Goal: Feedback & Contribution: Submit feedback/report problem

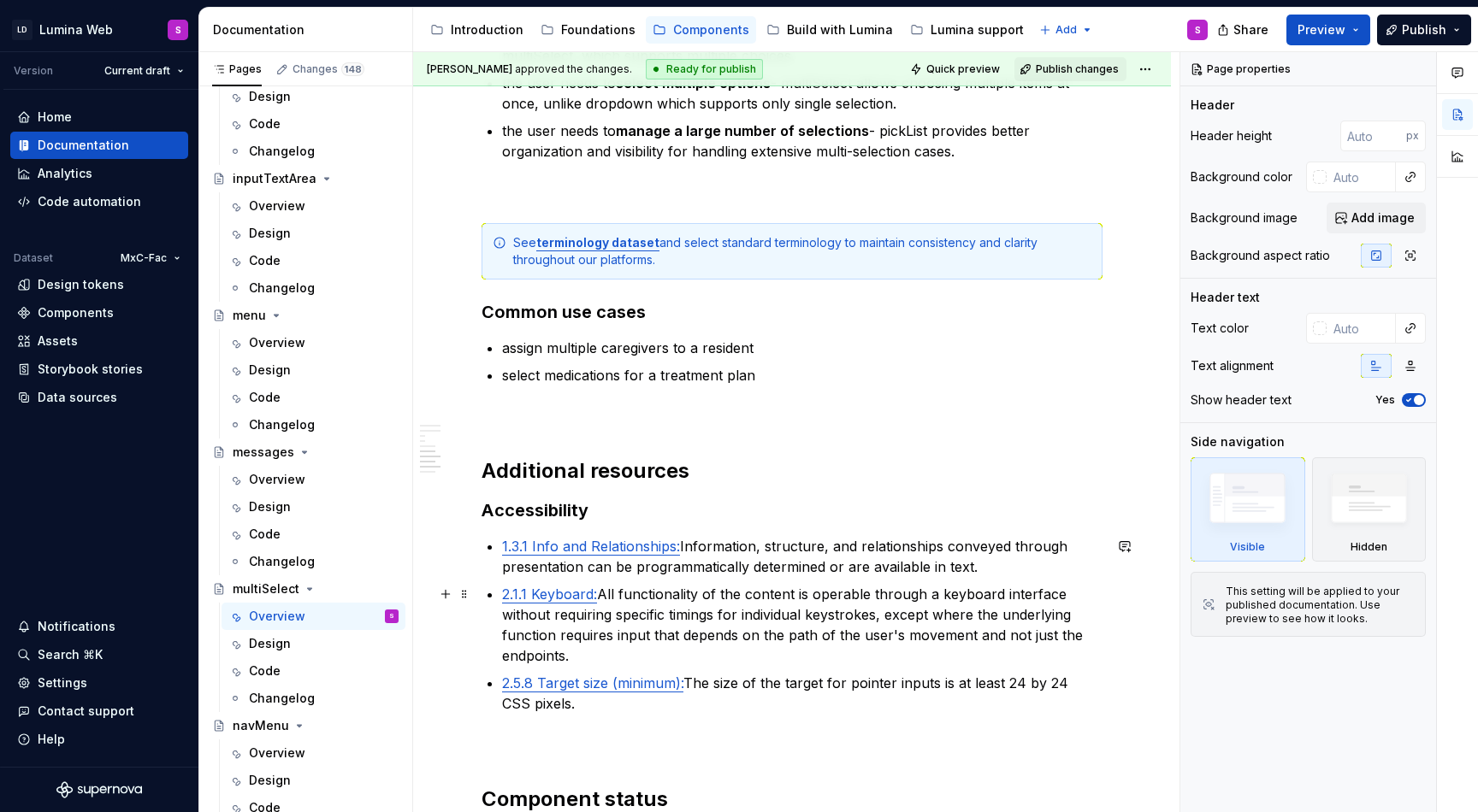
scroll to position [3417, 0]
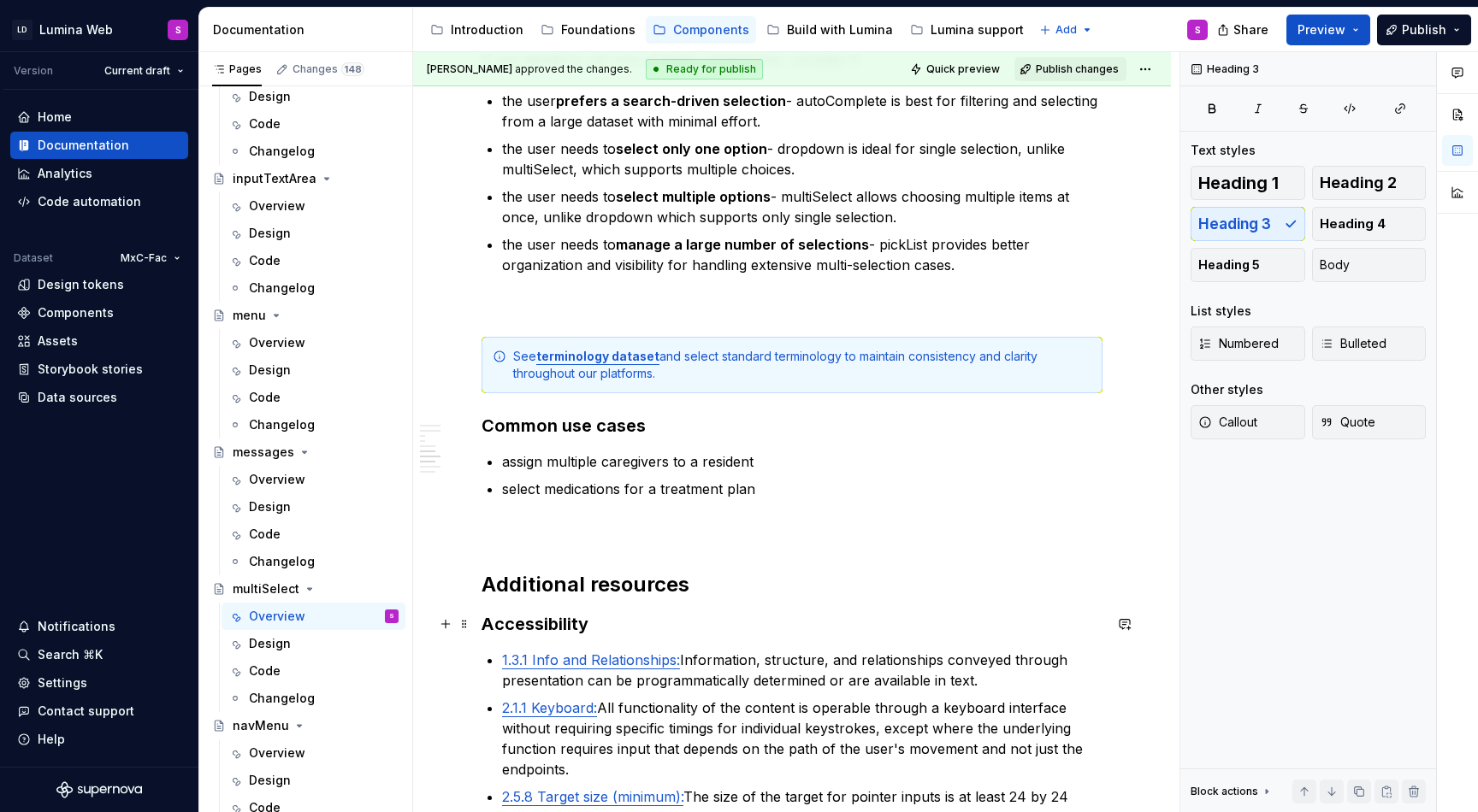
click at [642, 634] on h3 "Accessibility" at bounding box center [792, 624] width 620 height 24
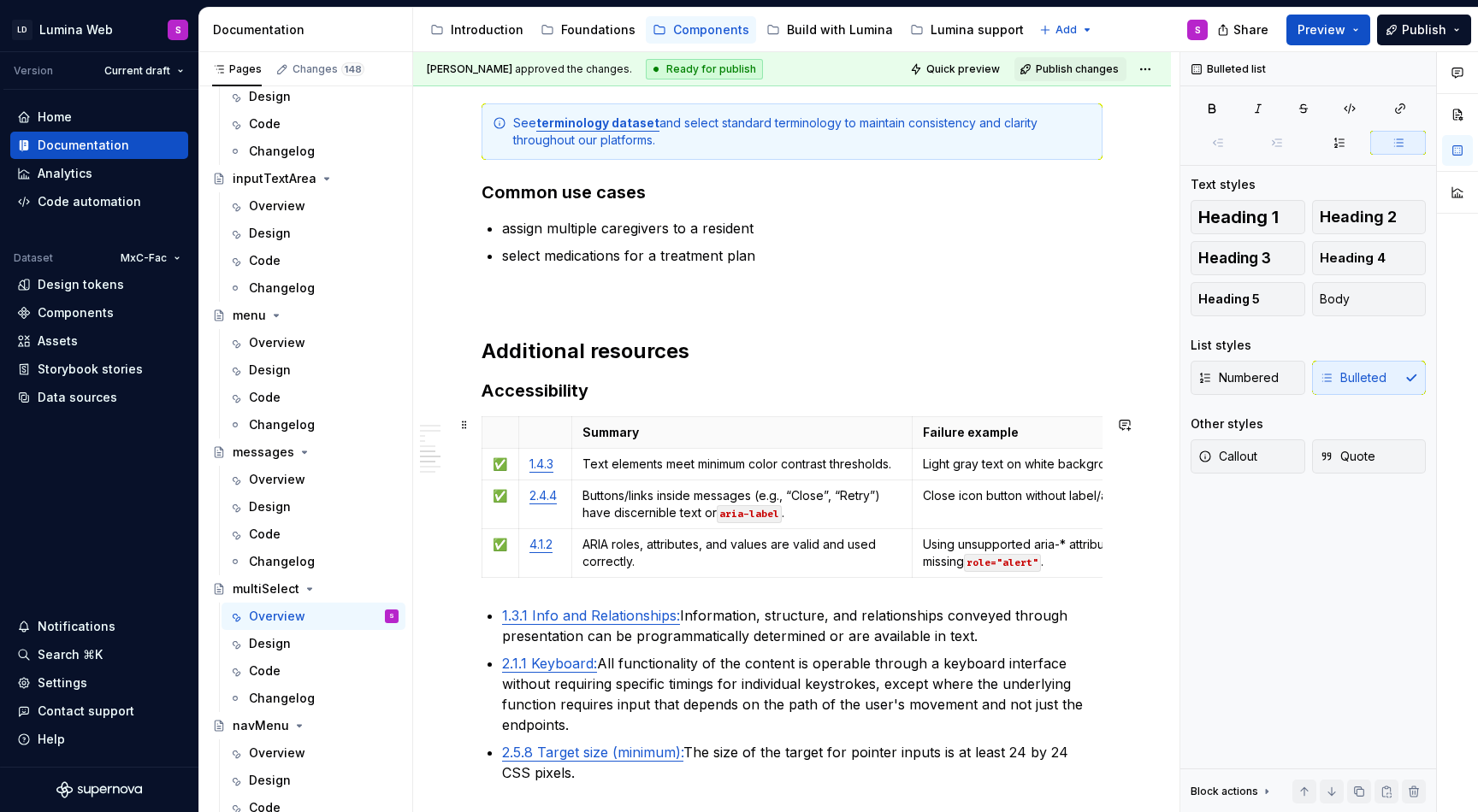
scroll to position [3655, 0]
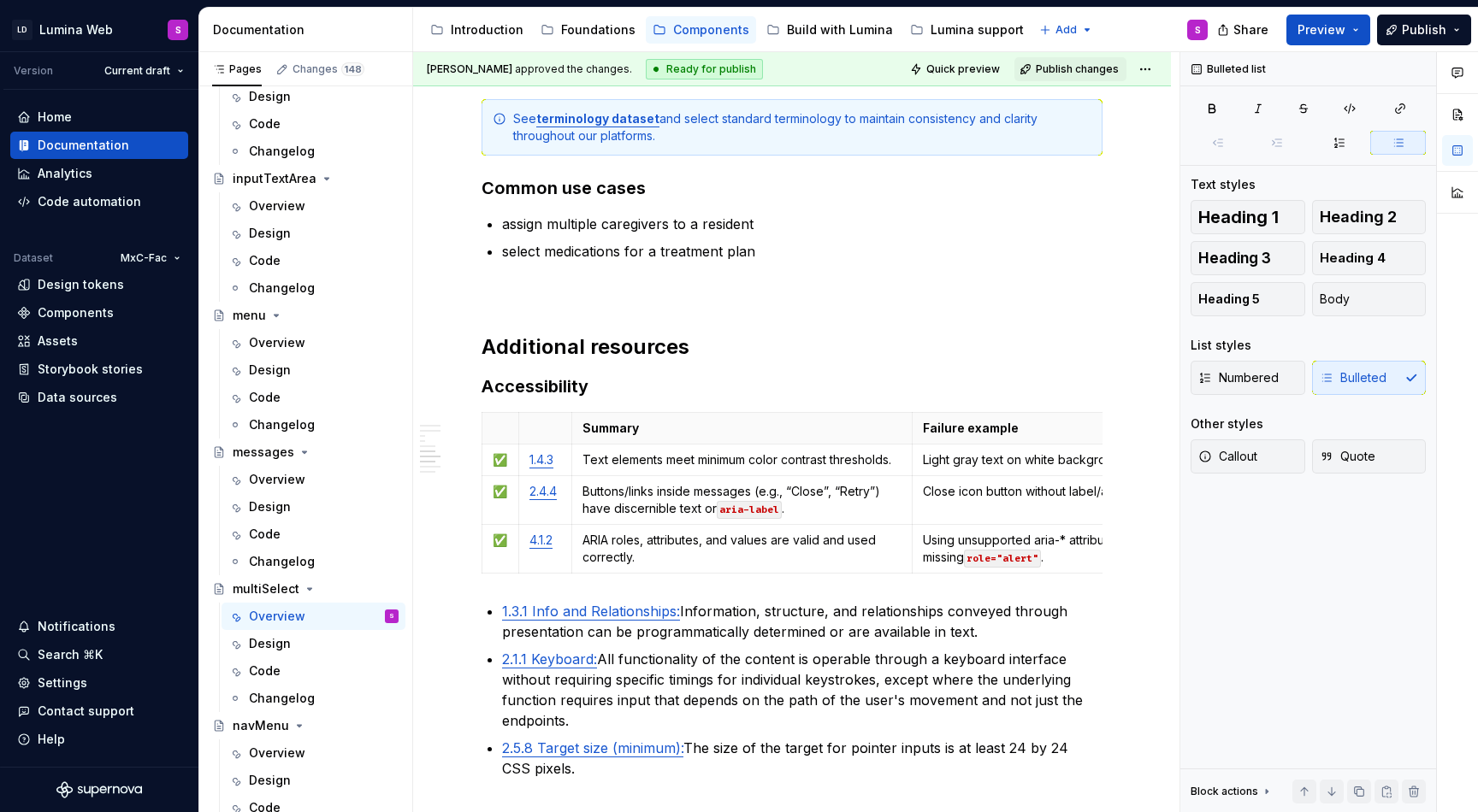
type textarea "*"
click at [483, 467] on html "LD Lumina Web S Version Current draft Home Documentation Analytics Code automat…" at bounding box center [739, 406] width 1478 height 812
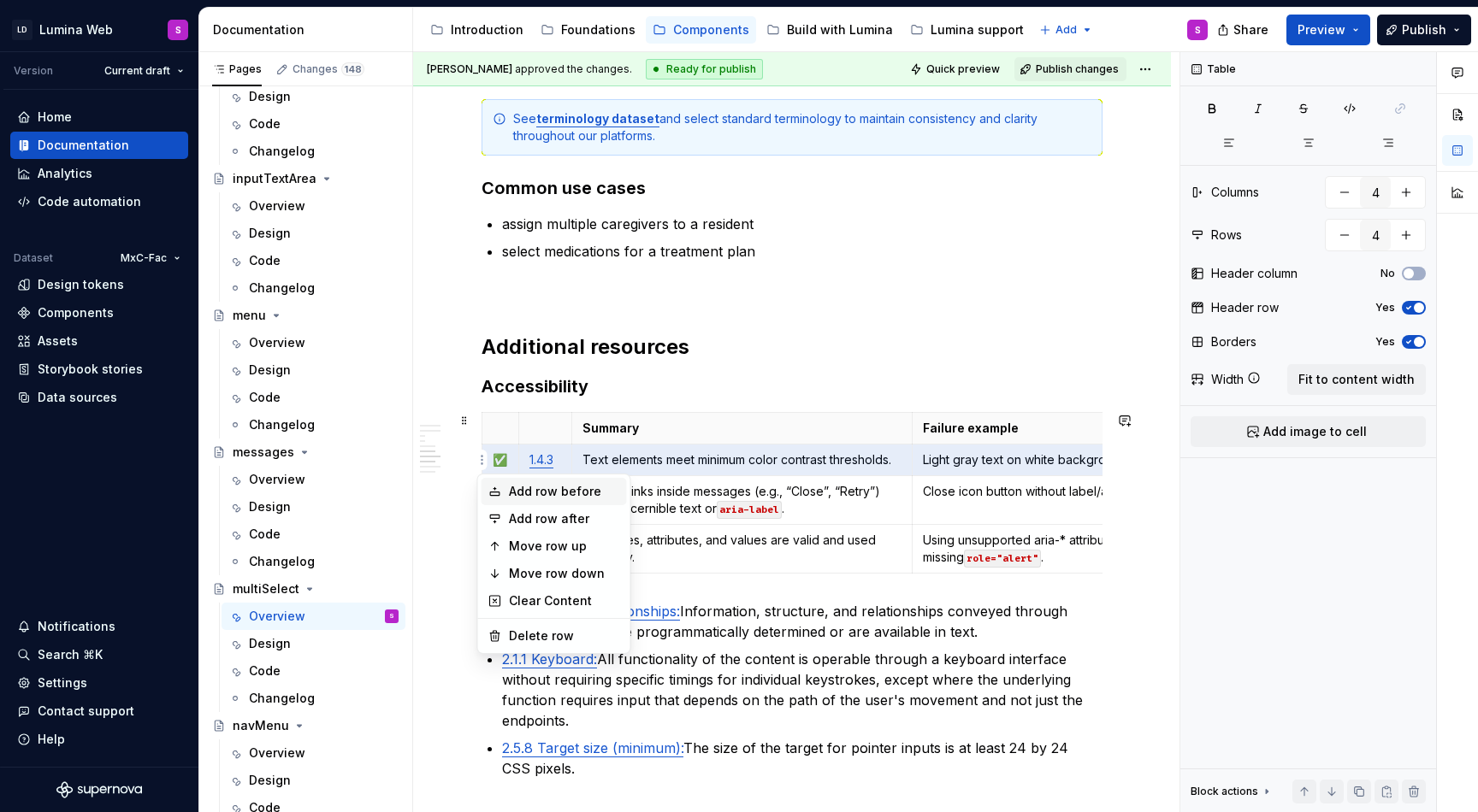
click at [513, 489] on div "Add row before" at bounding box center [565, 492] width 111 height 17
type input "5"
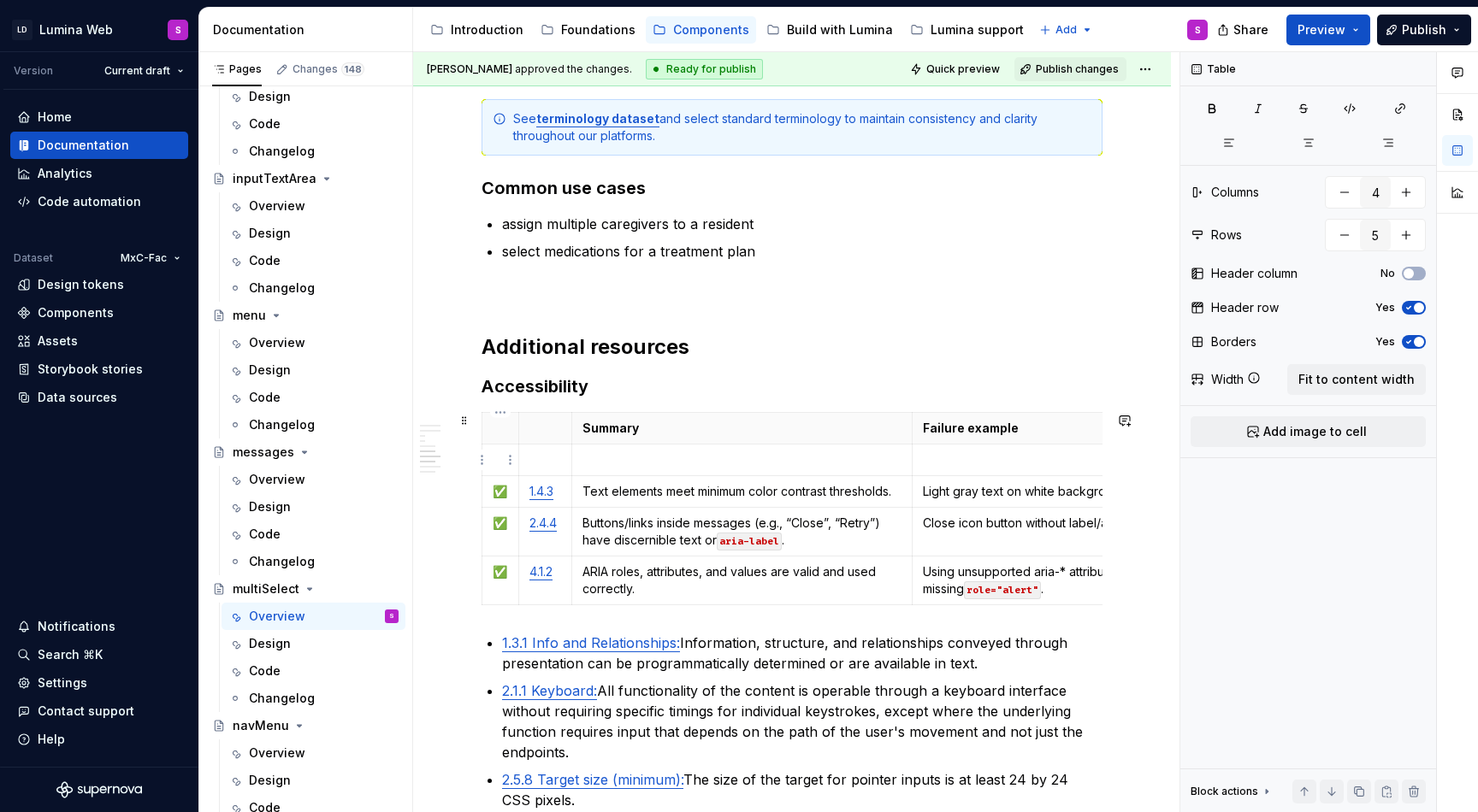
click at [495, 469] on td at bounding box center [501, 460] width 36 height 32
click at [498, 484] on p "✅" at bounding box center [500, 492] width 16 height 17
copy p "✅"
click at [484, 464] on html "LD Lumina Web S Version Current draft Home Documentation Analytics Code automat…" at bounding box center [739, 406] width 1478 height 812
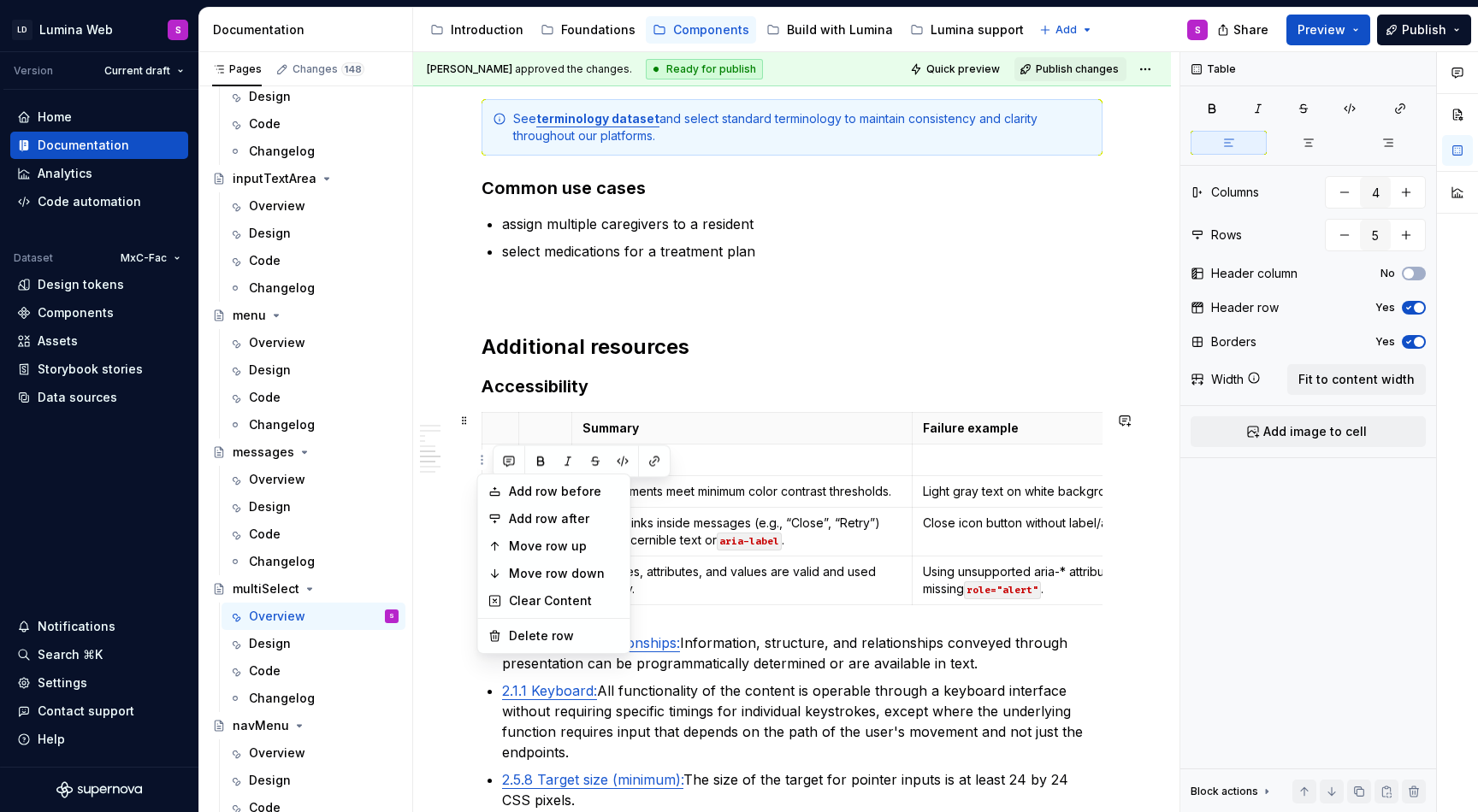
click at [484, 450] on html "LD Lumina Web S Version Current draft Home Documentation Analytics Code automat…" at bounding box center [739, 406] width 1478 height 812
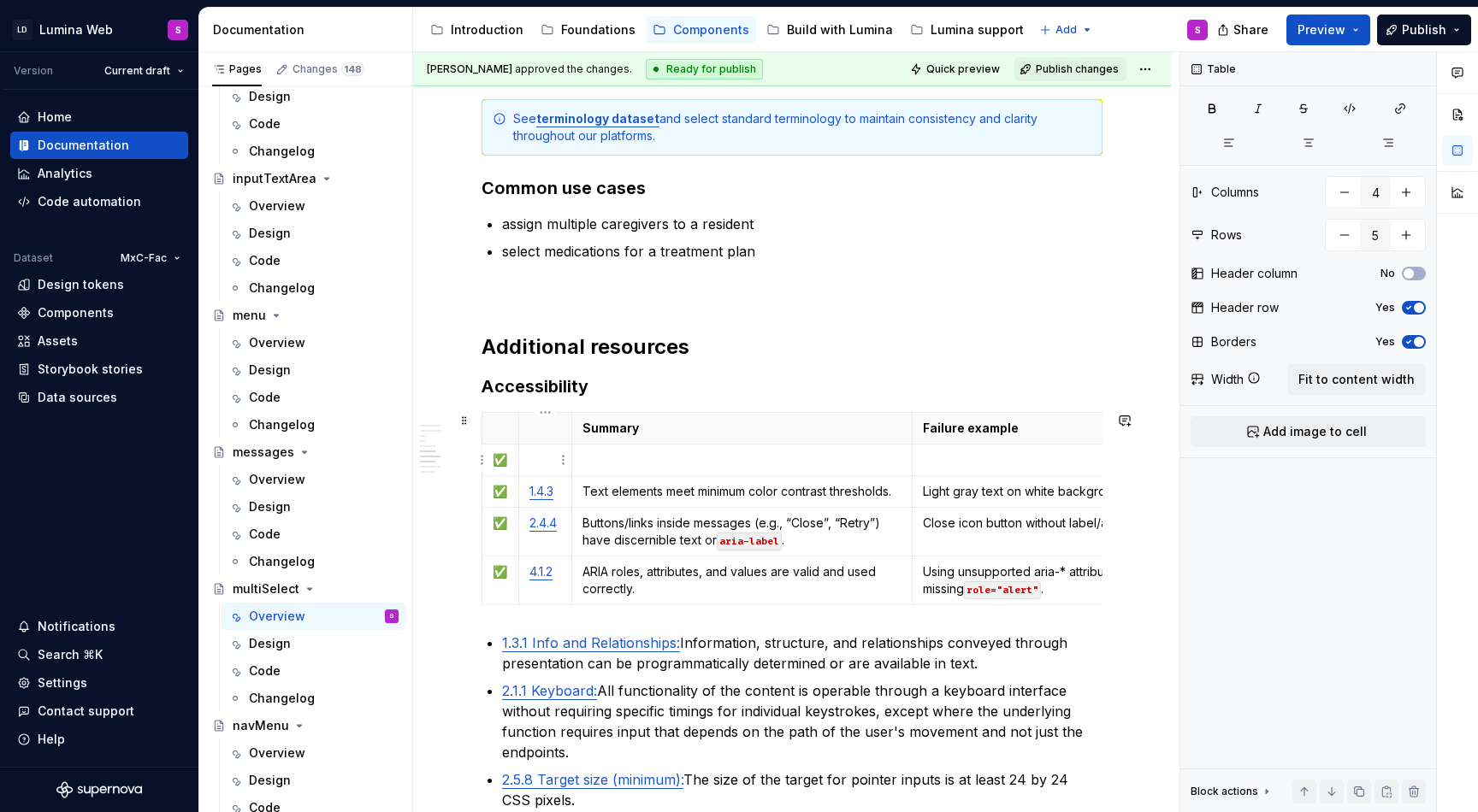
click at [535, 463] on p at bounding box center [545, 460] width 32 height 17
type textarea "*"
click at [481, 493] on html "LD Lumina Web S Version Current draft Home Documentation Analytics Code automat…" at bounding box center [739, 406] width 1478 height 812
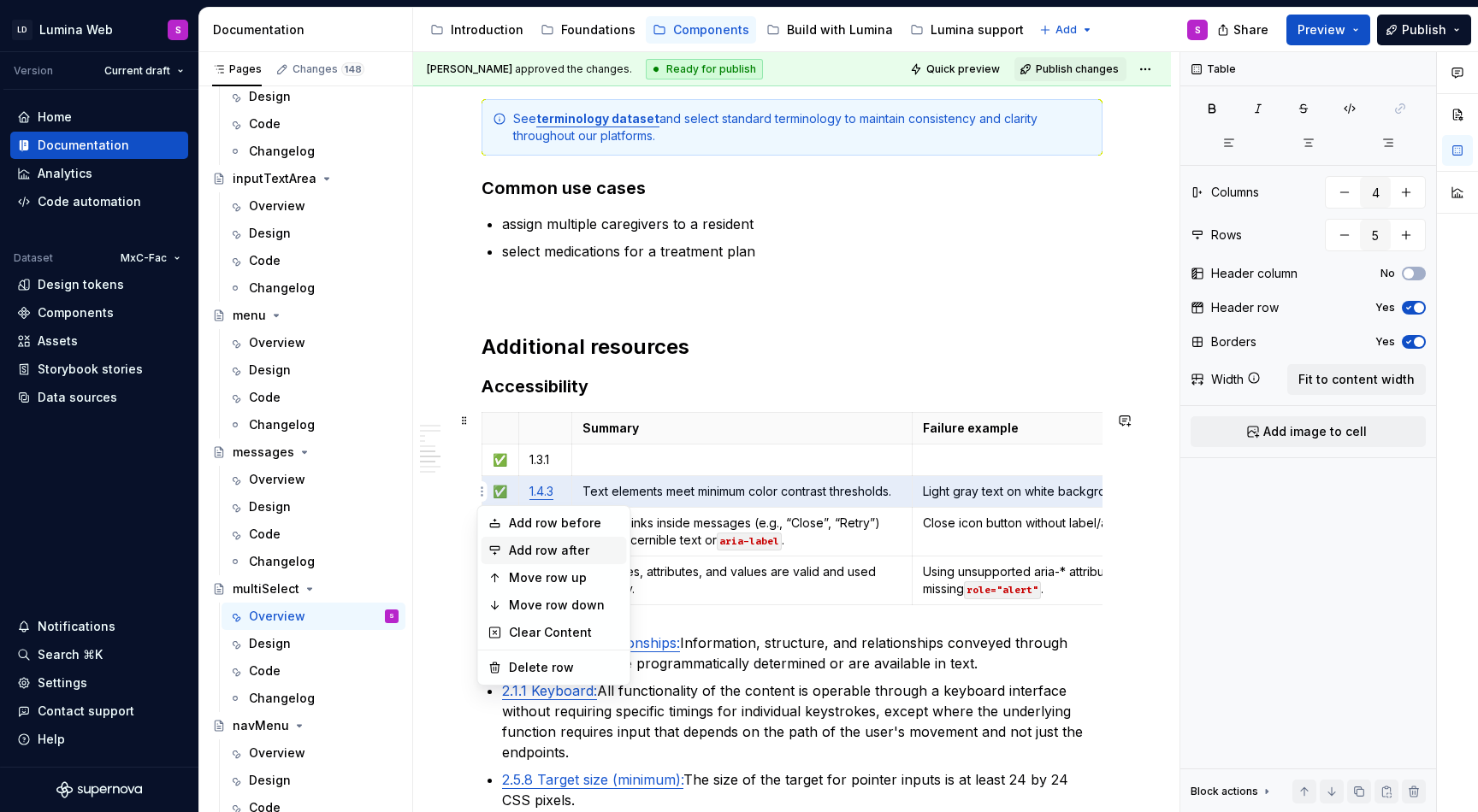
click at [519, 548] on div "Add row after" at bounding box center [565, 550] width 111 height 17
type input "6"
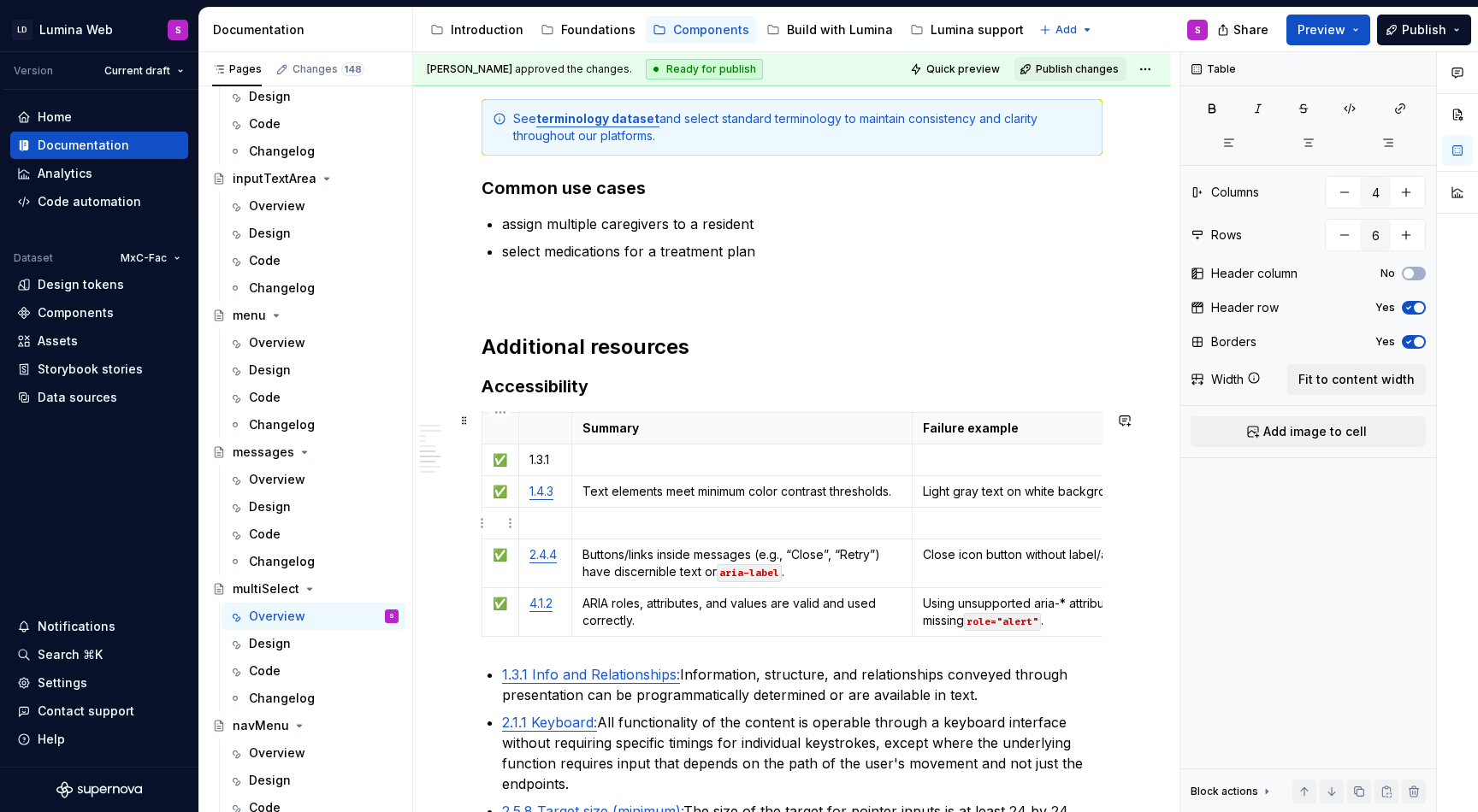
click at [499, 520] on p at bounding box center [500, 523] width 16 height 17
click at [533, 532] on td at bounding box center [545, 524] width 53 height 32
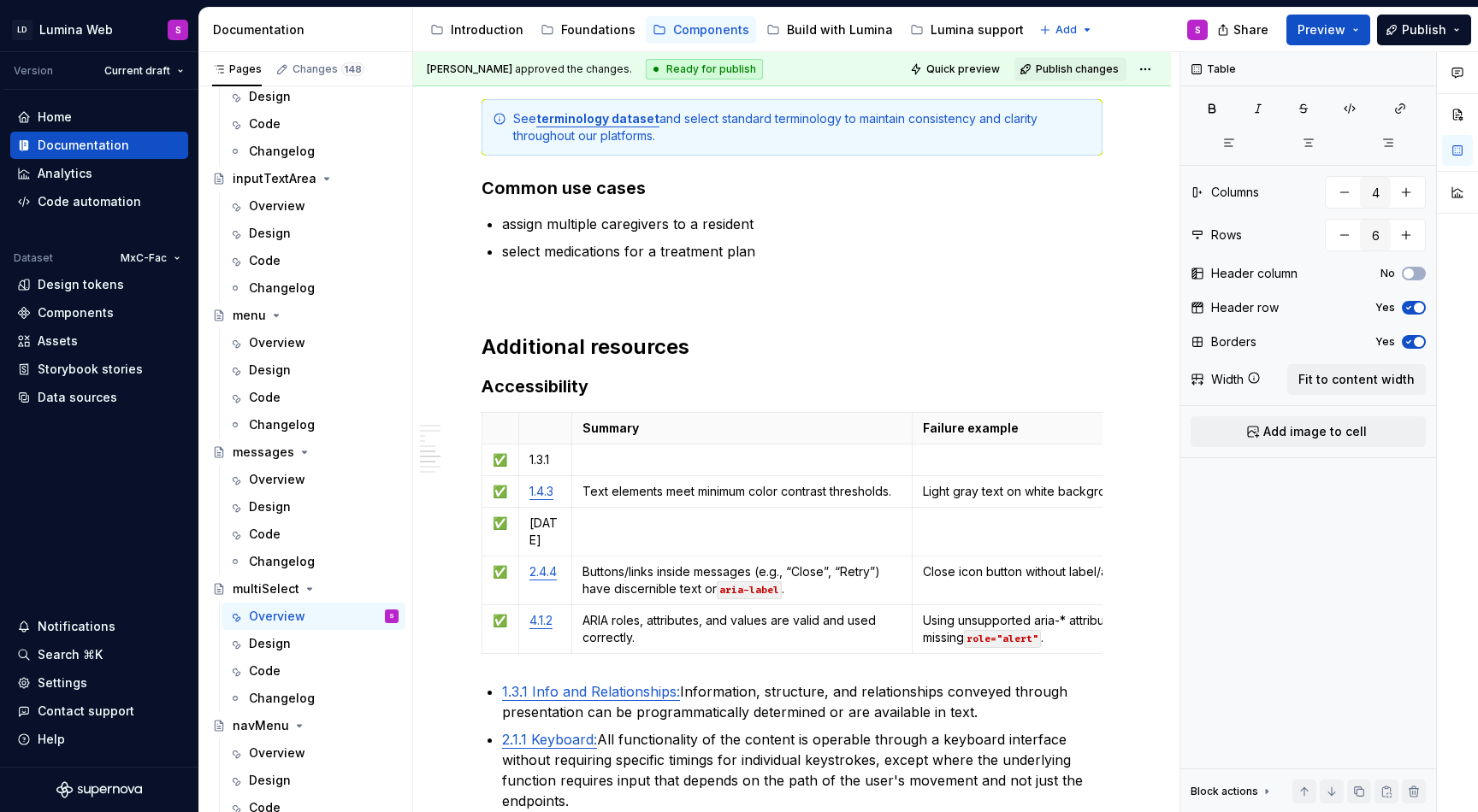
type textarea "*"
click at [479, 565] on html "LD Lumina Web S Version Current draft Home Documentation Analytics Code automat…" at bounding box center [739, 406] width 1478 height 812
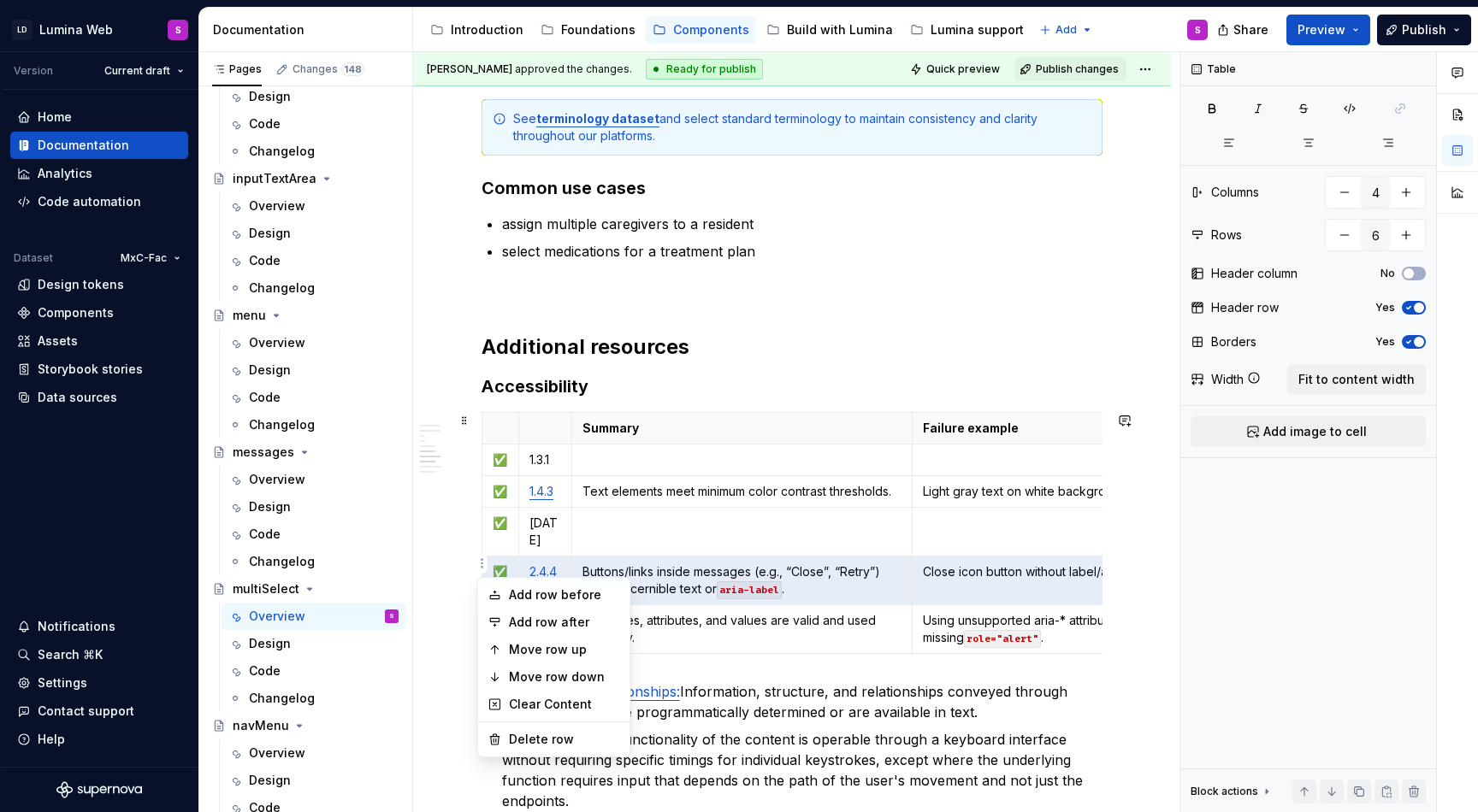
drag, startPoint x: 536, startPoint y: 599, endPoint x: 544, endPoint y: 613, distance: 16.1
type input "7"
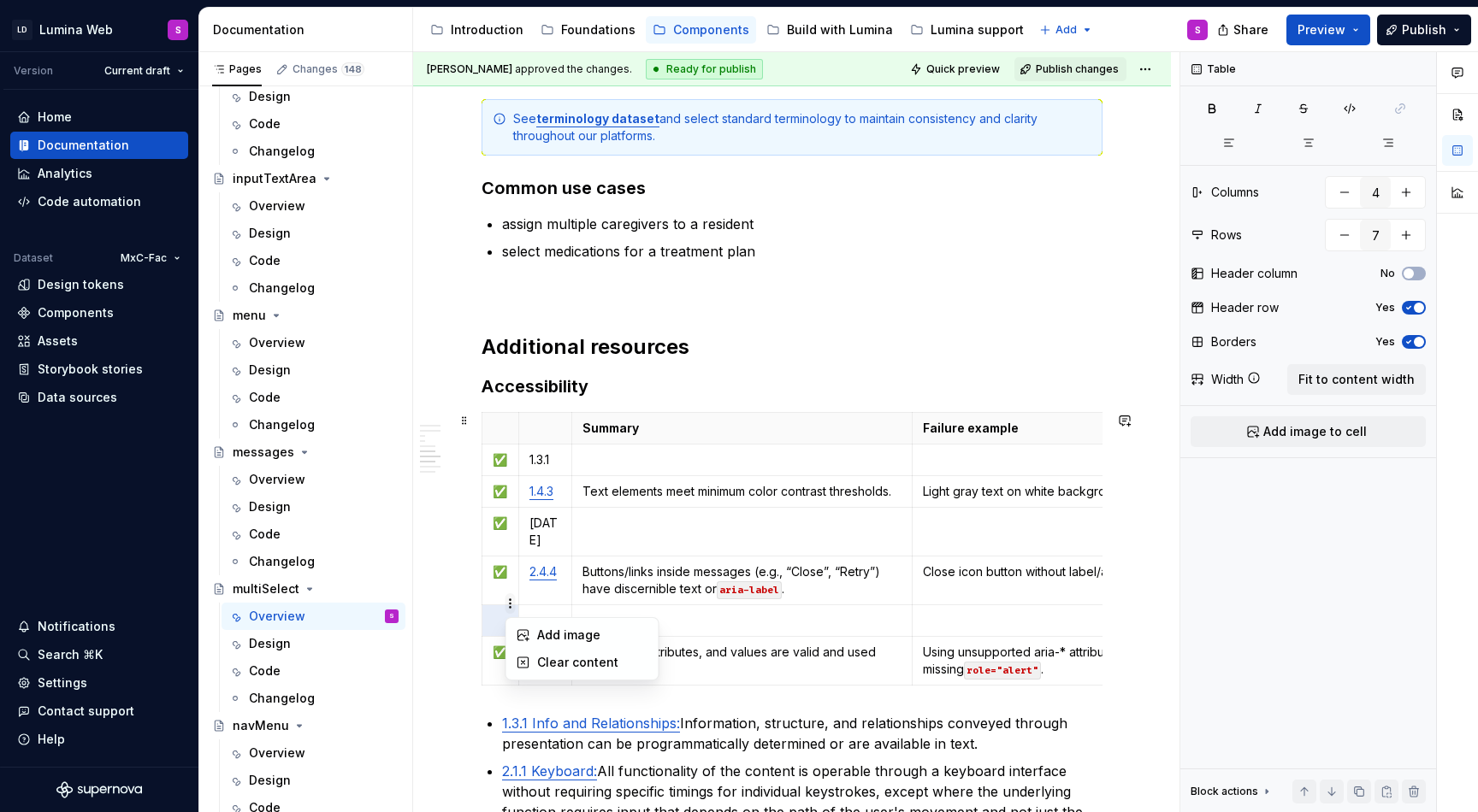
click at [505, 595] on html "LD Lumina Web S Version Current draft Home Documentation Analytics Code automat…" at bounding box center [739, 406] width 1478 height 812
click at [526, 595] on html "LD Lumina Web S Version Current draft Home Documentation Analytics Code automat…" at bounding box center [739, 406] width 1478 height 812
click at [497, 612] on p at bounding box center [500, 620] width 16 height 17
click at [500, 564] on p "✅" at bounding box center [500, 572] width 16 height 17
copy p "✅"
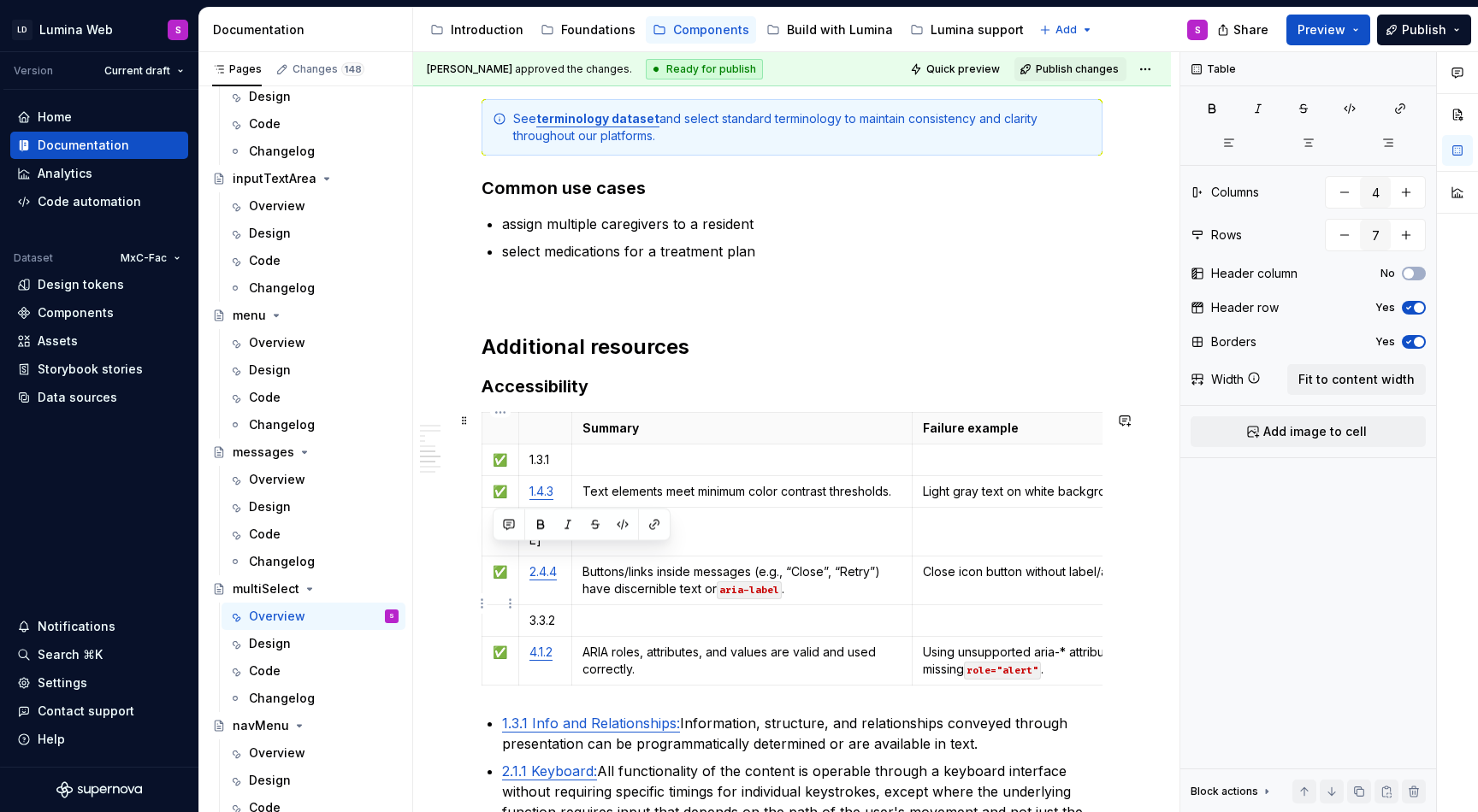
click at [498, 612] on p at bounding box center [500, 620] width 16 height 17
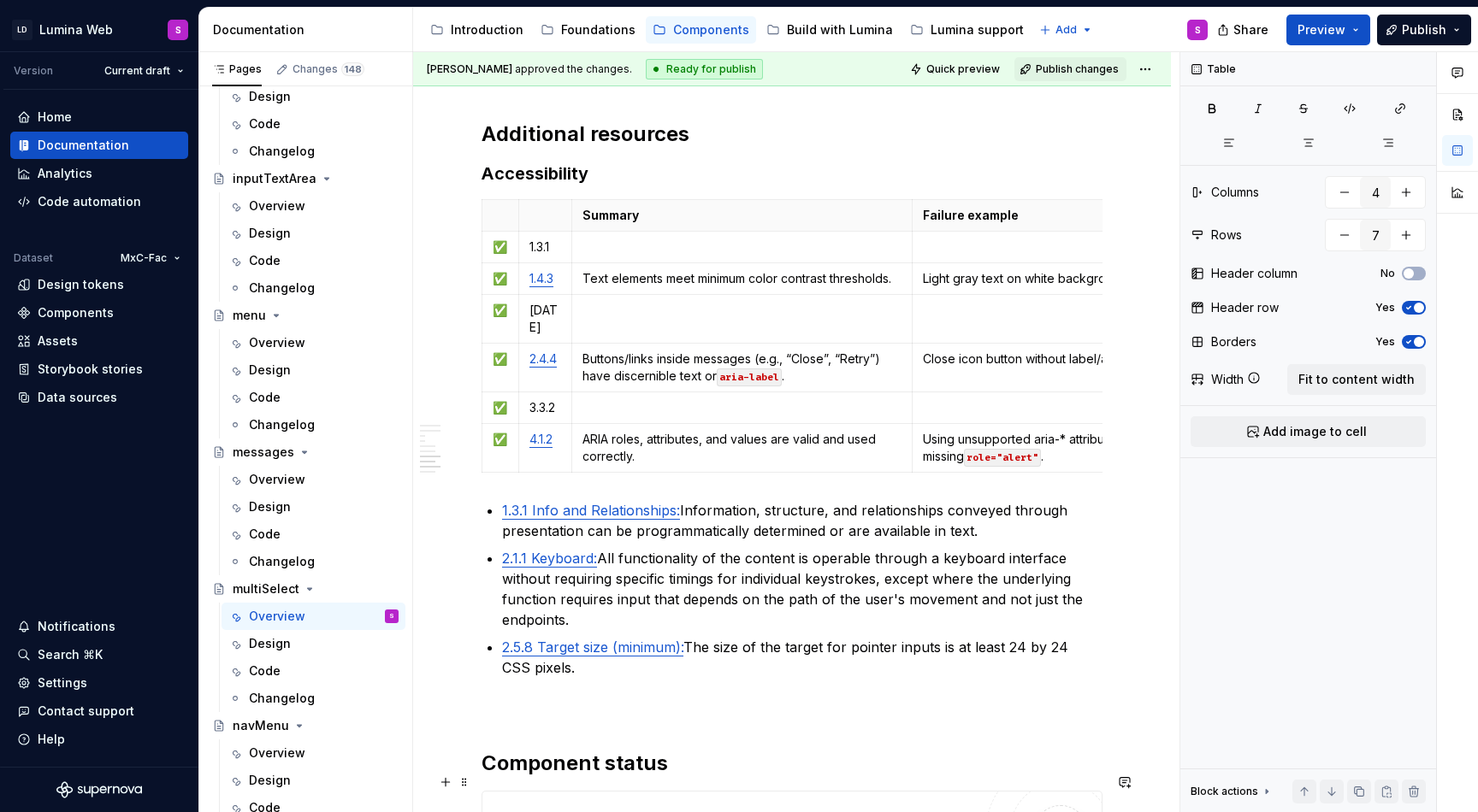
scroll to position [3851, 0]
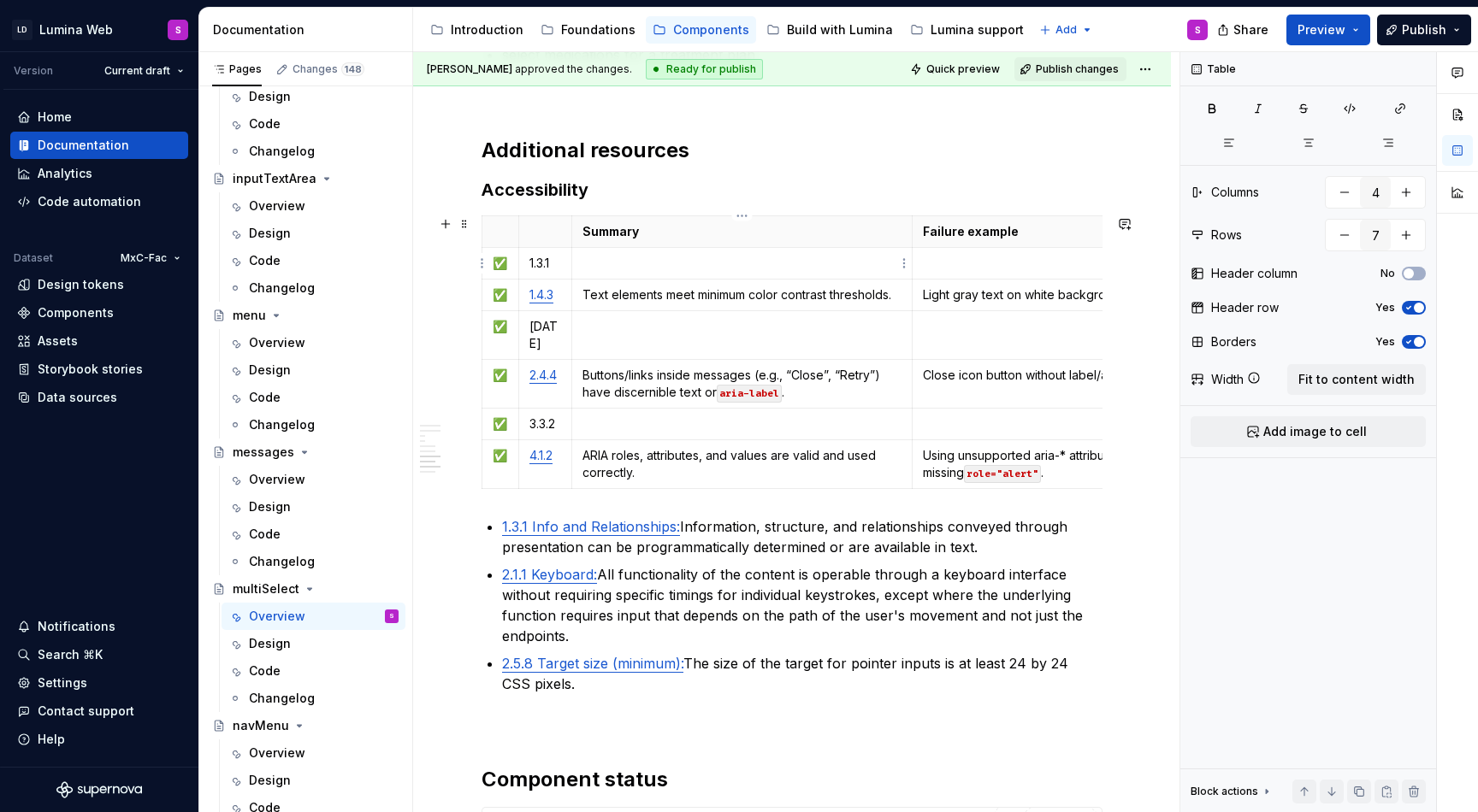
click at [694, 265] on p at bounding box center [742, 263] width 320 height 17
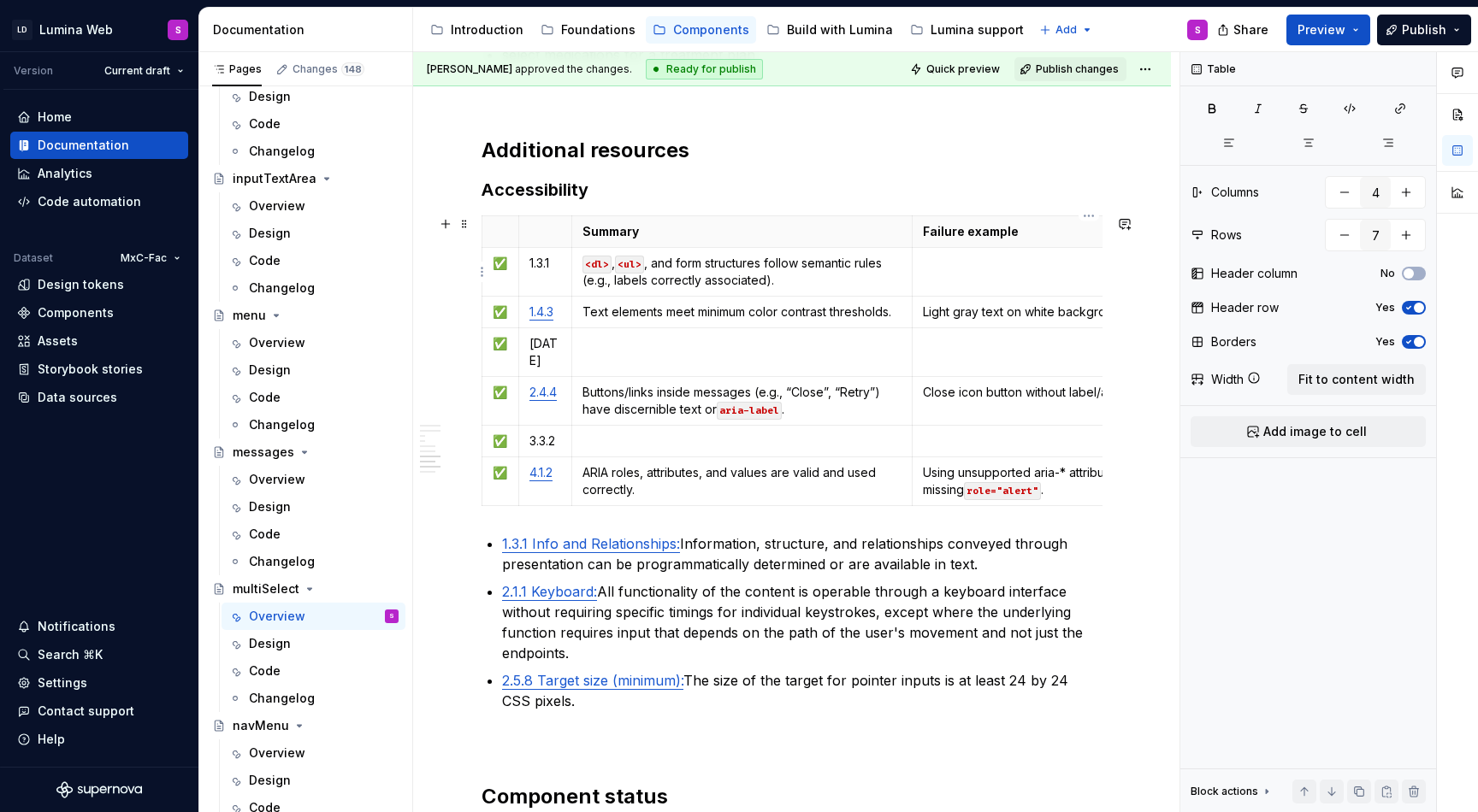
click at [997, 272] on td at bounding box center [1088, 272] width 353 height 48
click at [645, 352] on td at bounding box center [742, 352] width 341 height 48
click at [928, 359] on td at bounding box center [1088, 352] width 353 height 48
click at [623, 401] on p "Buttons/links inside messages (e.g., “Close”, “Retry”) have discernible text or…" at bounding box center [742, 401] width 320 height 34
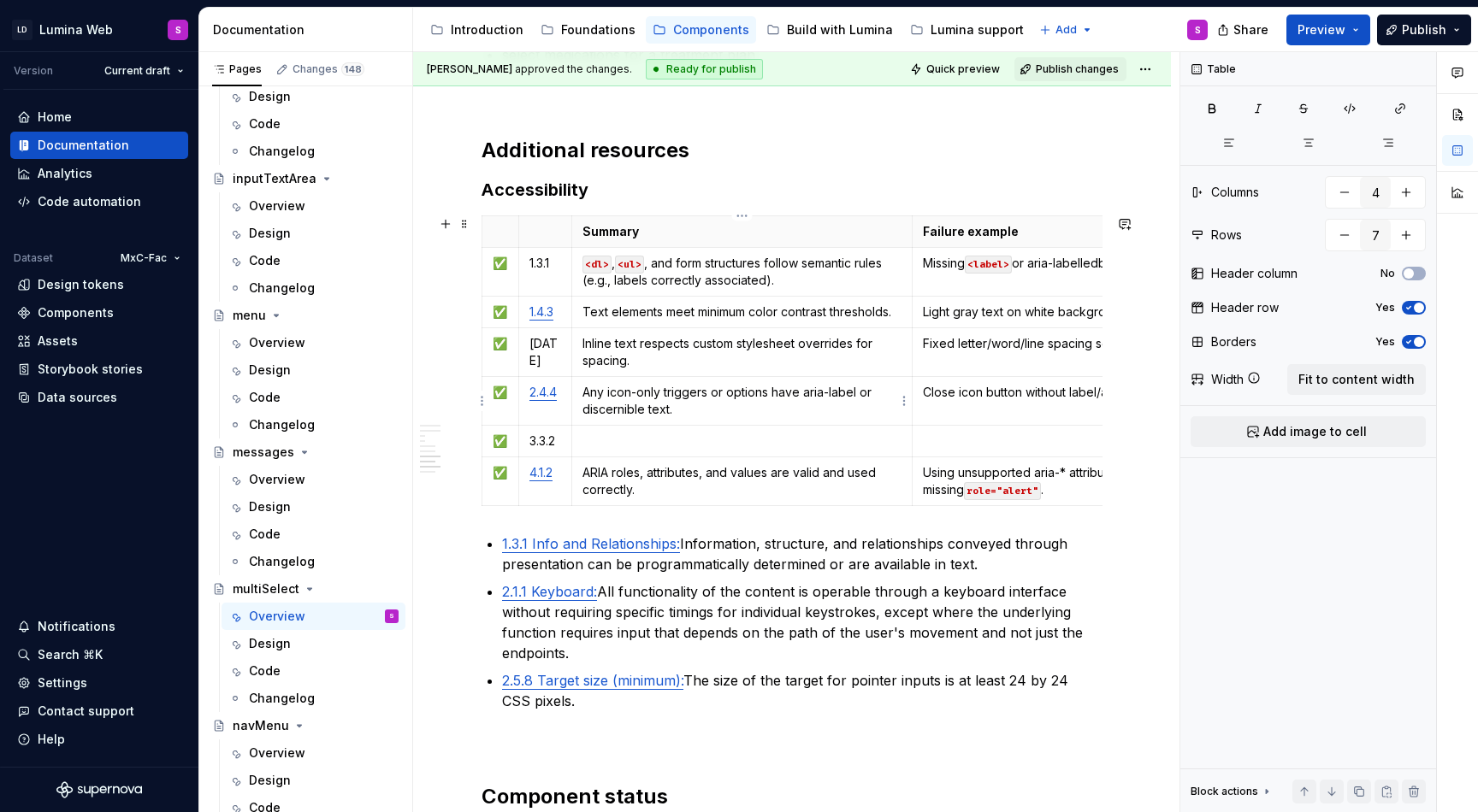
click at [703, 412] on p "Any icon-only triggers or options have aria-label or discernible text." at bounding box center [742, 401] width 320 height 34
click at [940, 413] on td "Close icon button without label/aria-label." at bounding box center [1088, 401] width 353 height 48
click at [607, 445] on p at bounding box center [742, 441] width 320 height 17
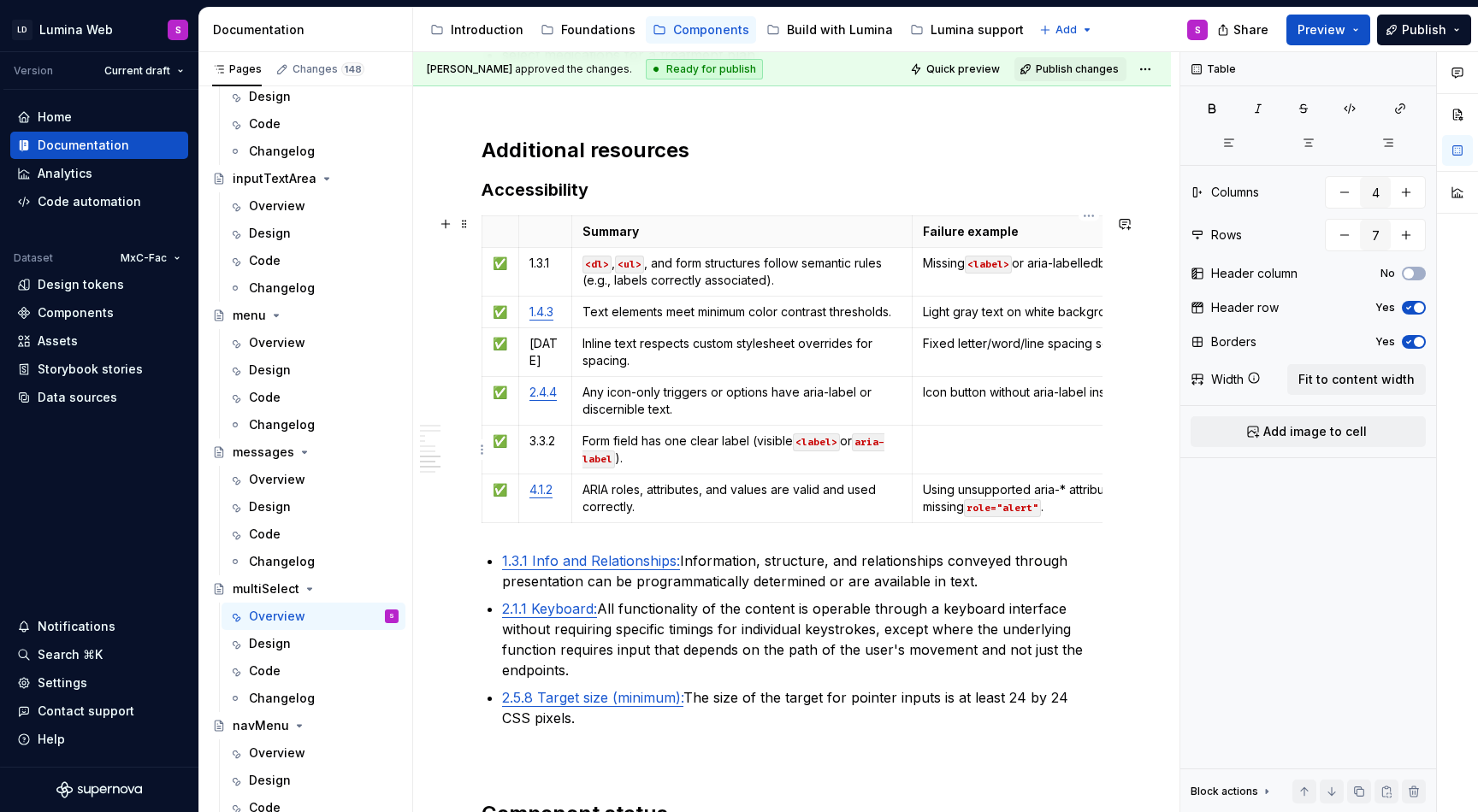
click at [969, 457] on td at bounding box center [1088, 450] width 353 height 48
click at [630, 450] on p "Form field has one clear label (visible <label> or aria-label )." at bounding box center [742, 449] width 320 height 34
click at [633, 501] on p "ARIA roles, attributes, and values are valid and used correctly." at bounding box center [742, 498] width 320 height 34
click at [1006, 451] on p "Input rendered without any label, placeholder, or accessible name." at bounding box center [1088, 449] width 332 height 34
click at [986, 505] on code "role="alert"" at bounding box center [1002, 508] width 77 height 18
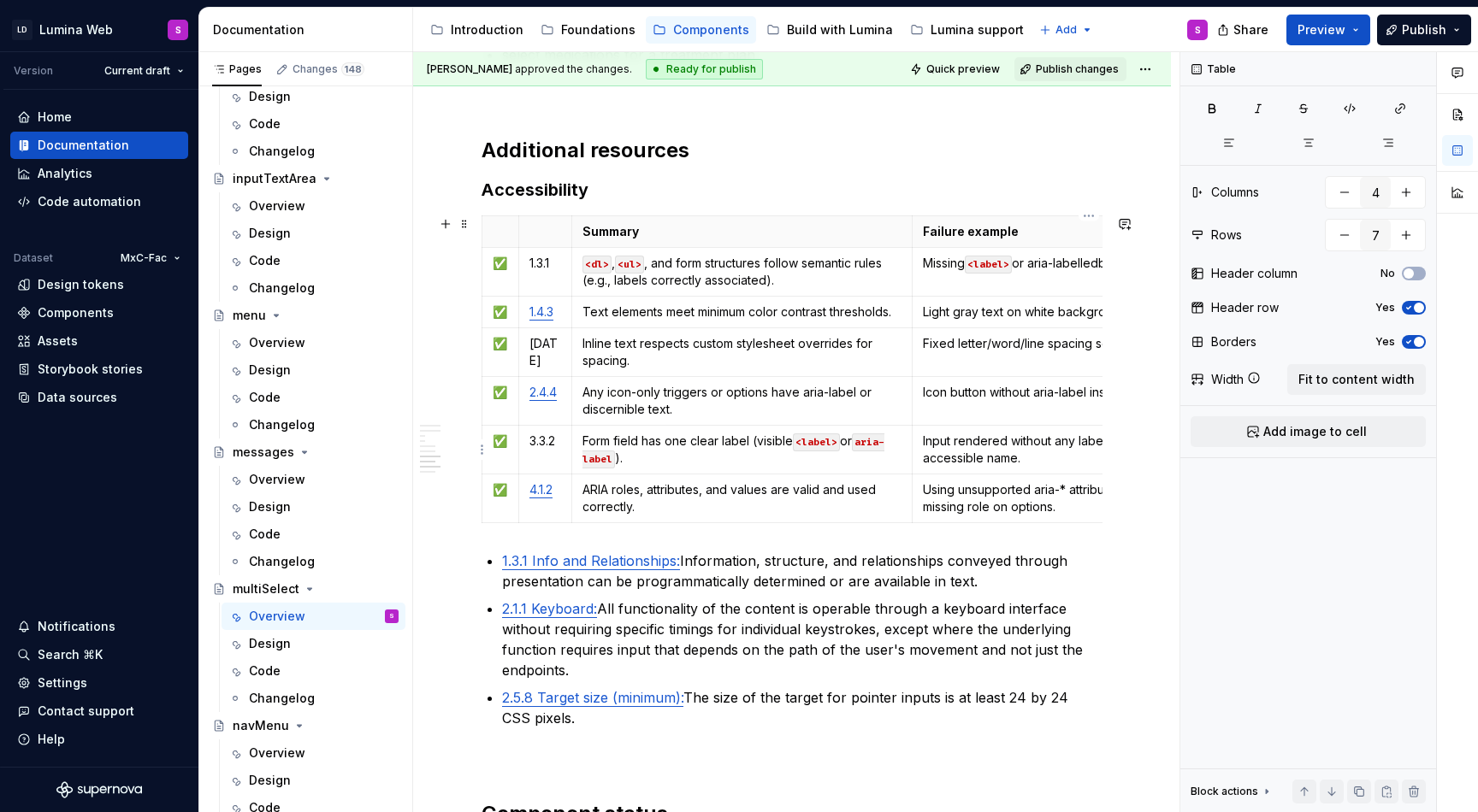
click at [958, 458] on p "Input rendered without any label, placeholder, or accessible name." at bounding box center [1088, 449] width 332 height 34
click at [1004, 453] on p "Input rendered without any label, placeholder, or accessible name." at bounding box center [1088, 449] width 332 height 34
click at [556, 273] on td "1.3.1" at bounding box center [545, 272] width 53 height 48
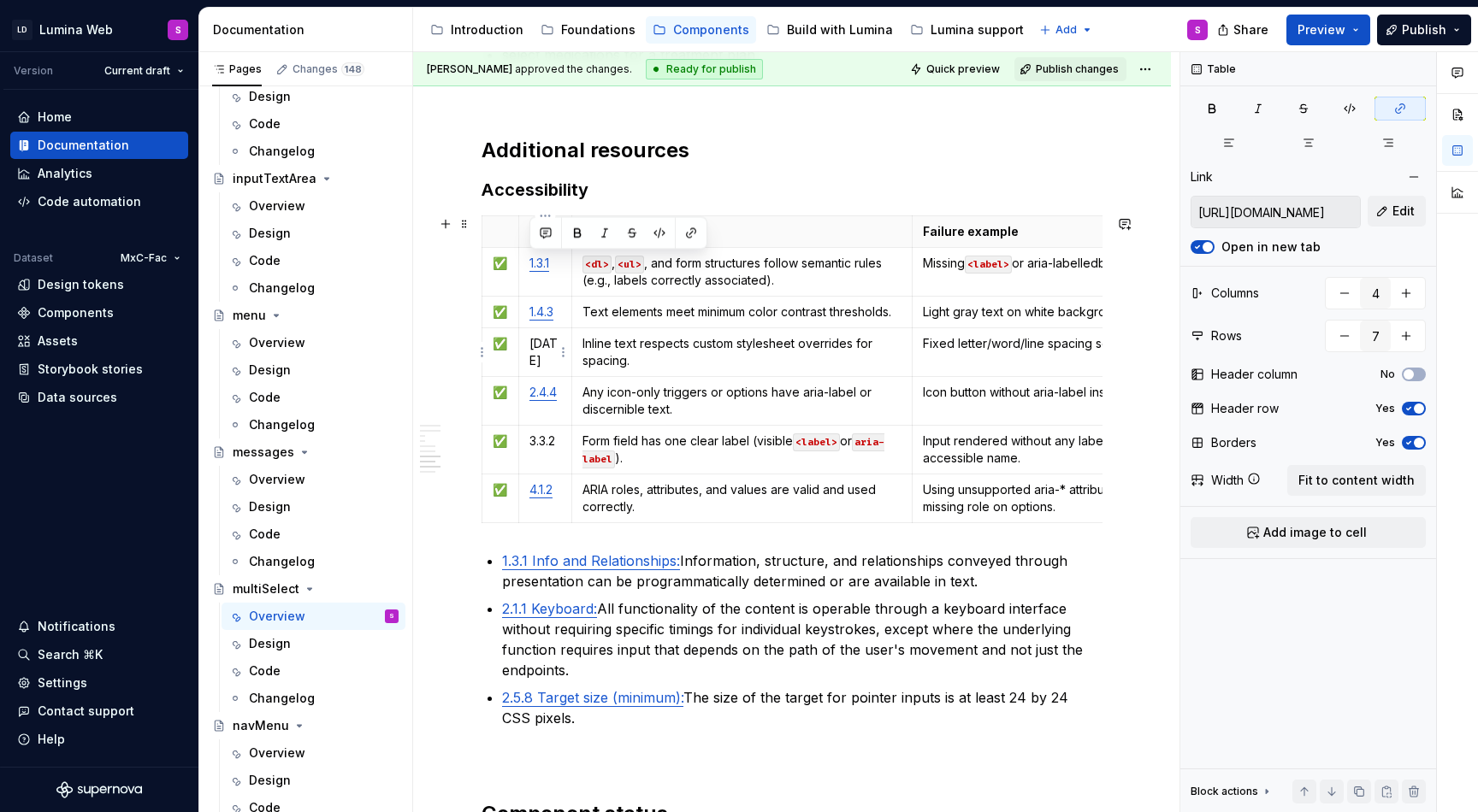
click at [549, 349] on p "1.4.12" at bounding box center [545, 351] width 32 height 34
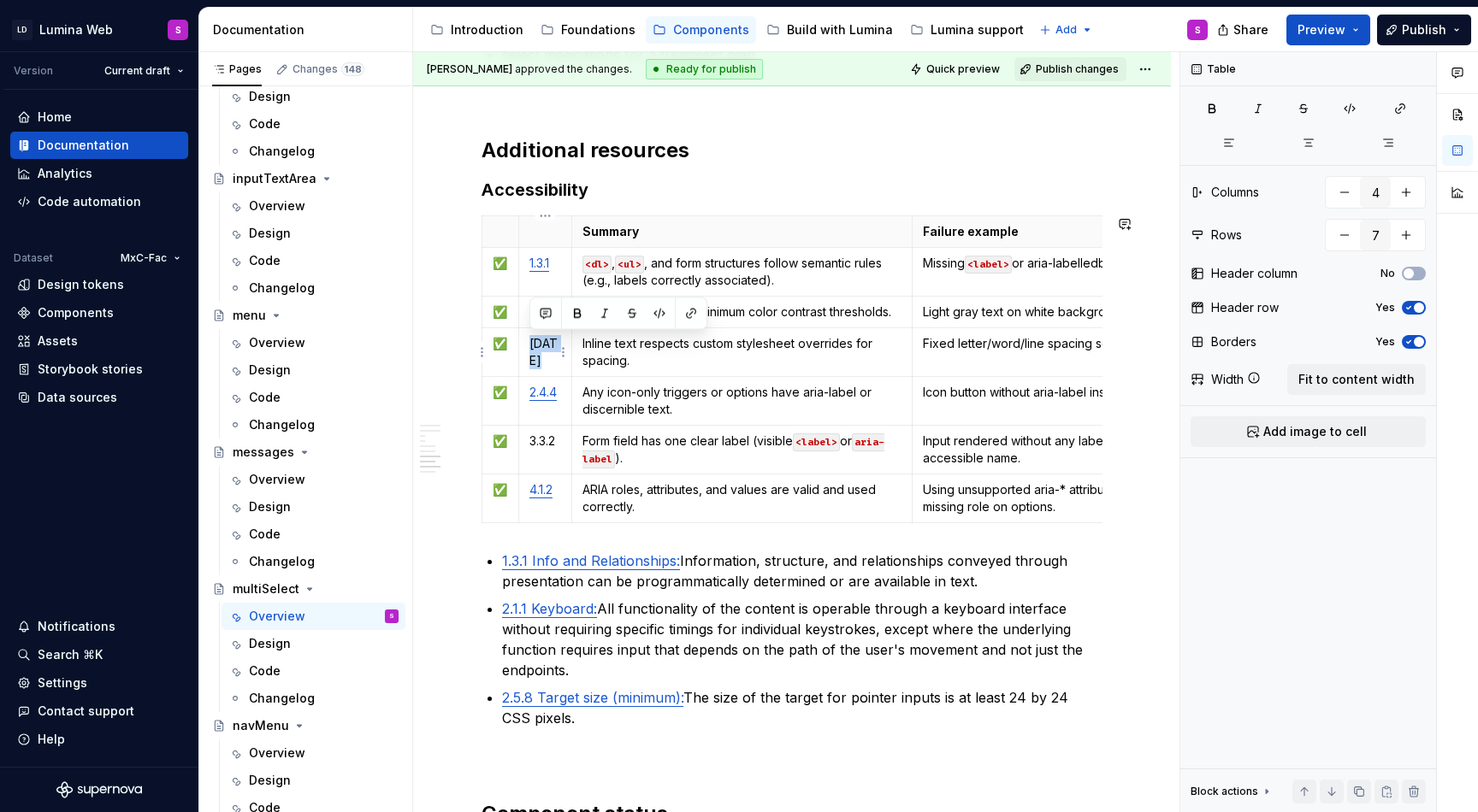
copy p "1.4.12"
type textarea "*"
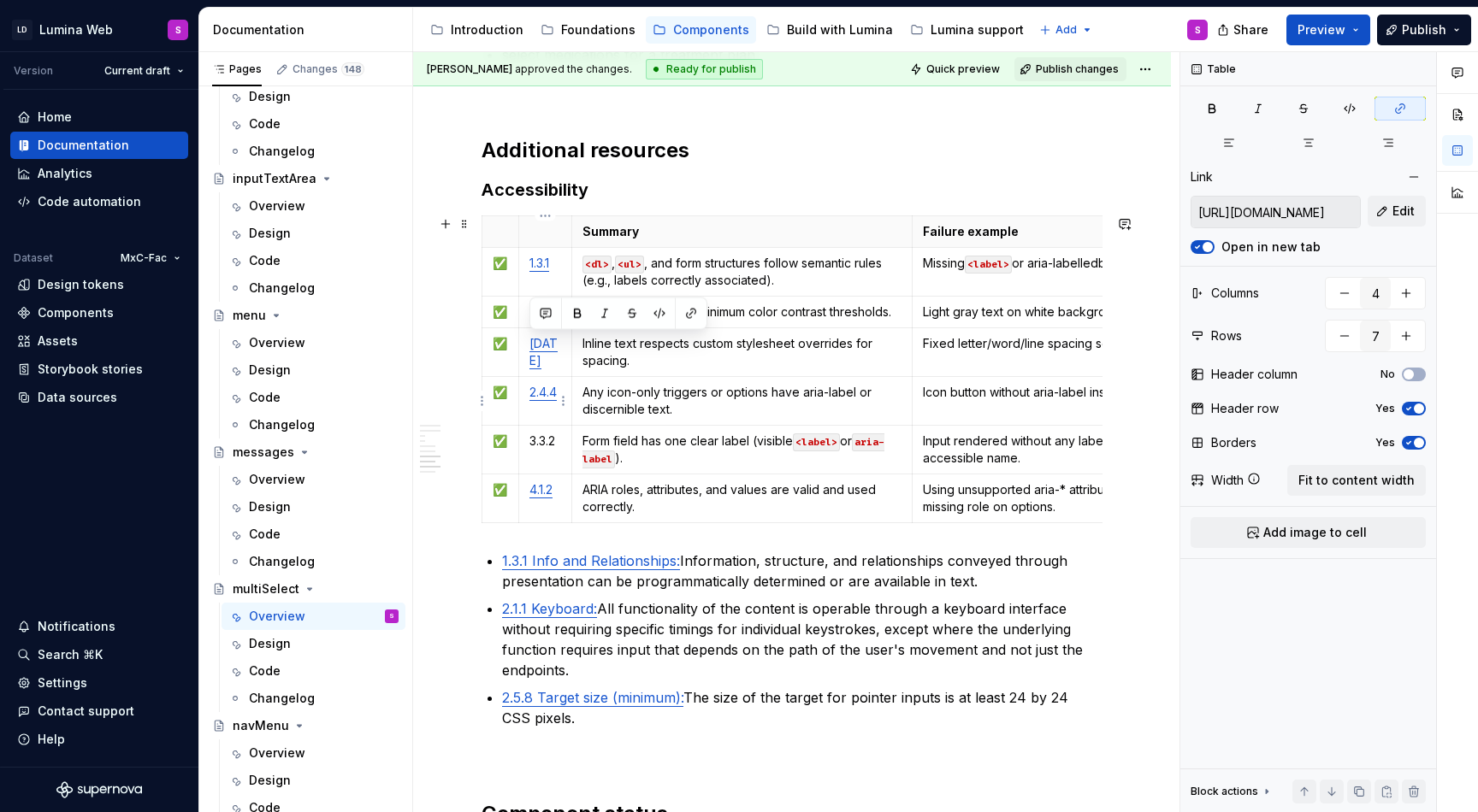
type input "https://www.w3.org/WAI/WCAG22/Understanding/link-purpose-in-context.html"
click at [550, 388] on link "2.4.4" at bounding box center [543, 392] width 27 height 15
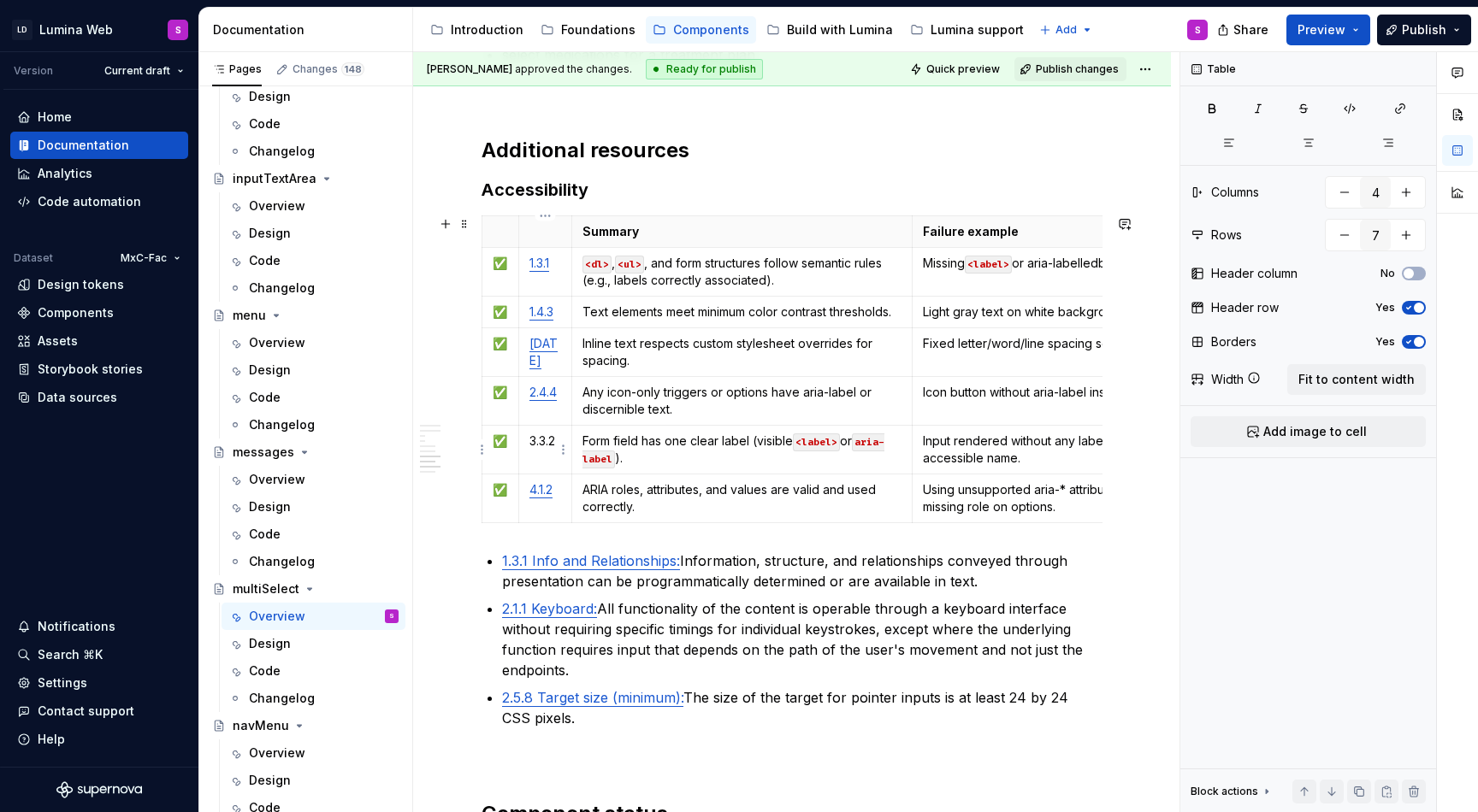
click at [550, 445] on p "3.3.2" at bounding box center [545, 441] width 32 height 17
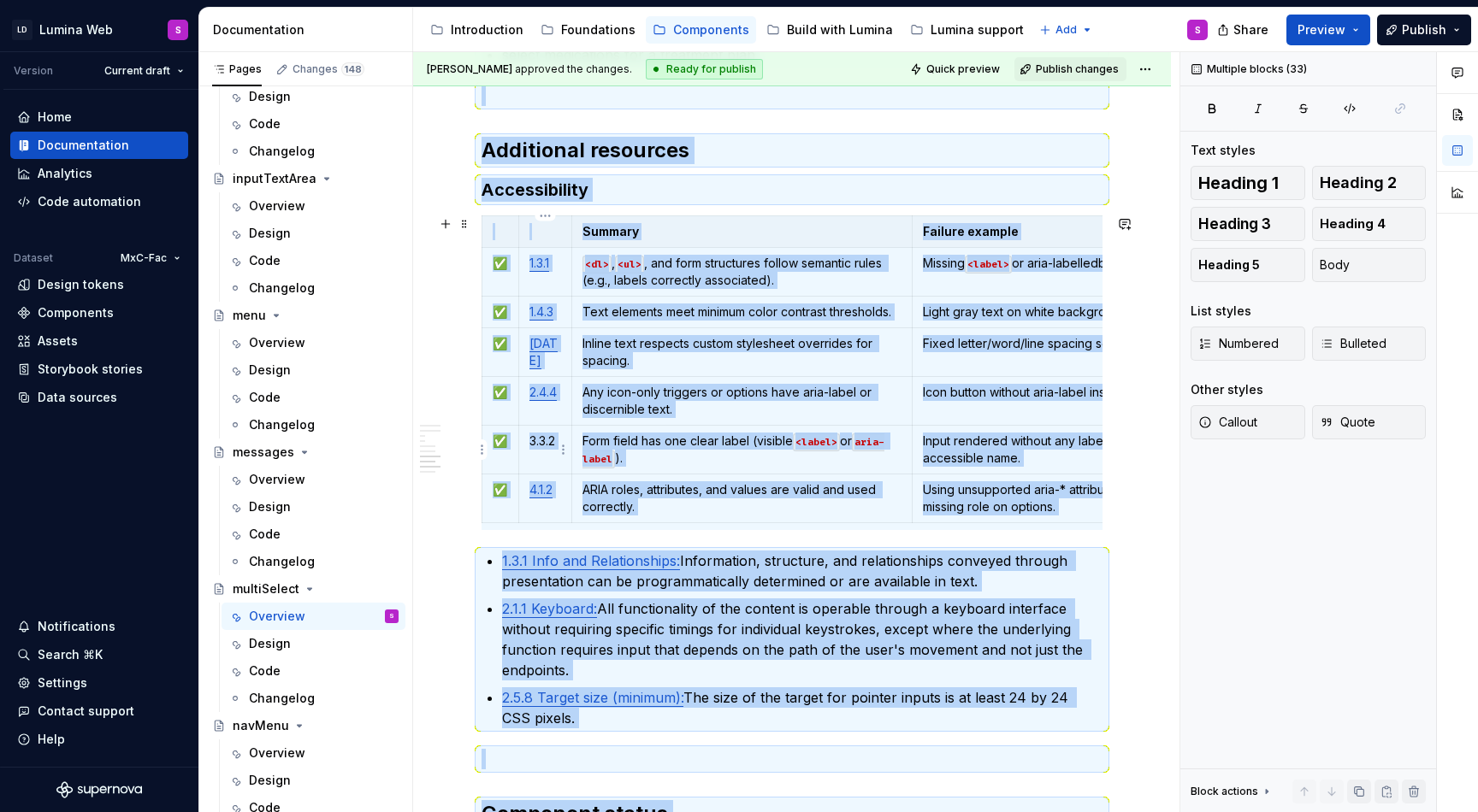
click at [533, 433] on p "3.3.2" at bounding box center [545, 441] width 32 height 17
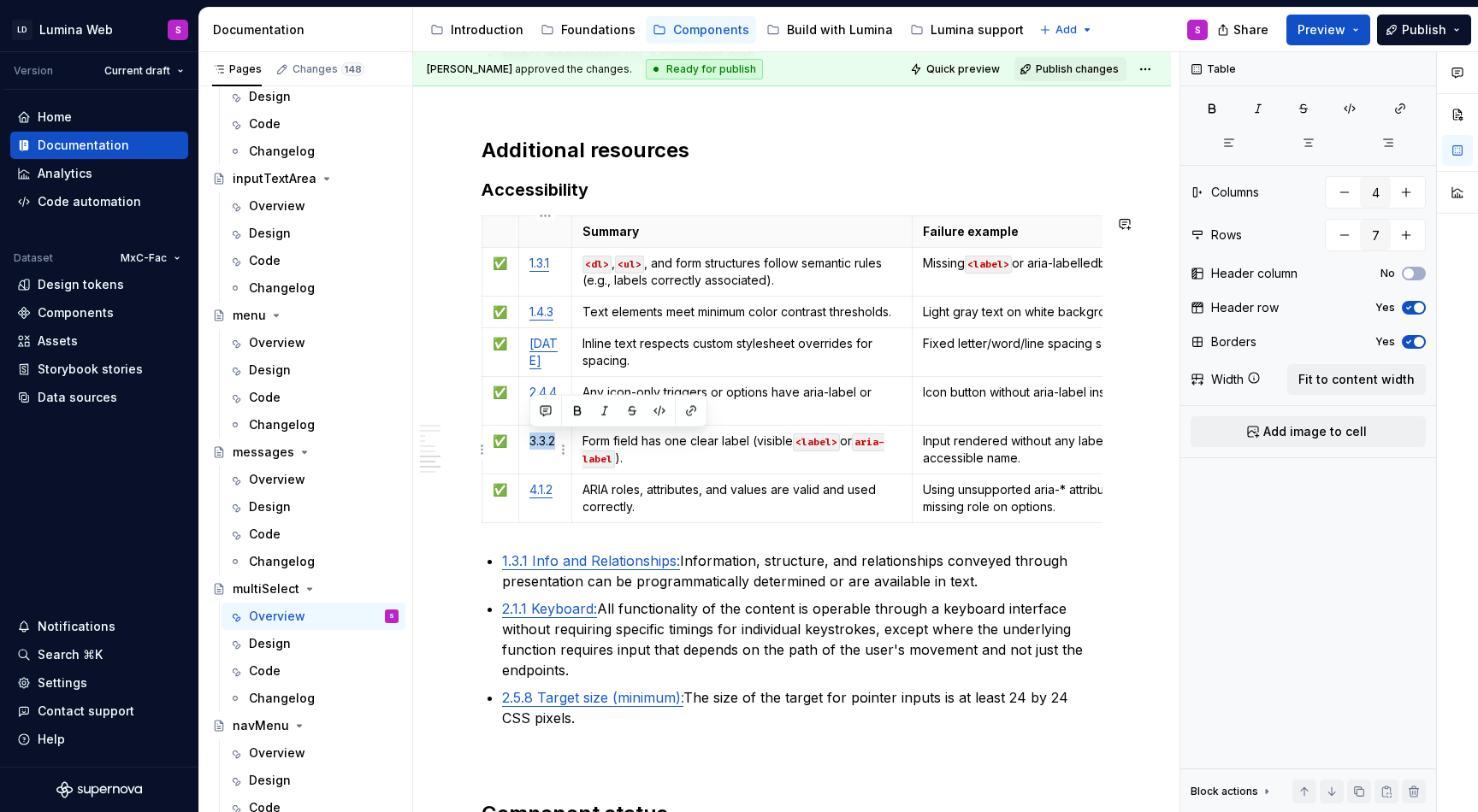
copy p "3.3.2"
type textarea "*"
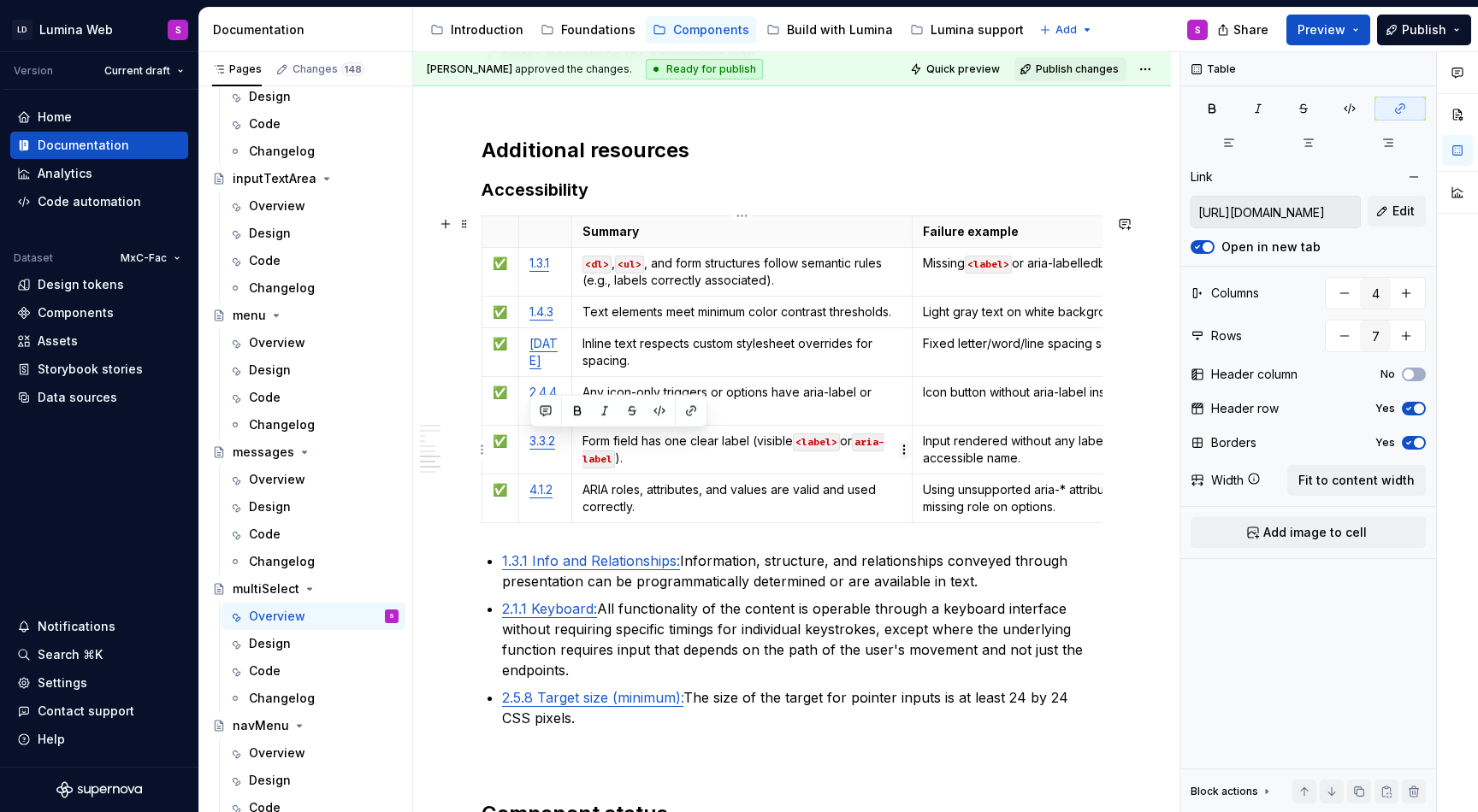
click at [560, 457] on html "LD Lumina Web S Version Current draft Home Documentation Analytics Code automat…" at bounding box center [739, 406] width 1478 height 812
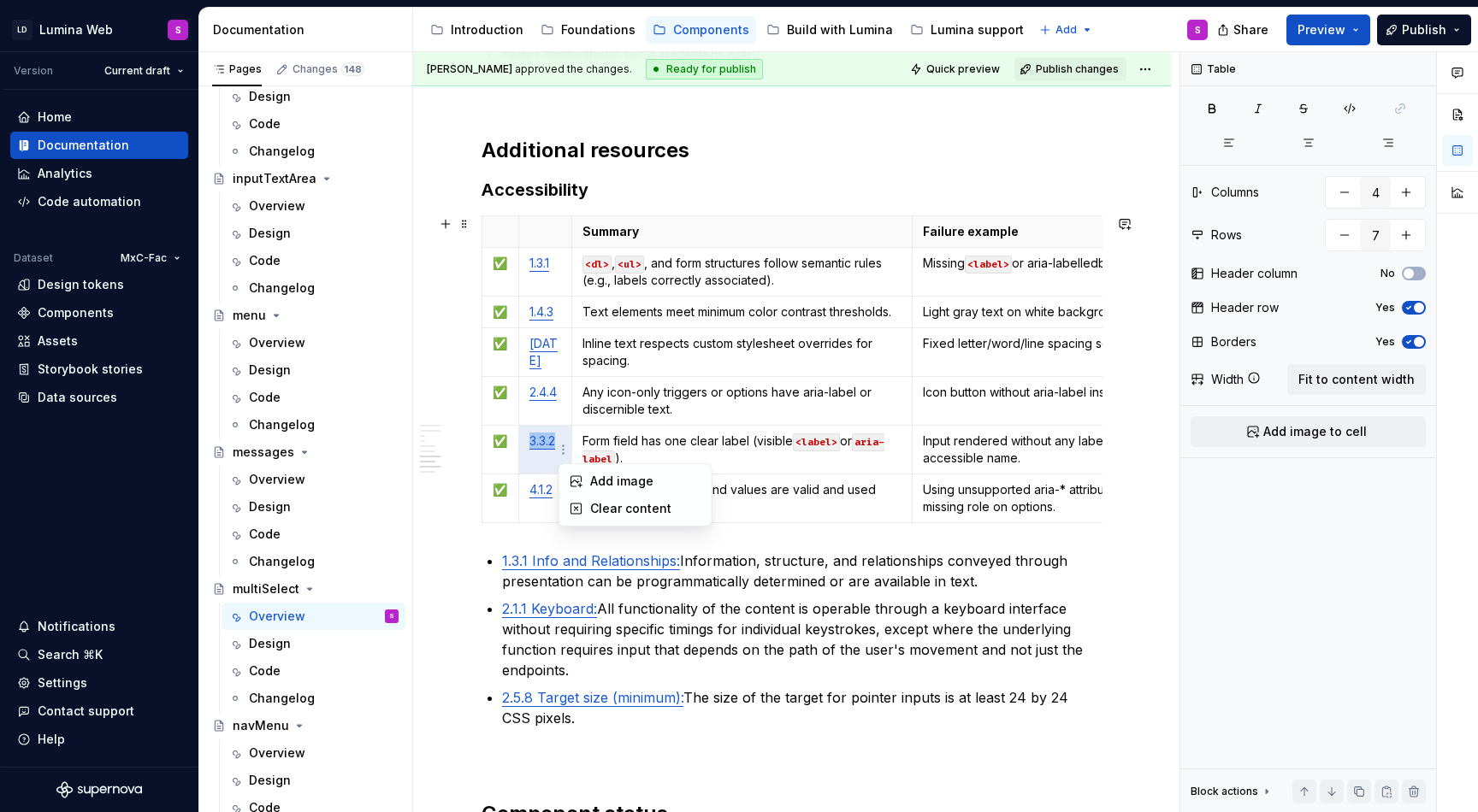
click at [631, 422] on html "LD Lumina Web S Version Current draft Home Documentation Analytics Code automat…" at bounding box center [739, 406] width 1478 height 812
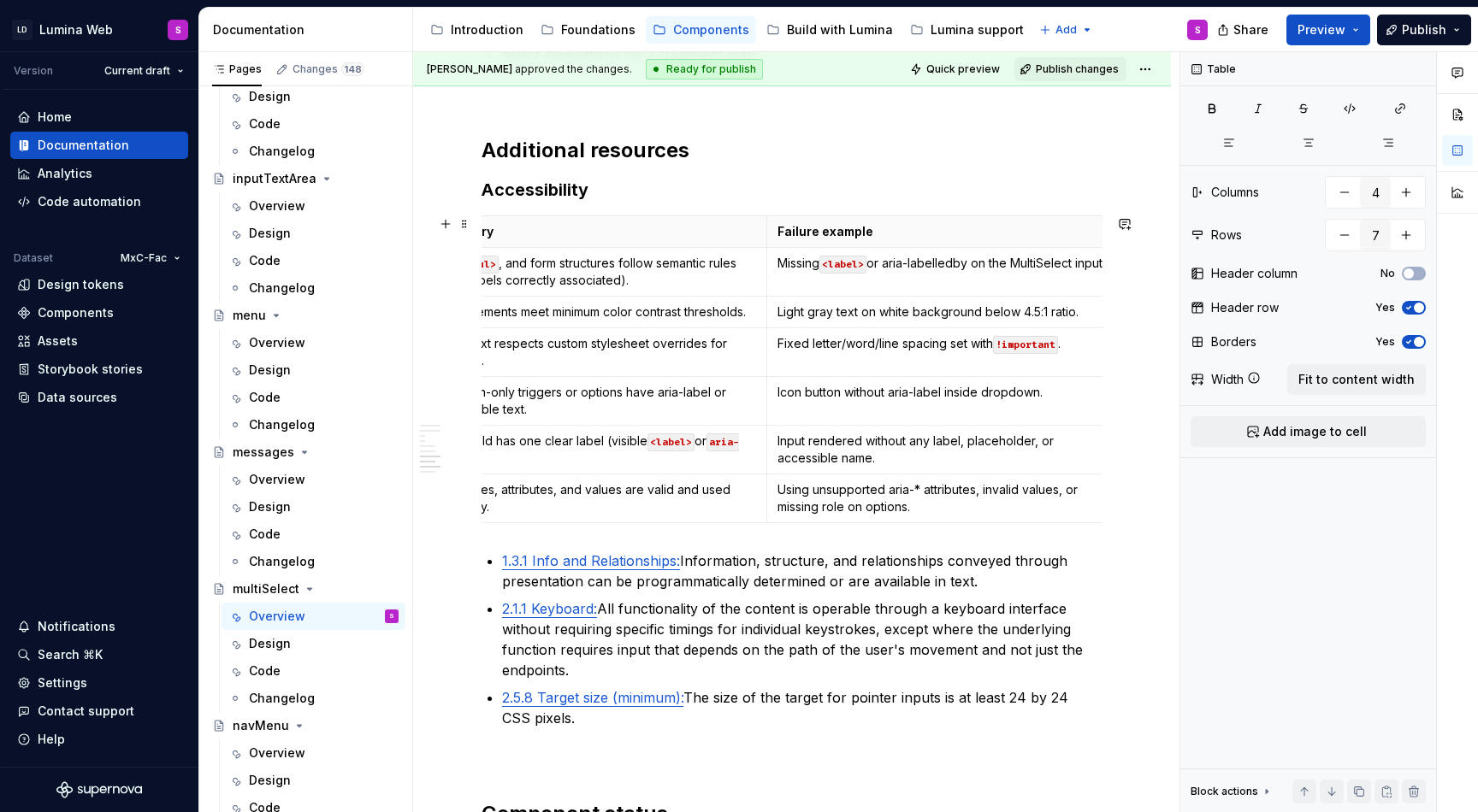
scroll to position [0, 155]
click at [1137, 226] on button "button" at bounding box center [1124, 224] width 24 height 24
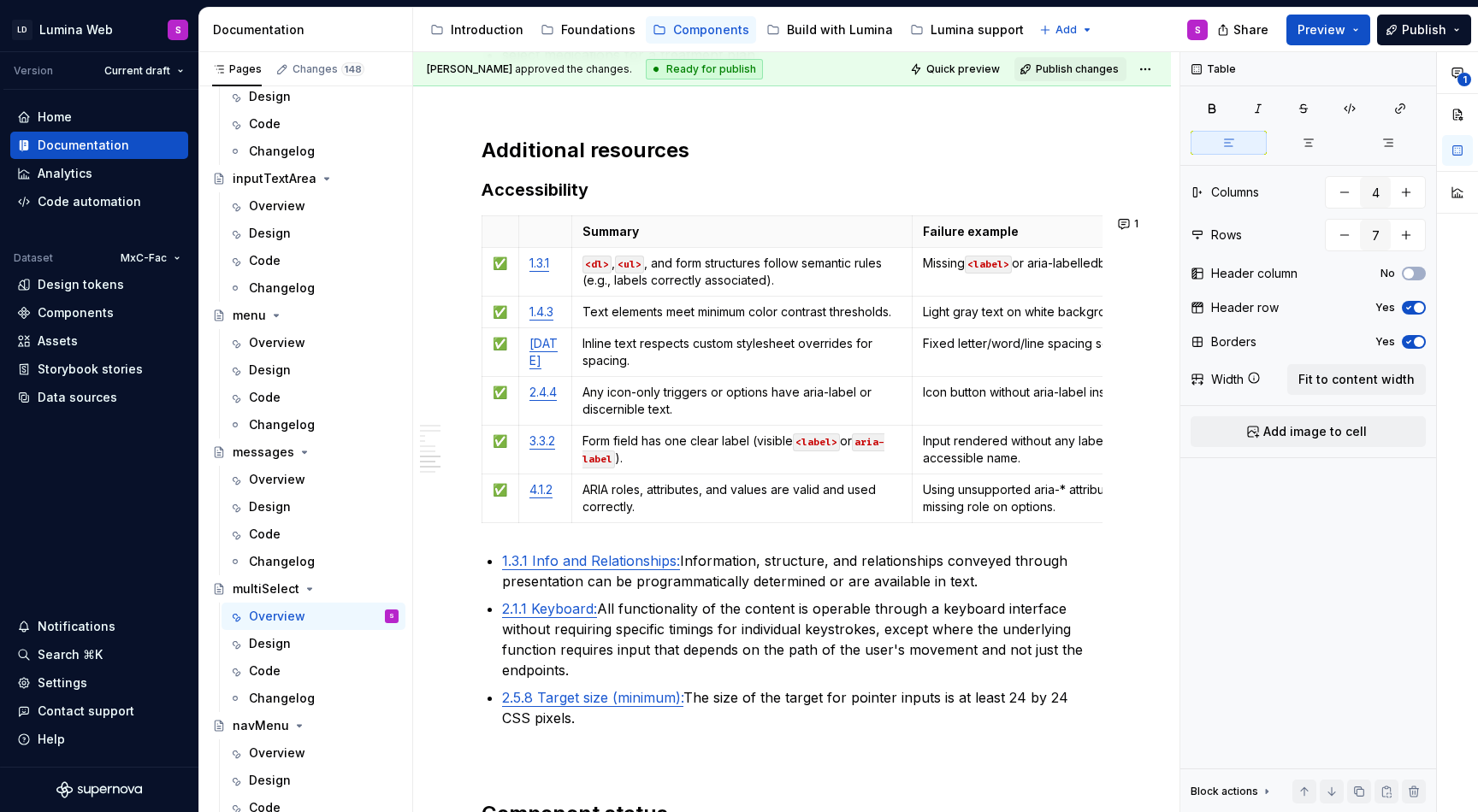
scroll to position [2449, 0]
type textarea "*"
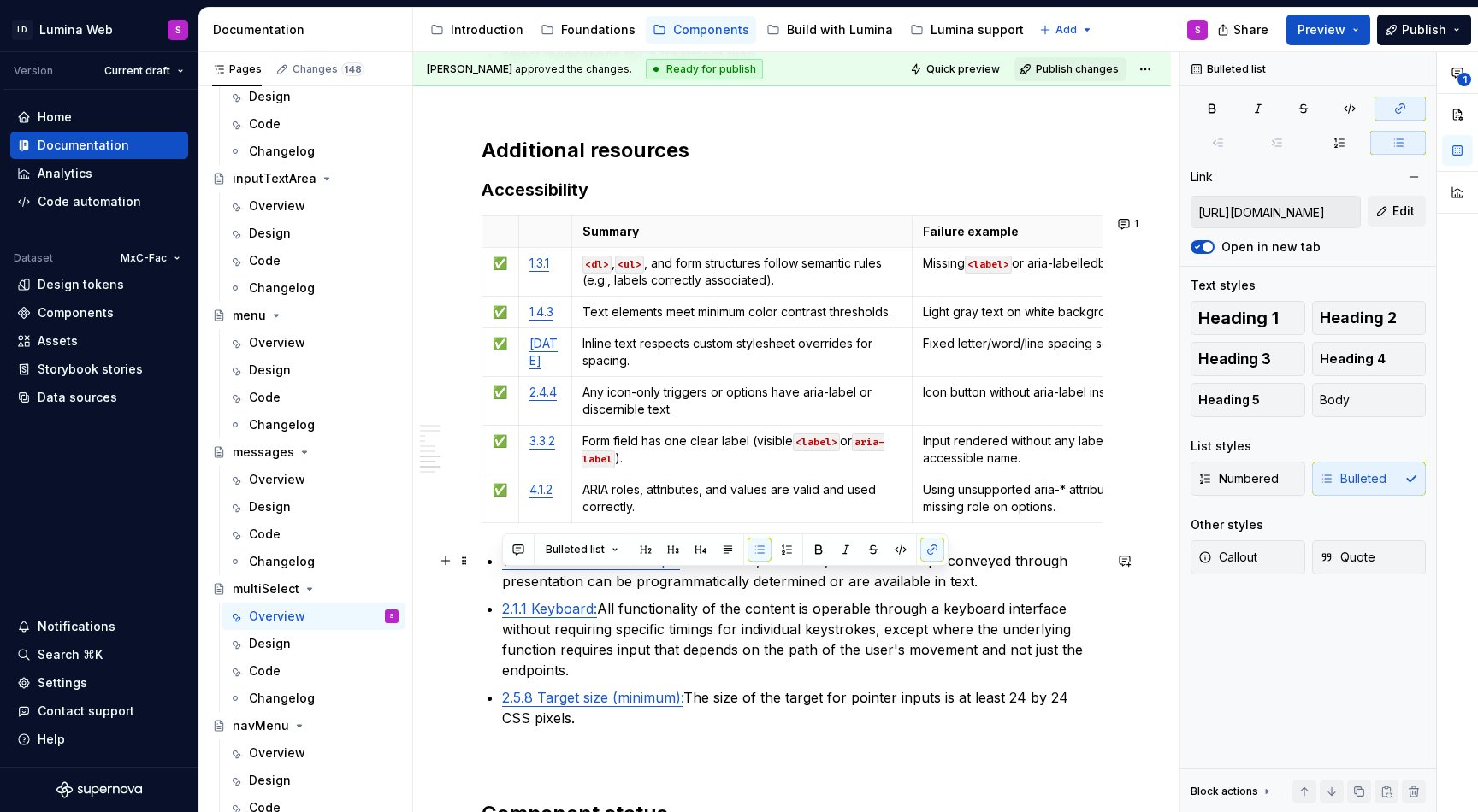
type input "https://www.w3.org/TR/WCAG22/#info-and-relationships"
drag, startPoint x: 583, startPoint y: 725, endPoint x: 497, endPoint y: 567, distance: 179.9
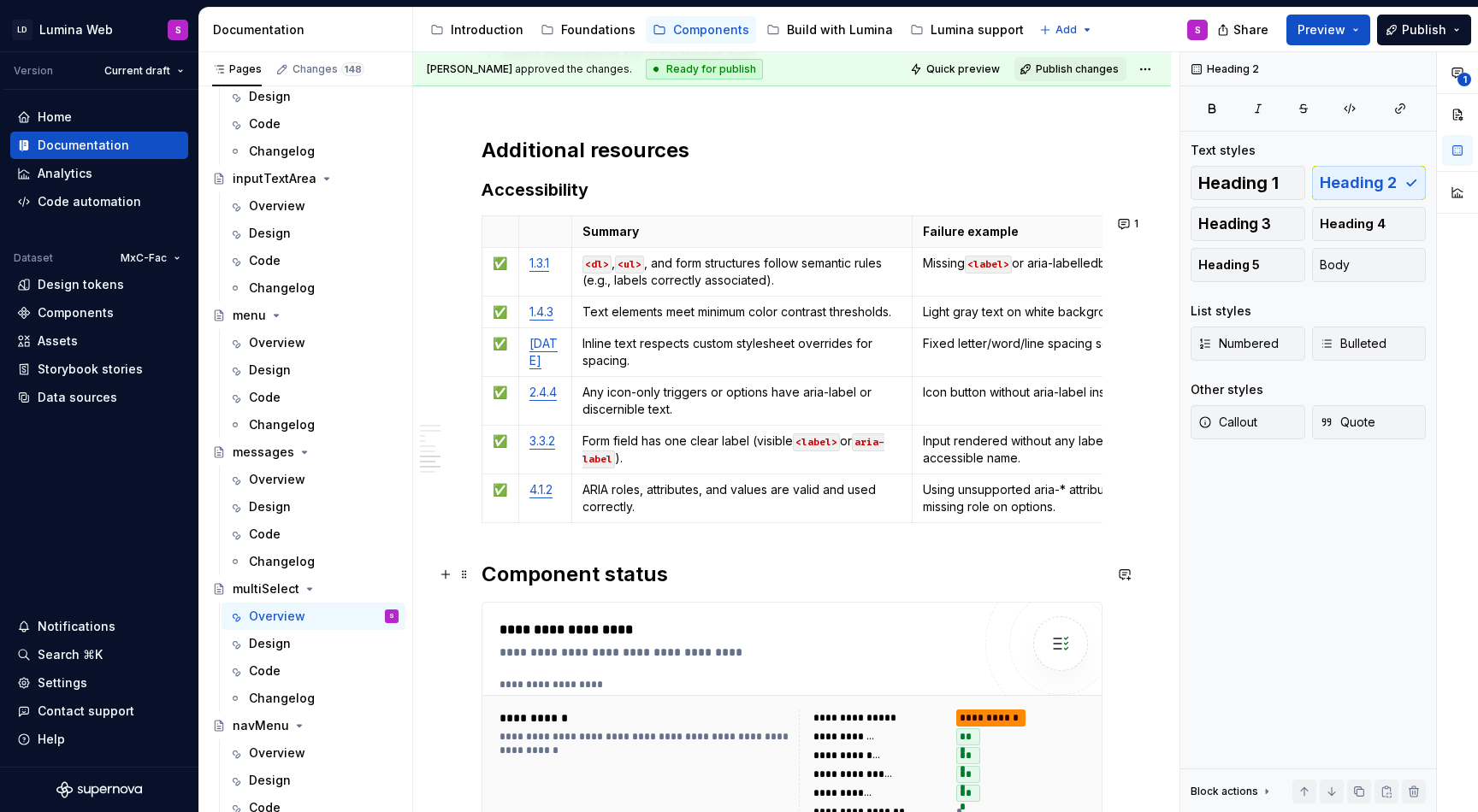
click at [494, 578] on h2 "Component status" at bounding box center [792, 575] width 620 height 27
click at [486, 578] on h2 "Component status" at bounding box center [792, 575] width 620 height 27
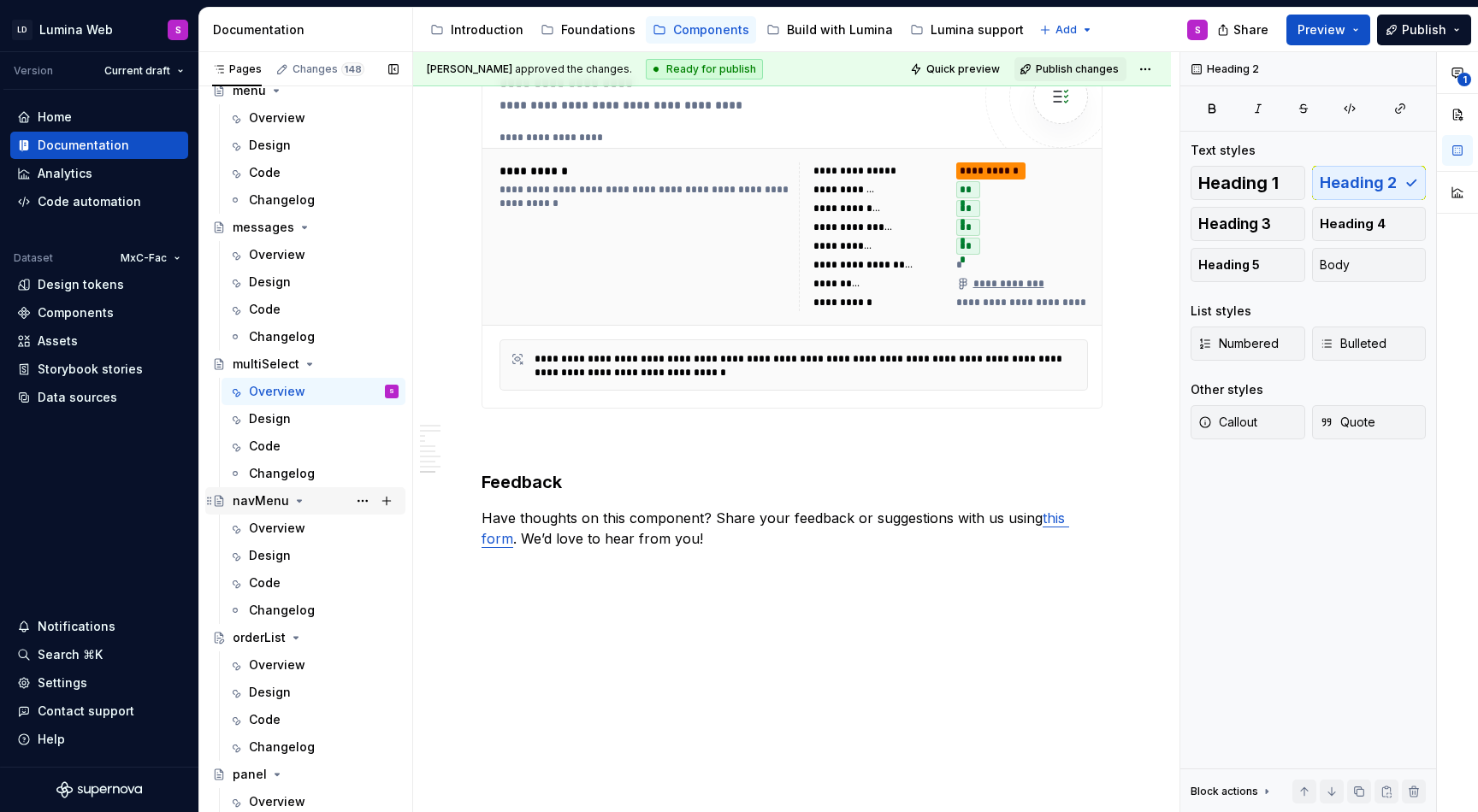
scroll to position [2697, 0]
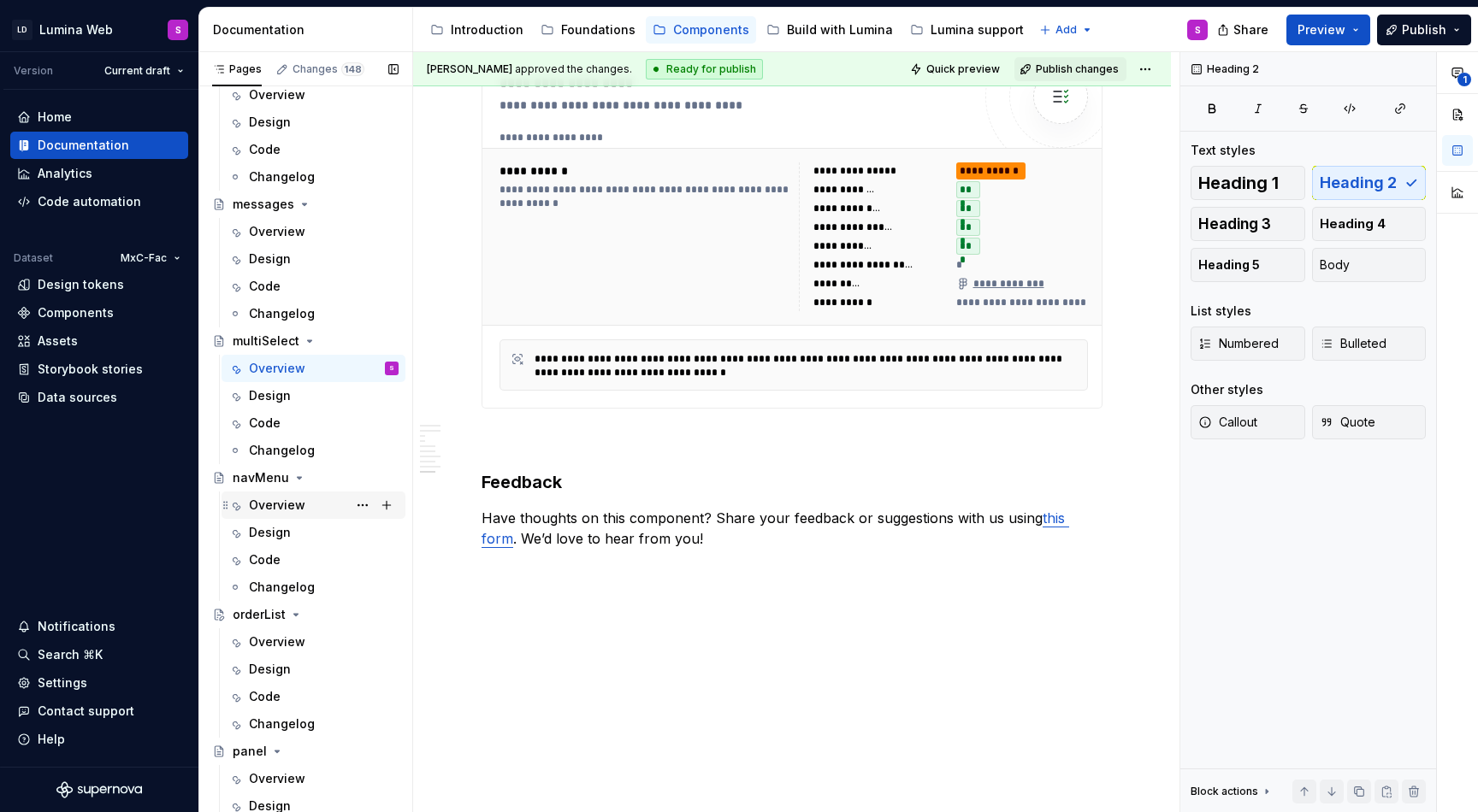
click at [292, 502] on div "Overview" at bounding box center [277, 505] width 57 height 17
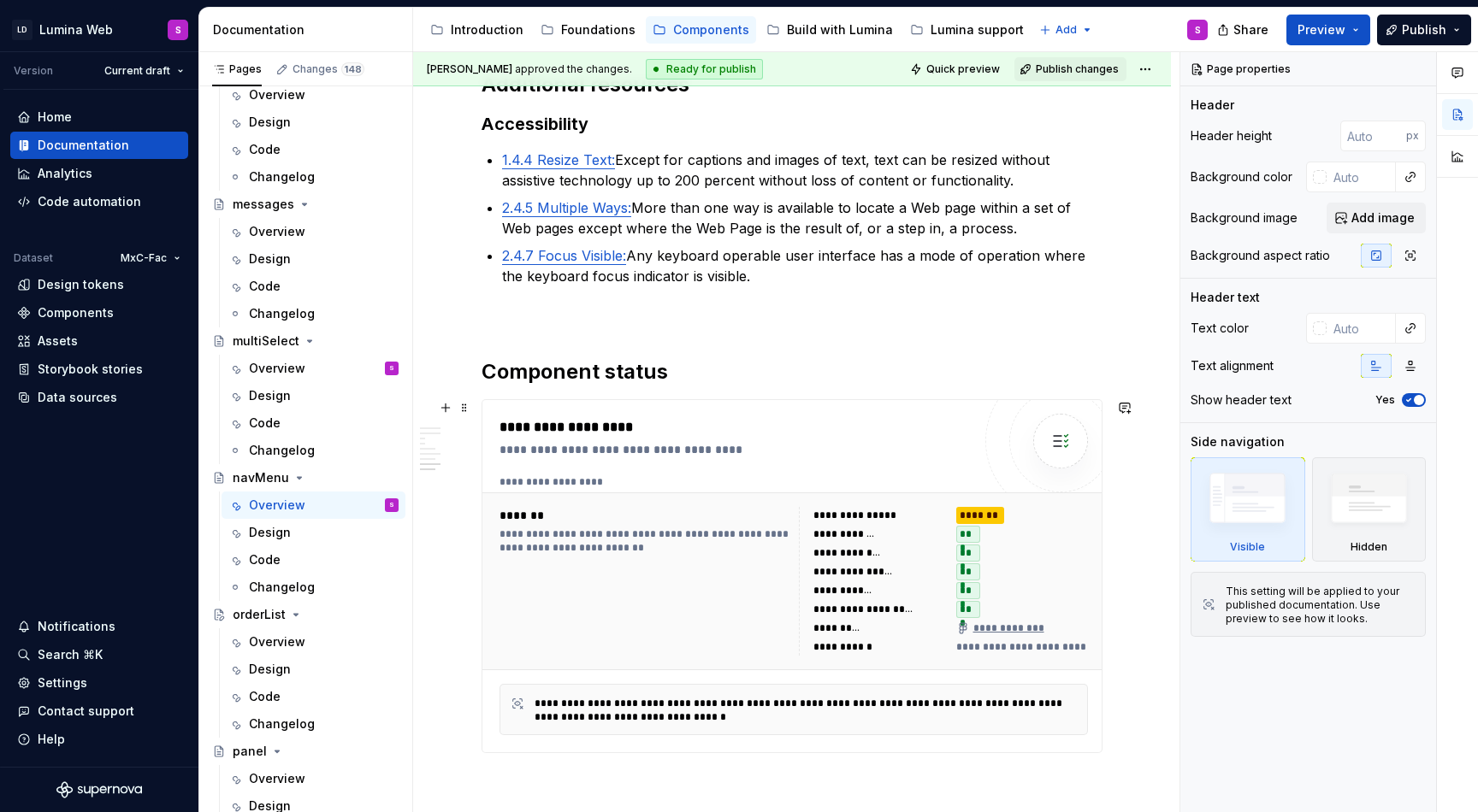
scroll to position [3014, 0]
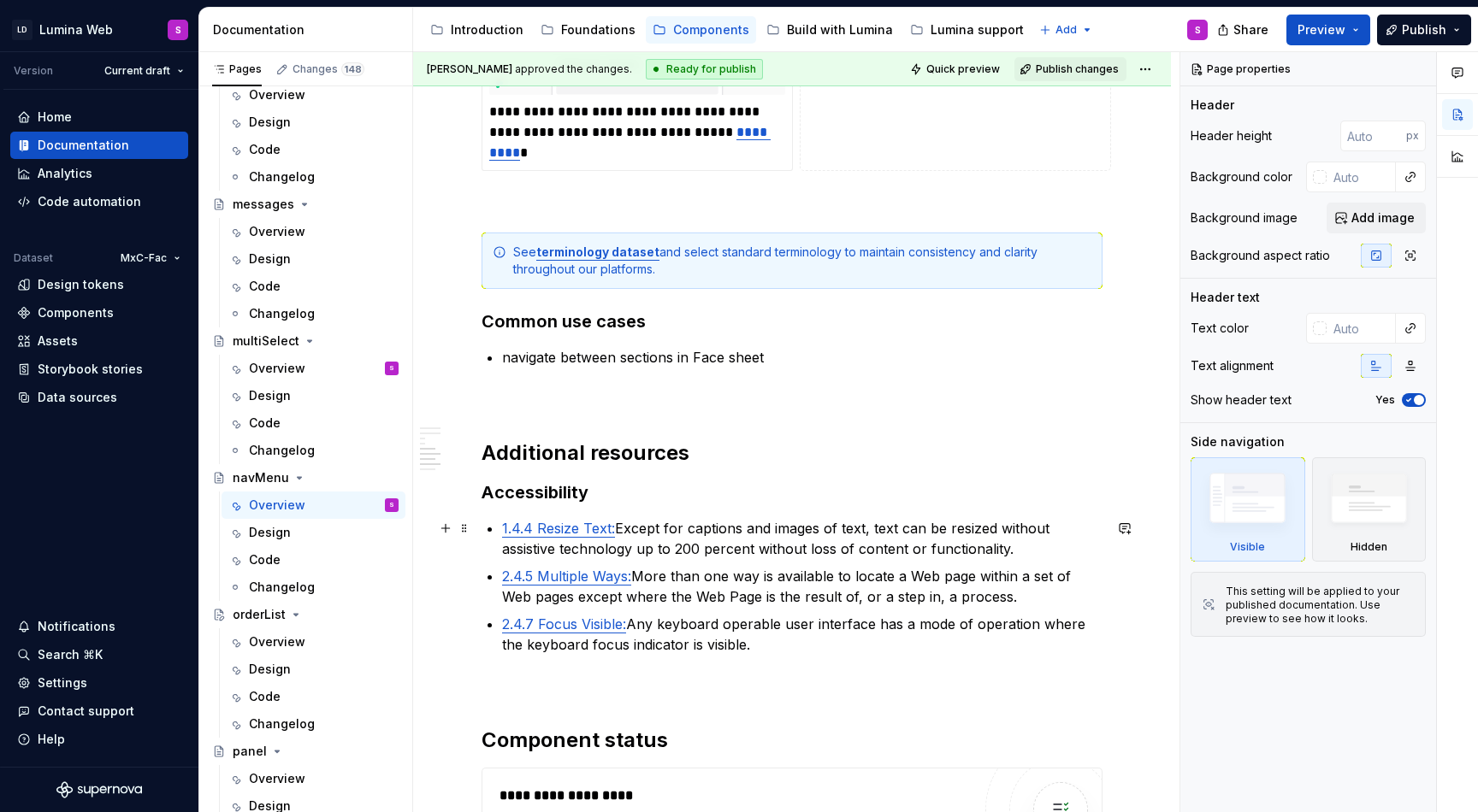
click at [636, 503] on h3 "Accessibility" at bounding box center [792, 493] width 620 height 24
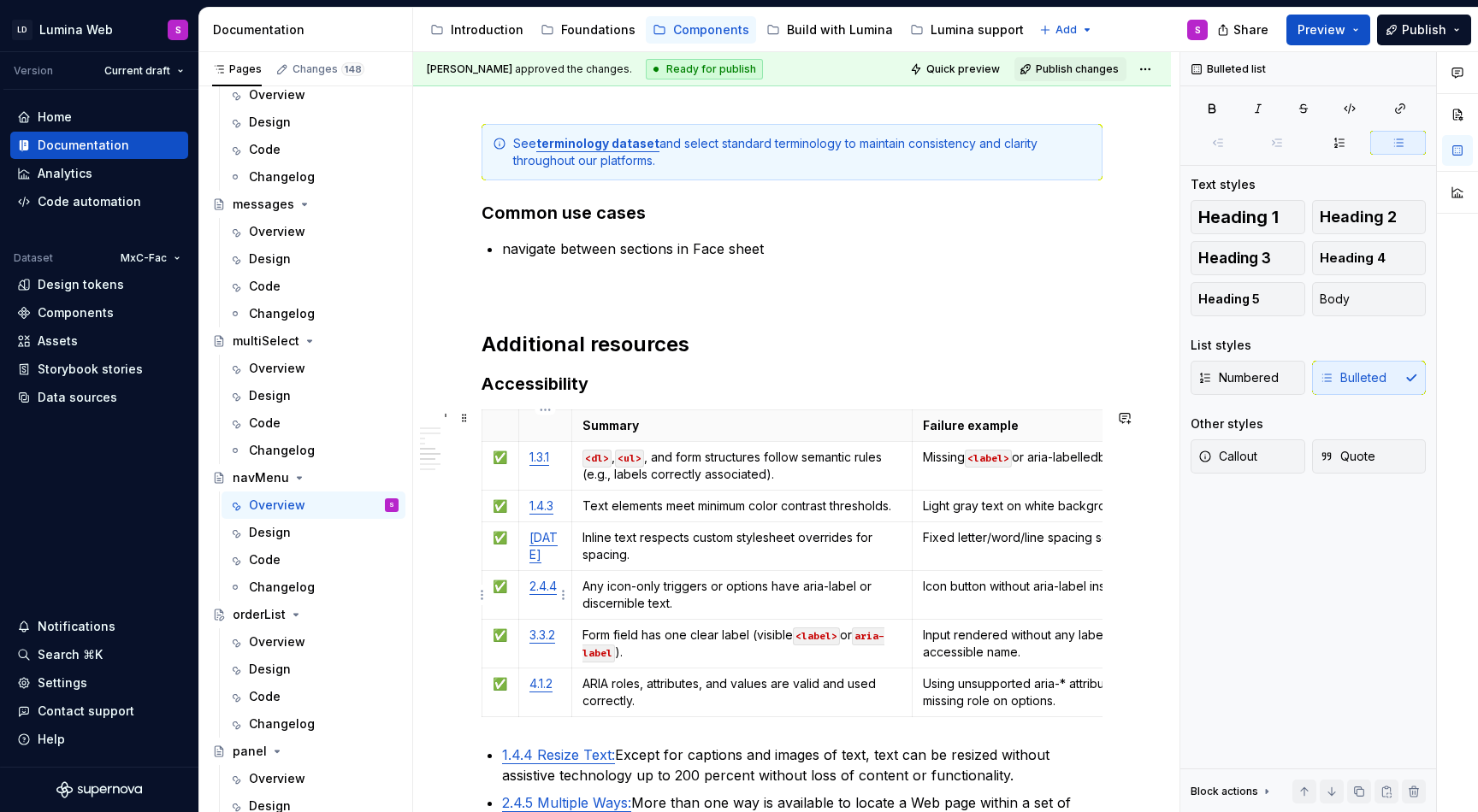
scroll to position [2697, 0]
type textarea "*"
click at [484, 543] on html "LD Lumina Web S Version Current draft Home Documentation Analytics Code automat…" at bounding box center [739, 406] width 1478 height 812
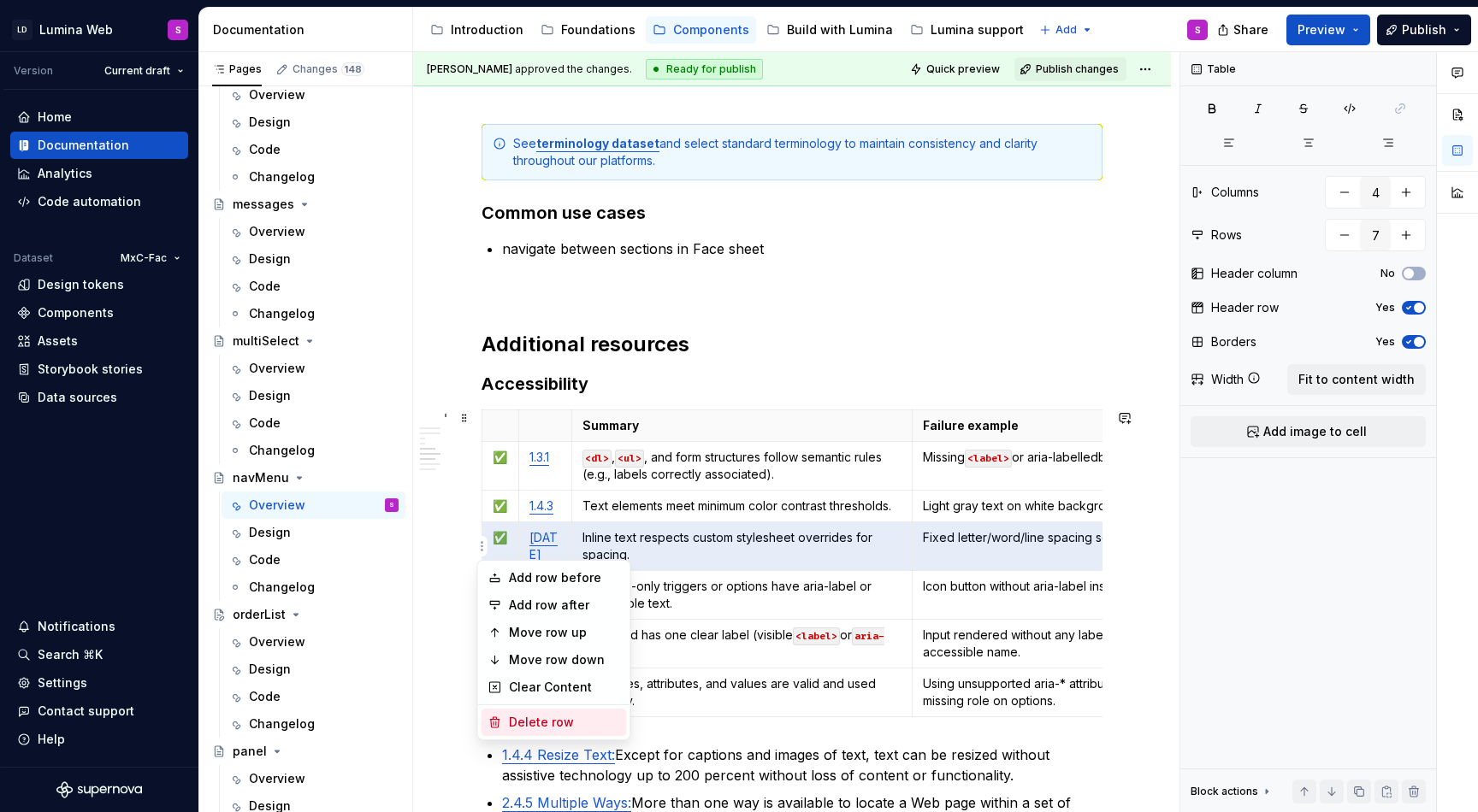
click at [550, 722] on div "Delete row" at bounding box center [565, 723] width 111 height 17
type input "6"
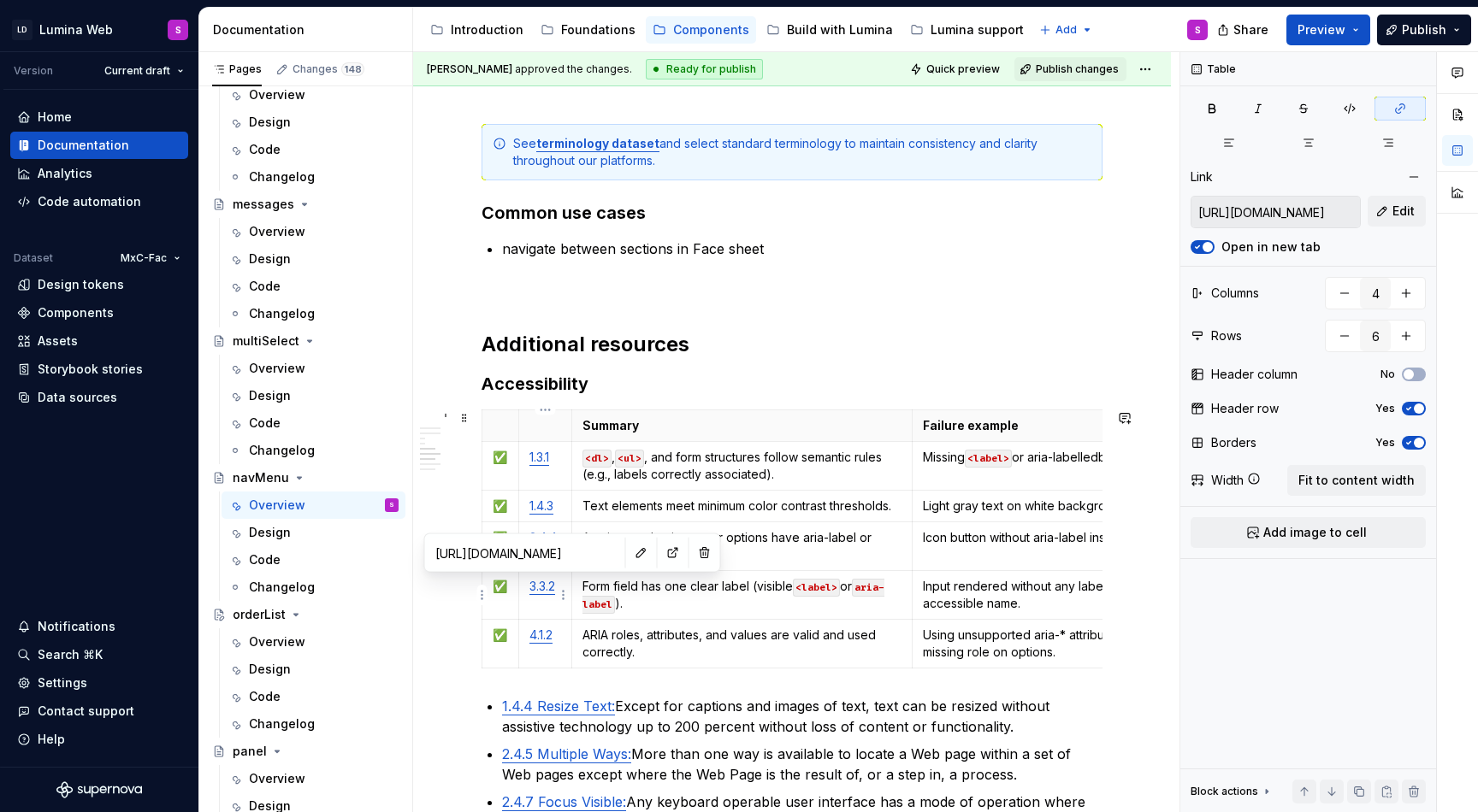
click at [551, 584] on link "3.3.2" at bounding box center [542, 587] width 26 height 15
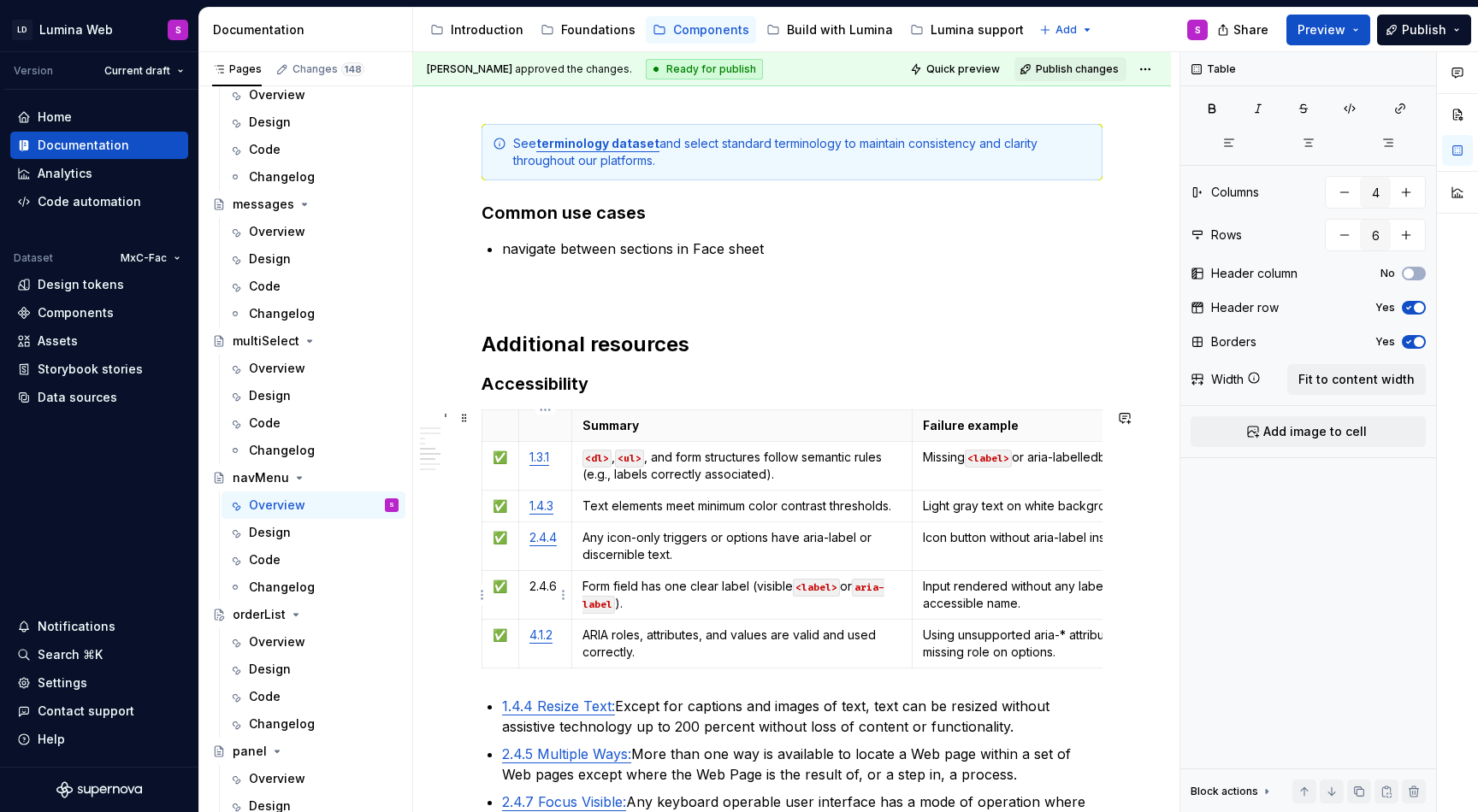
click at [559, 580] on p "2.4.6" at bounding box center [545, 587] width 32 height 17
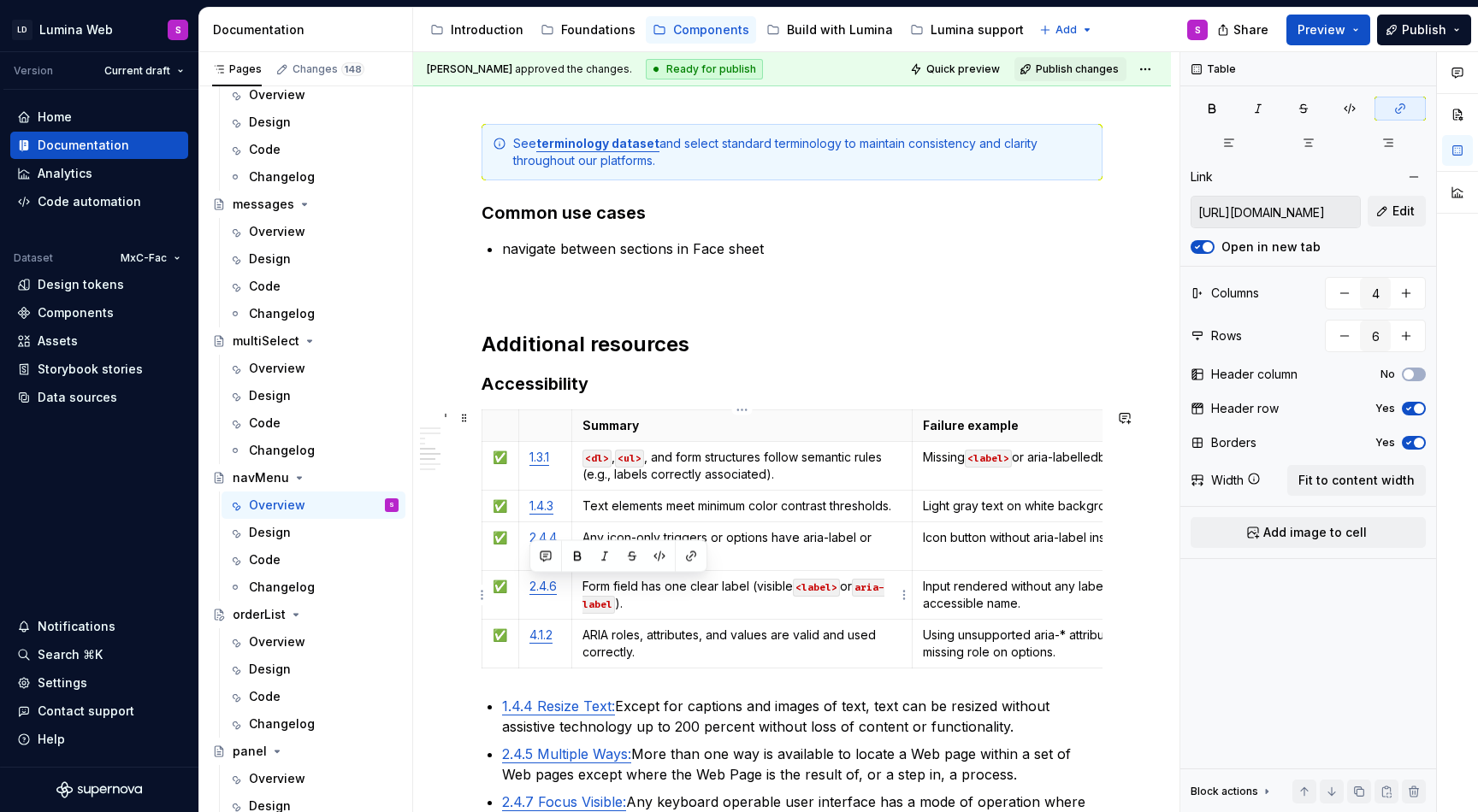
click at [701, 612] on td "Form field has one clear label (visible <label> or aria-label )." at bounding box center [742, 595] width 341 height 48
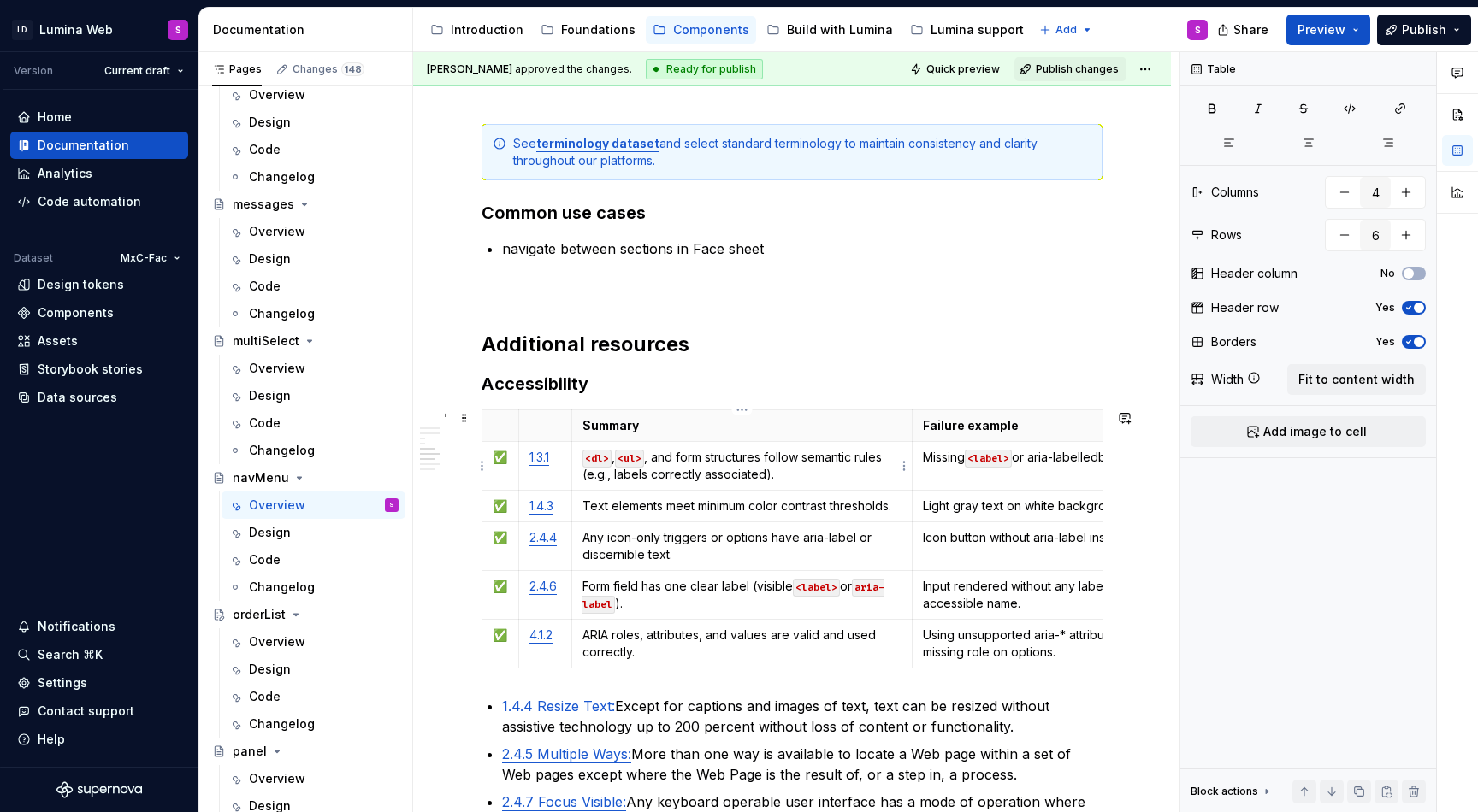
click at [649, 454] on p "<dl> , <ul> , and form structures follow semantic rules (e.g., labels correctly…" at bounding box center [742, 465] width 320 height 34
click at [999, 466] on p "Missing <label> or aria-labelledby on the MultiSelect input." at bounding box center [1088, 457] width 332 height 17
click at [619, 505] on p "Text elements meet minimum color contrast thresholds." at bounding box center [742, 505] width 320 height 17
click at [703, 563] on p "Any icon-only triggers or options have aria-label or discernible text." at bounding box center [742, 546] width 320 height 34
click at [949, 525] on td "Icon button without aria-label inside dropdown." at bounding box center [1088, 547] width 353 height 48
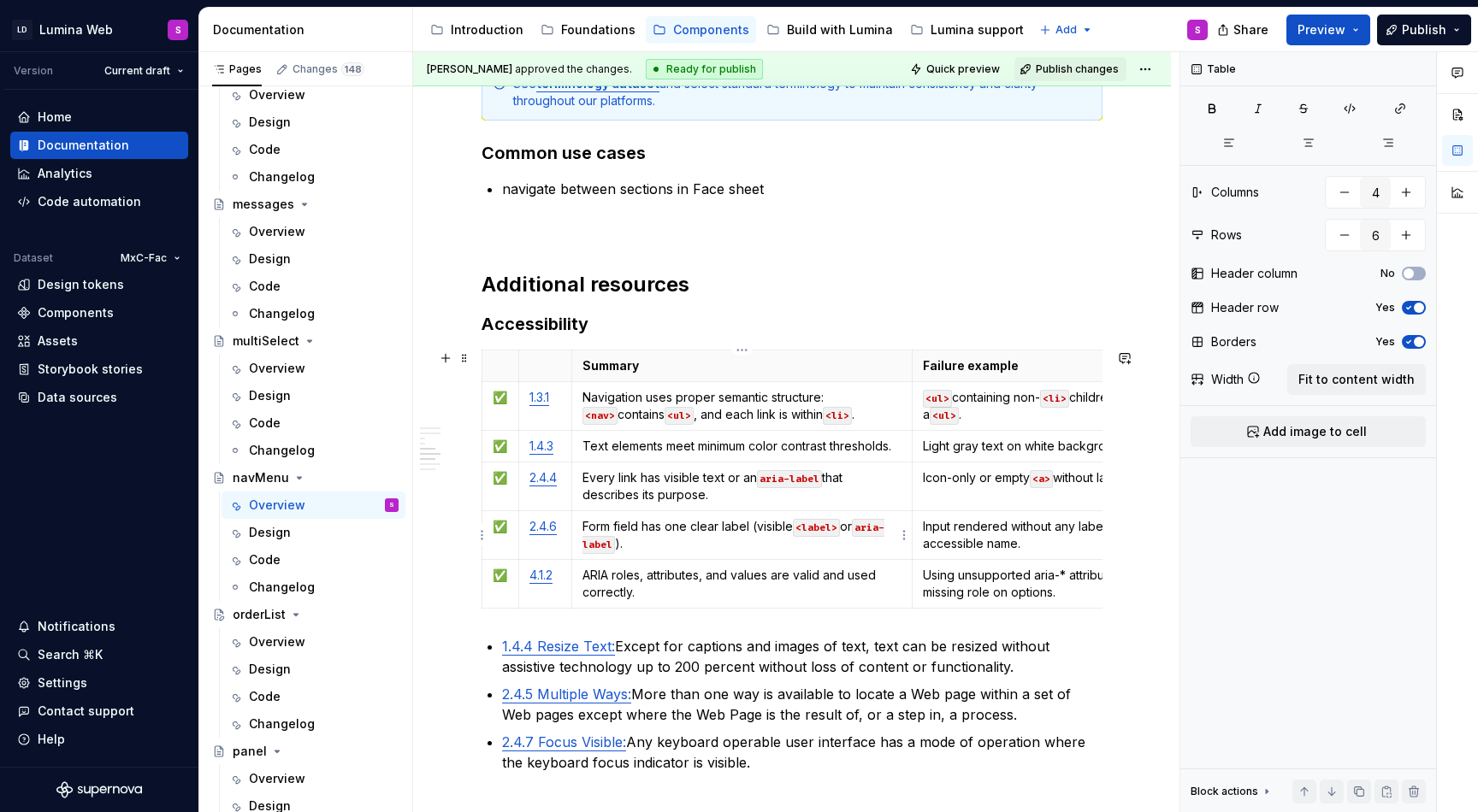
click at [644, 552] on p "Form field has one clear label (visible <label> or aria-label )." at bounding box center [742, 535] width 320 height 34
click at [807, 526] on p "Section labels in the nav are descriptive, e.g., “Products”, “Settings”." at bounding box center [742, 535] width 320 height 34
click at [974, 543] on p "Input rendered without any label, placeholder, or accessible name." at bounding box center [1088, 535] width 332 height 34
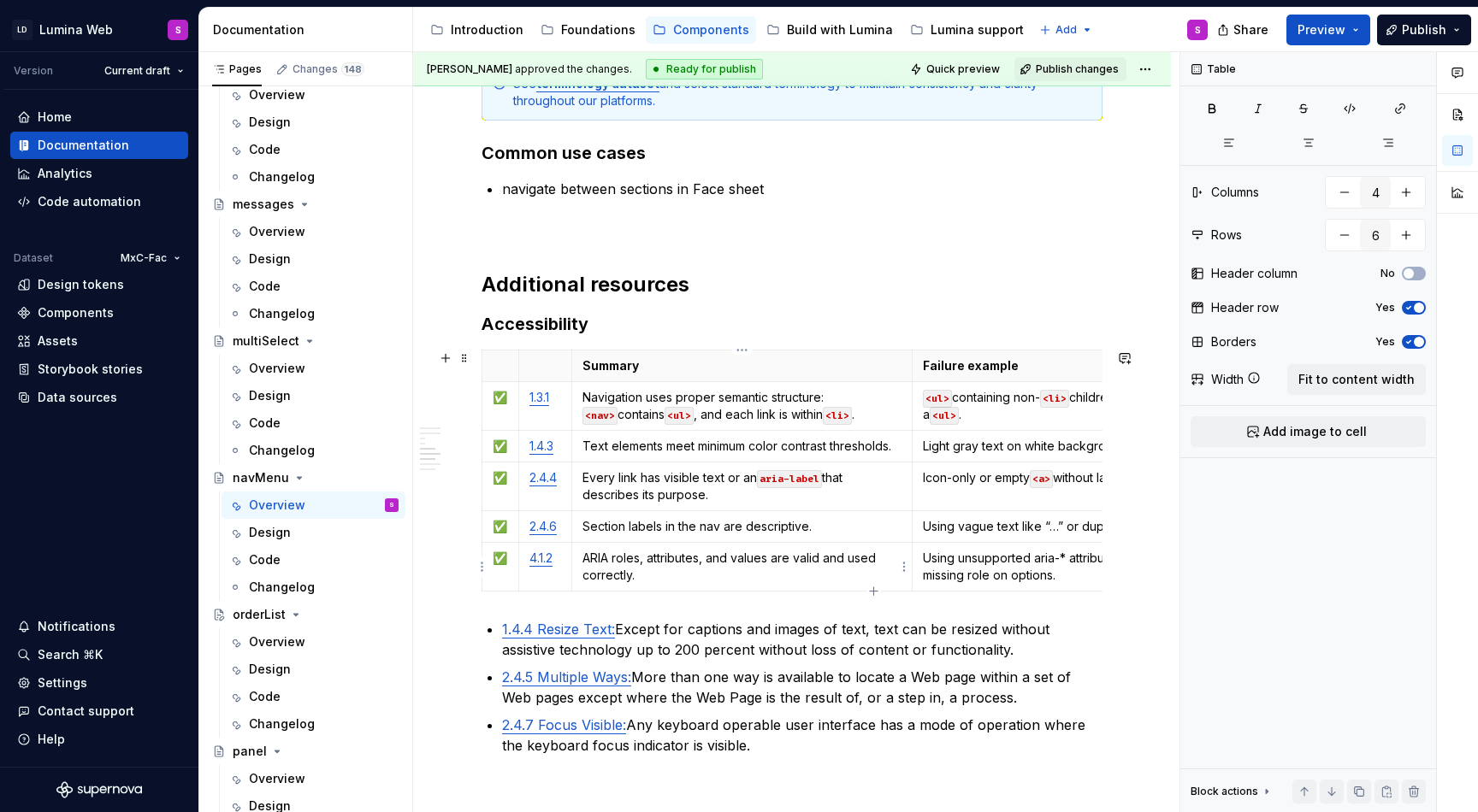
click at [674, 557] on p "ARIA roles, attributes, and values are valid and used correctly." at bounding box center [742, 567] width 320 height 34
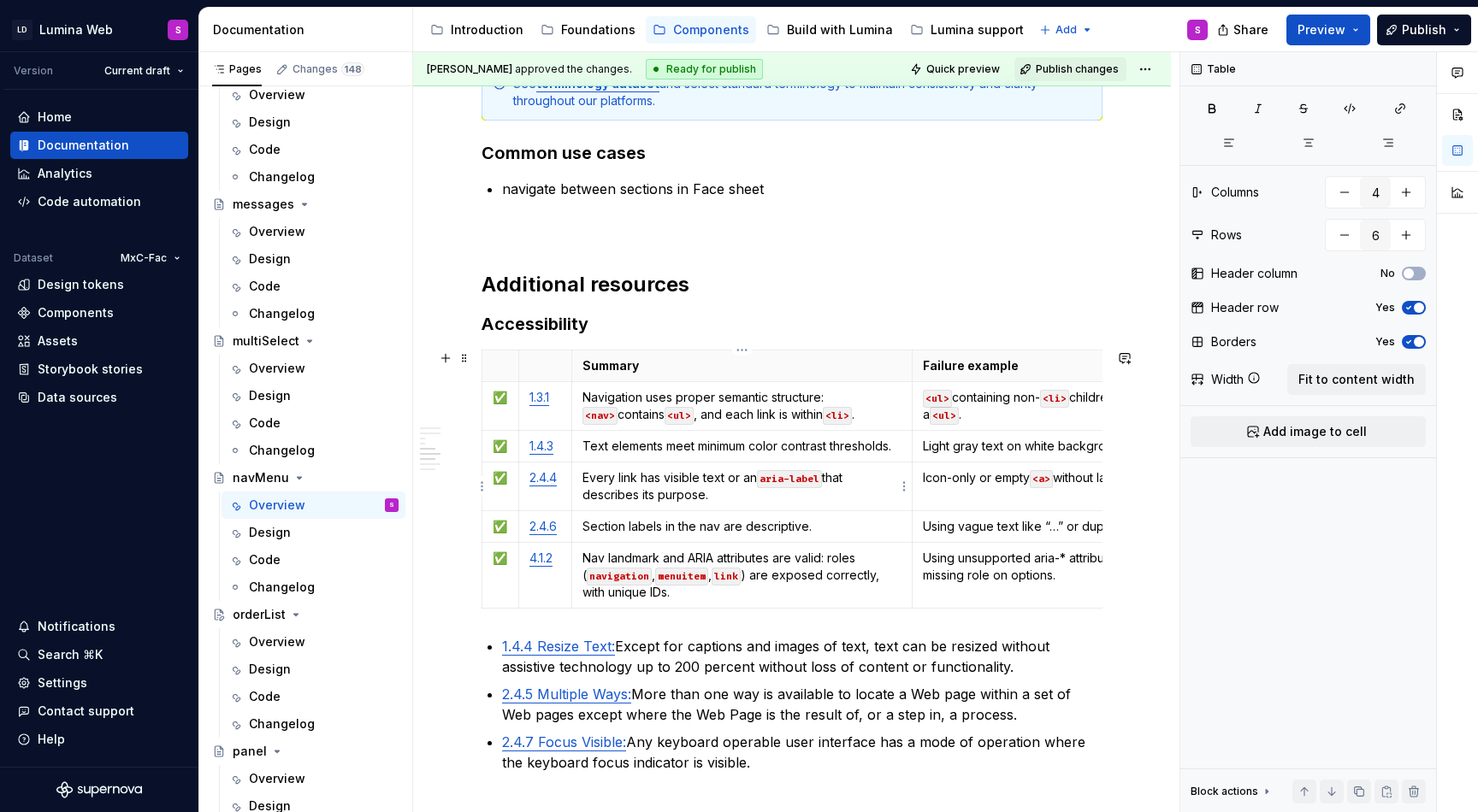
type textarea "*"
click at [956, 582] on p "Using unsupported aria-* attributes, invalid values, or missing role on options." at bounding box center [1088, 567] width 332 height 34
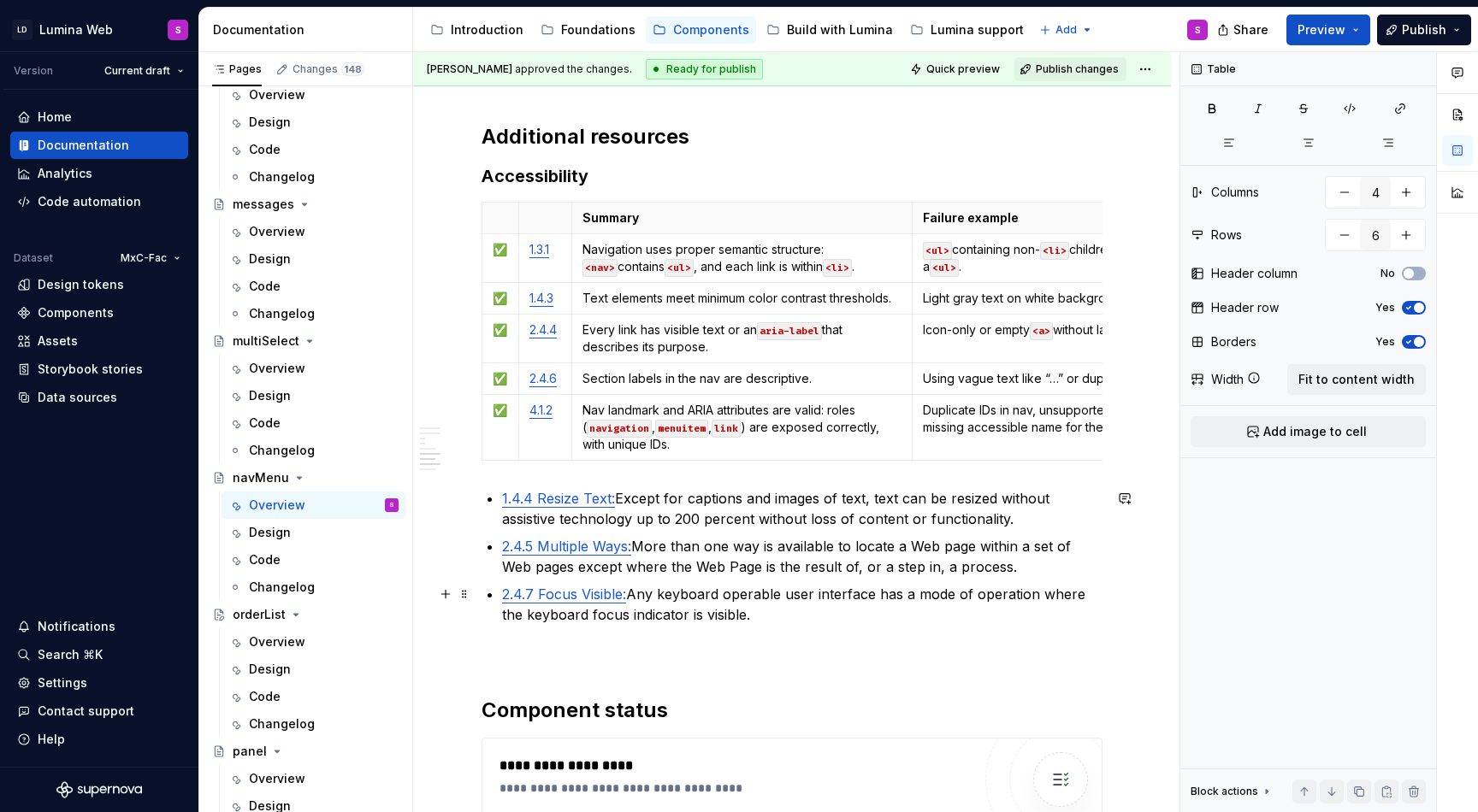
scroll to position [3339, 0]
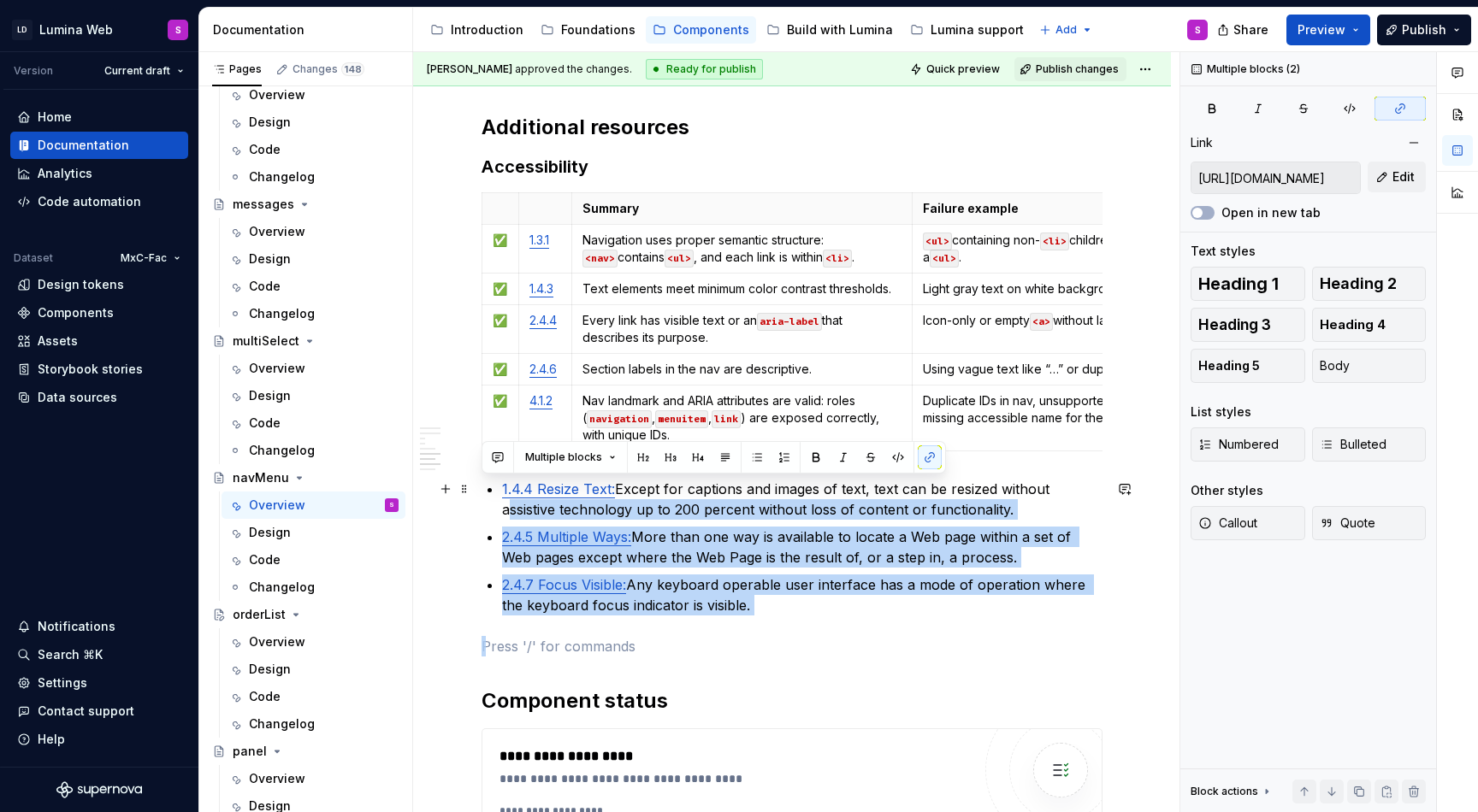
type input "https://www.w3.org/TR/WCAG22/#resize-text"
drag, startPoint x: 747, startPoint y: 619, endPoint x: 492, endPoint y: 495, distance: 283.6
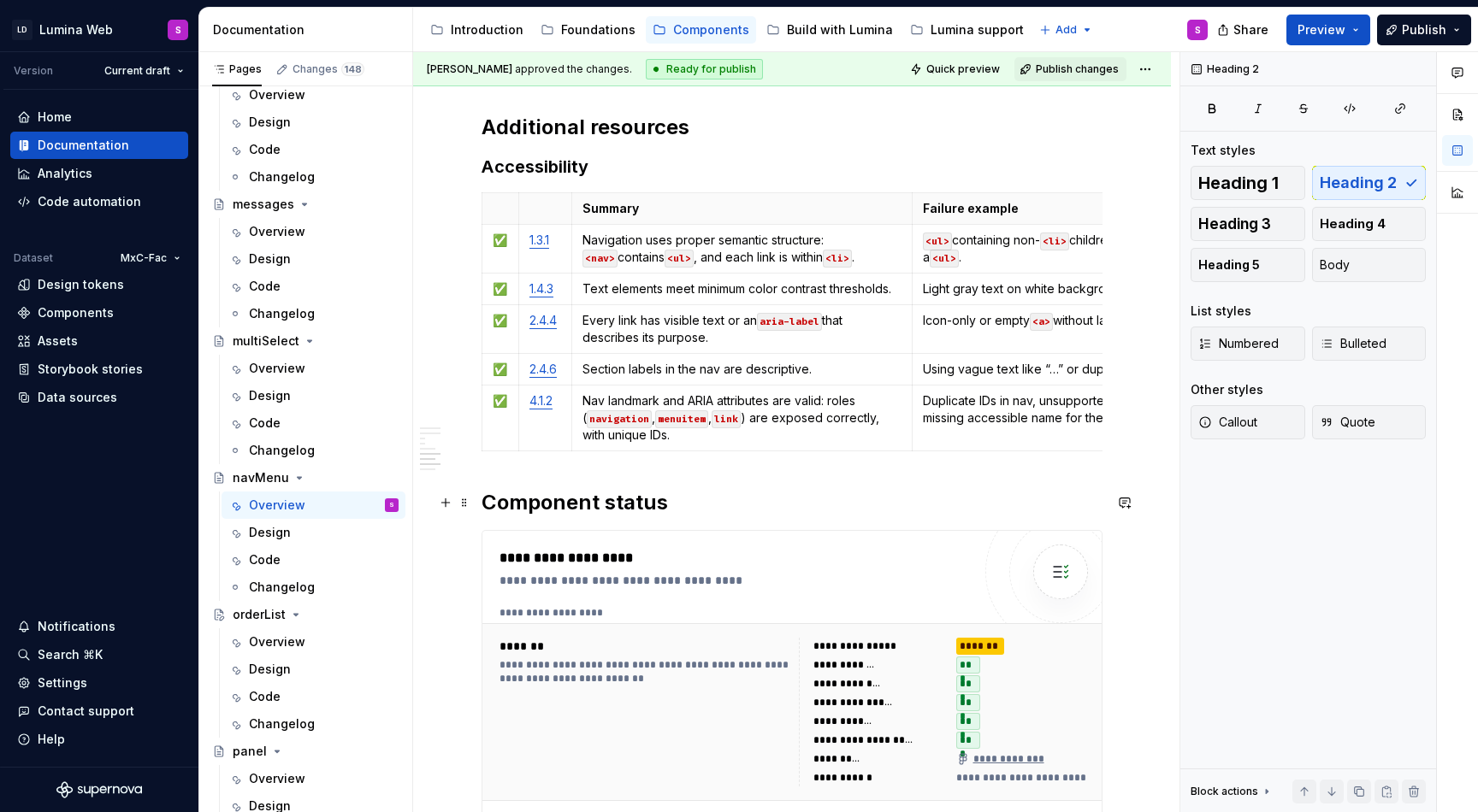
click at [494, 503] on h2 "Component status" at bounding box center [792, 503] width 620 height 27
click at [487, 501] on h2 "Component status" at bounding box center [792, 503] width 620 height 27
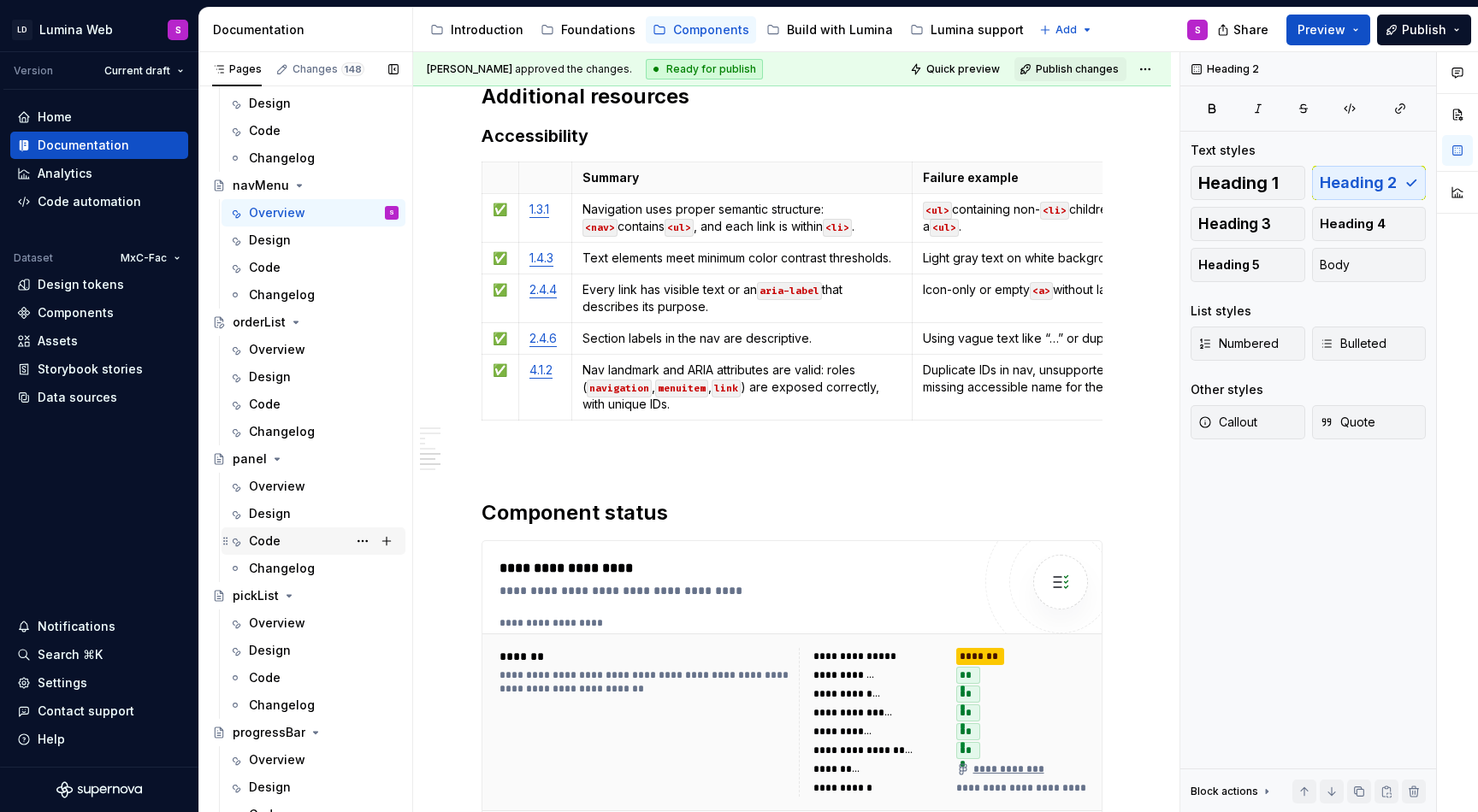
scroll to position [2994, 0]
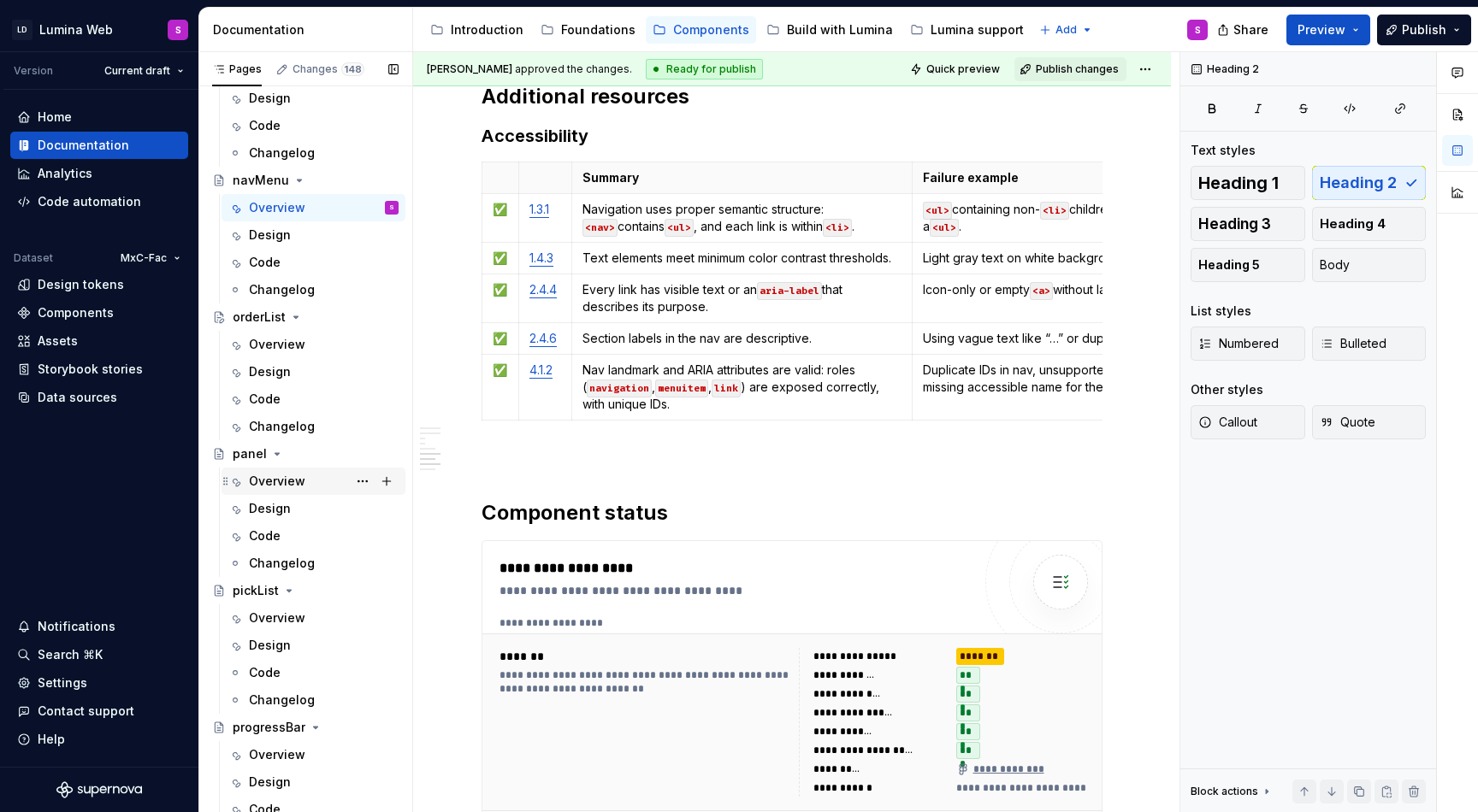
click at [274, 485] on div "Overview" at bounding box center [277, 481] width 57 height 17
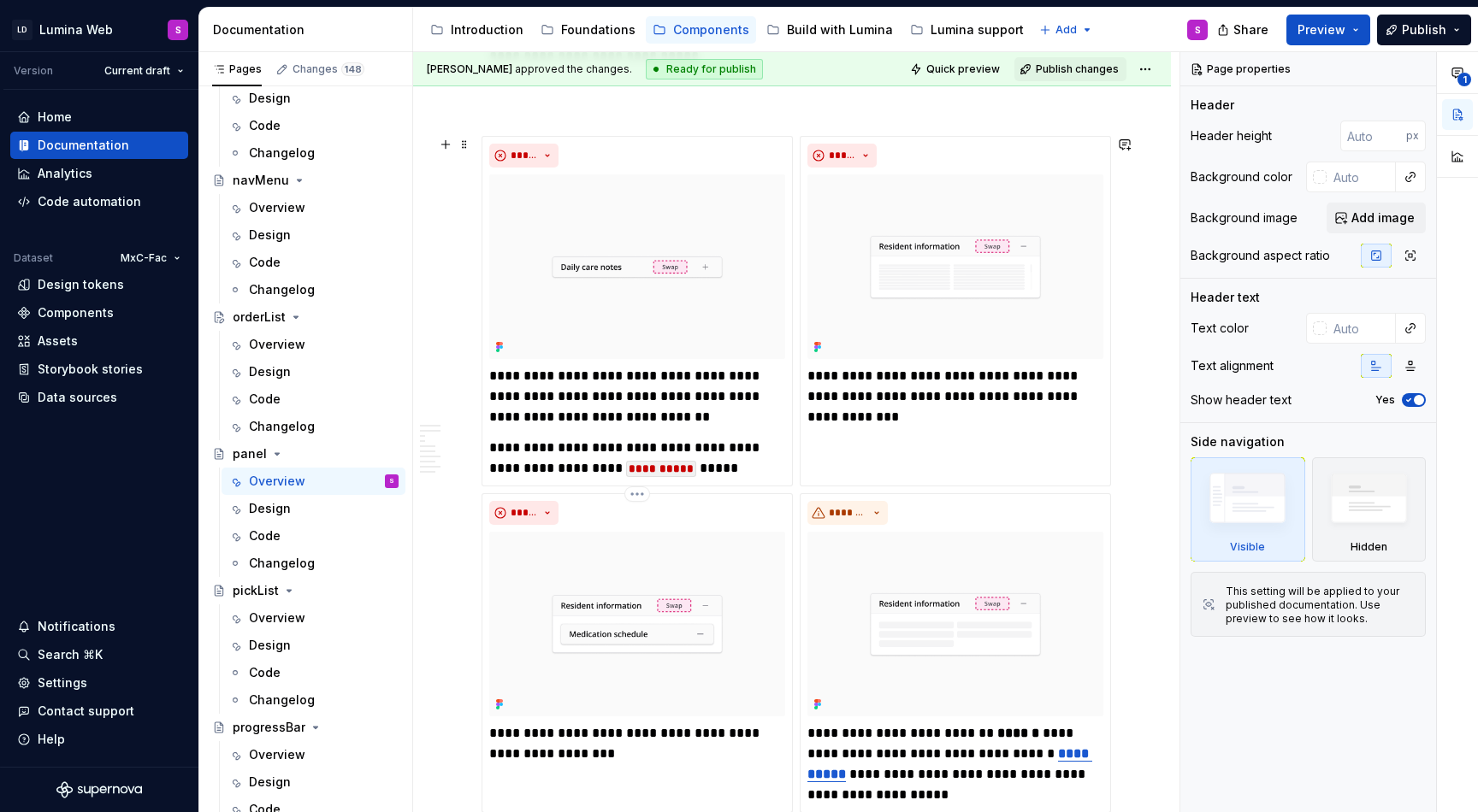
scroll to position [2667, 0]
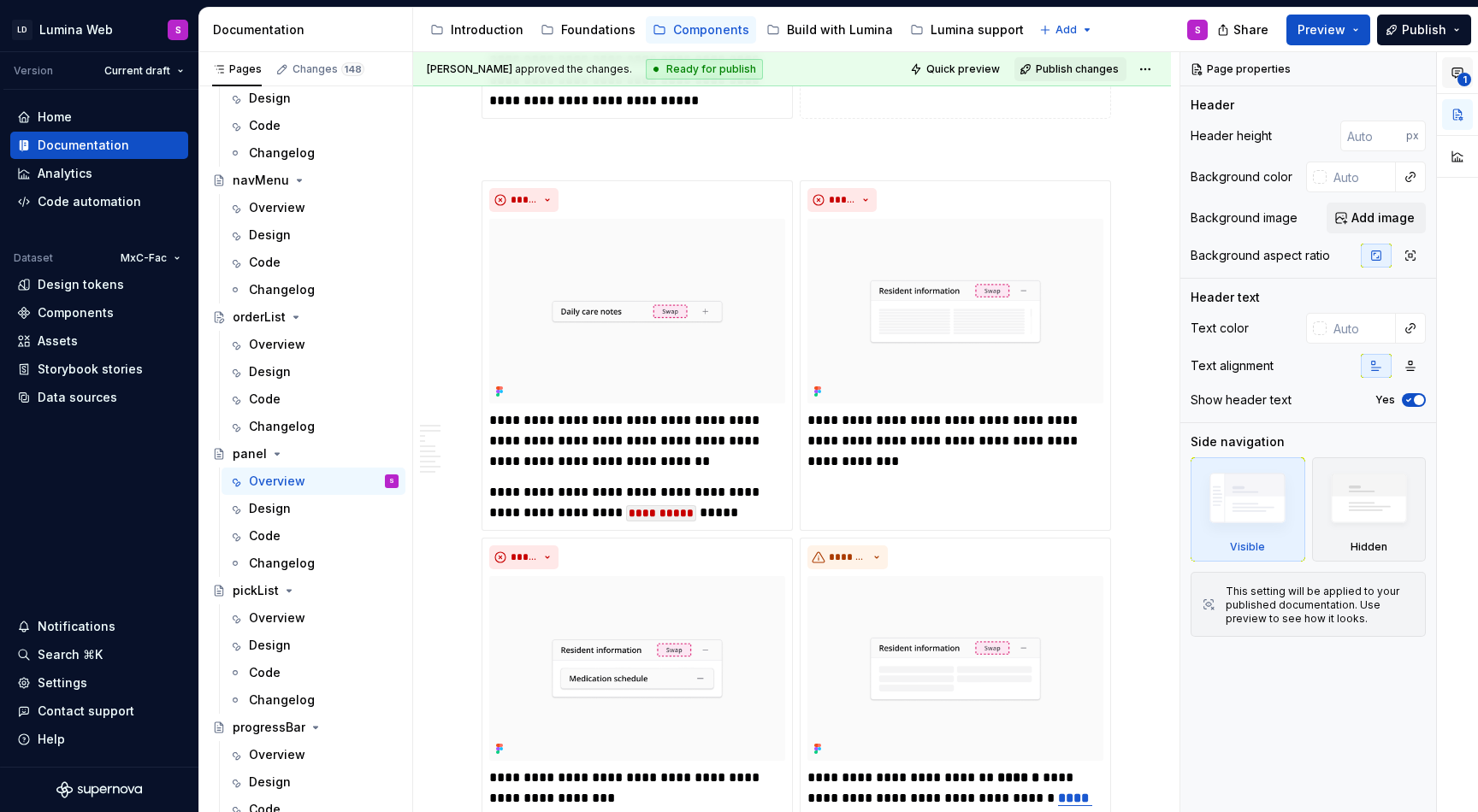
click at [1454, 80] on button "1" at bounding box center [1457, 73] width 31 height 31
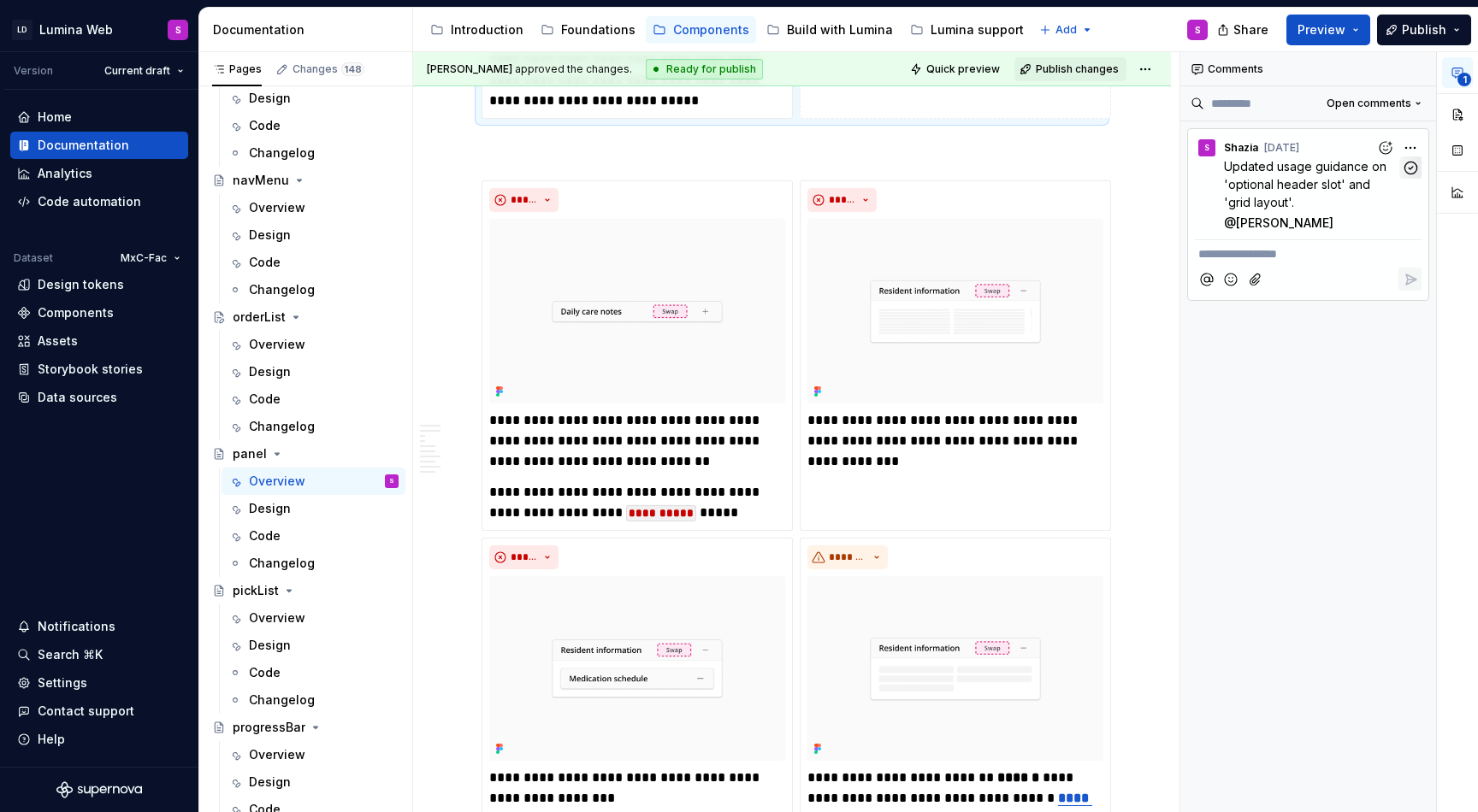
scroll to position [7, 0]
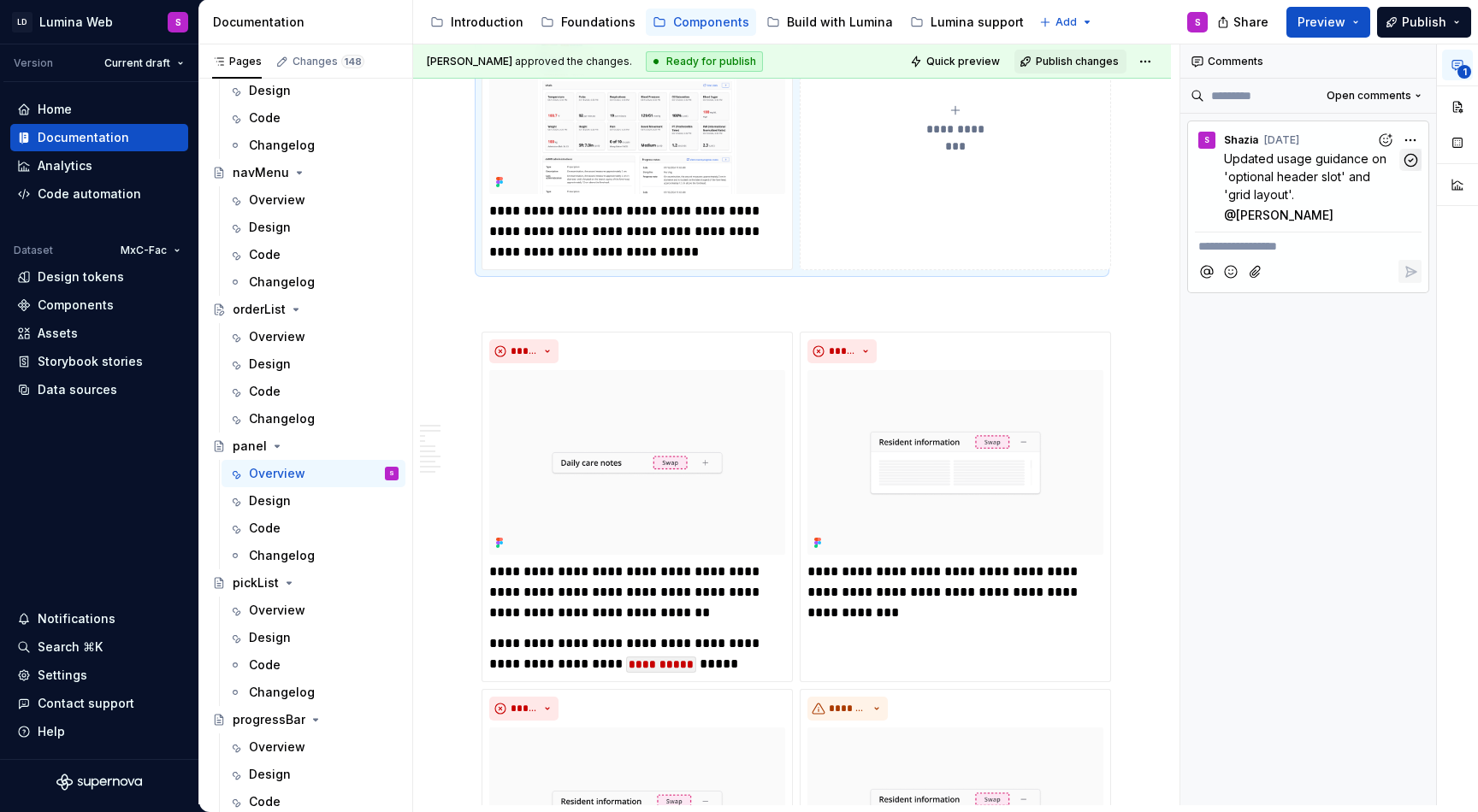
click at [1410, 171] on div "S Shazia May 30 Updated usage guidance on 'optional header slot' and 'grid layo…" at bounding box center [1307, 173] width 240 height 105
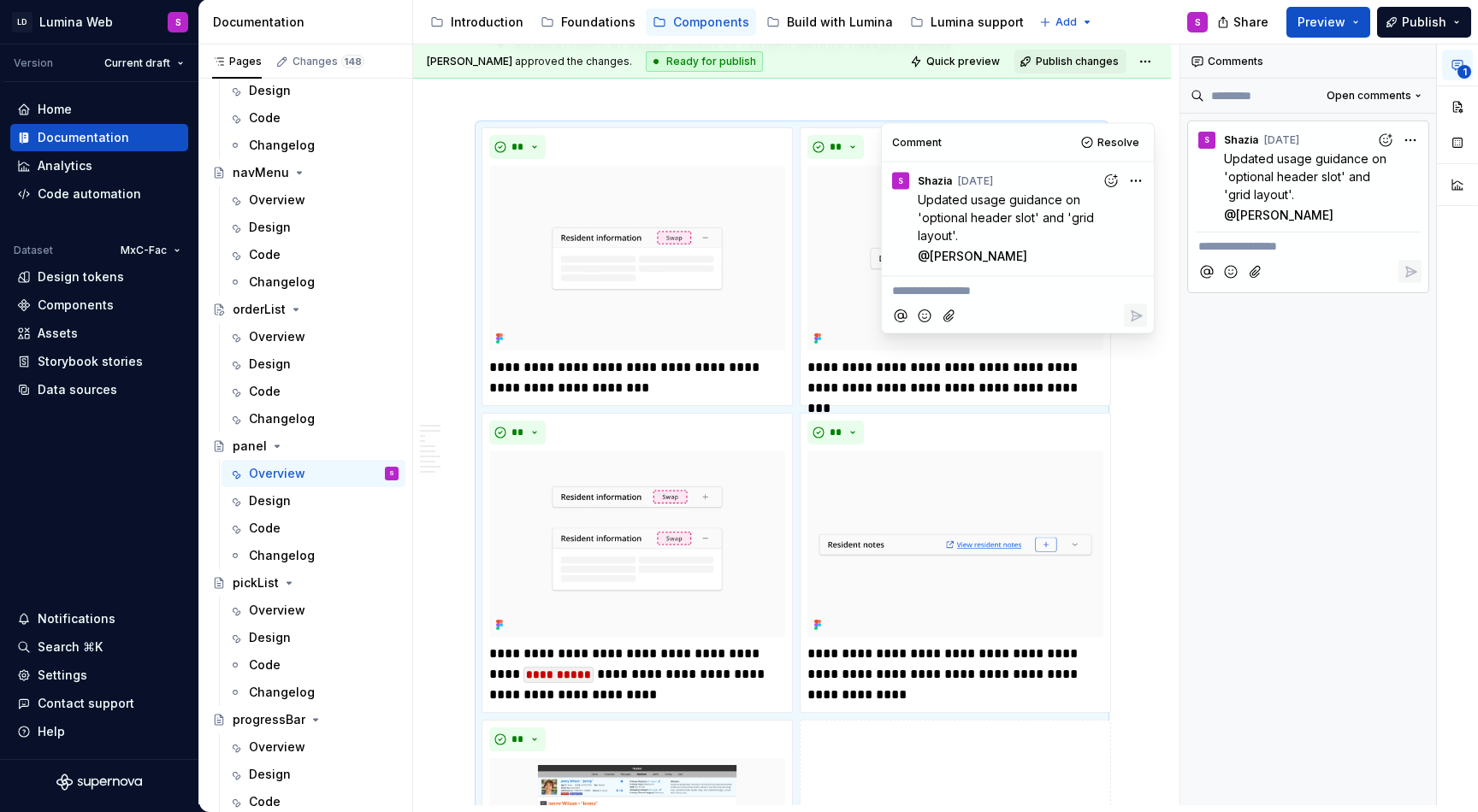
scroll to position [1756, 0]
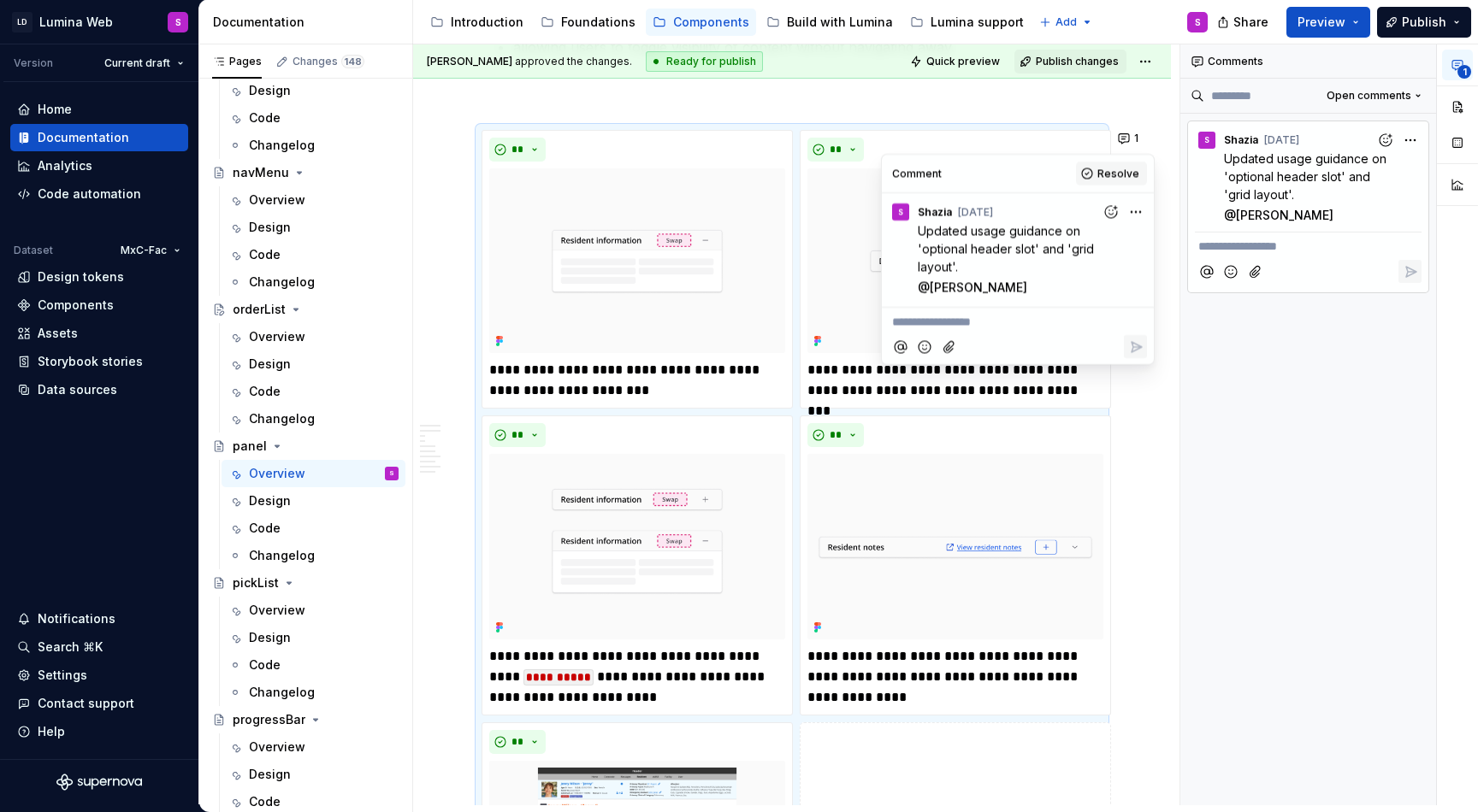
click at [1122, 161] on button "Resolve" at bounding box center [1111, 173] width 71 height 24
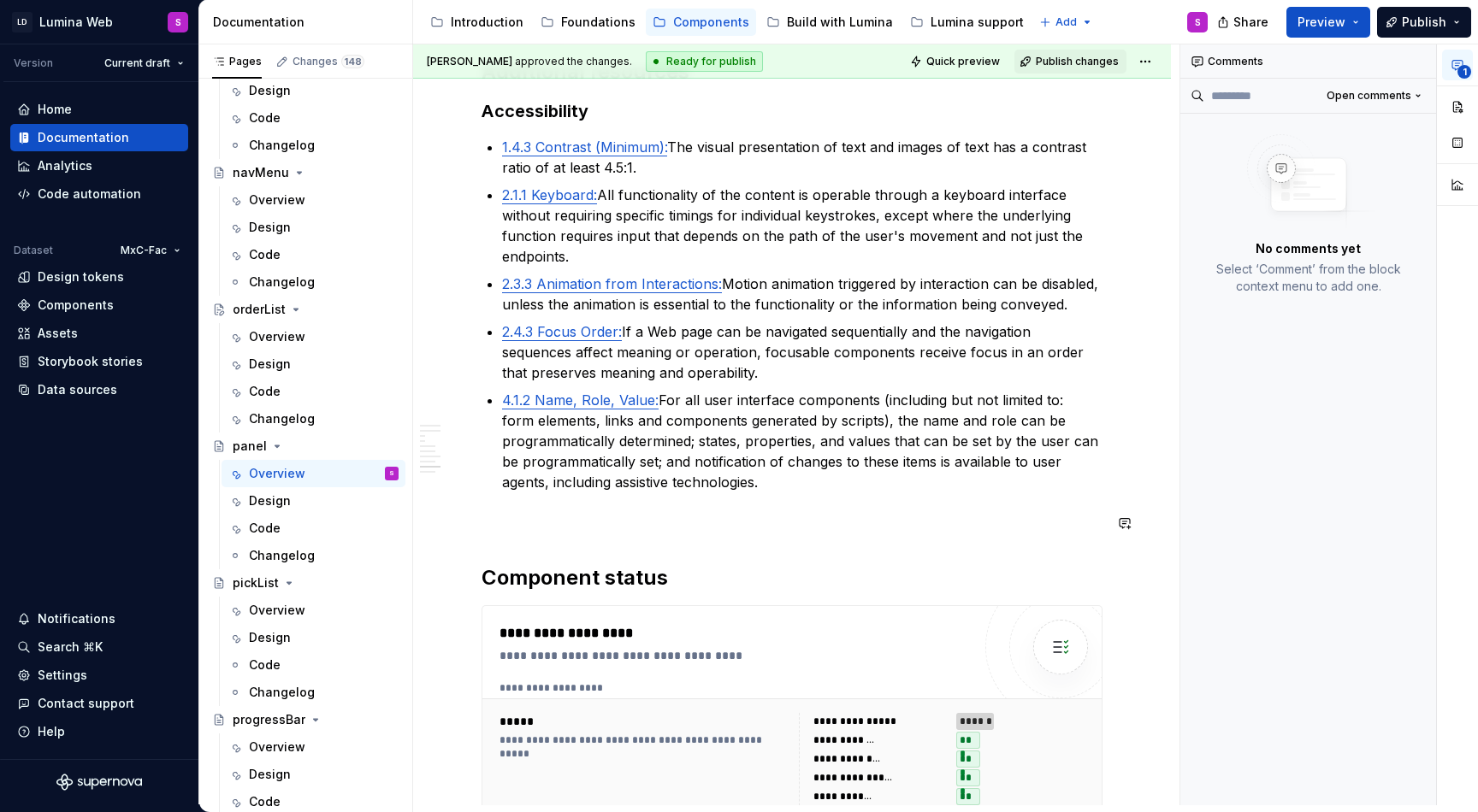
scroll to position [4044, 0]
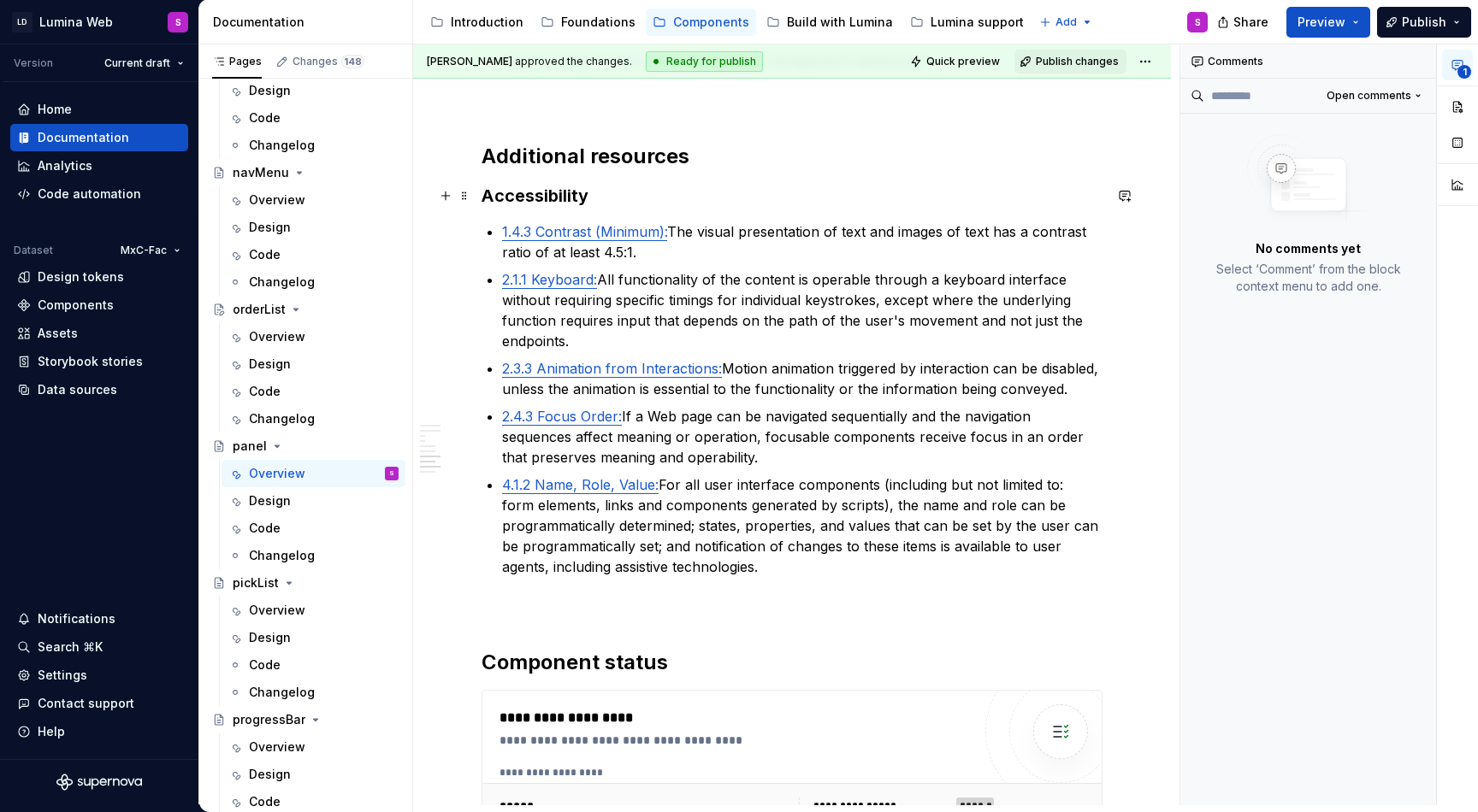
click at [626, 195] on h3 "Accessibility" at bounding box center [792, 196] width 620 height 24
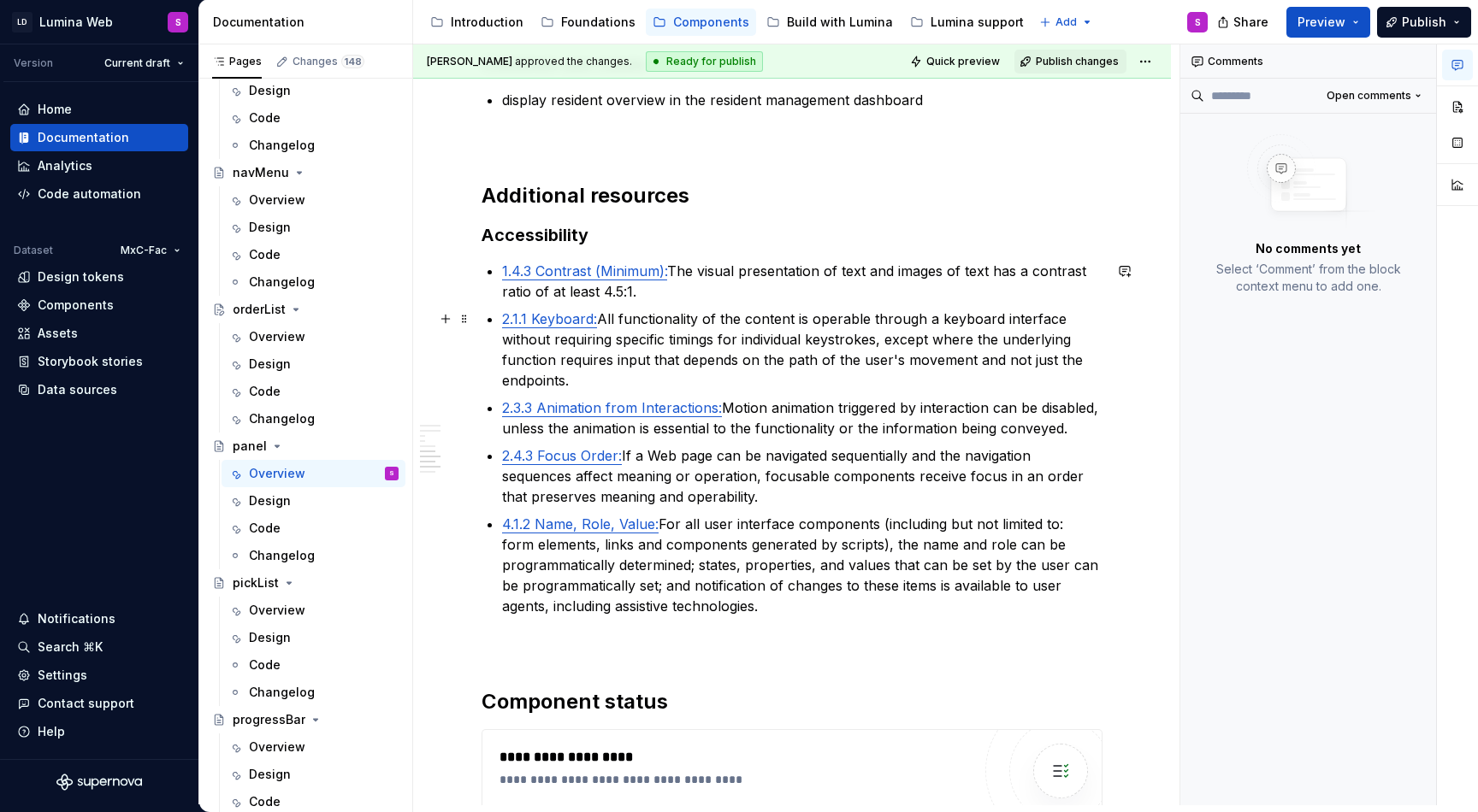
scroll to position [3901, 0]
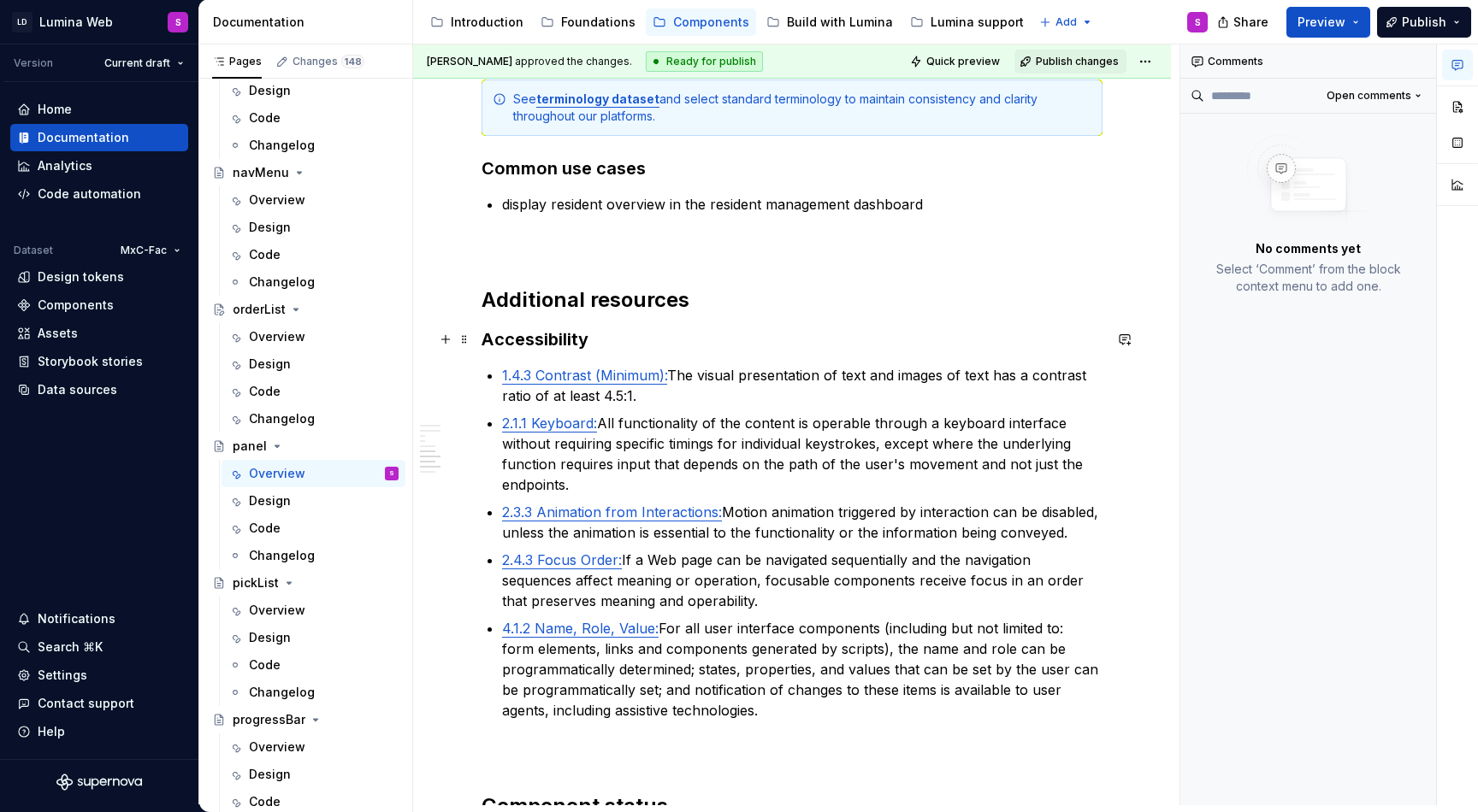
click at [617, 338] on h3 "Accessibility" at bounding box center [792, 339] width 620 height 24
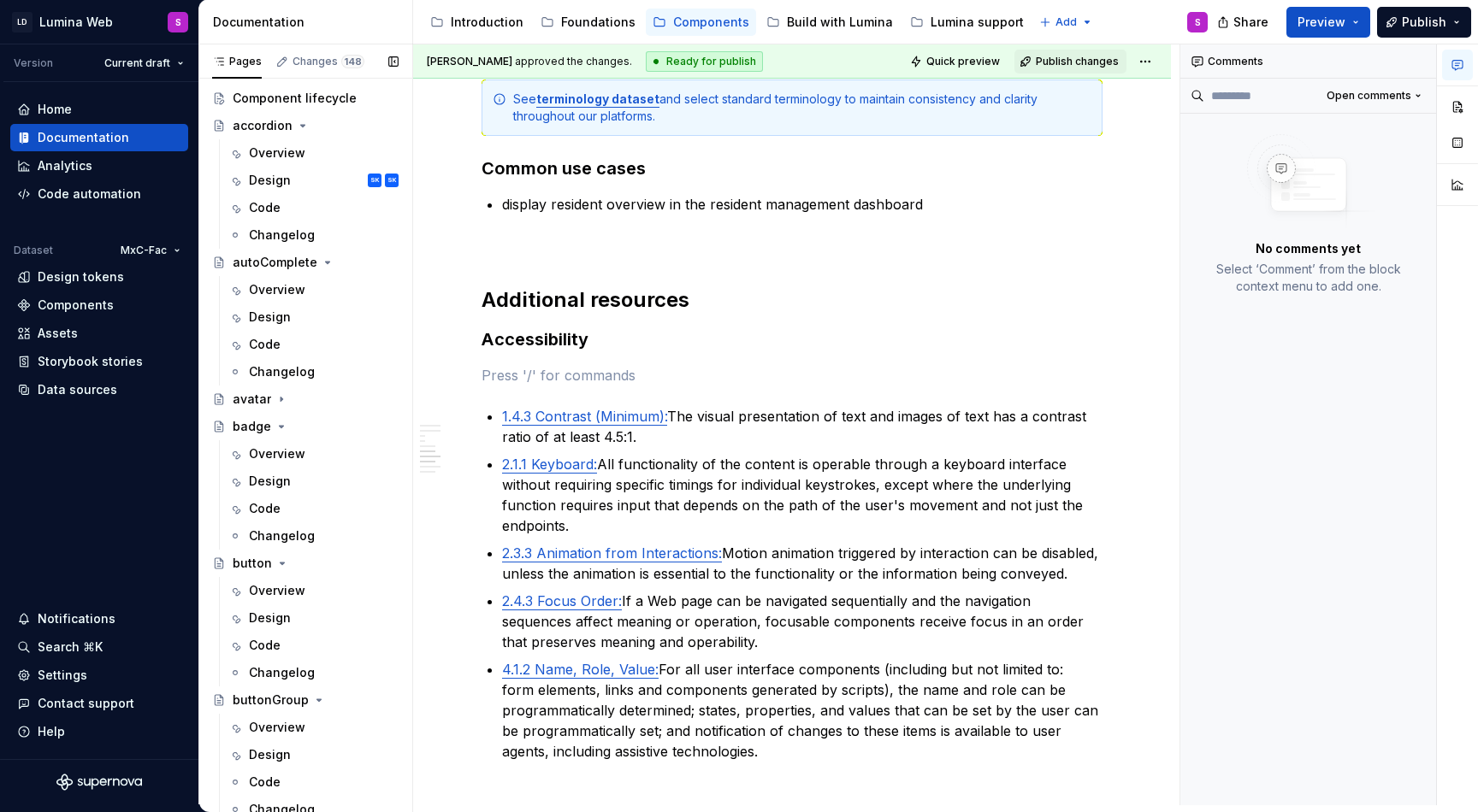
scroll to position [0, 0]
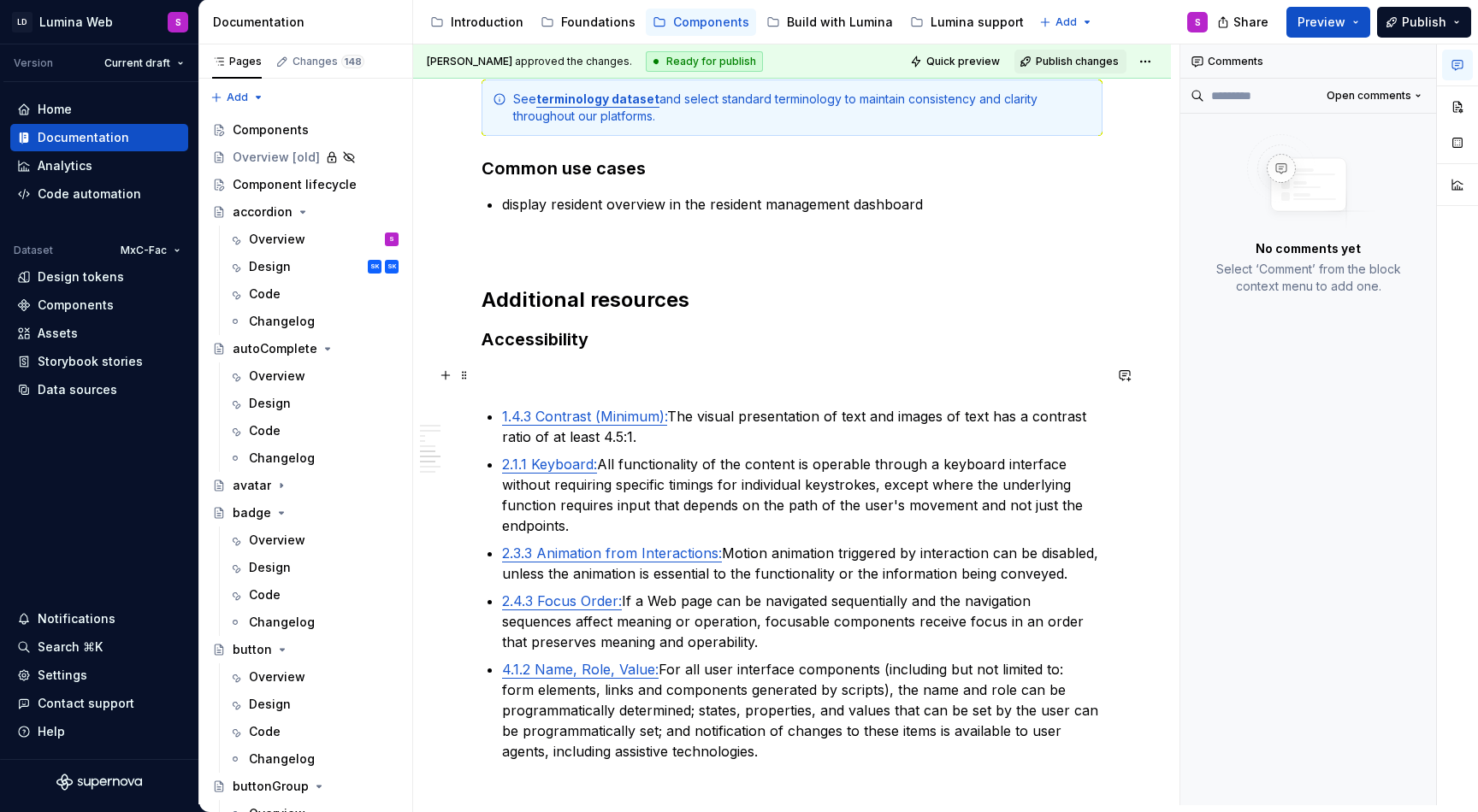
click at [555, 379] on p at bounding box center [792, 375] width 620 height 20
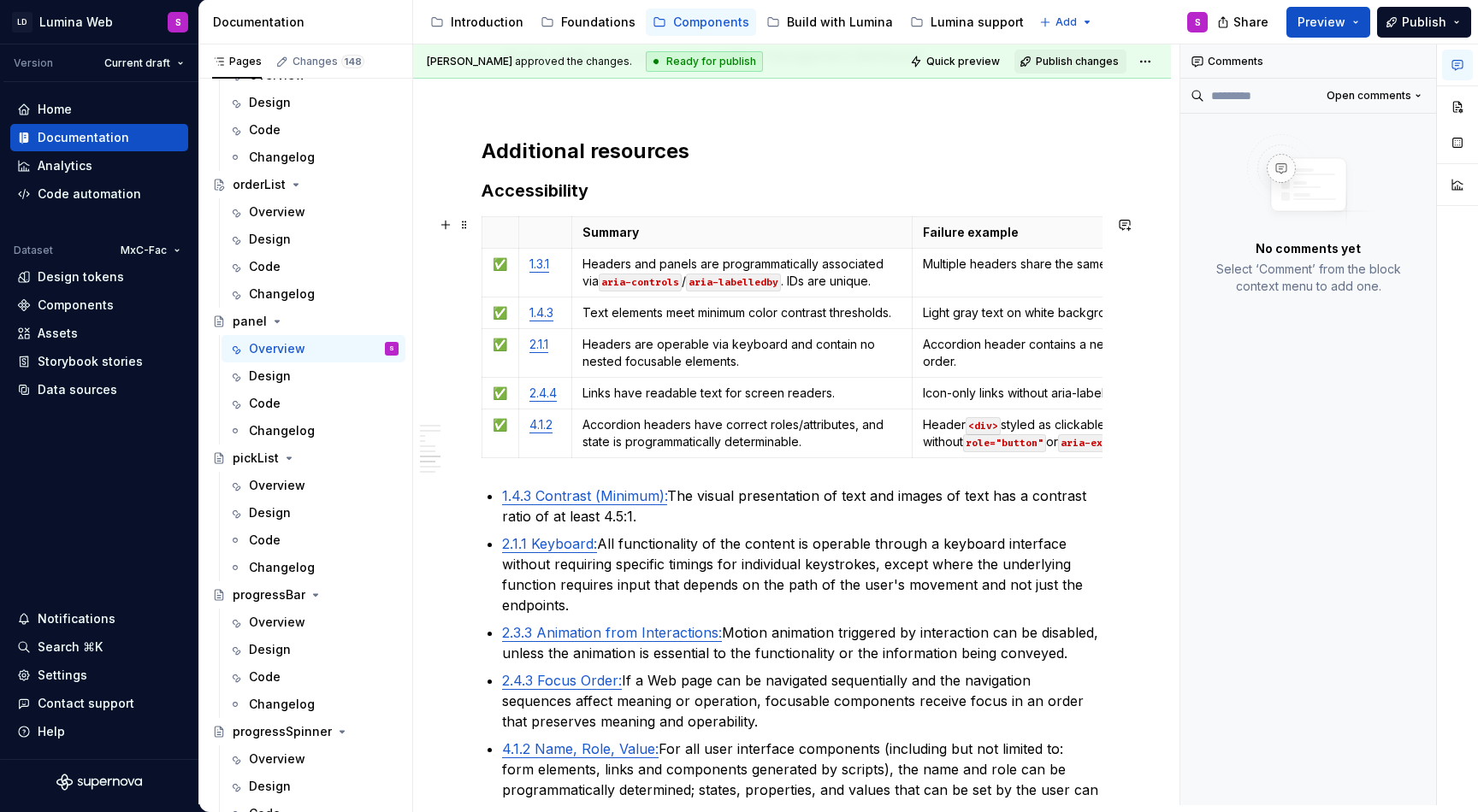
scroll to position [4053, 0]
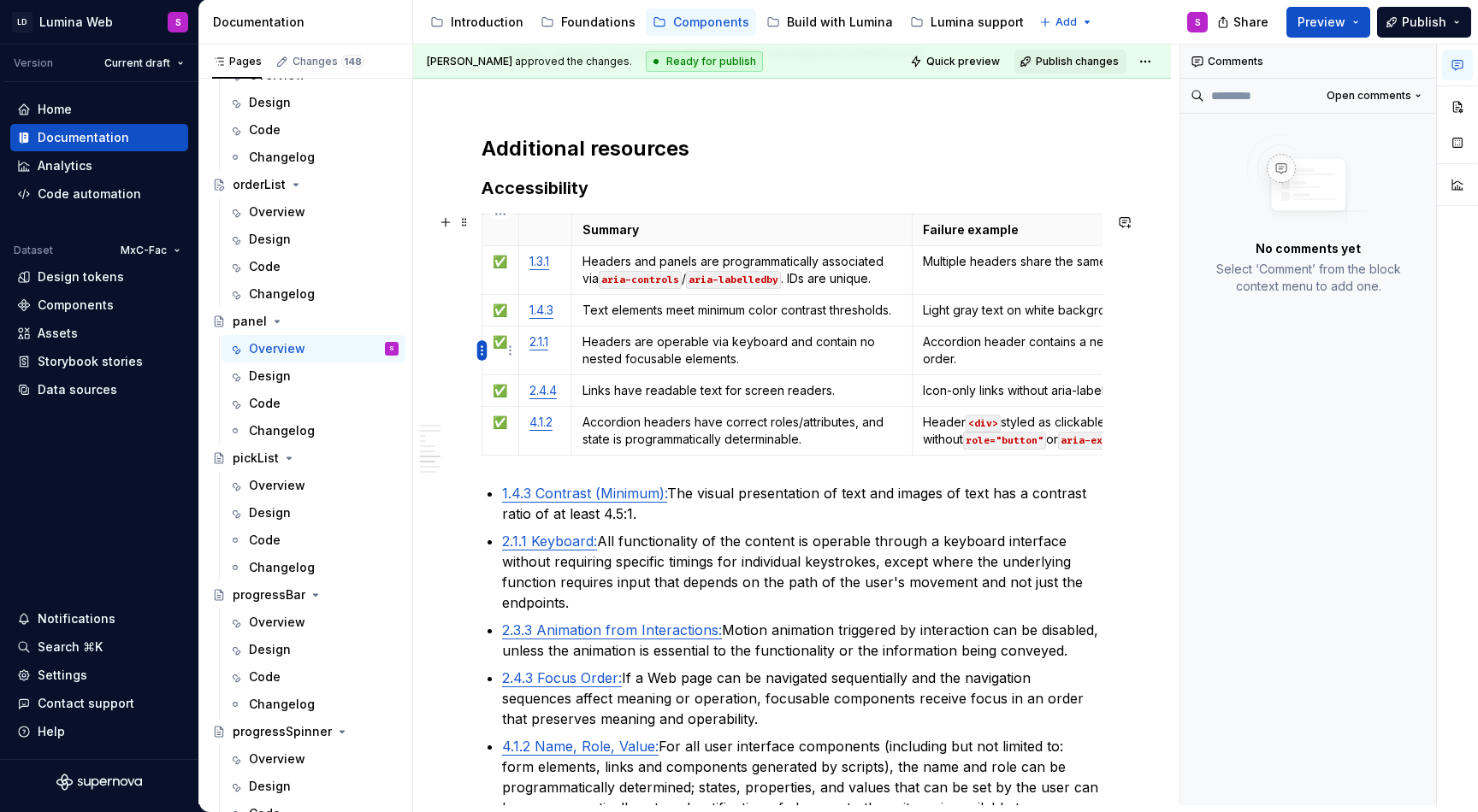
click at [483, 348] on html "LD Lumina Web S Version Current draft Home Documentation Analytics Code automat…" at bounding box center [739, 406] width 1478 height 812
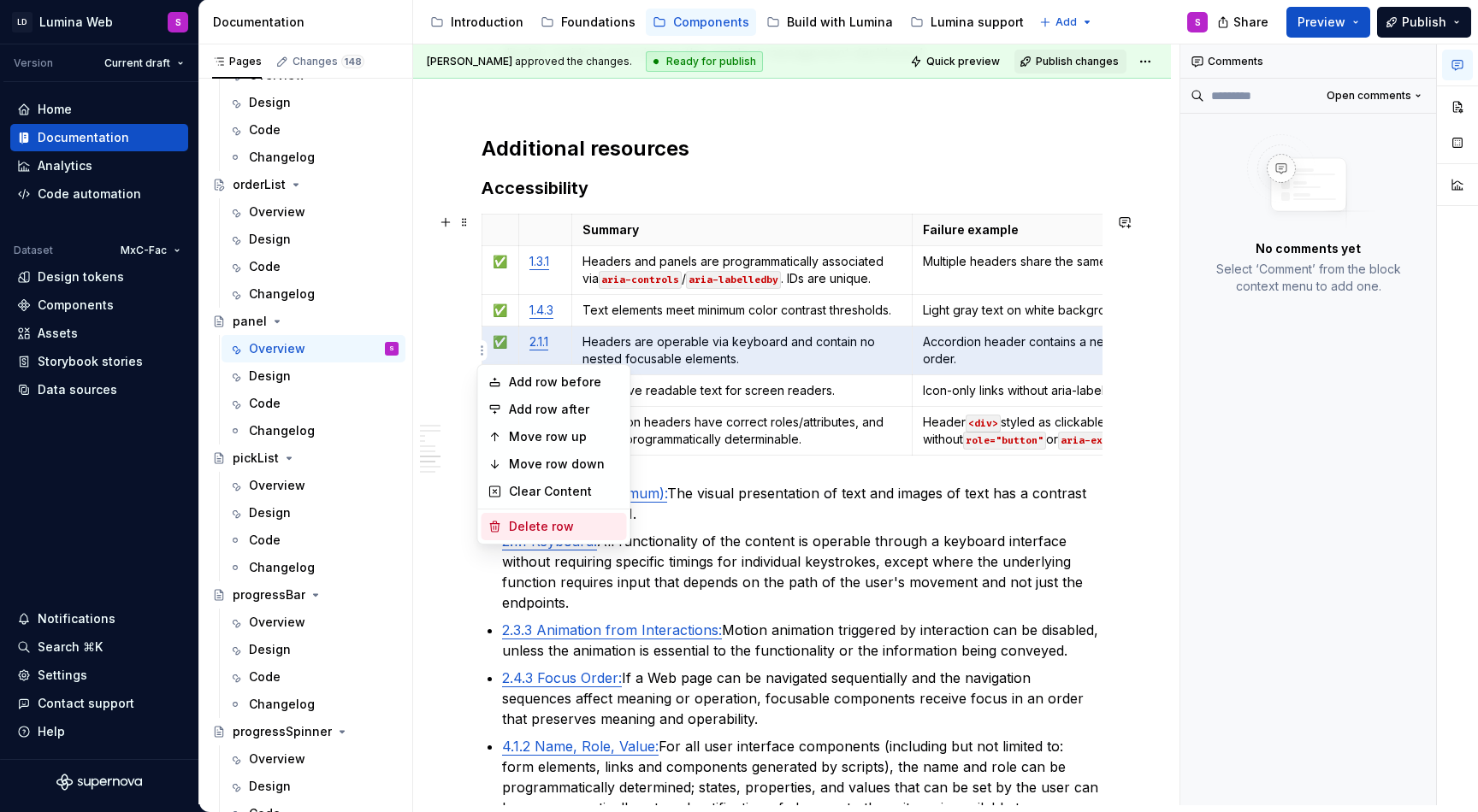
click at [535, 518] on div "Delete row" at bounding box center [565, 526] width 111 height 17
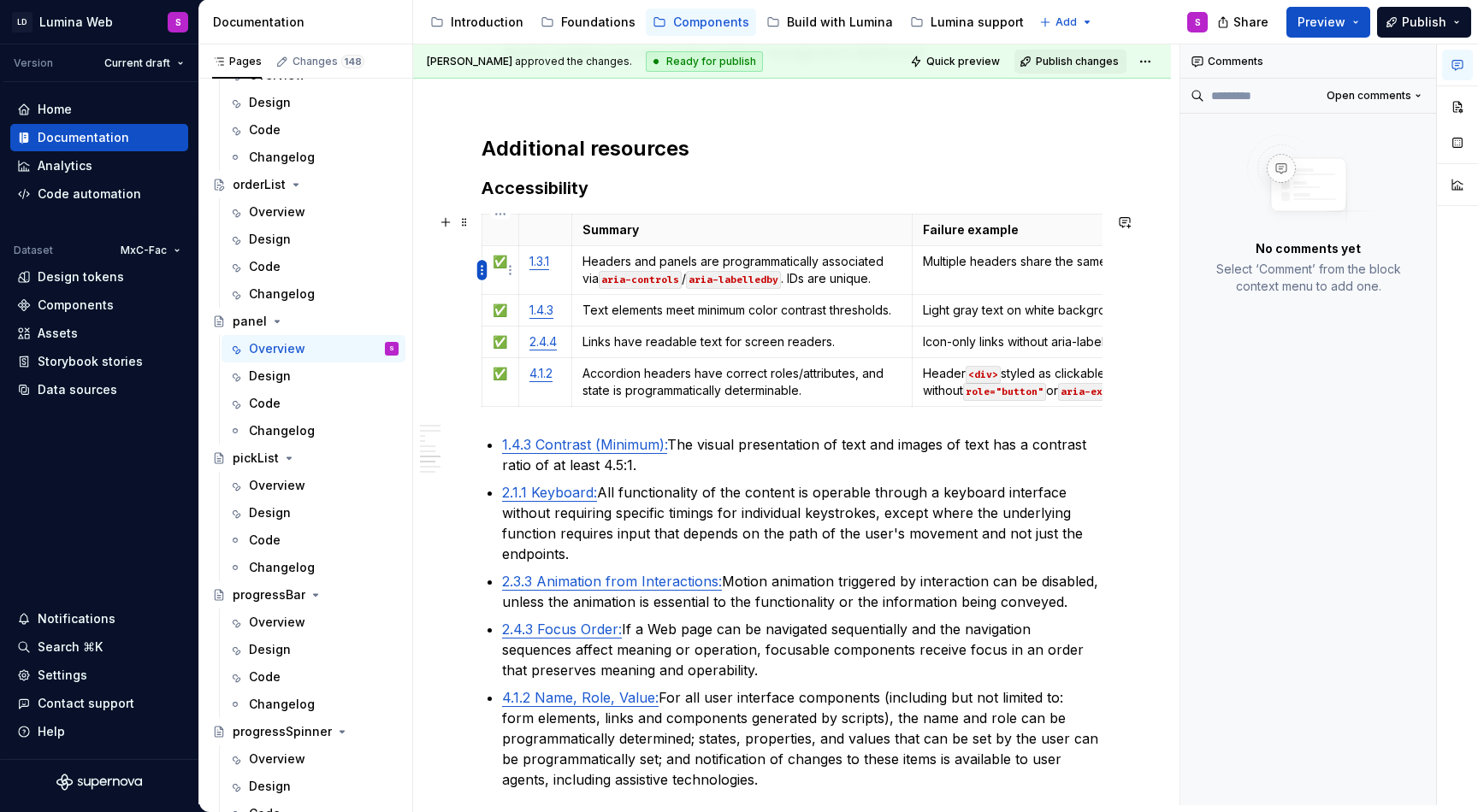
click at [484, 265] on html "LD Lumina Web S Version Current draft Home Documentation Analytics Code automat…" at bounding box center [739, 406] width 1478 height 812
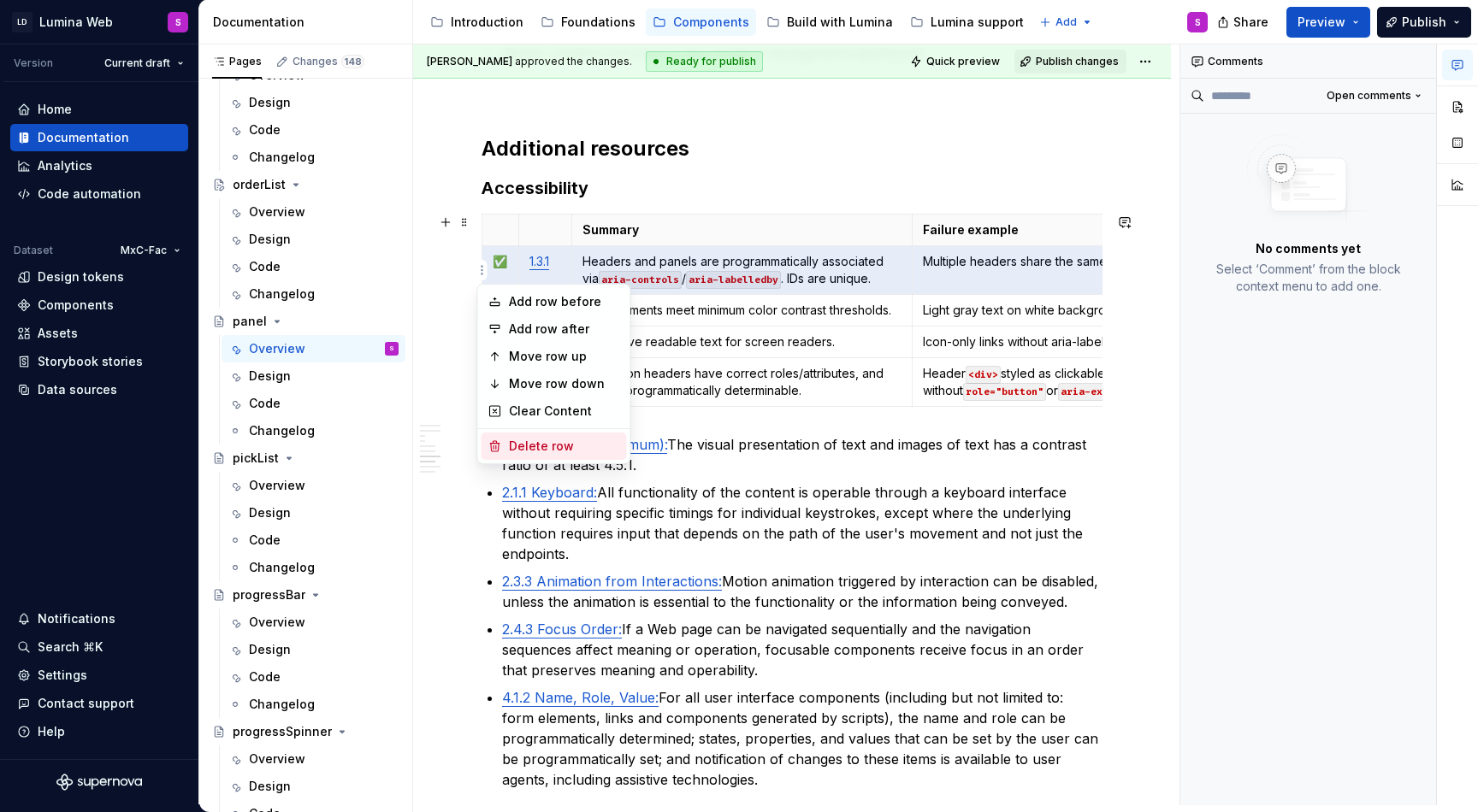
click at [552, 446] on div "Delete row" at bounding box center [565, 446] width 111 height 17
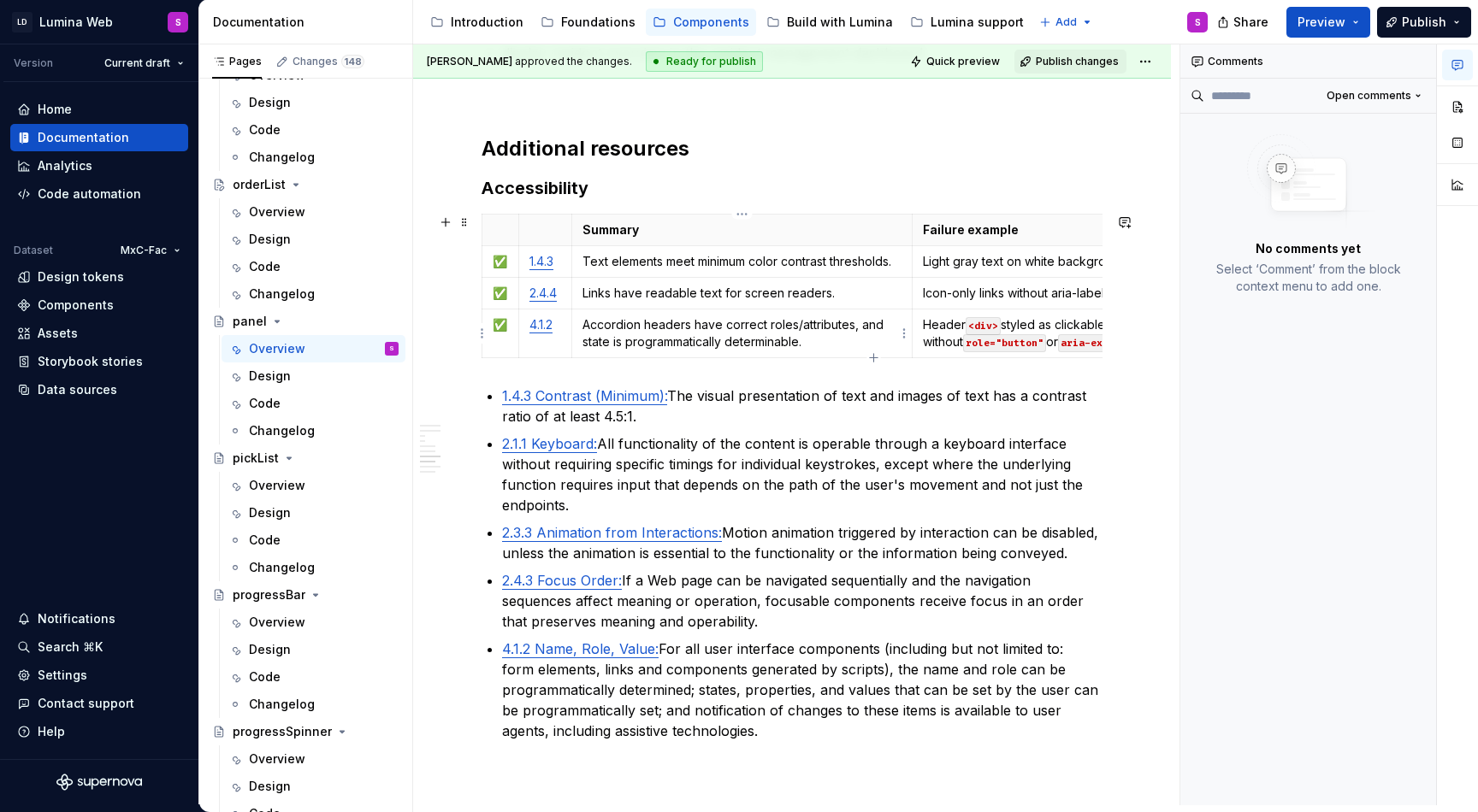
click at [715, 317] on p "Accordion headers have correct roles/attributes, and state is programmatically …" at bounding box center [742, 333] width 320 height 34
click at [1007, 318] on p "Header <div> styled as clickable without role="button" or aria-expanded ." at bounding box center [1088, 333] width 332 height 34
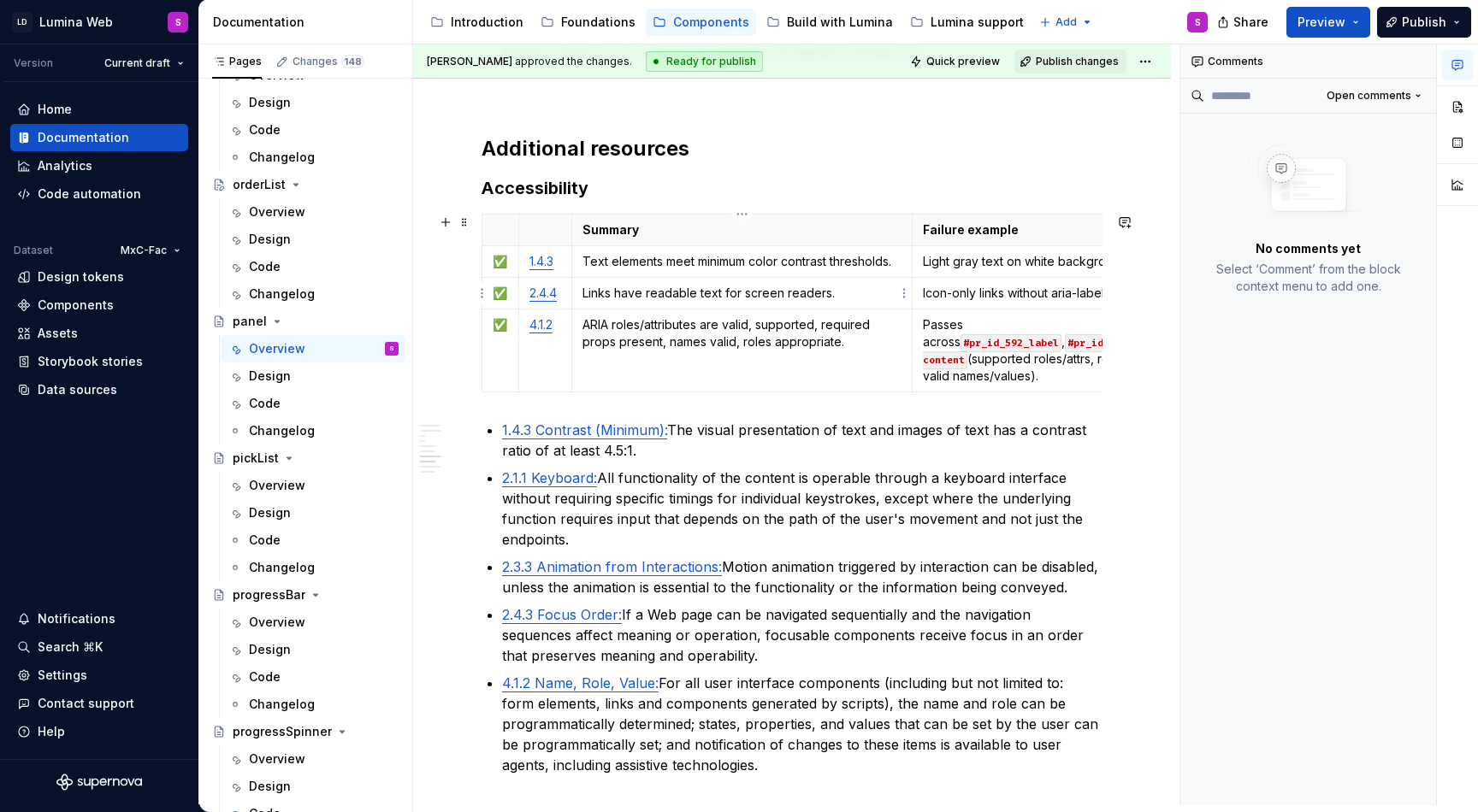
click at [672, 293] on p "Links have readable text for screen readers." at bounding box center [742, 293] width 320 height 17
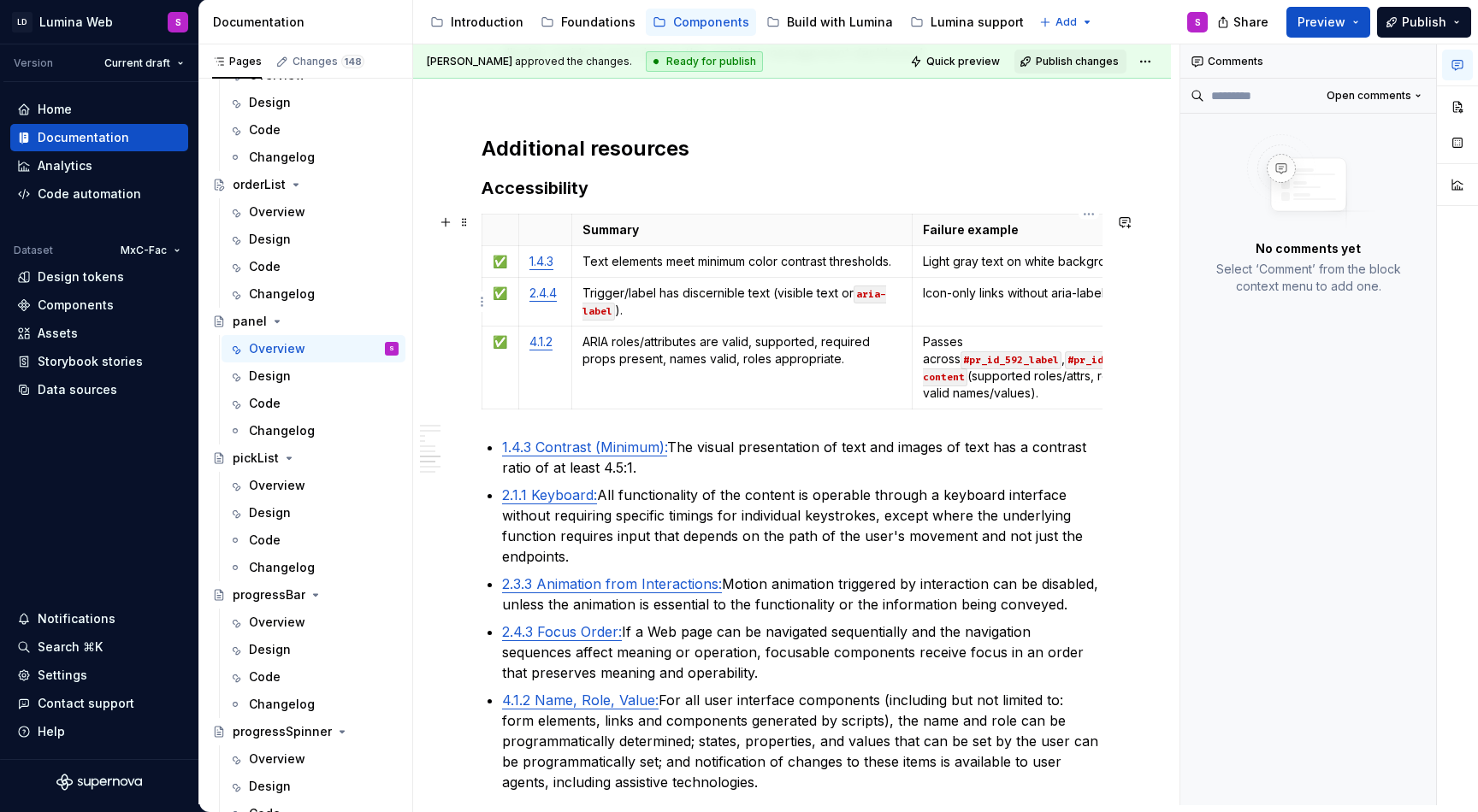
click at [1013, 310] on td "Icon-only links without aria-label or visible text." at bounding box center [1088, 302] width 353 height 48
click at [682, 315] on p "Trigger/label has discernible text (visible text or aria-label )." at bounding box center [742, 301] width 320 height 34
click at [552, 296] on link "2.4.4" at bounding box center [543, 293] width 27 height 15
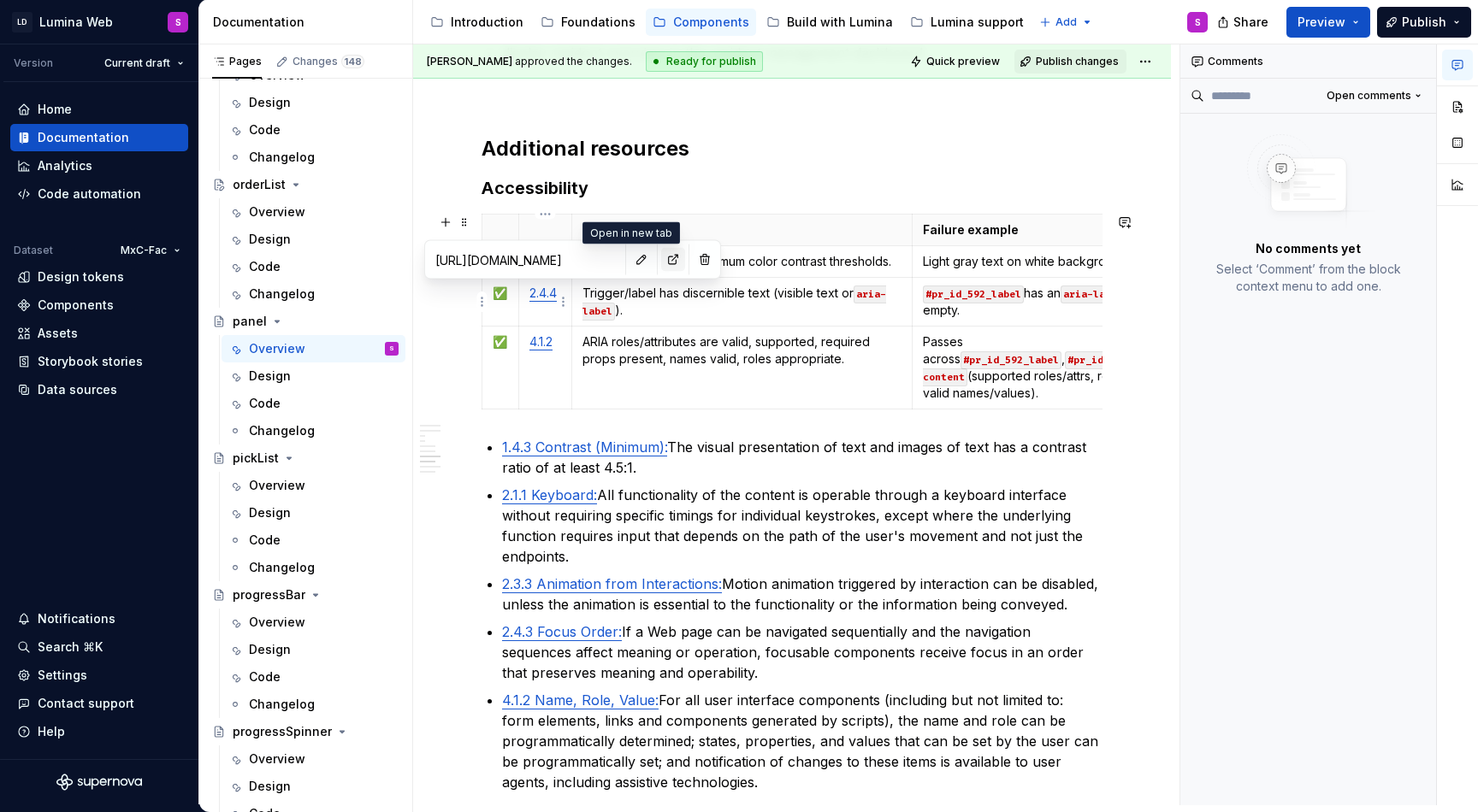
click at [661, 261] on button "button" at bounding box center [672, 260] width 24 height 24
click at [613, 334] on p "ARIA roles/attributes are valid, supported, required props present, names valid…" at bounding box center [742, 350] width 320 height 34
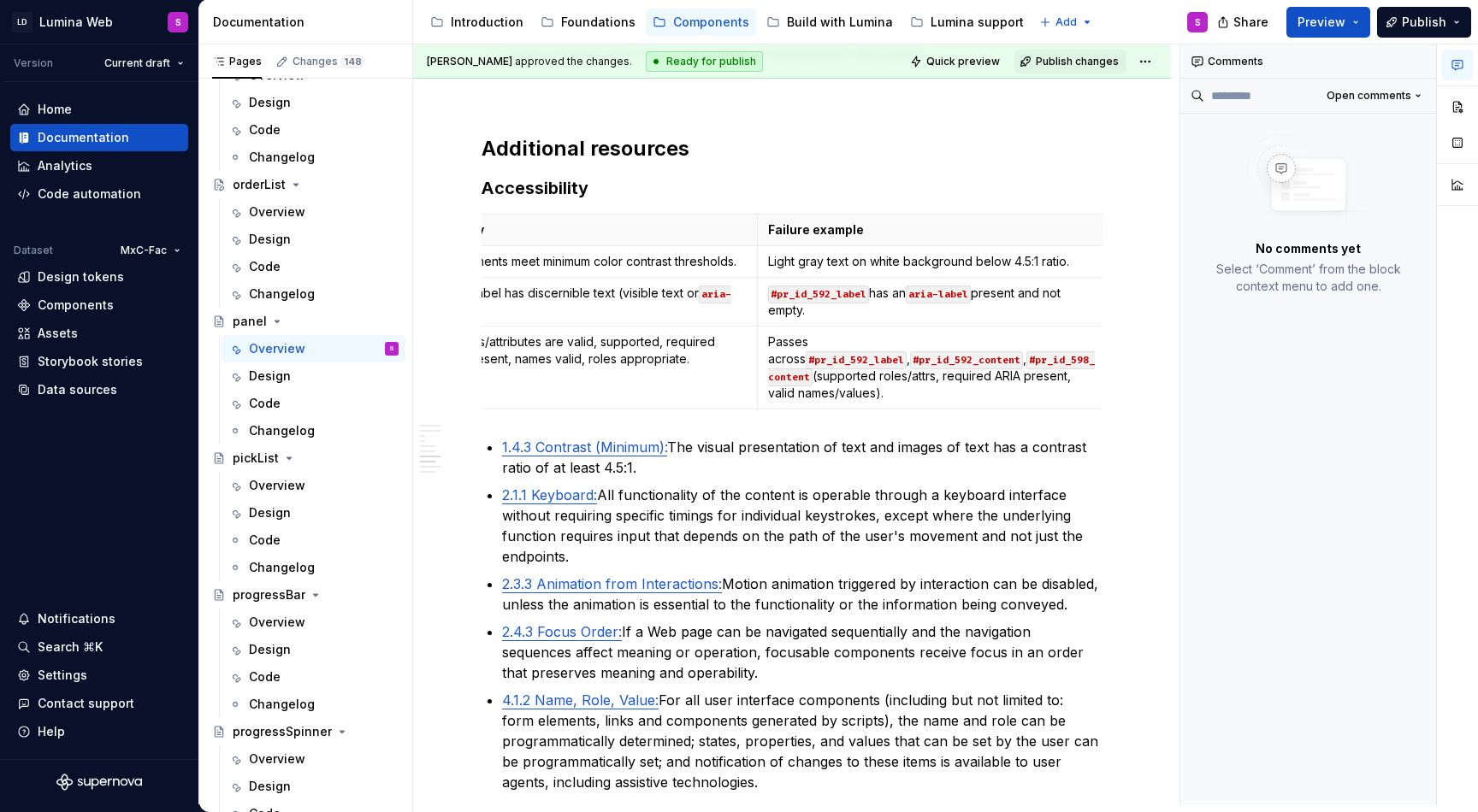
type textarea "*"
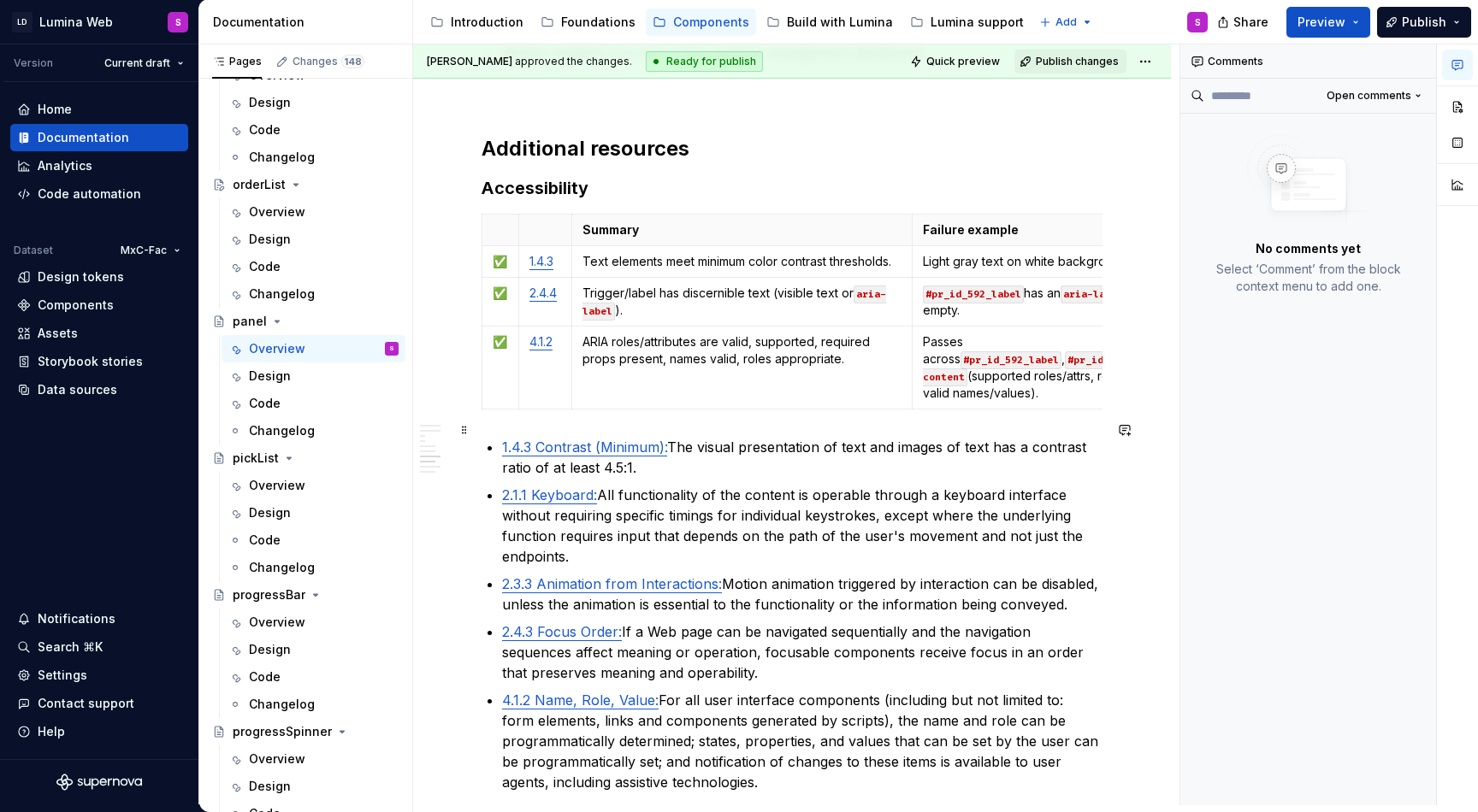
scroll to position [4121, 0]
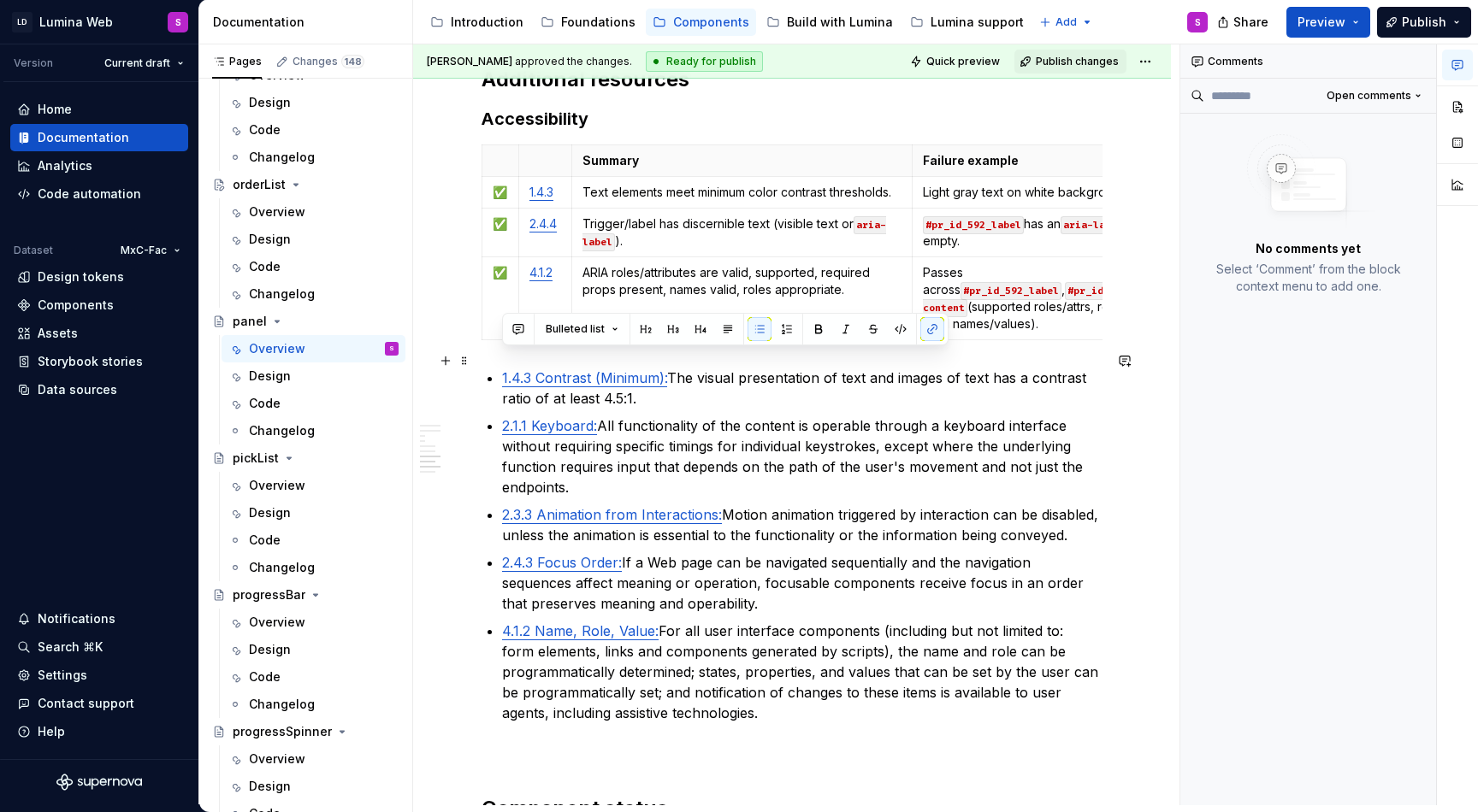
drag, startPoint x: 796, startPoint y: 704, endPoint x: 486, endPoint y: 366, distance: 458.6
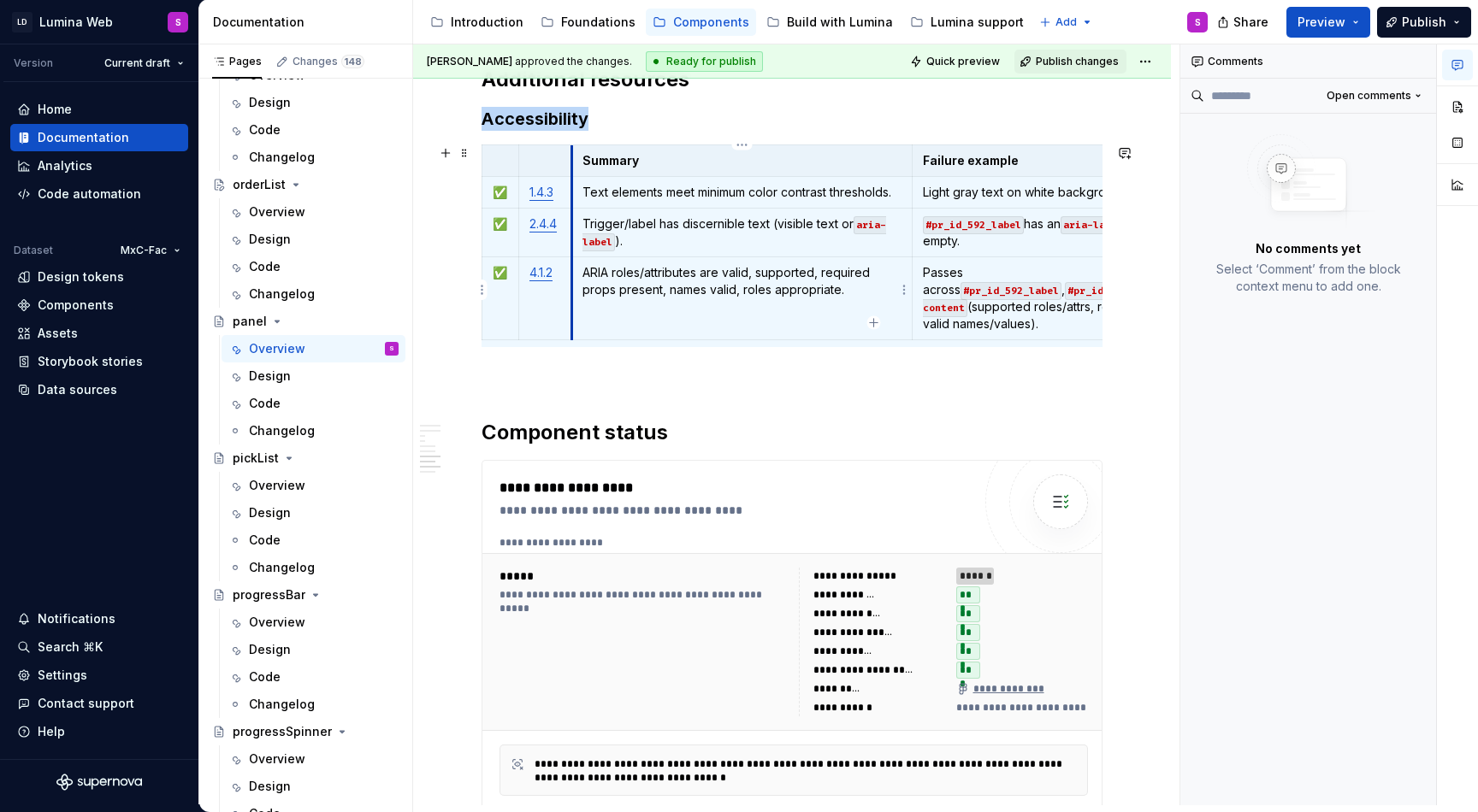
click at [530, 297] on td "4.1.2" at bounding box center [545, 298] width 53 height 83
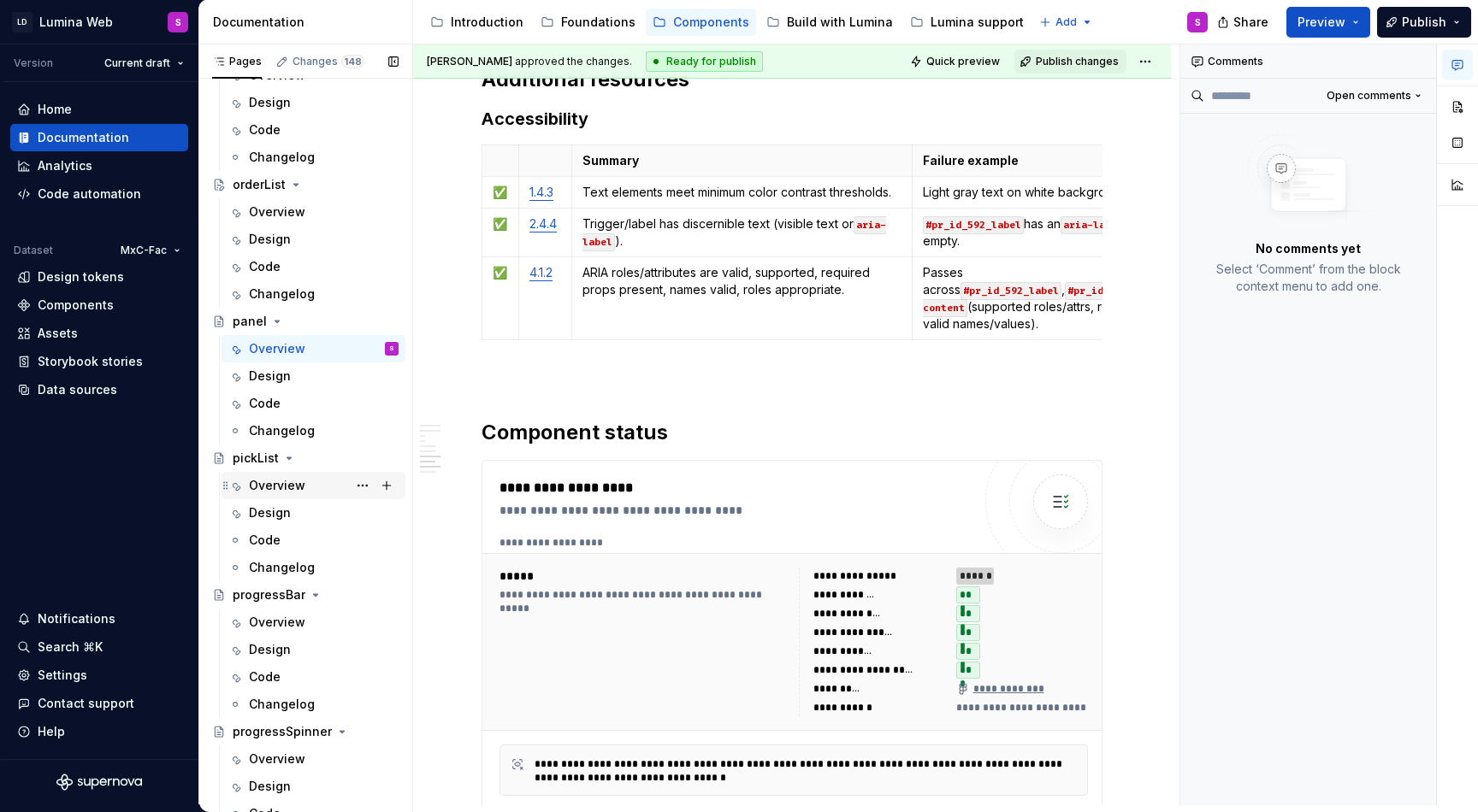
click at [305, 489] on div "Overview" at bounding box center [324, 485] width 150 height 24
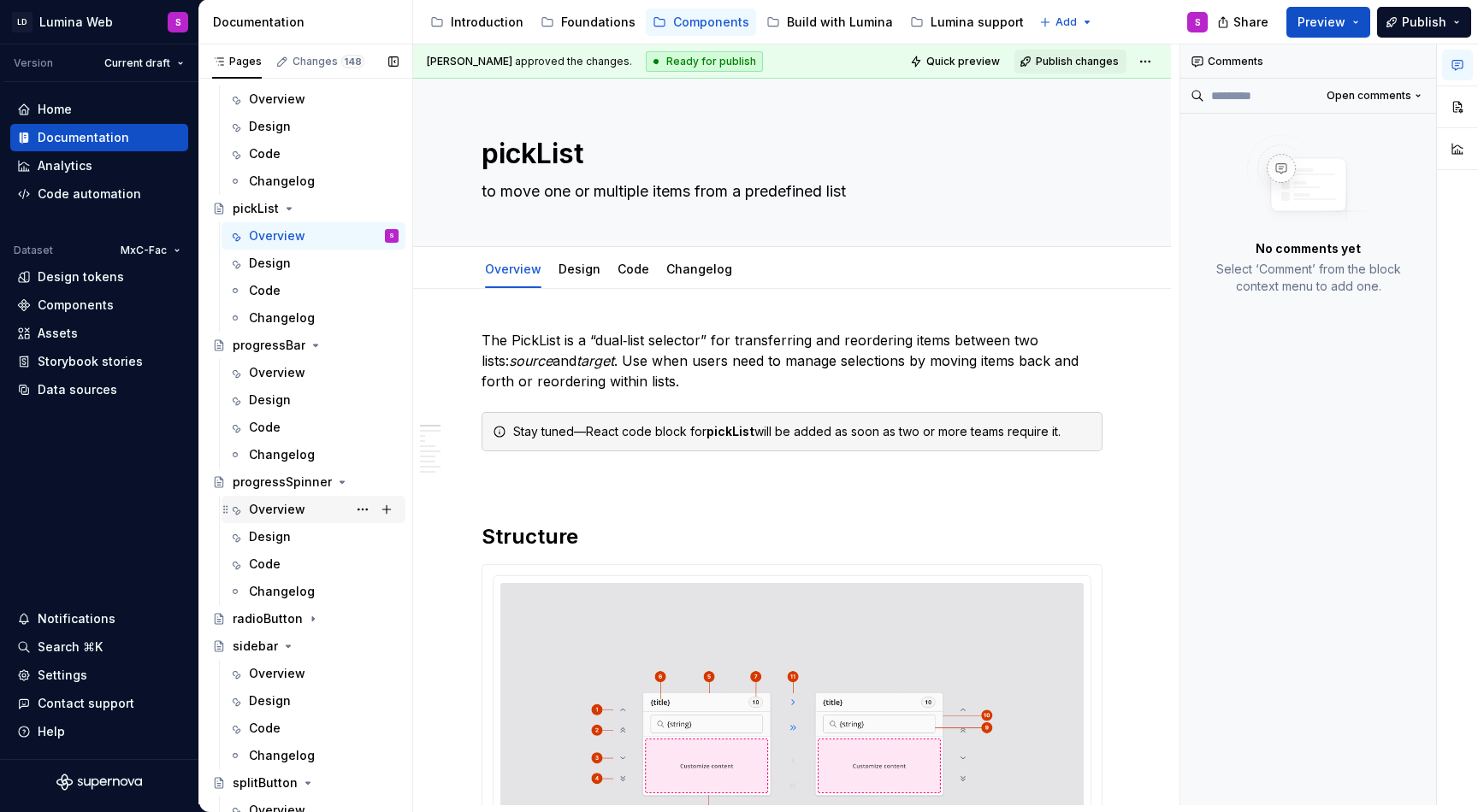
scroll to position [3380, 0]
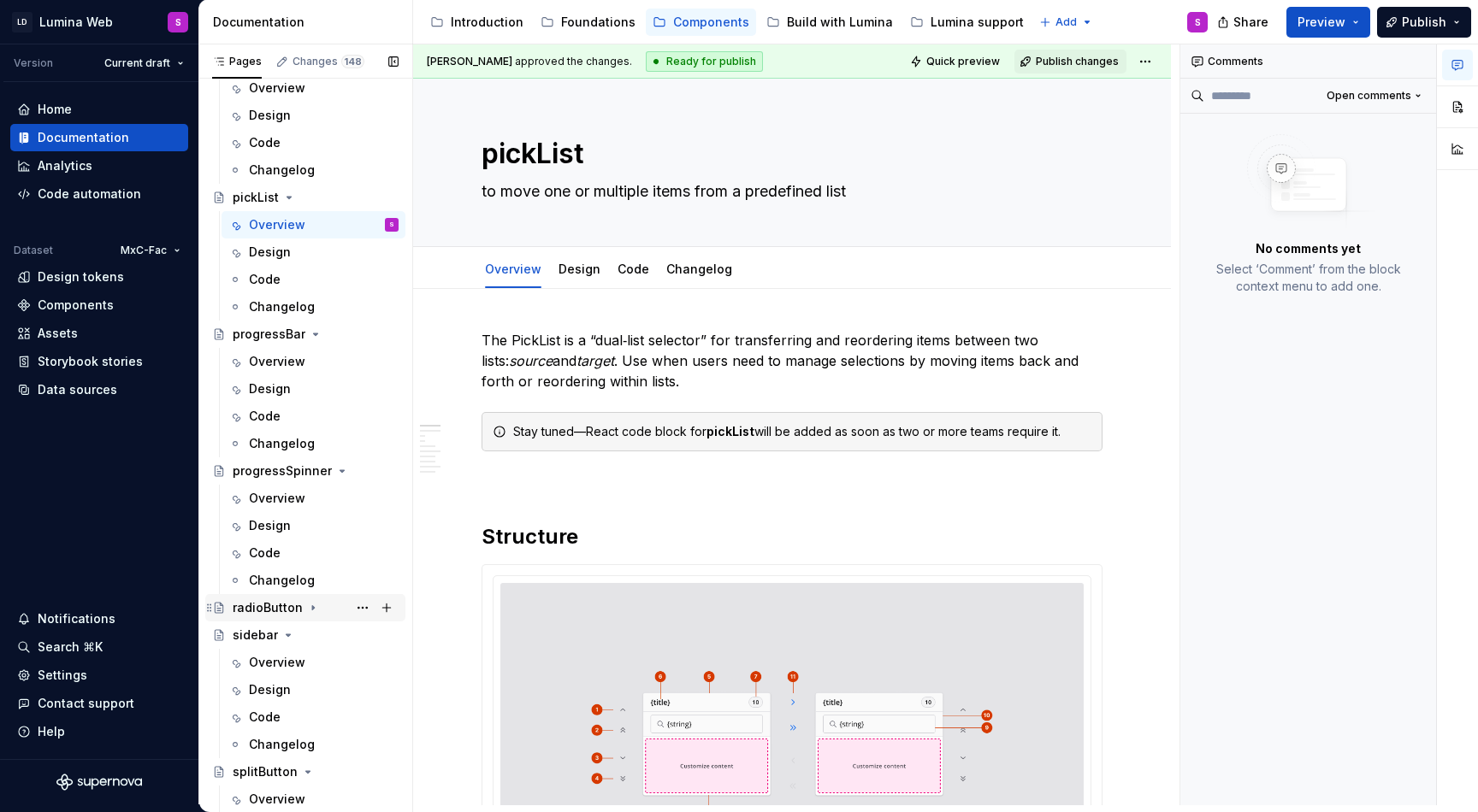
click at [313, 609] on icon "Page tree" at bounding box center [313, 608] width 14 height 14
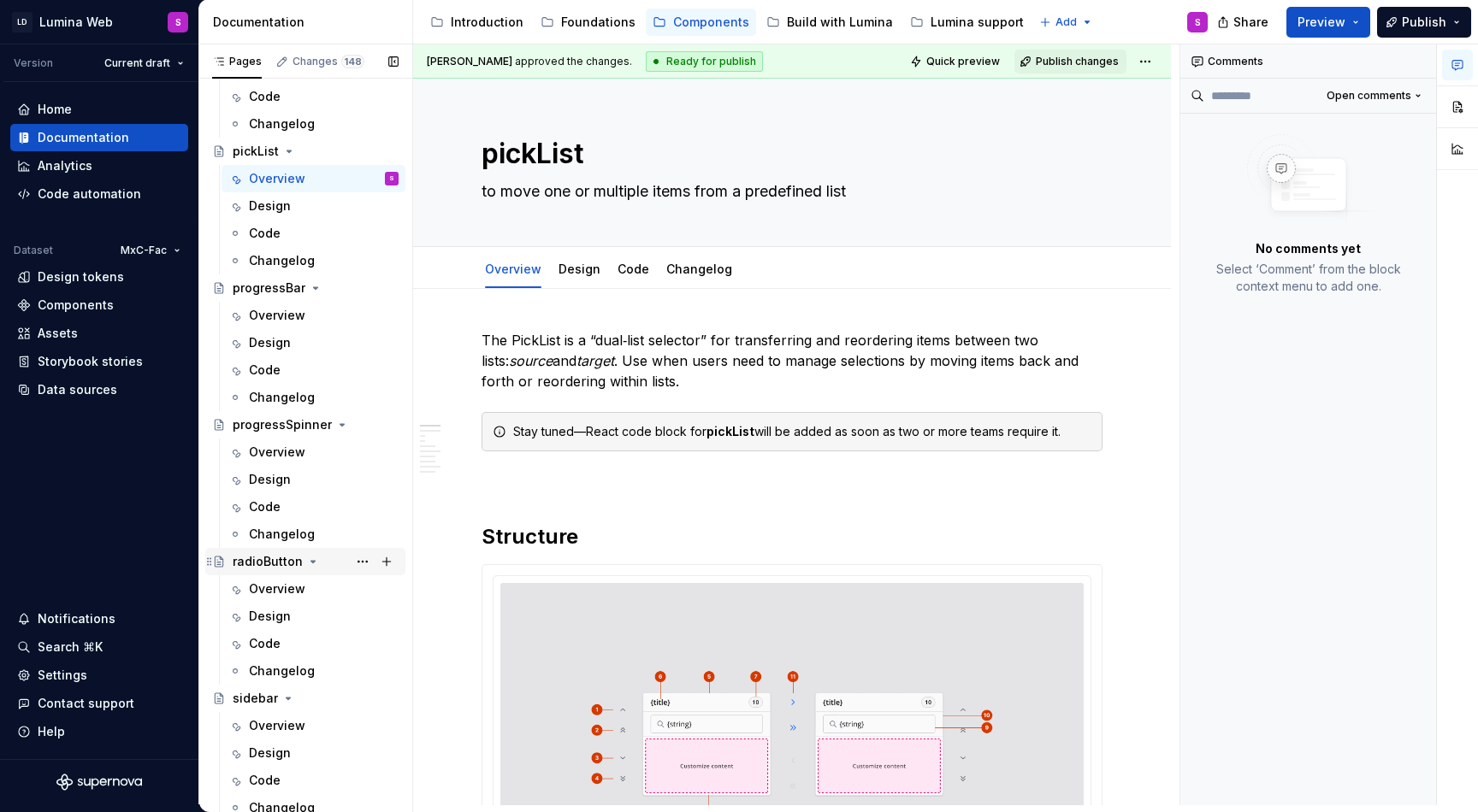
scroll to position [3426, 0]
click at [297, 595] on div "Overview" at bounding box center [277, 589] width 57 height 17
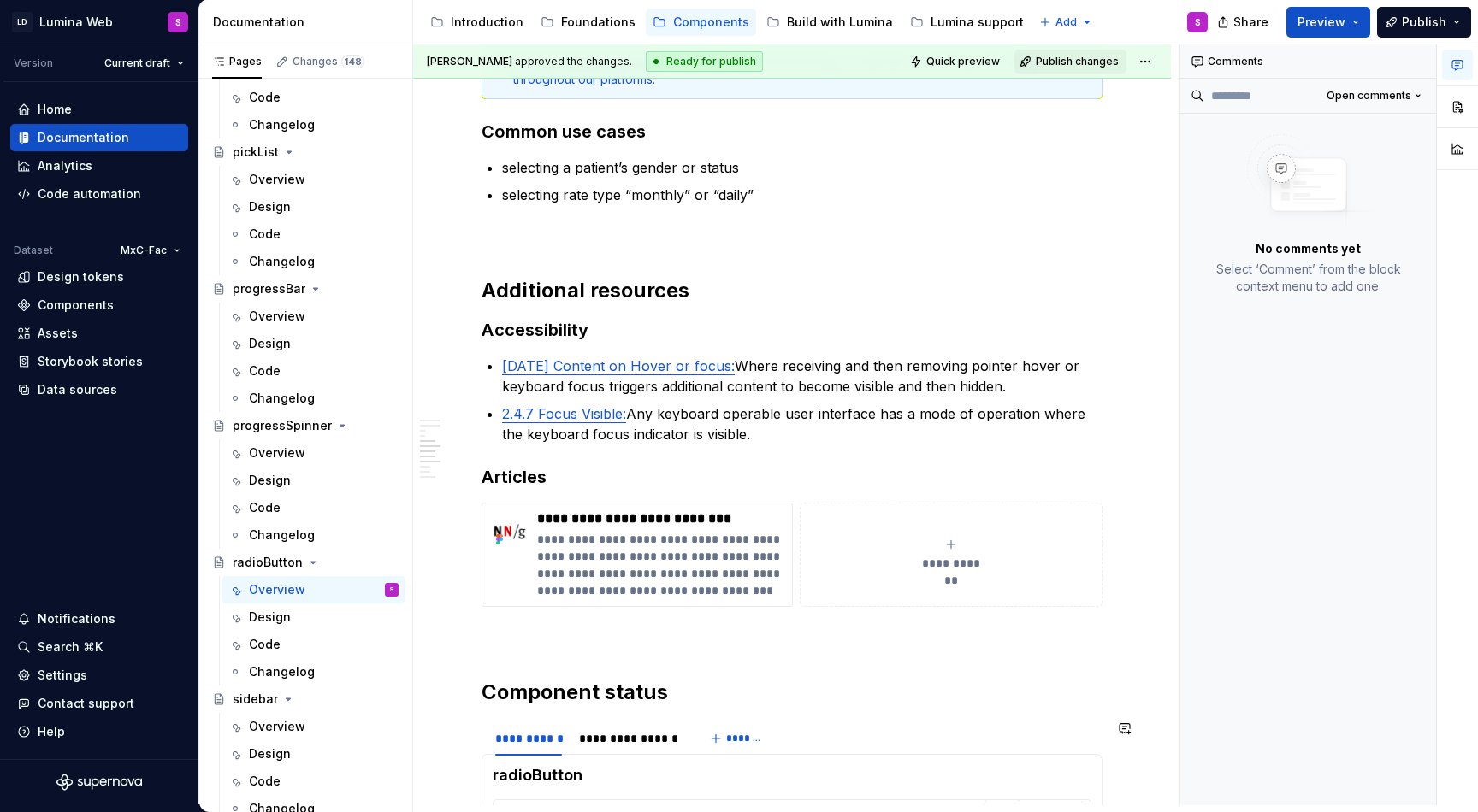
scroll to position [3235, 0]
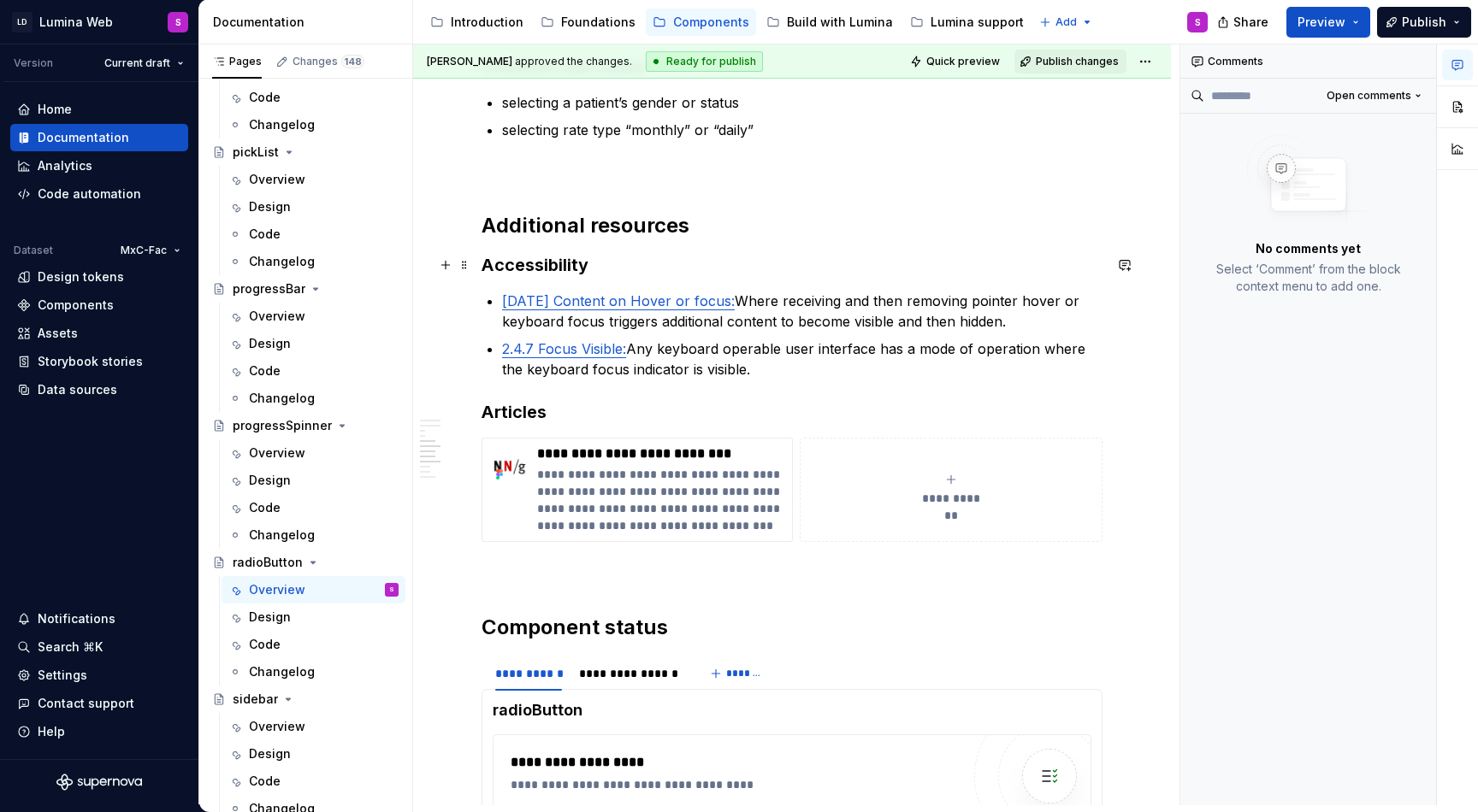
click at [617, 272] on h3 "Accessibility" at bounding box center [792, 265] width 620 height 24
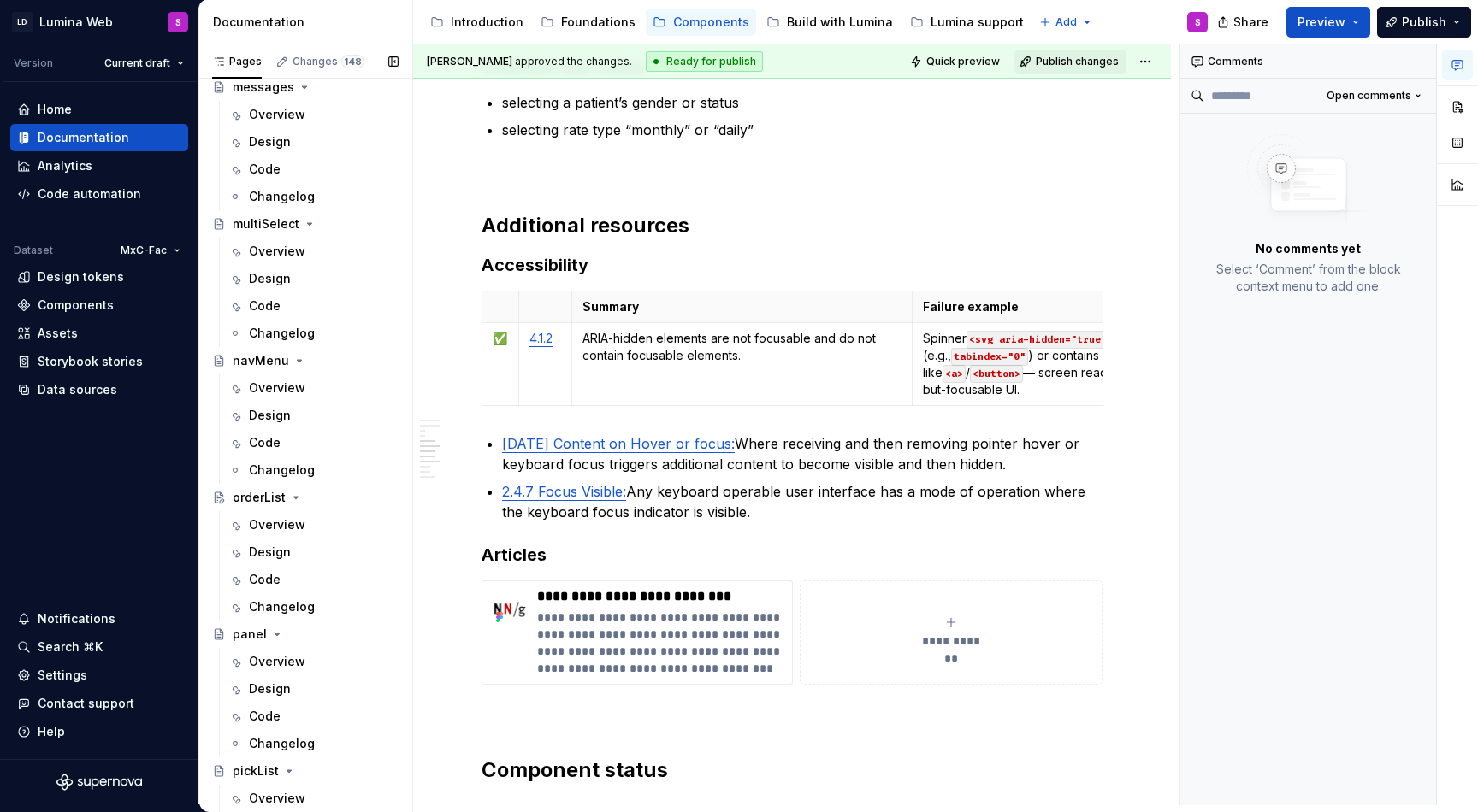
scroll to position [2785, 0]
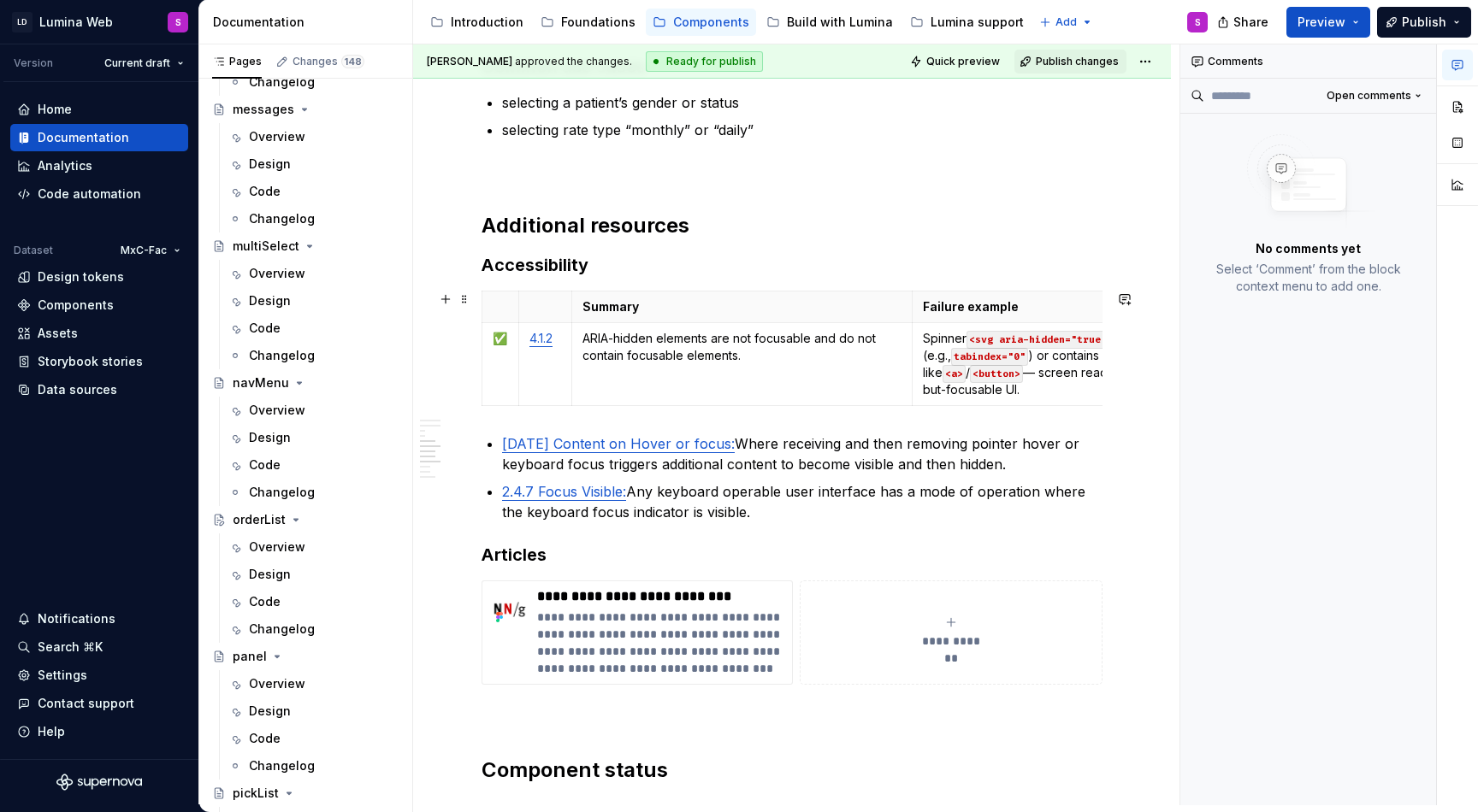
click at [482, 362] on html "LD Lumina Web S Version Current draft Home Documentation Analytics Code automat…" at bounding box center [739, 406] width 1478 height 812
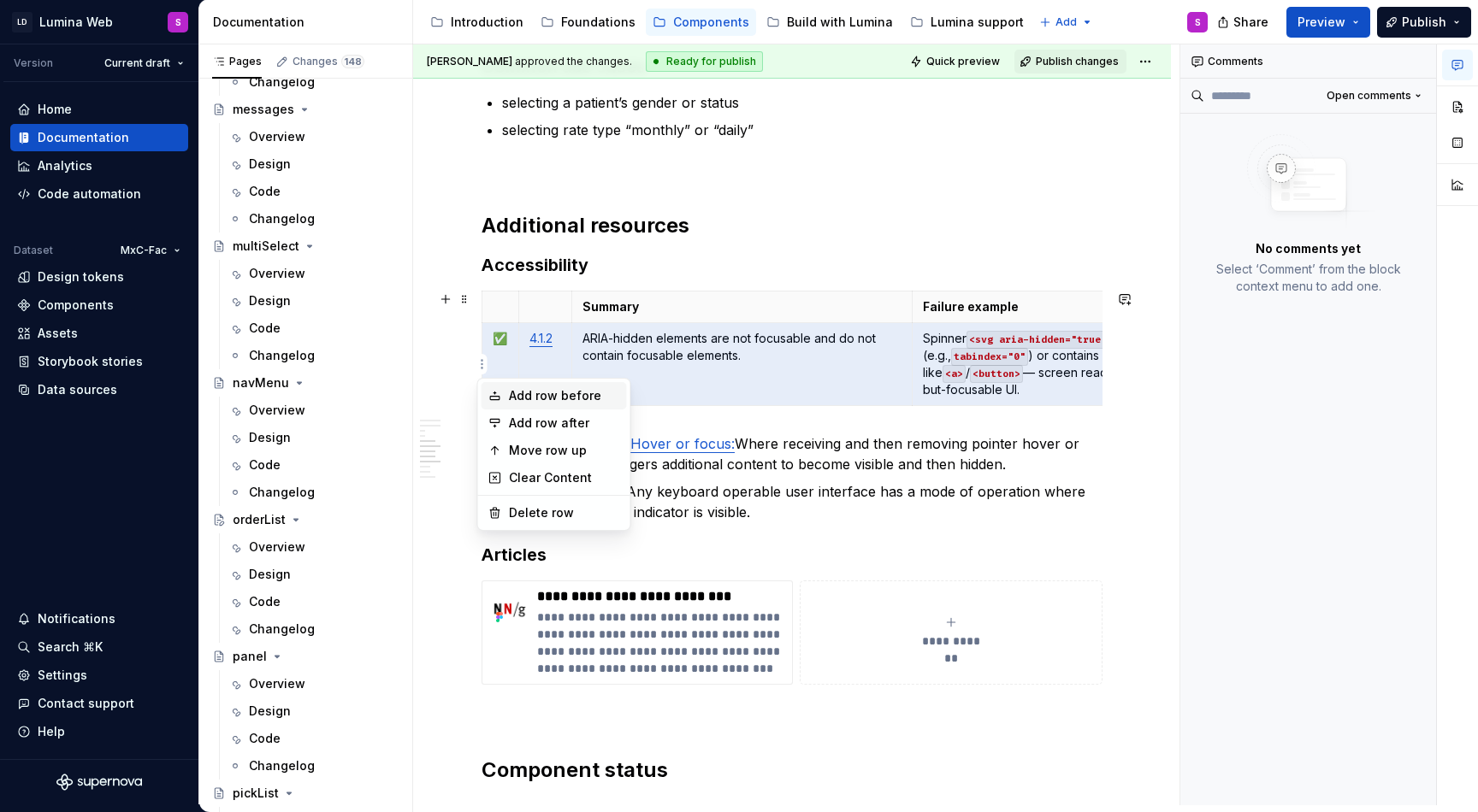
click at [525, 400] on div "Add row before" at bounding box center [565, 396] width 111 height 17
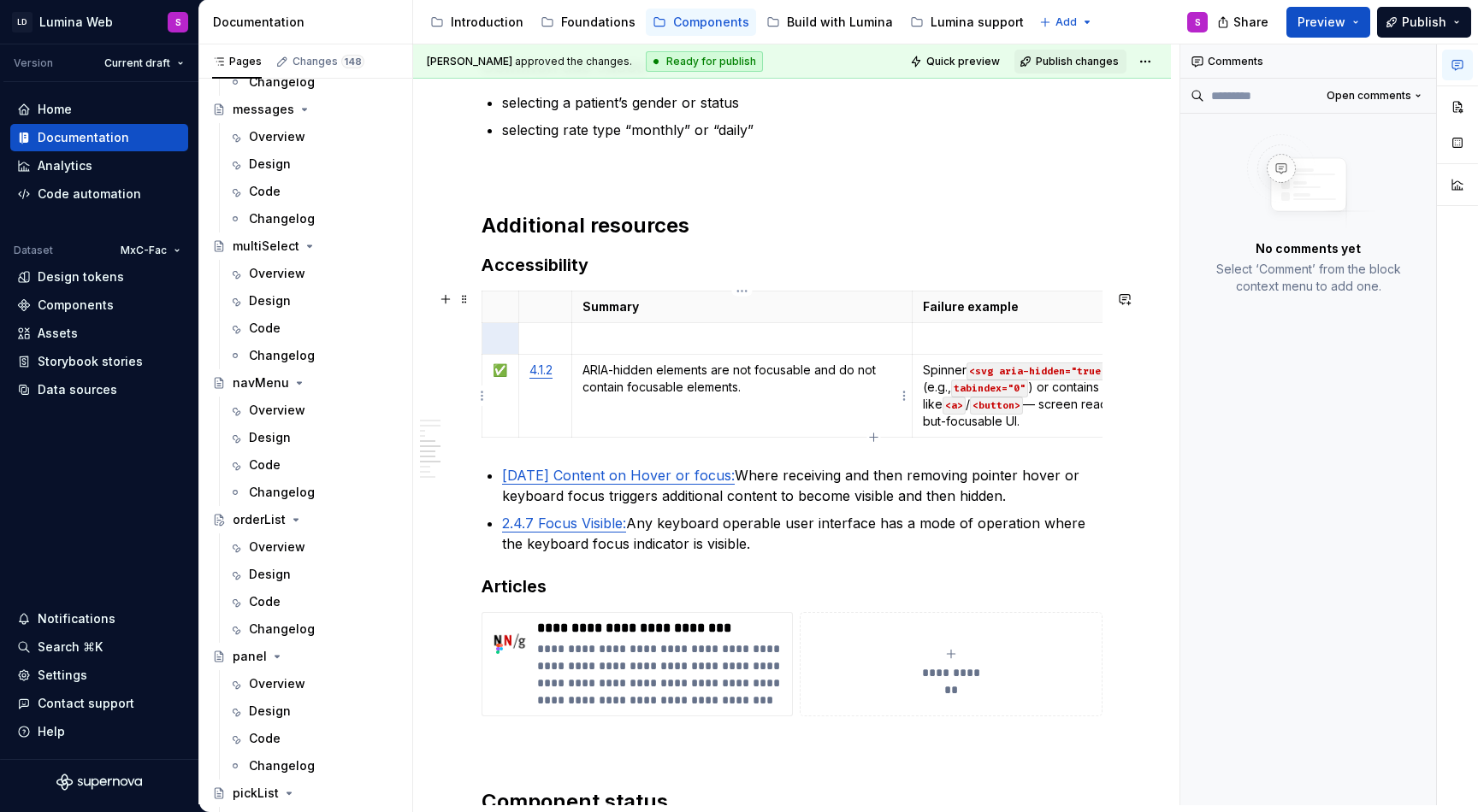
click at [652, 398] on td "ARIA-hidden elements are not focusable and do not contain focusable elements." at bounding box center [742, 396] width 341 height 83
type textarea "*"
click at [1002, 388] on p "Spinner <svg aria-hidden="true"> is still focusable (e.g., tabindex="0" ) or co…" at bounding box center [1088, 395] width 332 height 68
paste div
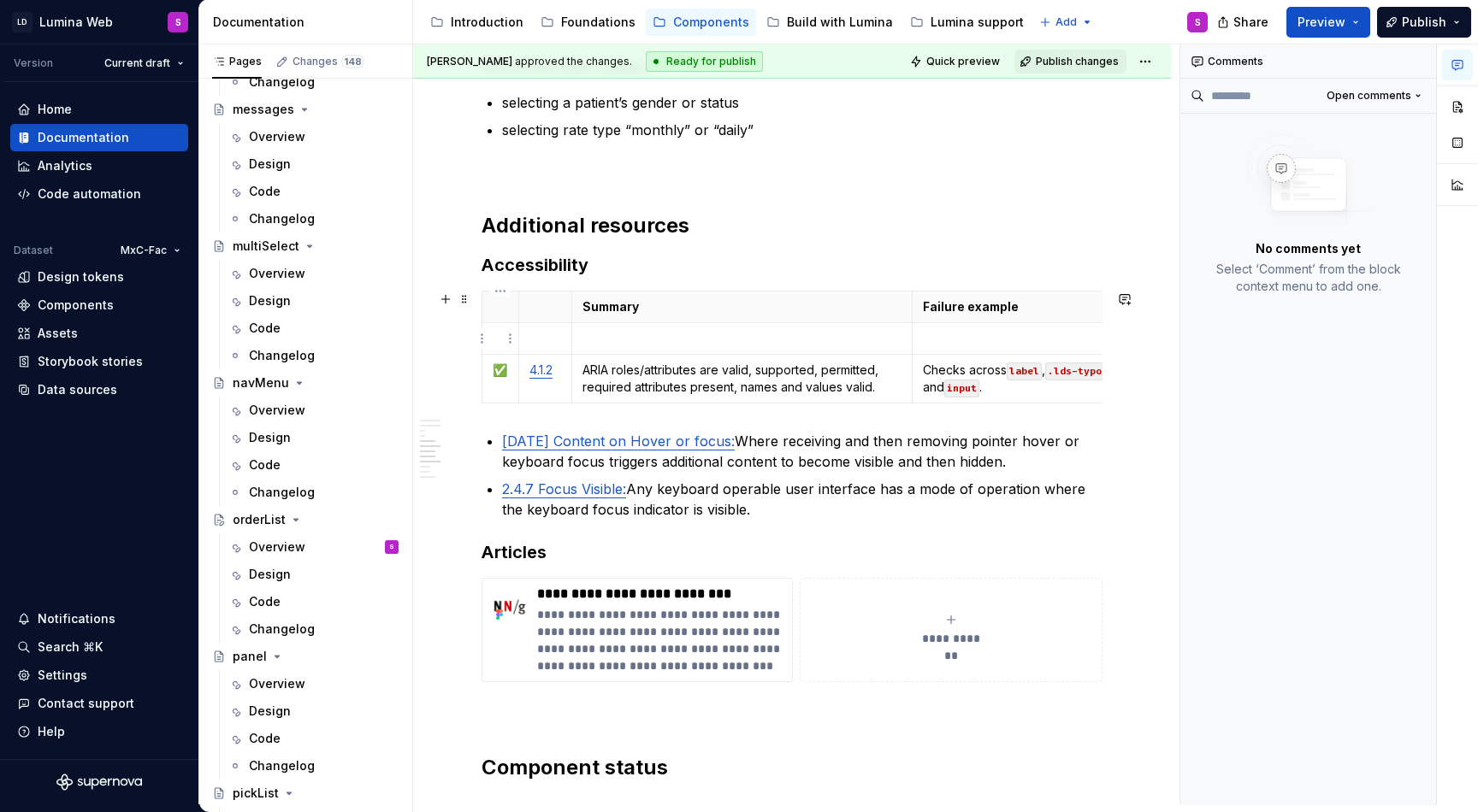
click at [494, 339] on p at bounding box center [500, 338] width 16 height 17
click at [497, 370] on p "✅" at bounding box center [500, 370] width 16 height 17
copy p "✅"
click at [503, 373] on p "✅" at bounding box center [500, 370] width 16 height 17
click at [496, 335] on p at bounding box center [500, 338] width 16 height 17
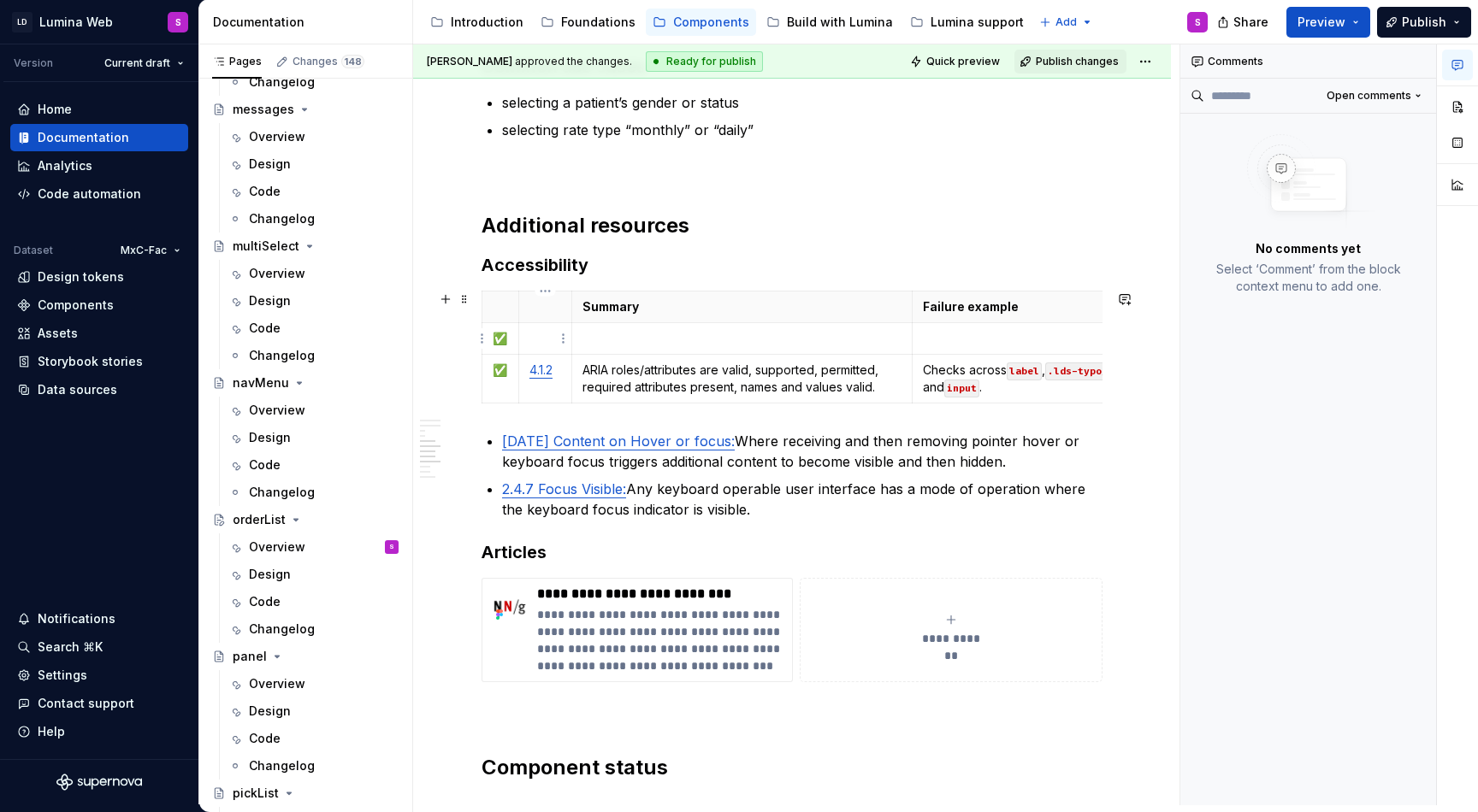
click at [532, 336] on p at bounding box center [545, 338] width 32 height 17
click at [665, 346] on p at bounding box center [742, 338] width 320 height 17
click at [978, 343] on p at bounding box center [1088, 338] width 332 height 17
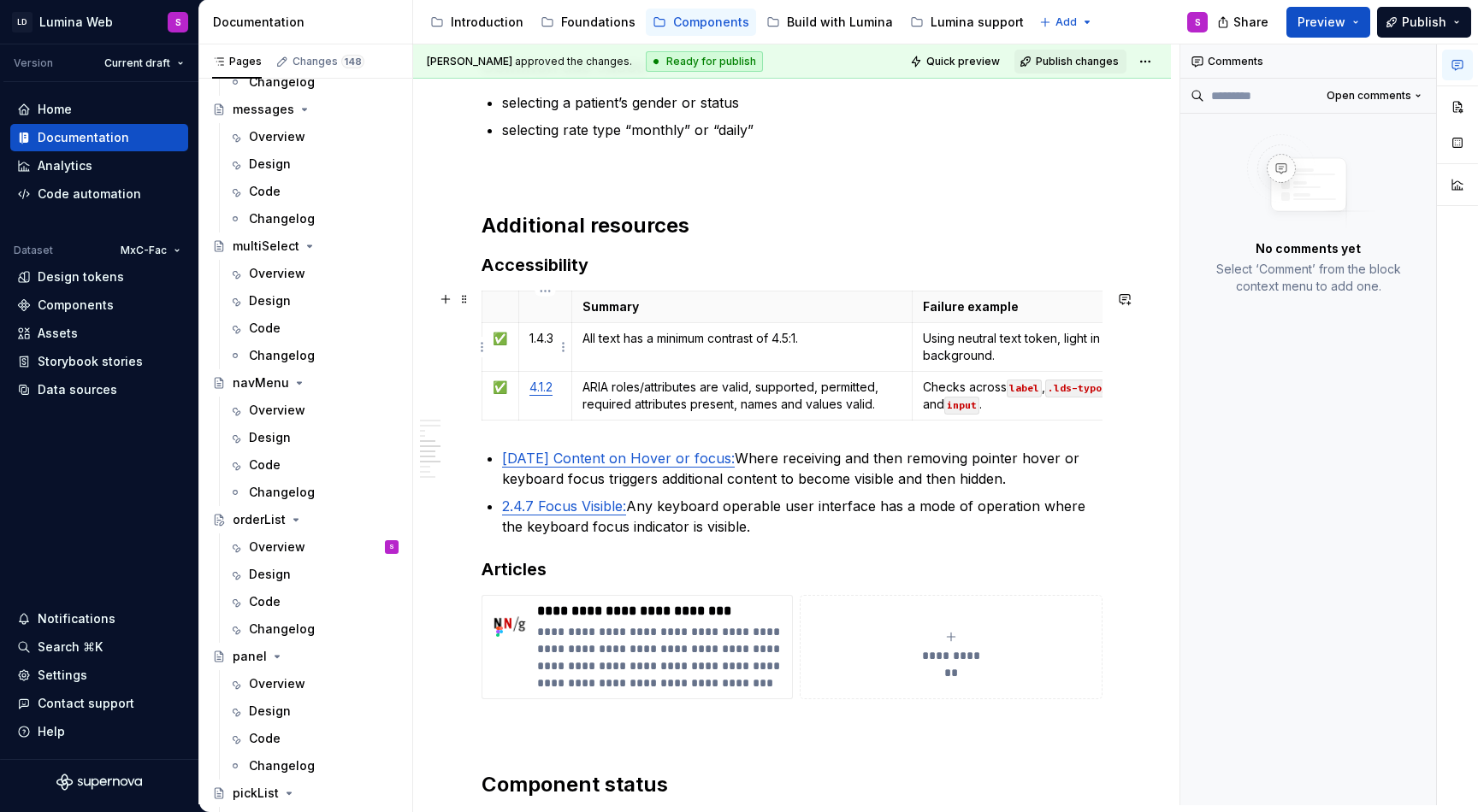
click at [547, 355] on td "1.4.3" at bounding box center [545, 347] width 53 height 48
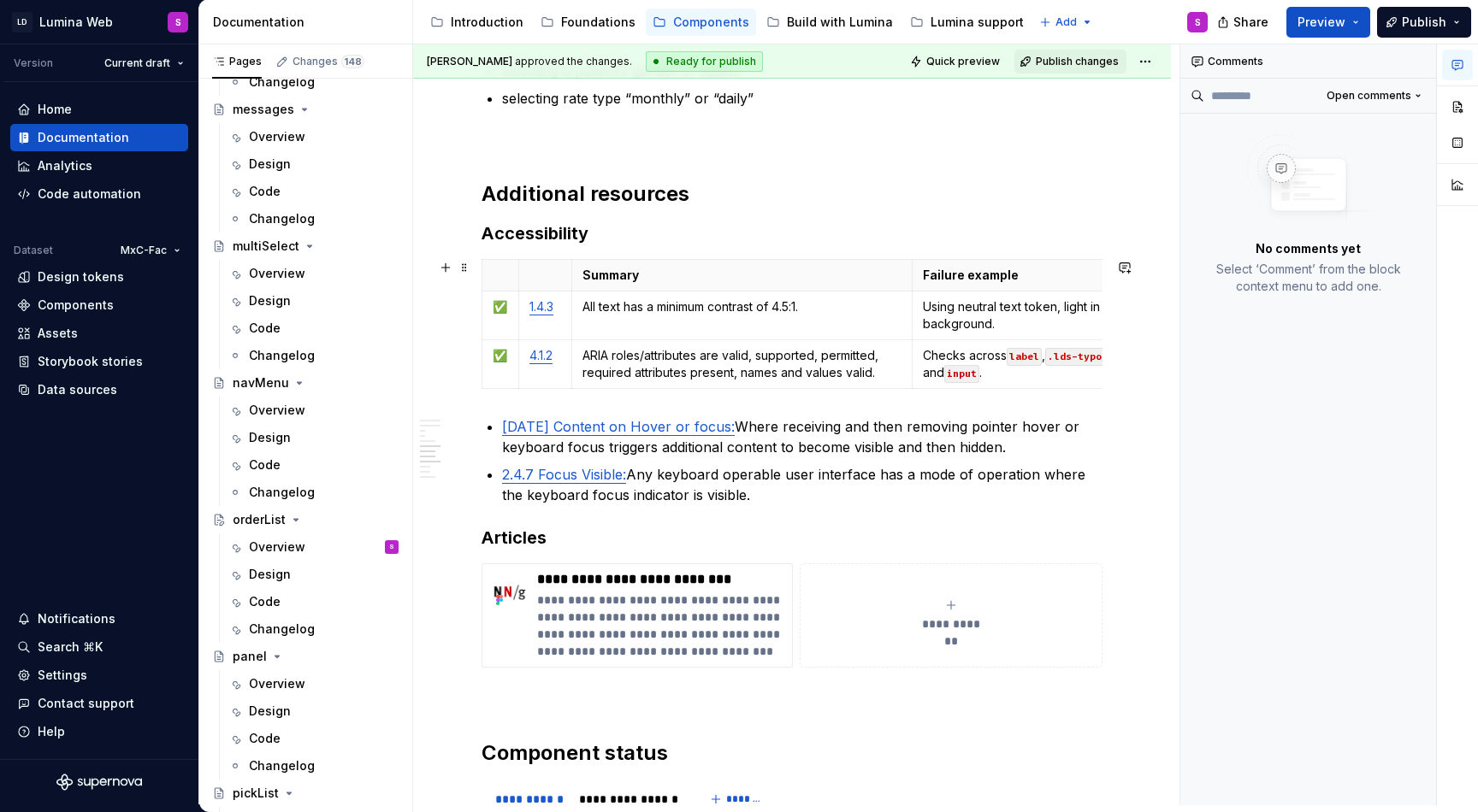
scroll to position [3284, 0]
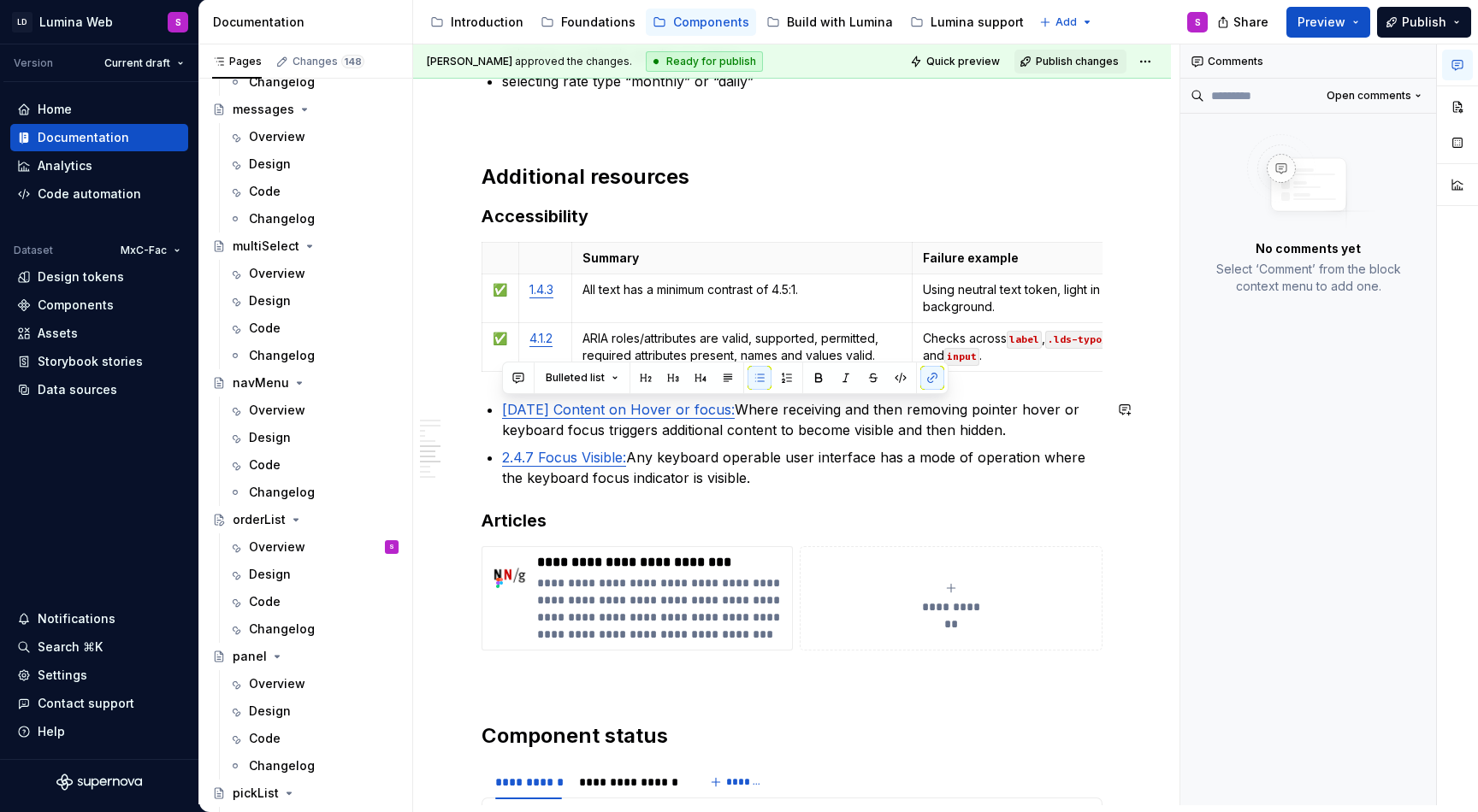
drag, startPoint x: 747, startPoint y: 485, endPoint x: 498, endPoint y: 400, distance: 263.1
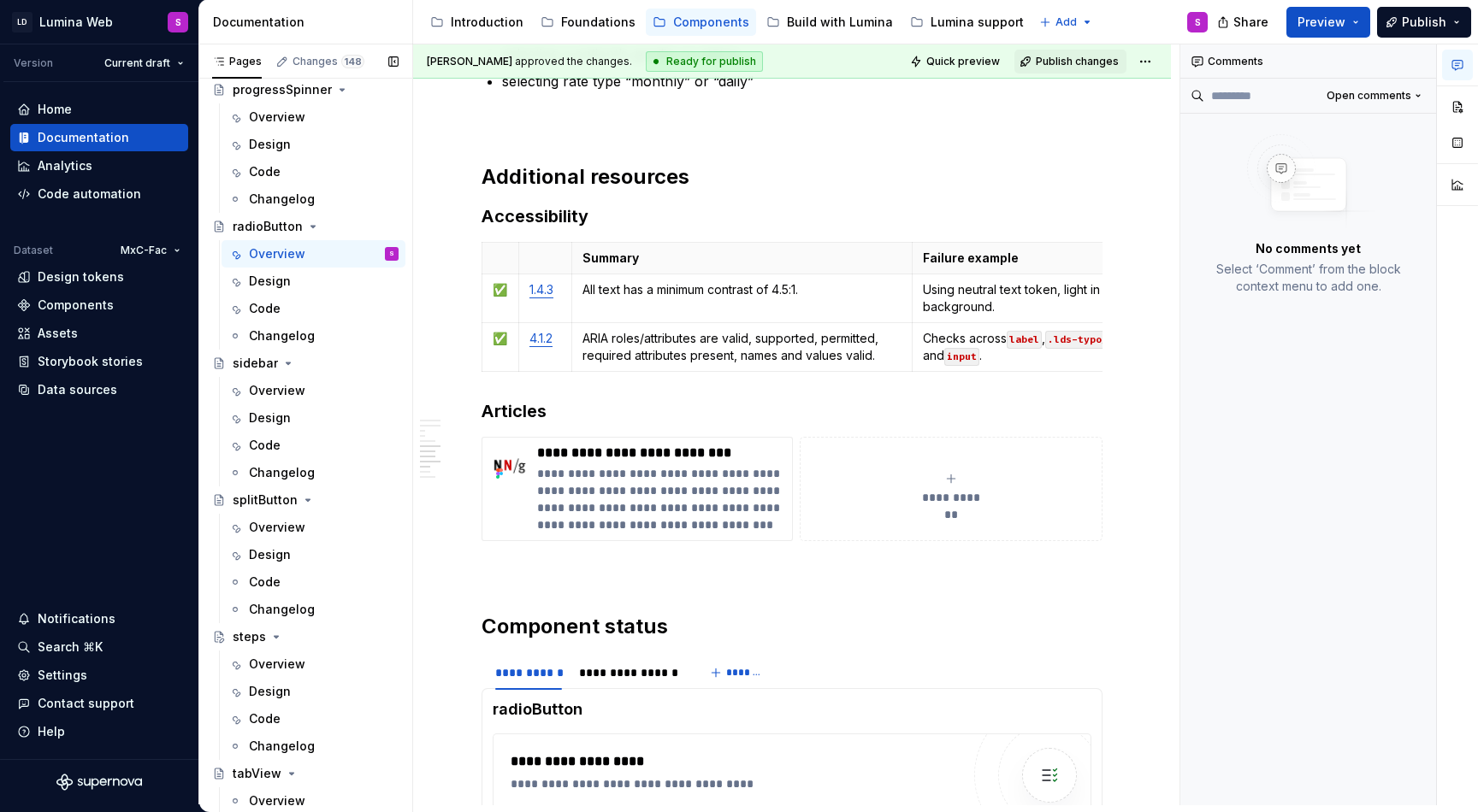
scroll to position [3796, 0]
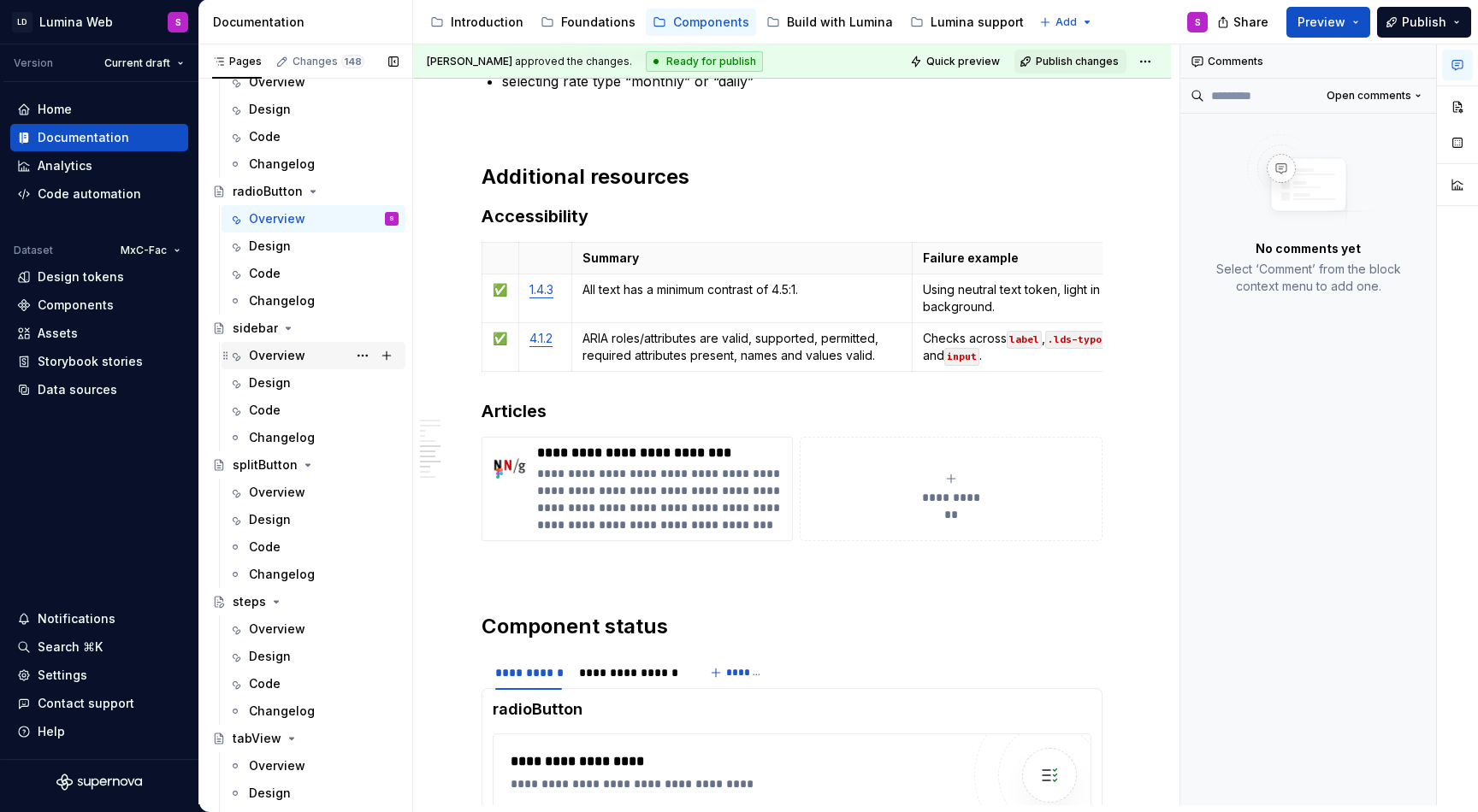
click at [281, 346] on div "Overview" at bounding box center [324, 356] width 150 height 24
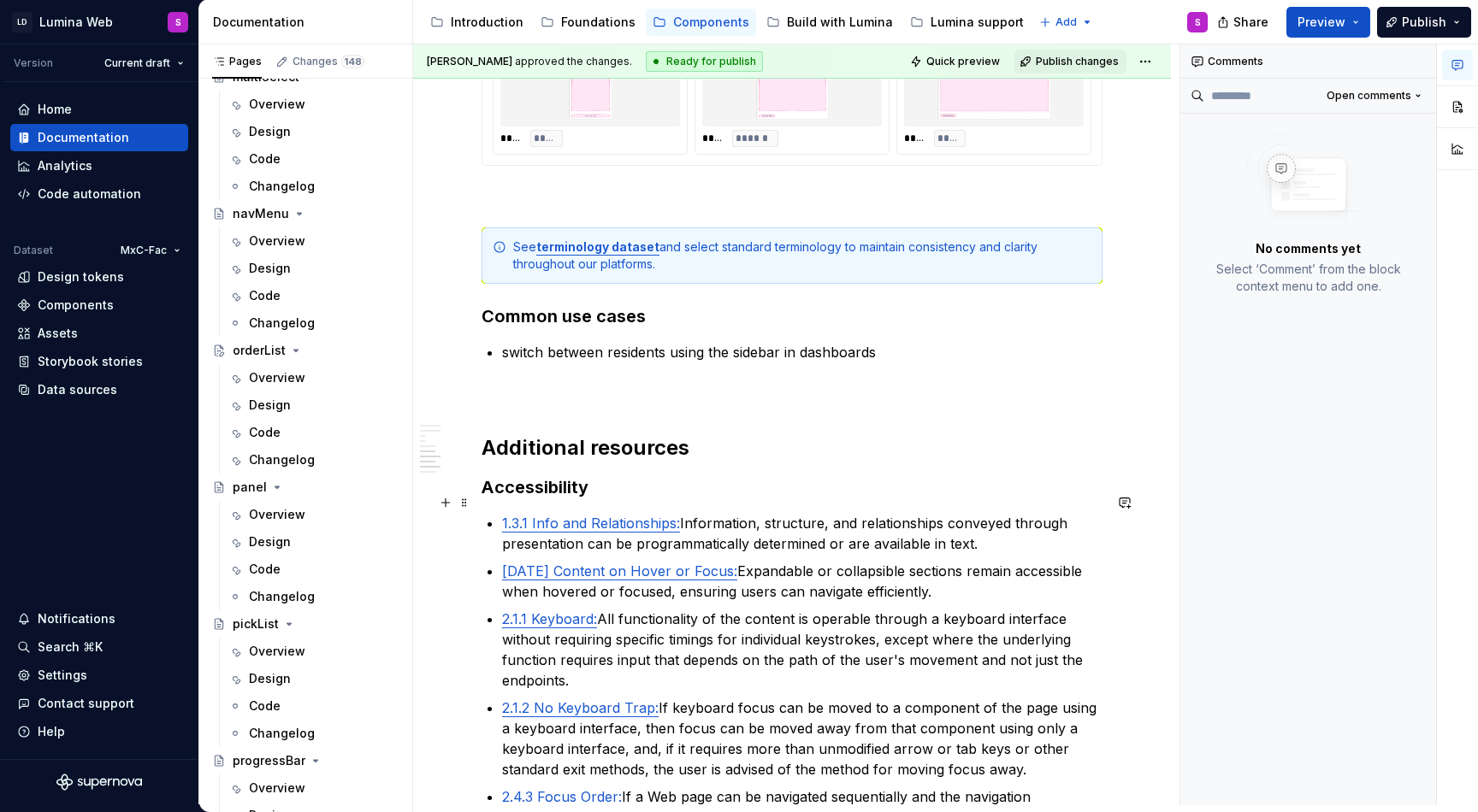
scroll to position [3165, 0]
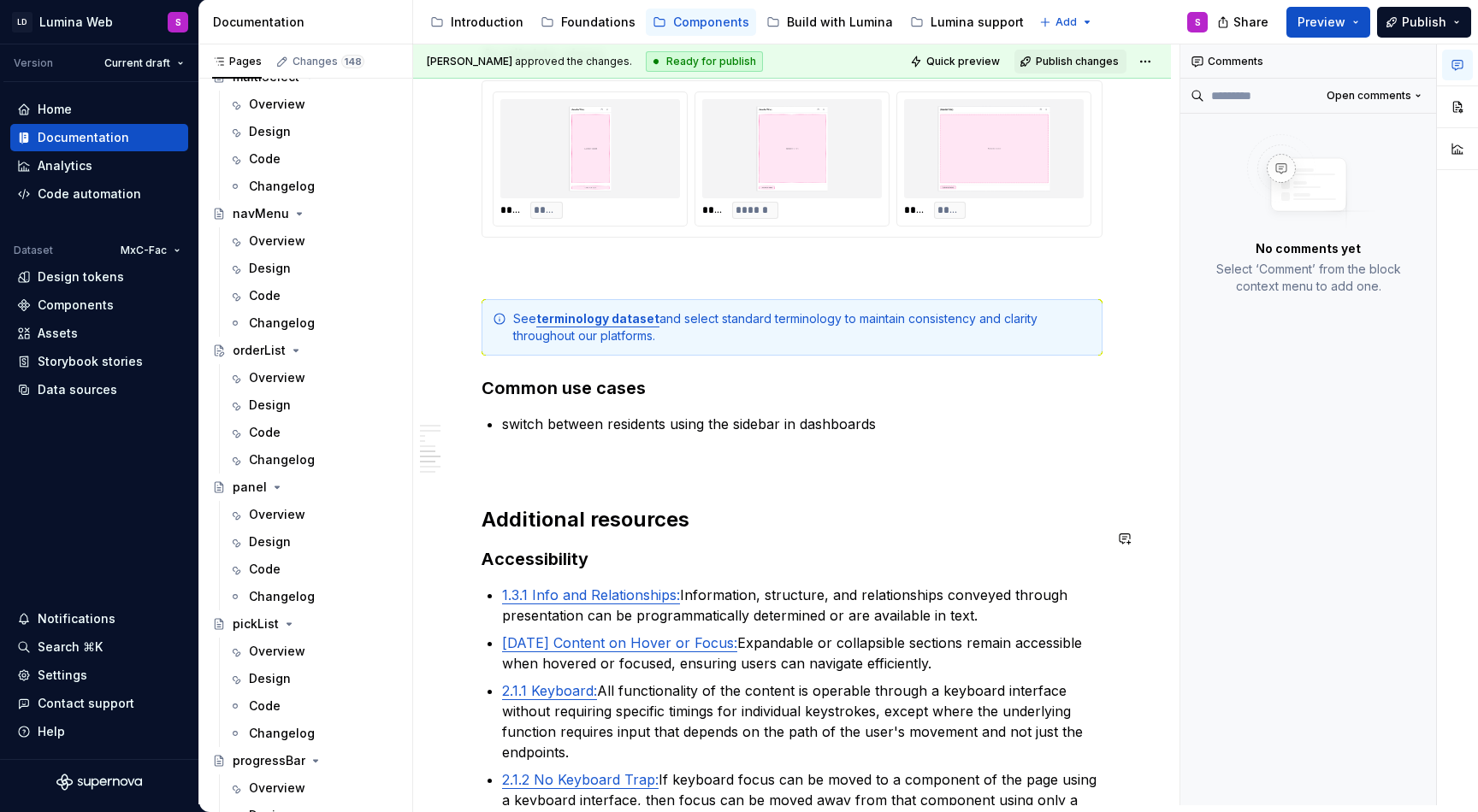
click at [611, 547] on h3 "Accessibility" at bounding box center [792, 559] width 620 height 24
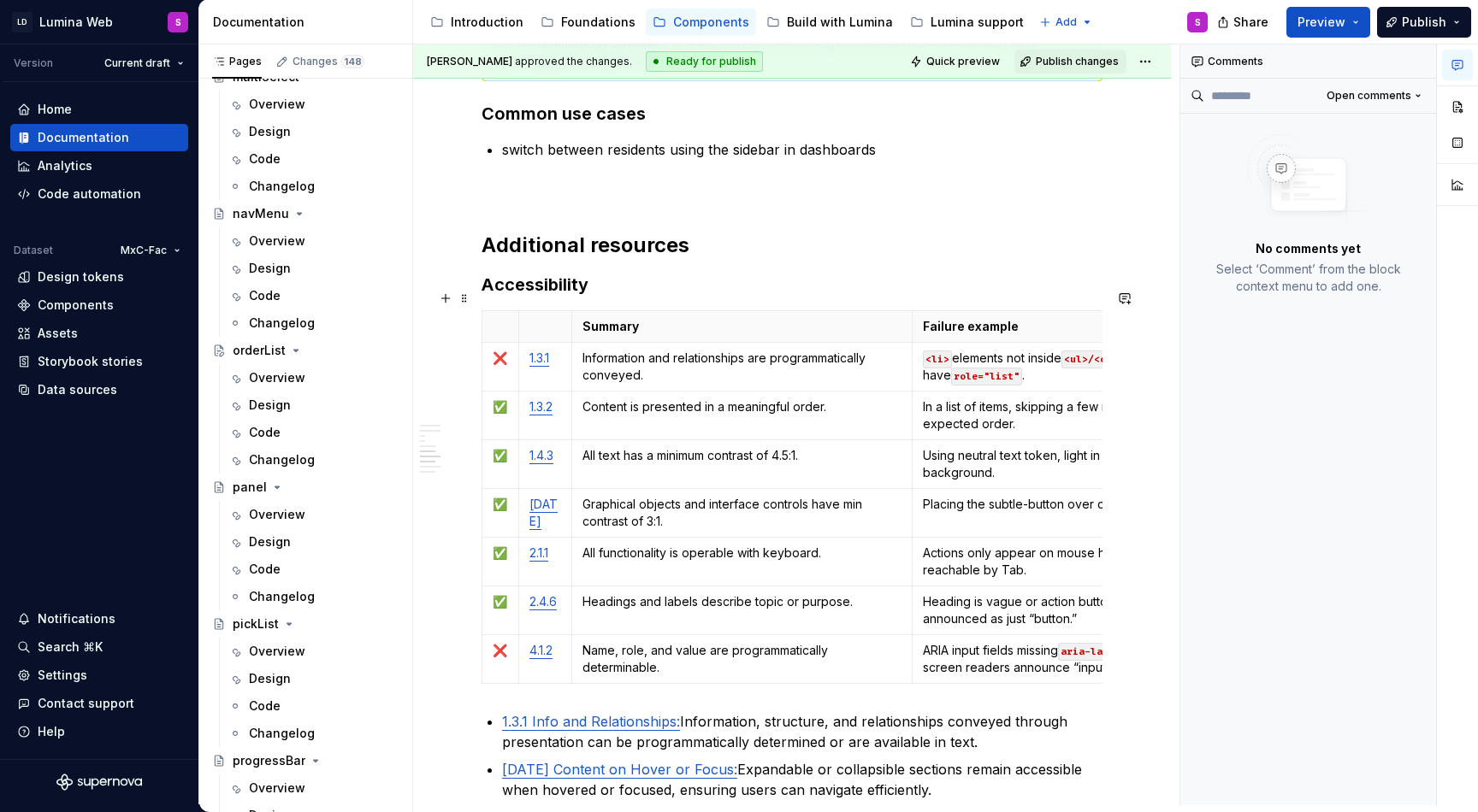
scroll to position [3445, 0]
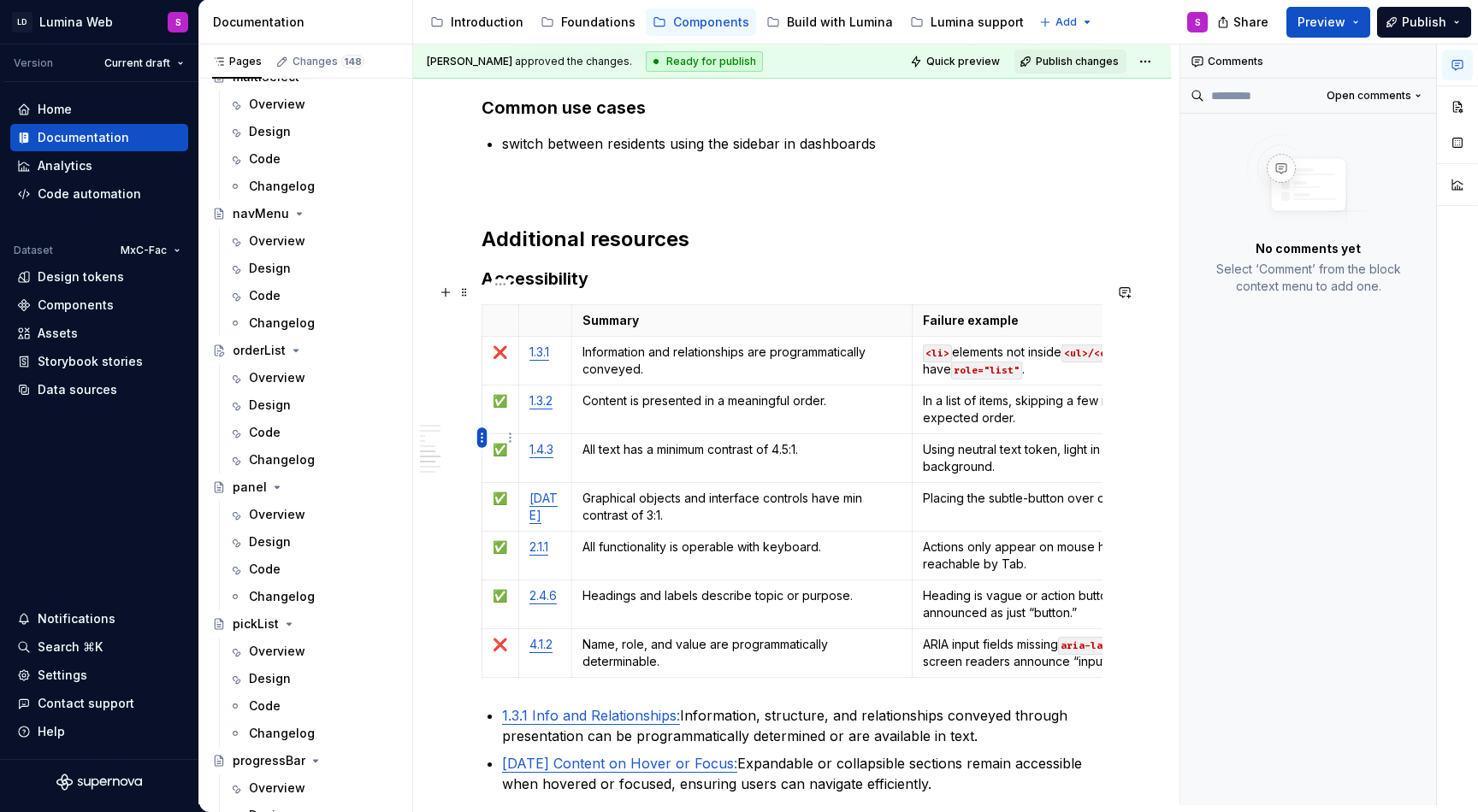
click at [483, 434] on html "LD Lumina Web S Version Current draft Home Documentation Analytics Code automat…" at bounding box center [739, 406] width 1478 height 812
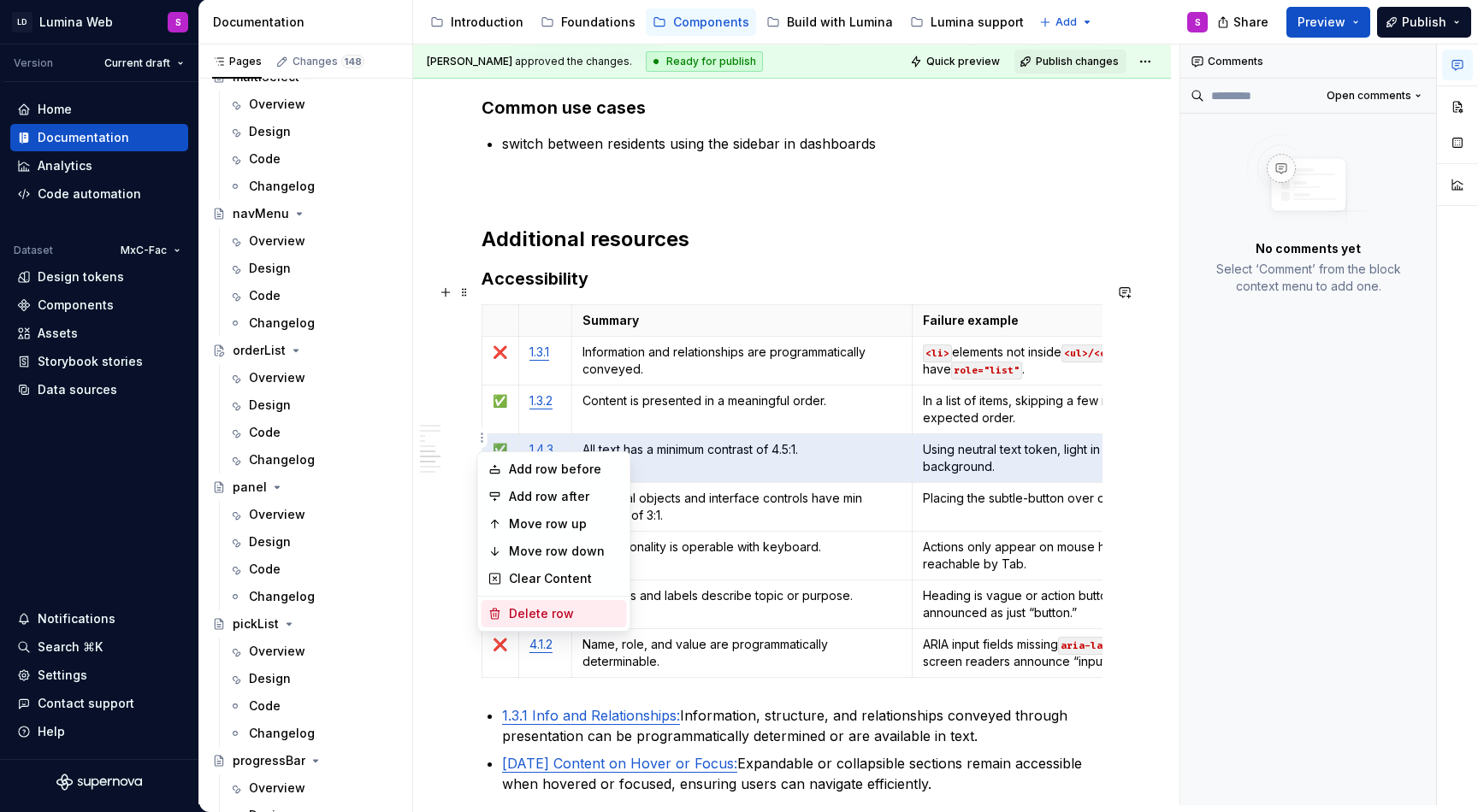
click at [546, 614] on div "Delete row" at bounding box center [565, 614] width 111 height 17
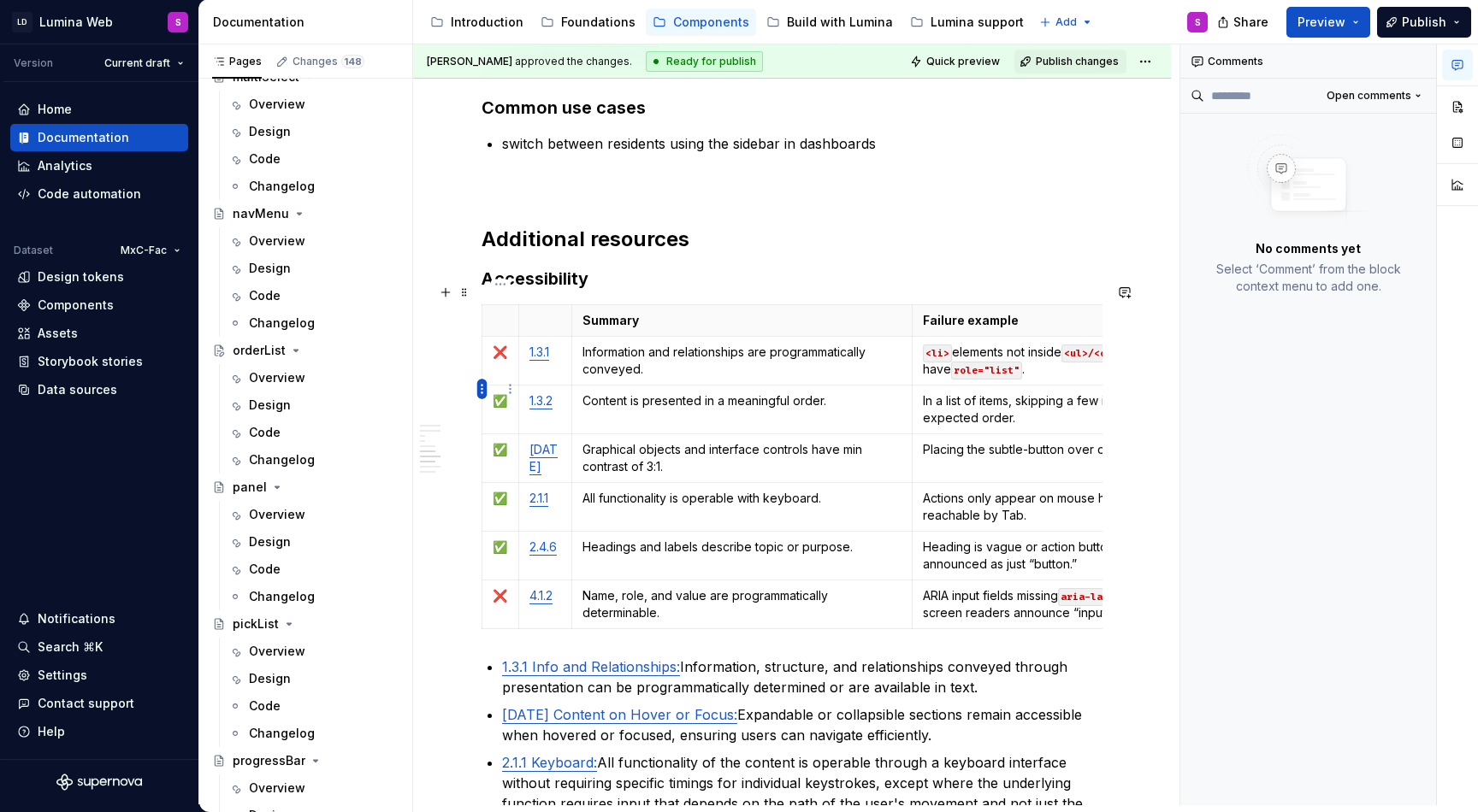
click at [482, 389] on html "LD Lumina Web S Version Current draft Home Documentation Analytics Code automat…" at bounding box center [739, 406] width 1478 height 812
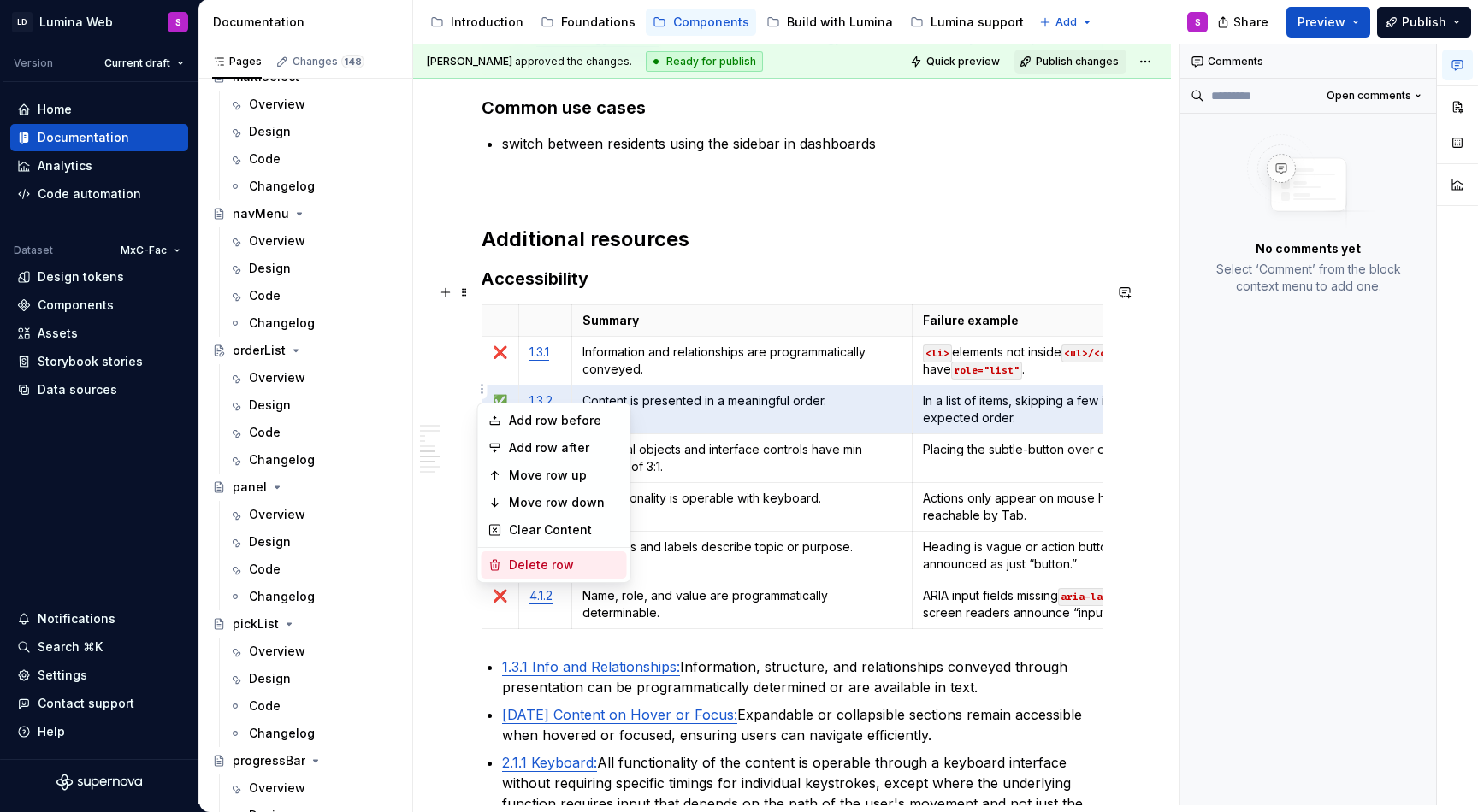
click at [537, 562] on div "Delete row" at bounding box center [565, 565] width 111 height 17
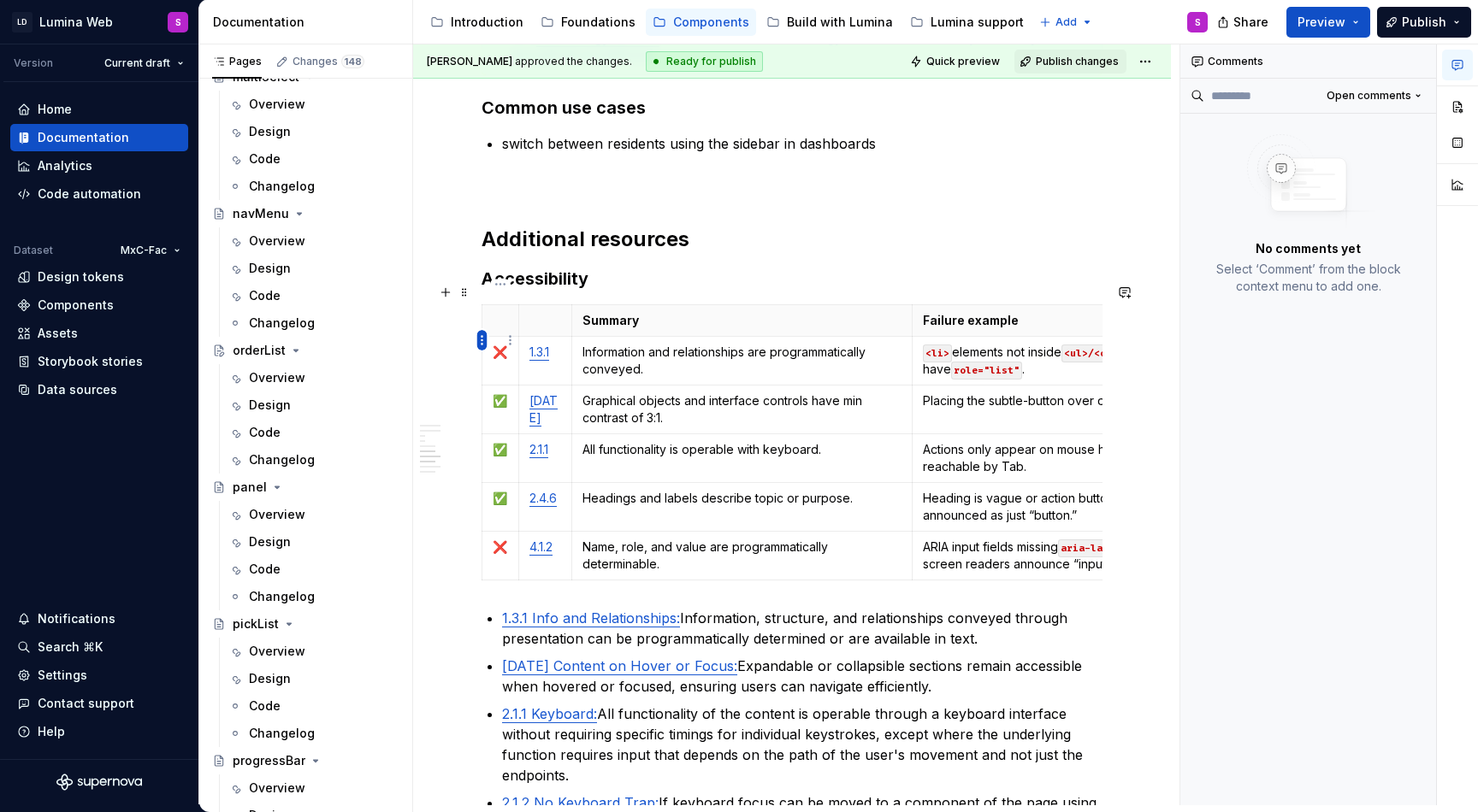
click at [484, 338] on html "LD Lumina Web S Version Current draft Home Documentation Analytics Code automat…" at bounding box center [739, 406] width 1478 height 812
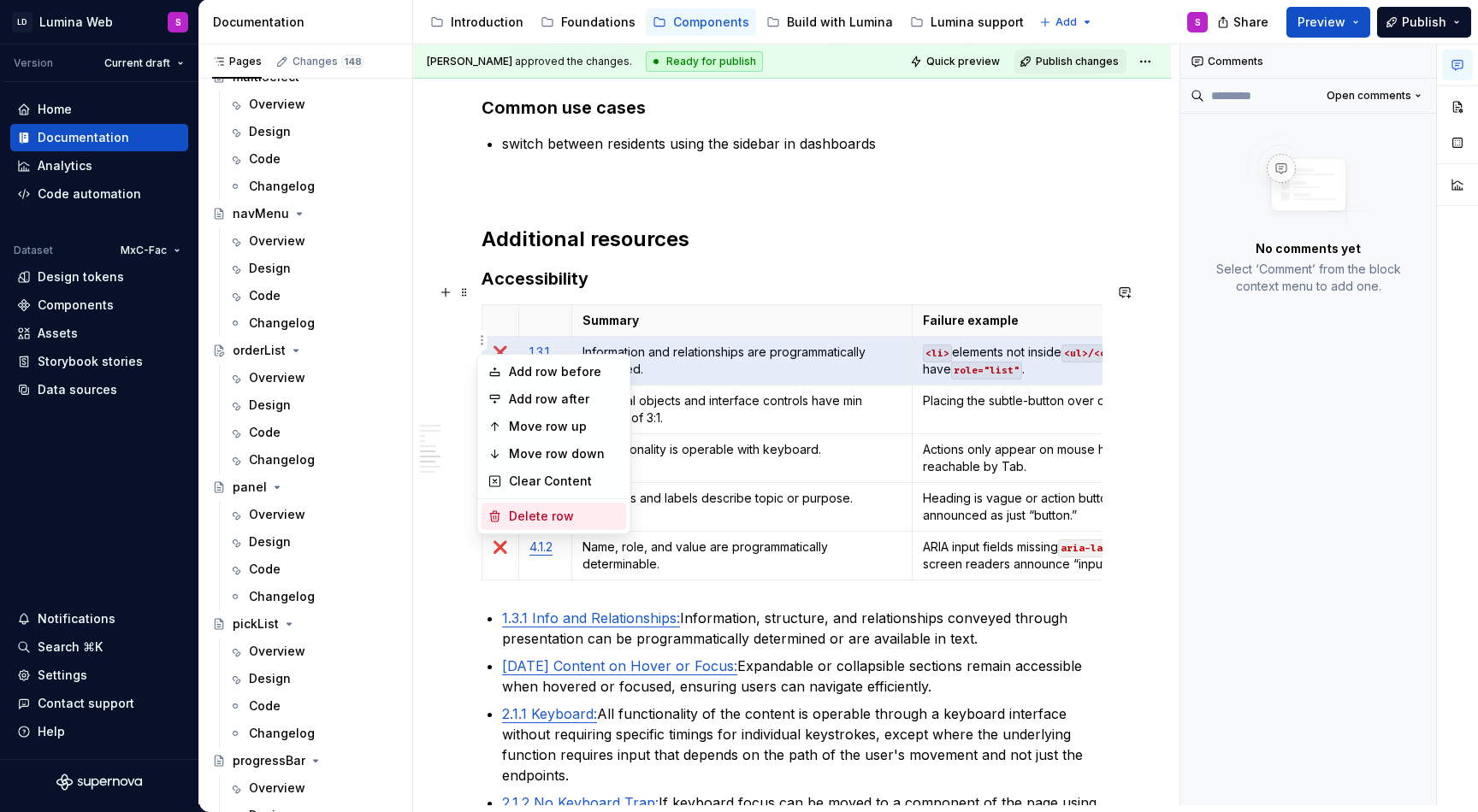
click at [533, 517] on div "Delete row" at bounding box center [565, 516] width 111 height 17
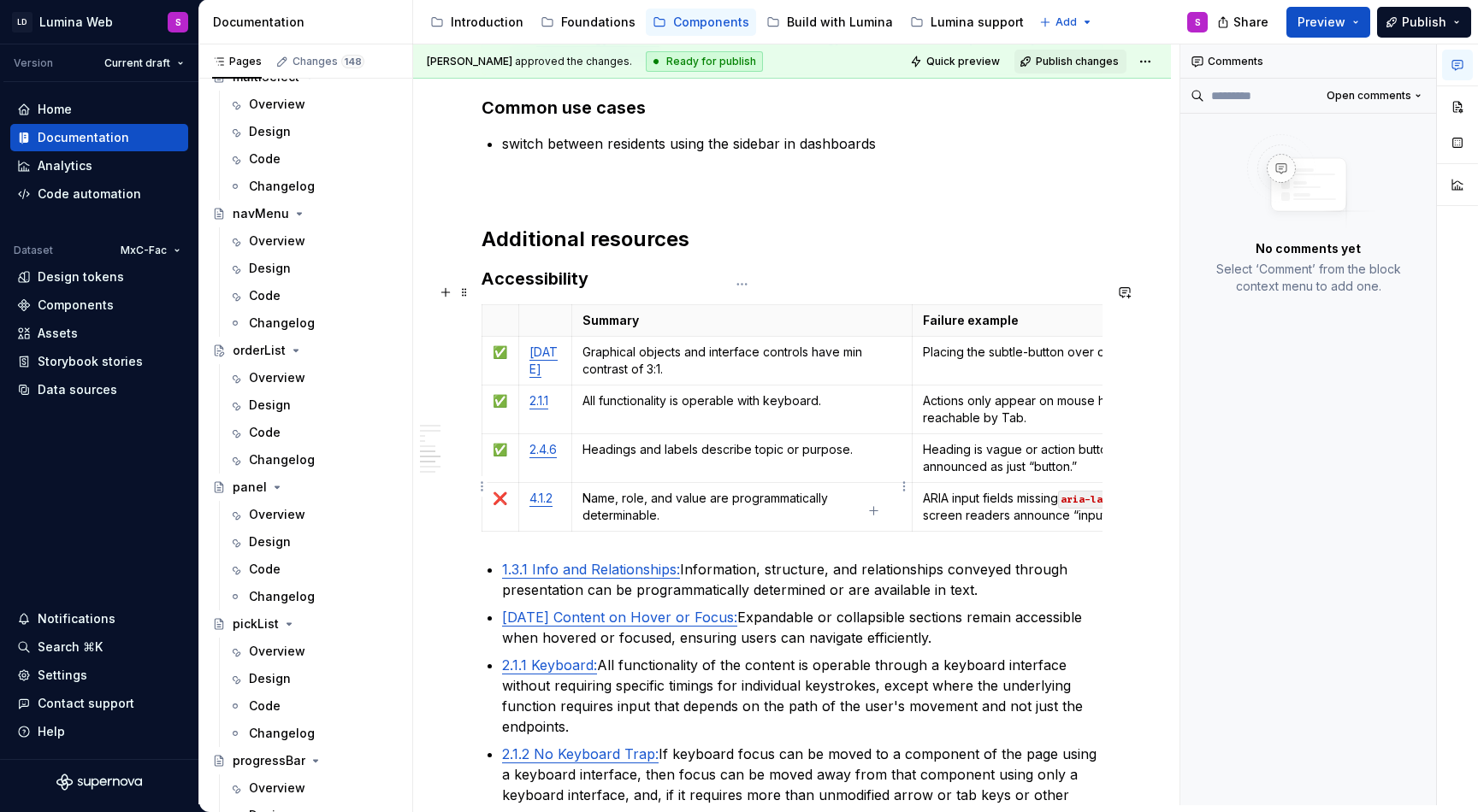
click at [620, 490] on p "Name, role, and value are programmatically determinable." at bounding box center [742, 506] width 320 height 34
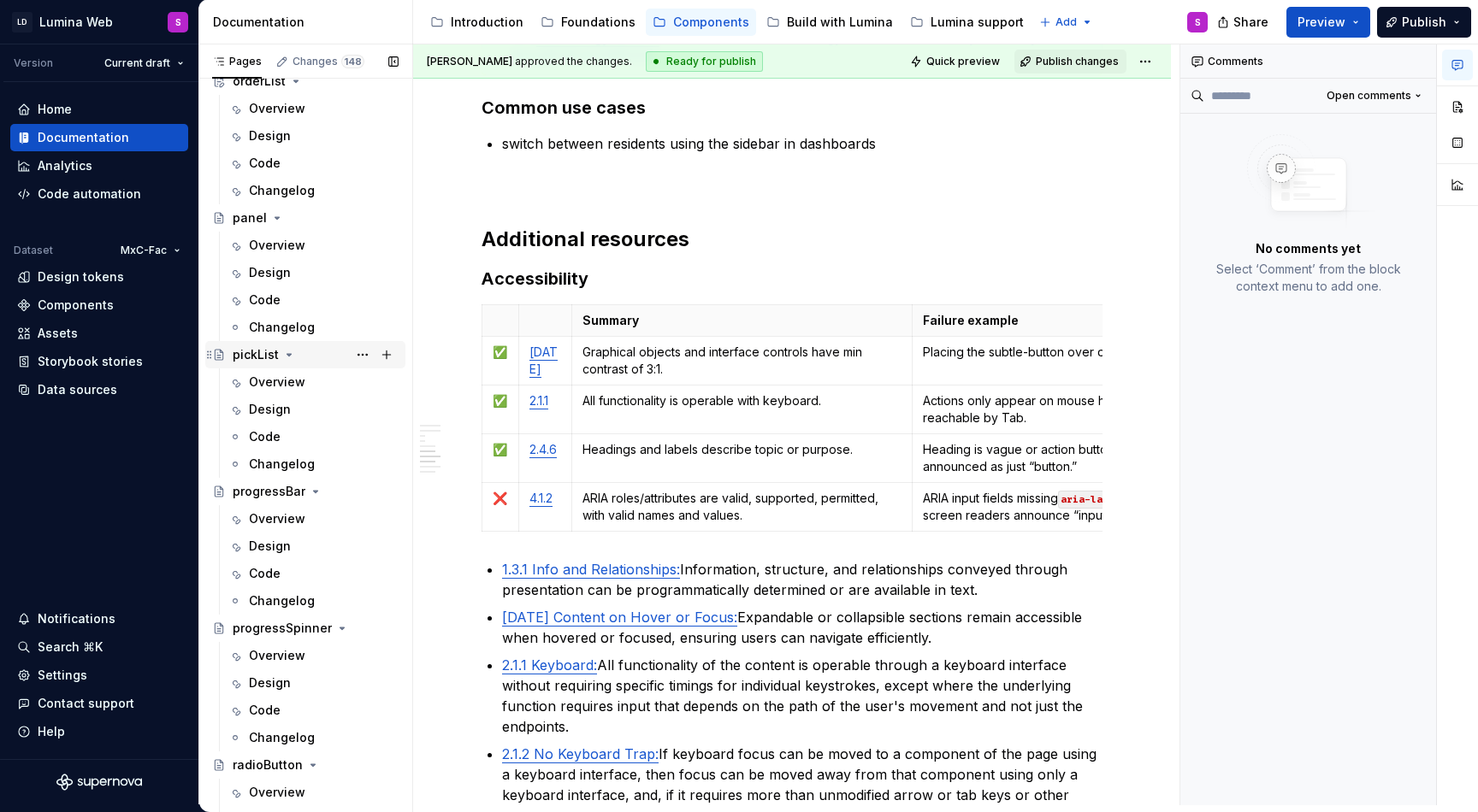
scroll to position [3216, 0]
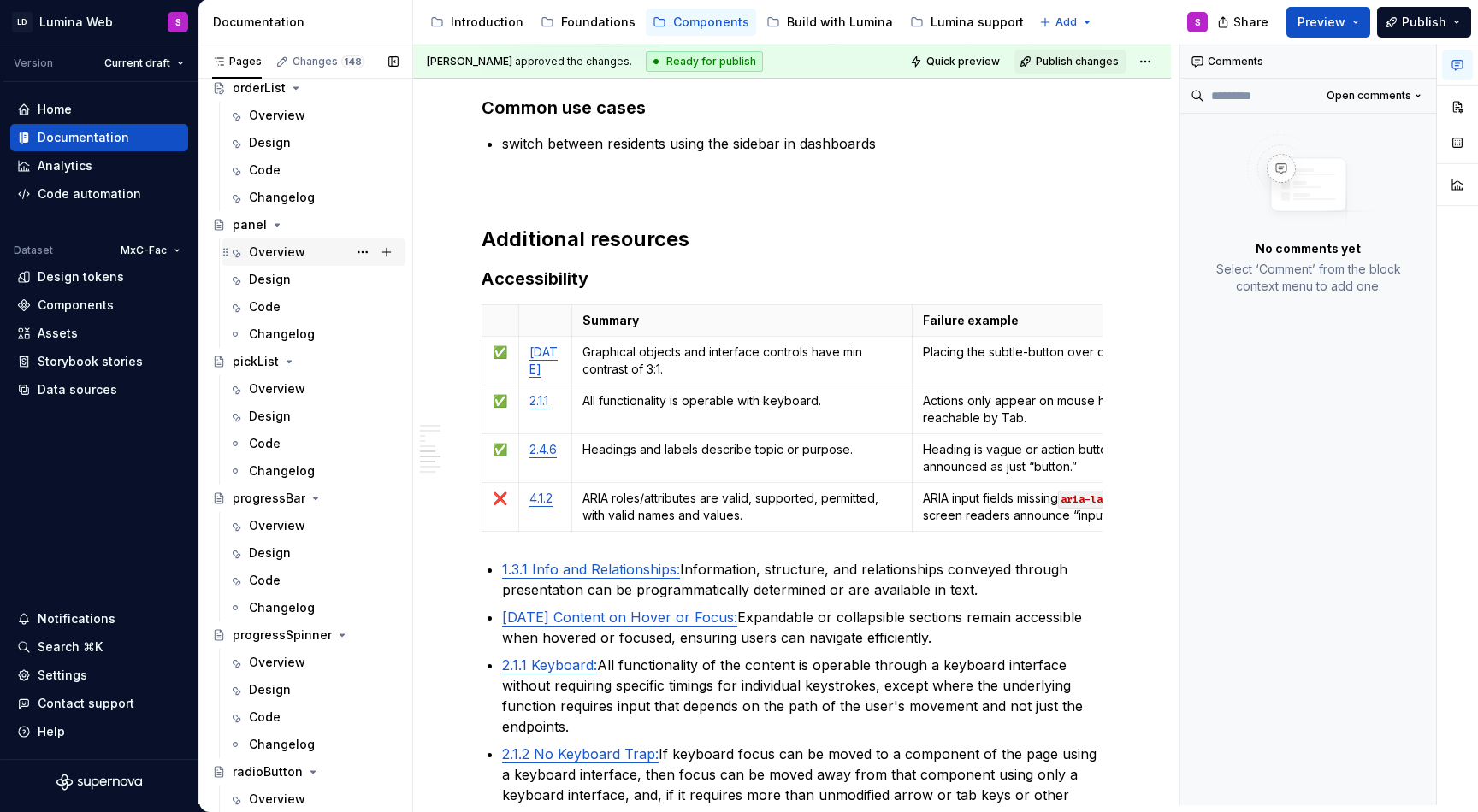
click at [265, 252] on div "Overview" at bounding box center [277, 252] width 57 height 17
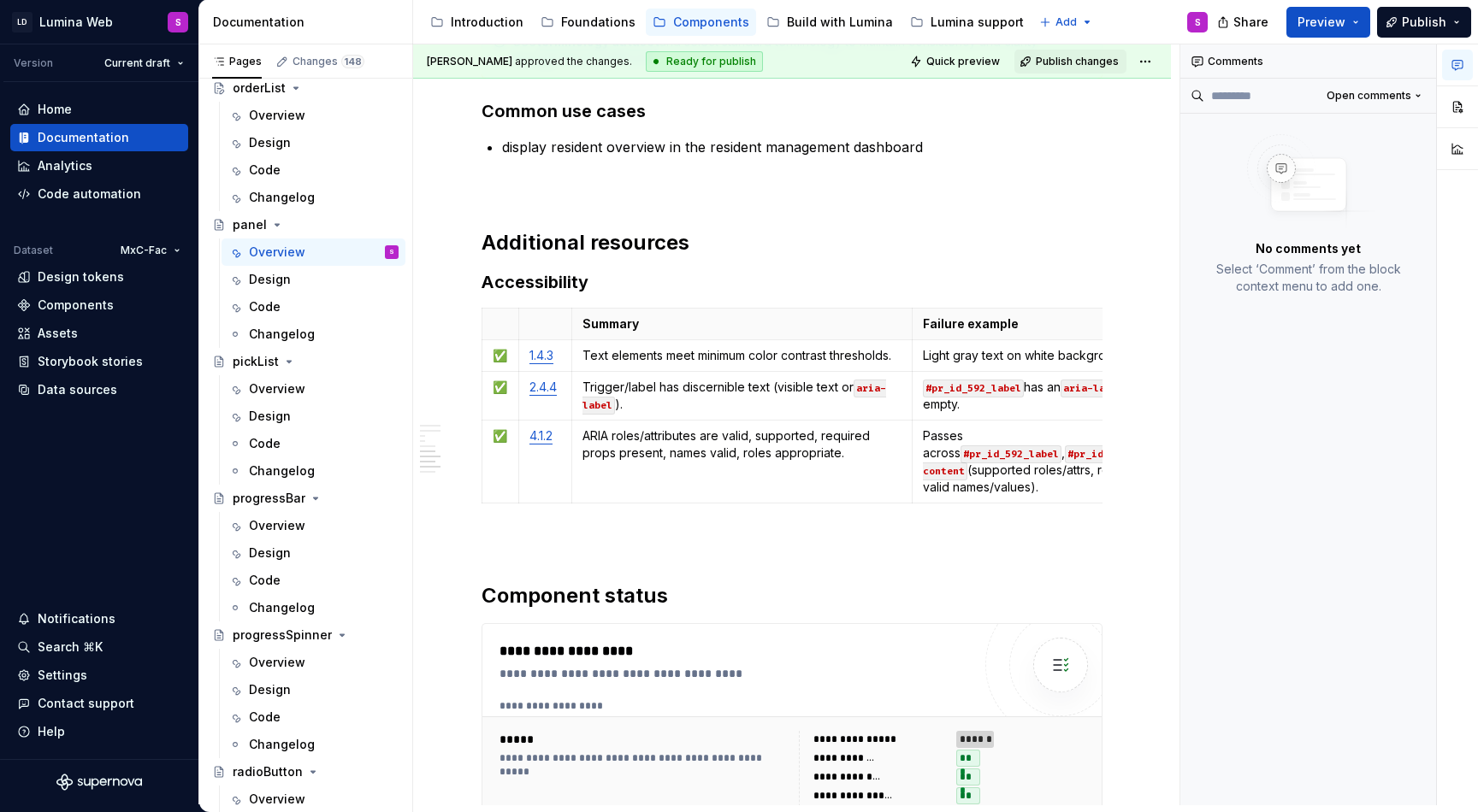
scroll to position [3216, 0]
click at [483, 351] on html "LD Lumina Web S Version Current draft Home Documentation Analytics Code automat…" at bounding box center [739, 406] width 1478 height 812
type textarea "*"
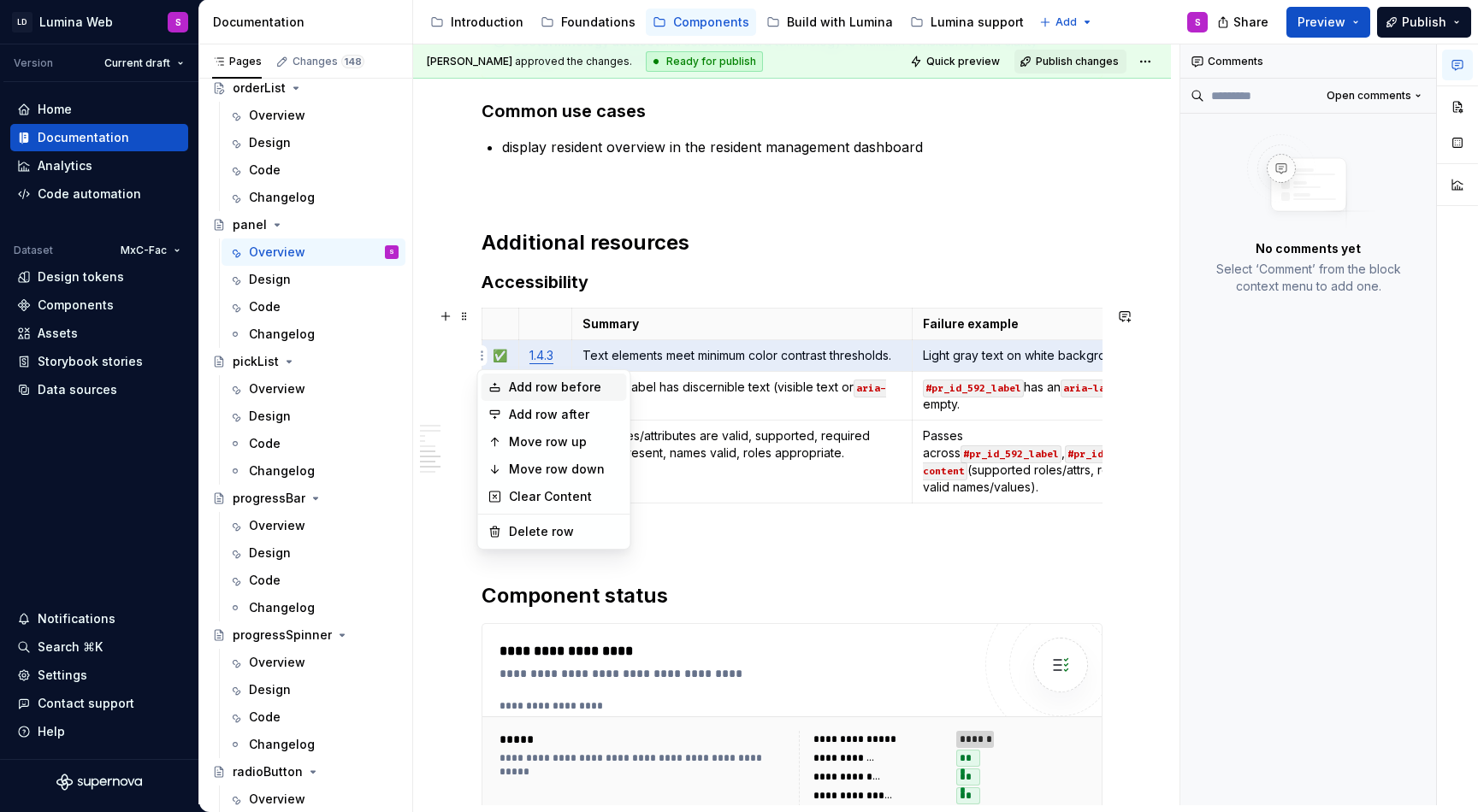
click at [505, 385] on div "Add row before" at bounding box center [554, 388] width 145 height 27
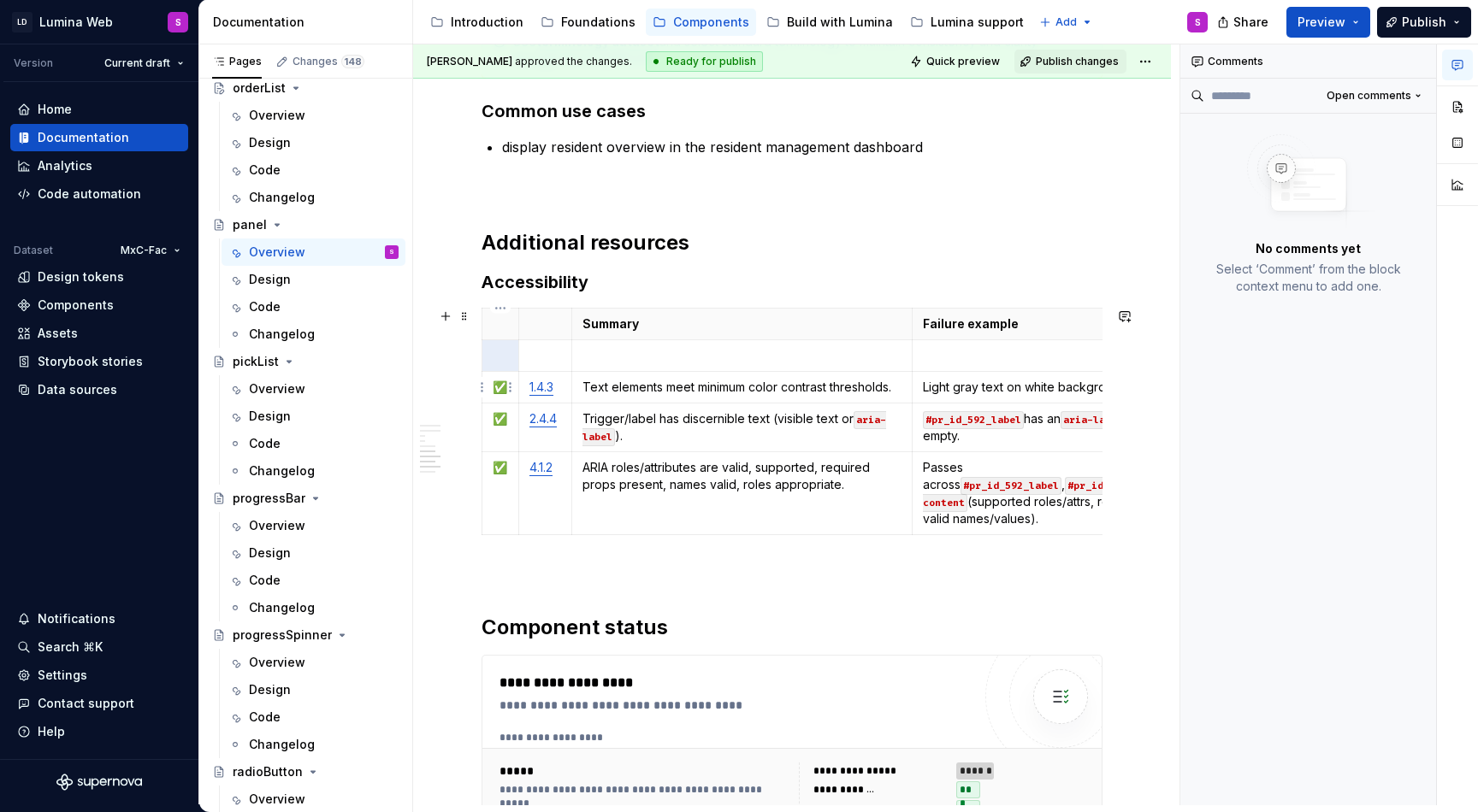
click at [500, 379] on p "✅" at bounding box center [500, 387] width 16 height 17
copy p "✅"
click at [494, 391] on p "✅" at bounding box center [500, 387] width 16 height 17
click at [493, 342] on td at bounding box center [501, 356] width 36 height 32
paste div
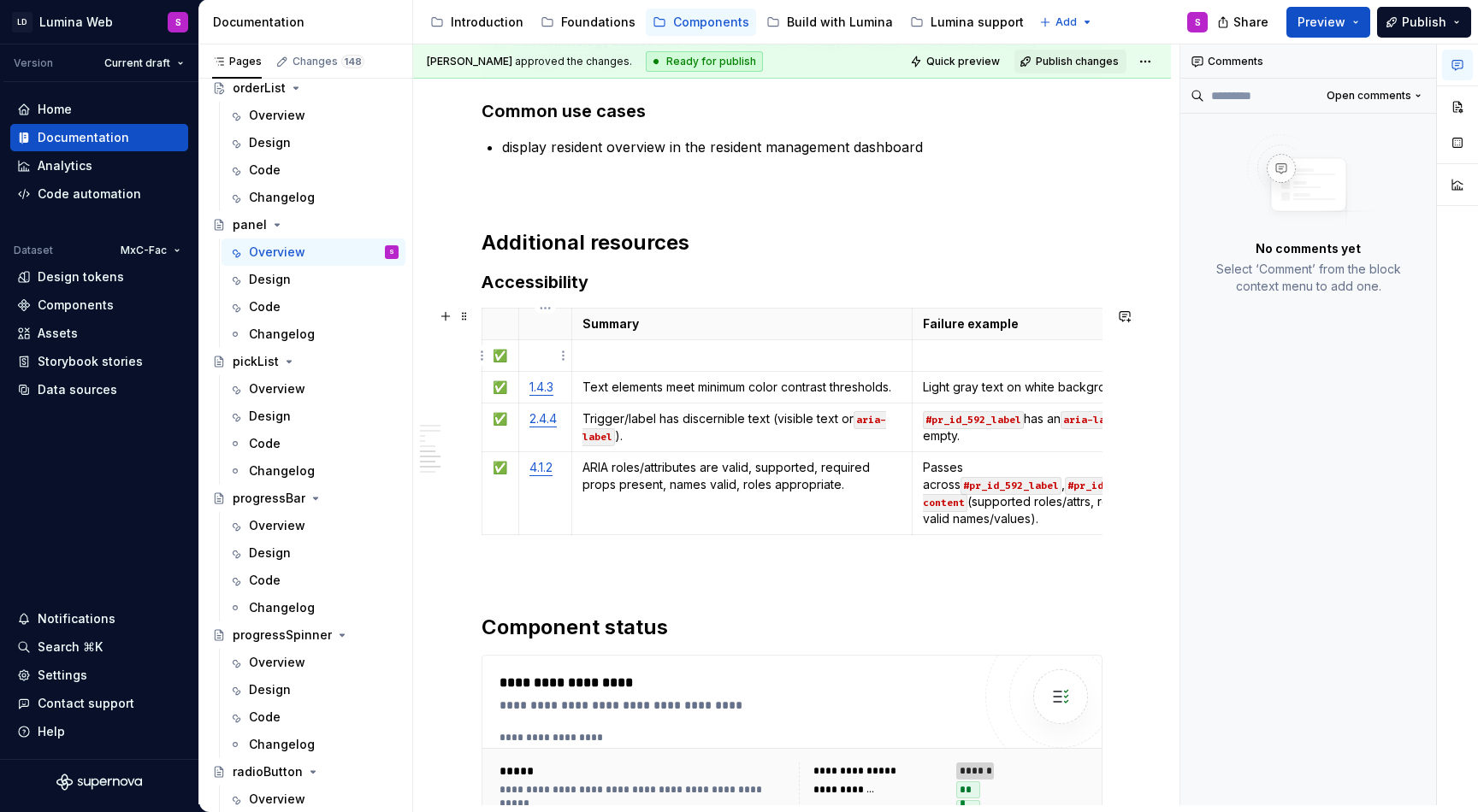
click at [543, 358] on p at bounding box center [545, 356] width 32 height 17
click at [604, 383] on p "Text elements meet minimum color contrast thresholds." at bounding box center [742, 387] width 320 height 17
click at [619, 387] on p "Text elements meet minimum color contrast thresholds." at bounding box center [742, 387] width 320 height 17
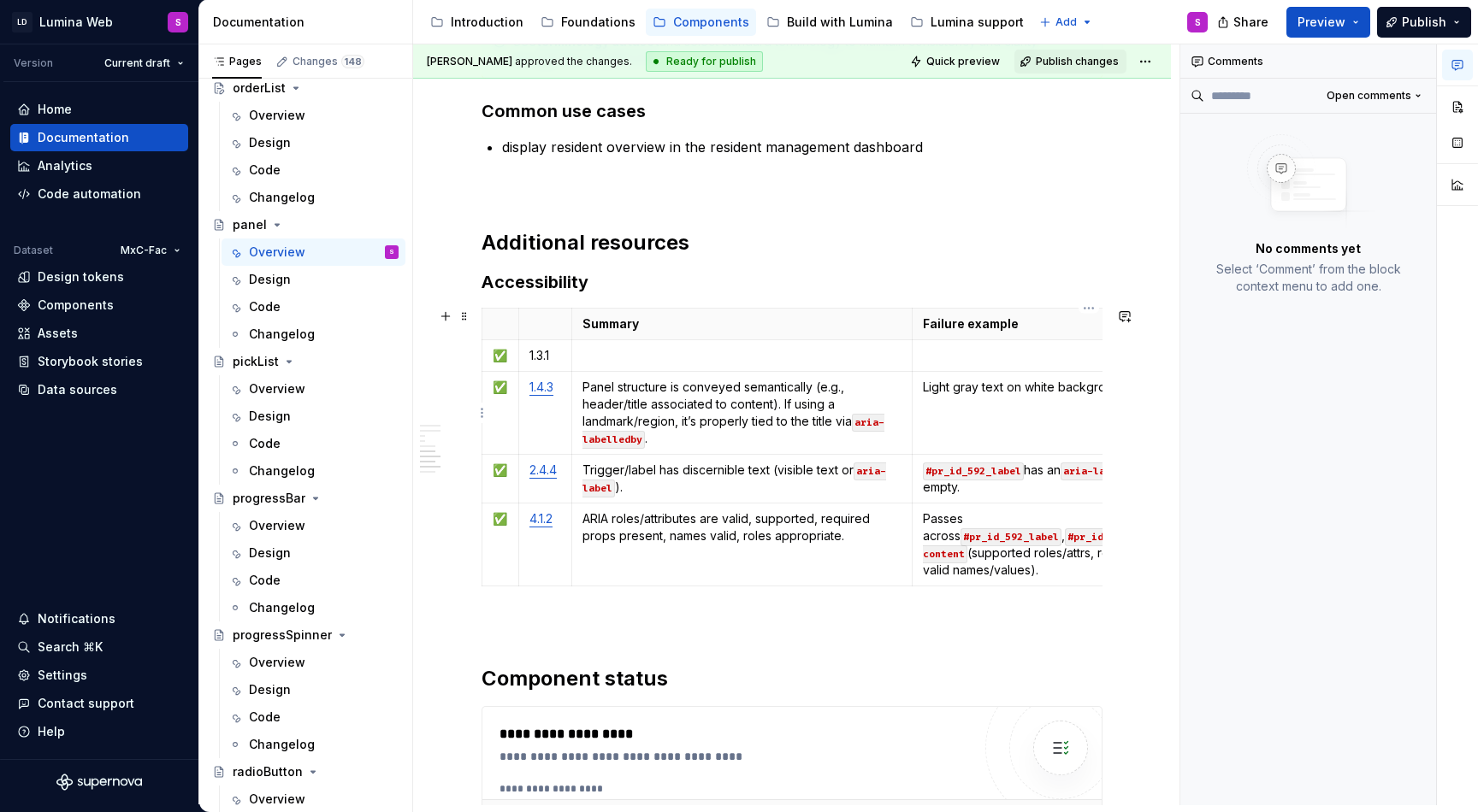
click at [980, 422] on td "Light gray text on white background below 4.5:1 ratio." at bounding box center [1088, 413] width 353 height 83
click at [478, 358] on html "LD Lumina Web S Version Current draft Home Documentation Analytics Code automat…" at bounding box center [739, 406] width 1478 height 812
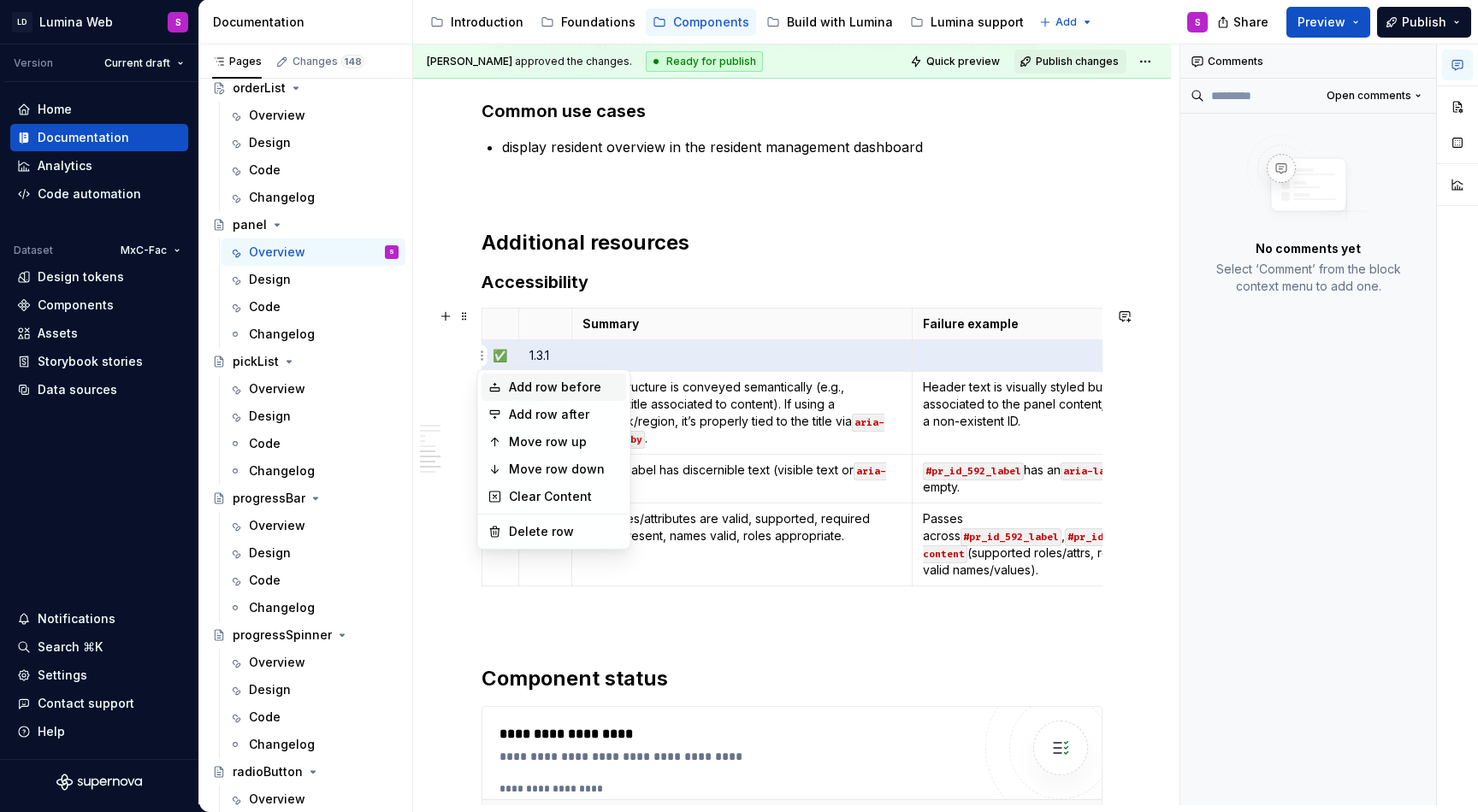
click at [524, 389] on div "Add row before" at bounding box center [565, 387] width 111 height 17
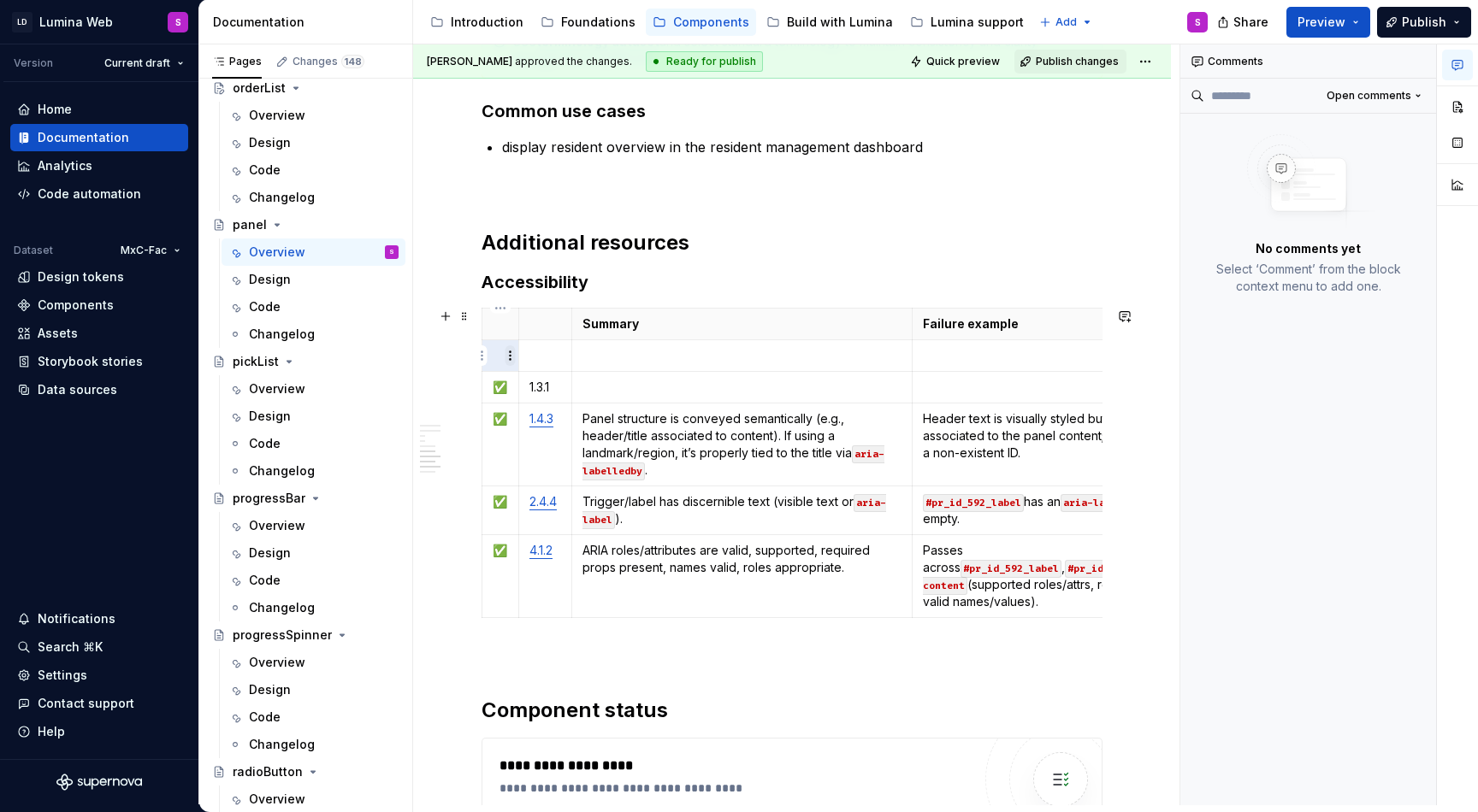
click at [506, 358] on html "LD Lumina Web S Version Current draft Home Documentation Analytics Code automat…" at bounding box center [739, 406] width 1478 height 812
click at [499, 386] on html "LD Lumina Web S Version Current draft Home Documentation Analytics Code automat…" at bounding box center [739, 406] width 1478 height 812
click at [499, 386] on p "✅" at bounding box center [500, 387] width 16 height 17
click at [497, 386] on p "✅" at bounding box center [500, 387] width 16 height 17
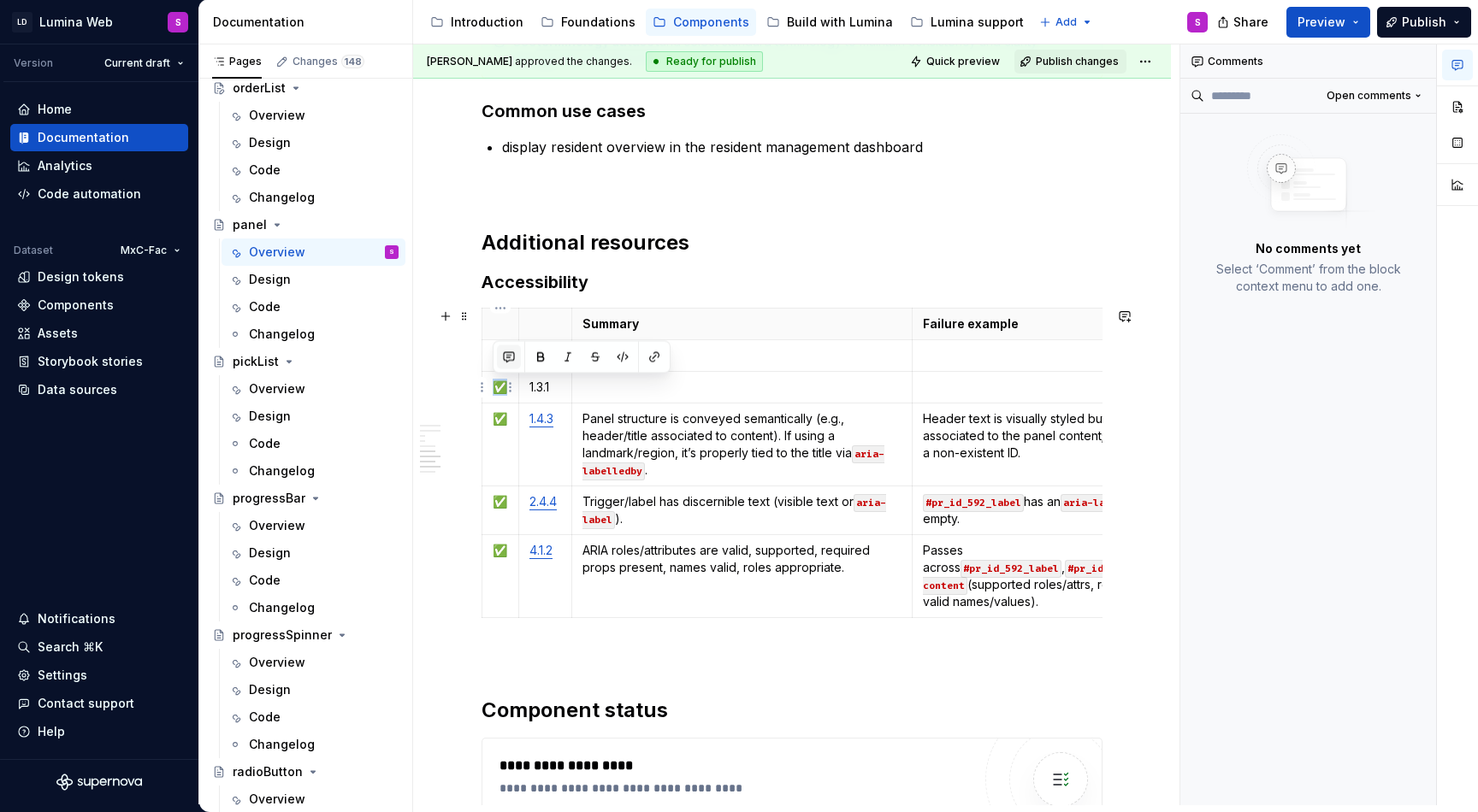
copy p "✅"
click at [489, 360] on td at bounding box center [501, 356] width 36 height 32
click at [534, 365] on td at bounding box center [545, 356] width 53 height 32
click at [678, 353] on p at bounding box center [742, 356] width 320 height 17
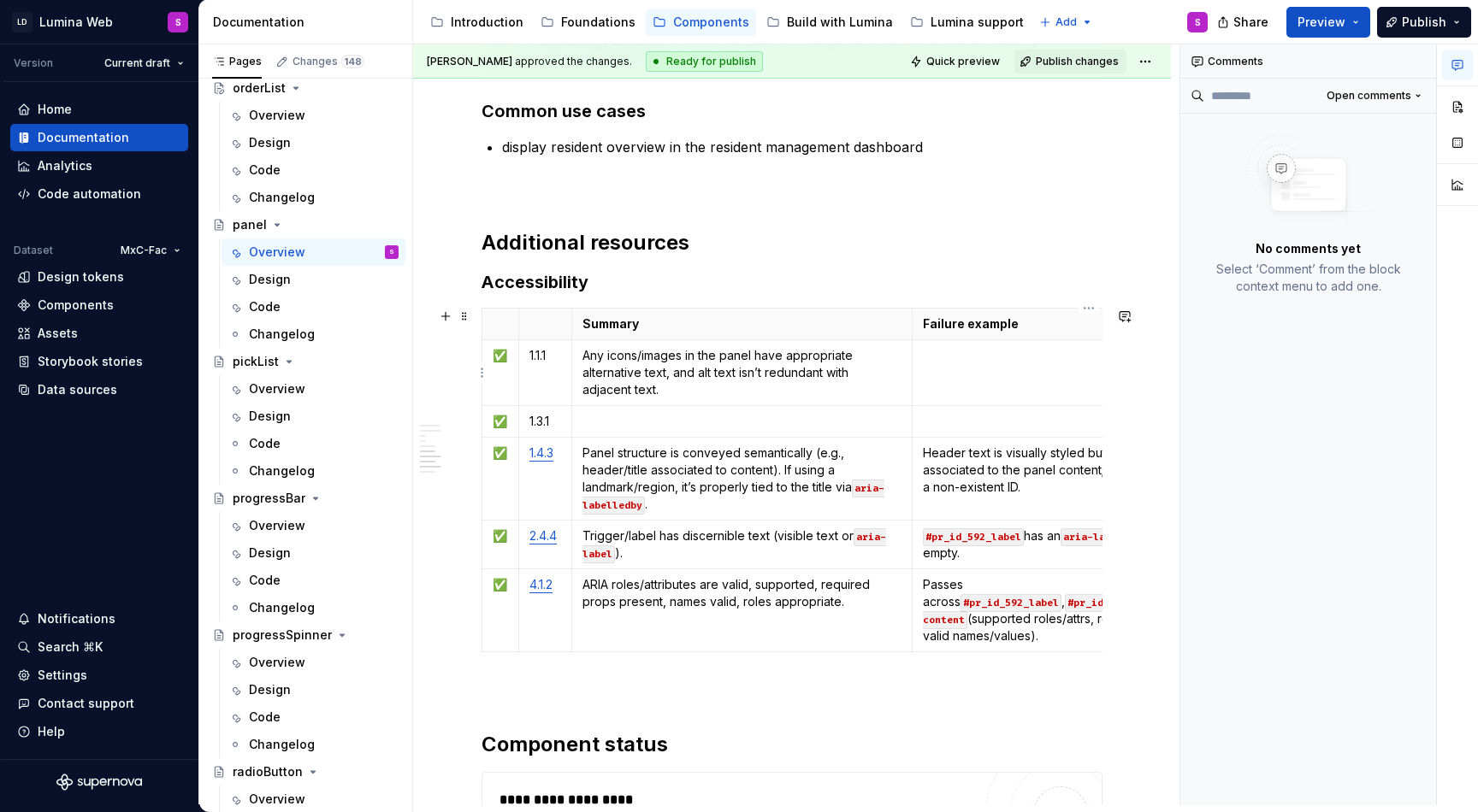
click at [986, 359] on p at bounding box center [1088, 356] width 332 height 17
click at [682, 440] on td "Panel structure is conveyed semantically (e.g., header/title associated to cont…" at bounding box center [742, 479] width 341 height 83
click at [660, 426] on p at bounding box center [742, 422] width 320 height 17
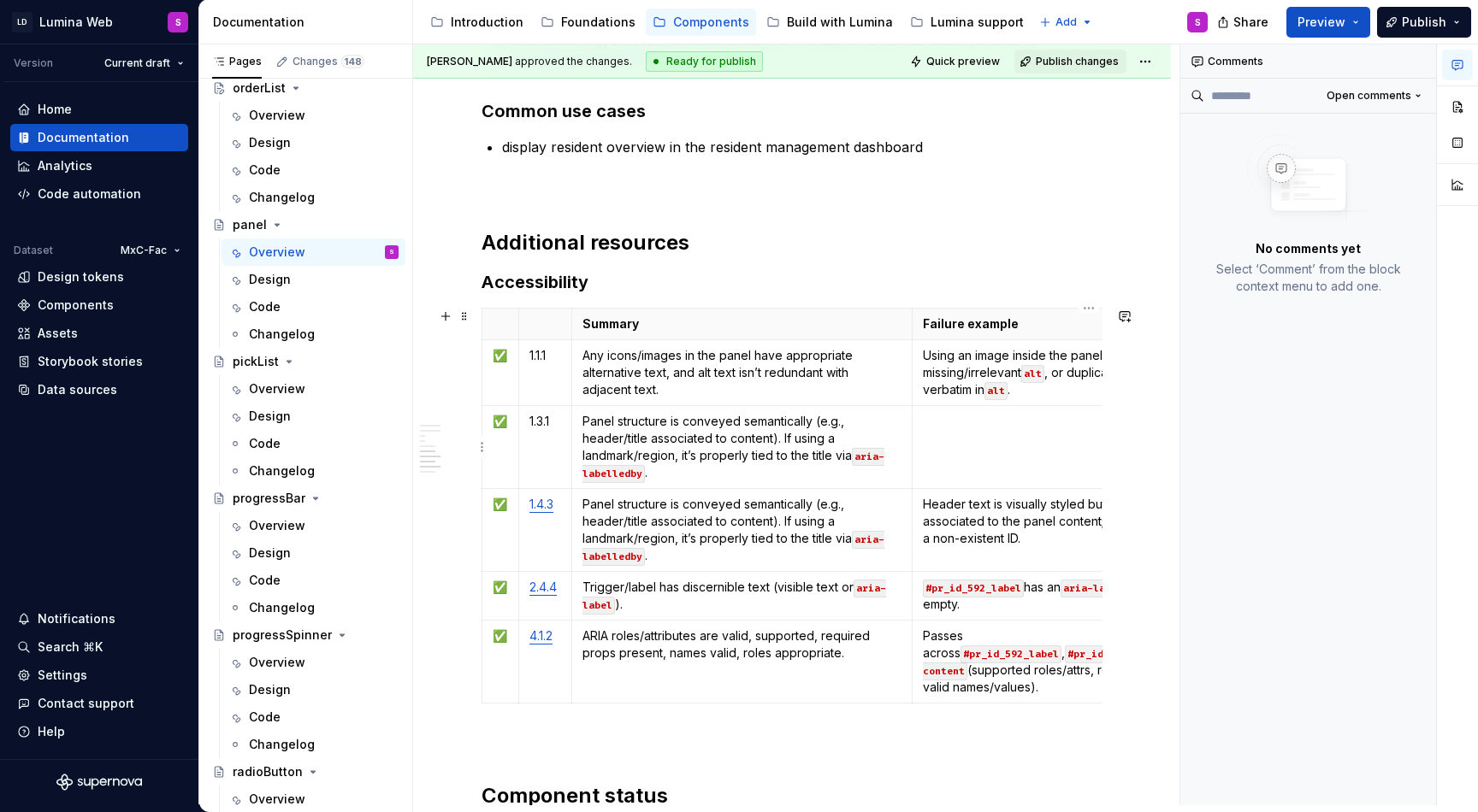
click at [974, 442] on td at bounding box center [1088, 447] width 353 height 83
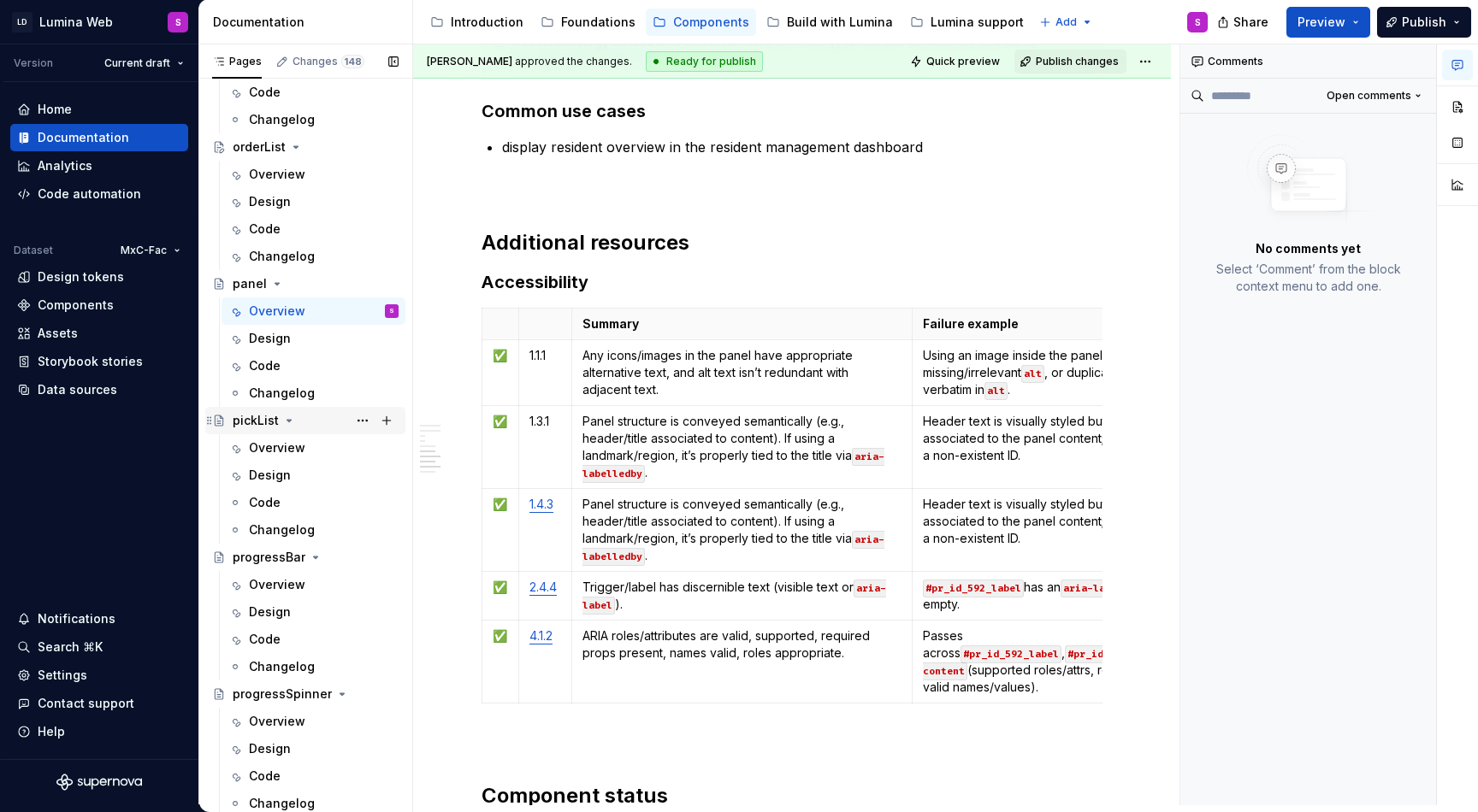
scroll to position [3110, 0]
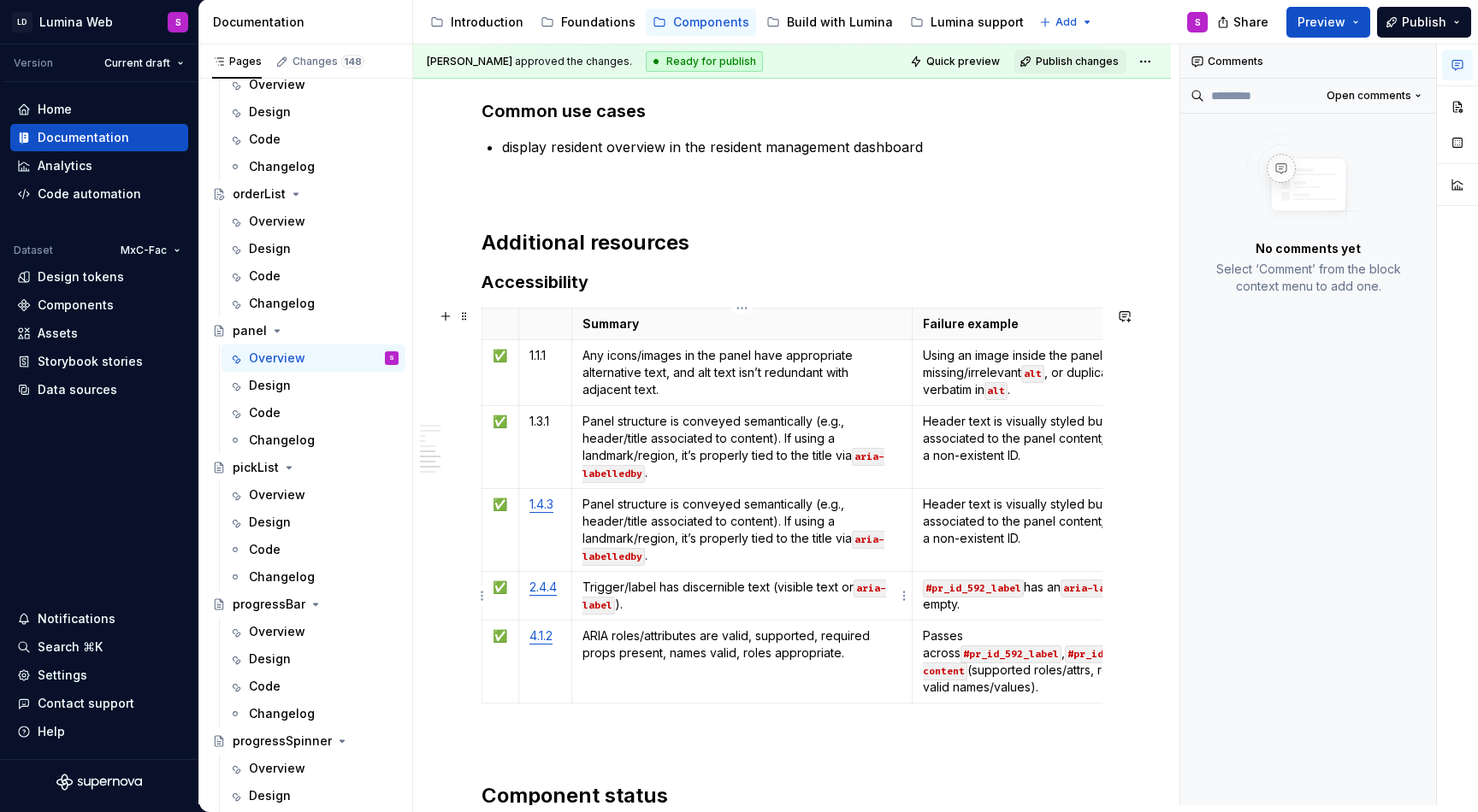
click at [719, 589] on p "Trigger/label has discernible text (visible text or aria-label )." at bounding box center [742, 596] width 320 height 34
click at [1015, 610] on p "#pr_id_592_label has an aria-label present and not empty." at bounding box center [1088, 596] width 332 height 34
click at [550, 599] on td "2.4.4" at bounding box center [545, 596] width 53 height 48
click at [693, 639] on p "ARIA roles/attributes are valid, supported, required props present, names valid…" at bounding box center [742, 644] width 320 height 34
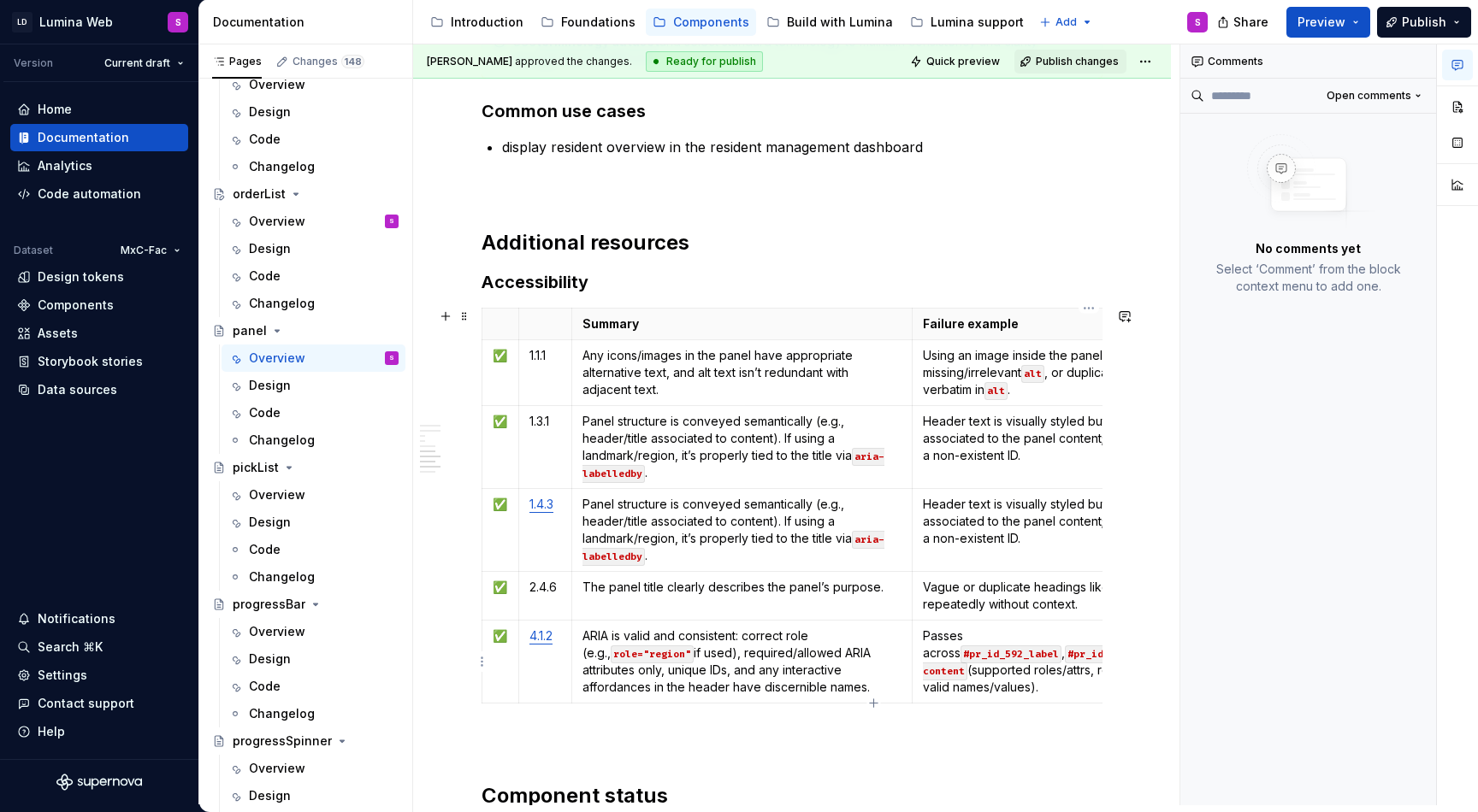
click at [1006, 672] on p "Passes across #pr_id_592_label , #pr_id_592_content , #pr_id_598_content (suppo…" at bounding box center [1088, 661] width 332 height 68
click at [543, 592] on p "2.4.6" at bounding box center [545, 588] width 32 height 17
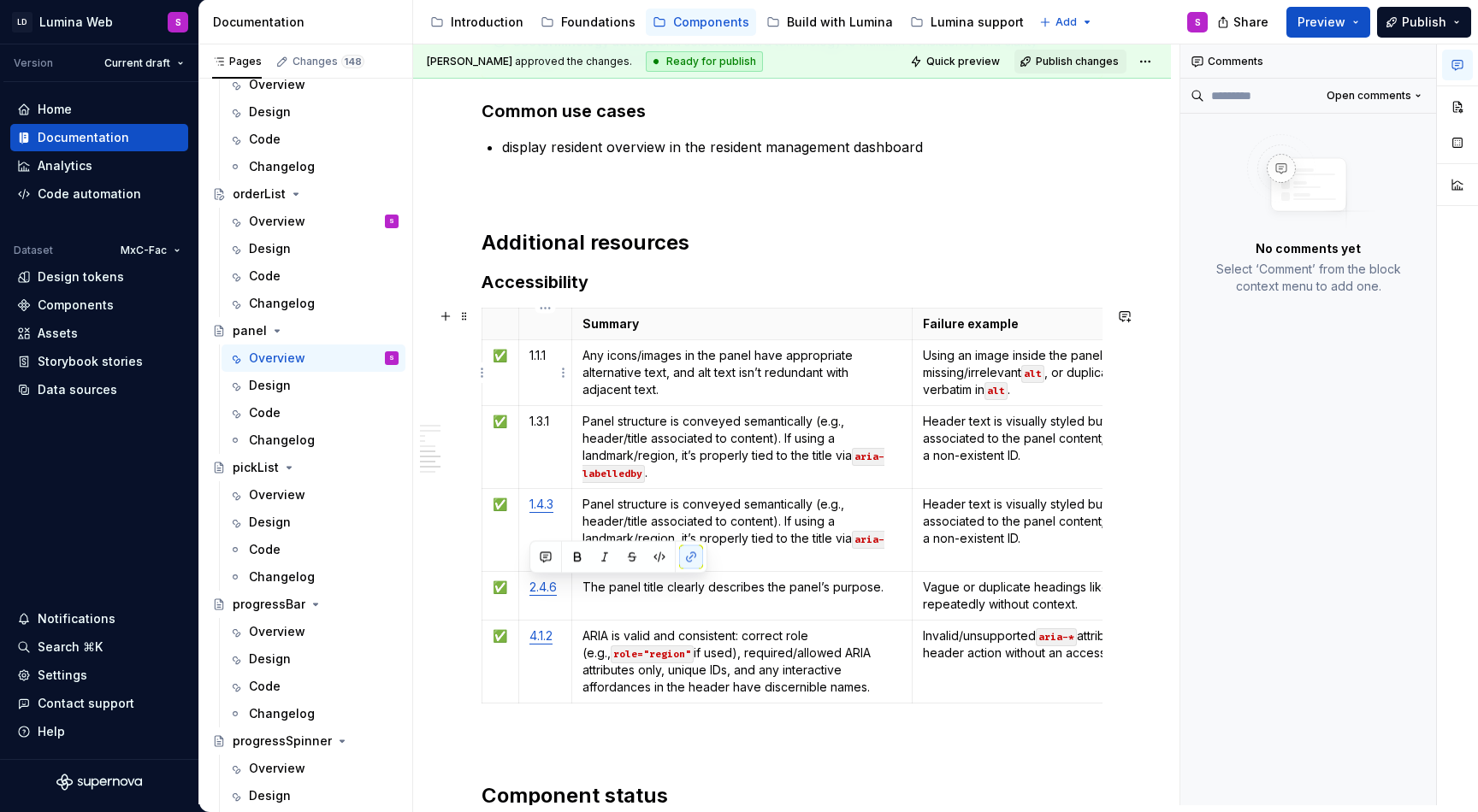
click at [526, 350] on td "1.1.1" at bounding box center [545, 373] width 53 height 66
click at [555, 439] on td "1.3.1" at bounding box center [545, 447] width 53 height 83
click at [647, 439] on p "Panel structure is conveyed semantically (e.g., header/title associated to cont…" at bounding box center [742, 447] width 320 height 68
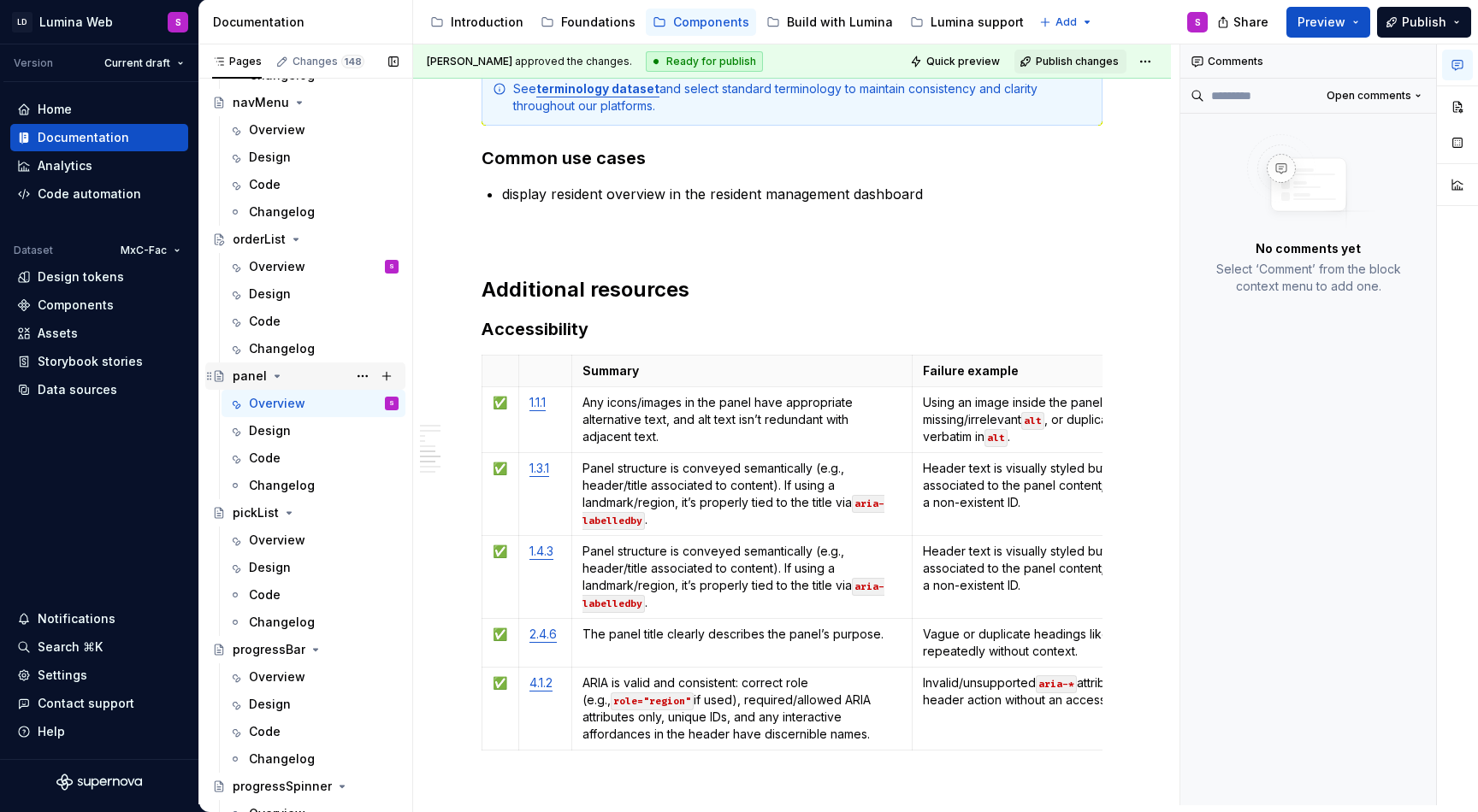
scroll to position [3070, 0]
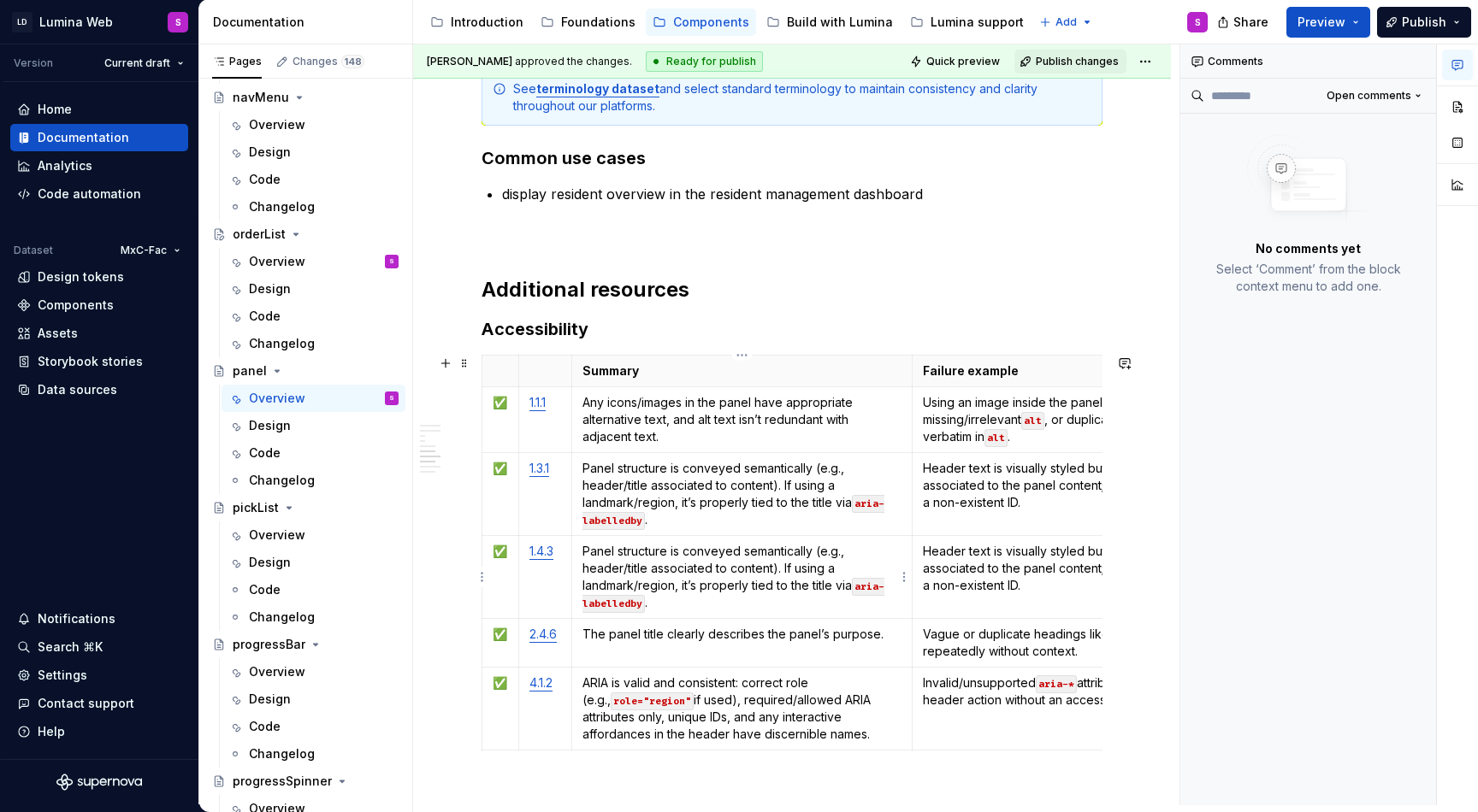
click at [650, 577] on p "Panel structure is conveyed semantically (e.g., header/title associated to cont…" at bounding box center [742, 577] width 320 height 68
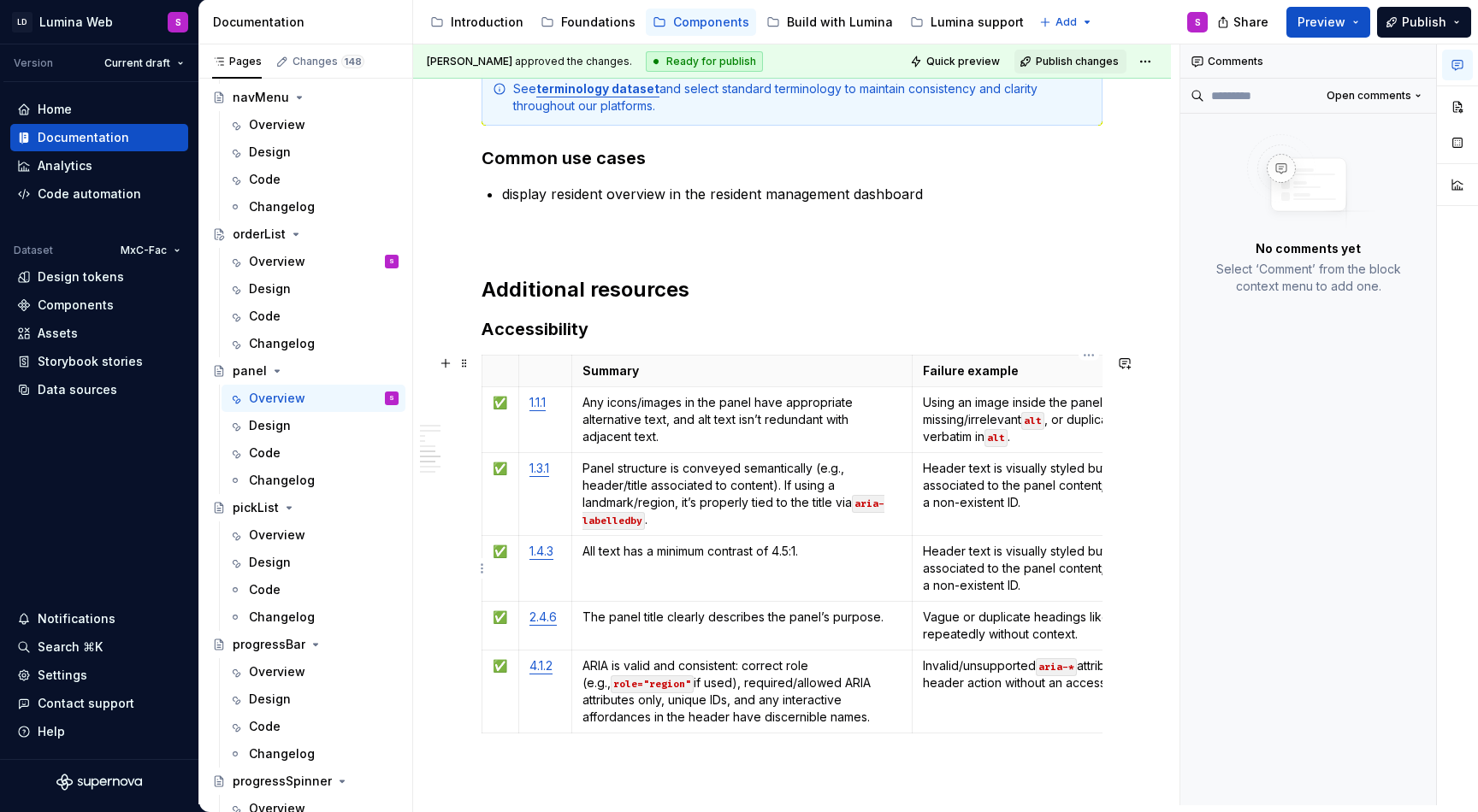
click at [1008, 577] on p "Header text is visually styled but not programmatically associated to the panel…" at bounding box center [1088, 568] width 332 height 51
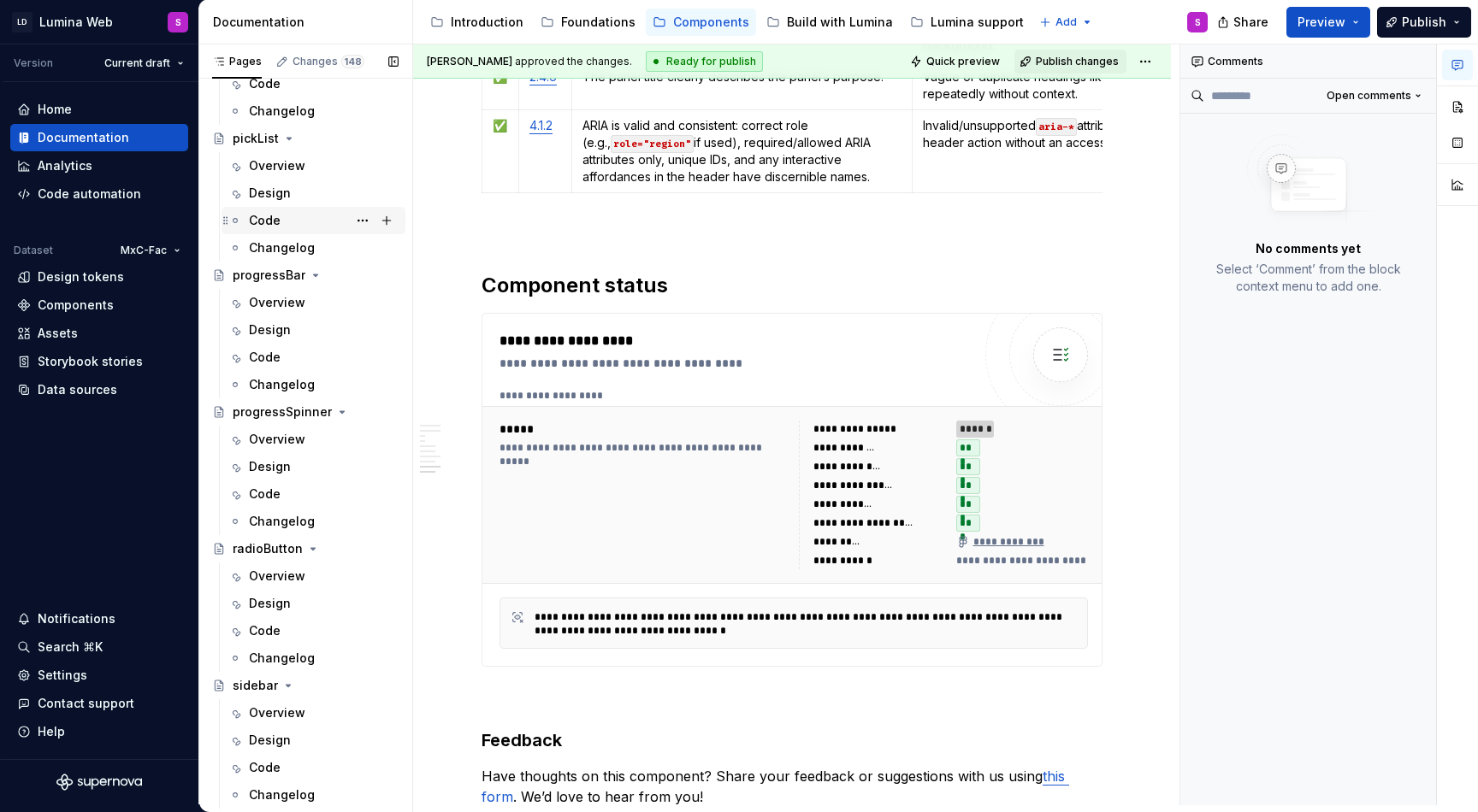
scroll to position [3451, 0]
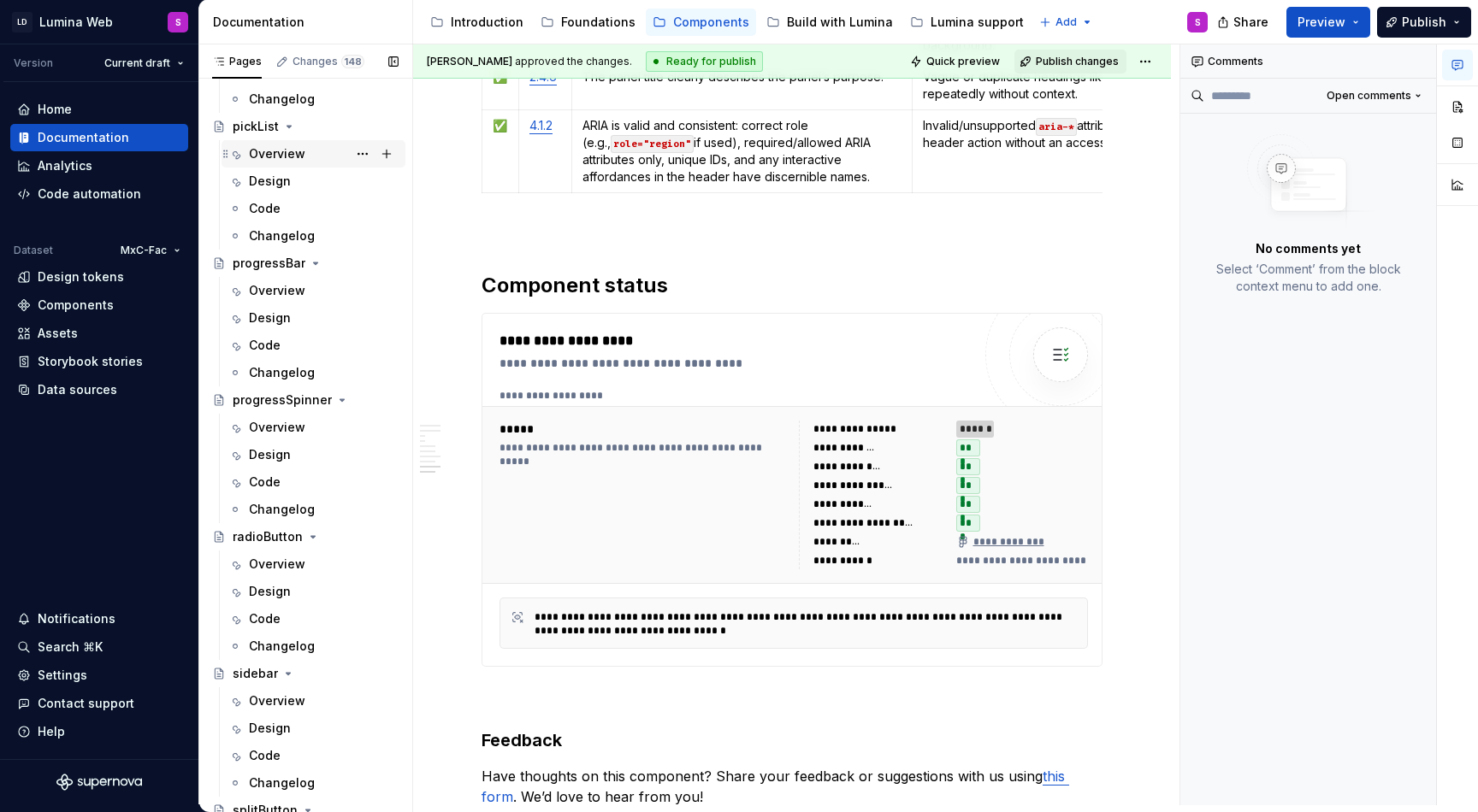
click at [283, 156] on div "Overview" at bounding box center [277, 153] width 57 height 17
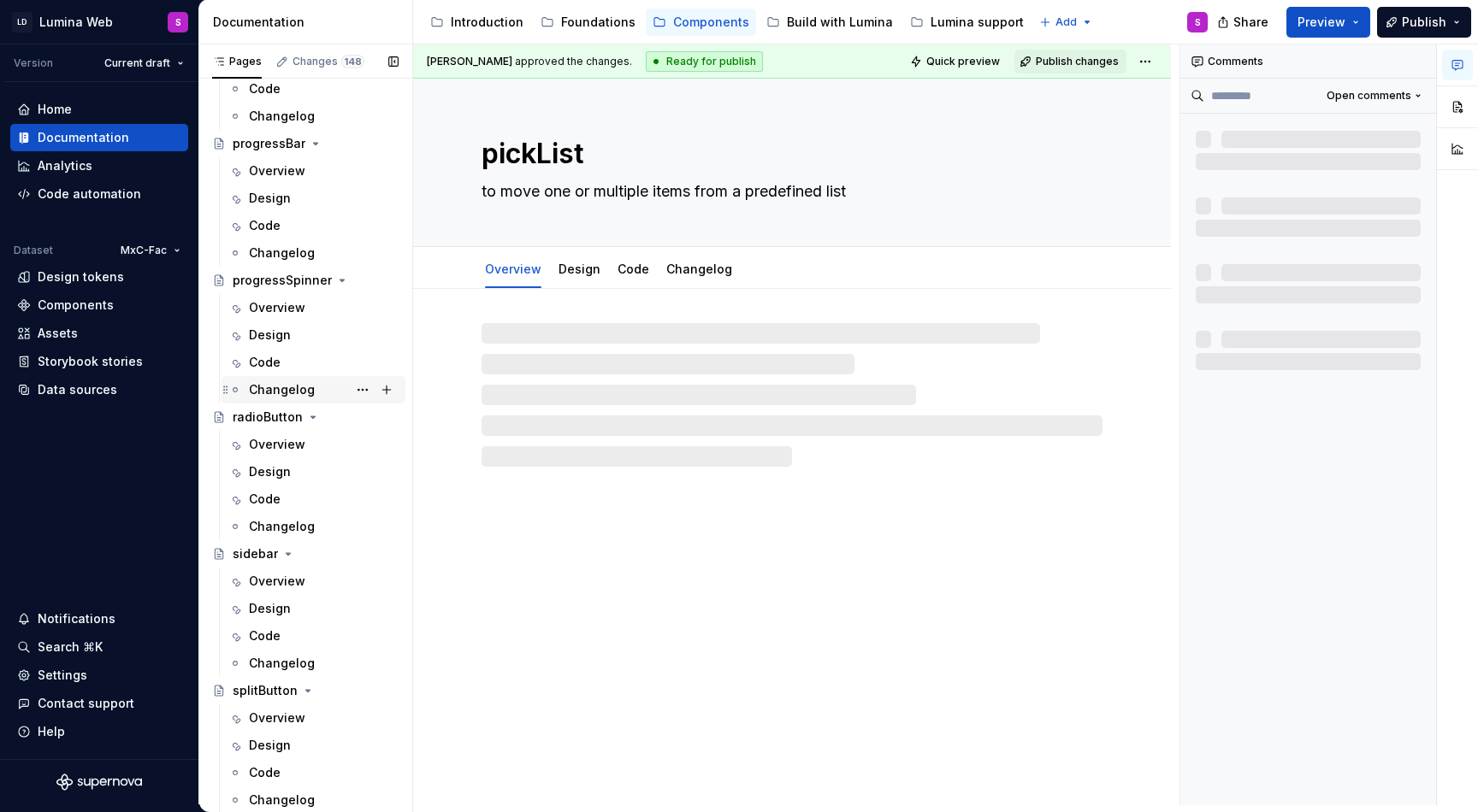
scroll to position [3578, 0]
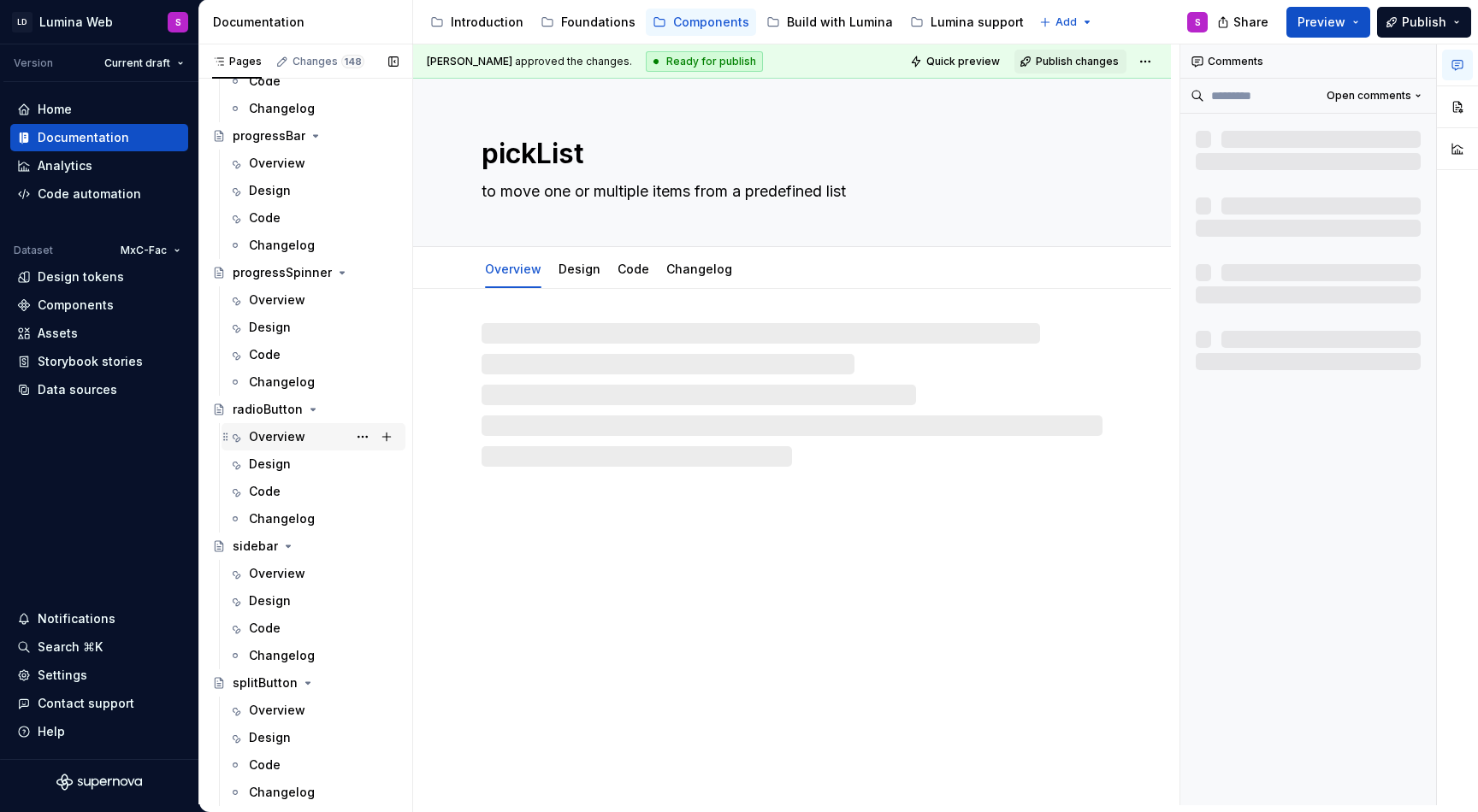
click at [297, 437] on div "Overview" at bounding box center [277, 437] width 57 height 17
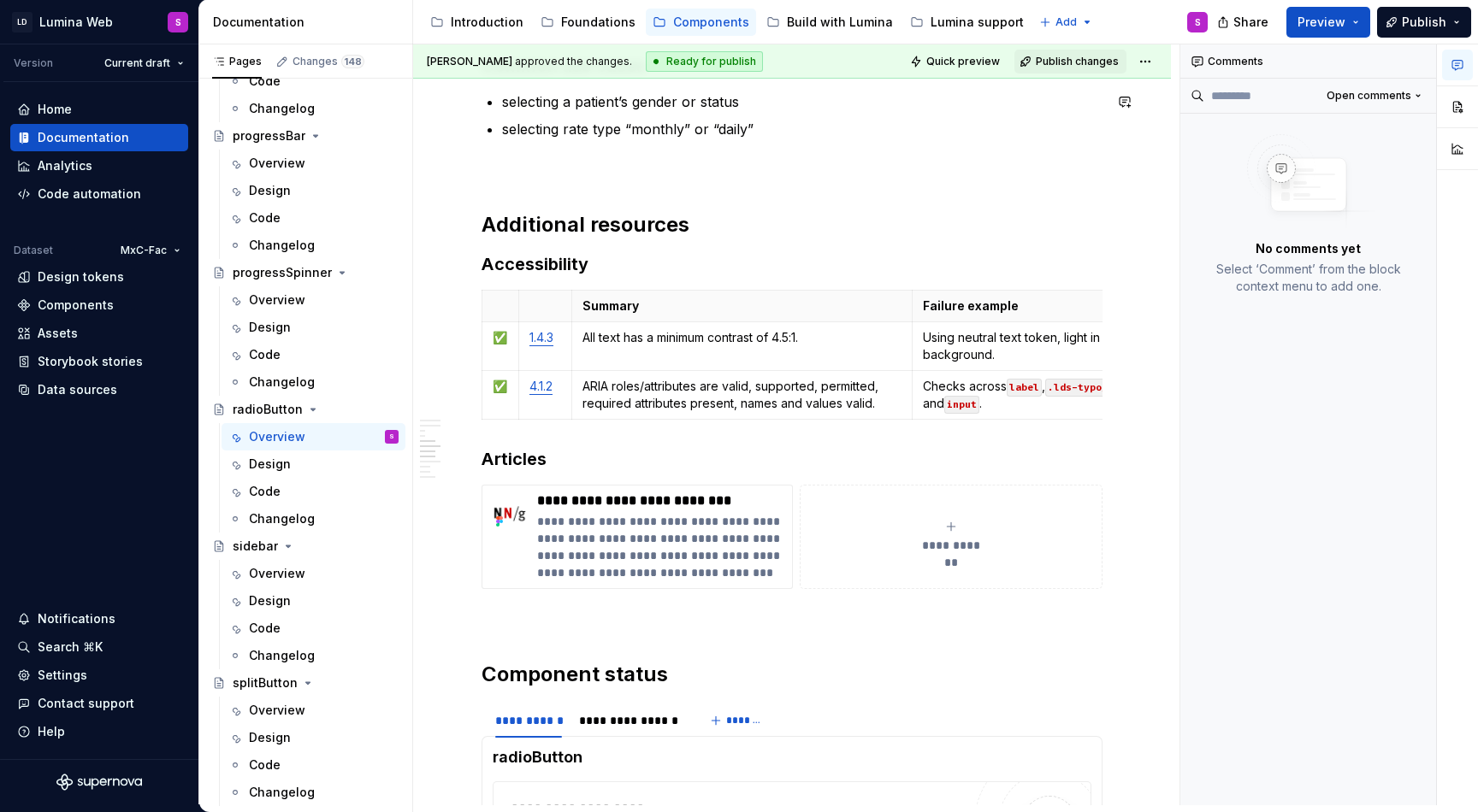
scroll to position [3305, 0]
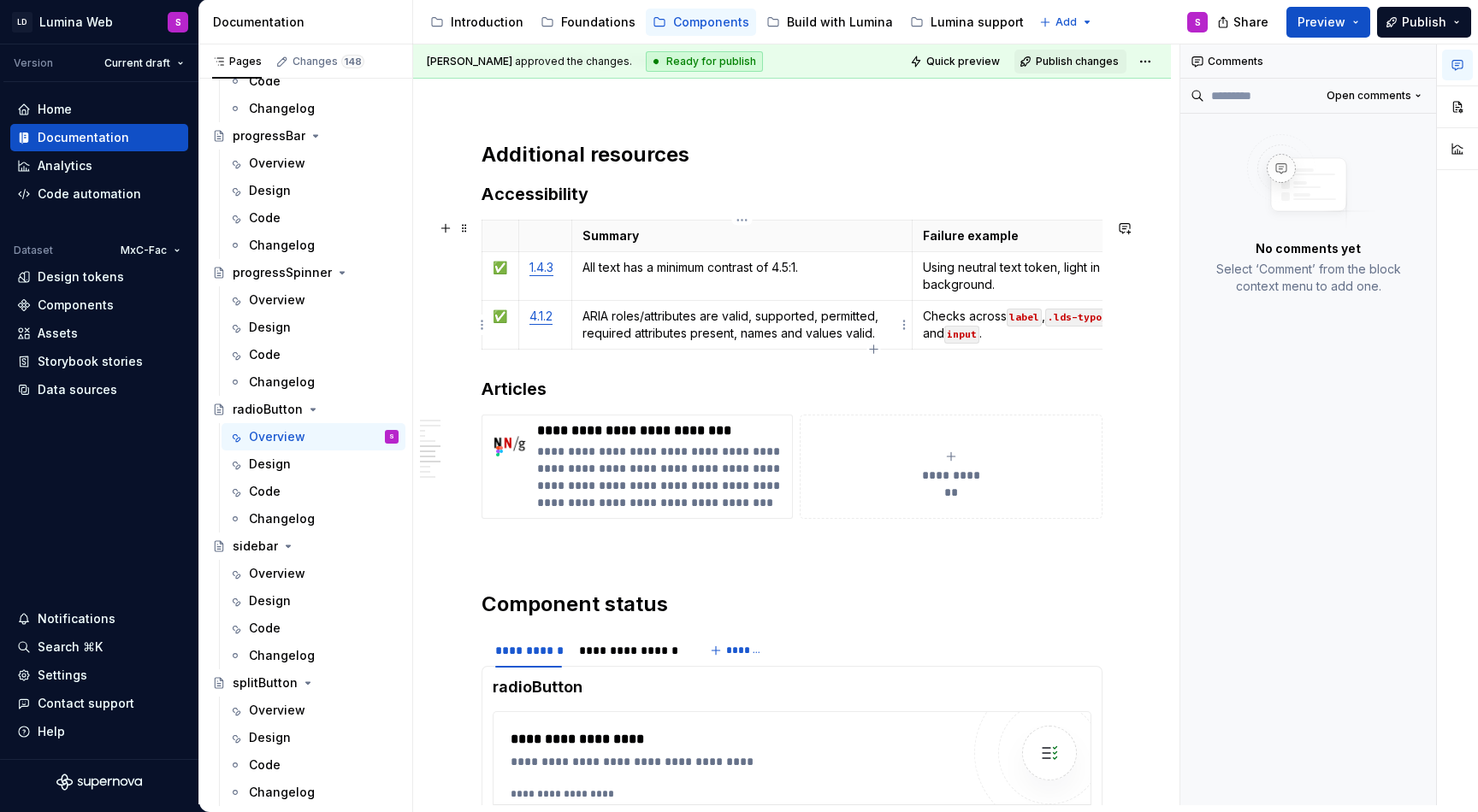
click at [647, 326] on p "ARIA roles/attributes are valid, supported, permitted, required attributes pres…" at bounding box center [742, 324] width 320 height 34
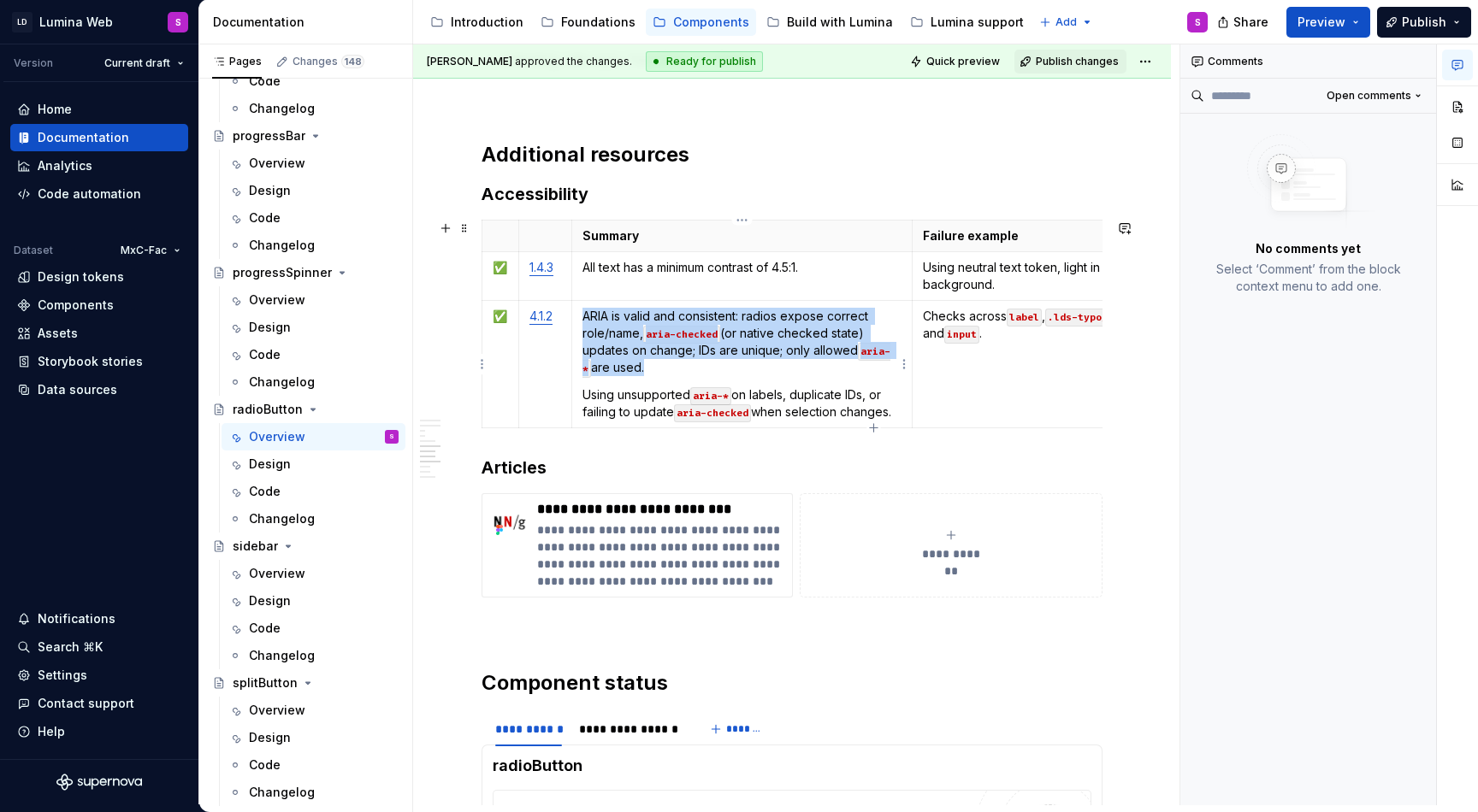
click at [580, 391] on td "ARIA is valid and consistent: radios expose correct role/name, aria-checked (or…" at bounding box center [742, 365] width 341 height 128
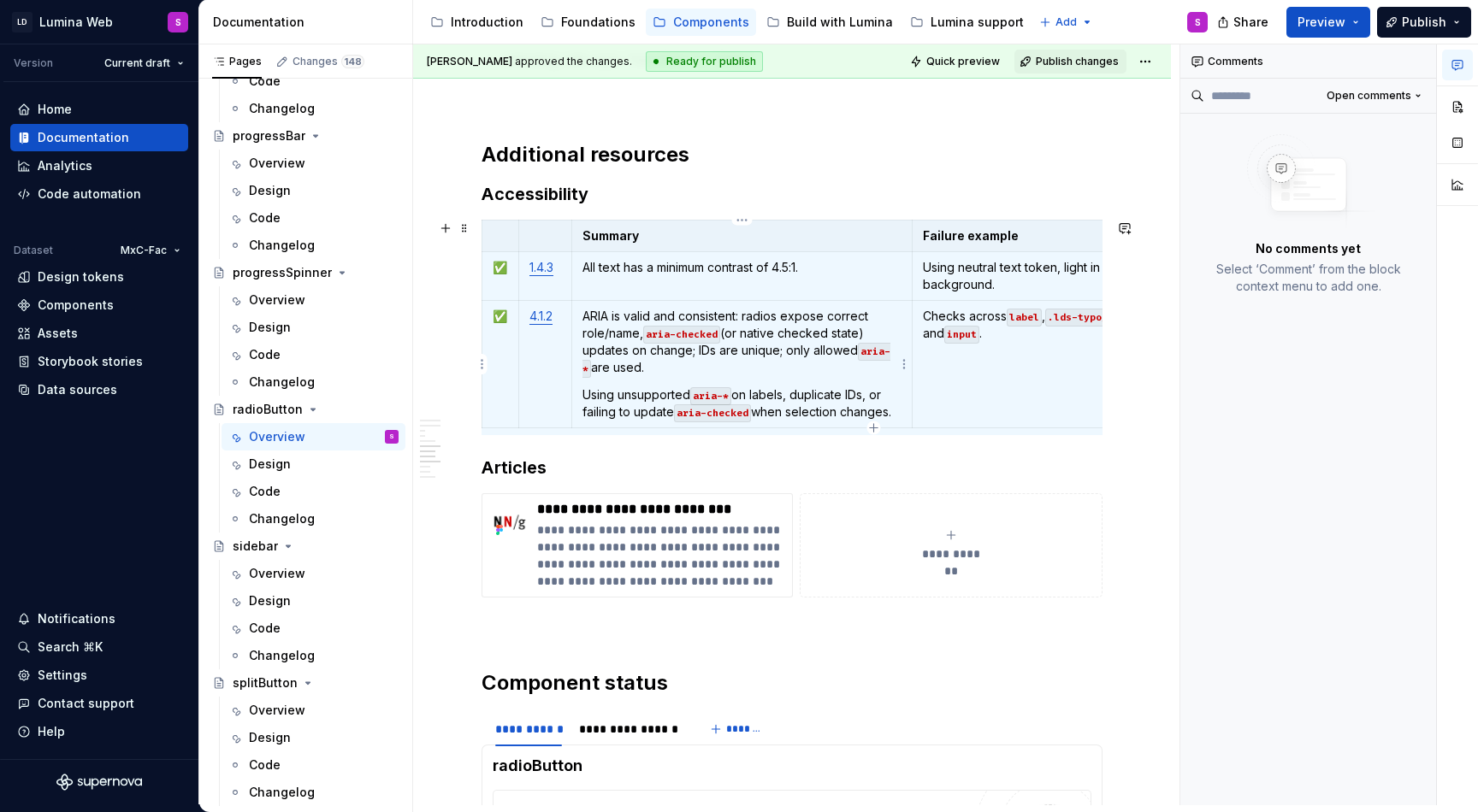
click at [610, 392] on p "Using unsupported aria-* on labels, duplicate IDs, or failing to update aria-ch…" at bounding box center [742, 403] width 320 height 34
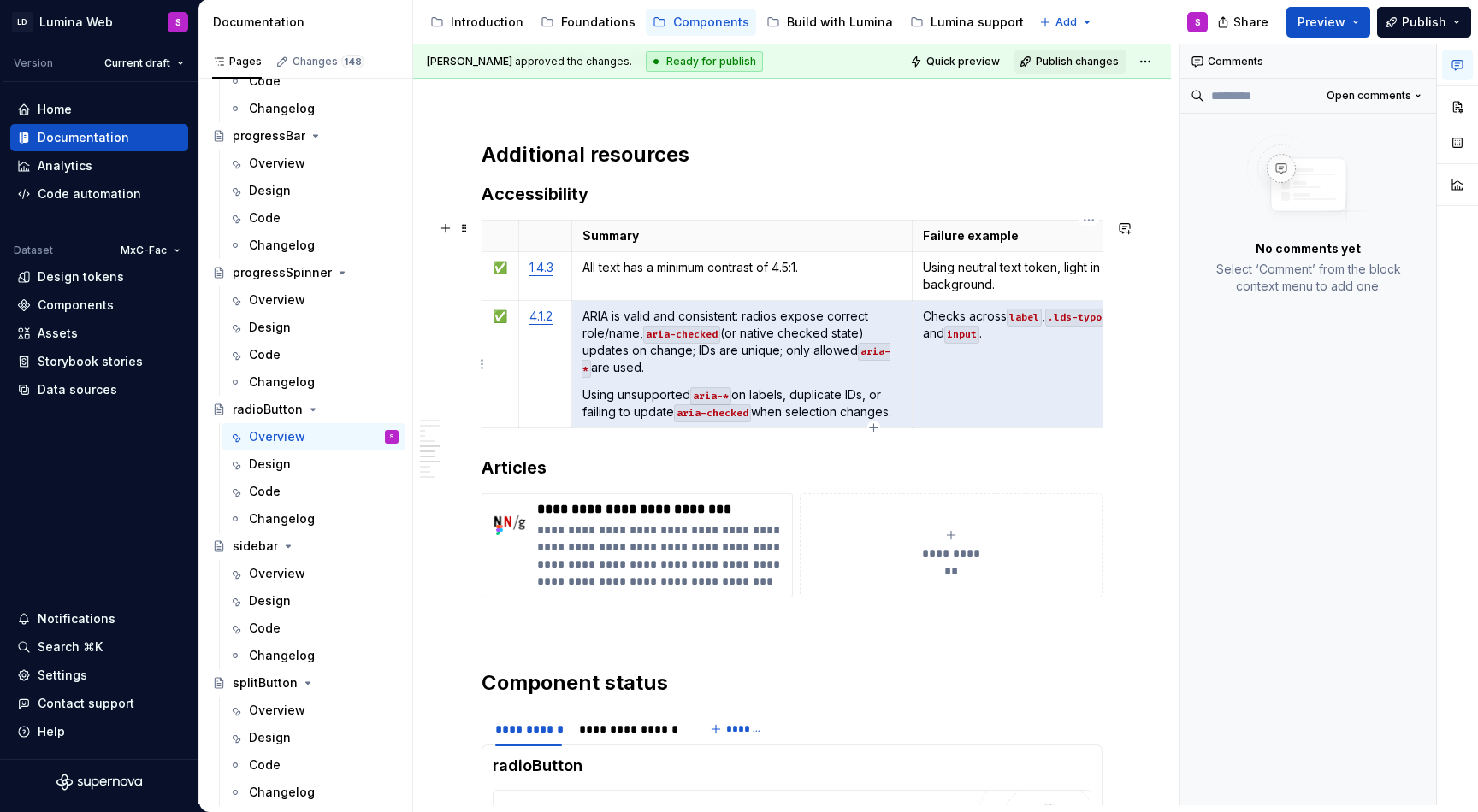
drag, startPoint x: 583, startPoint y: 391, endPoint x: 930, endPoint y: 422, distance: 348.4
click at [930, 422] on tr "✅ 4.1.2 ARIA is valid and consistent: radios expose correct role/name, aria-che…" at bounding box center [874, 365] width 784 height 128
click at [930, 422] on td "Checks across label , .lds-typography-sm-regular , and input ." at bounding box center [1088, 365] width 353 height 128
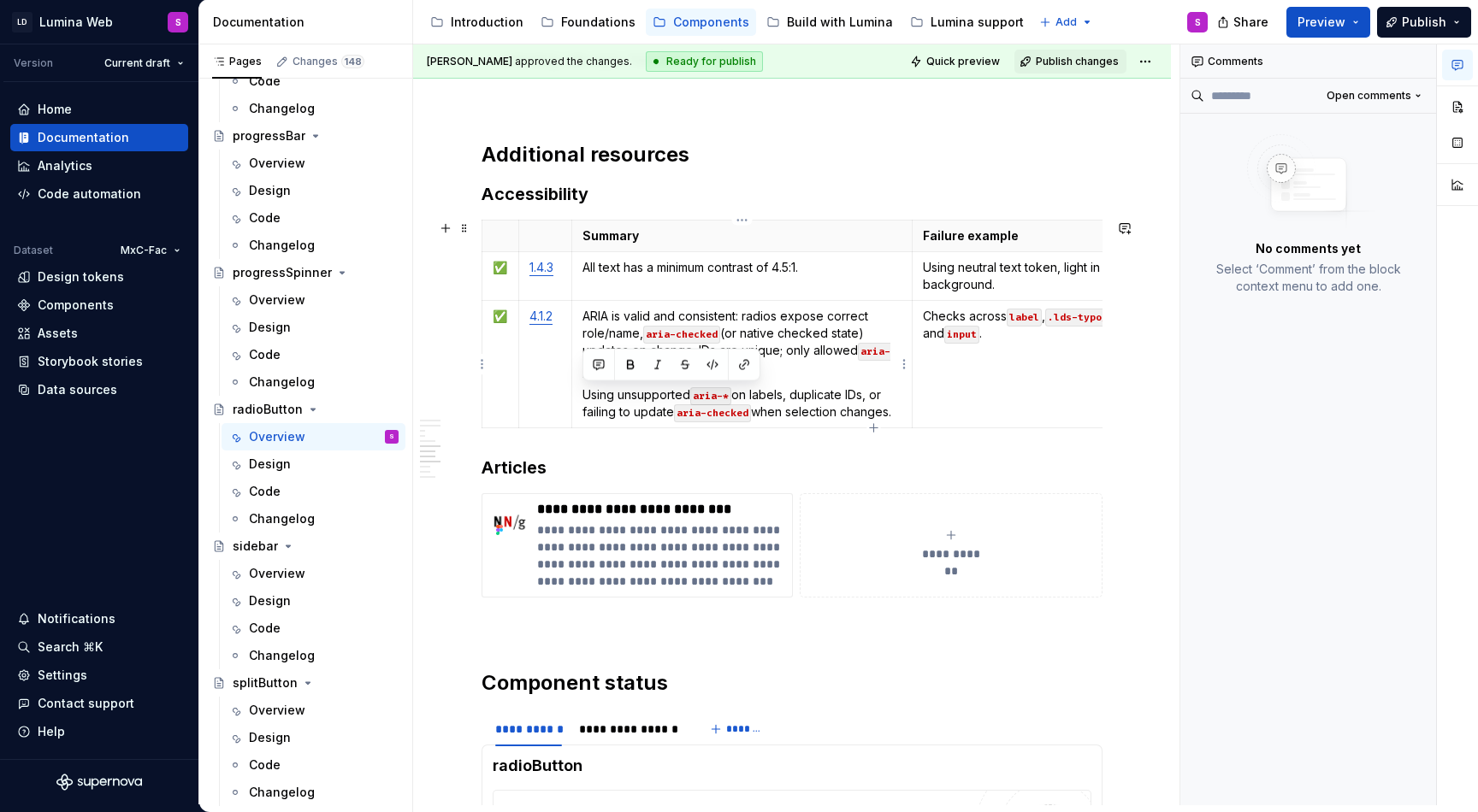
drag, startPoint x: 897, startPoint y: 415, endPoint x: 583, endPoint y: 395, distance: 314.6
click at [583, 395] on p "Using unsupported aria-* on labels, duplicate IDs, or failing to update aria-ch…" at bounding box center [742, 403] width 320 height 34
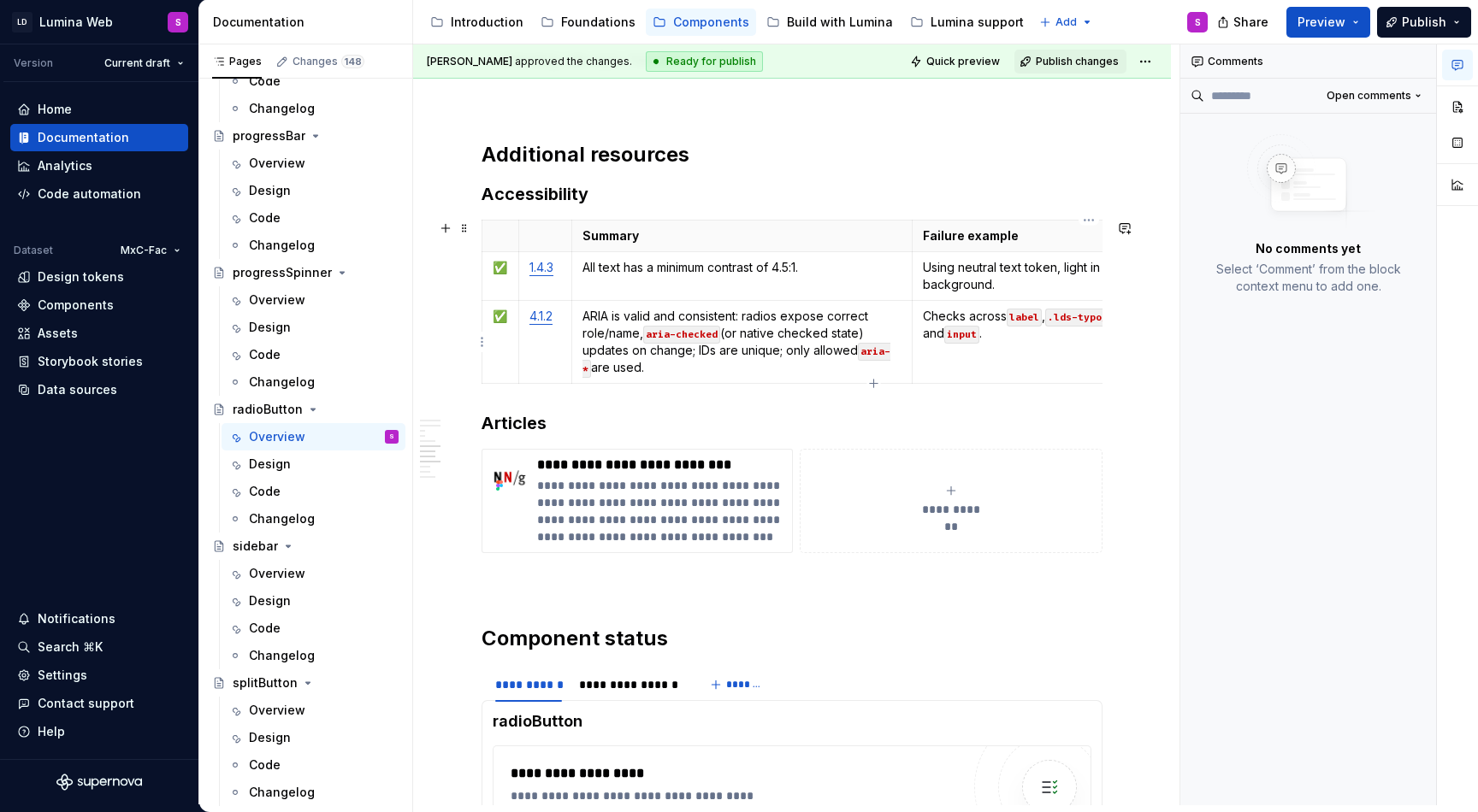
click at [979, 328] on p "Checks across label , .lds-typography-sm-regular , and input ." at bounding box center [1088, 324] width 332 height 34
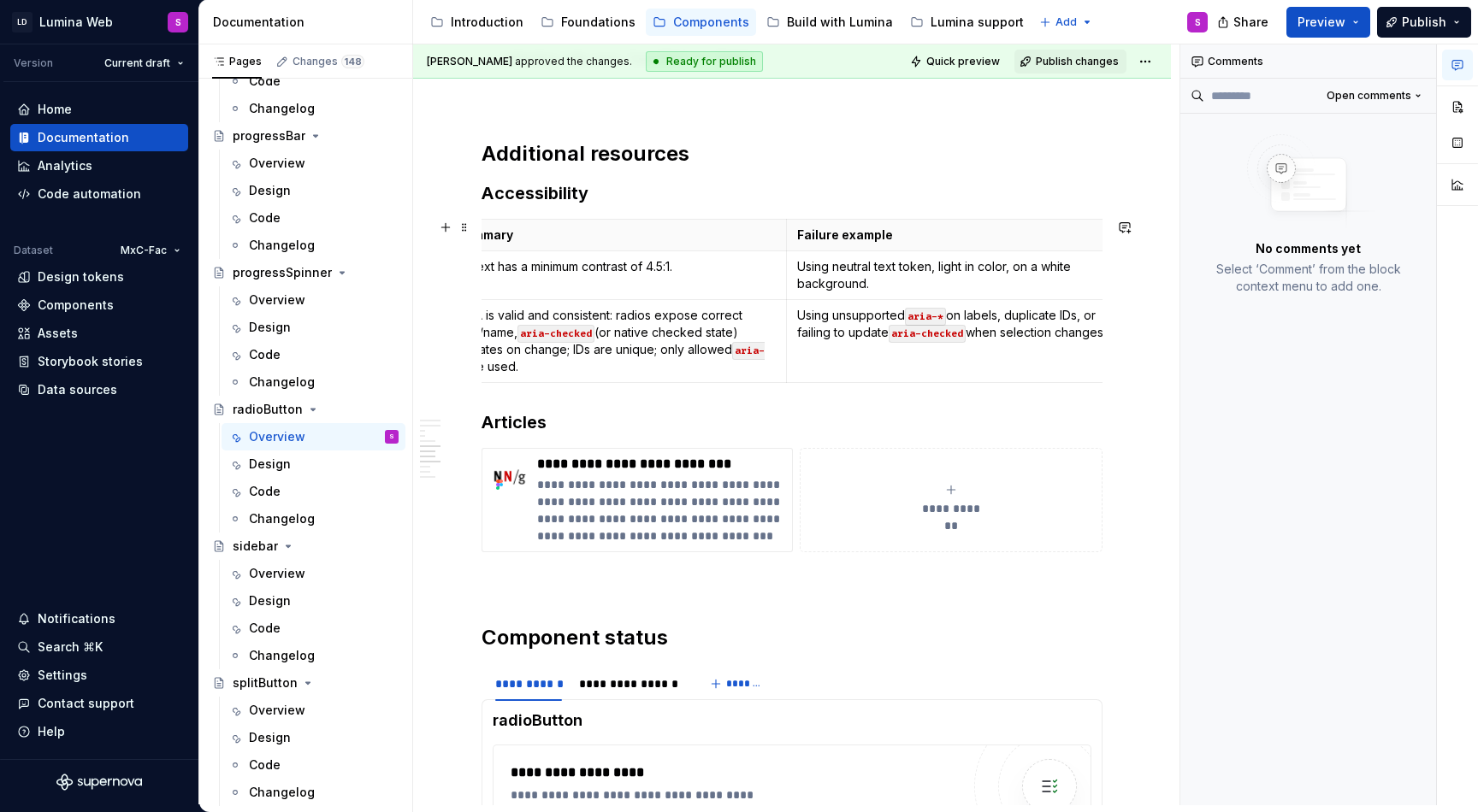
scroll to position [0, 0]
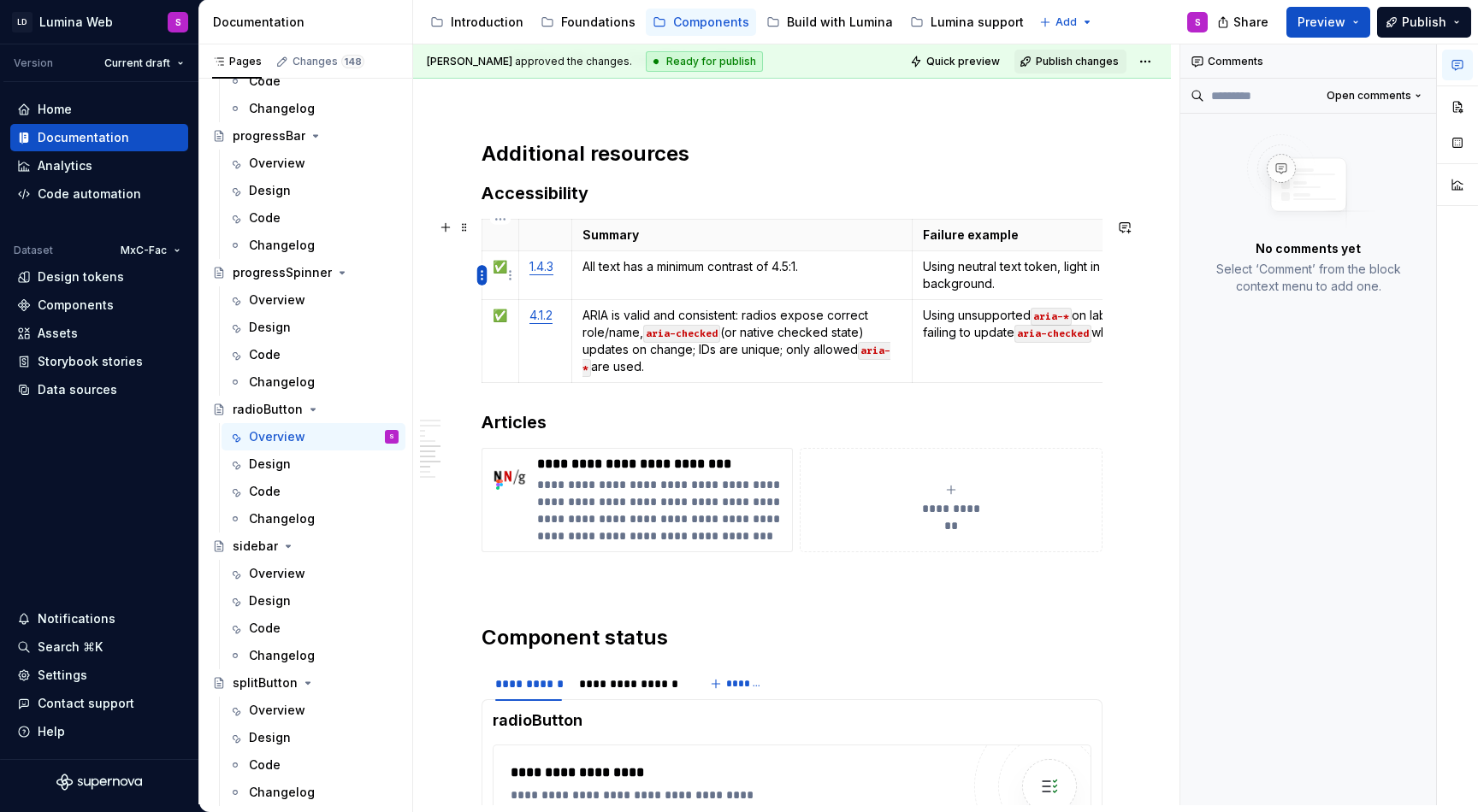
click at [479, 274] on html "LD Lumina Web S Version Current draft Home Documentation Analytics Code automat…" at bounding box center [739, 406] width 1478 height 812
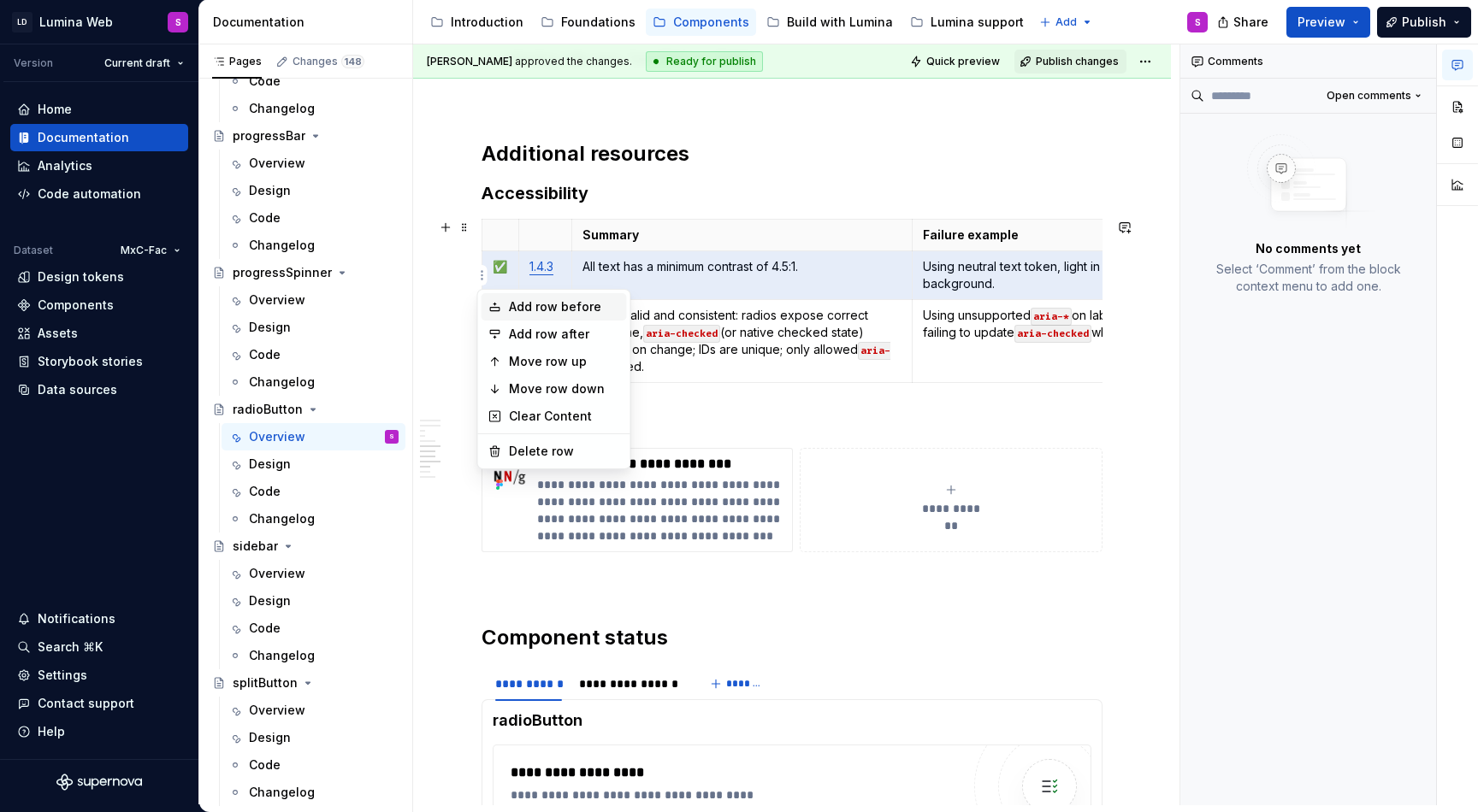
click at [513, 307] on div "Add row before" at bounding box center [565, 307] width 111 height 17
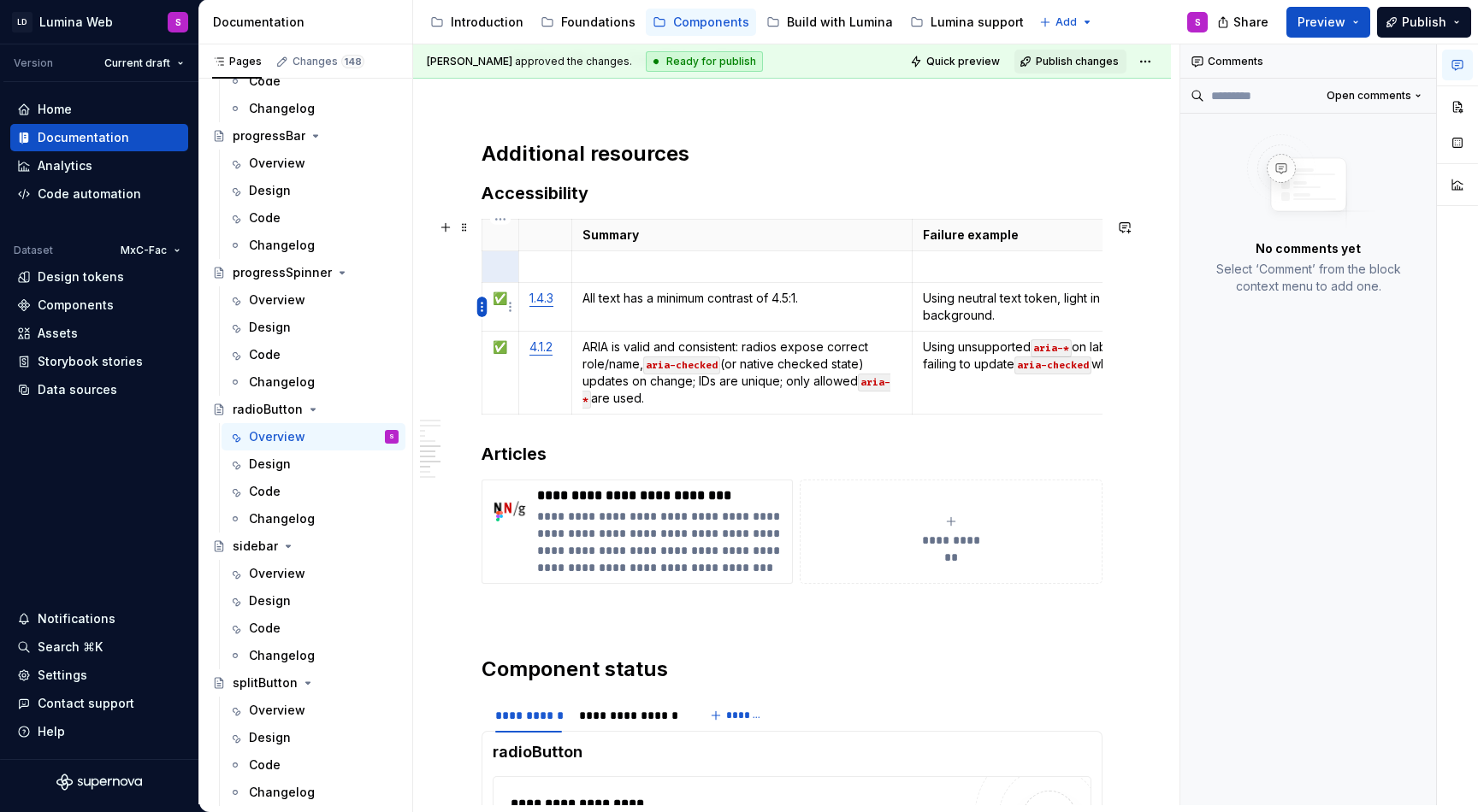
click at [480, 307] on html "LD Lumina Web S Version Current draft Home Documentation Analytics Code automat…" at bounding box center [739, 406] width 1478 height 812
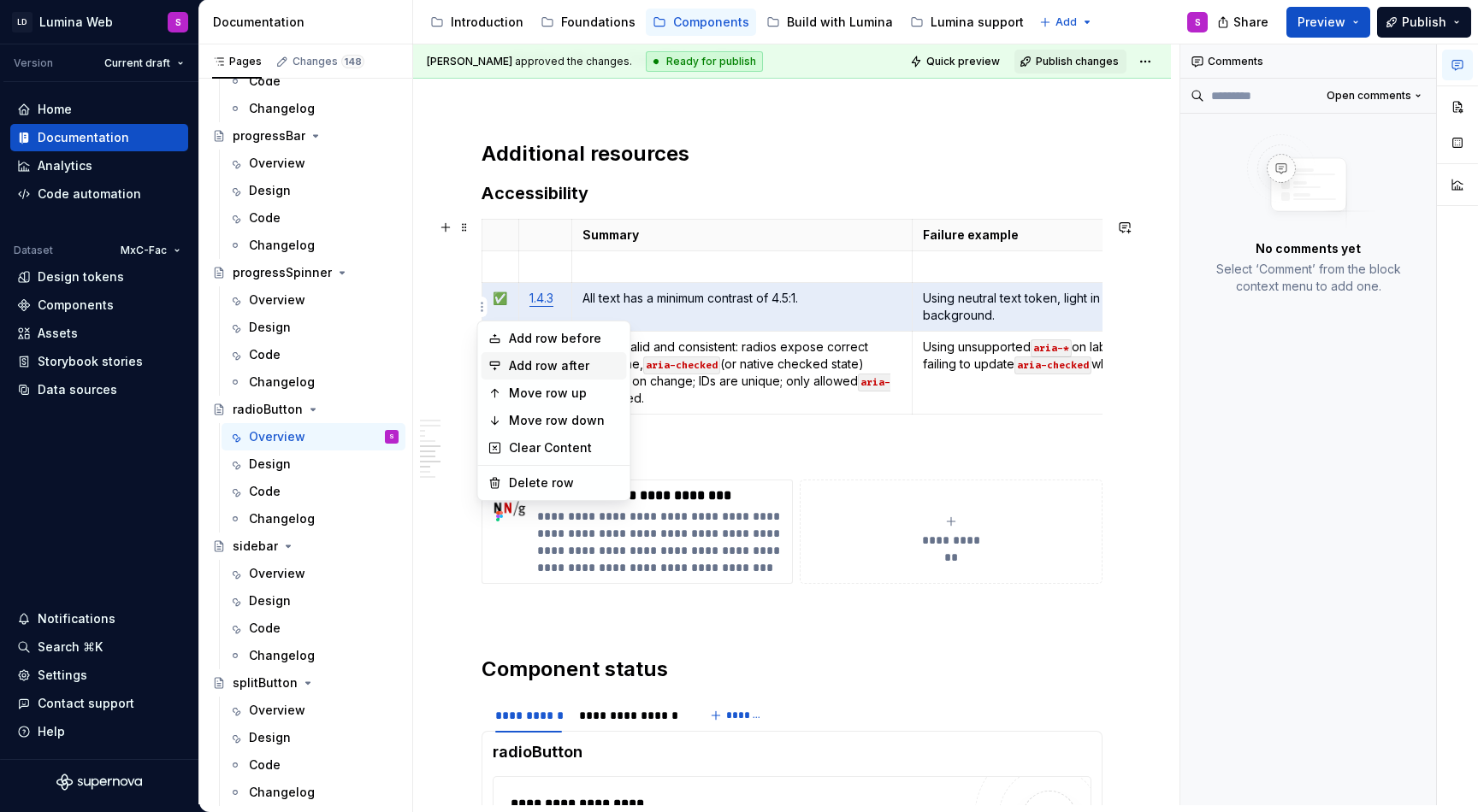
click at [510, 361] on div "Add row after" at bounding box center [565, 366] width 111 height 17
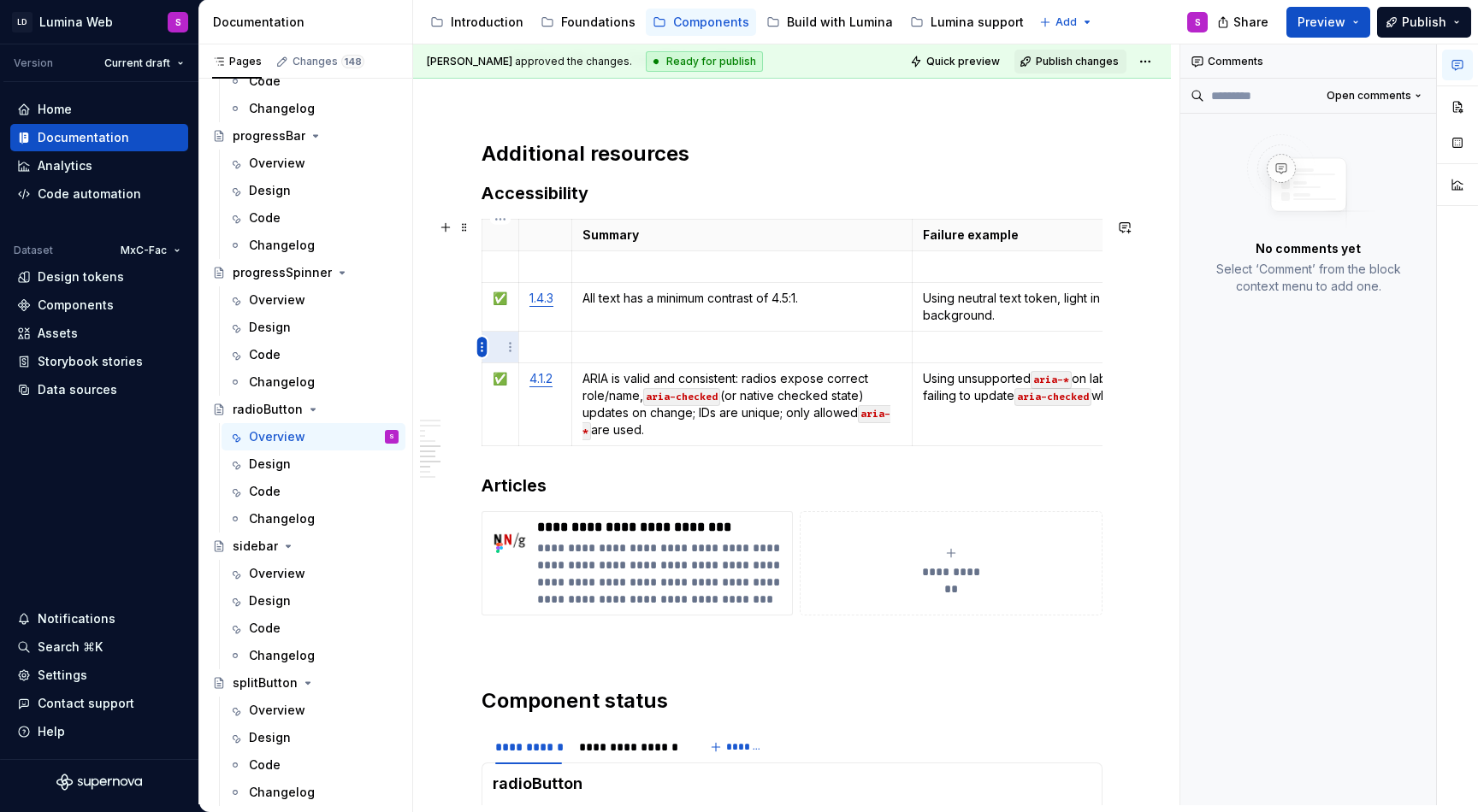
click at [481, 349] on html "LD Lumina Web S Version Current draft Home Documentation Analytics Code automat…" at bounding box center [739, 406] width 1478 height 812
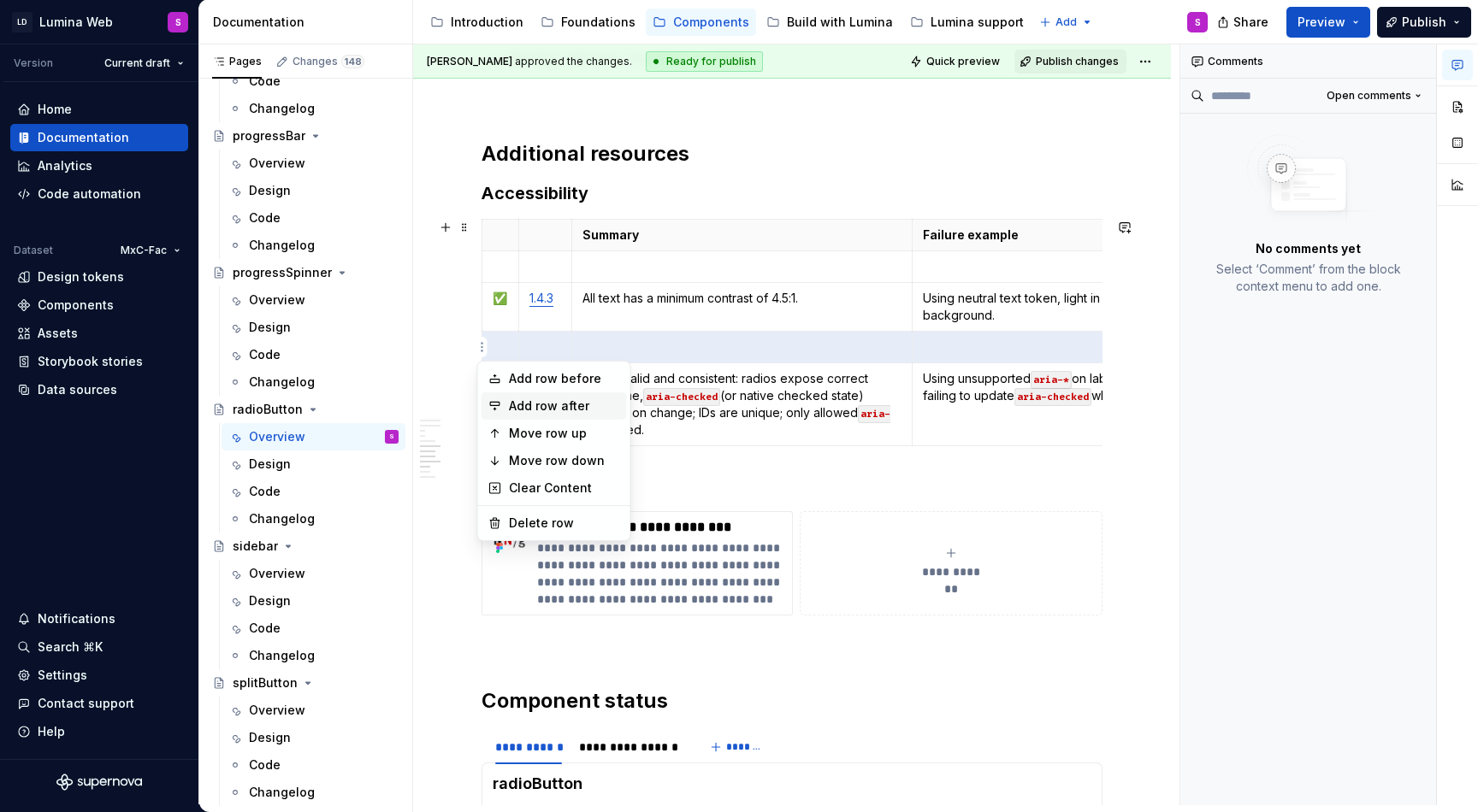
click at [509, 411] on div "Add row after" at bounding box center [565, 406] width 111 height 17
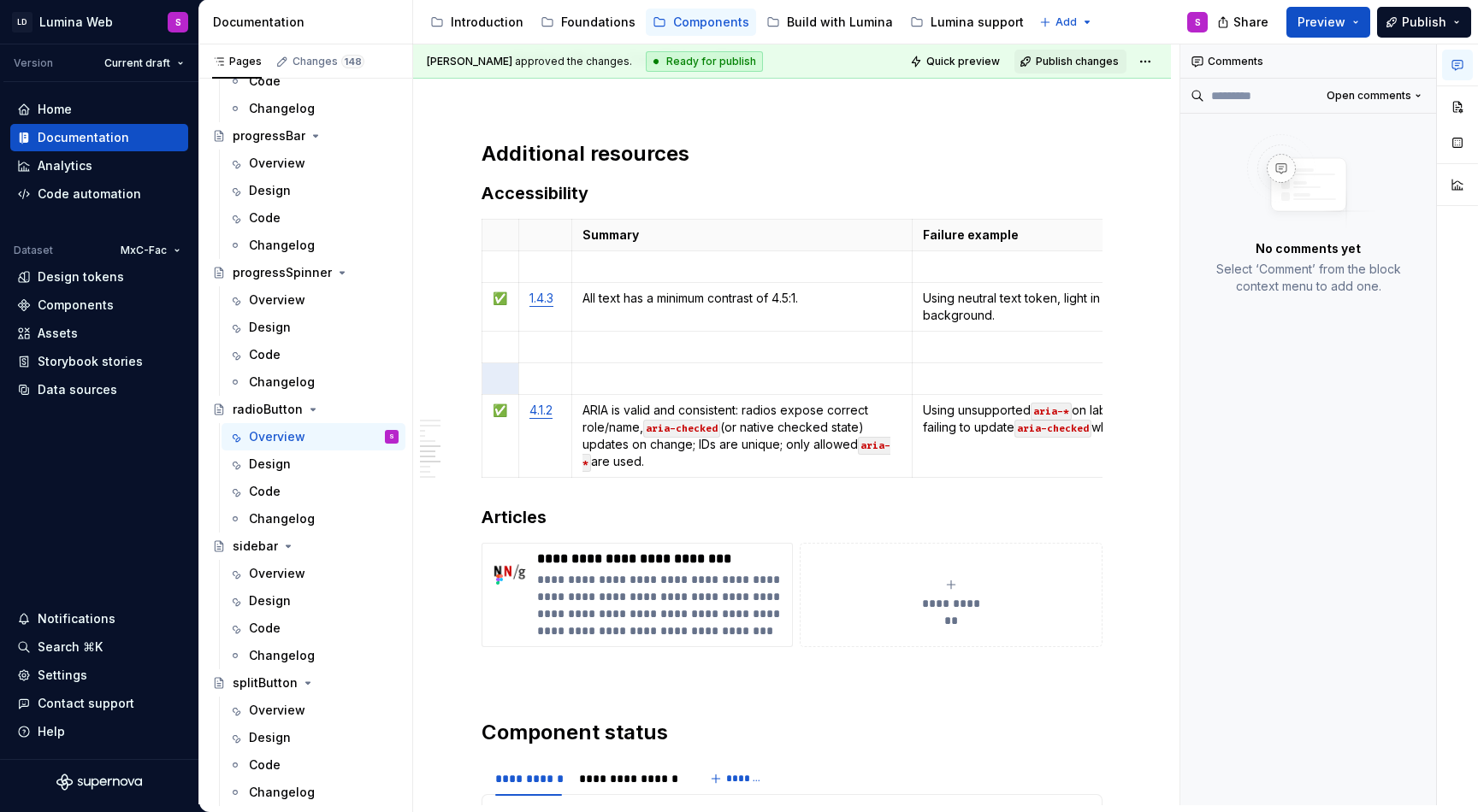
type textarea "*"
click at [542, 349] on p at bounding box center [545, 347] width 32 height 17
click at [541, 384] on p at bounding box center [545, 379] width 32 height 17
click at [495, 316] on td "✅" at bounding box center [501, 307] width 36 height 48
copy p "✅"
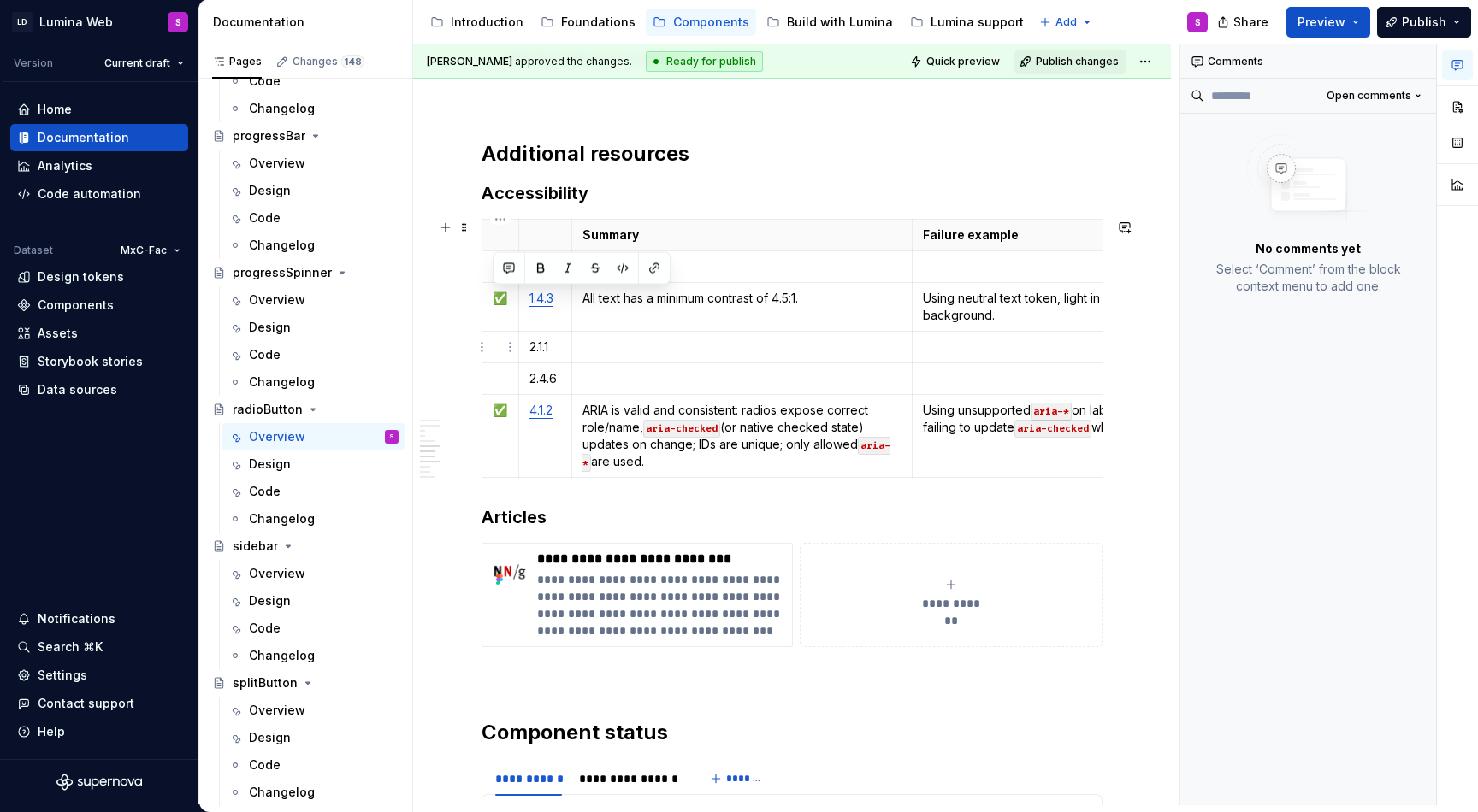
click at [495, 340] on p at bounding box center [500, 347] width 16 height 17
click at [494, 390] on td at bounding box center [501, 379] width 36 height 32
click at [540, 262] on p at bounding box center [545, 266] width 32 height 17
click at [494, 267] on p at bounding box center [500, 266] width 16 height 17
click at [699, 276] on td at bounding box center [742, 267] width 341 height 32
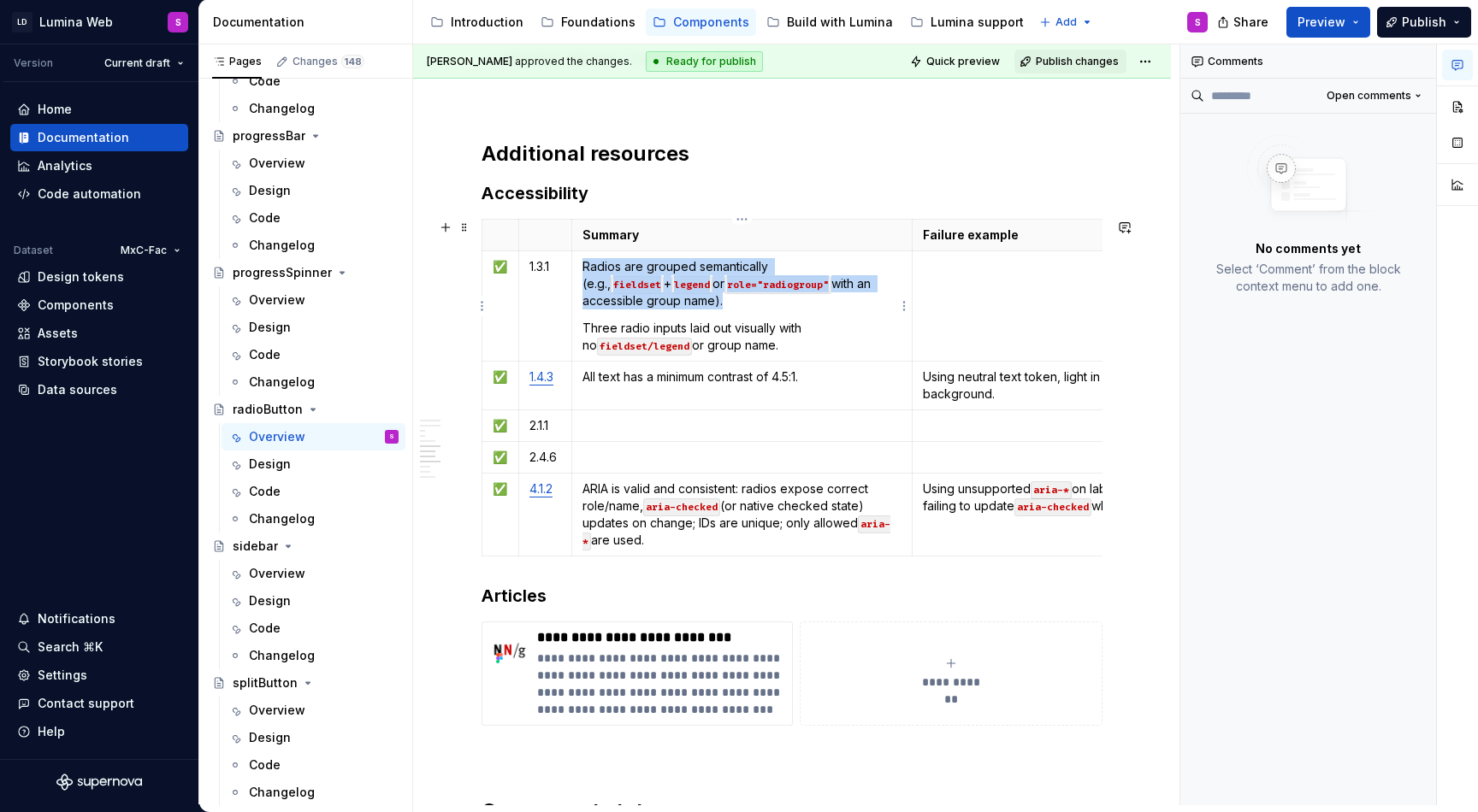
click at [585, 328] on p "Three radio inputs laid out visually with no fieldset/legend or group name." at bounding box center [742, 337] width 320 height 34
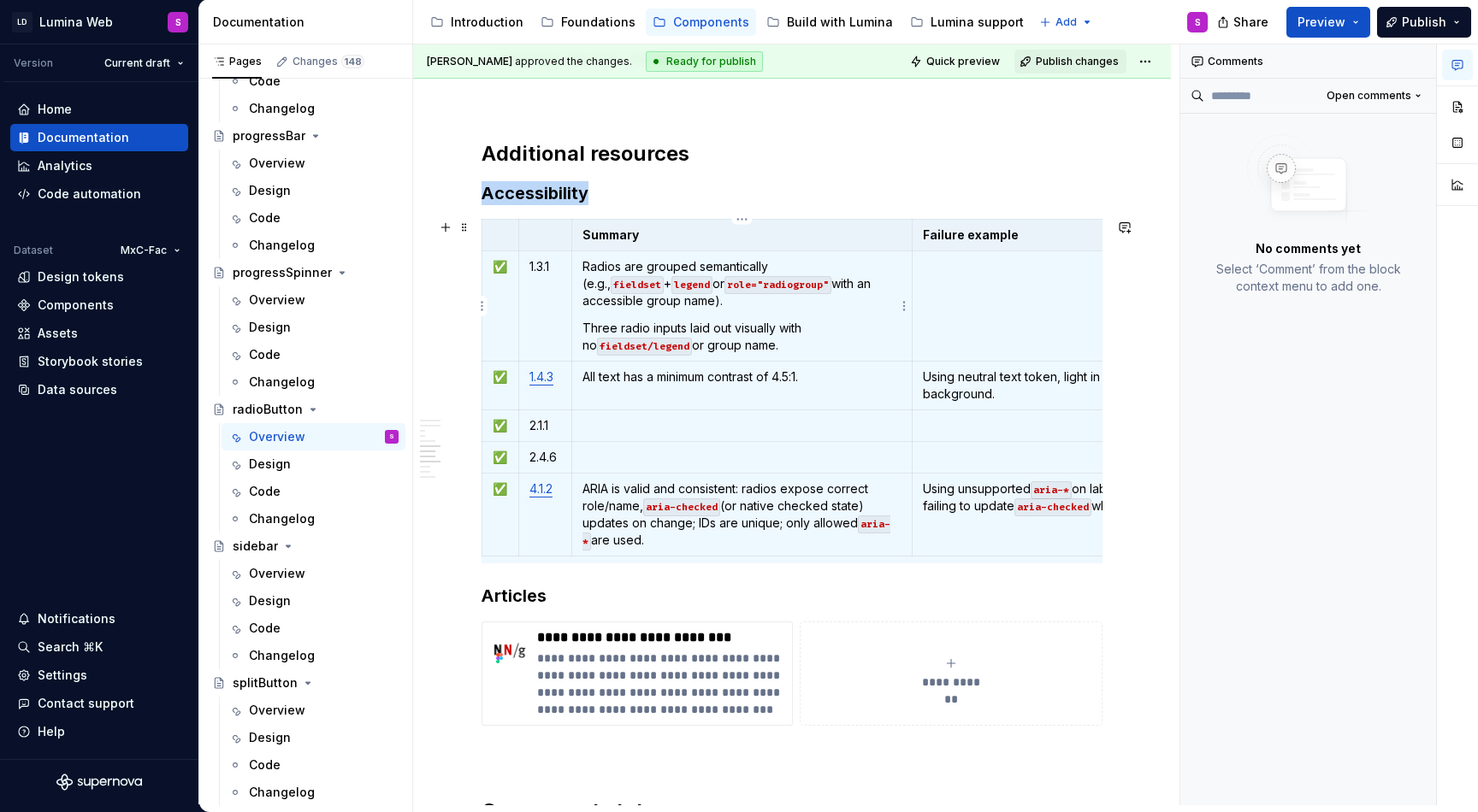
click at [607, 324] on p "Three radio inputs laid out visually with no fieldset/legend or group name." at bounding box center [742, 337] width 320 height 34
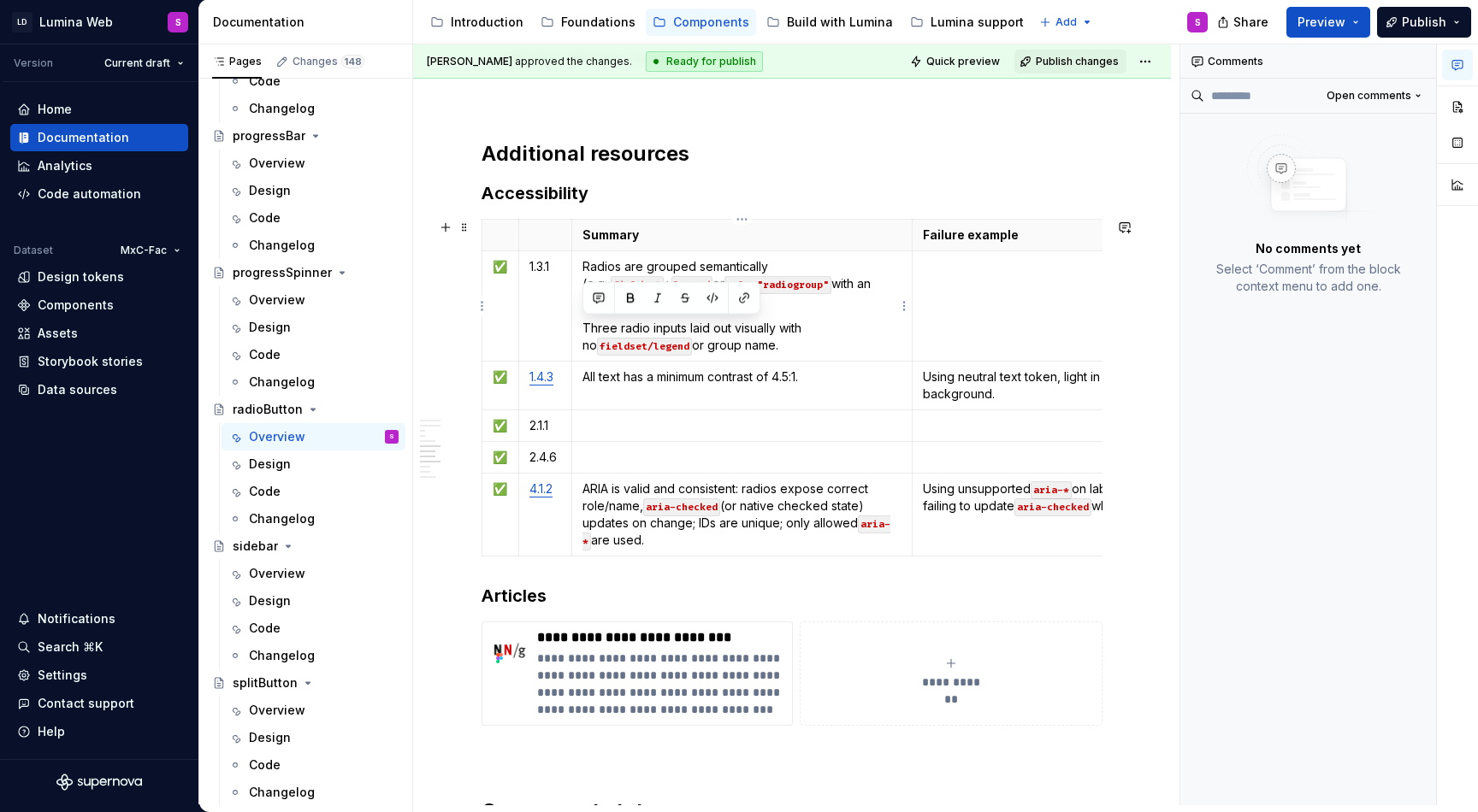
drag, startPoint x: 815, startPoint y: 351, endPoint x: 581, endPoint y: 329, distance: 235.0
click at [581, 329] on td "Radios are grouped semantically (e.g., fieldset + legend or role="radiogroup" w…" at bounding box center [742, 307] width 341 height 110
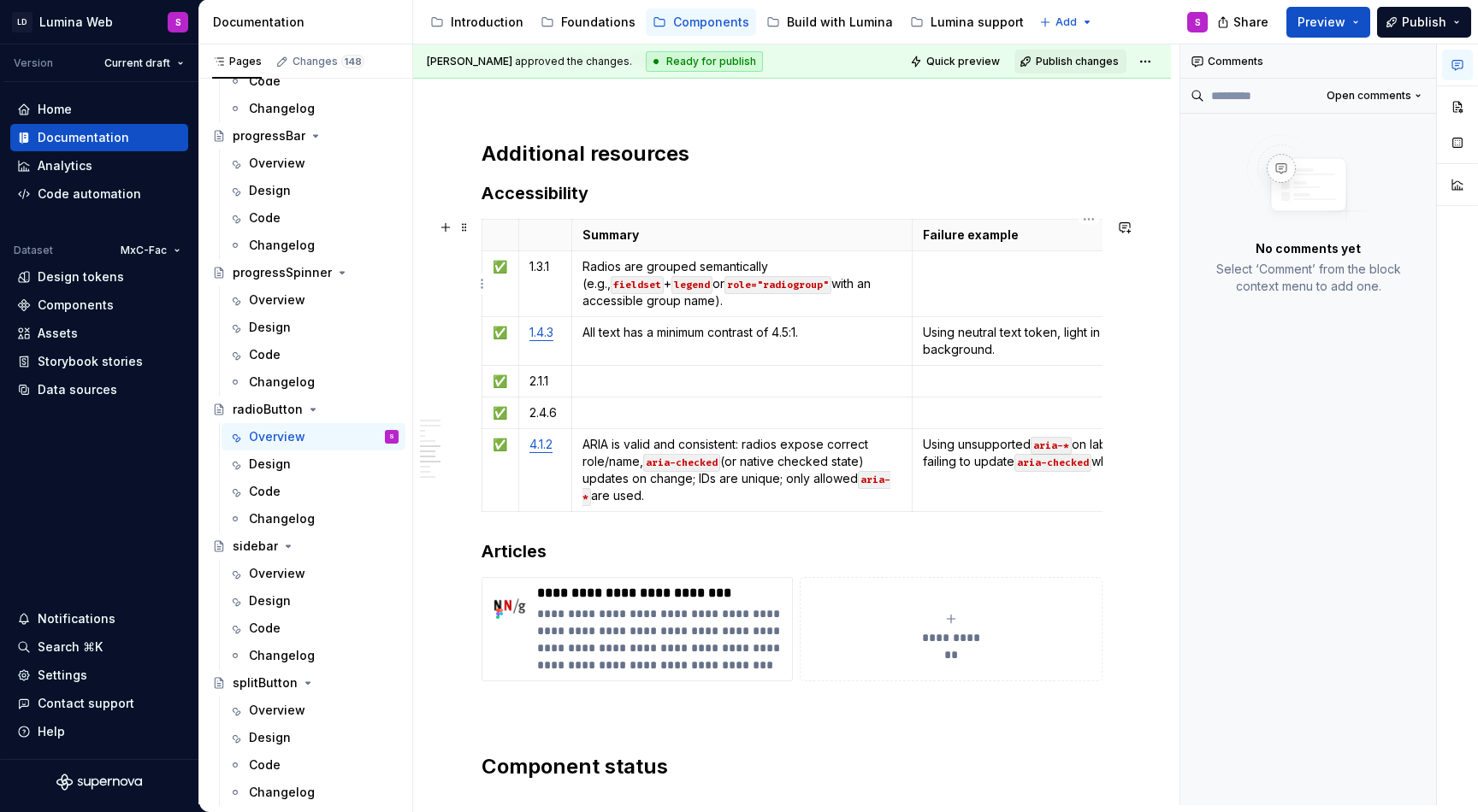
click at [999, 283] on td at bounding box center [1088, 285] width 353 height 66
click at [652, 388] on p at bounding box center [742, 381] width 320 height 17
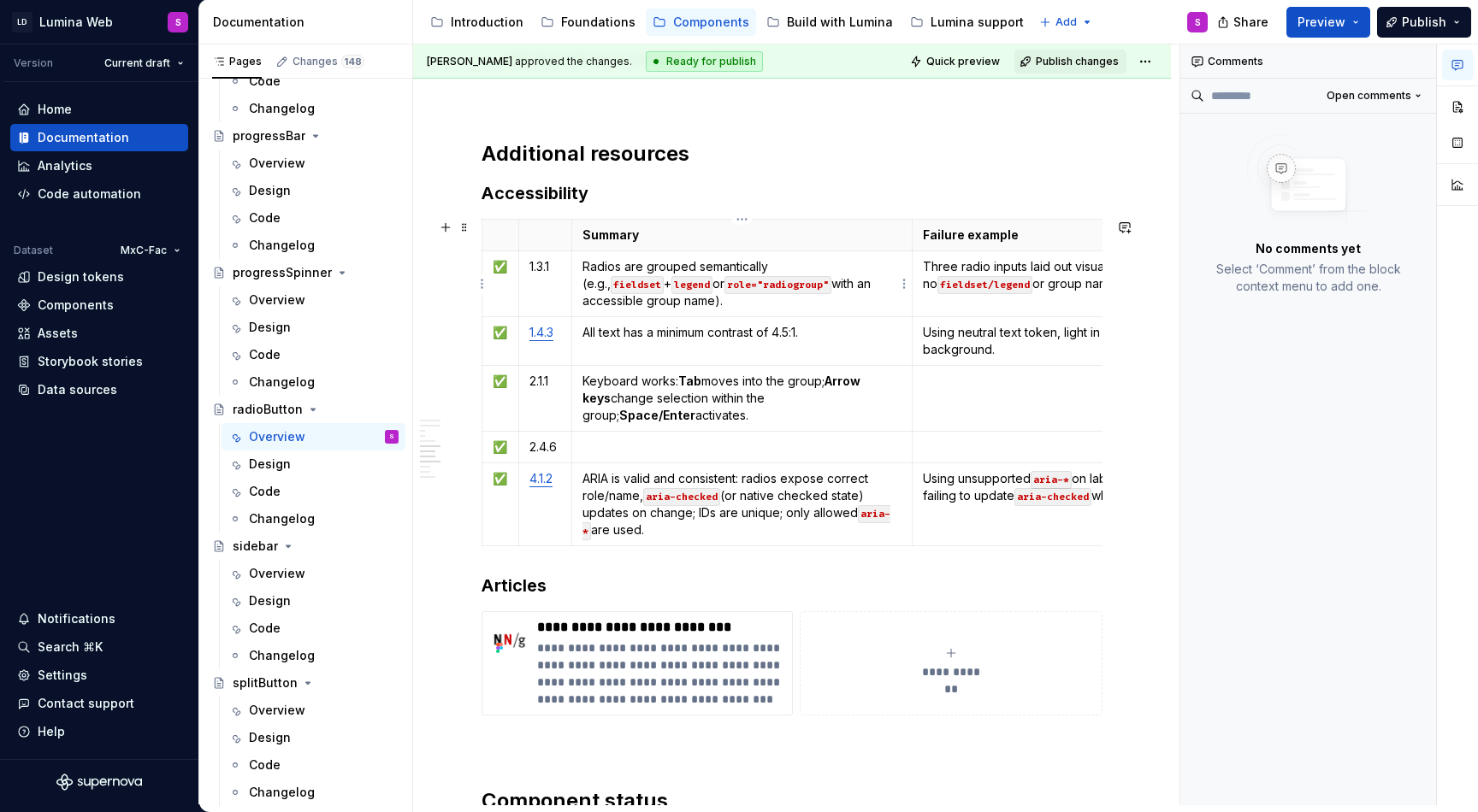
click at [770, 293] on p "Radios are grouped semantically (e.g., fieldset + legend or role="radiogroup" w…" at bounding box center [742, 284] width 320 height 51
click at [993, 307] on td "Three radio inputs laid out visually with no fieldset/legend or group name." at bounding box center [1088, 285] width 353 height 66
click at [764, 537] on p "ARIA is valid and consistent: radios expose correct role/name, aria-checked (or…" at bounding box center [742, 504] width 320 height 68
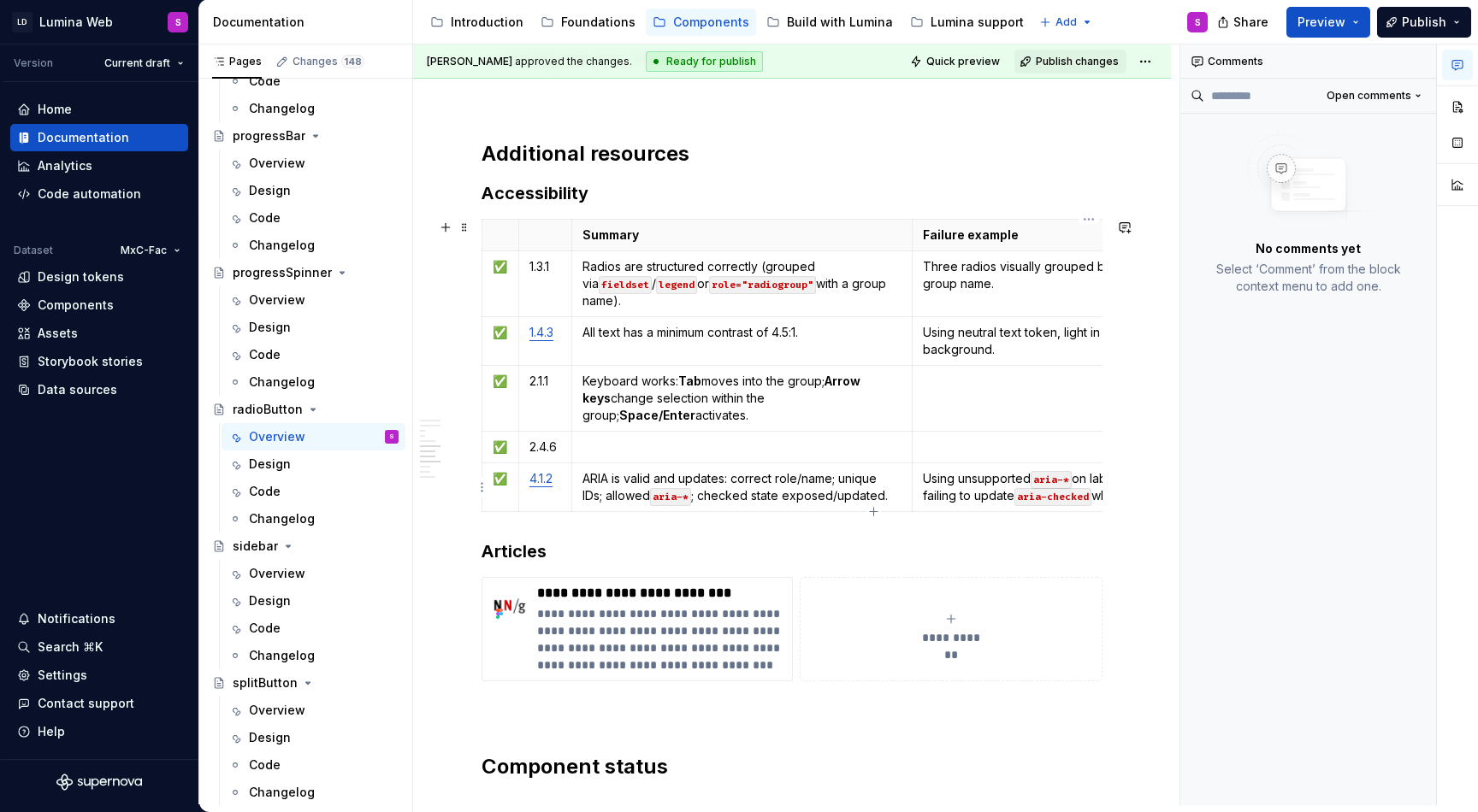
click at [975, 496] on p "Using unsupported aria-* on labels, duplicate IDs, or failing to update aria-ch…" at bounding box center [1088, 486] width 332 height 34
click at [695, 455] on p at bounding box center [742, 447] width 320 height 17
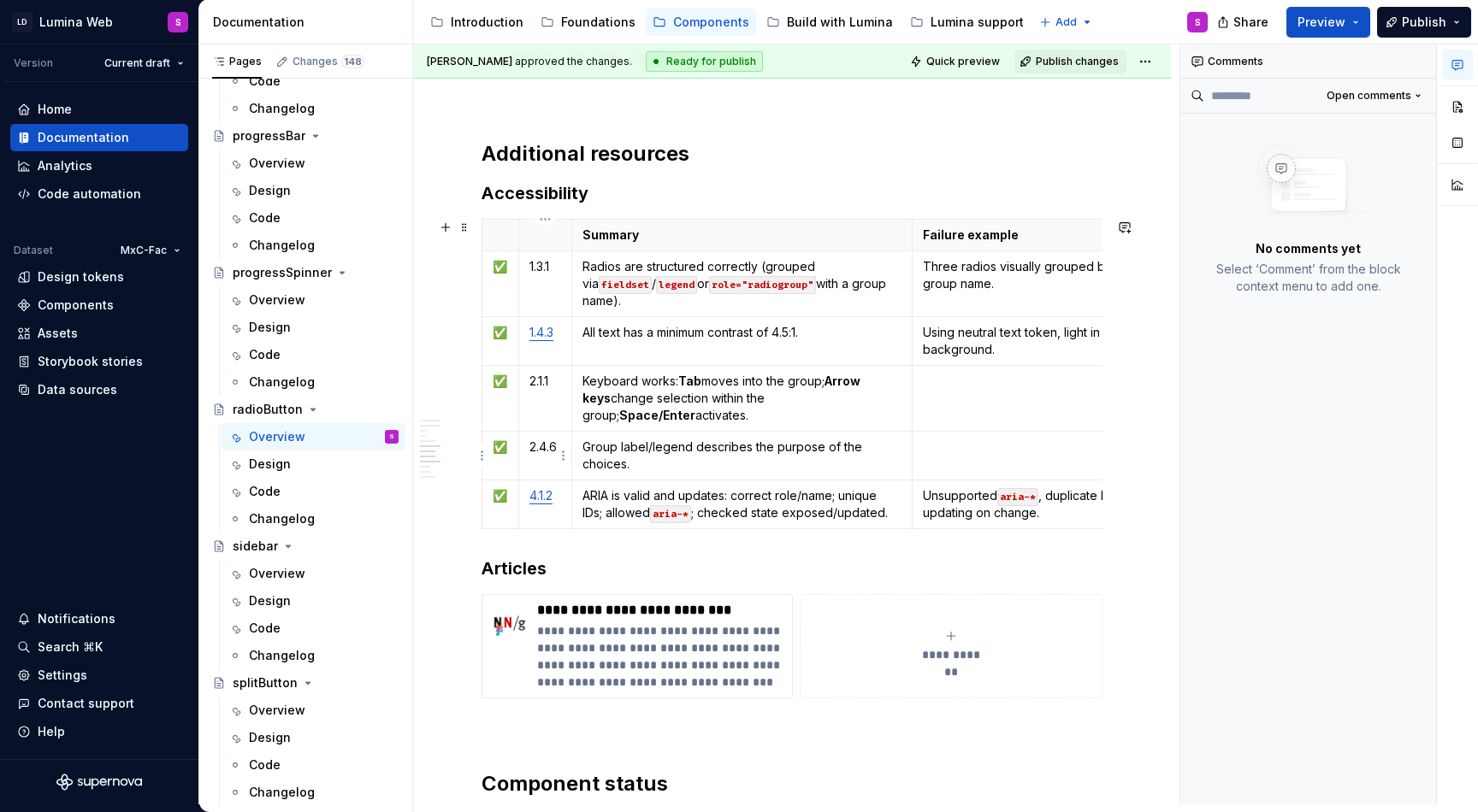
click at [548, 453] on p "2.4.6" at bounding box center [545, 447] width 32 height 17
click at [956, 454] on p at bounding box center [1088, 447] width 332 height 17
click at [556, 394] on td "2.1.1" at bounding box center [545, 399] width 53 height 66
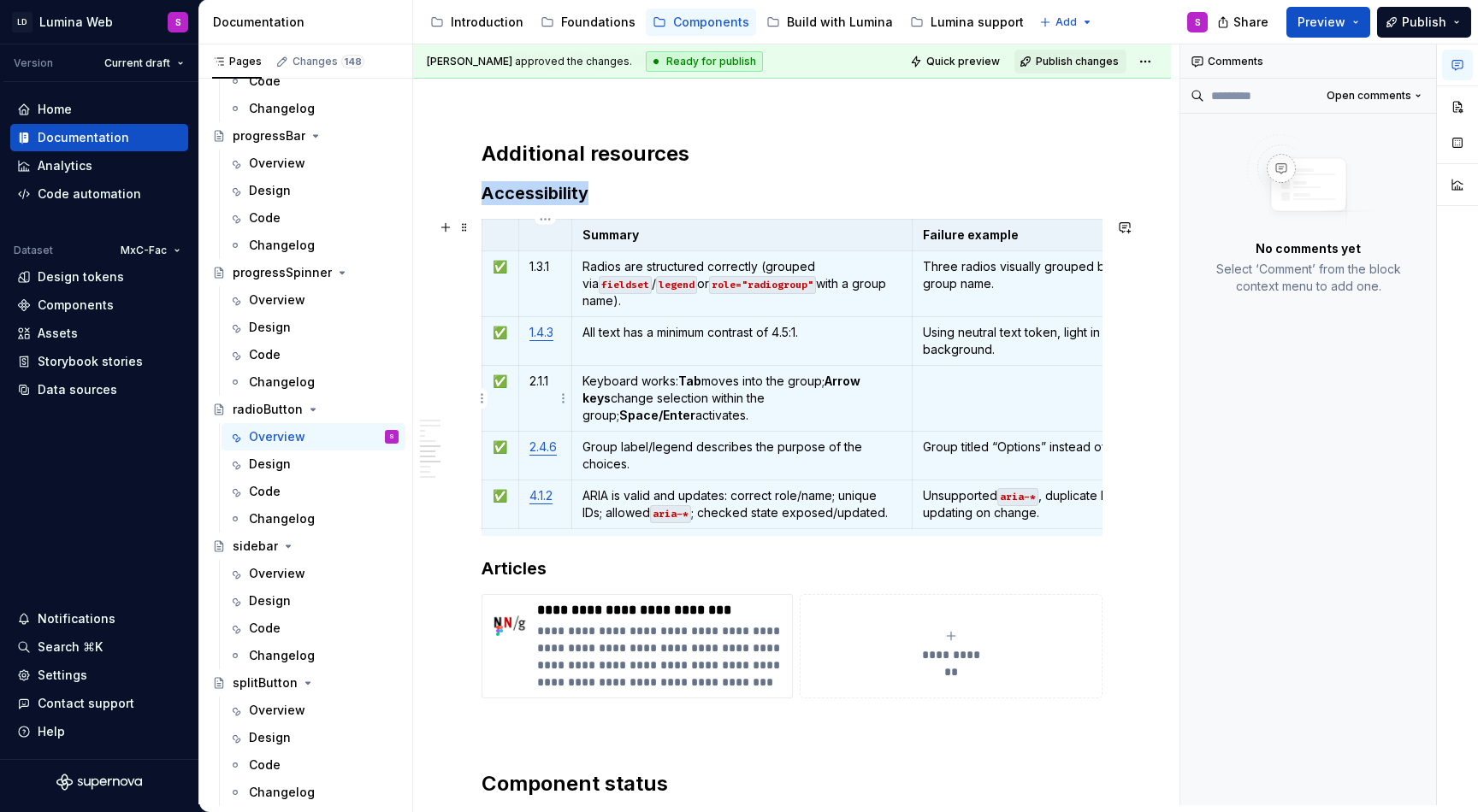
click at [552, 385] on p "2.1.1" at bounding box center [545, 381] width 32 height 17
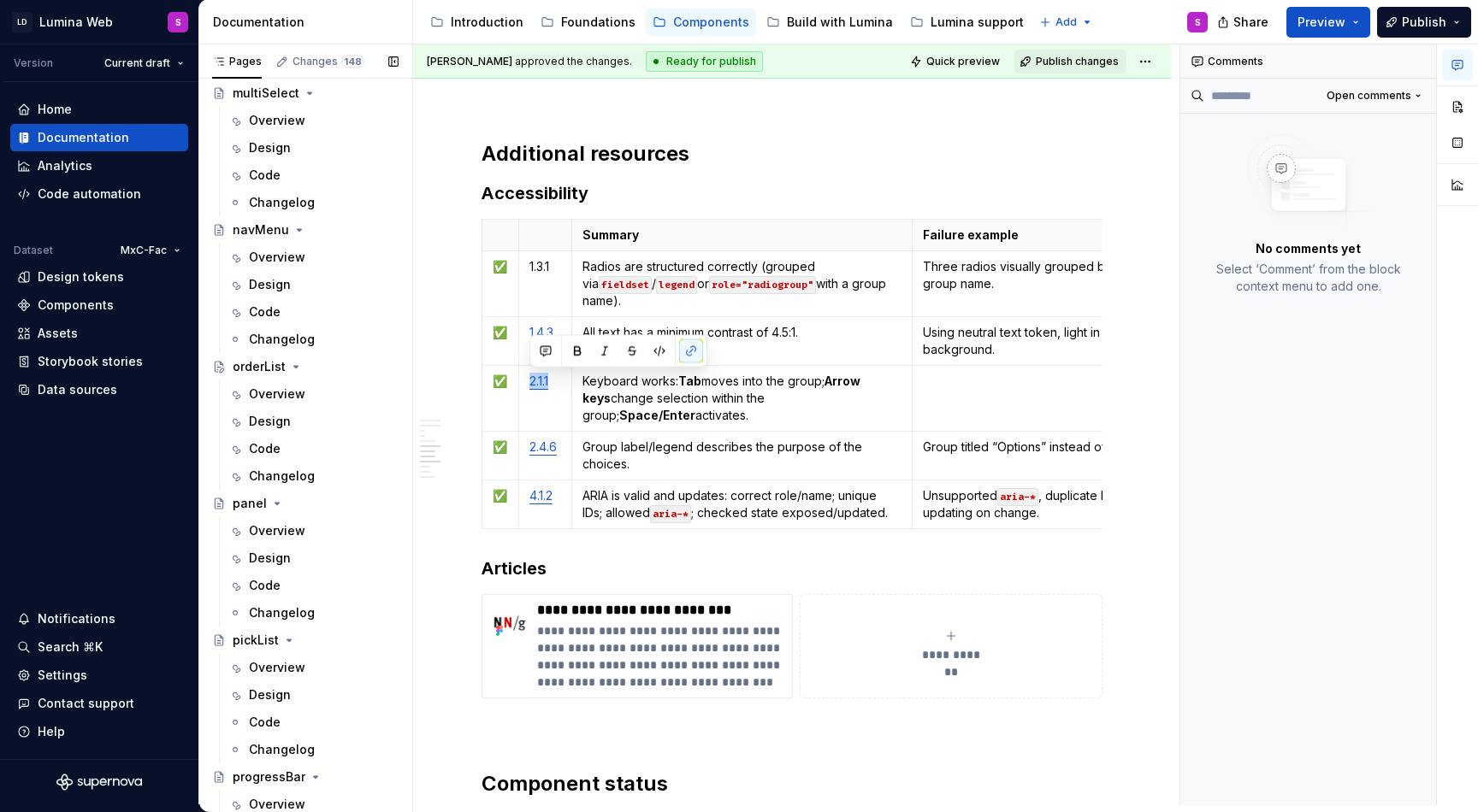
scroll to position [2909, 0]
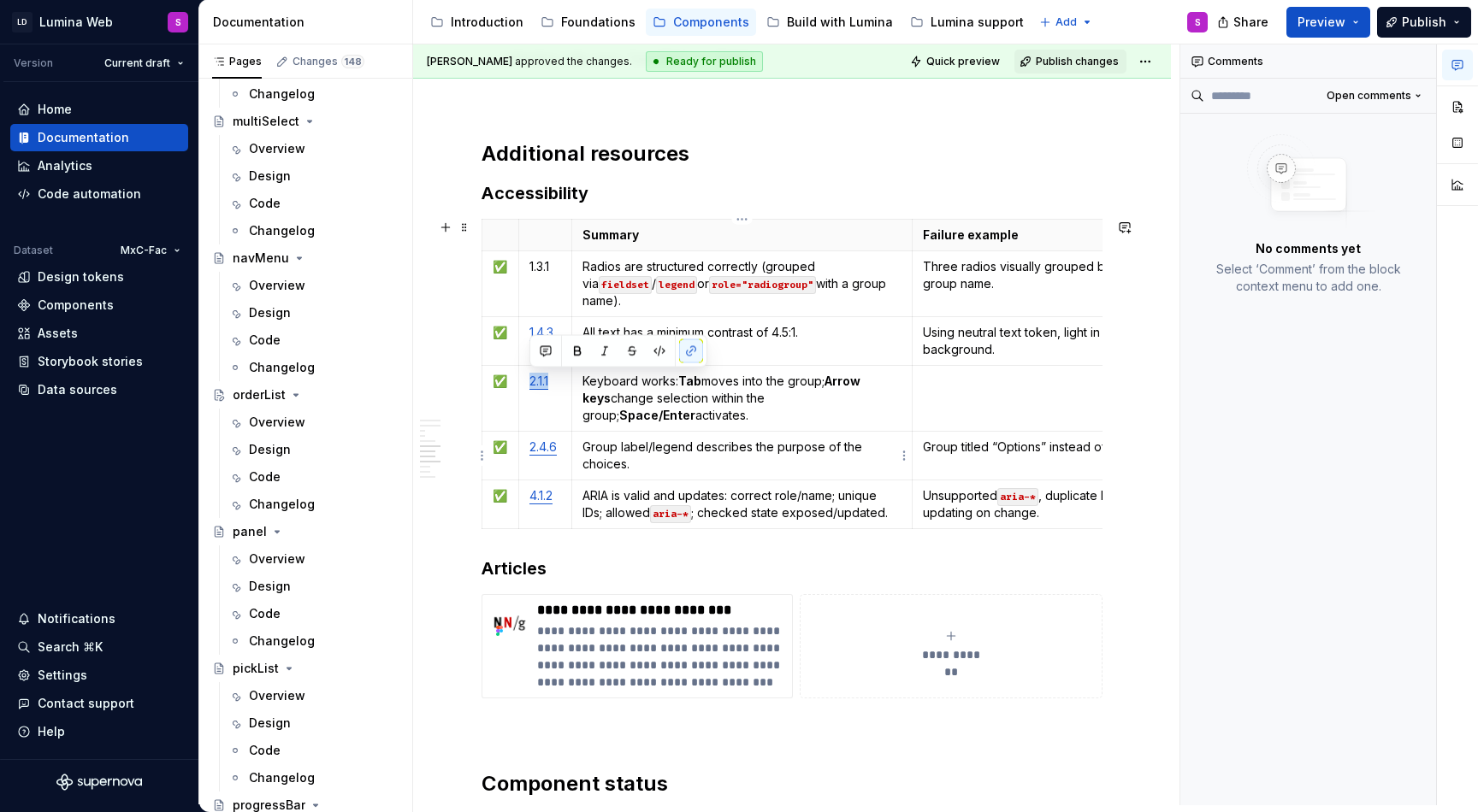
click at [755, 418] on p "Keyboard works: Tab moves into the group; Arrow keys change selection within th…" at bounding box center [742, 399] width 320 height 51
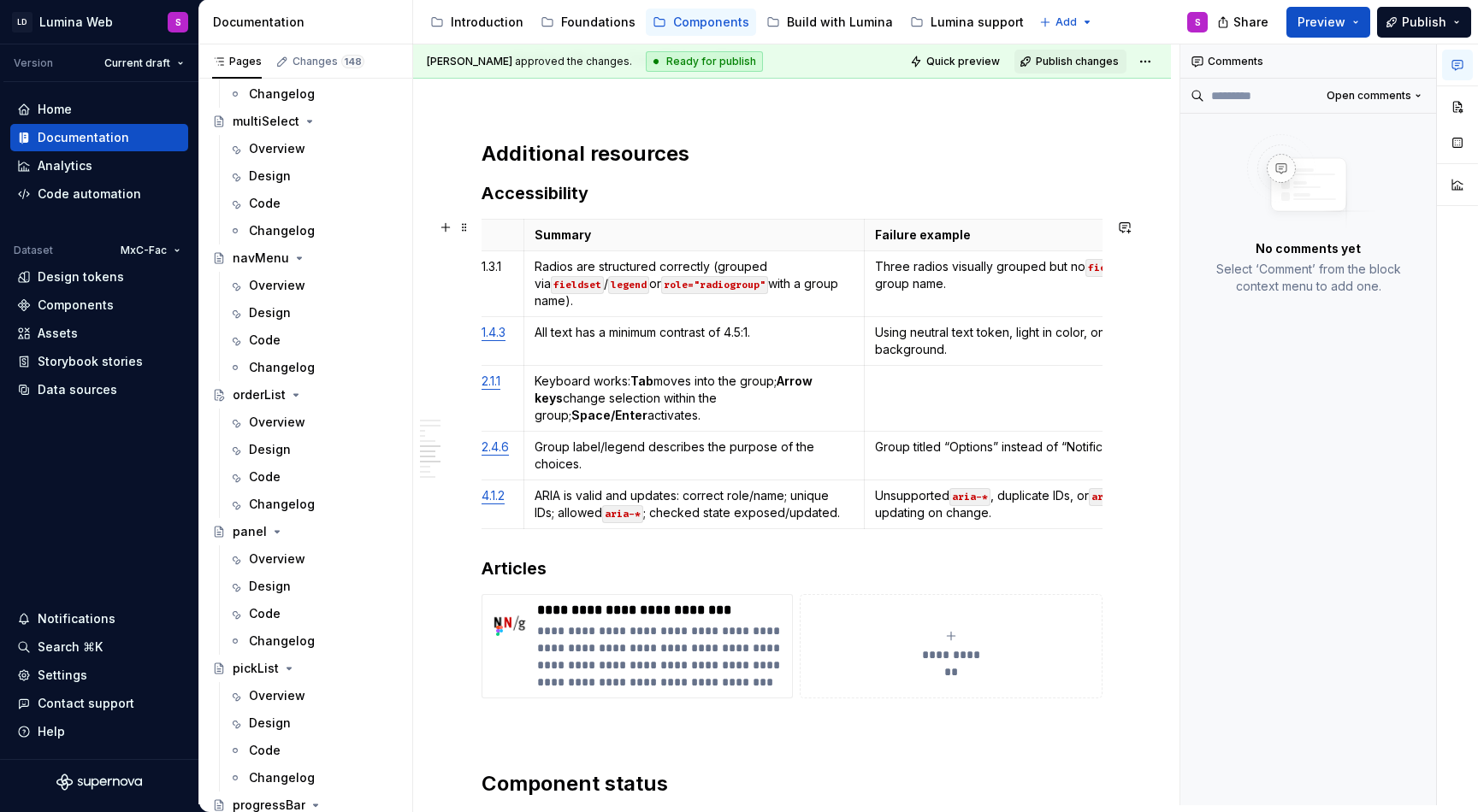
scroll to position [0, 0]
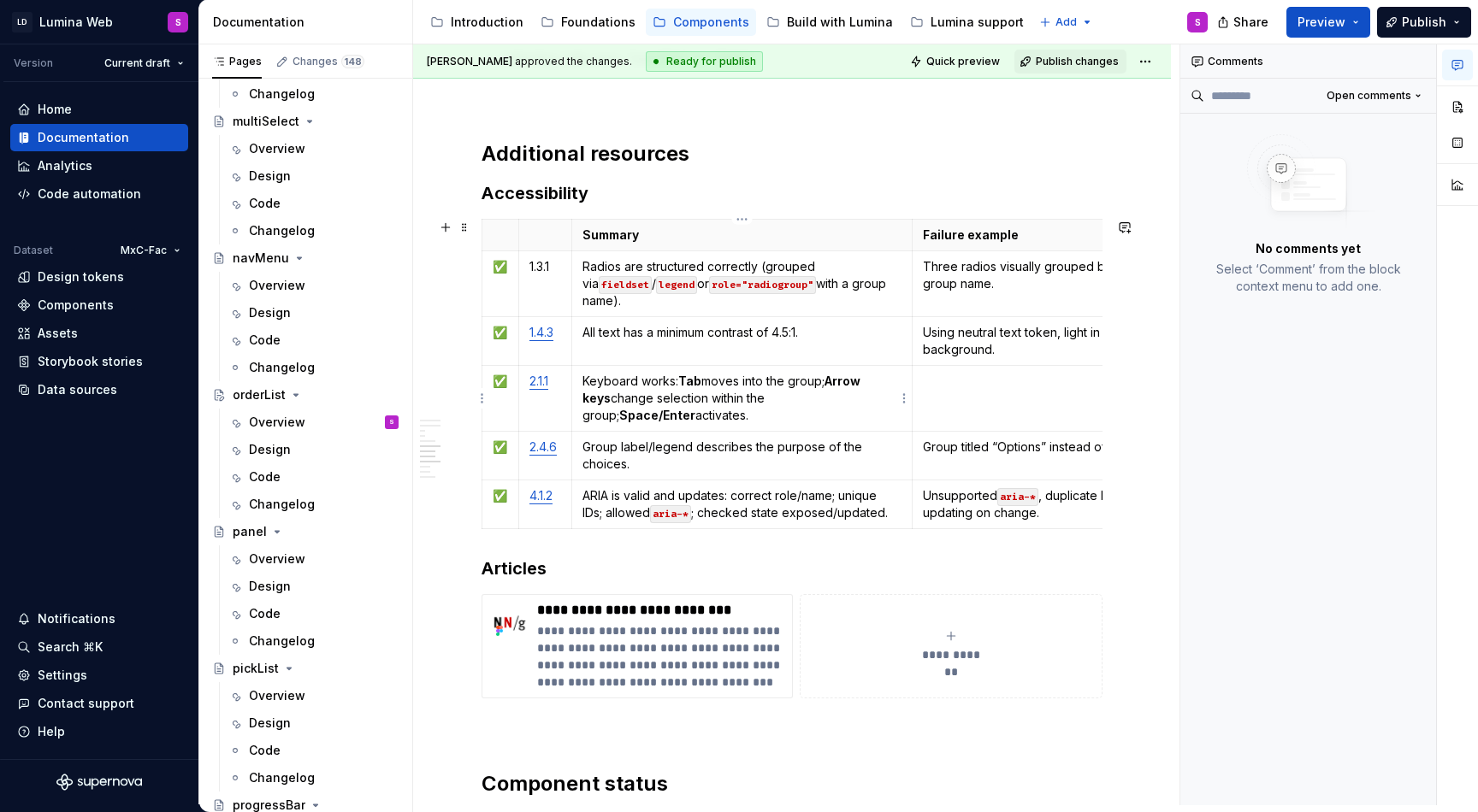
click at [659, 406] on p "Keyboard works: Tab moves into the group; Arrow keys change selection within th…" at bounding box center [742, 399] width 320 height 51
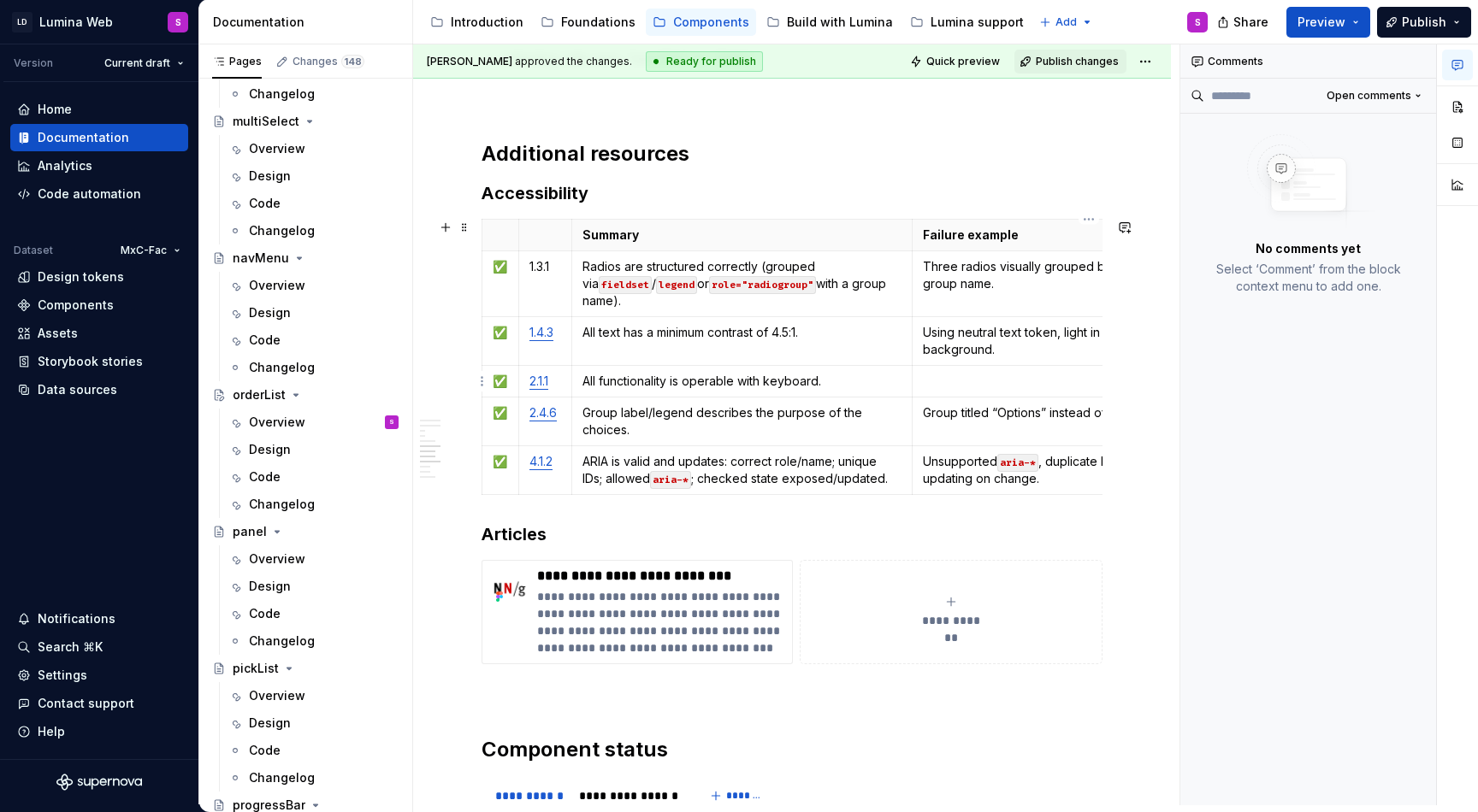
click at [969, 376] on p at bounding box center [1088, 381] width 332 height 17
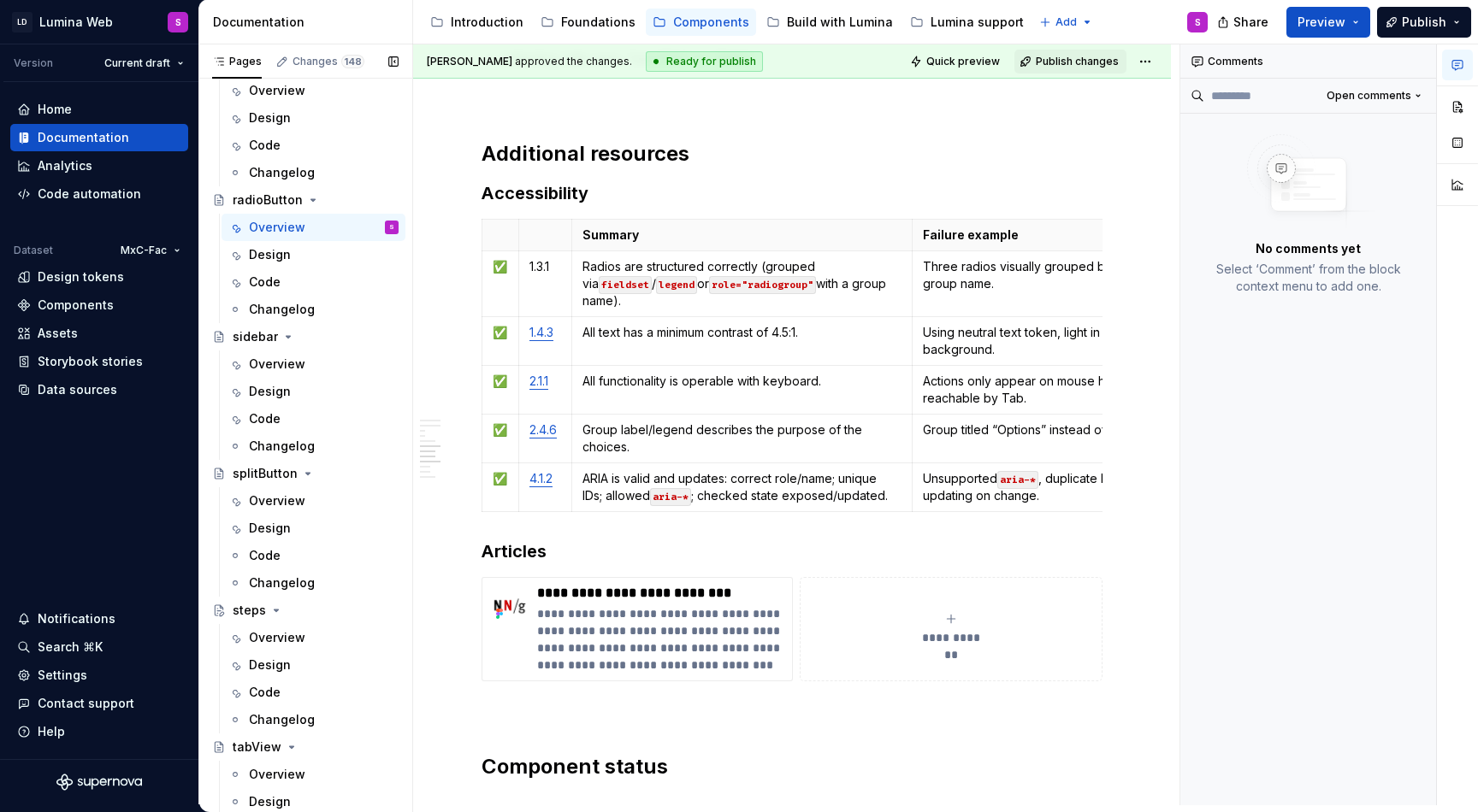
scroll to position [3799, 0]
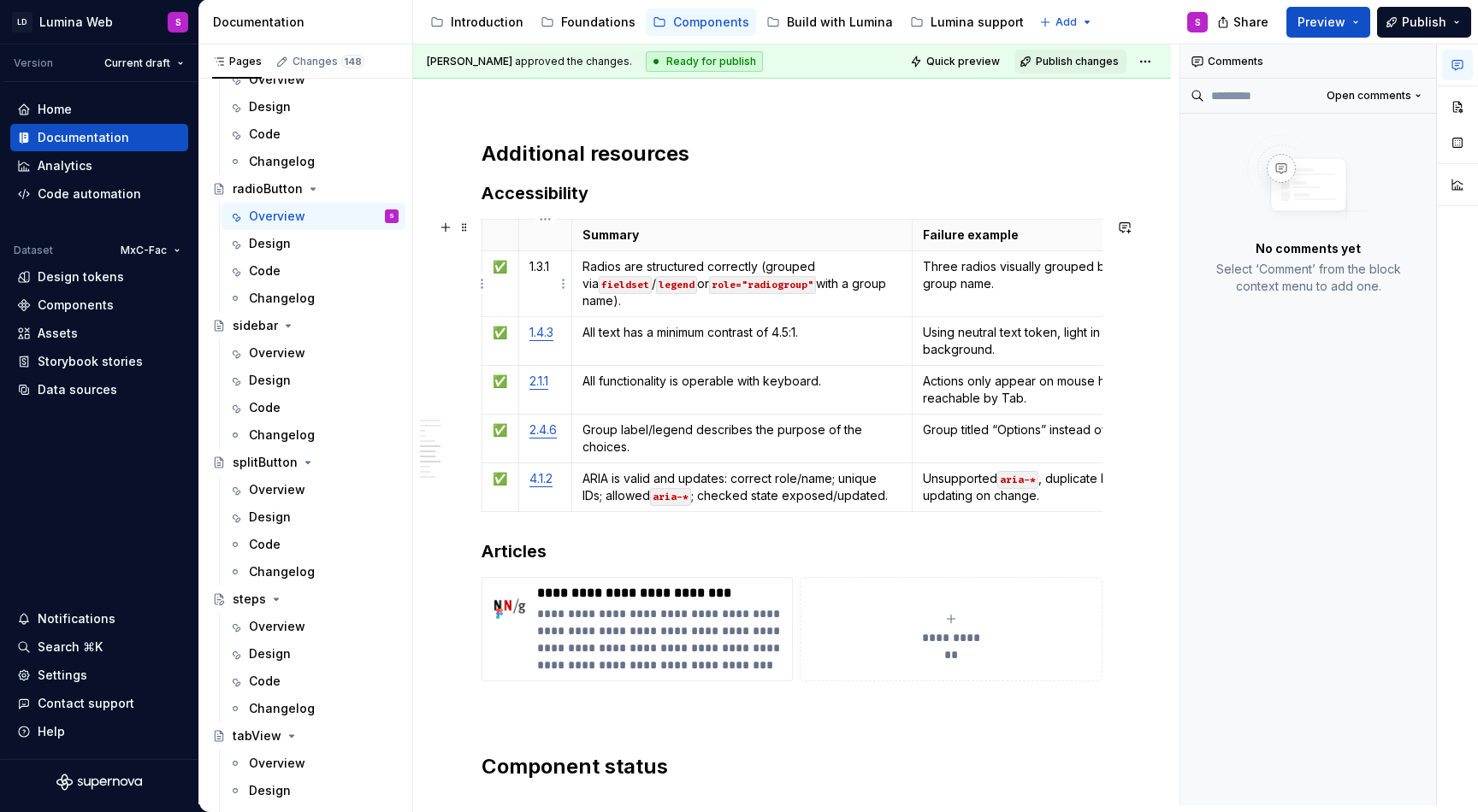
click at [550, 268] on p "1.3.1" at bounding box center [545, 266] width 32 height 17
copy p "1.3.1"
click at [734, 463] on td "ARIA is valid and updates: correct role/name; unique IDs; allowed aria-* ; chec…" at bounding box center [742, 487] width 341 height 48
click at [676, 431] on p "Group label/legend describes the purpose of the choices." at bounding box center [742, 438] width 320 height 34
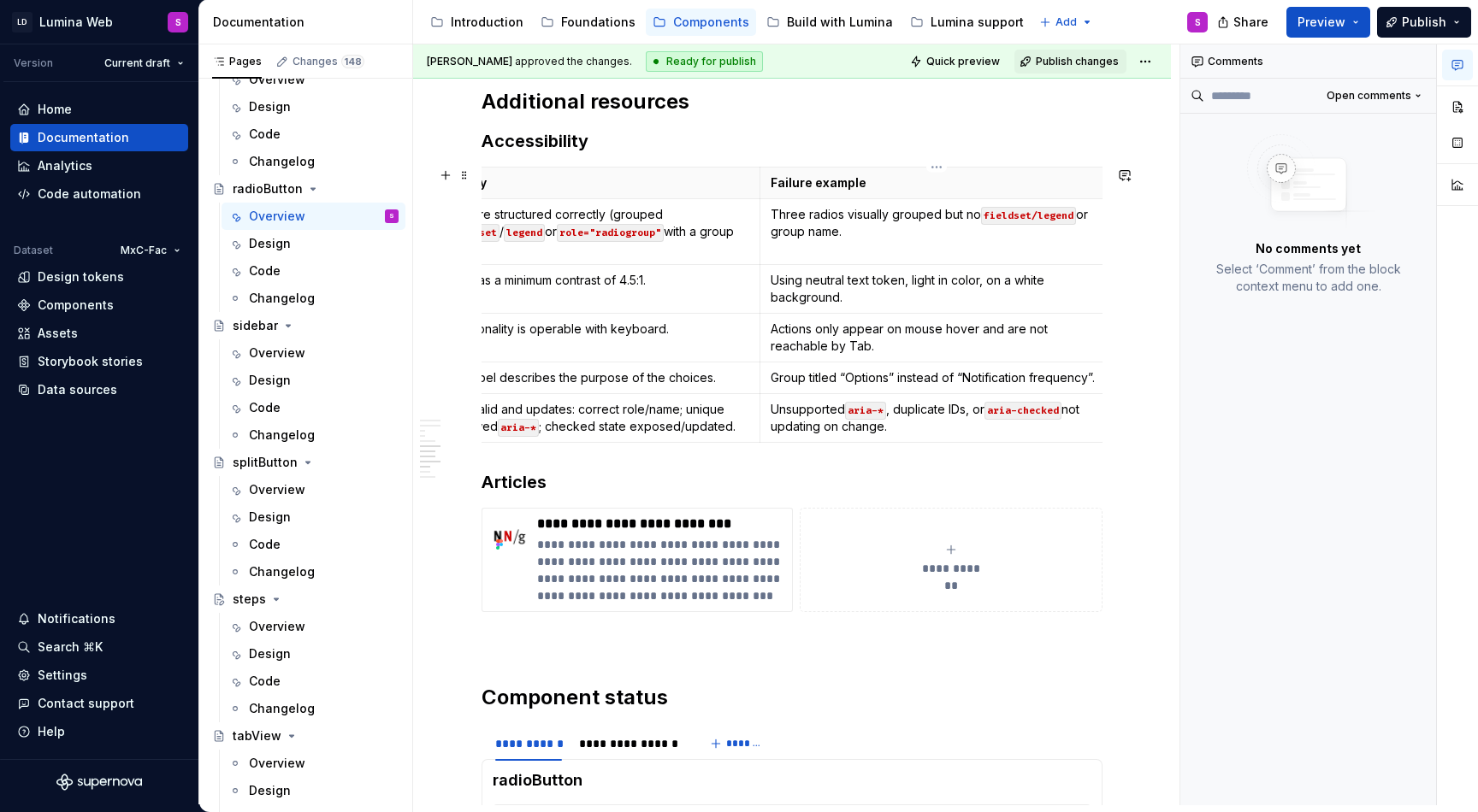
scroll to position [0, 0]
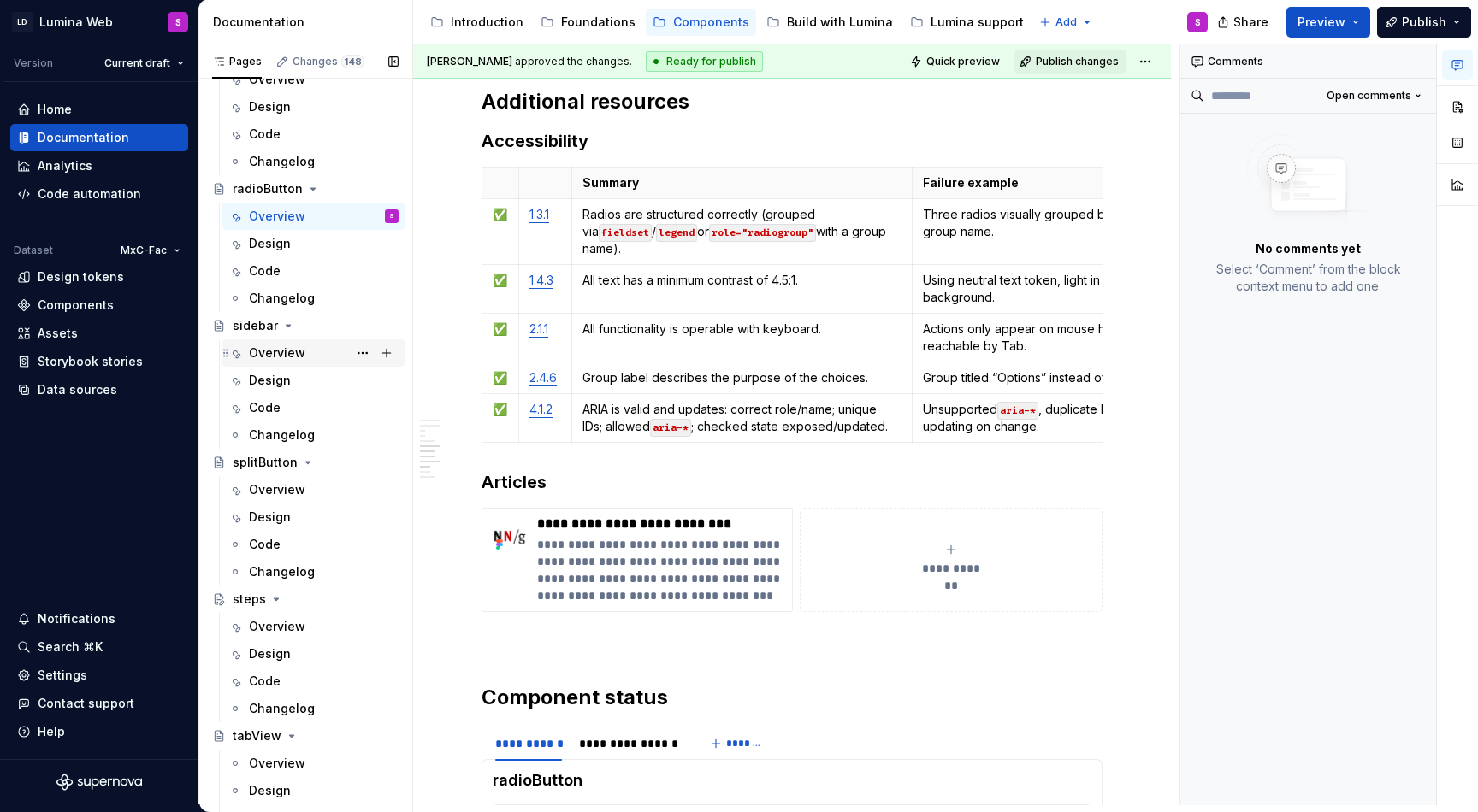
click at [295, 343] on div "Overview" at bounding box center [324, 353] width 150 height 24
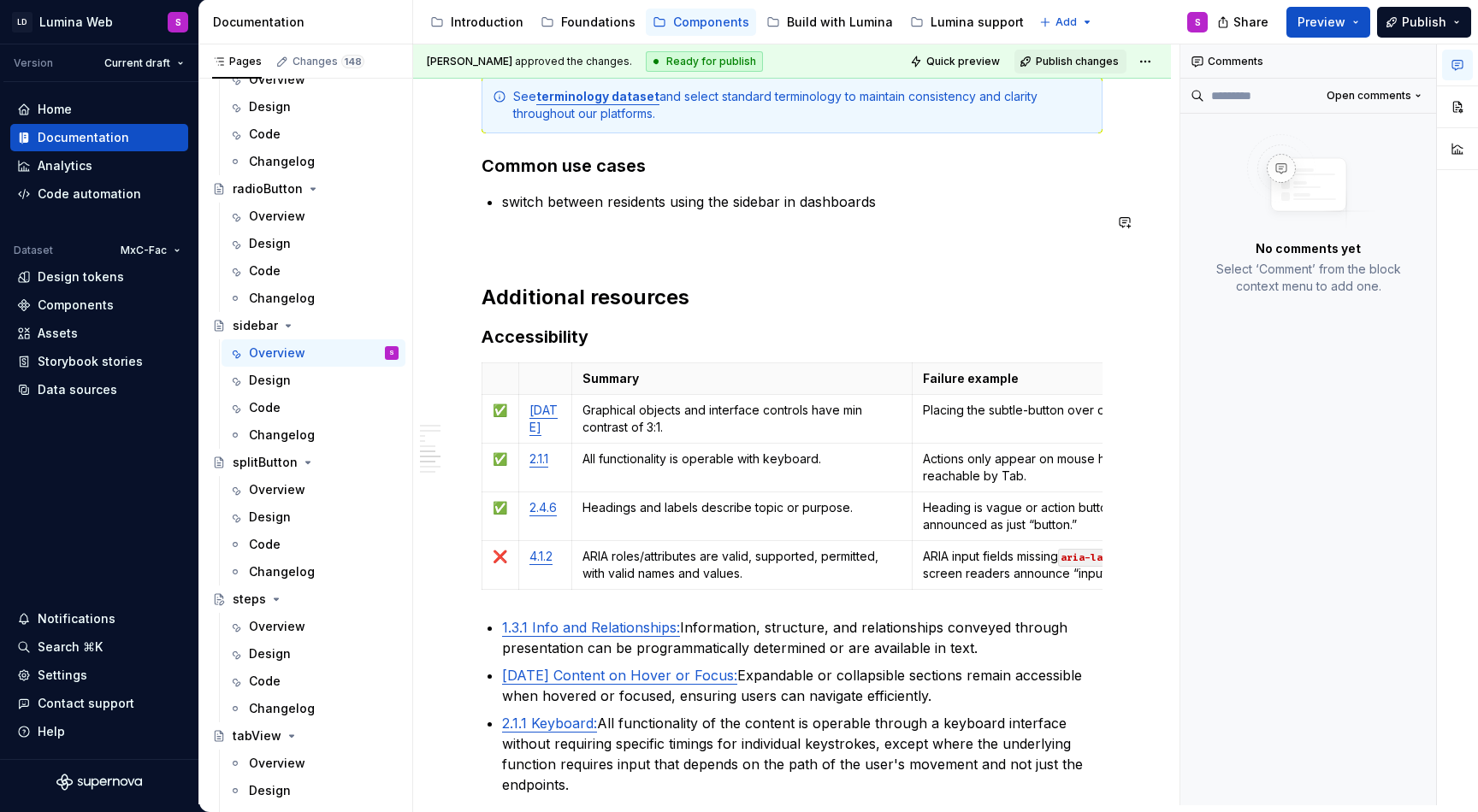
scroll to position [3414, 0]
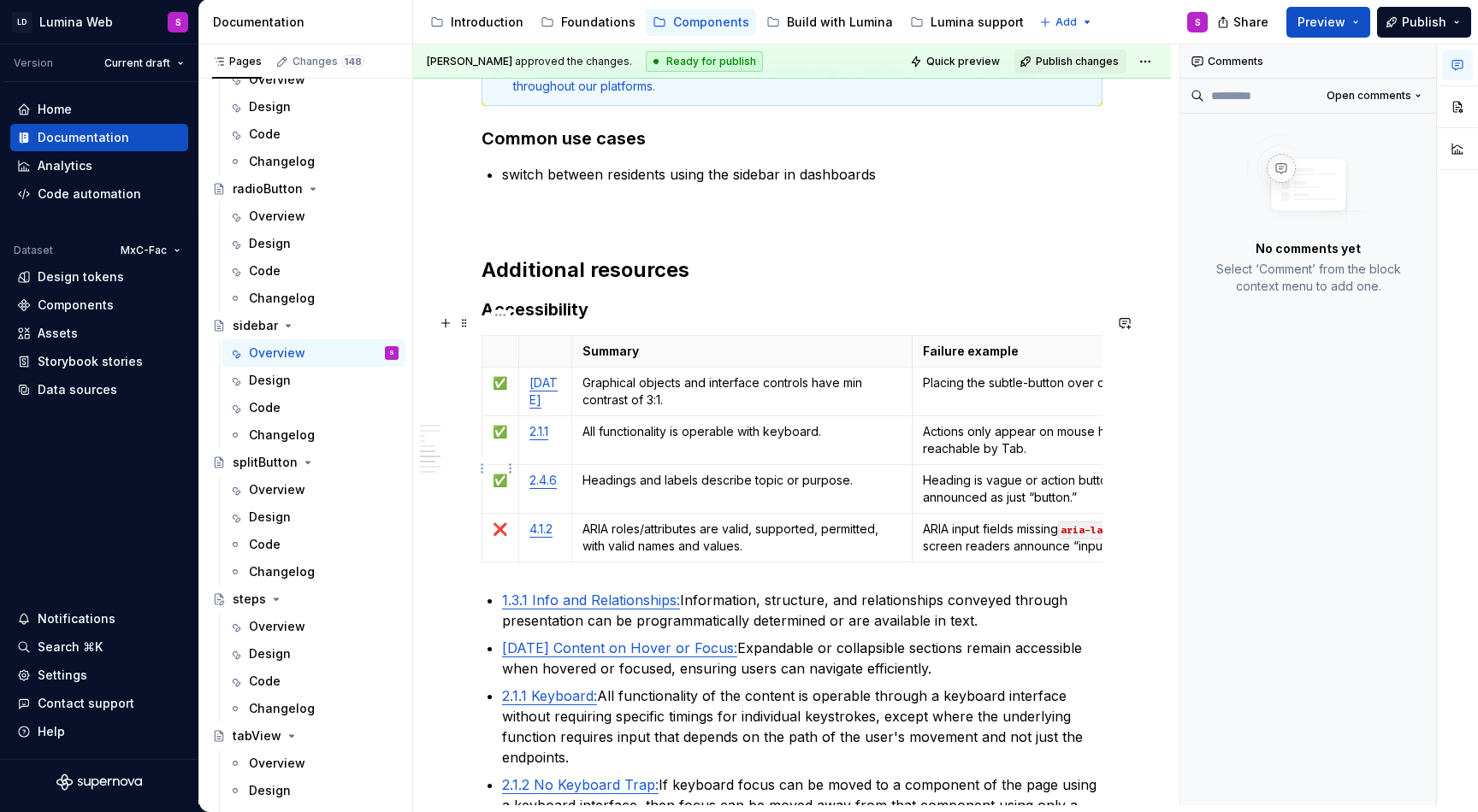
type textarea "*"
click at [495, 472] on p "✅" at bounding box center [500, 480] width 16 height 17
copy p "✅"
click at [498, 521] on p "❌" at bounding box center [500, 529] width 16 height 17
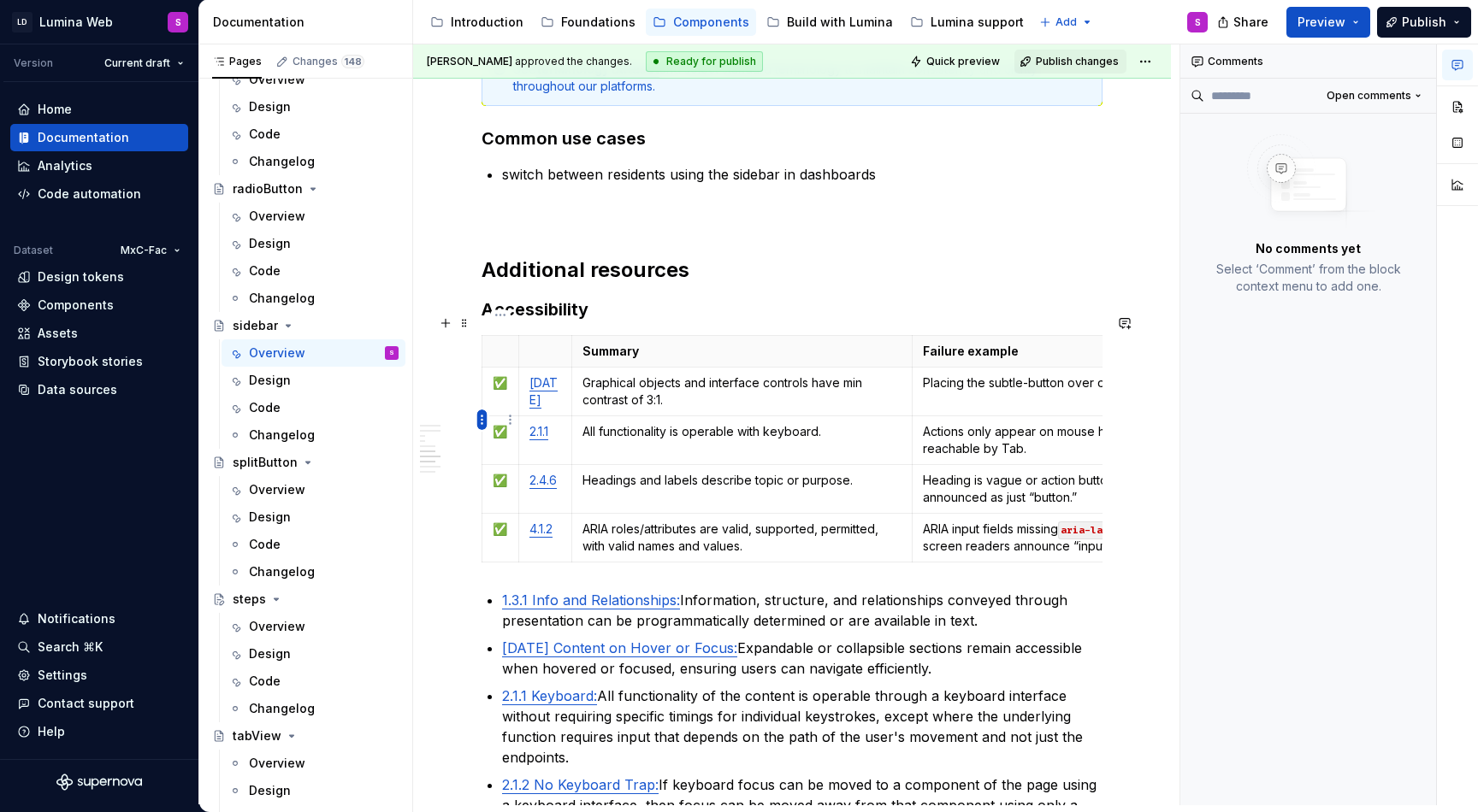
click at [480, 418] on html "LD Lumina Web S Version Current draft Home Documentation Analytics Code automat…" at bounding box center [739, 406] width 1478 height 812
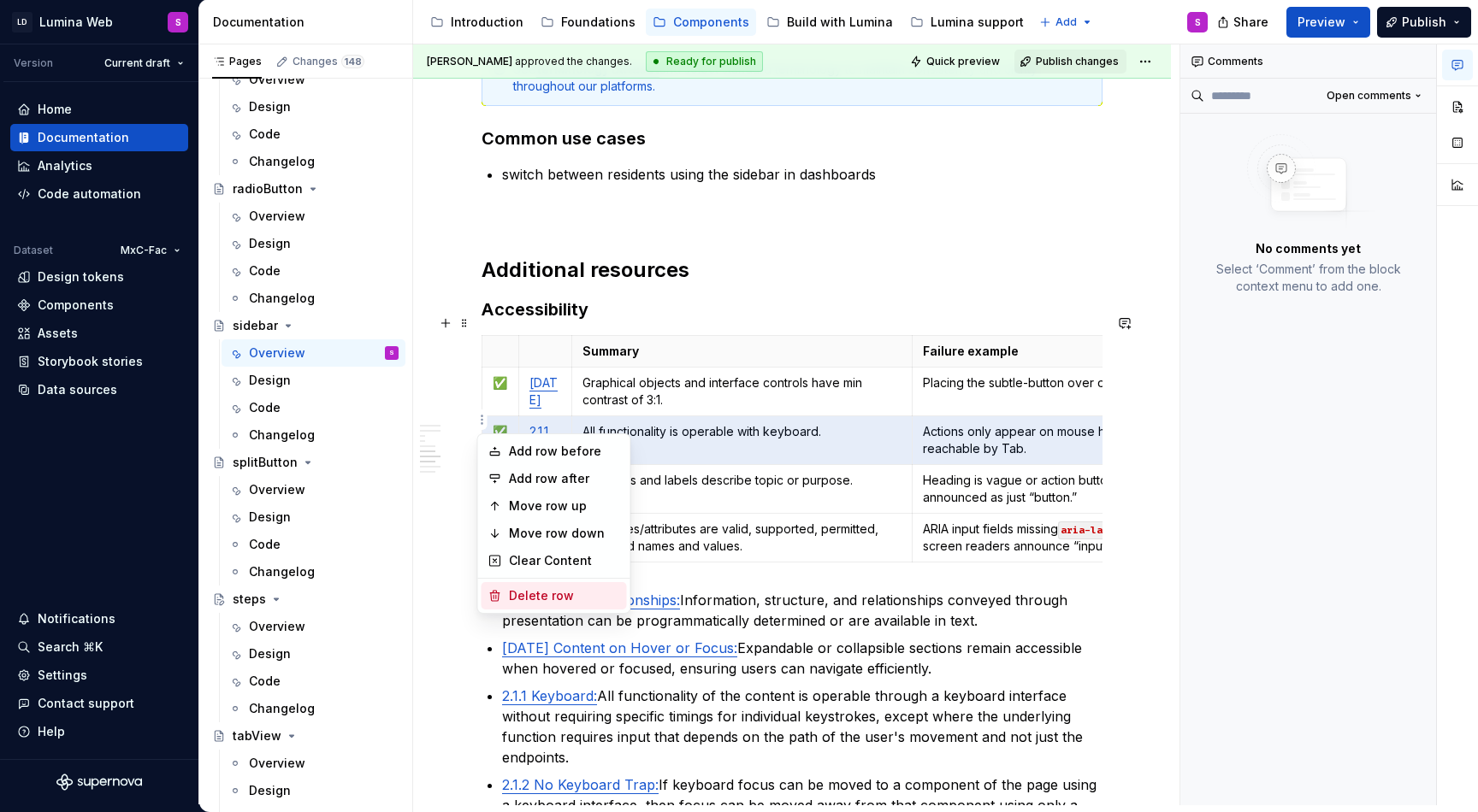
click at [534, 602] on div "Delete row" at bounding box center [565, 596] width 111 height 17
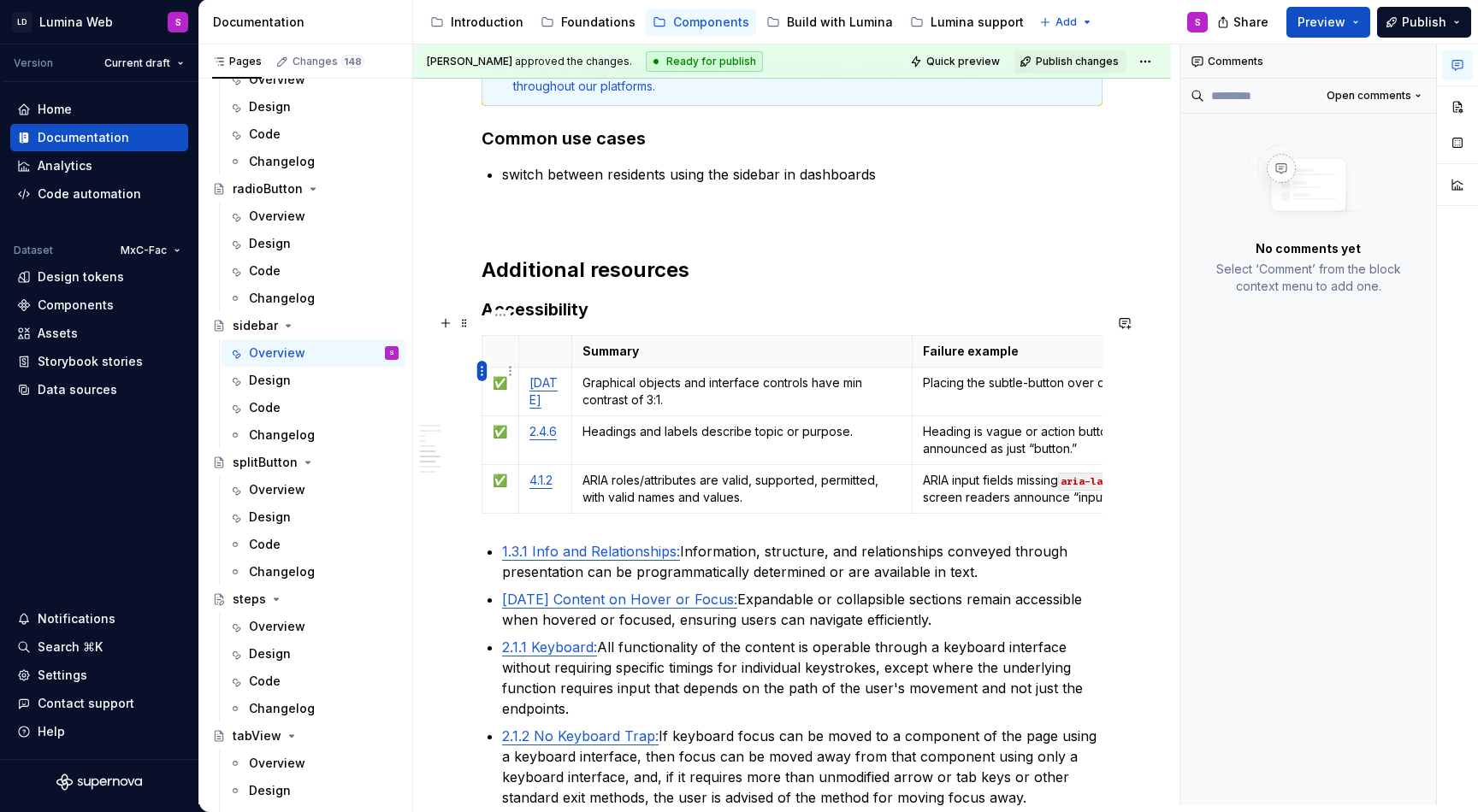
click at [484, 365] on html "LD Lumina Web S Version Current draft Home Documentation Analytics Code automat…" at bounding box center [739, 406] width 1478 height 812
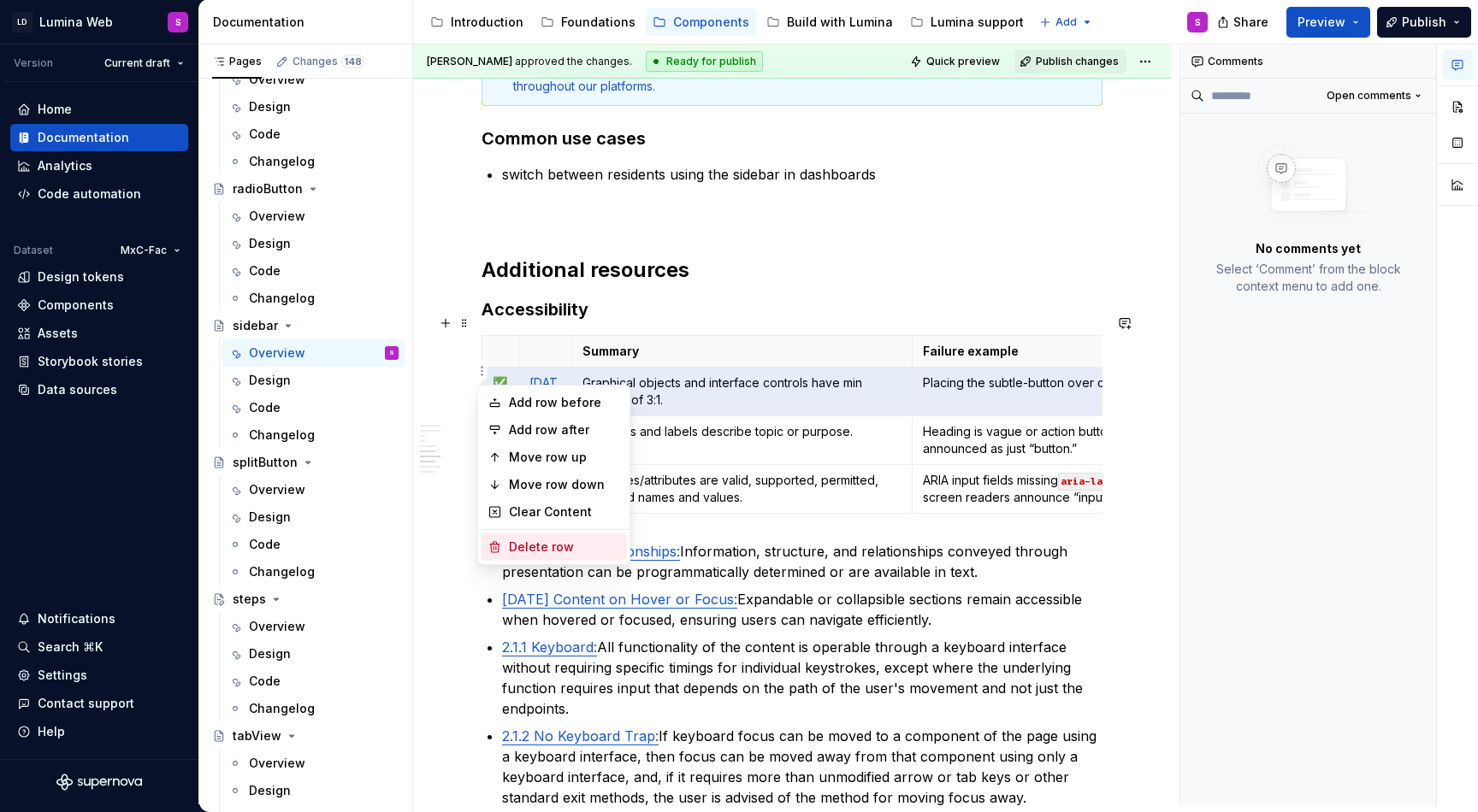
click at [536, 544] on div "Delete row" at bounding box center [565, 547] width 111 height 17
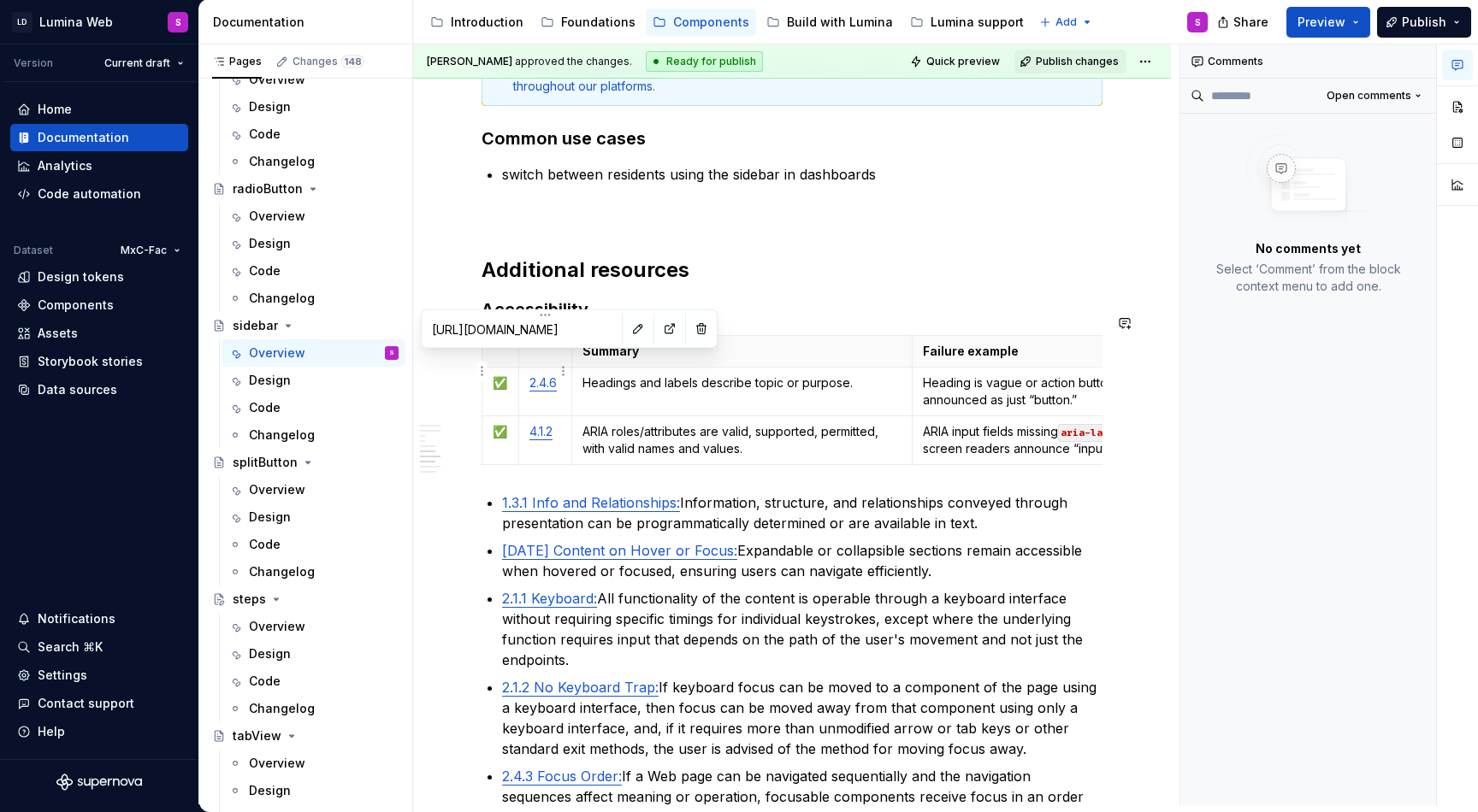
click at [546, 375] on link "2.4.6" at bounding box center [543, 382] width 27 height 15
click at [803, 378] on td "Headings and labels describe topic or purpose." at bounding box center [742, 391] width 341 height 48
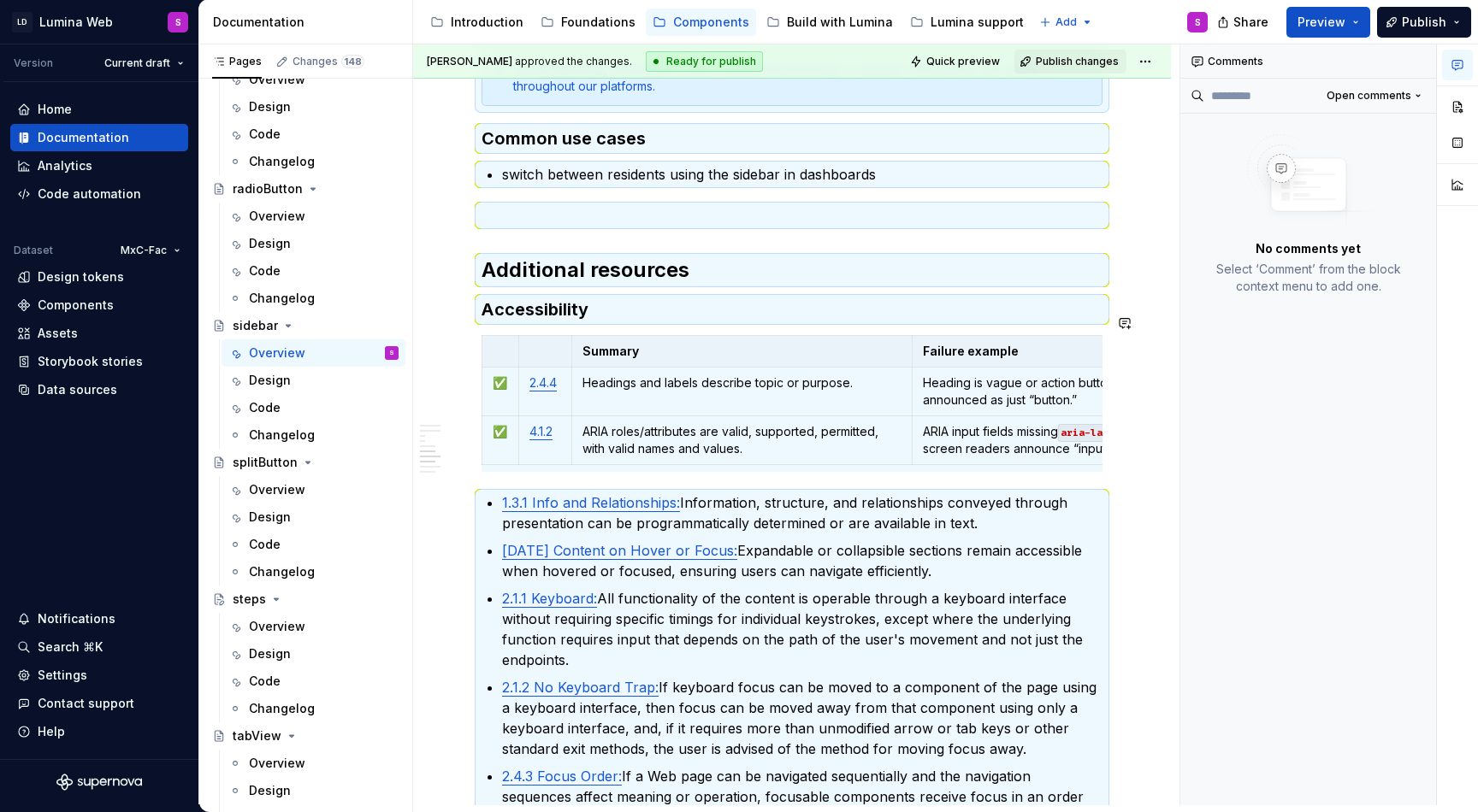
click at [755, 375] on td "Headings and labels describe topic or purpose." at bounding box center [742, 391] width 341 height 48
click at [823, 493] on p "1.3.1 Info and Relationships: Information, structure, and relationships conveye…" at bounding box center [802, 513] width 600 height 41
click at [807, 627] on p "2.1.1 Keyboard: All functionality of the content is operable through a keyboard…" at bounding box center [802, 630] width 600 height 82
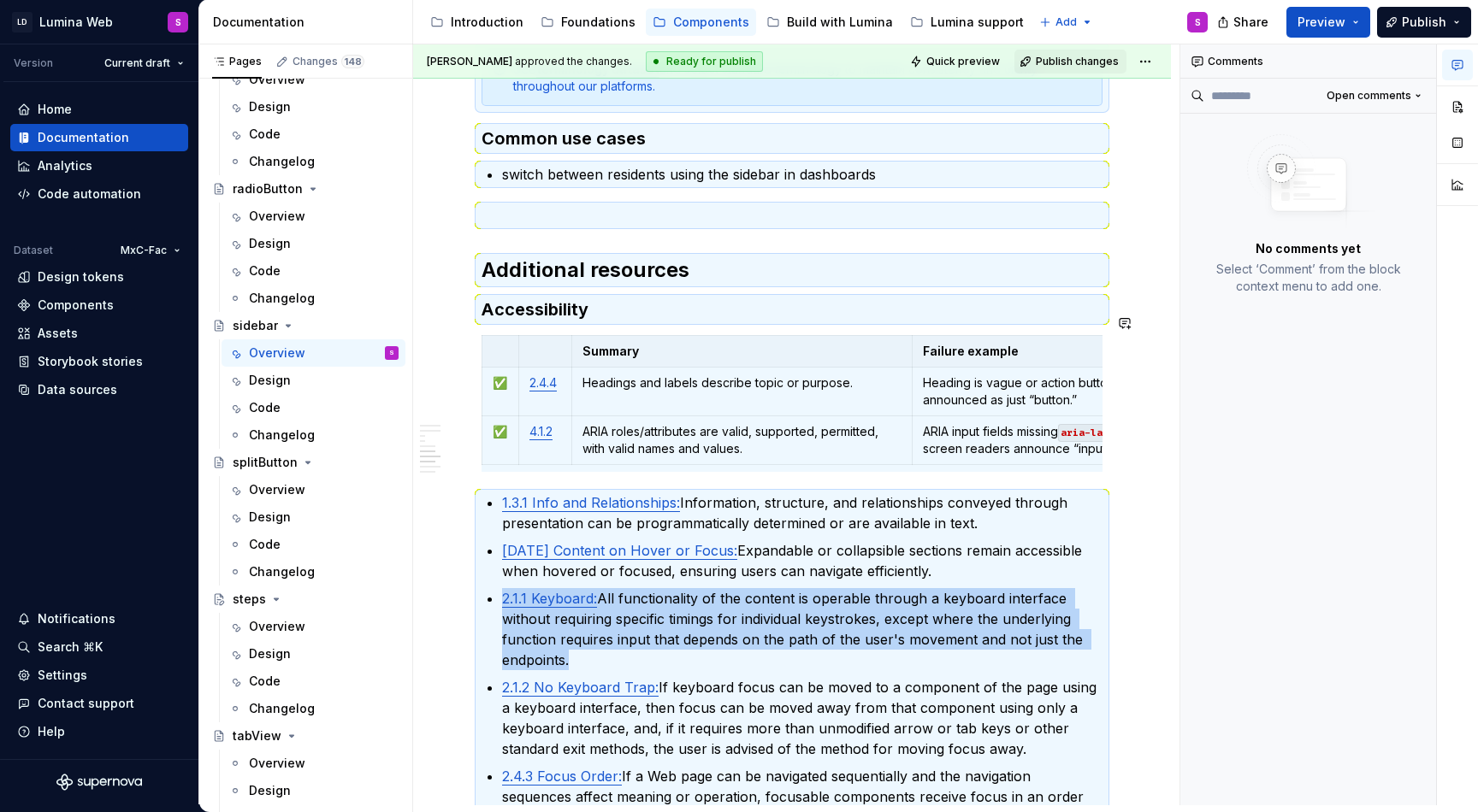
click at [807, 627] on p "2.1.1 Keyboard: All functionality of the content is operable through a keyboard…" at bounding box center [802, 630] width 600 height 82
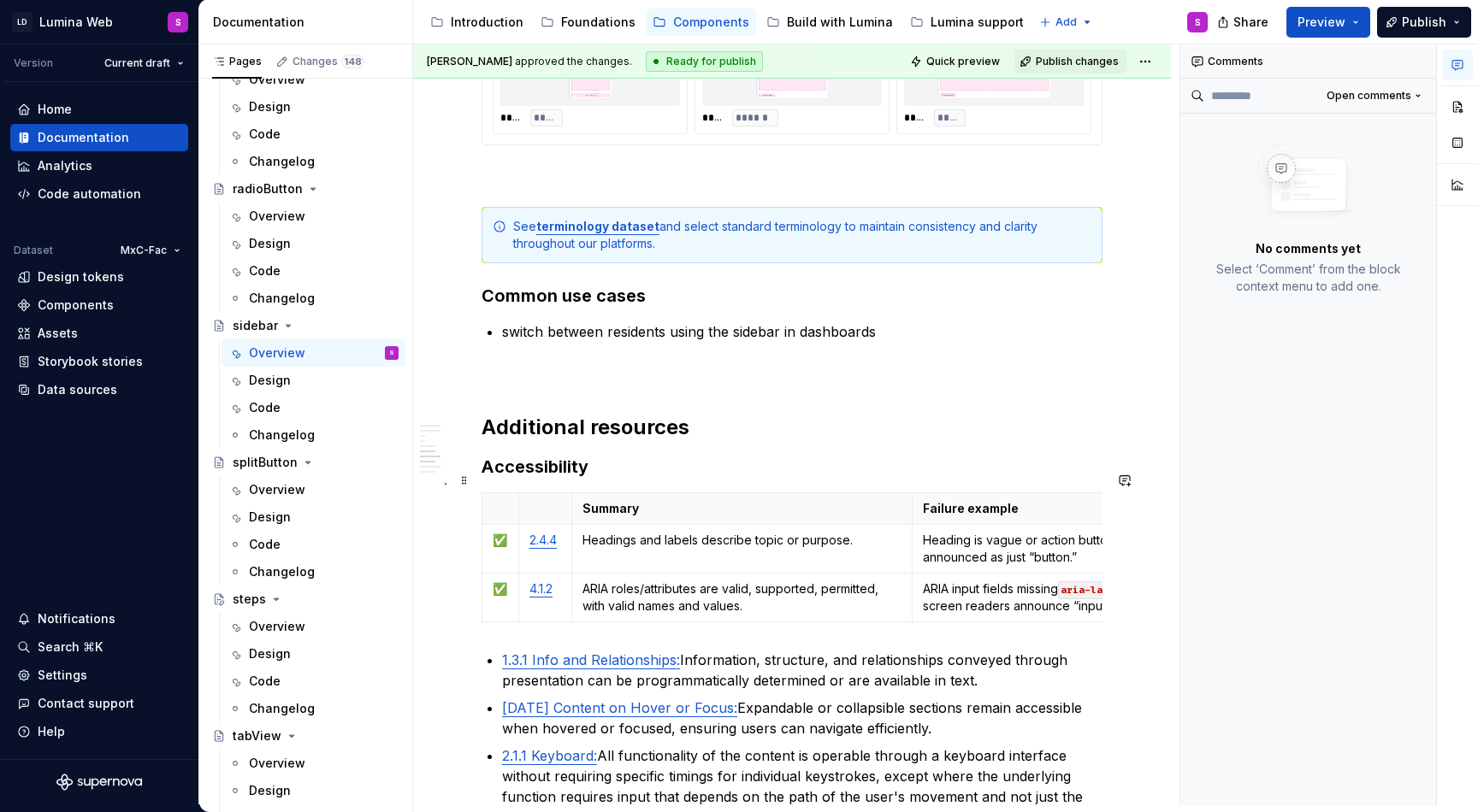
scroll to position [3229, 0]
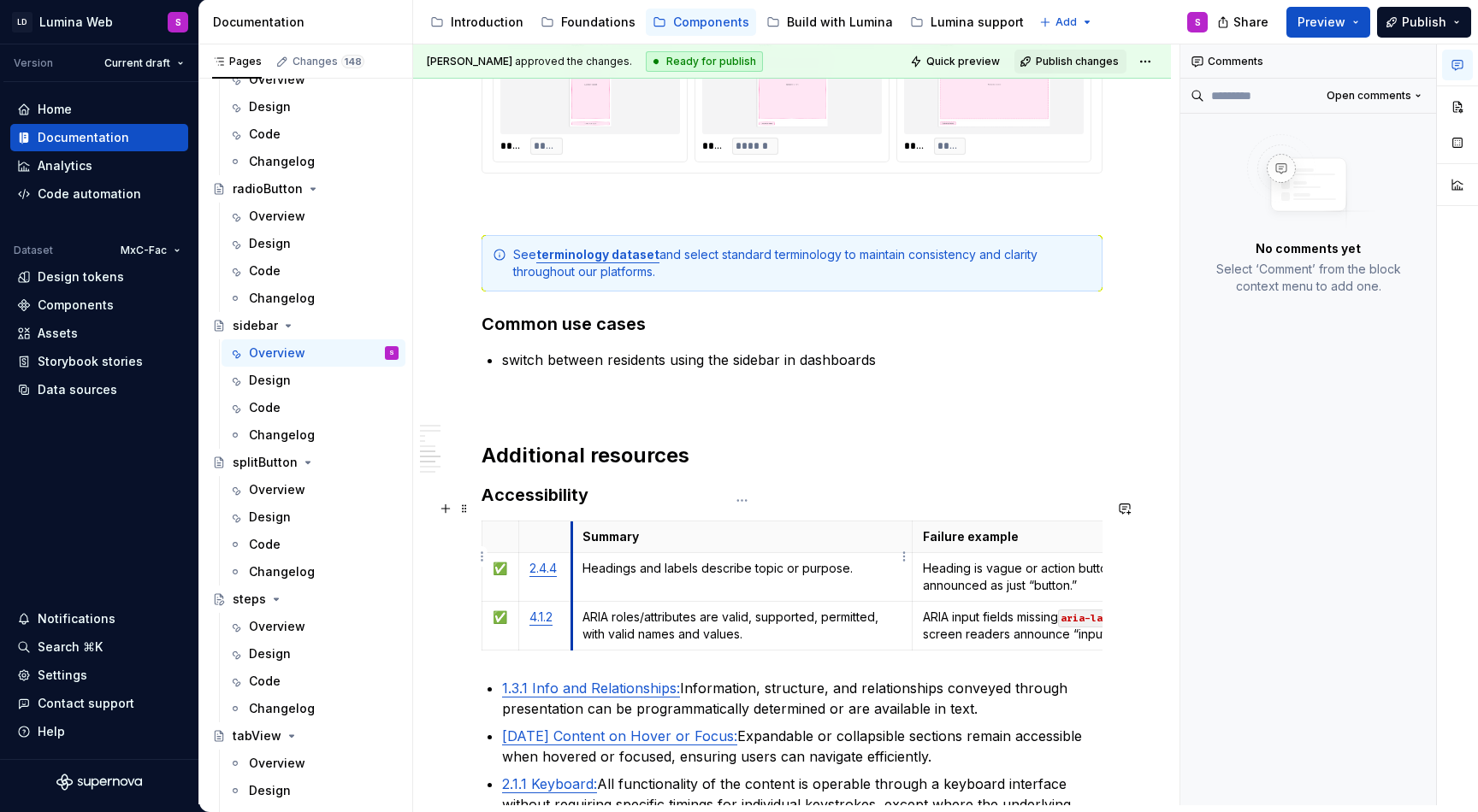
click at [550, 561] on link "2.4.4" at bounding box center [543, 568] width 27 height 15
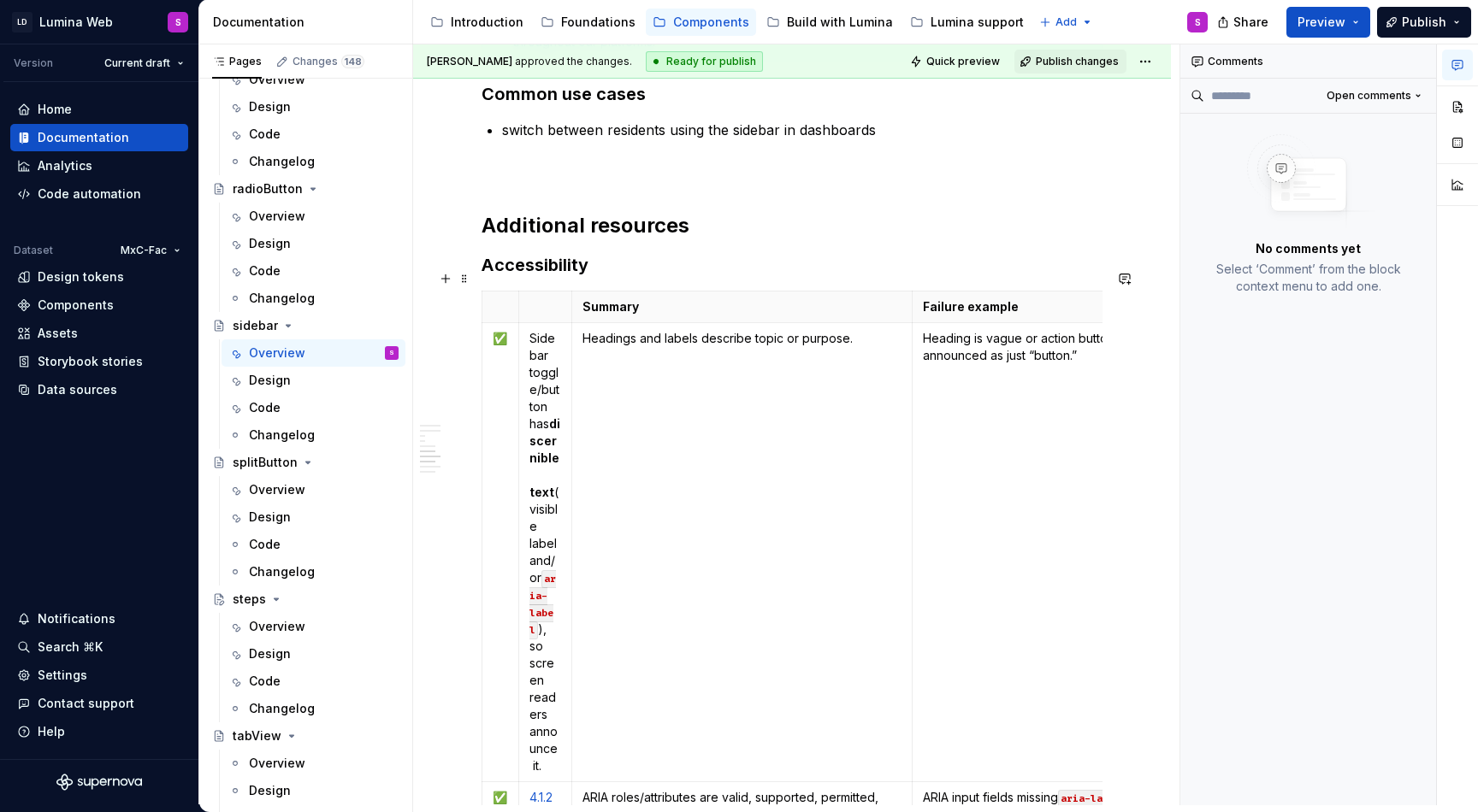
scroll to position [3450, 0]
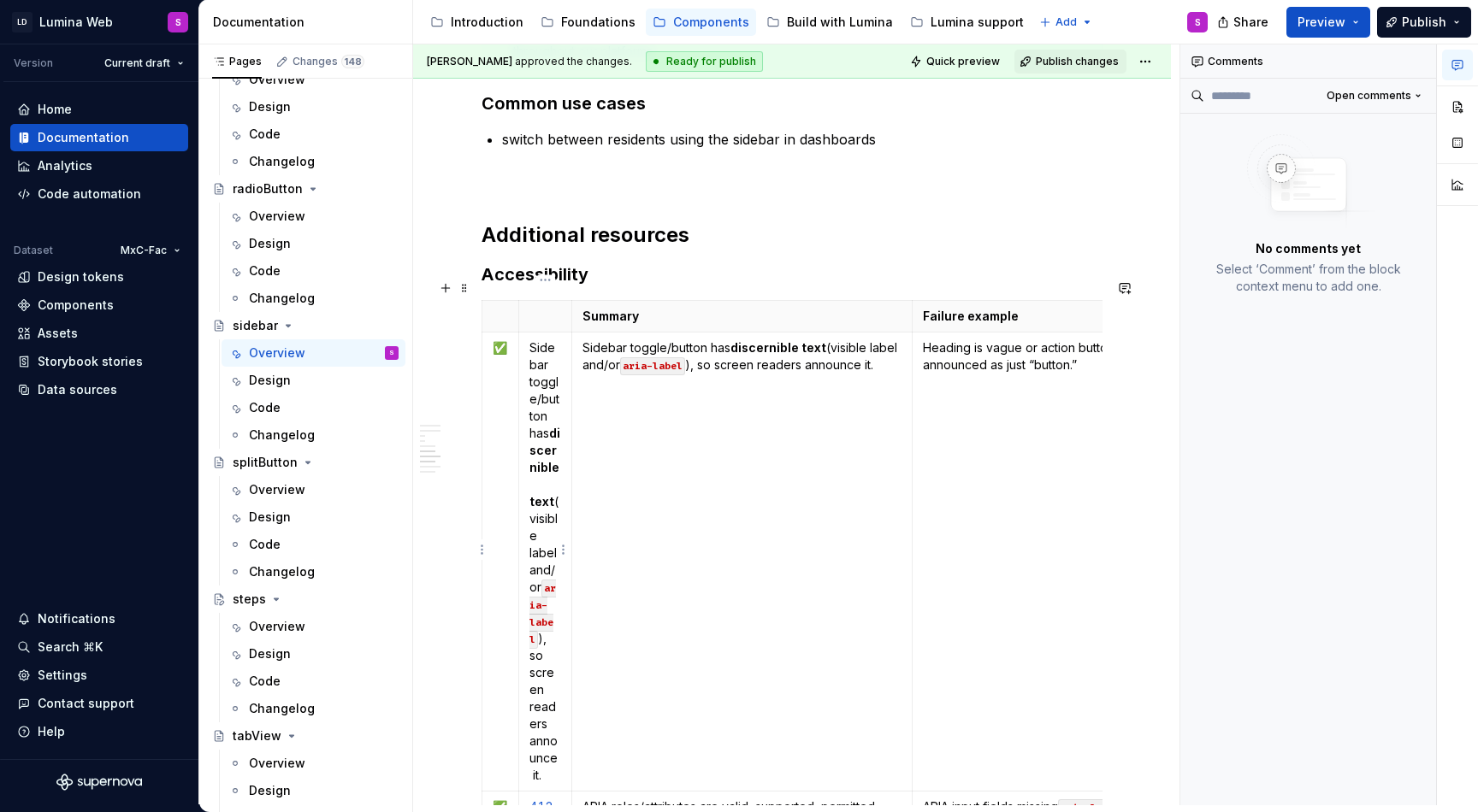
click at [557, 357] on p "Sidebar toggle/button has discernible text (visible label and/or aria-label ), …" at bounding box center [545, 561] width 32 height 444
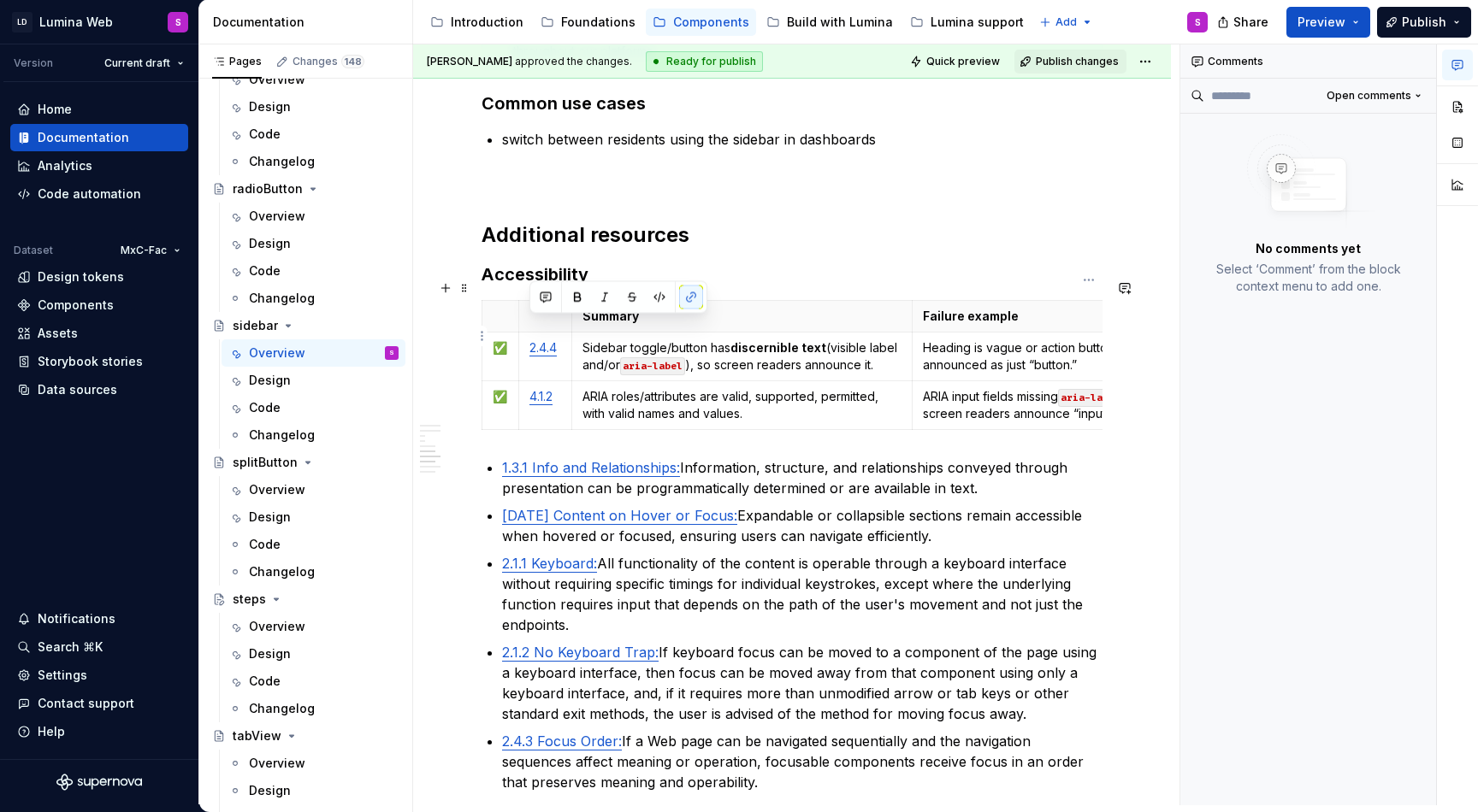
click at [949, 339] on p "Heading is vague or action buttons have no labels, announced as just “button.”" at bounding box center [1088, 356] width 332 height 34
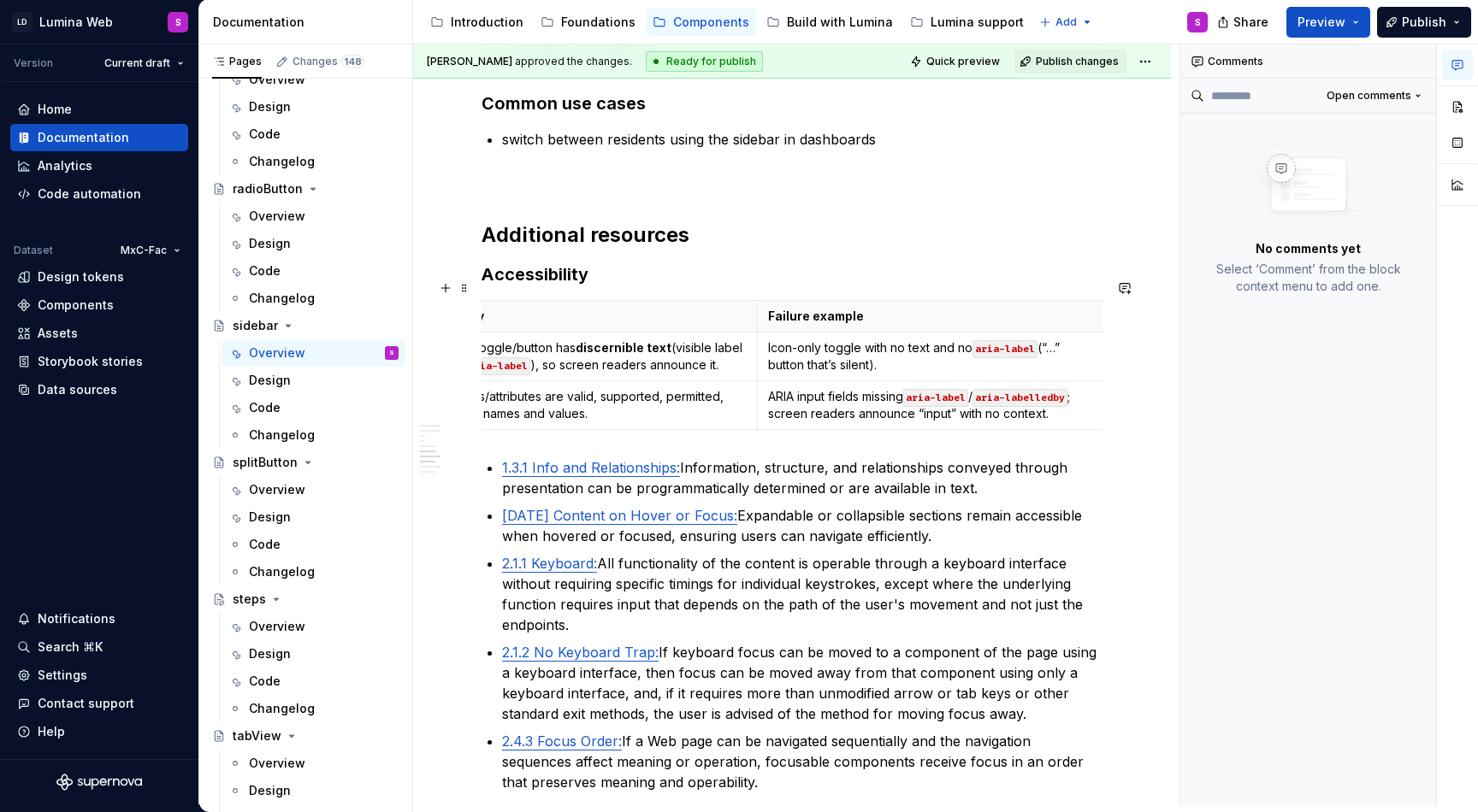
scroll to position [0, 0]
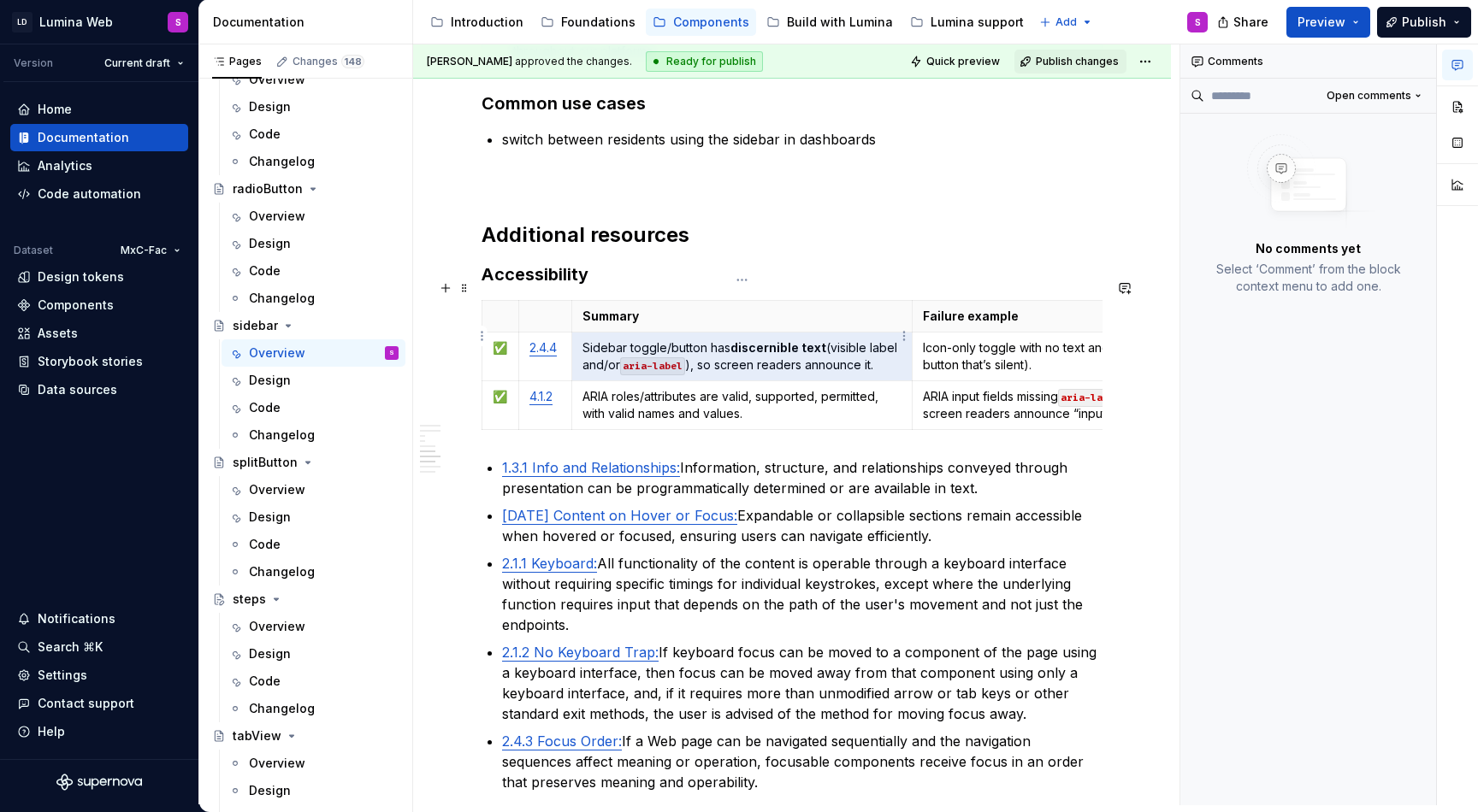
drag, startPoint x: 691, startPoint y: 344, endPoint x: 824, endPoint y: 328, distance: 134.0
click at [824, 339] on p "Sidebar toggle/button has discernible text (visible label and/or aria-label ), …" at bounding box center [742, 356] width 320 height 34
click at [697, 349] on p "Sidebar toggle/button has discernible text (visible label and/or aria-label ), …" at bounding box center [742, 356] width 320 height 34
click at [730, 389] on p "ARIA roles/attributes are valid, supported, permitted, with valid names and val…" at bounding box center [742, 405] width 320 height 34
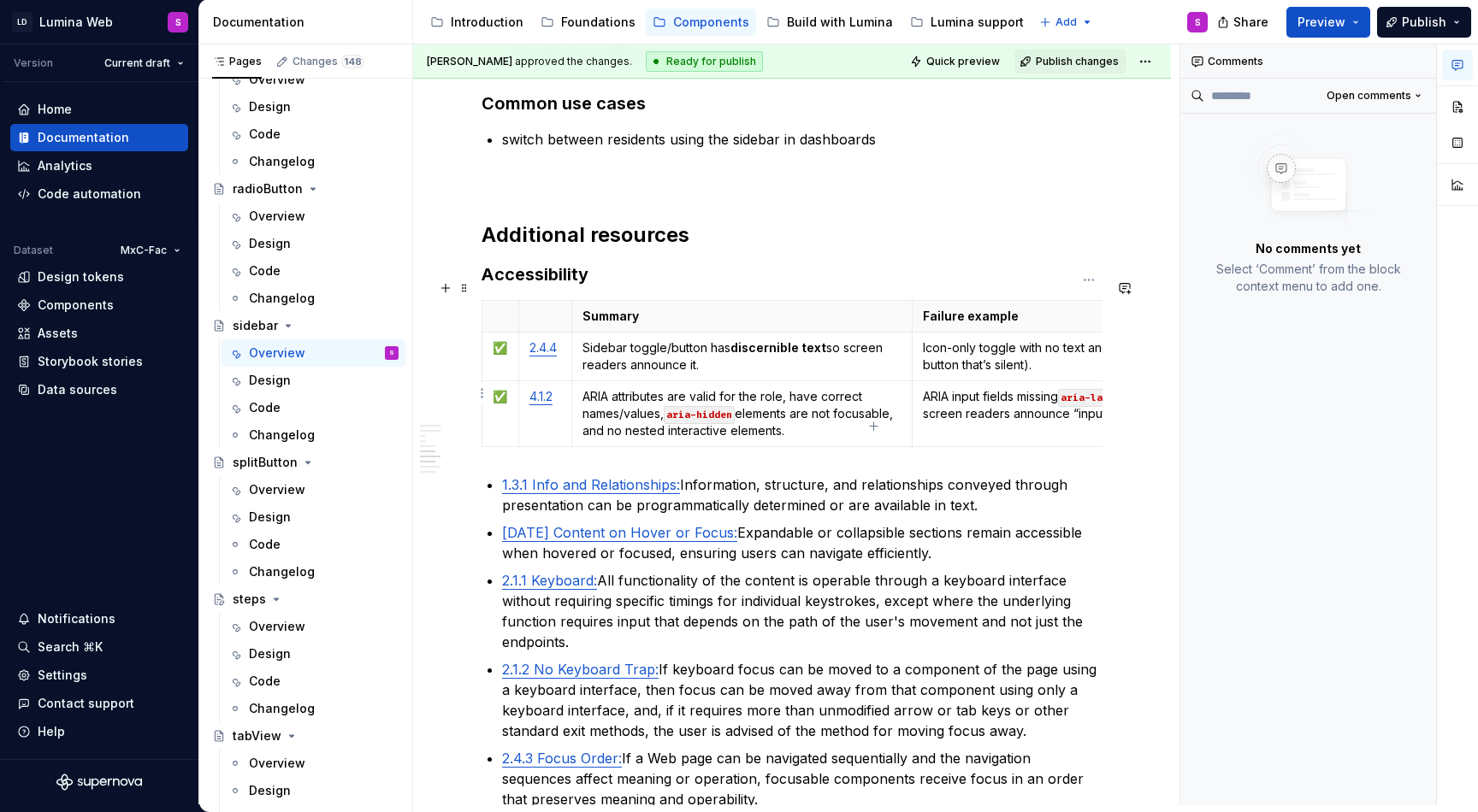
click at [970, 389] on p "ARIA input fields missing aria-label / aria-labelledby ; screen readers announc…" at bounding box center [1088, 405] width 332 height 34
type textarea "*"
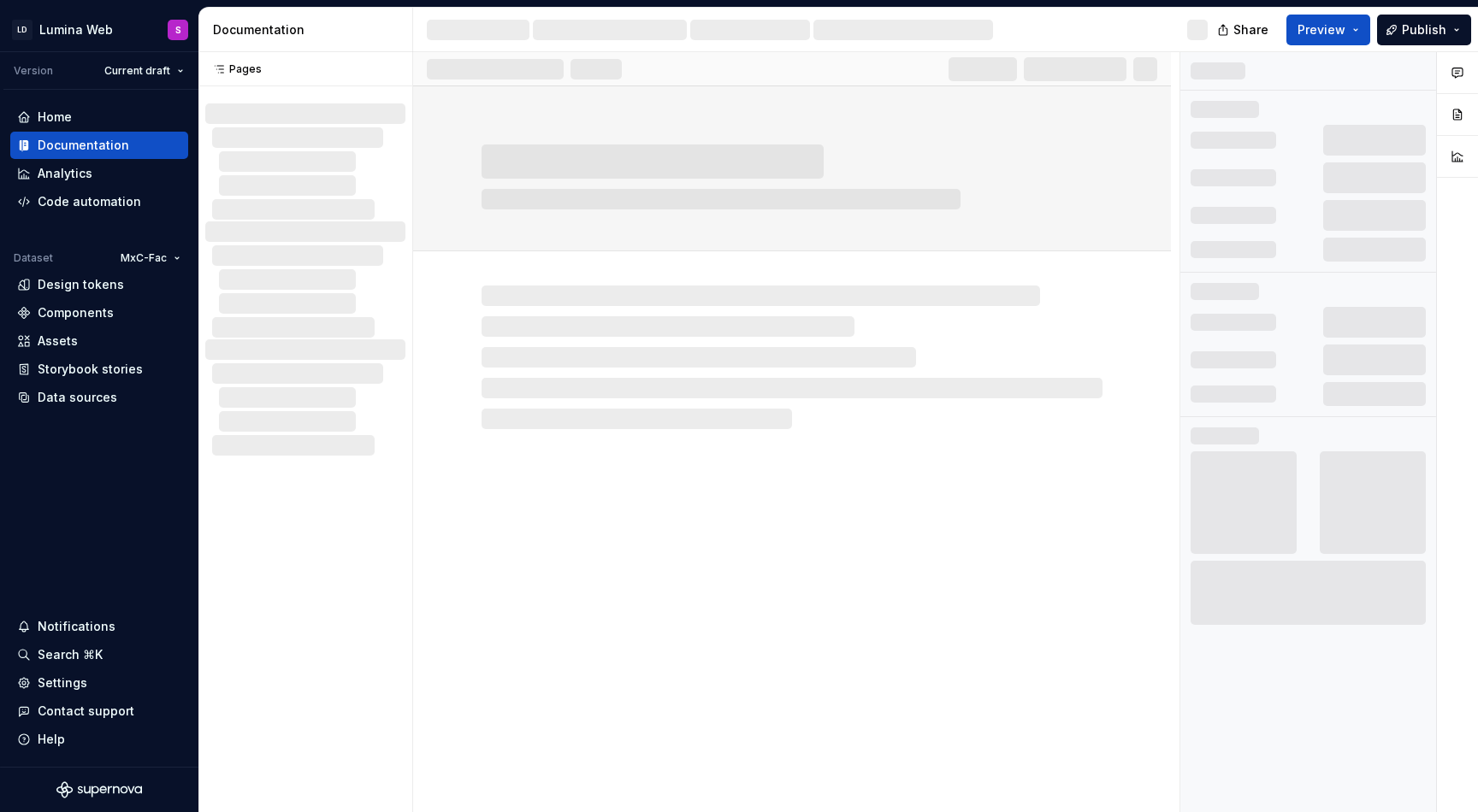
click at [375, 32] on div "Documentation" at bounding box center [308, 29] width 193 height 17
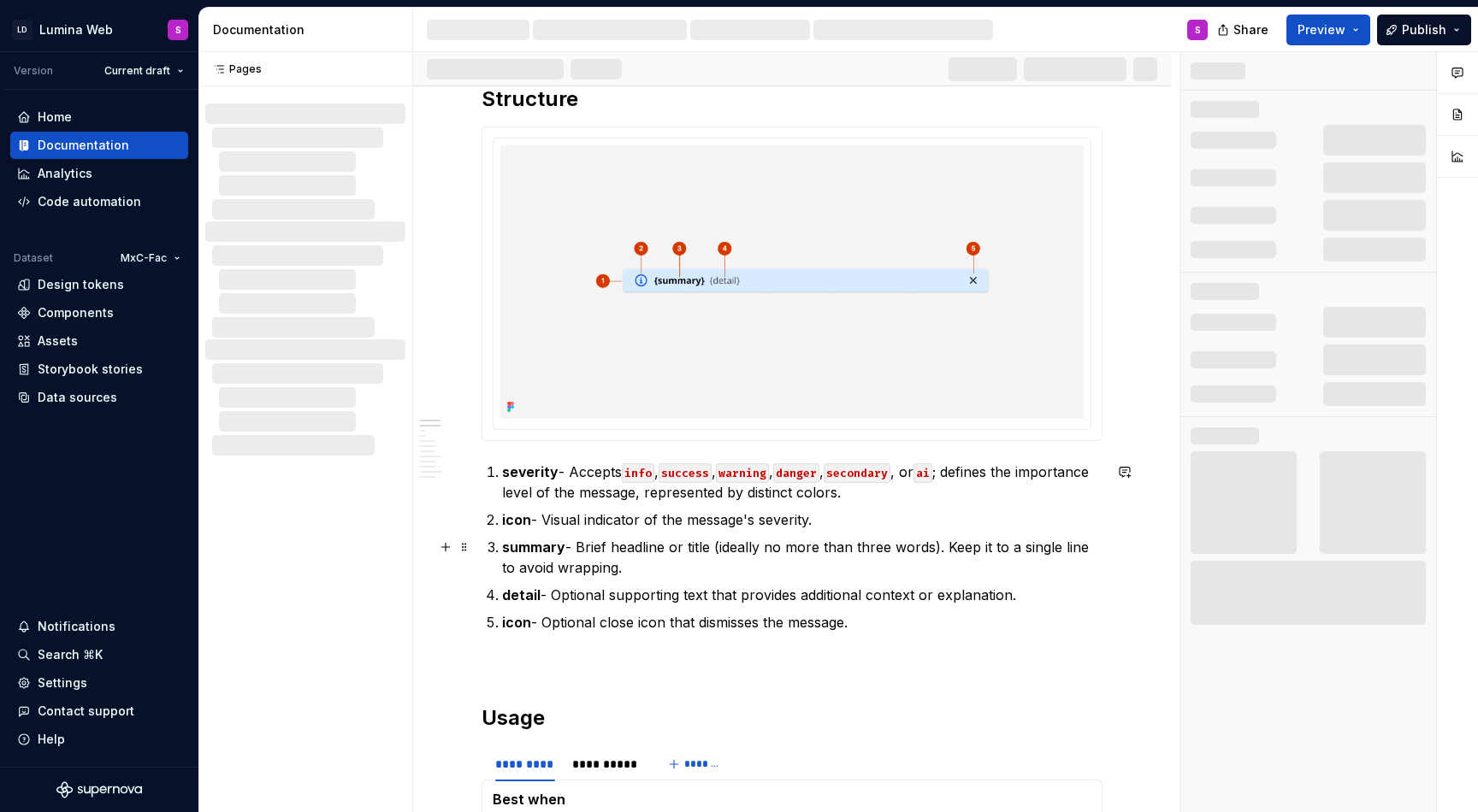
scroll to position [470, 0]
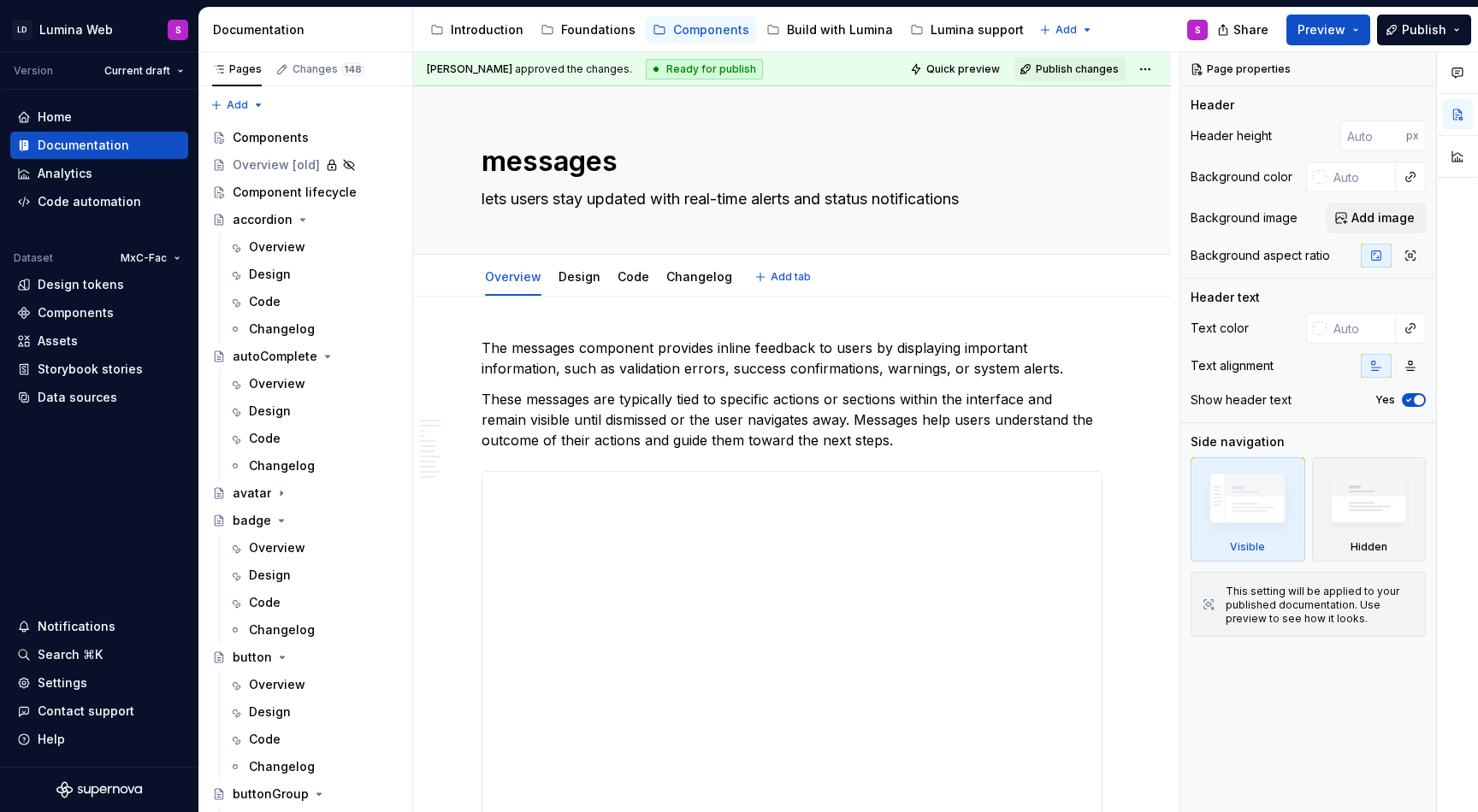
type textarea "*"
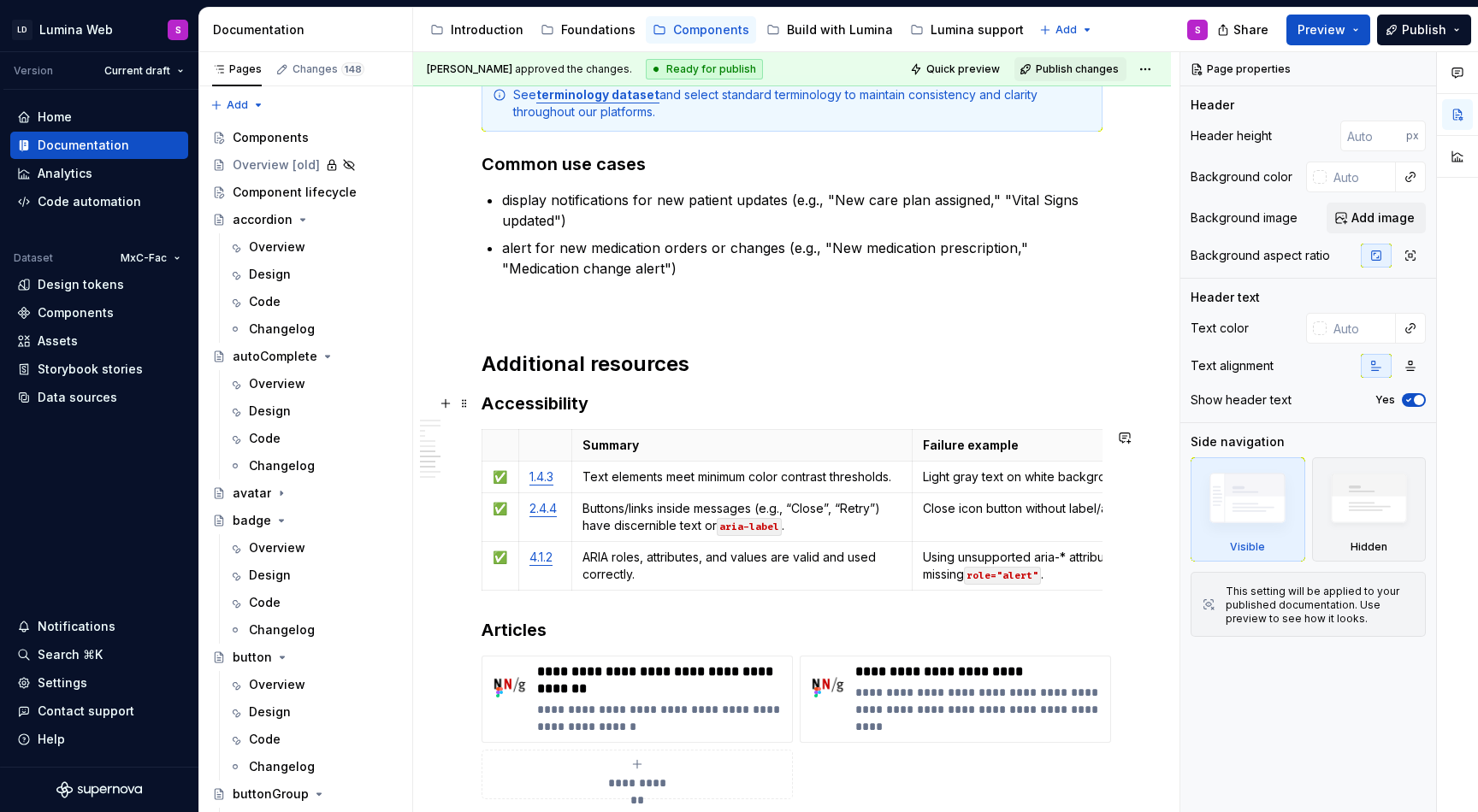
scroll to position [4089, 0]
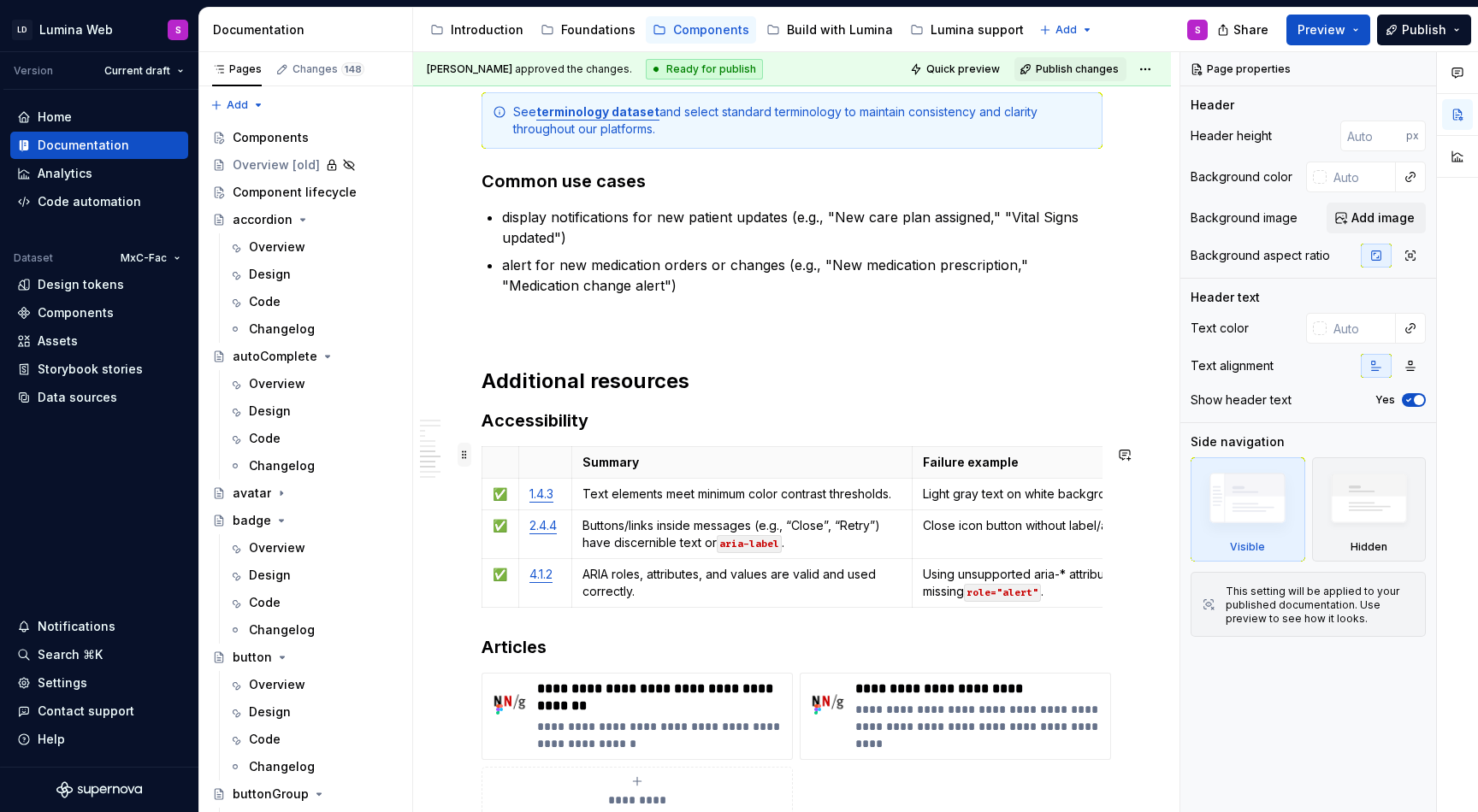
click at [465, 452] on span at bounding box center [463, 454] width 14 height 24
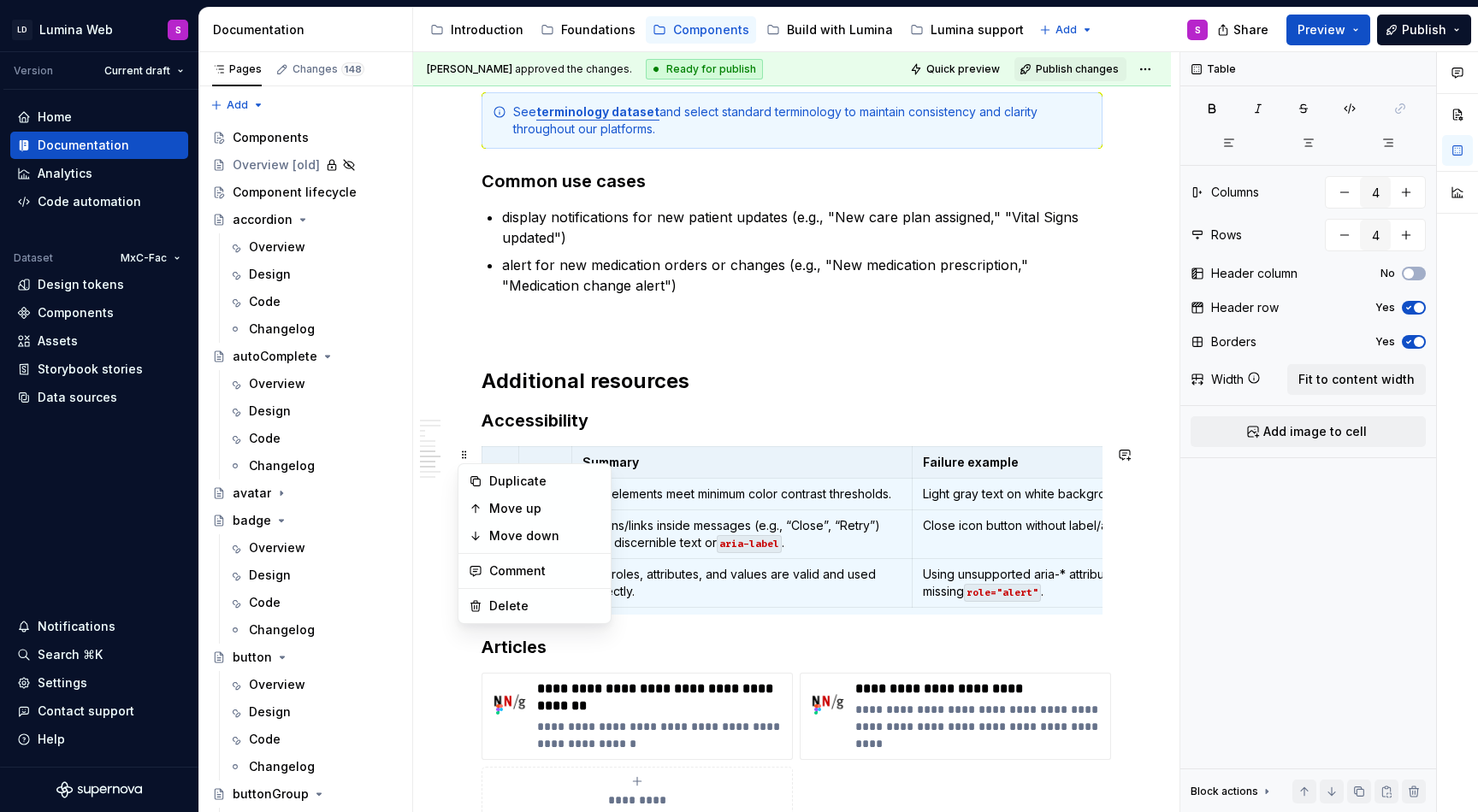
click at [536, 638] on h3 "Articles" at bounding box center [792, 647] width 620 height 24
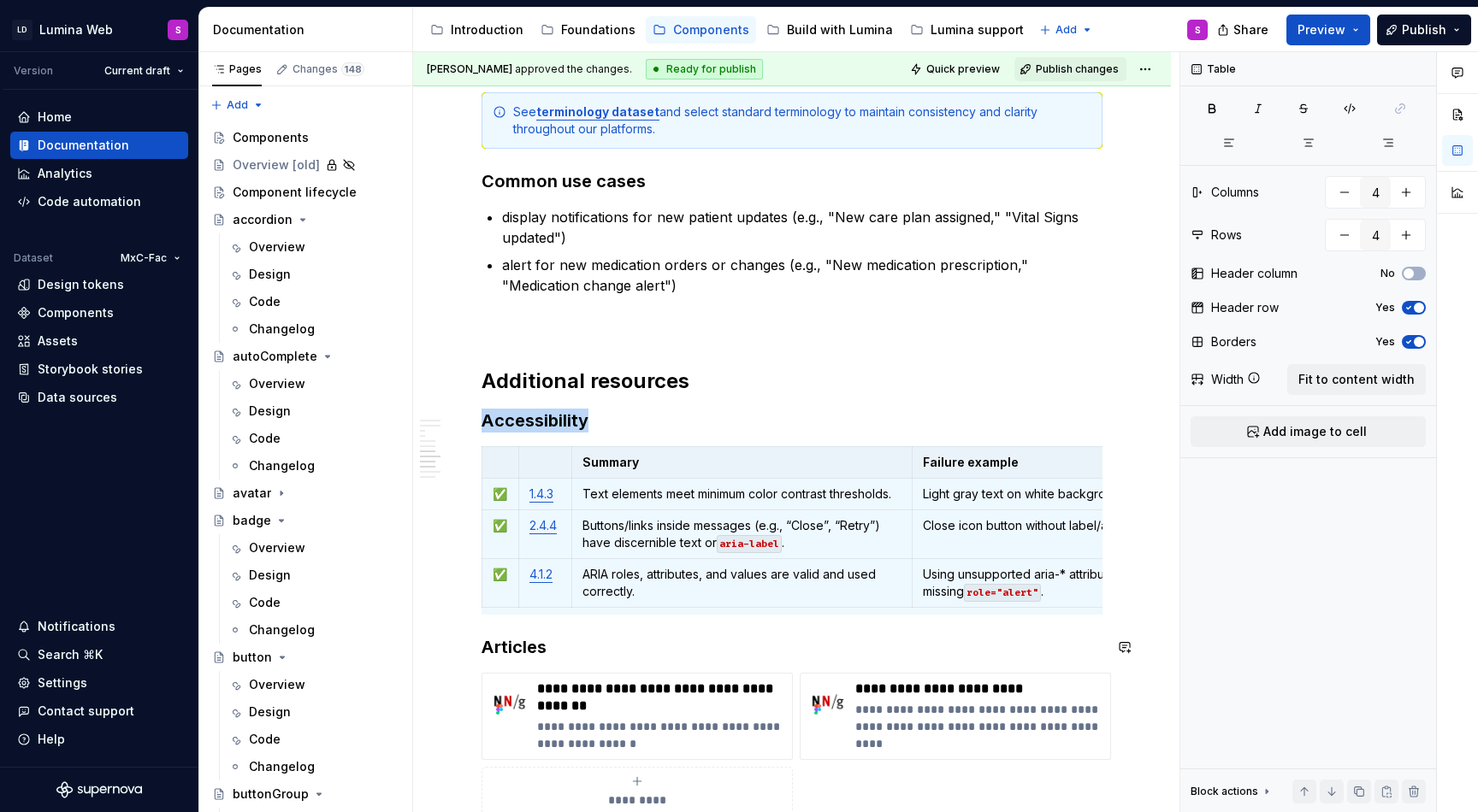
copy h3 "Accessibility"
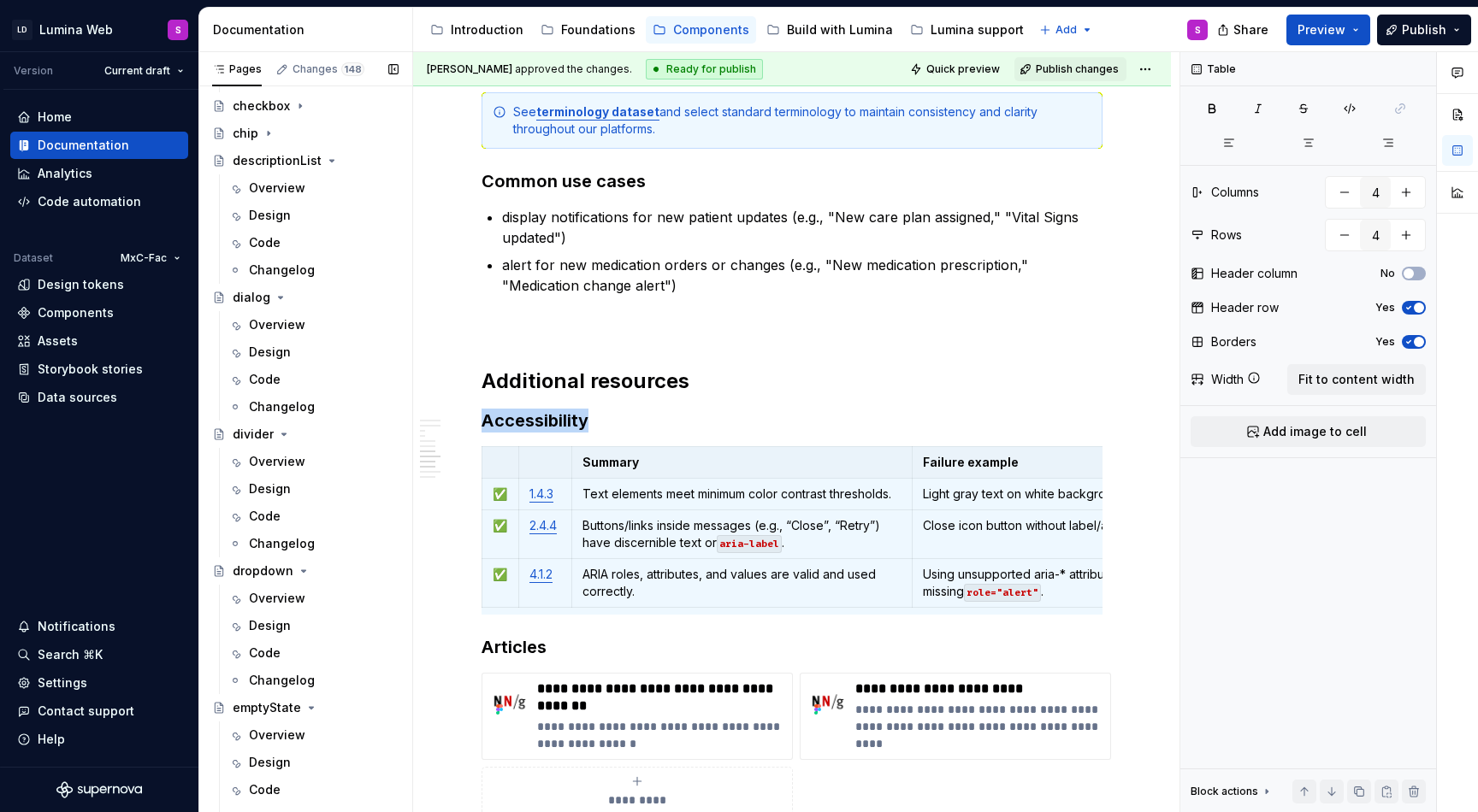
scroll to position [1411, 0]
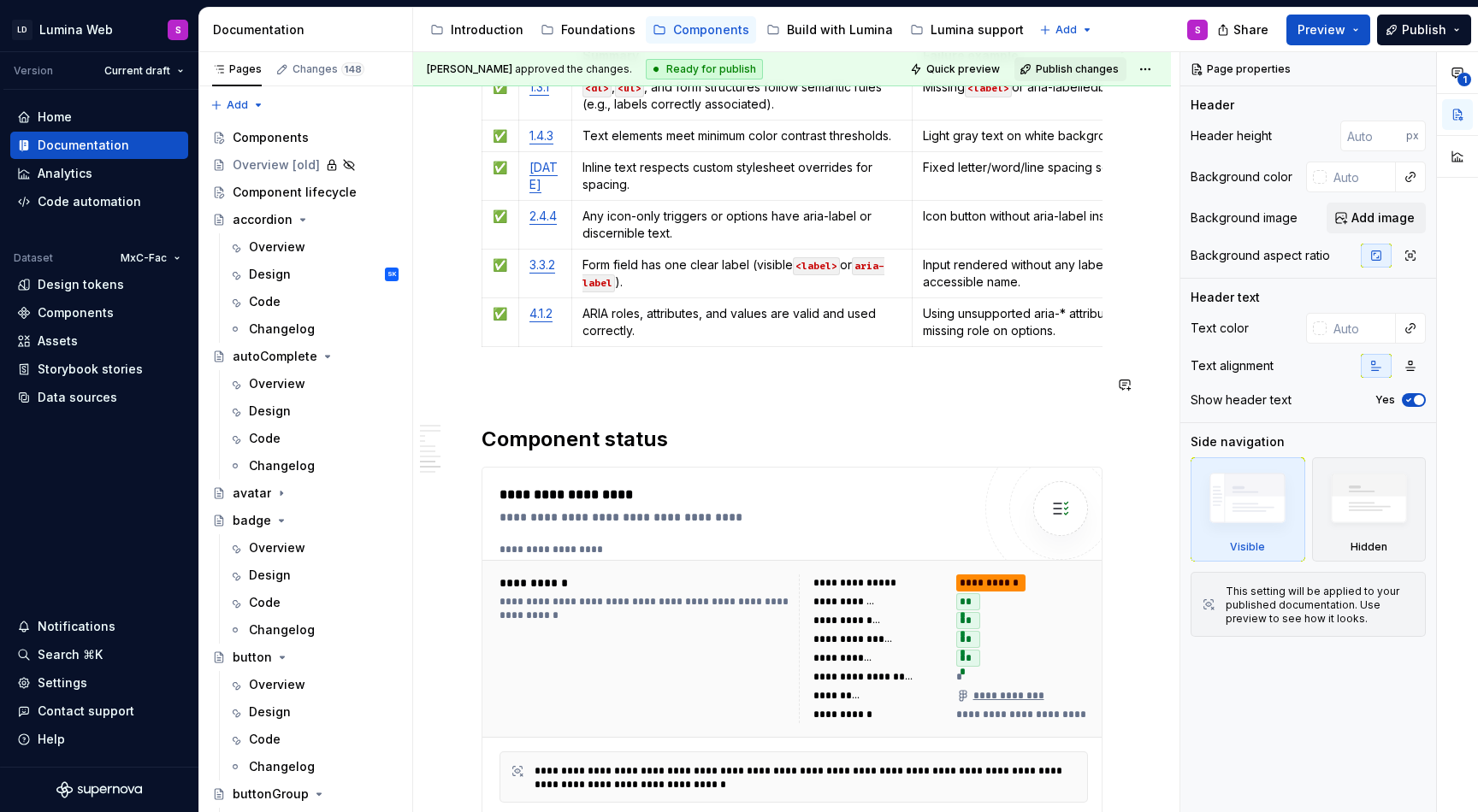
scroll to position [3695, 0]
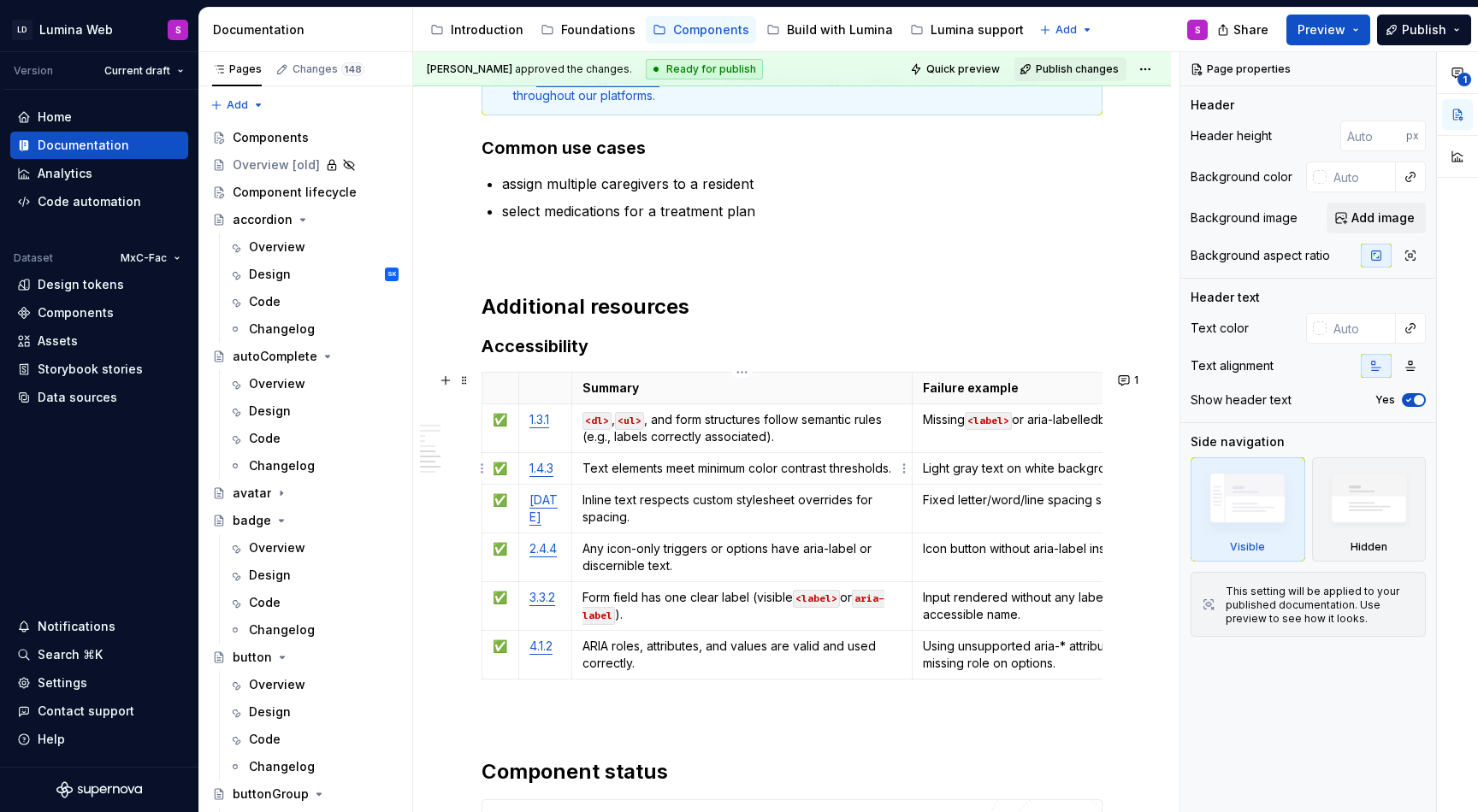
click at [595, 460] on p "Text elements meet minimum color contrast thresholds." at bounding box center [742, 468] width 320 height 17
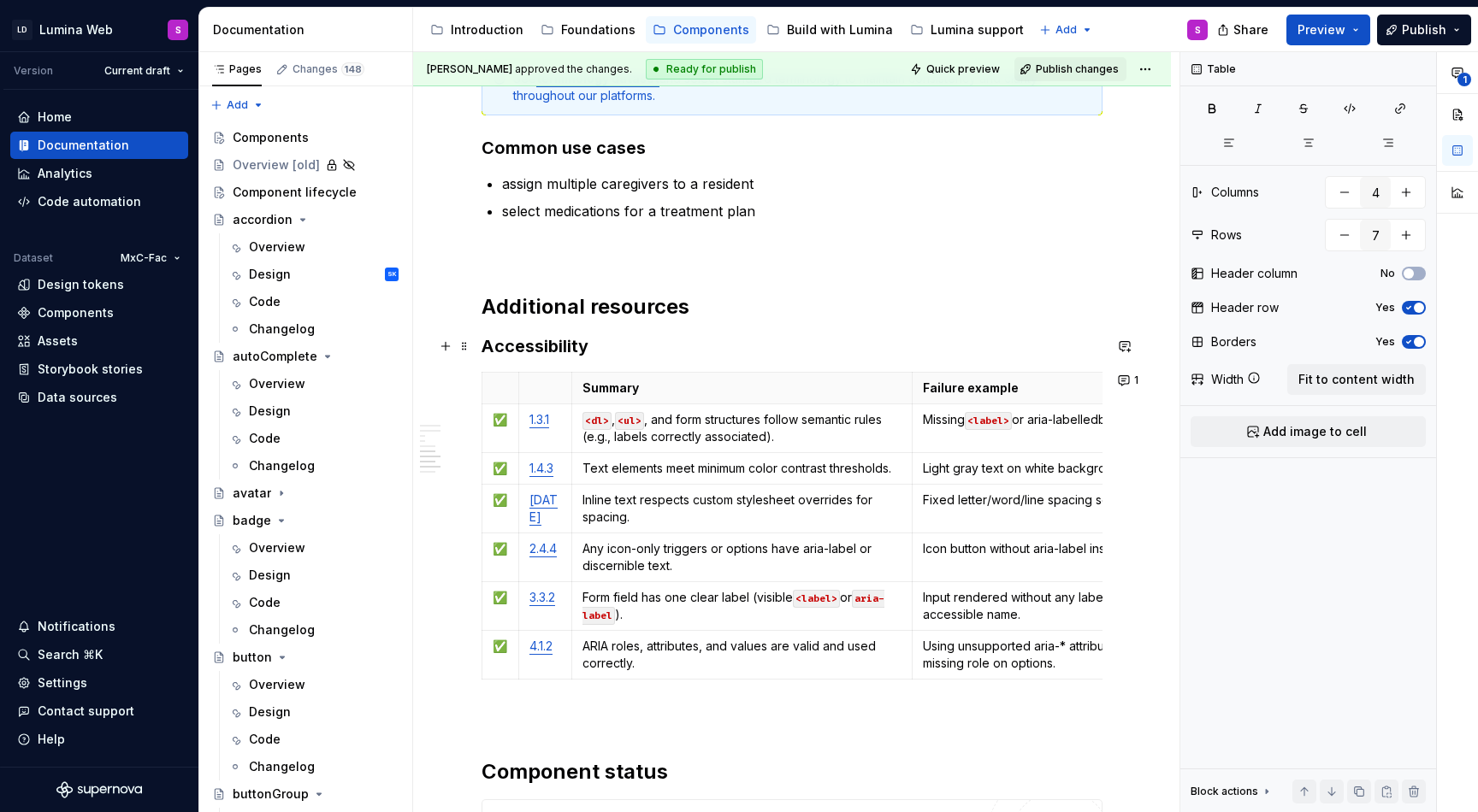
click at [598, 350] on h3 "Accessibility" at bounding box center [792, 346] width 620 height 24
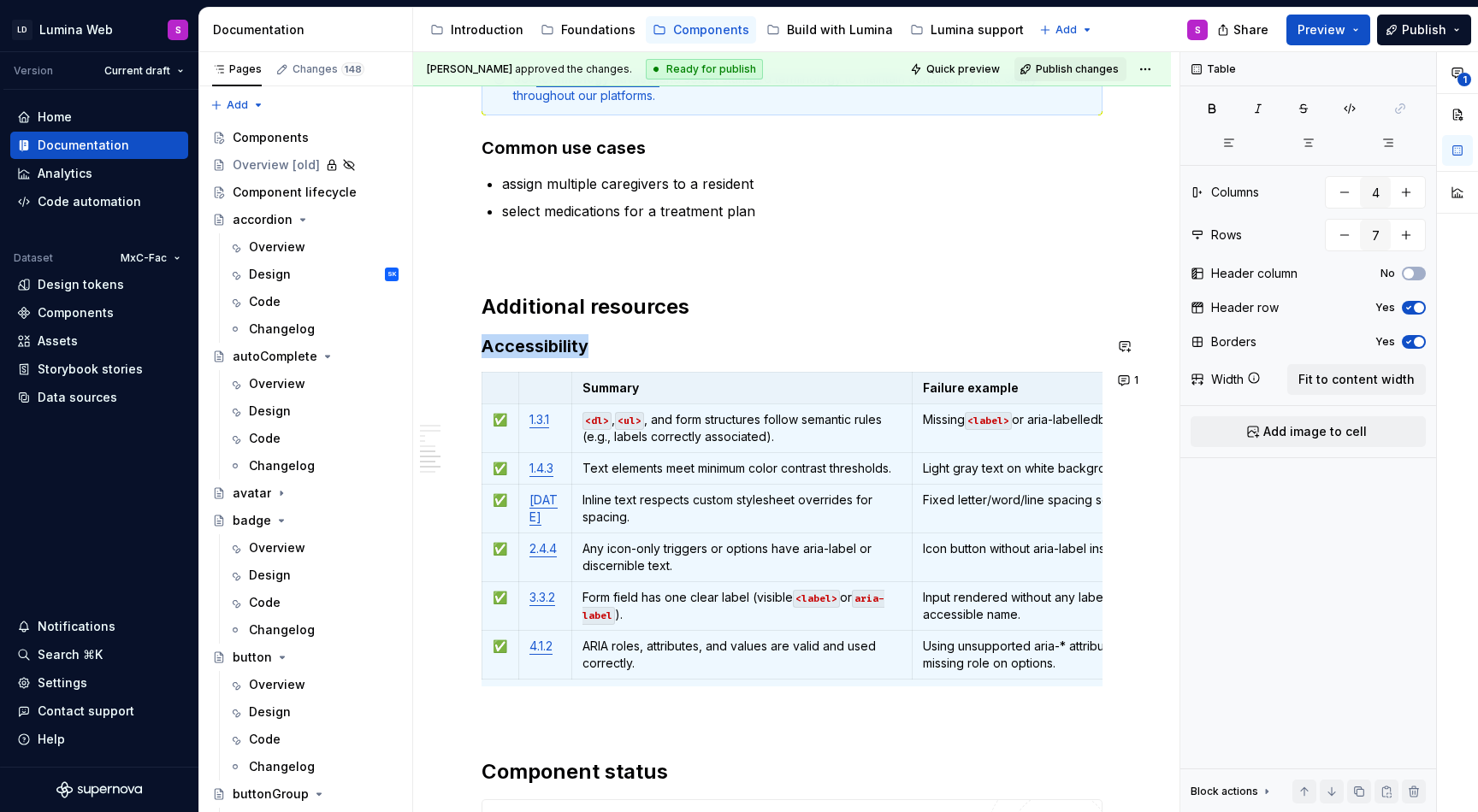
copy h3 "Accessibility"
type textarea "*"
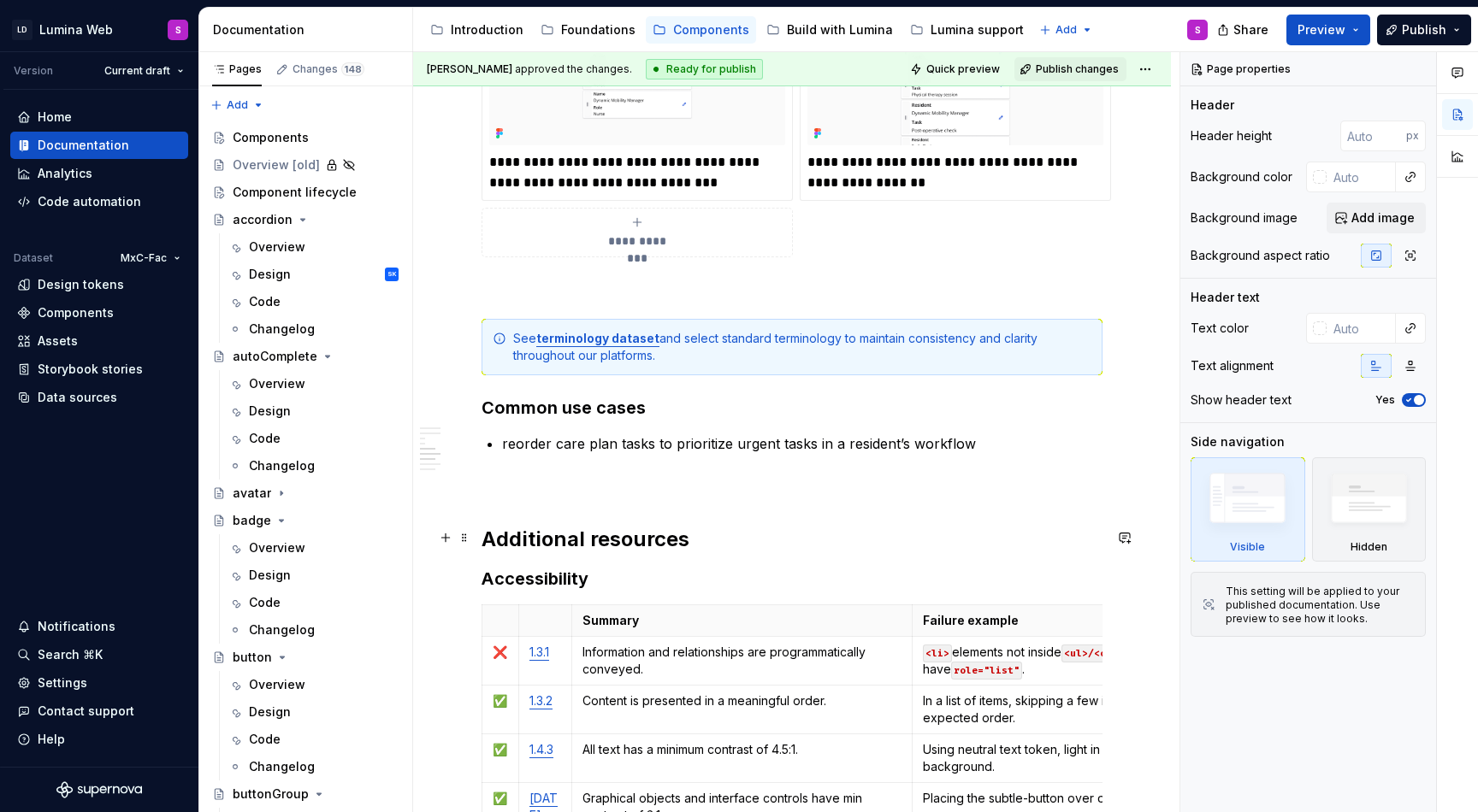
scroll to position [2850, 0]
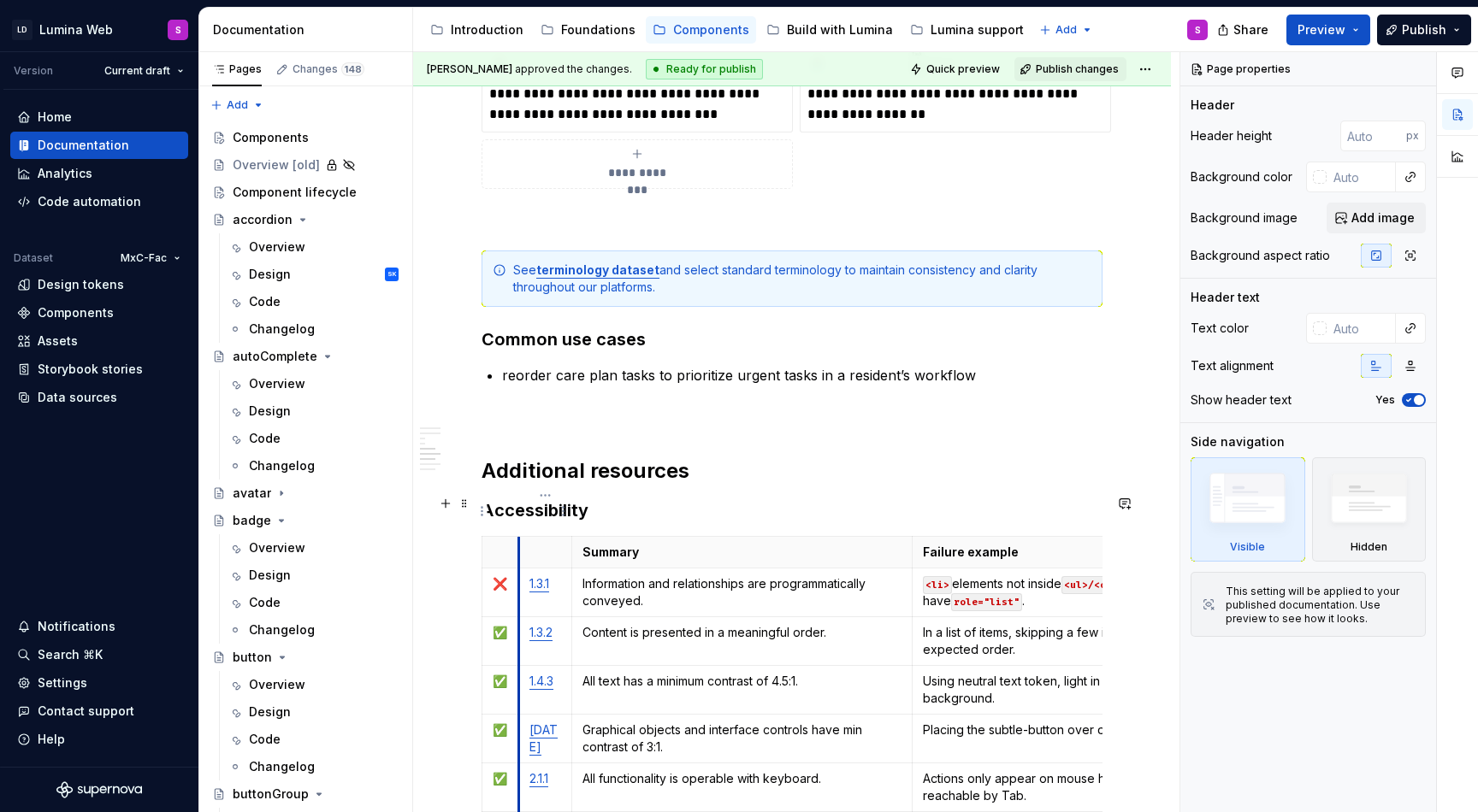
click at [522, 537] on th at bounding box center [545, 553] width 53 height 32
click at [467, 501] on span at bounding box center [463, 504] width 14 height 24
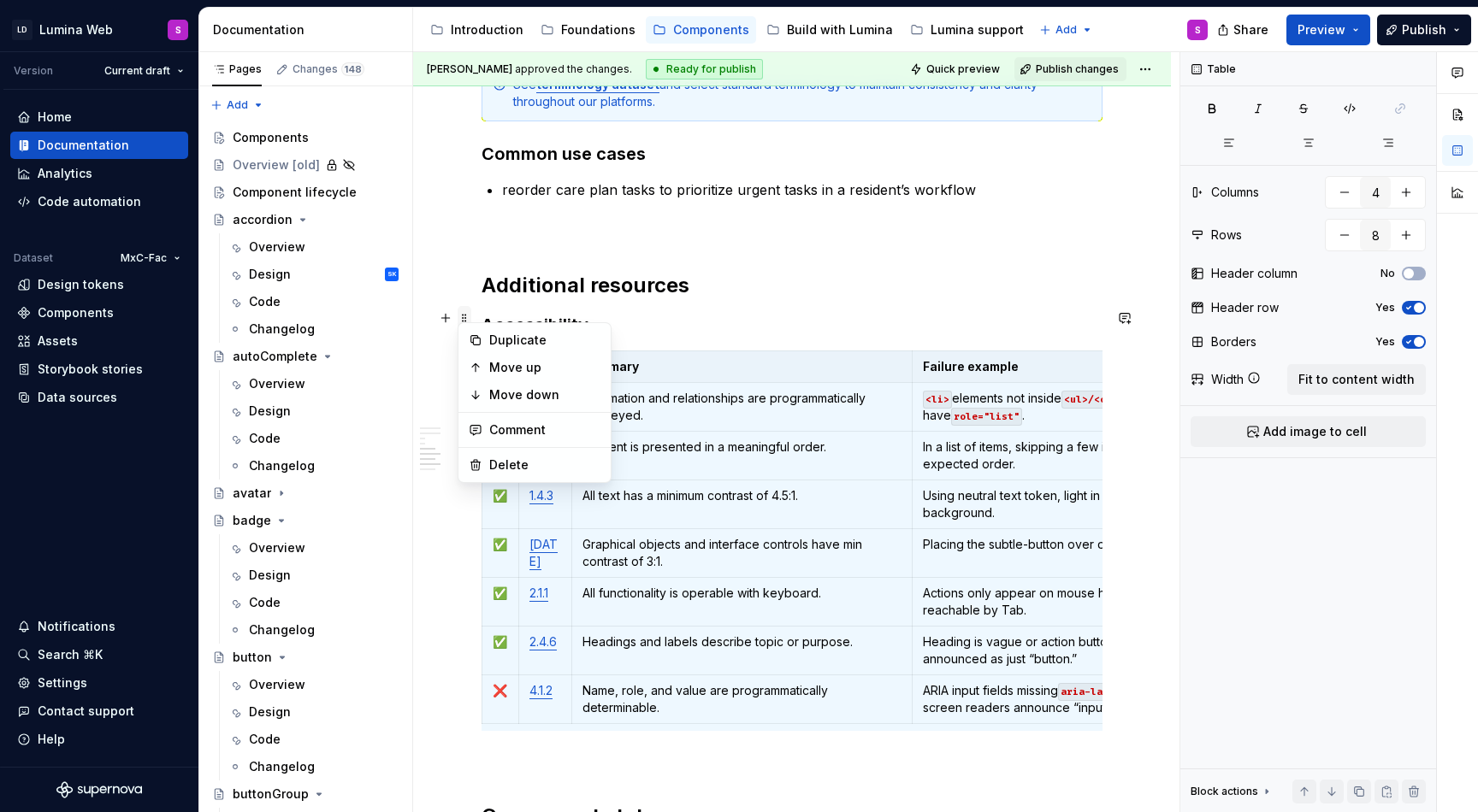
scroll to position [3050, 0]
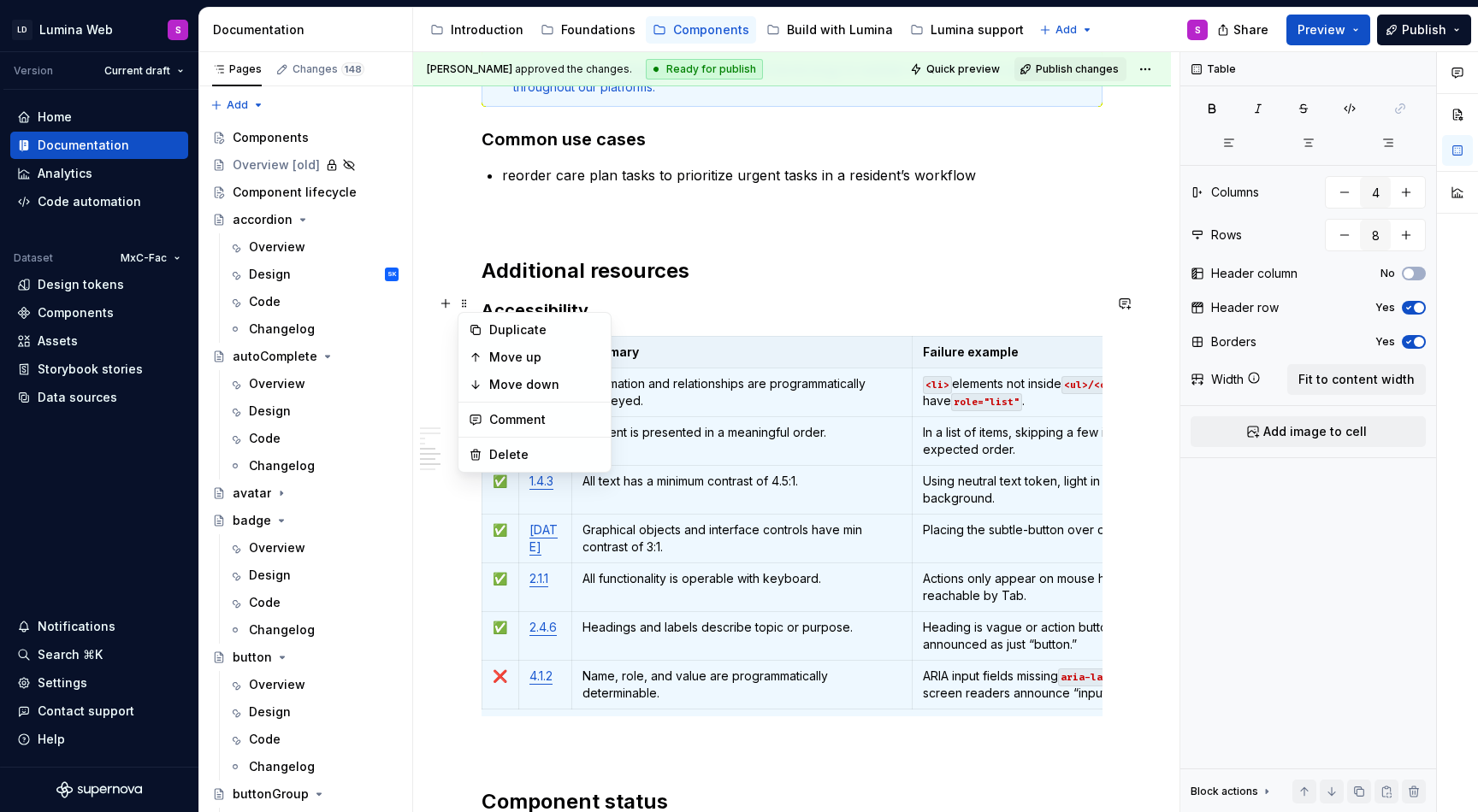
click at [567, 737] on p at bounding box center [792, 747] width 620 height 20
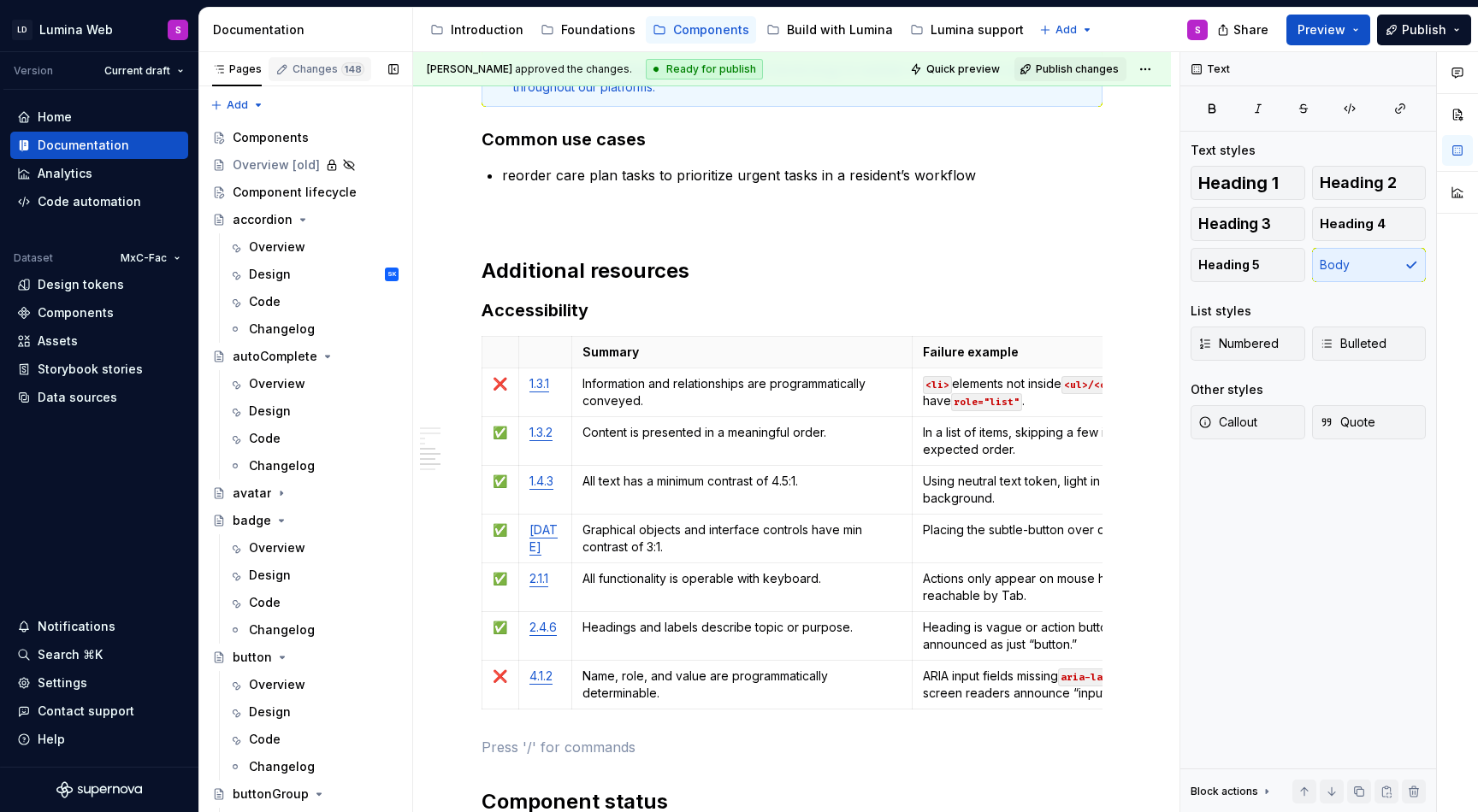
type textarea "*"
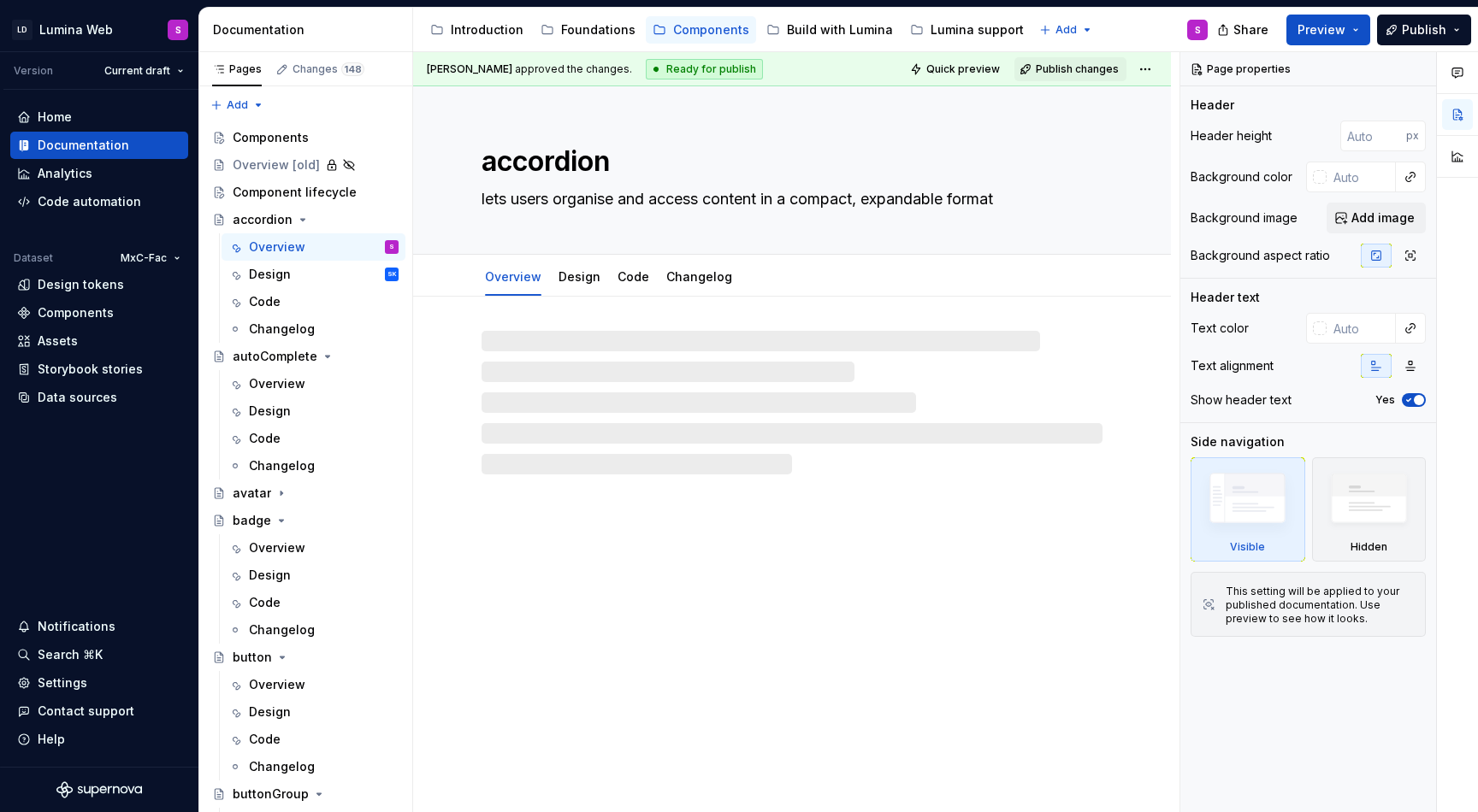
type textarea "*"
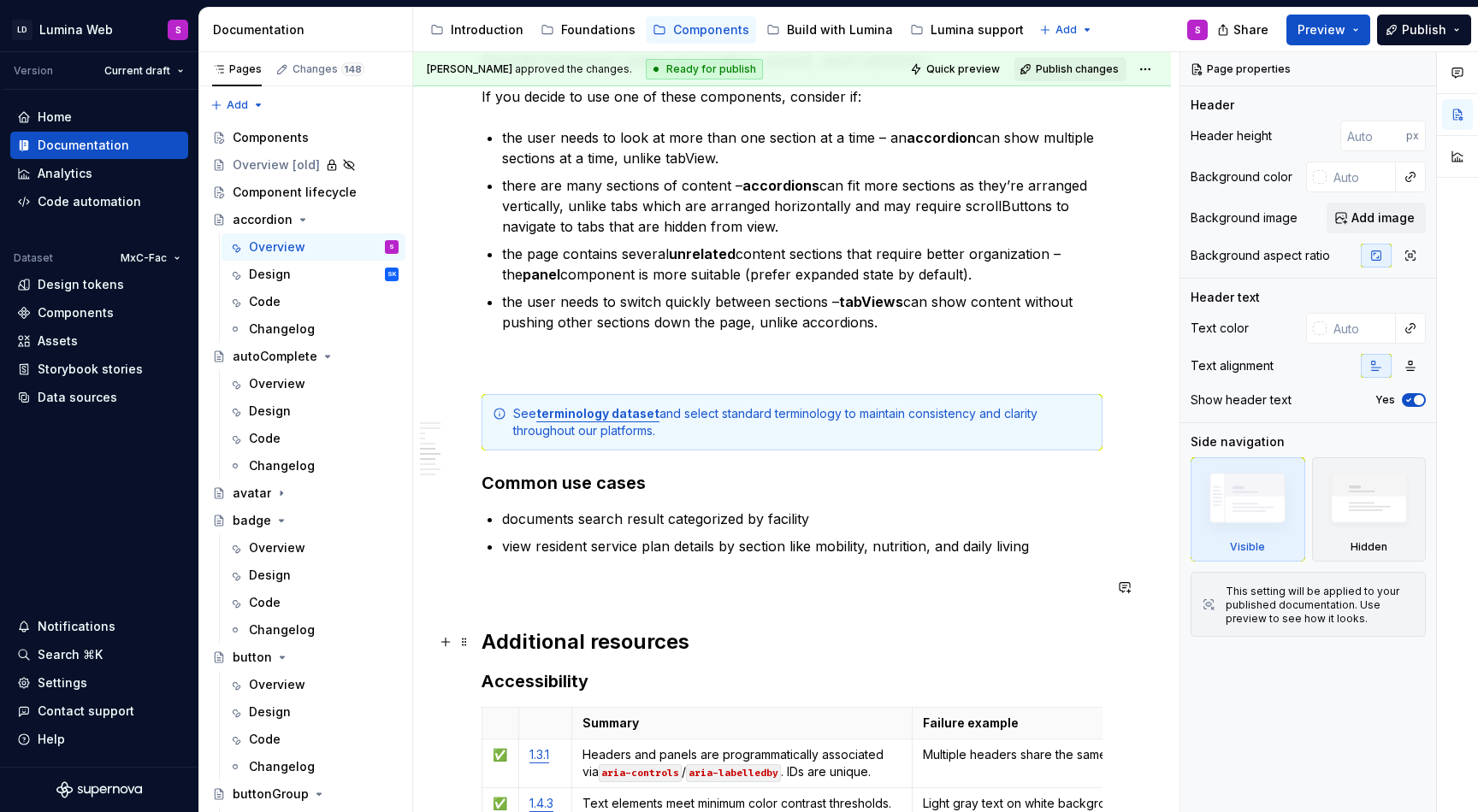
scroll to position [3647, 0]
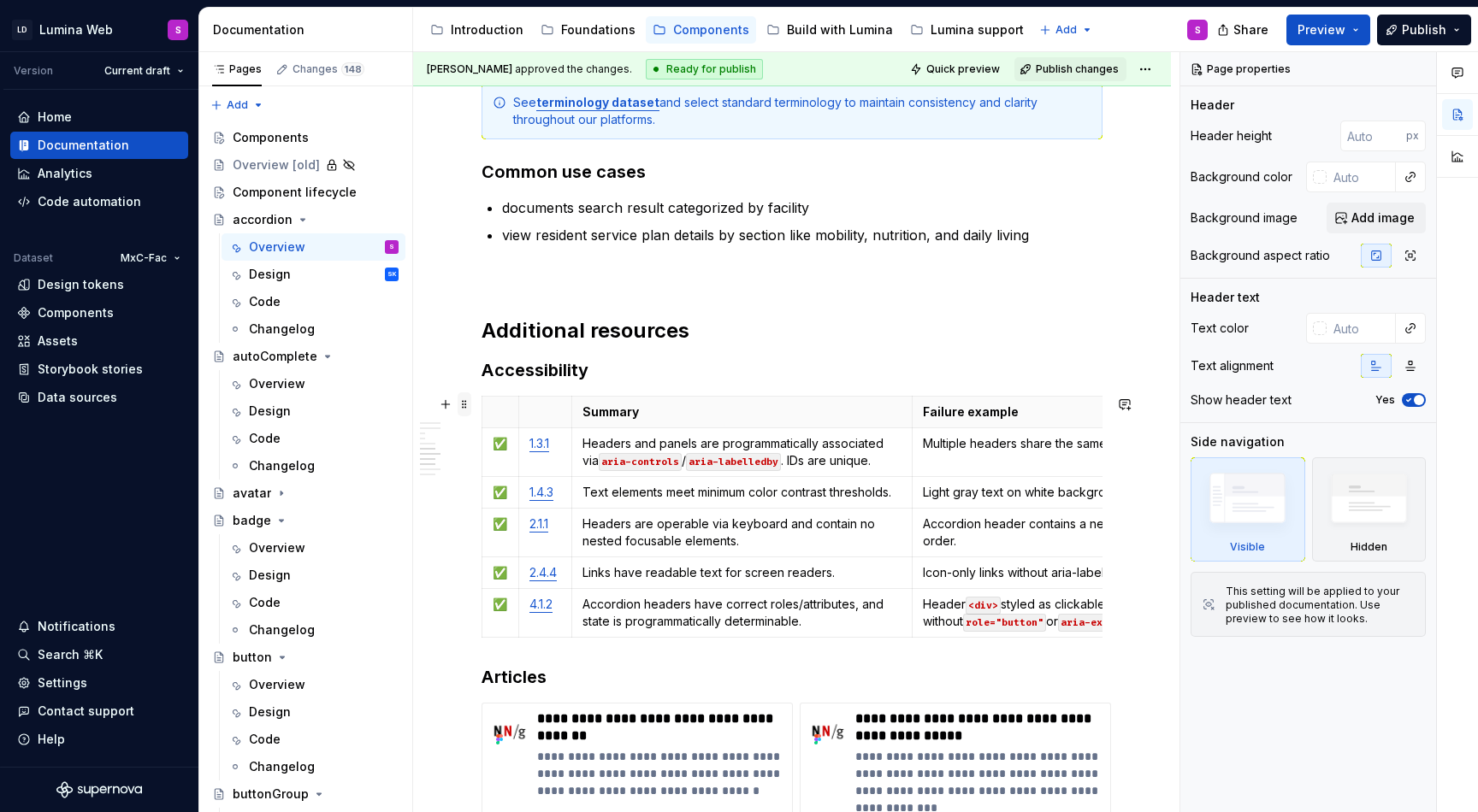
click at [465, 411] on span at bounding box center [463, 404] width 14 height 24
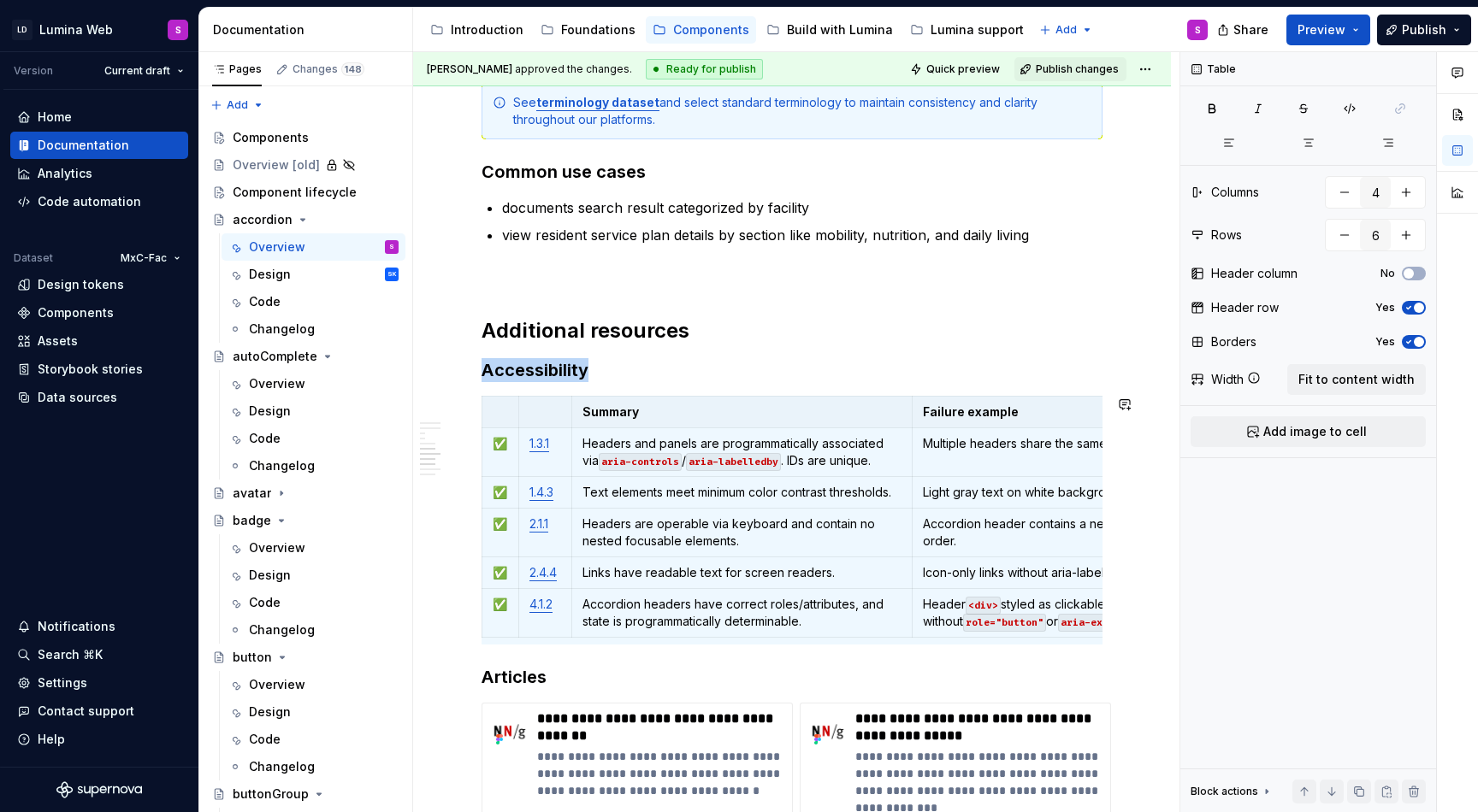
copy h3 "Accessibility"
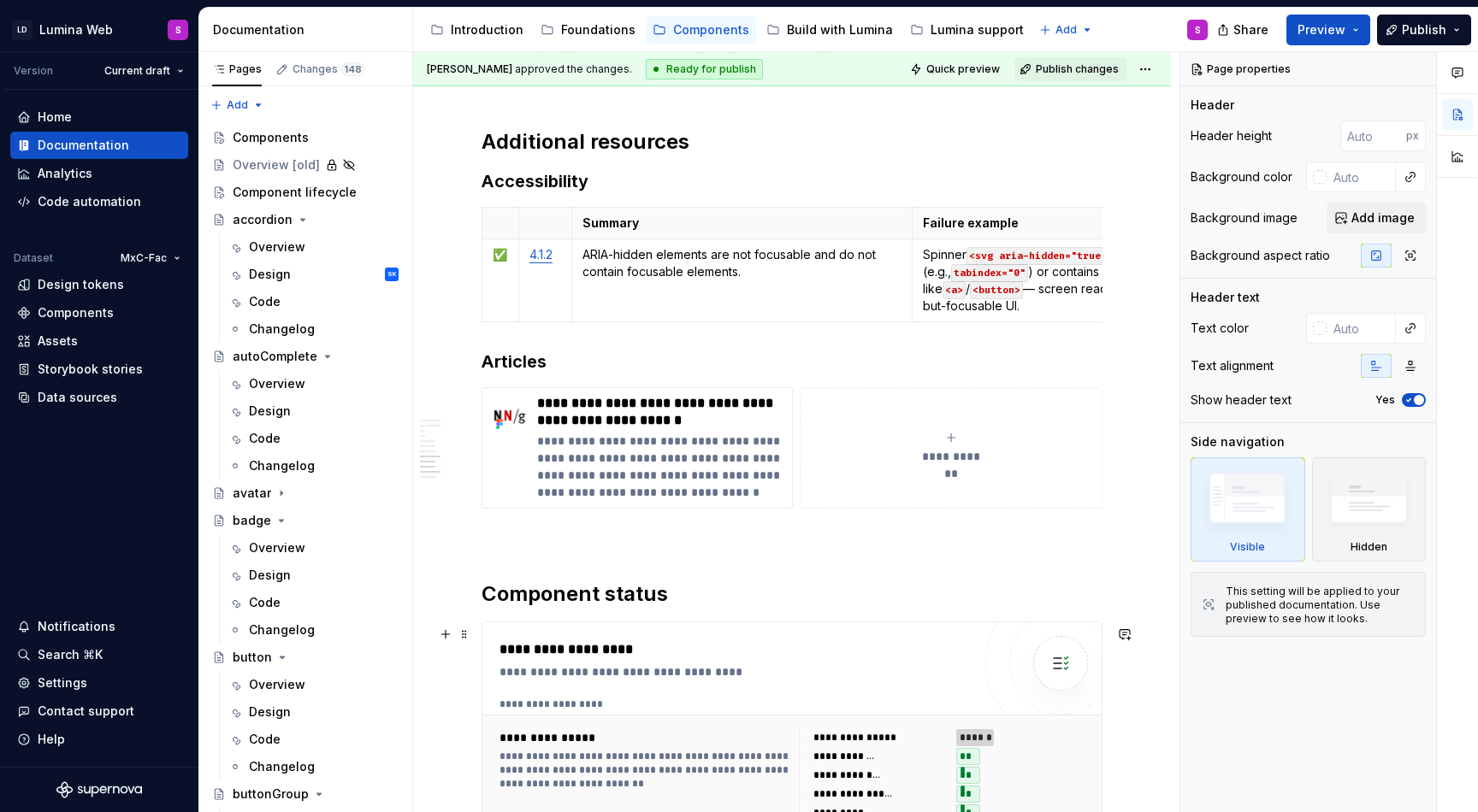
scroll to position [3736, 0]
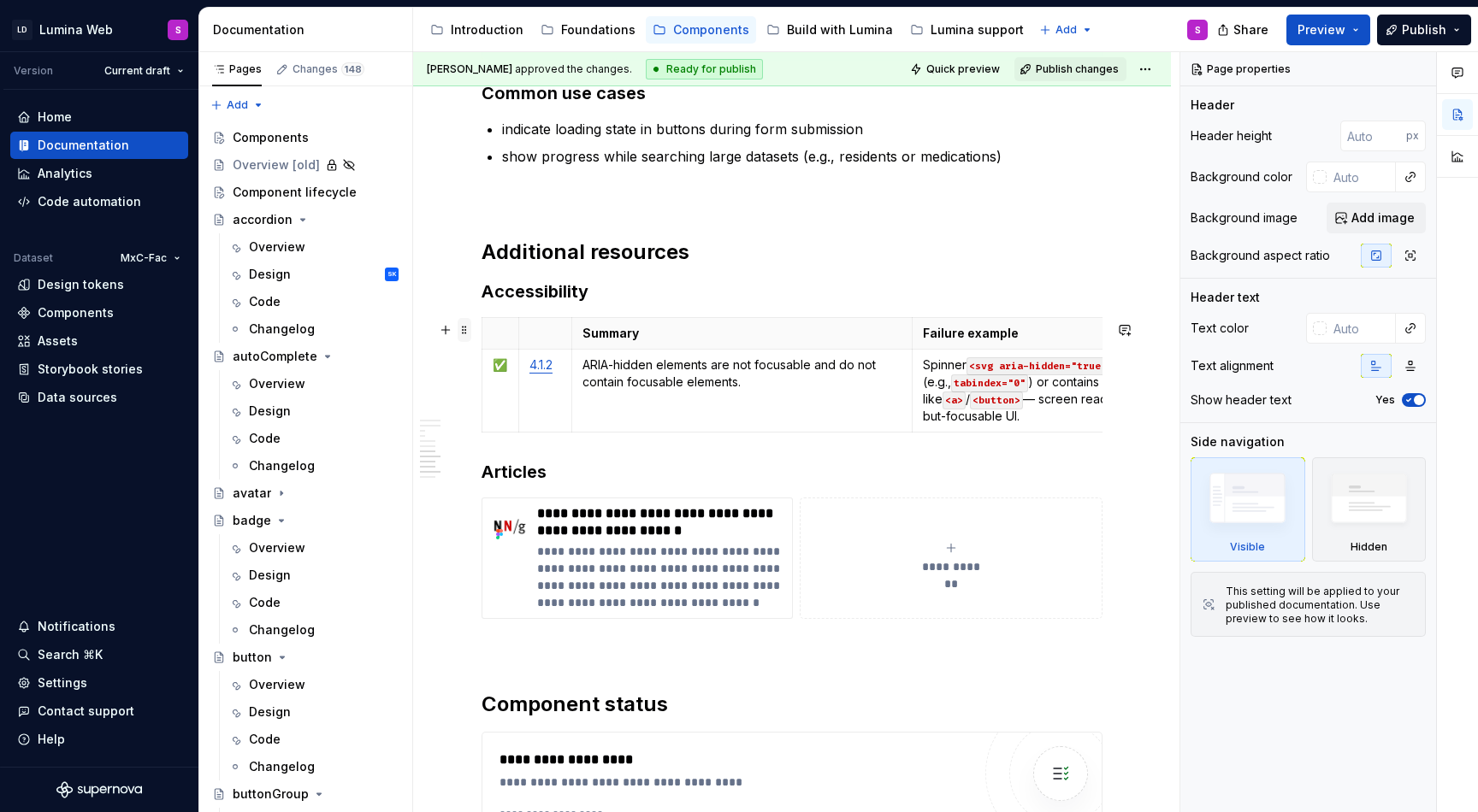
click at [465, 334] on span at bounding box center [463, 330] width 14 height 24
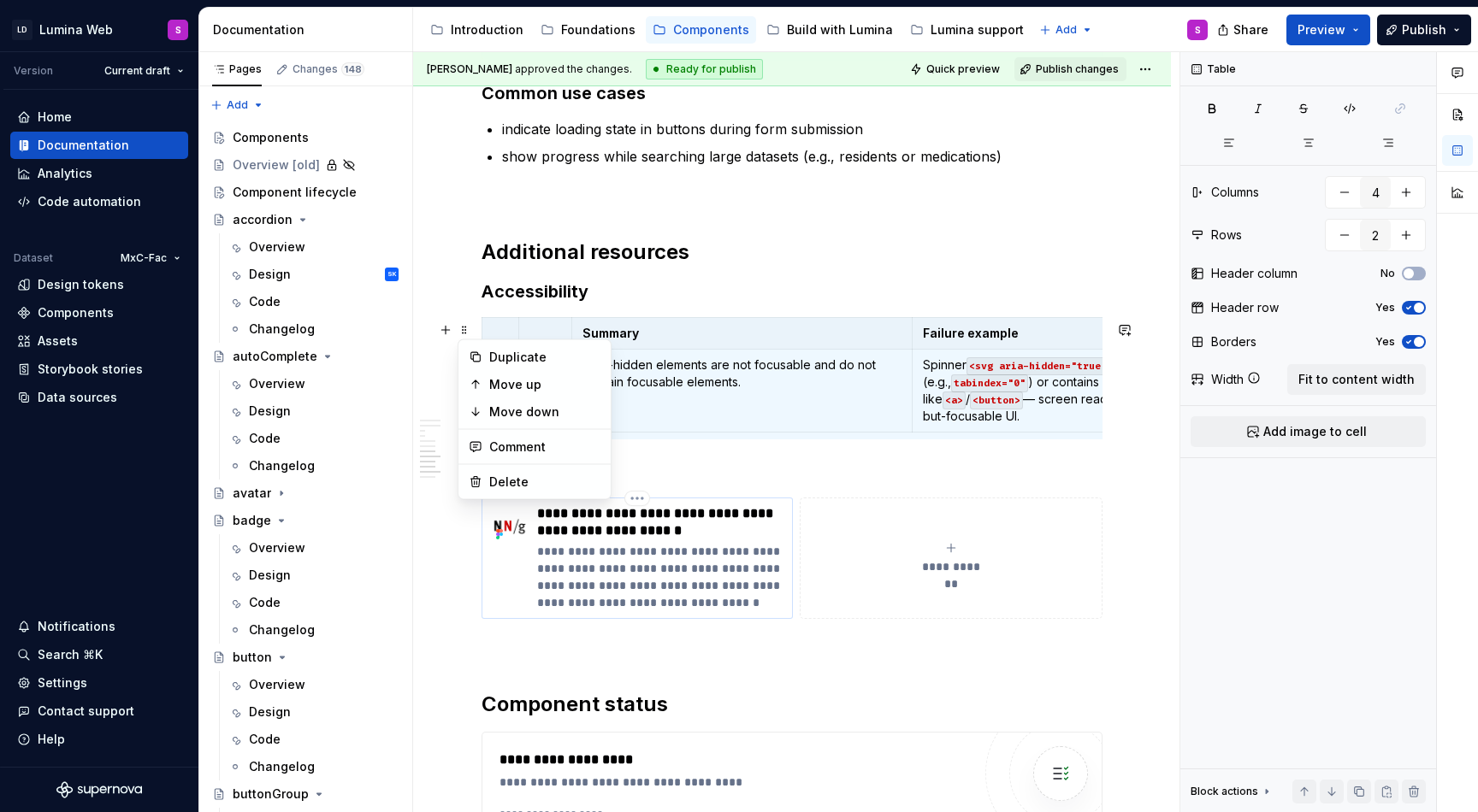
click at [633, 527] on p "**********" at bounding box center [661, 522] width 248 height 34
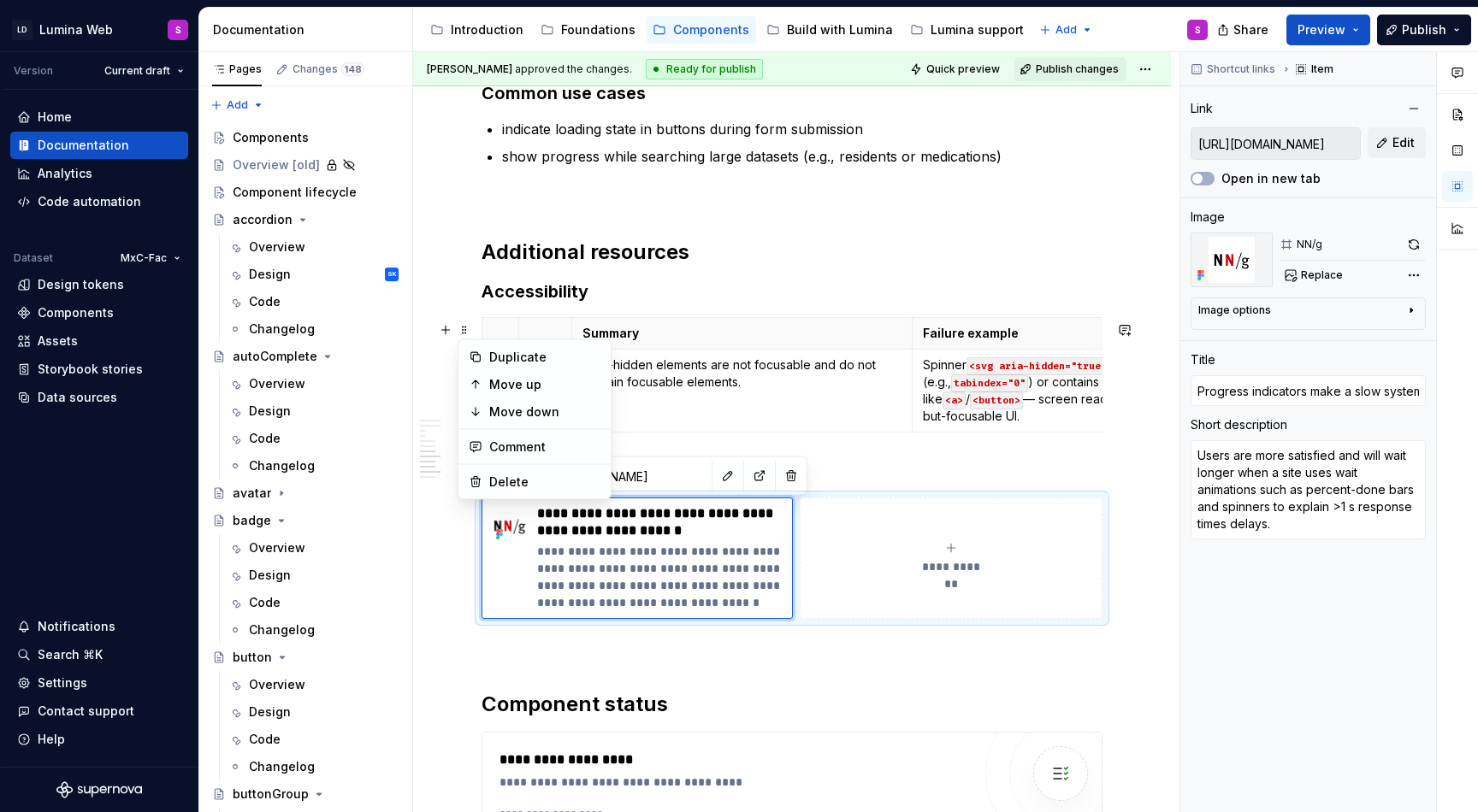
click at [706, 432] on td "ARIA-hidden elements are not focusable and do not contain focusable elements." at bounding box center [742, 390] width 341 height 83
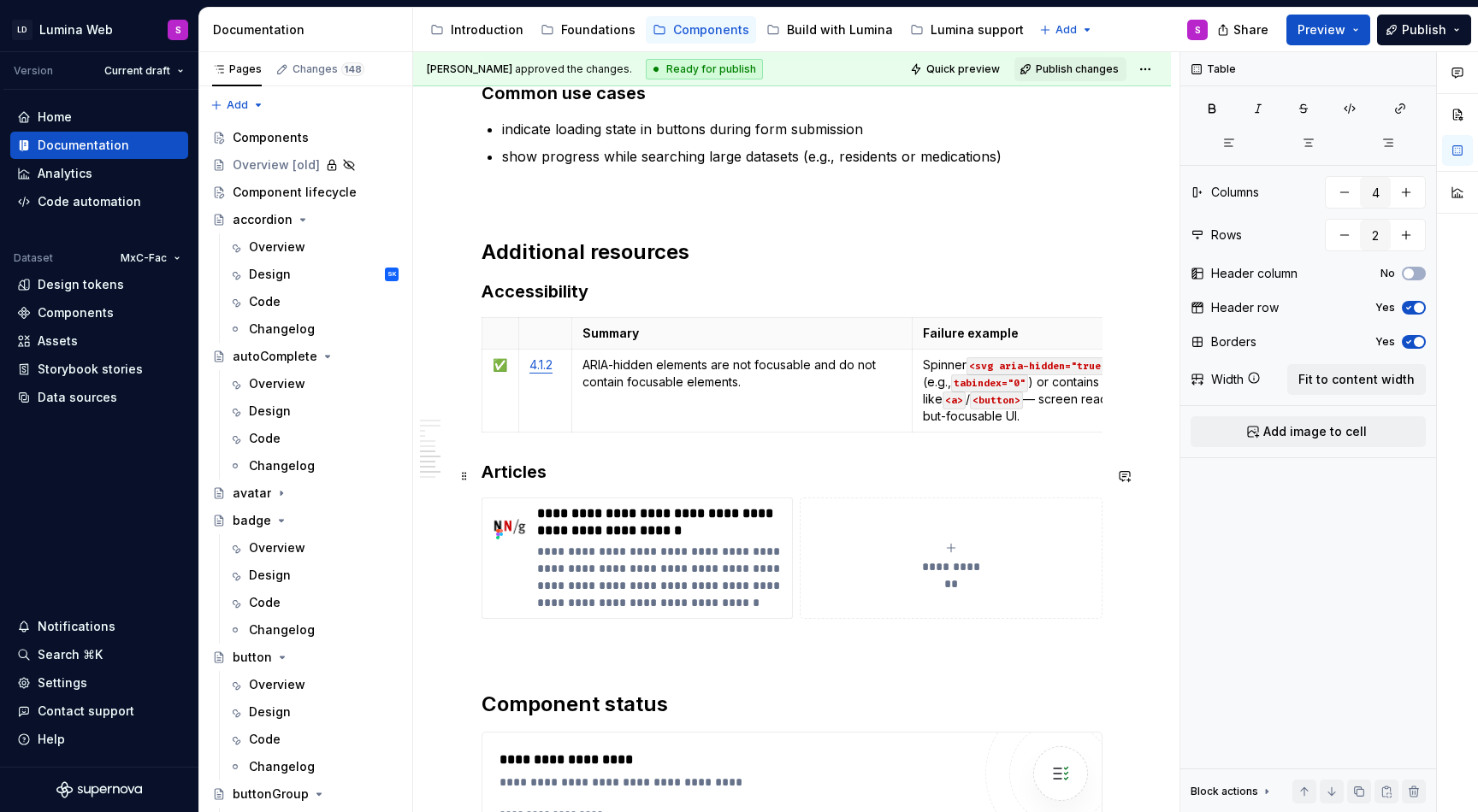
click at [573, 475] on h3 "Articles" at bounding box center [792, 472] width 620 height 24
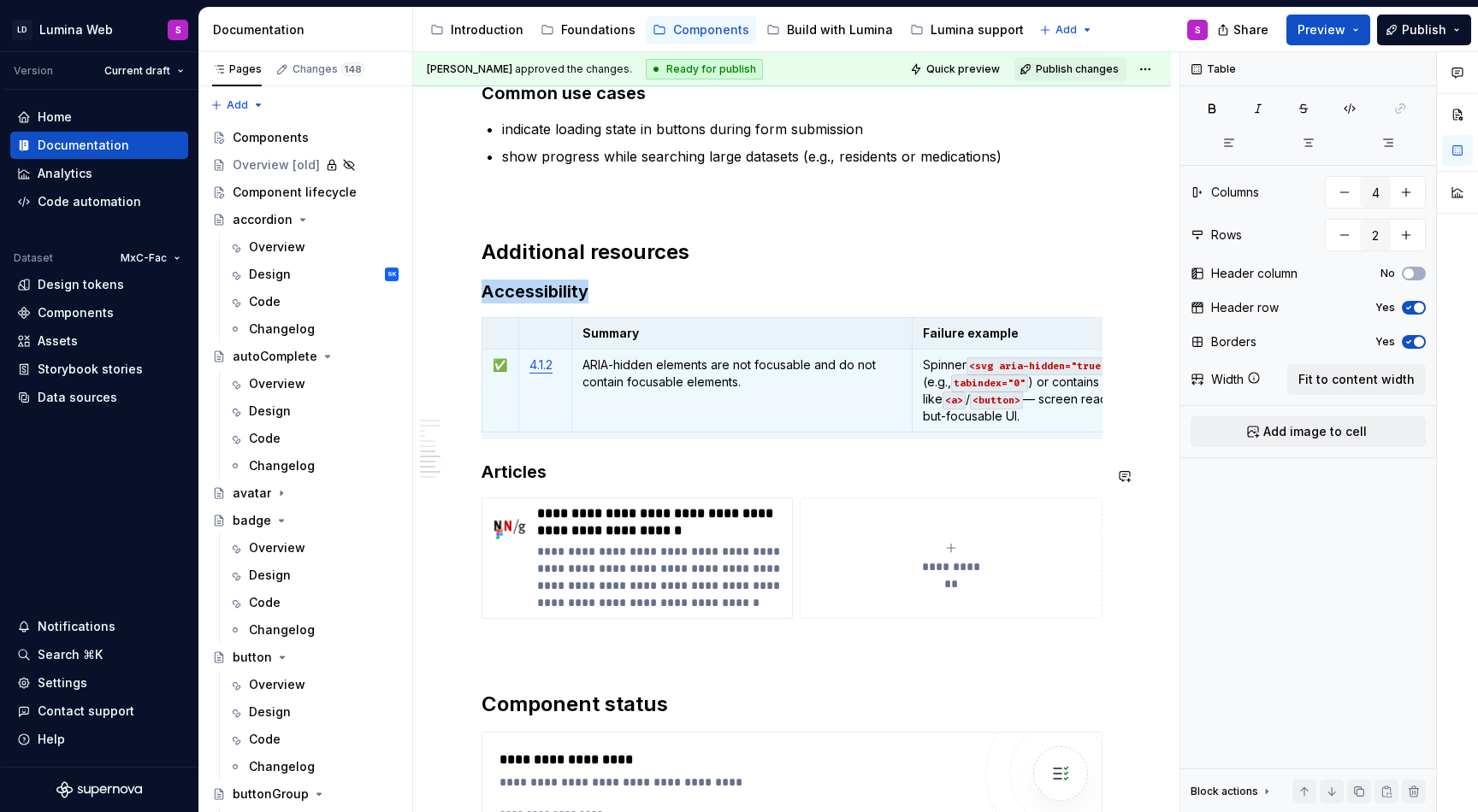
copy h3 "Accessibility"
type textarea "*"
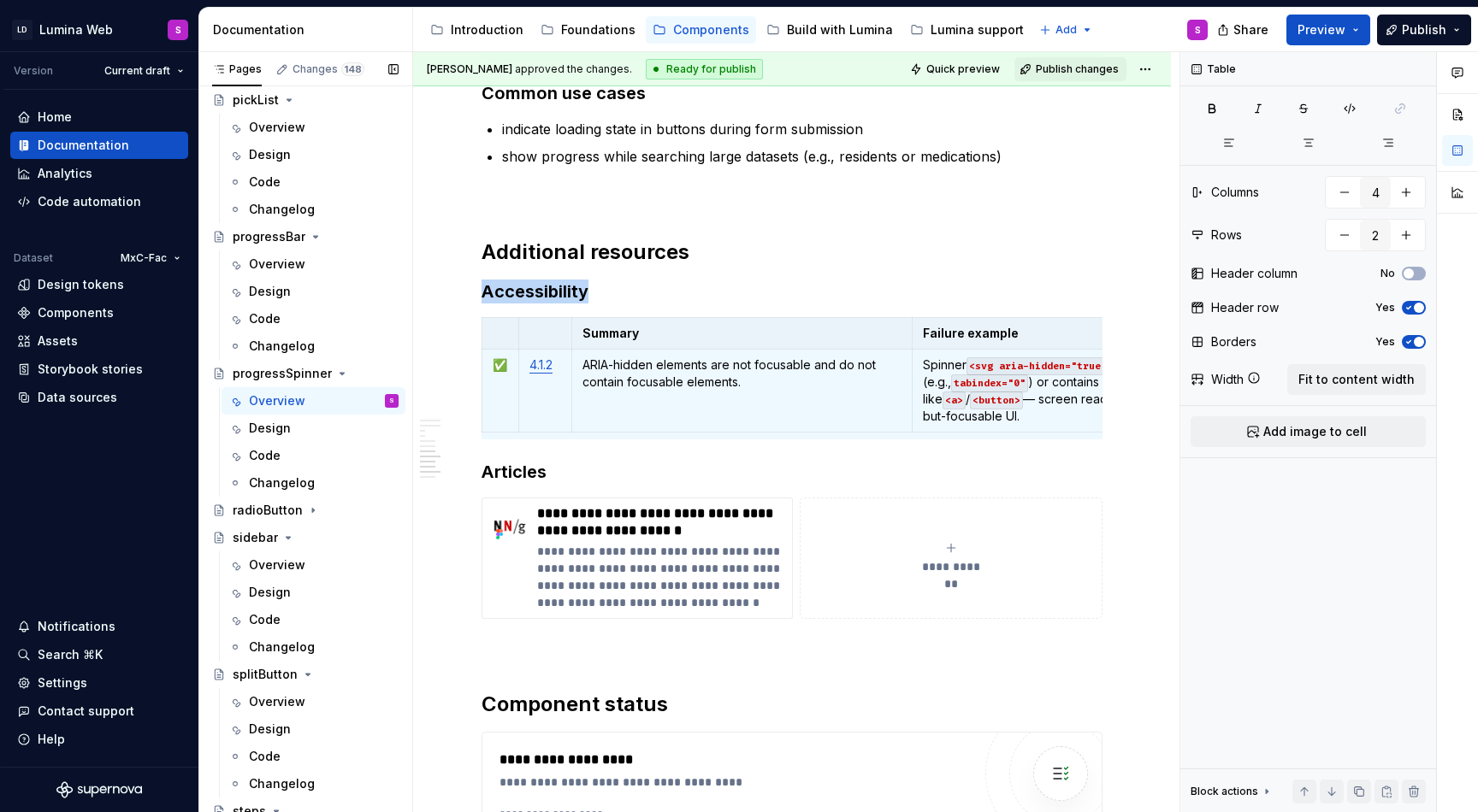
scroll to position [3467, 0]
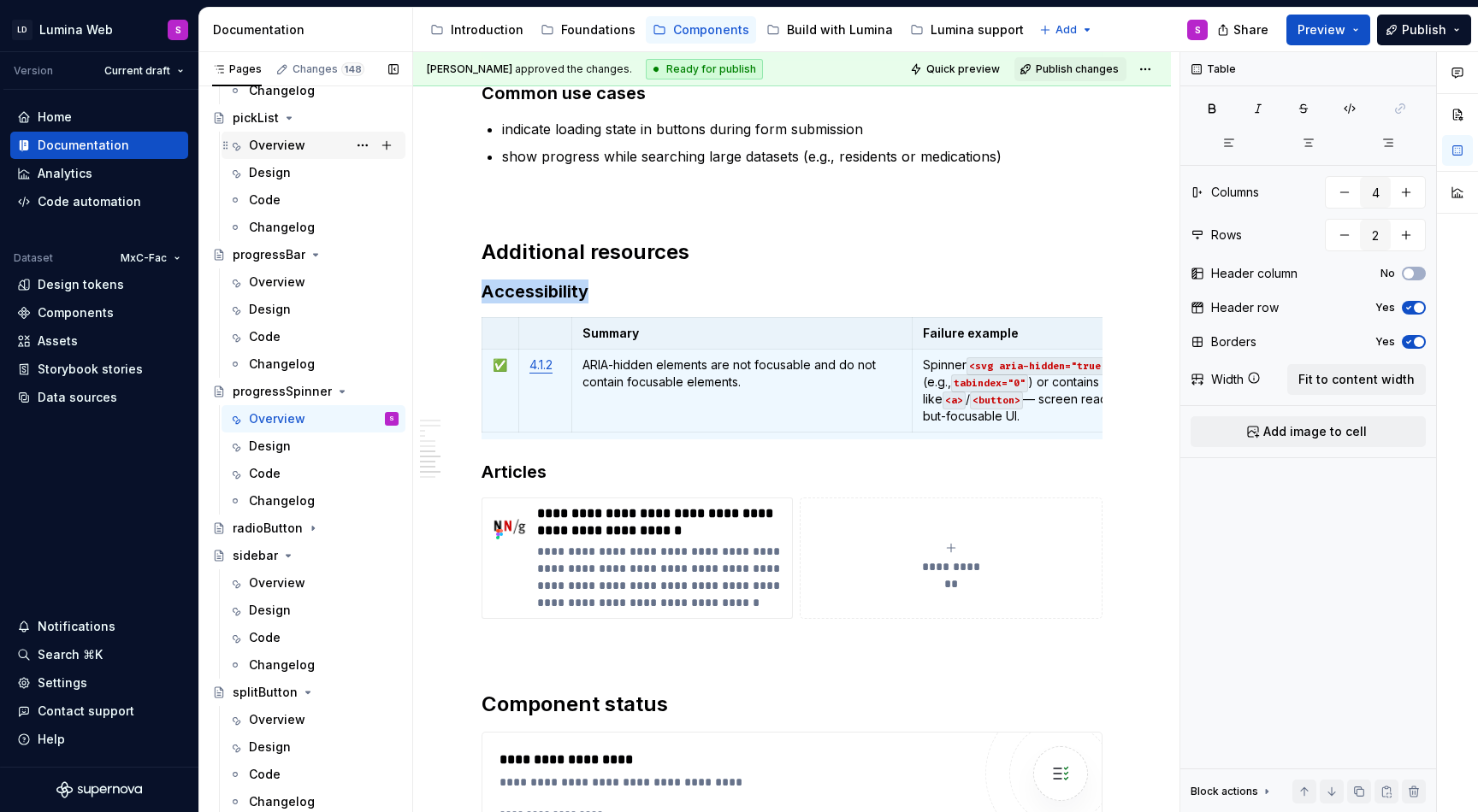
copy h3 "Accessibility"
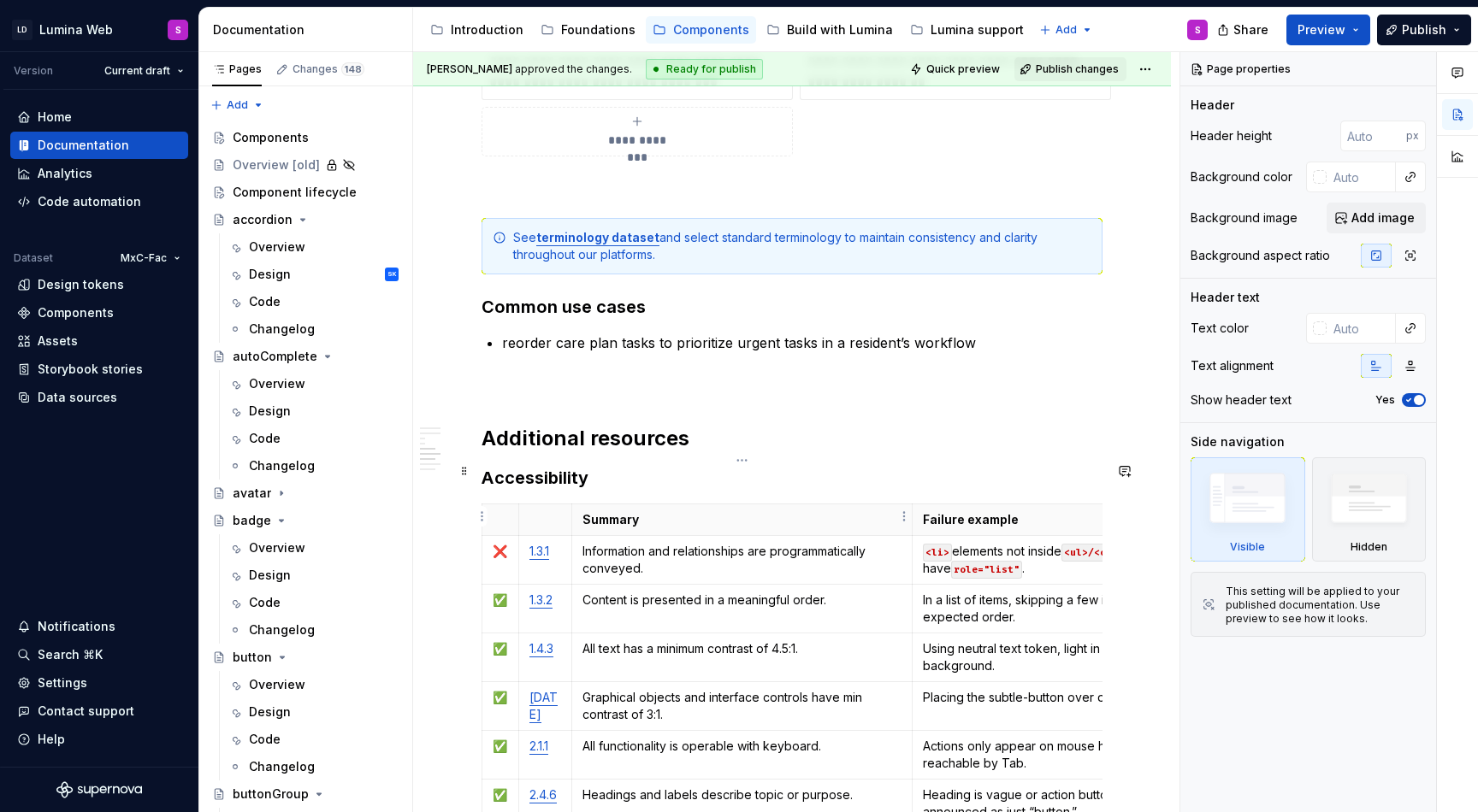
scroll to position [2885, 0]
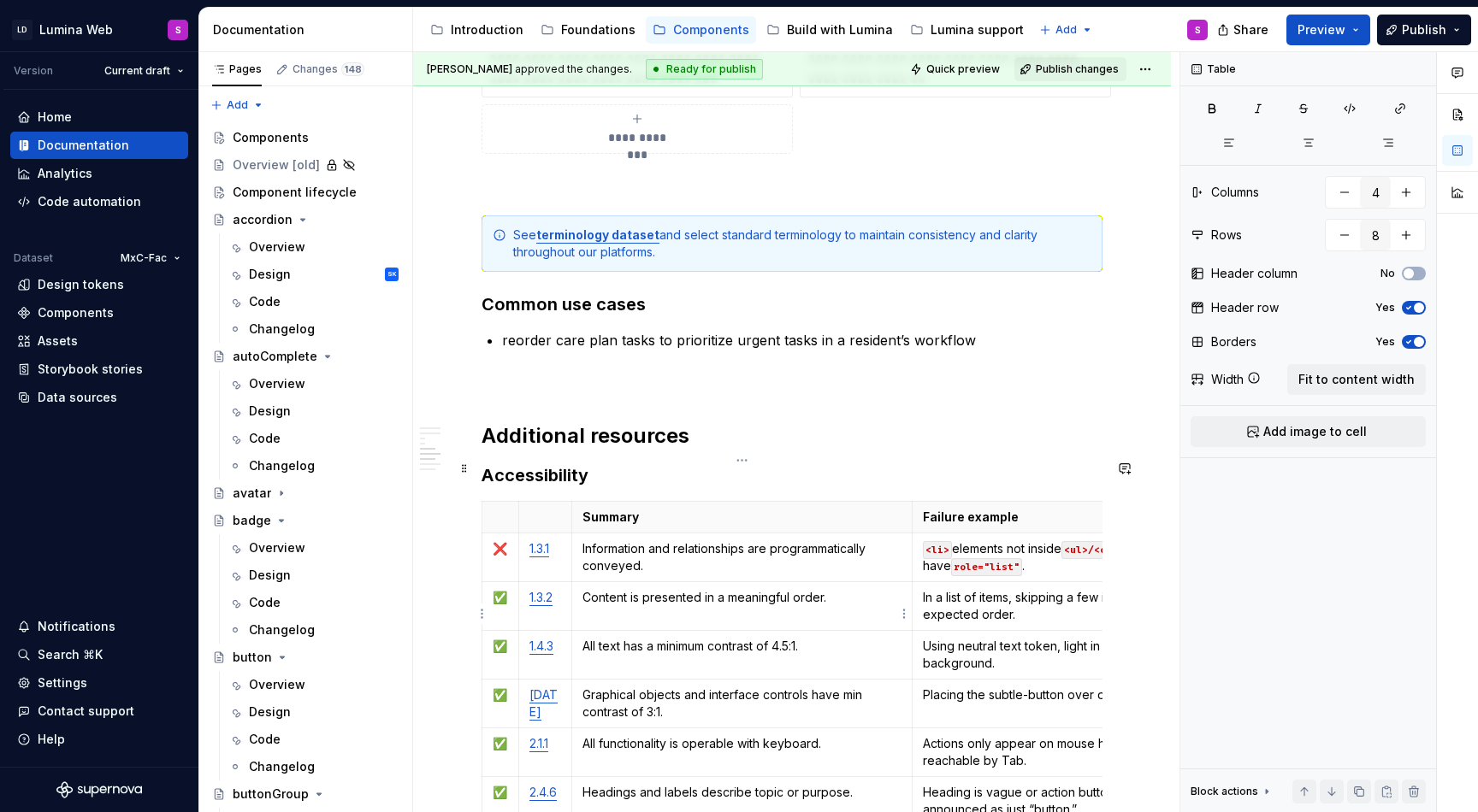
click at [640, 638] on p "All text has a minimum contrast of 4.5:1." at bounding box center [742, 646] width 320 height 17
copy p "All text has a minimum contrast of 4.5:1."
click at [1002, 638] on p "Using neutral text token, light in color, on a white background." at bounding box center [1088, 654] width 332 height 34
copy p "Using neutral text token, light in color, on a white background."
click at [545, 639] on link "1.4.3" at bounding box center [541, 646] width 24 height 15
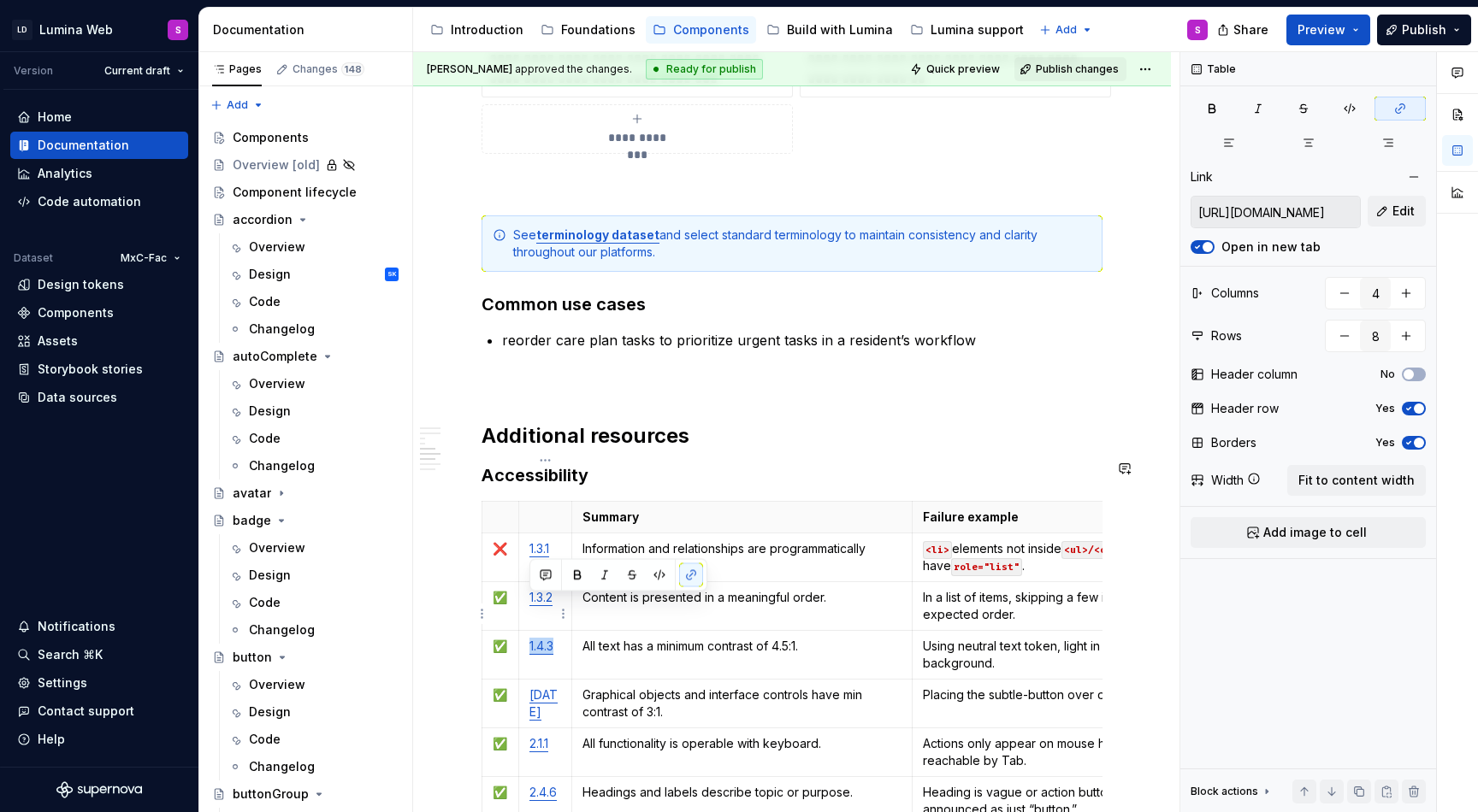
copy link "1.4.3"
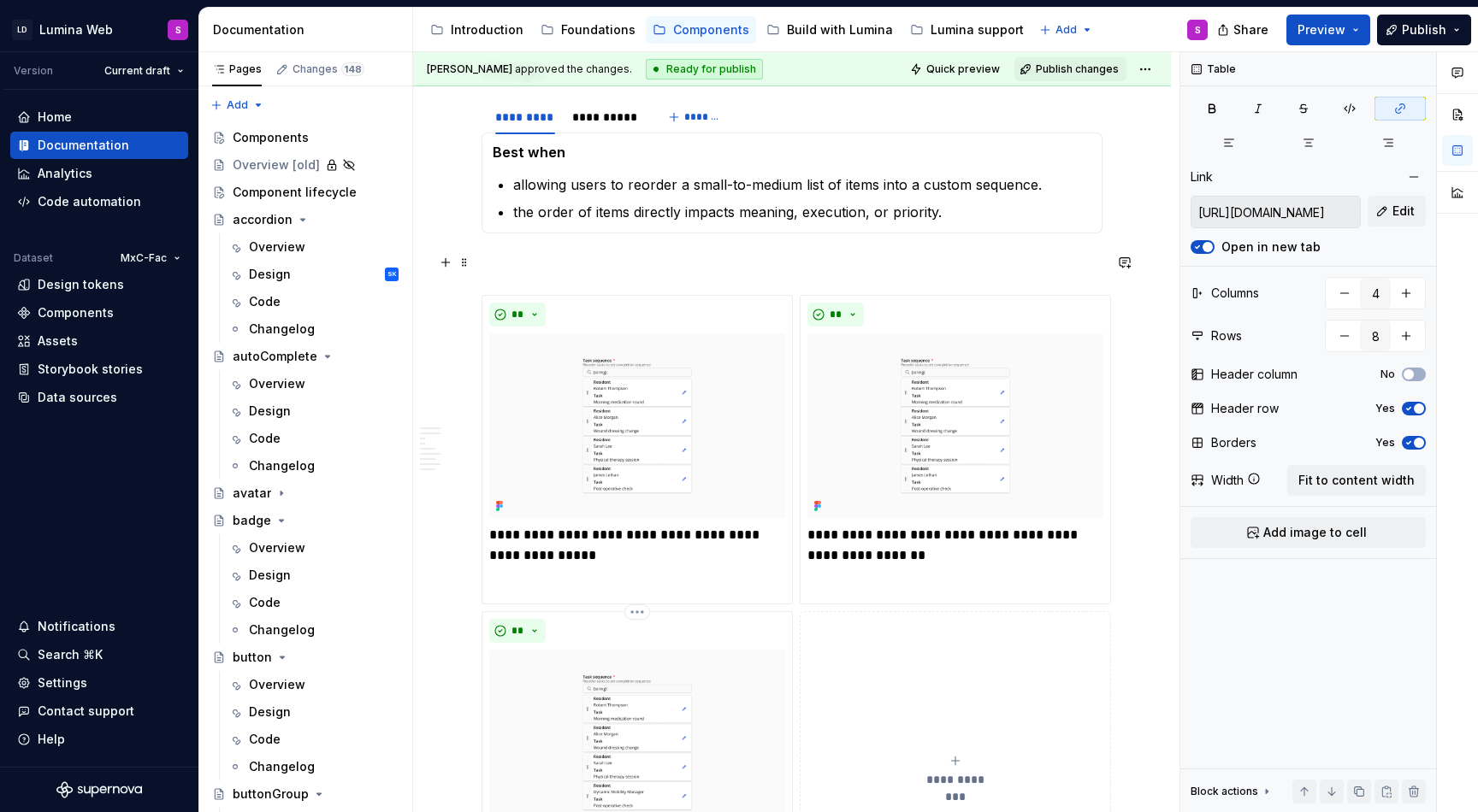
scroll to position [0, 0]
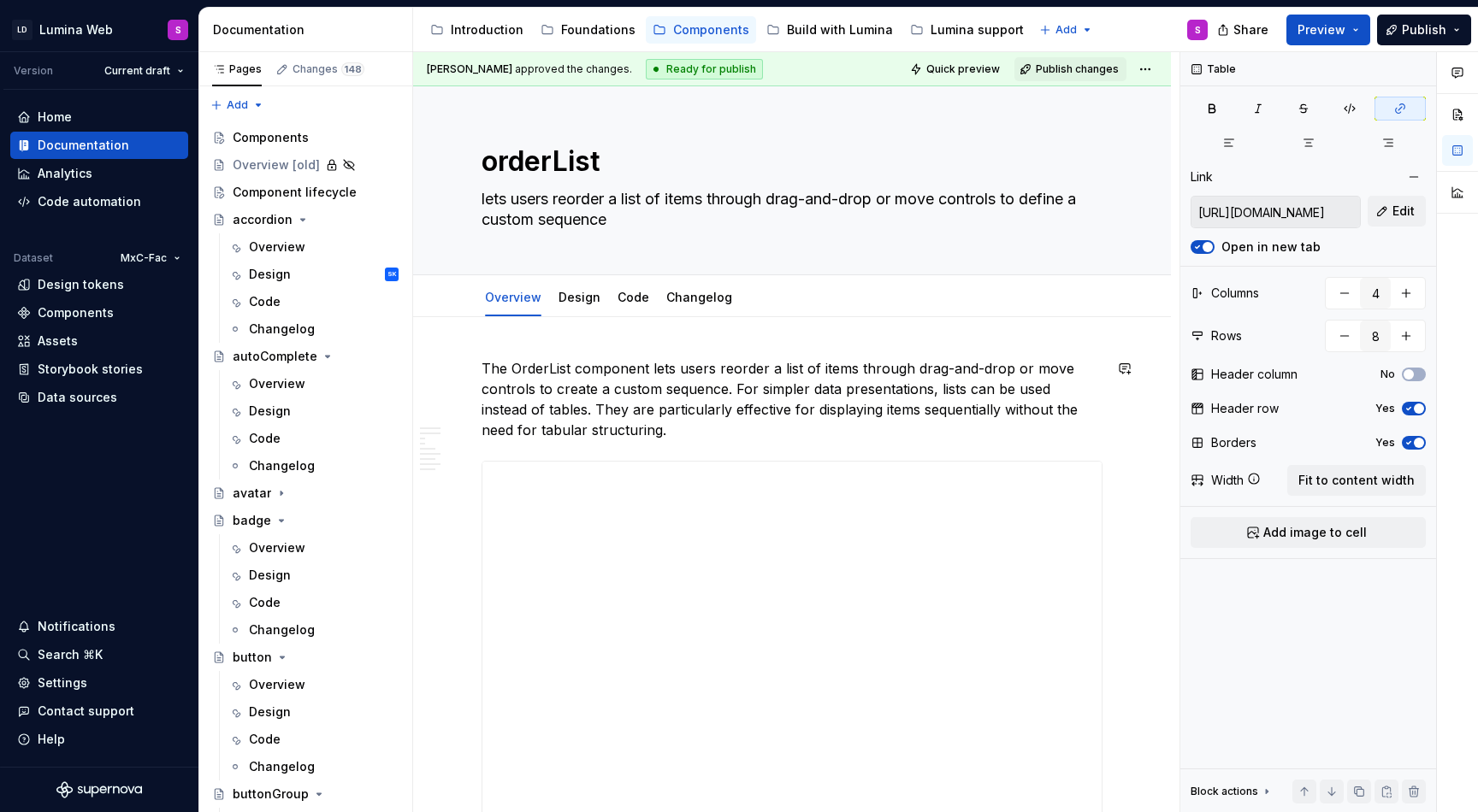
type textarea "*"
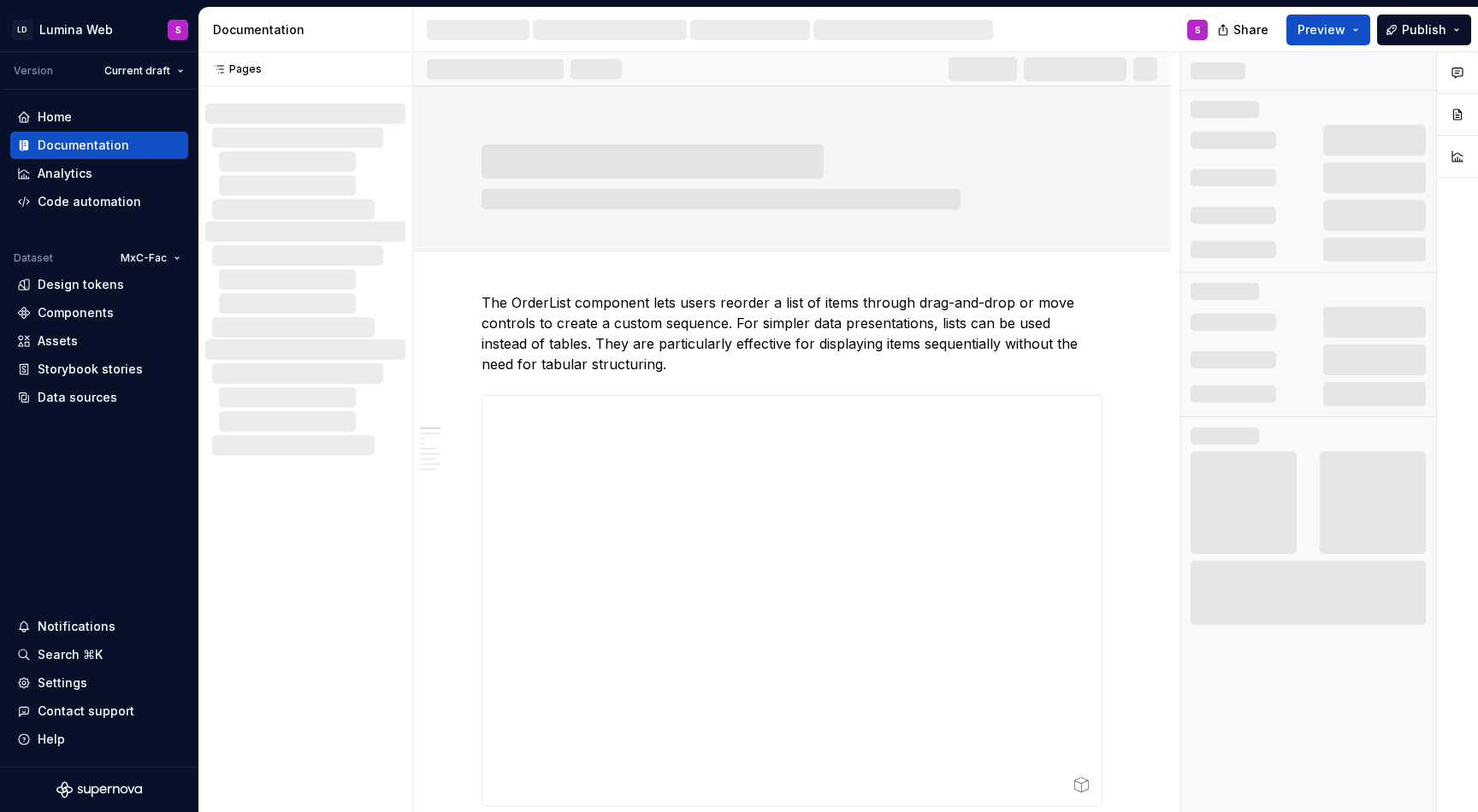
scroll to position [1286, 0]
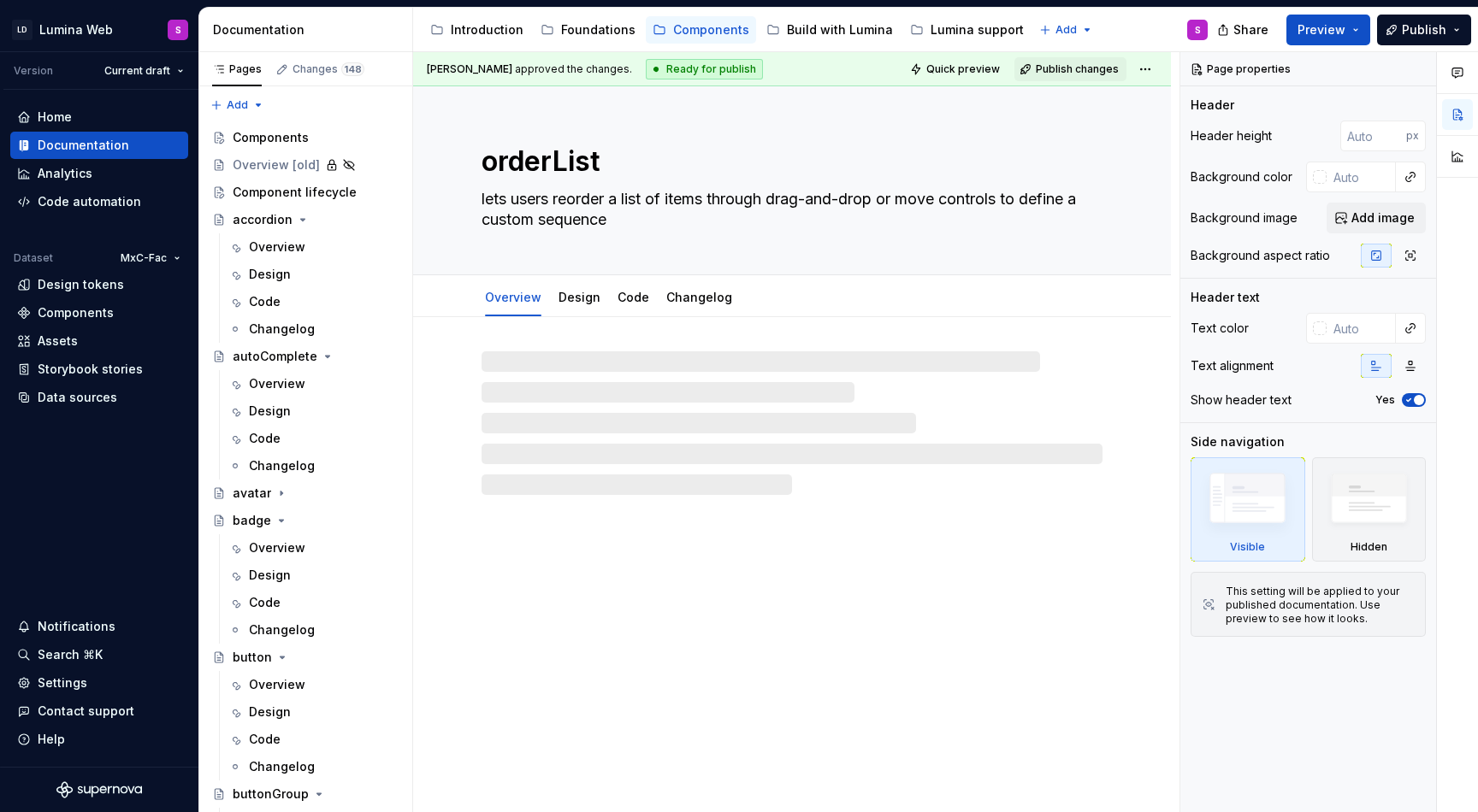
type textarea "*"
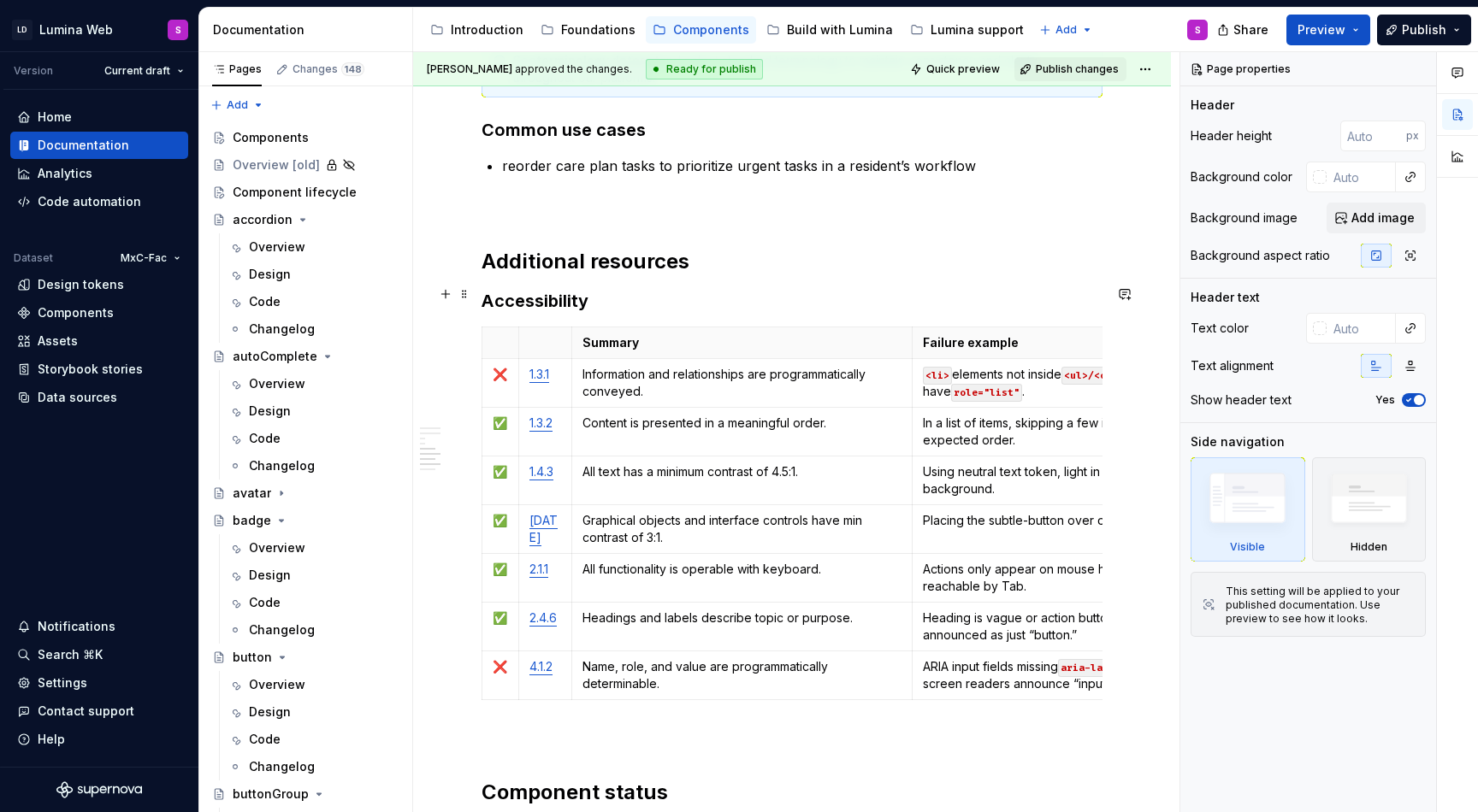
scroll to position [3070, 0]
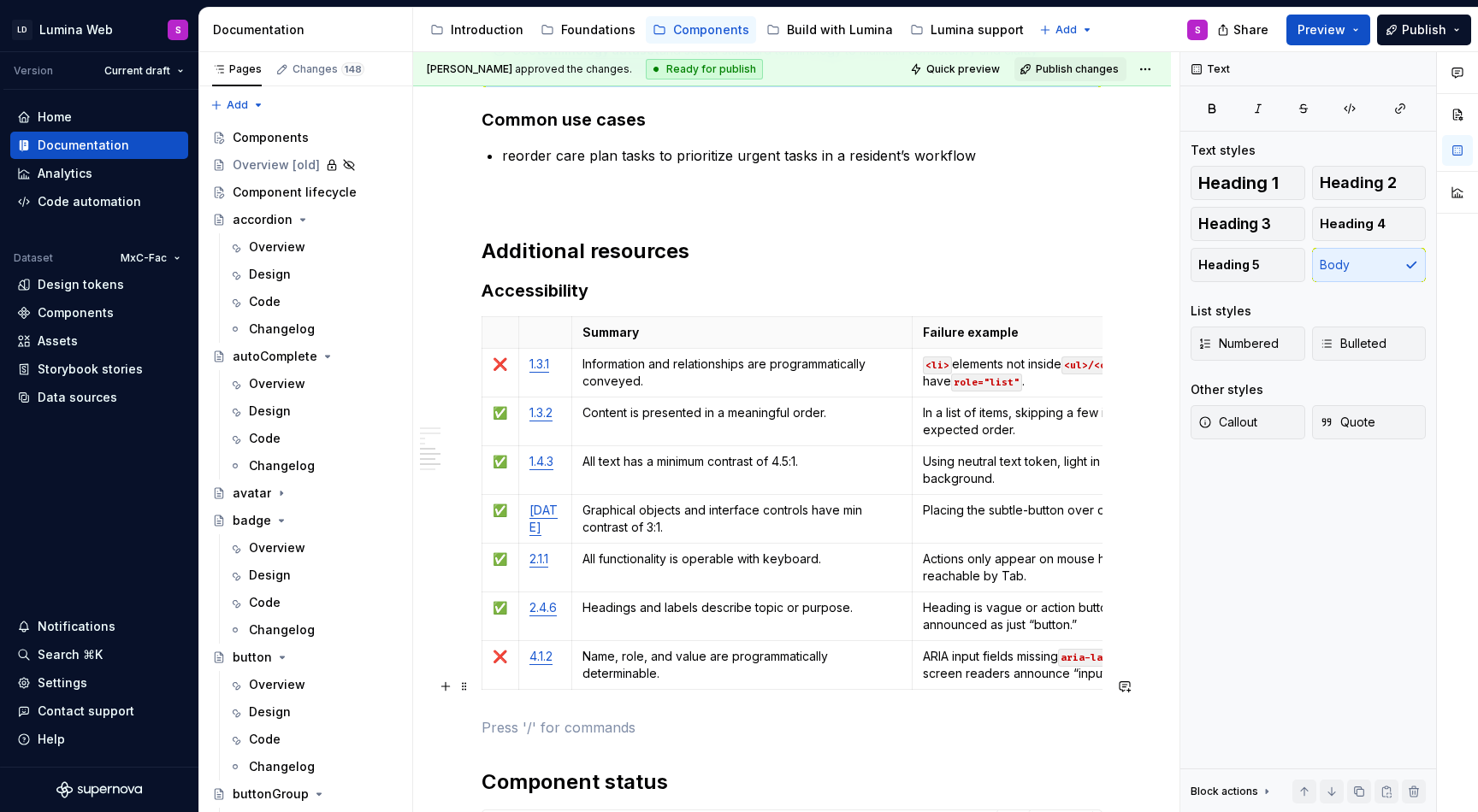
click at [548, 717] on p at bounding box center [792, 727] width 620 height 20
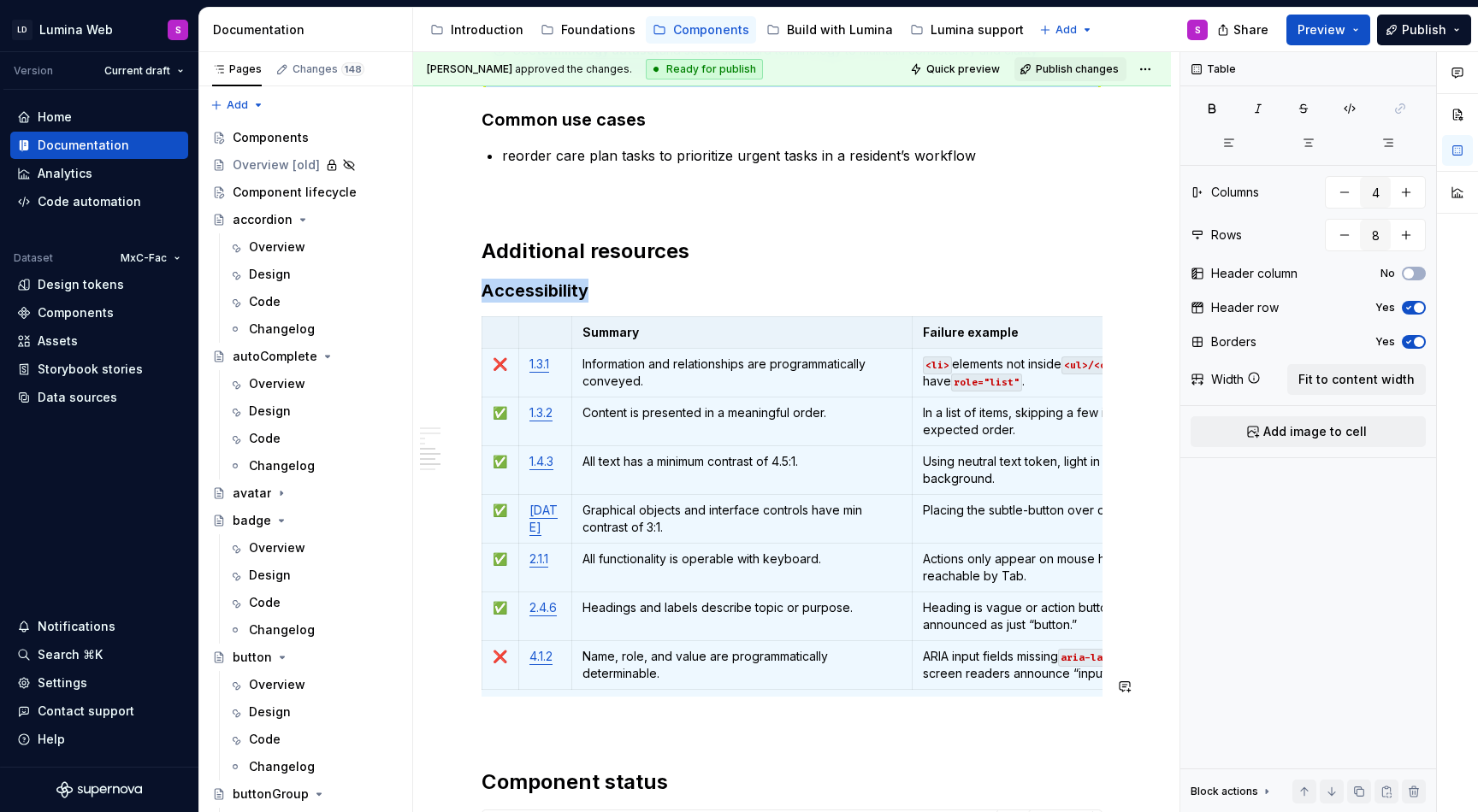
copy h3 "Accessibility"
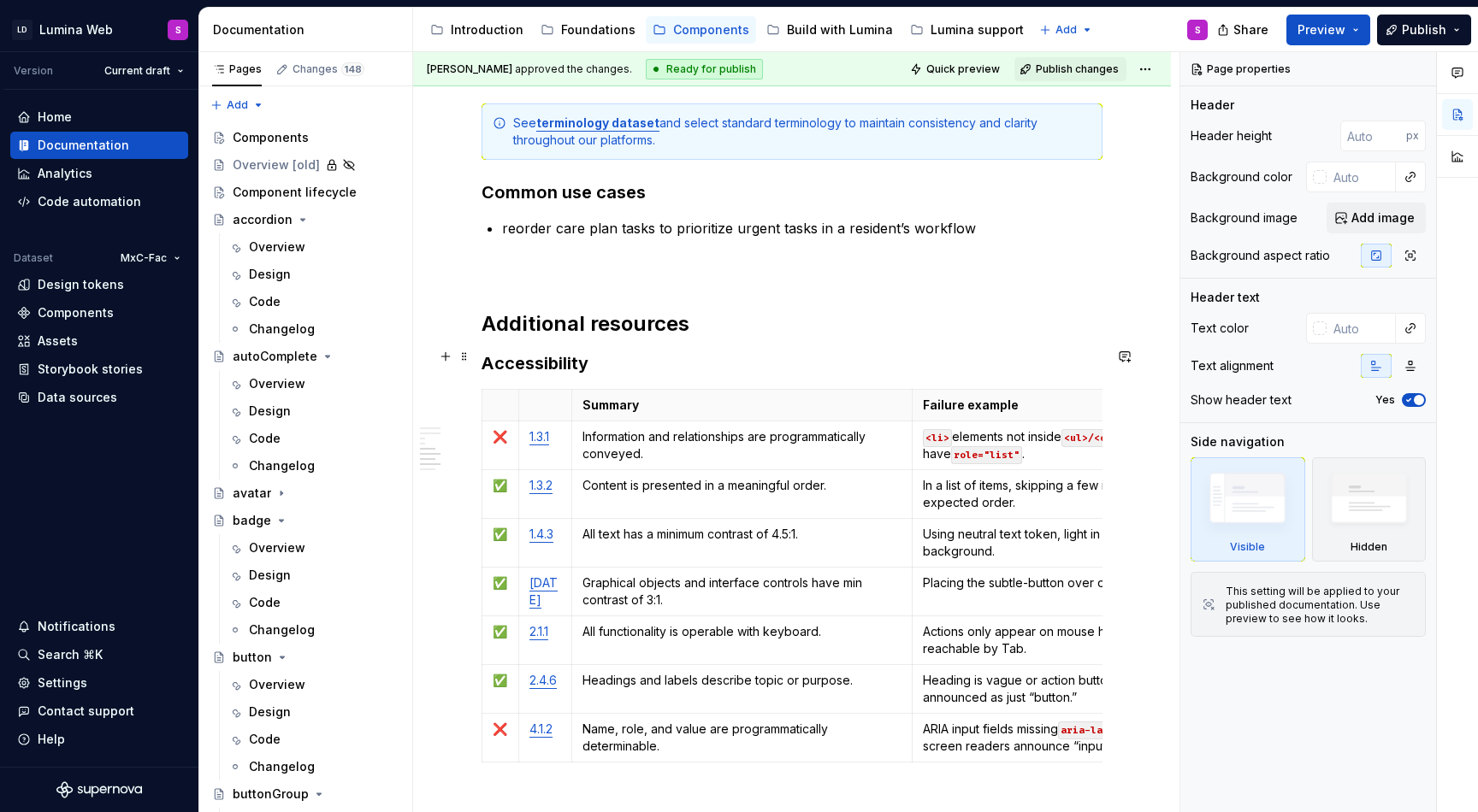
scroll to position [2991, 0]
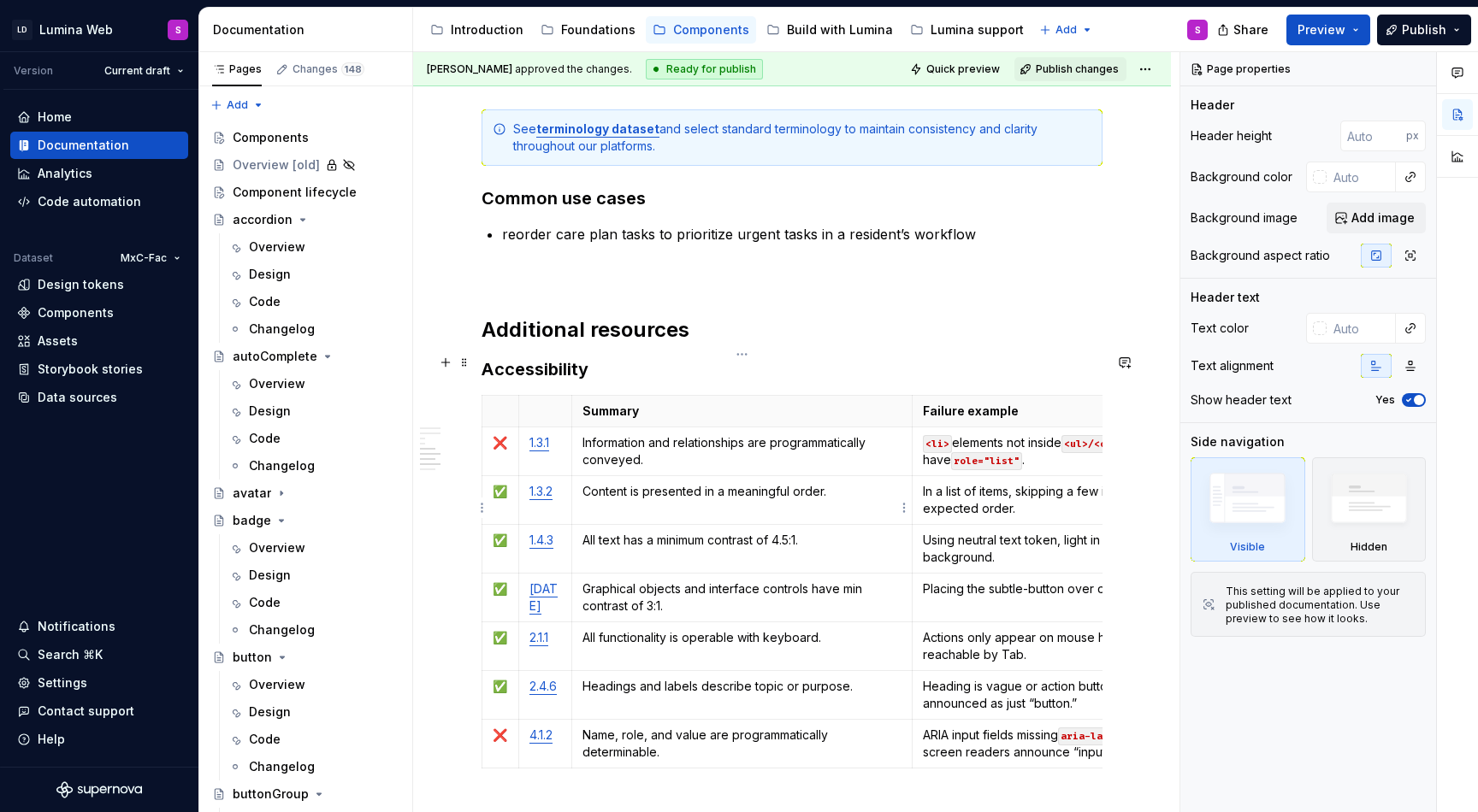
click at [613, 532] on p "All text has a minimum contrast of 4.5:1." at bounding box center [742, 540] width 320 height 17
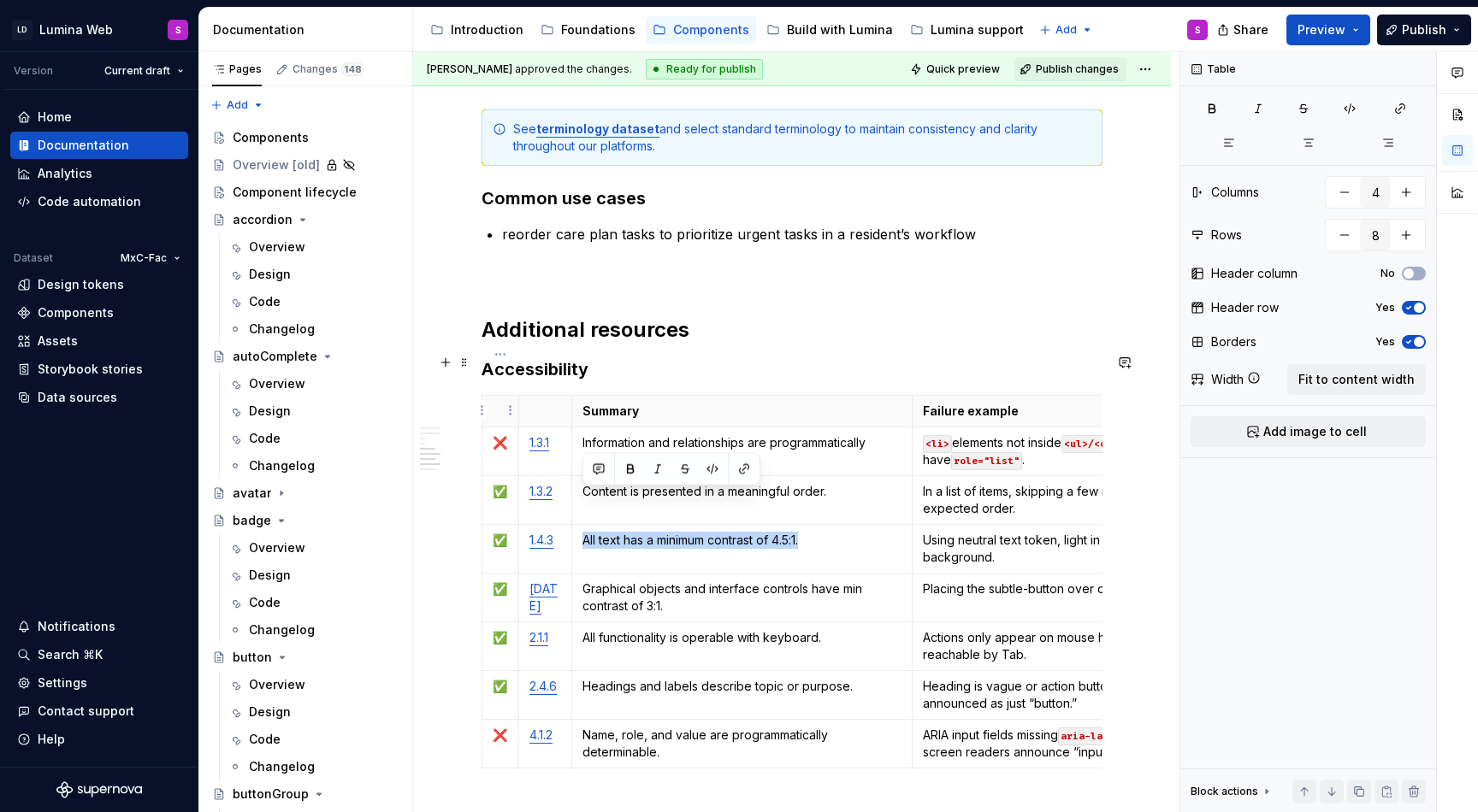
copy p "All text has a minimum contrast of 4.5:1."
click at [1033, 532] on p "Using neutral text token, light in color, on a white background." at bounding box center [1088, 548] width 332 height 34
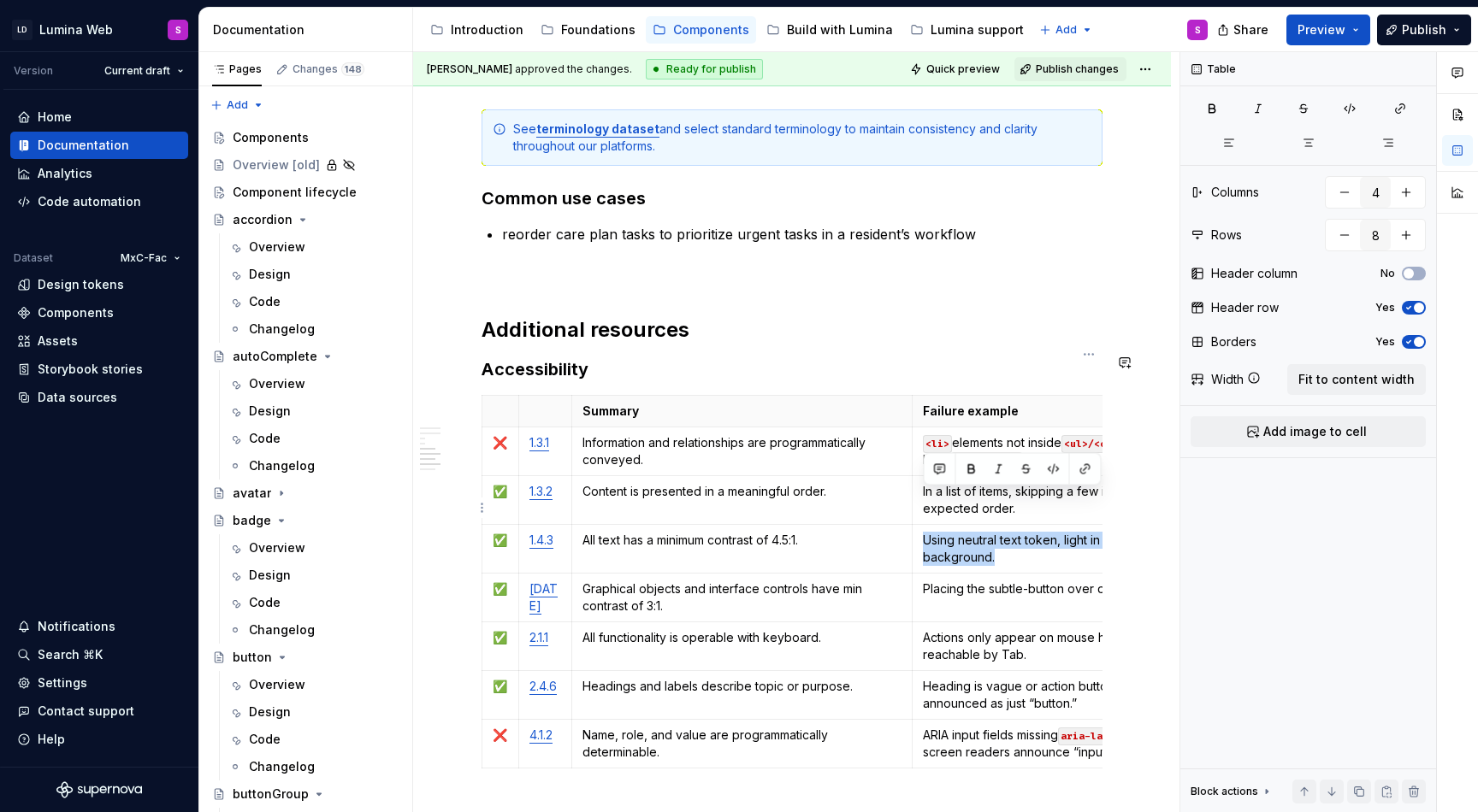
copy p "Using neutral text token, light in color, on a white background."
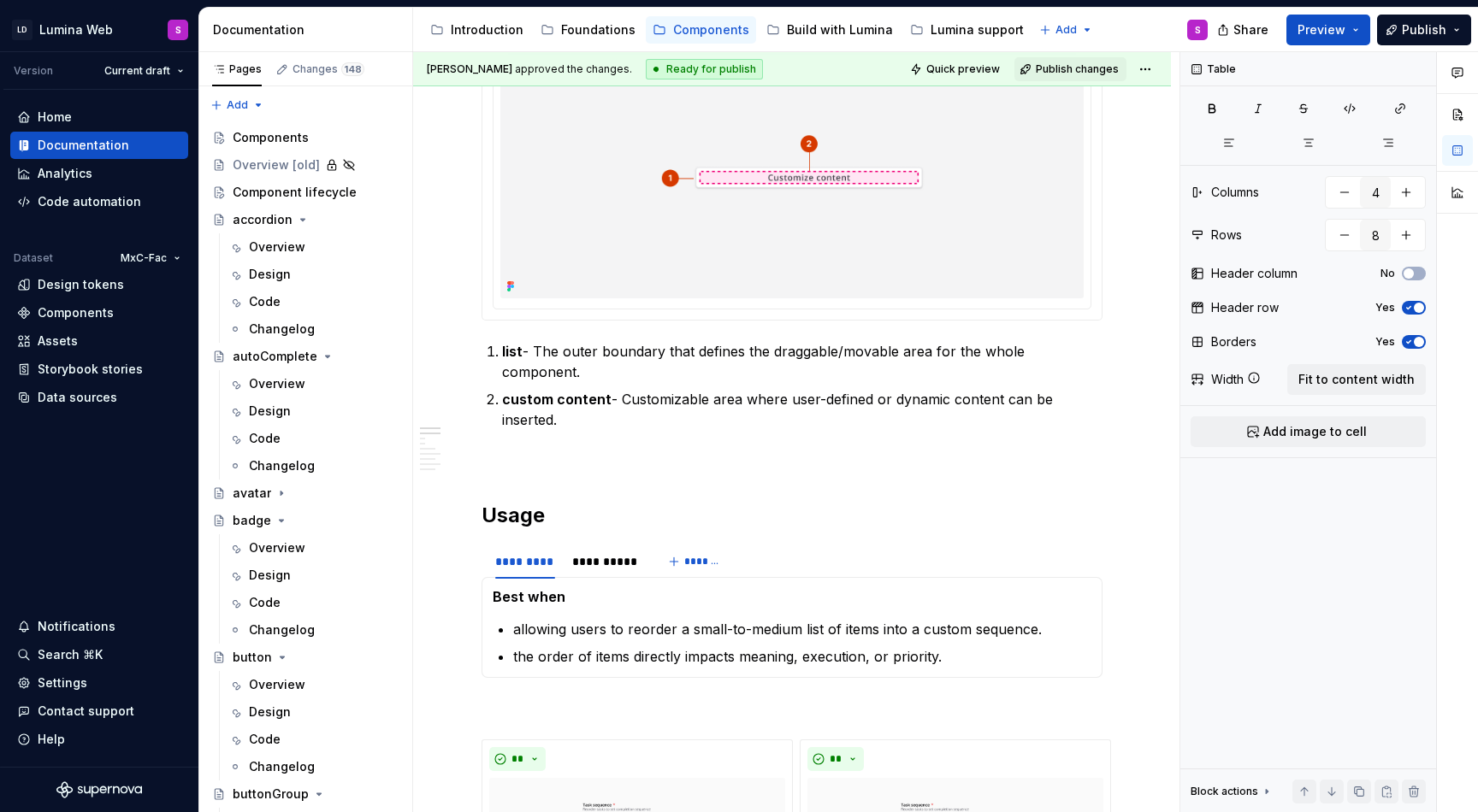
scroll to position [0, 0]
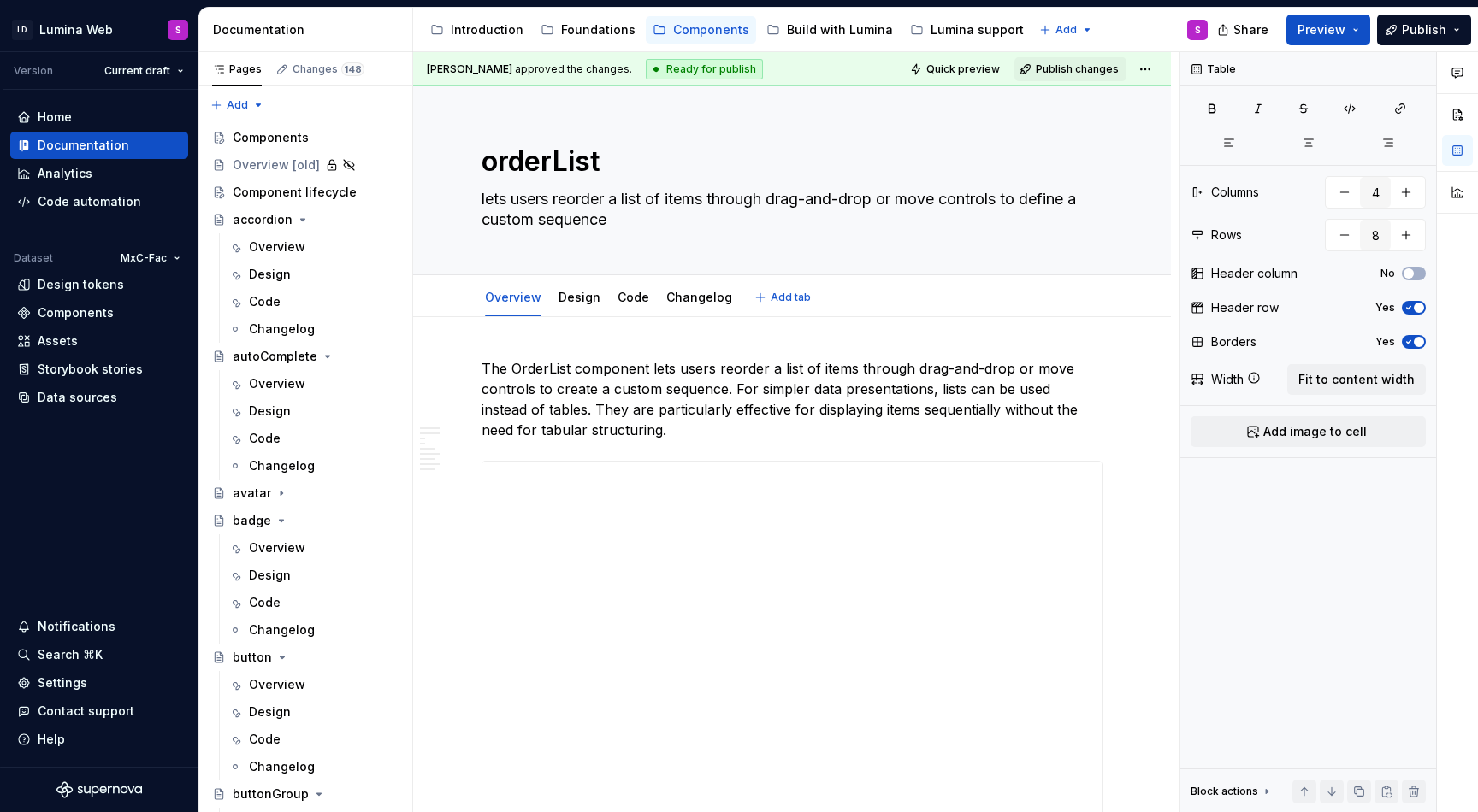
type textarea "*"
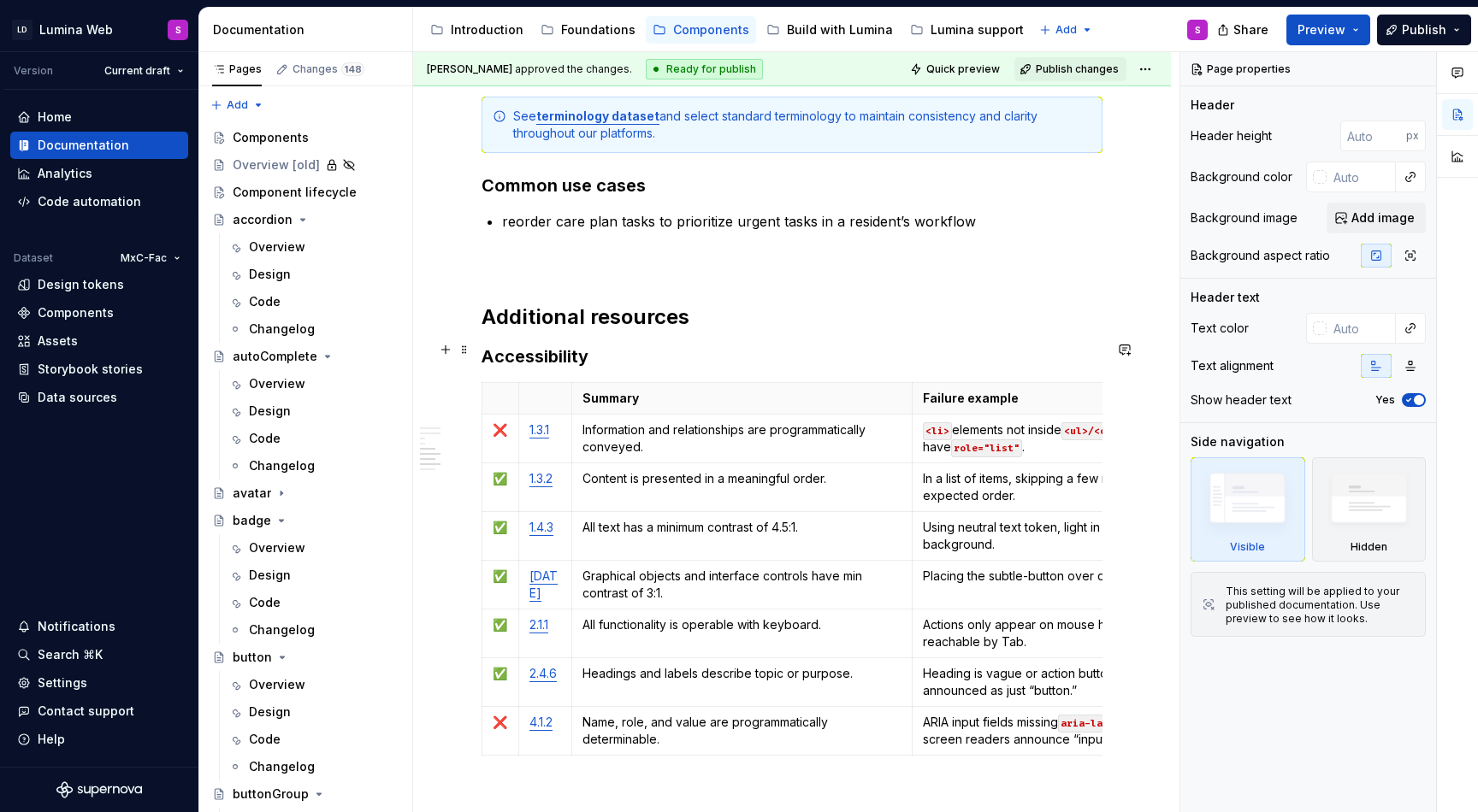
scroll to position [0, 41]
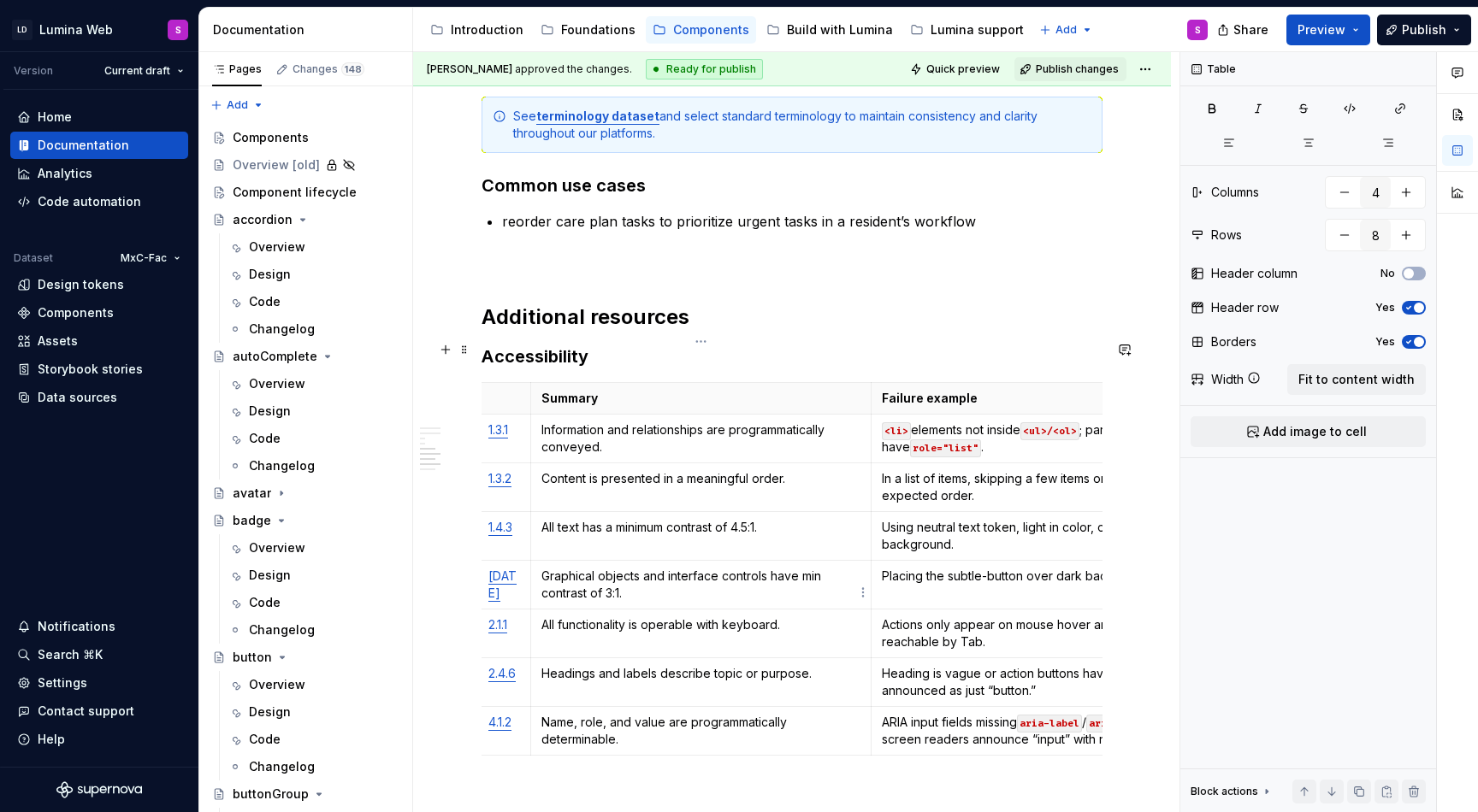
click at [748, 617] on p "All functionality is operable with keyboard." at bounding box center [701, 625] width 320 height 17
click at [672, 617] on p "All functionality is operable with keyboard." at bounding box center [701, 625] width 320 height 17
copy p "All functionality is operable with keyboard."
click at [997, 617] on p "Actions only appear on mouse hover and are not reachable by Tab." at bounding box center [1047, 633] width 332 height 34
copy p "Actions only appear on mouse hover and are not reachable by Tab."
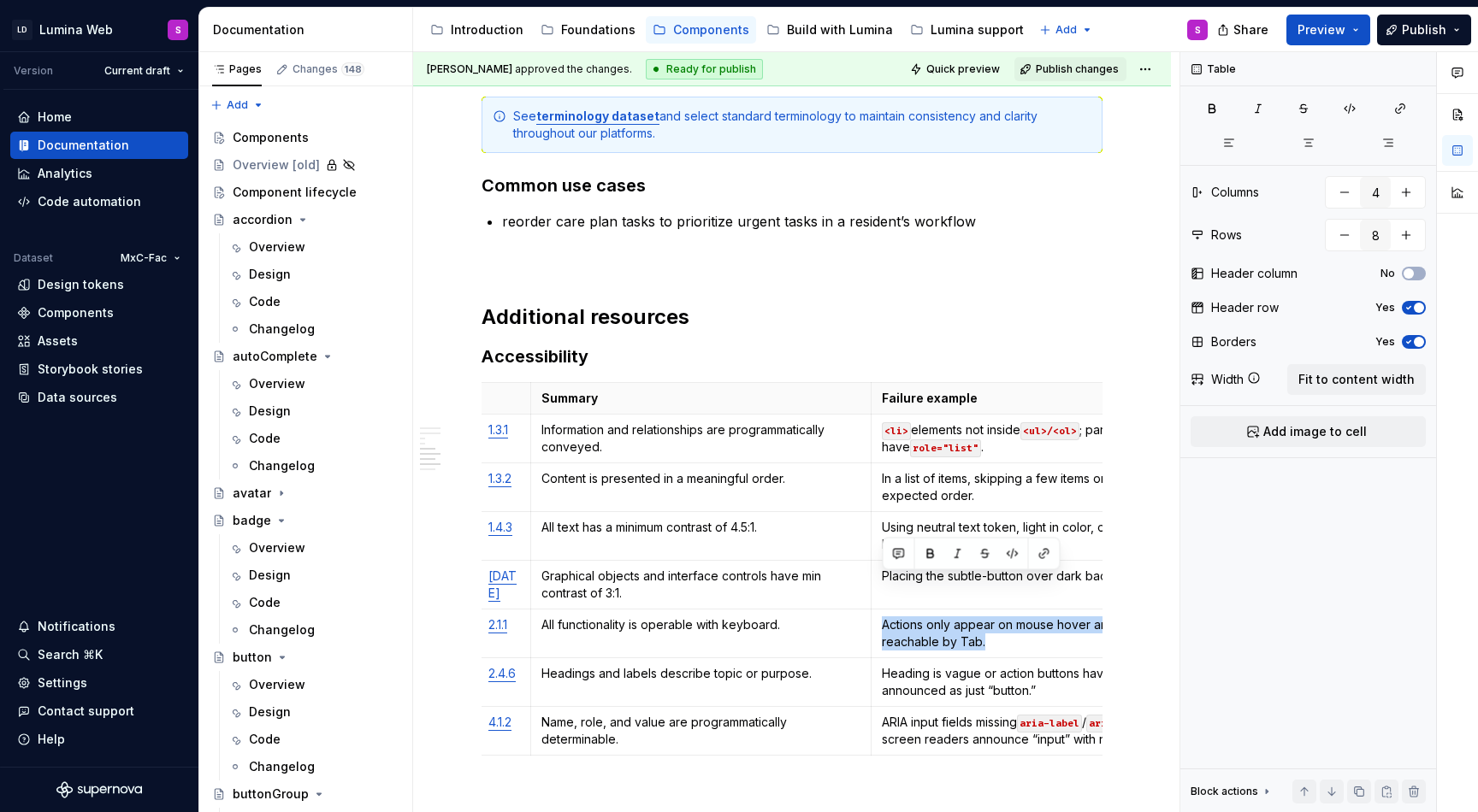
type textarea "*"
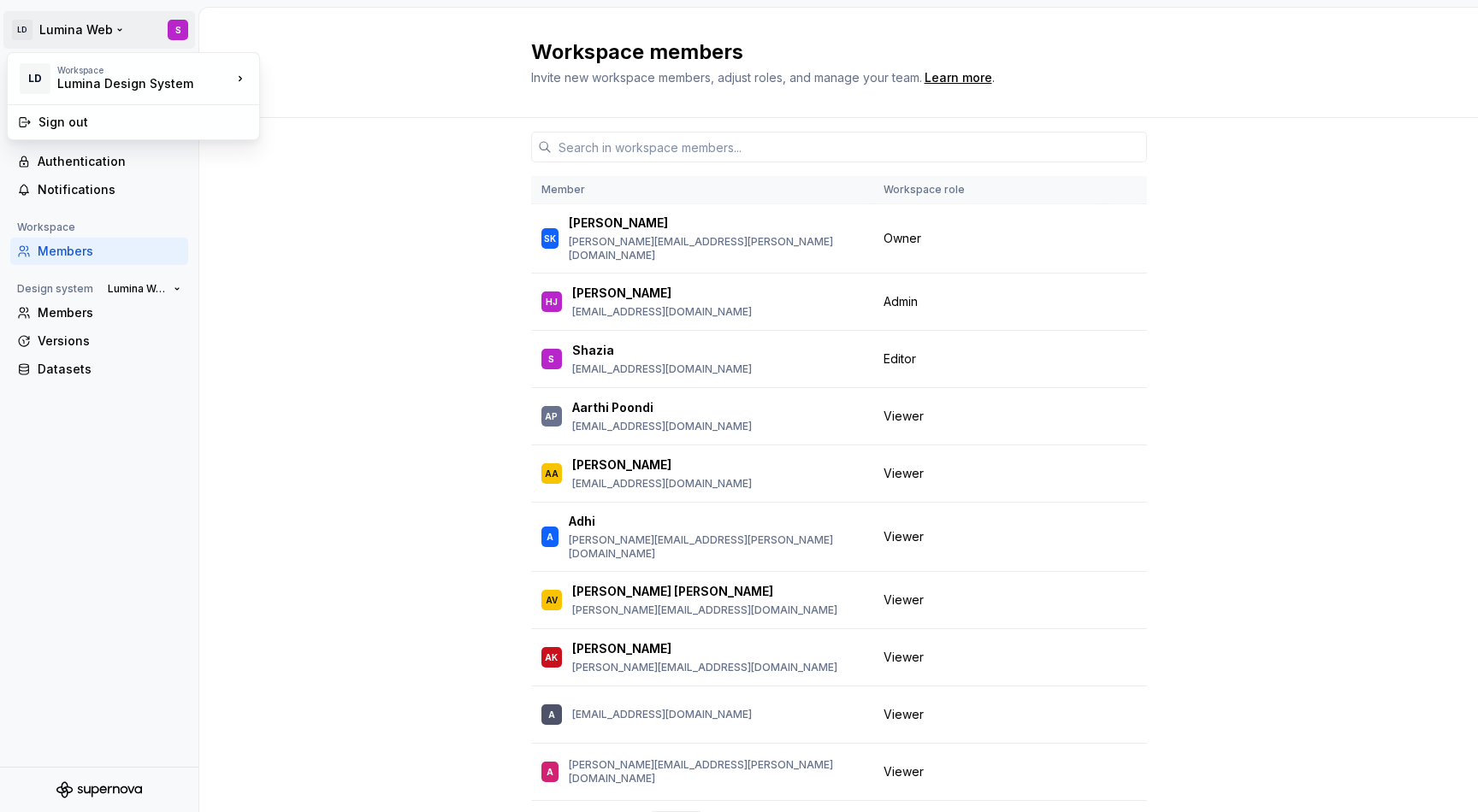
click at [182, 21] on html "LD Lumina Web S Back Account Profile Authentication Notifications Workspace Mem…" at bounding box center [739, 406] width 1478 height 812
click at [203, 287] on html "LD Lumina Web S Back Account Profile Authentication Notifications Workspace Mem…" at bounding box center [739, 406] width 1478 height 812
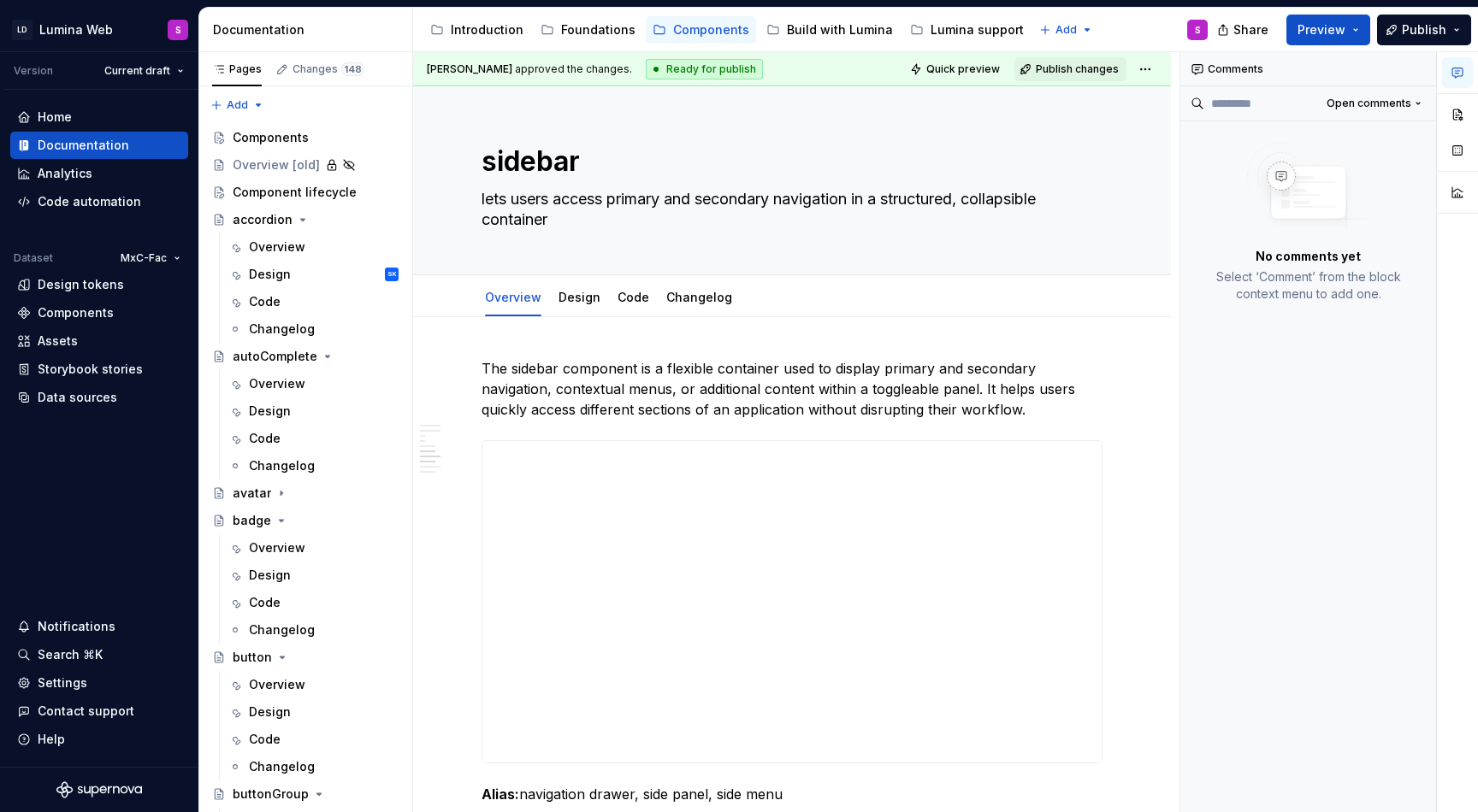
scroll to position [3450, 0]
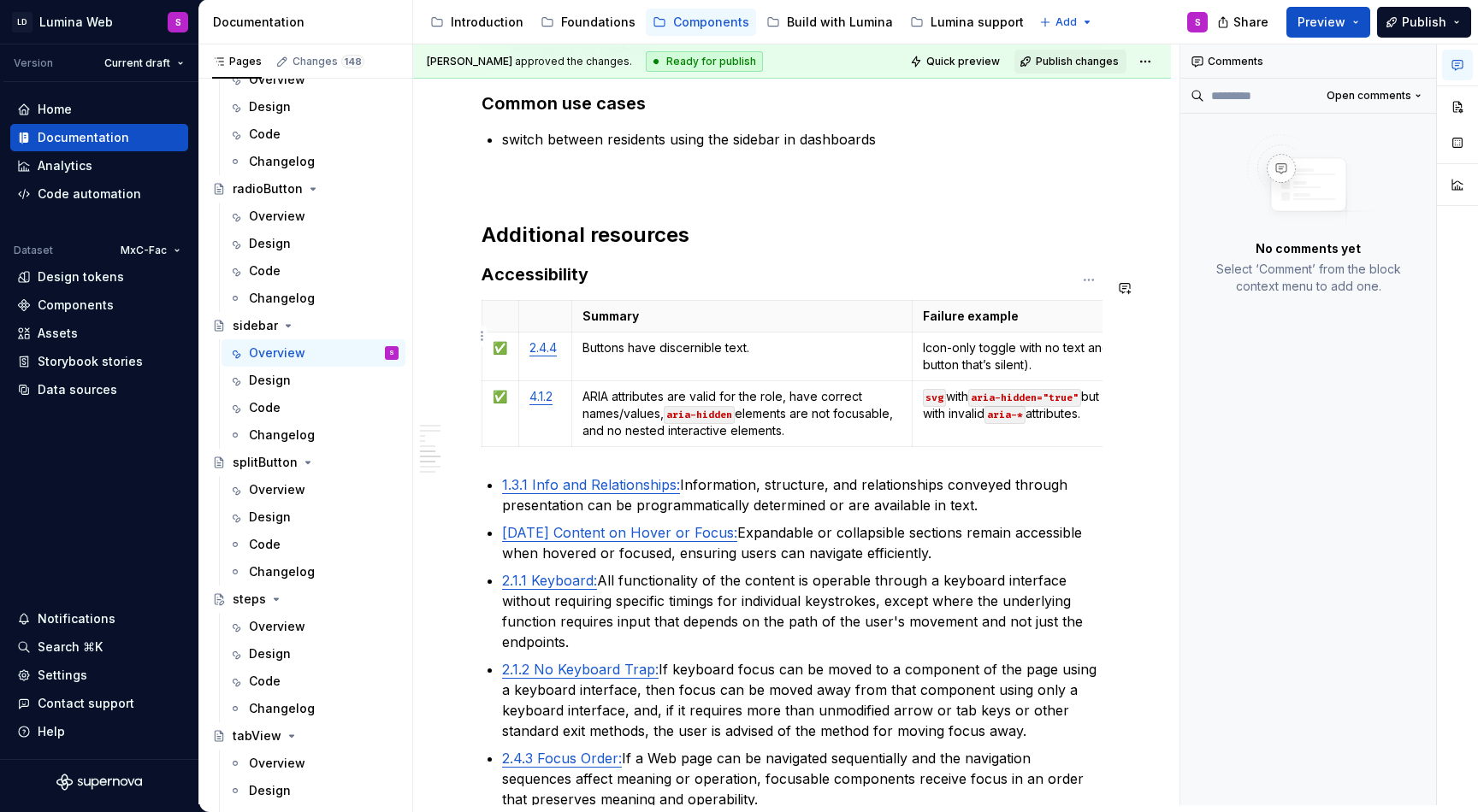
click at [1014, 339] on p "Icon-only toggle with no text and no aria-label (“…” button that’s silent)." at bounding box center [1088, 356] width 332 height 34
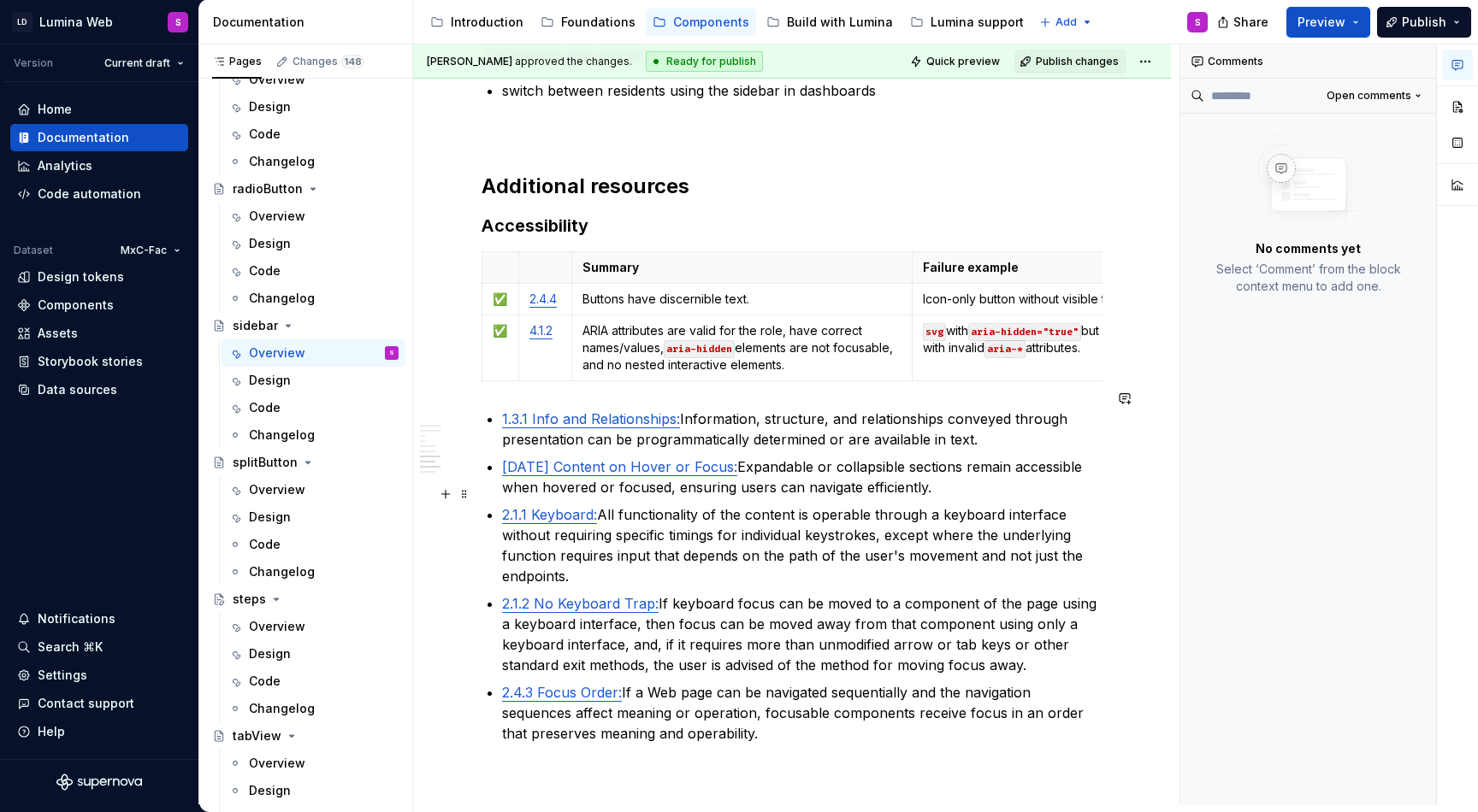
scroll to position [3520, 0]
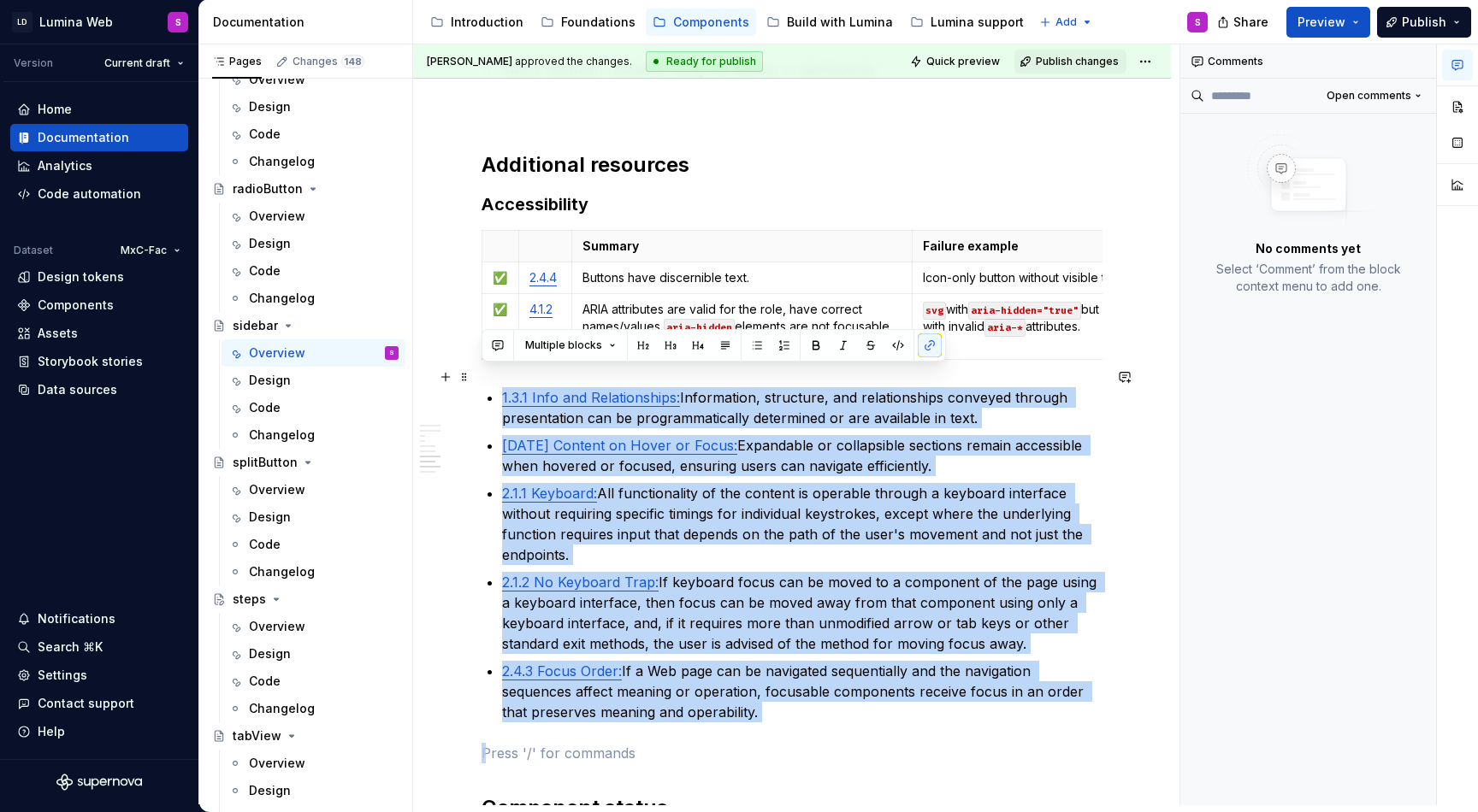
drag, startPoint x: 748, startPoint y: 703, endPoint x: 478, endPoint y: 371, distance: 427.9
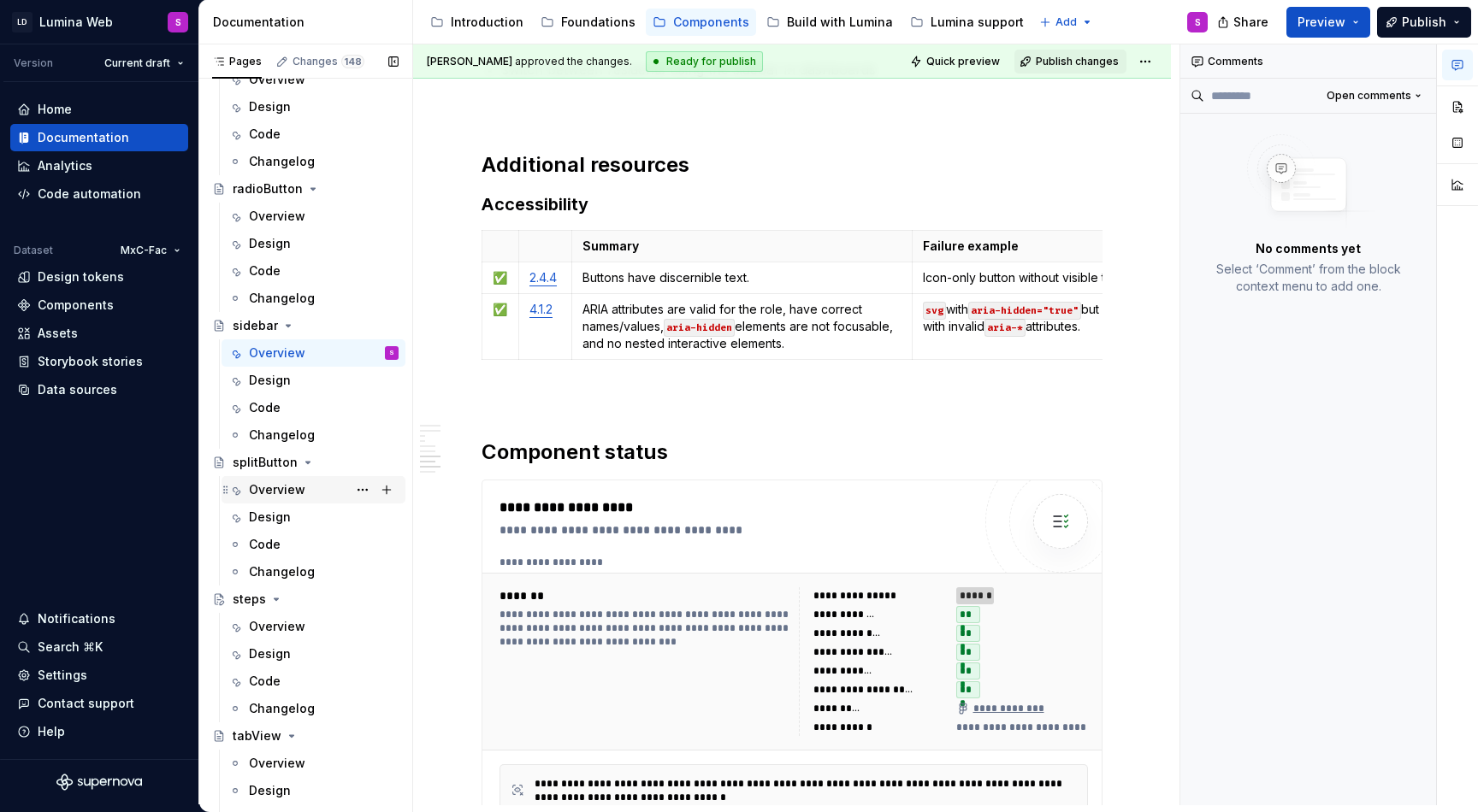
click at [290, 494] on div "Overview" at bounding box center [277, 490] width 57 height 17
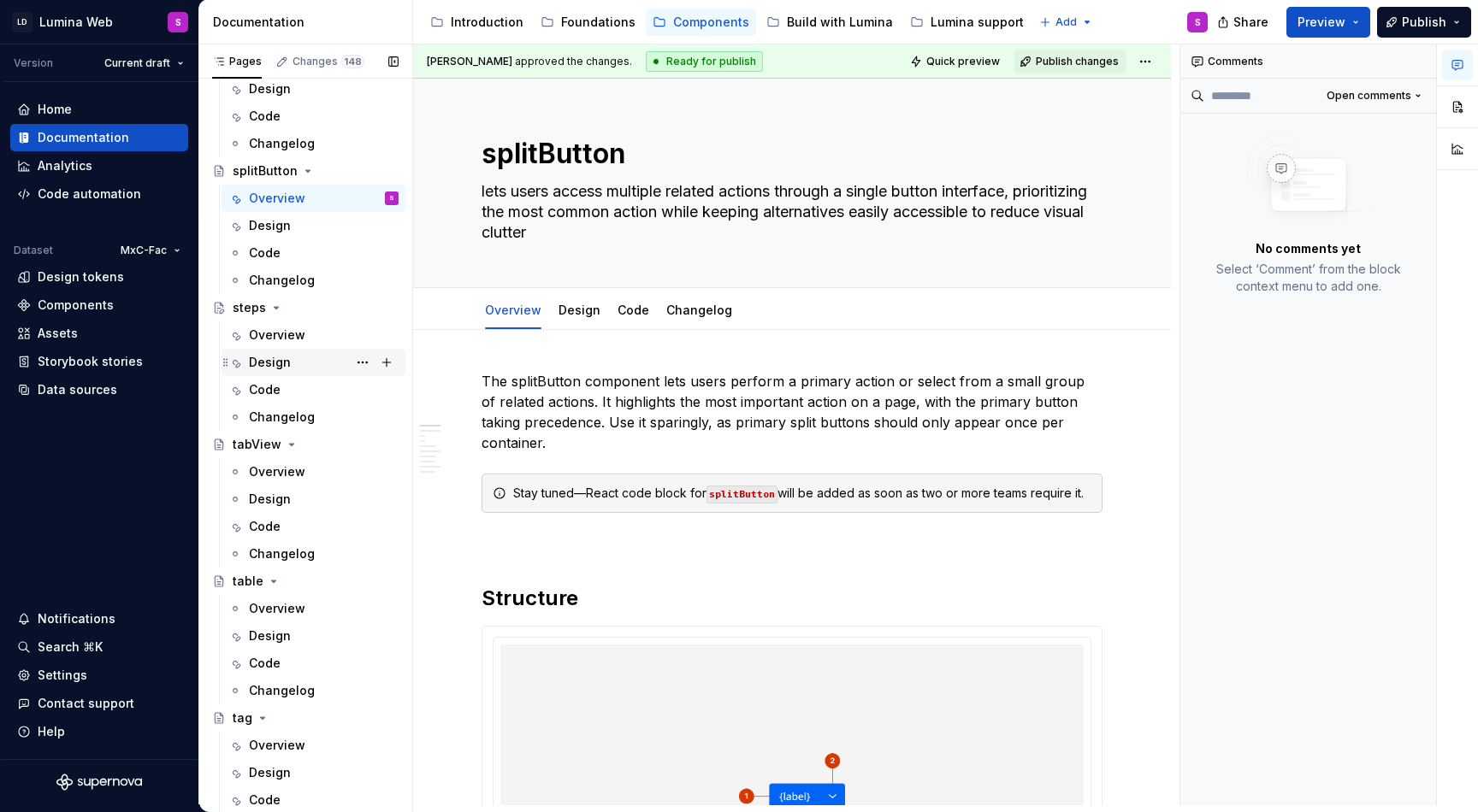
scroll to position [4143, 0]
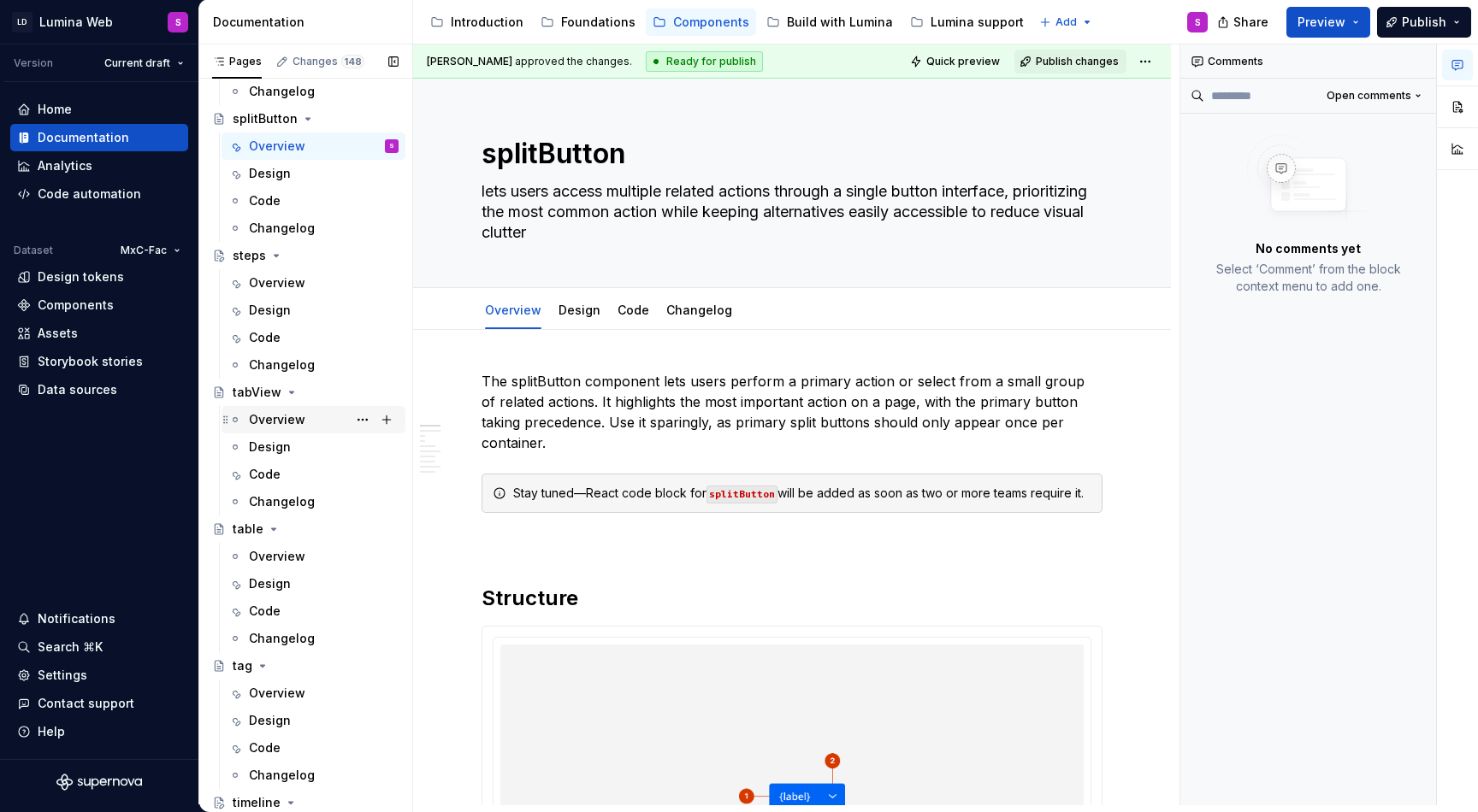
click at [293, 416] on div "Overview" at bounding box center [277, 420] width 57 height 17
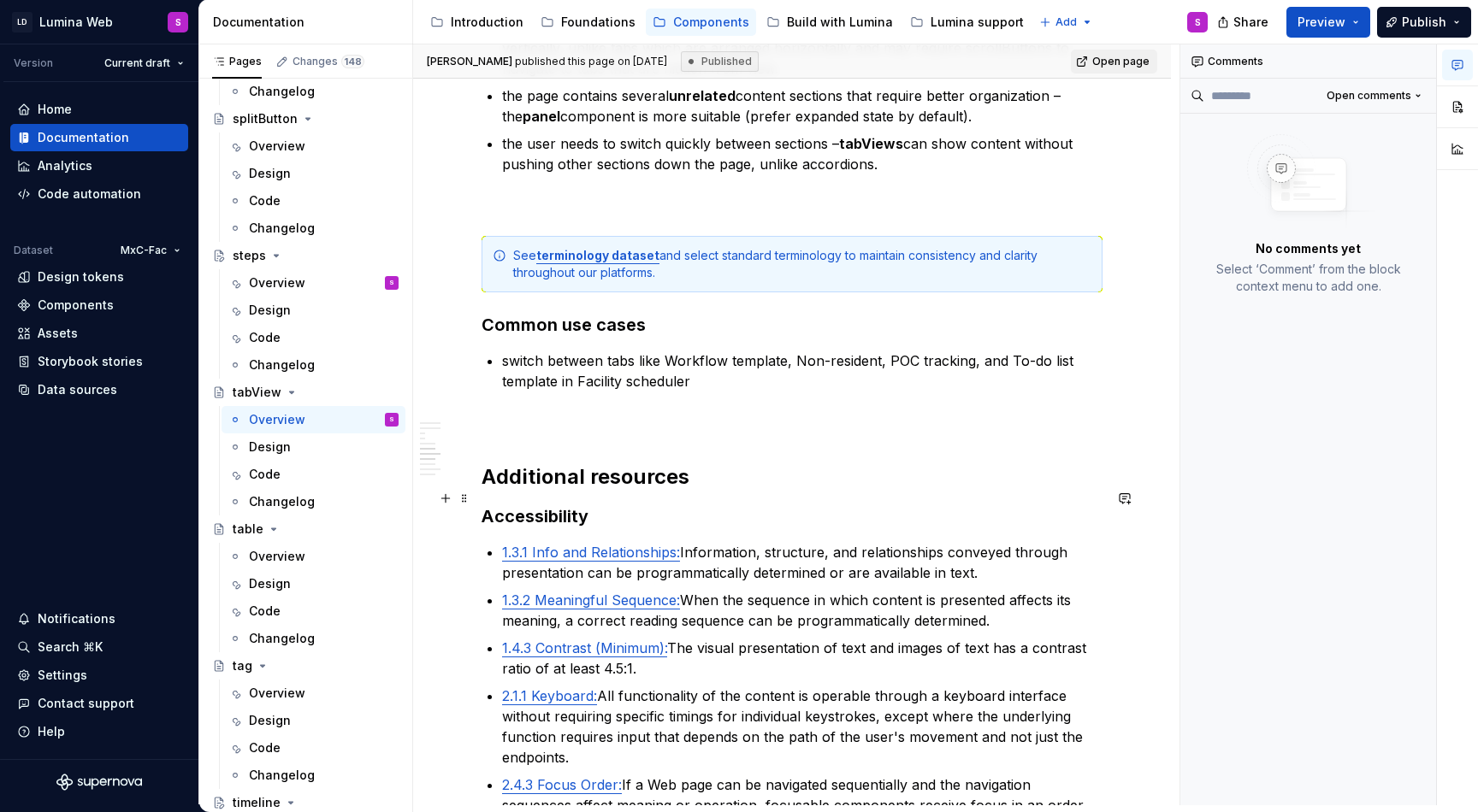
scroll to position [3107, 0]
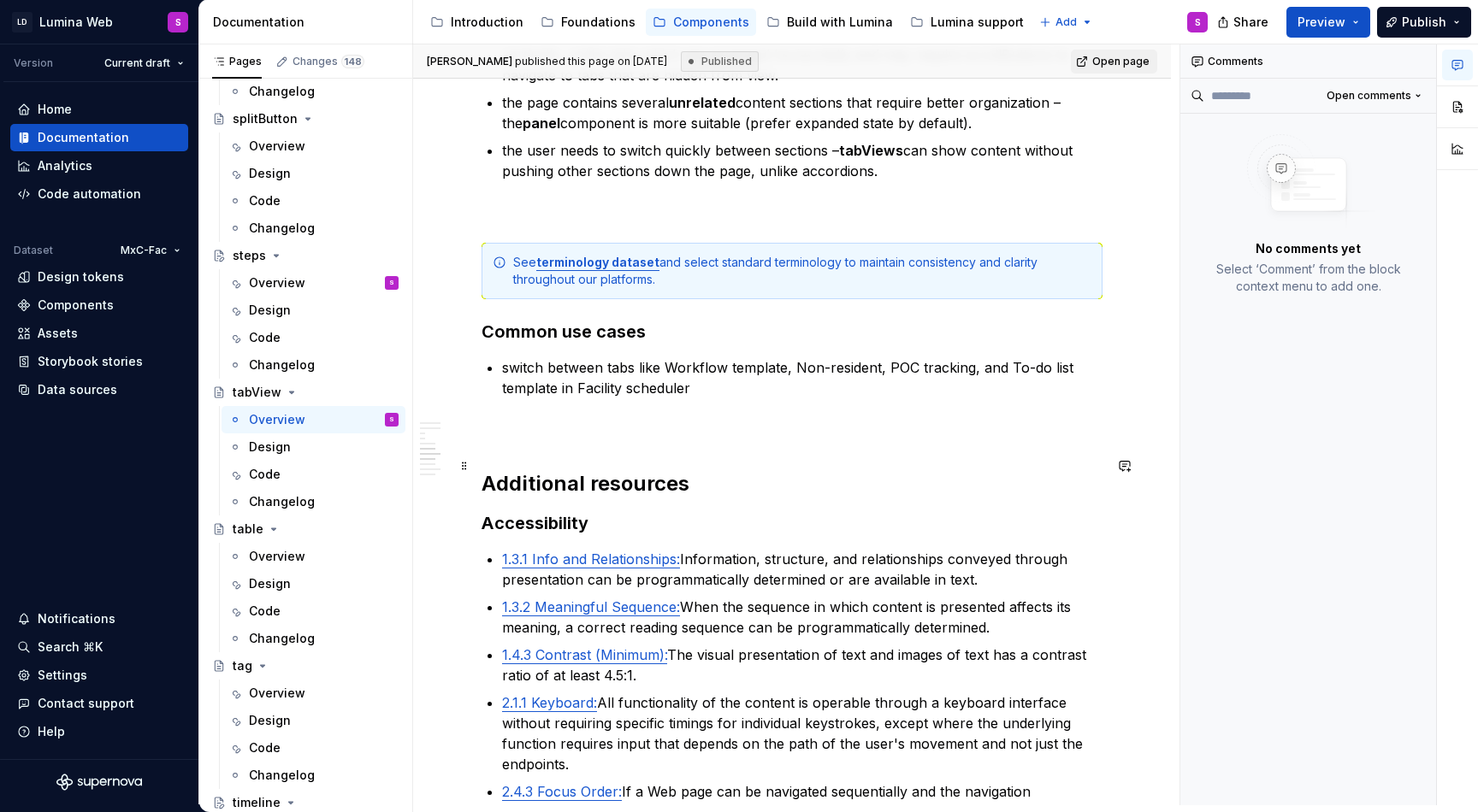
click at [612, 476] on h2 "Additional resources" at bounding box center [792, 484] width 620 height 27
click at [614, 511] on h3 "Accessibility" at bounding box center [792, 523] width 620 height 24
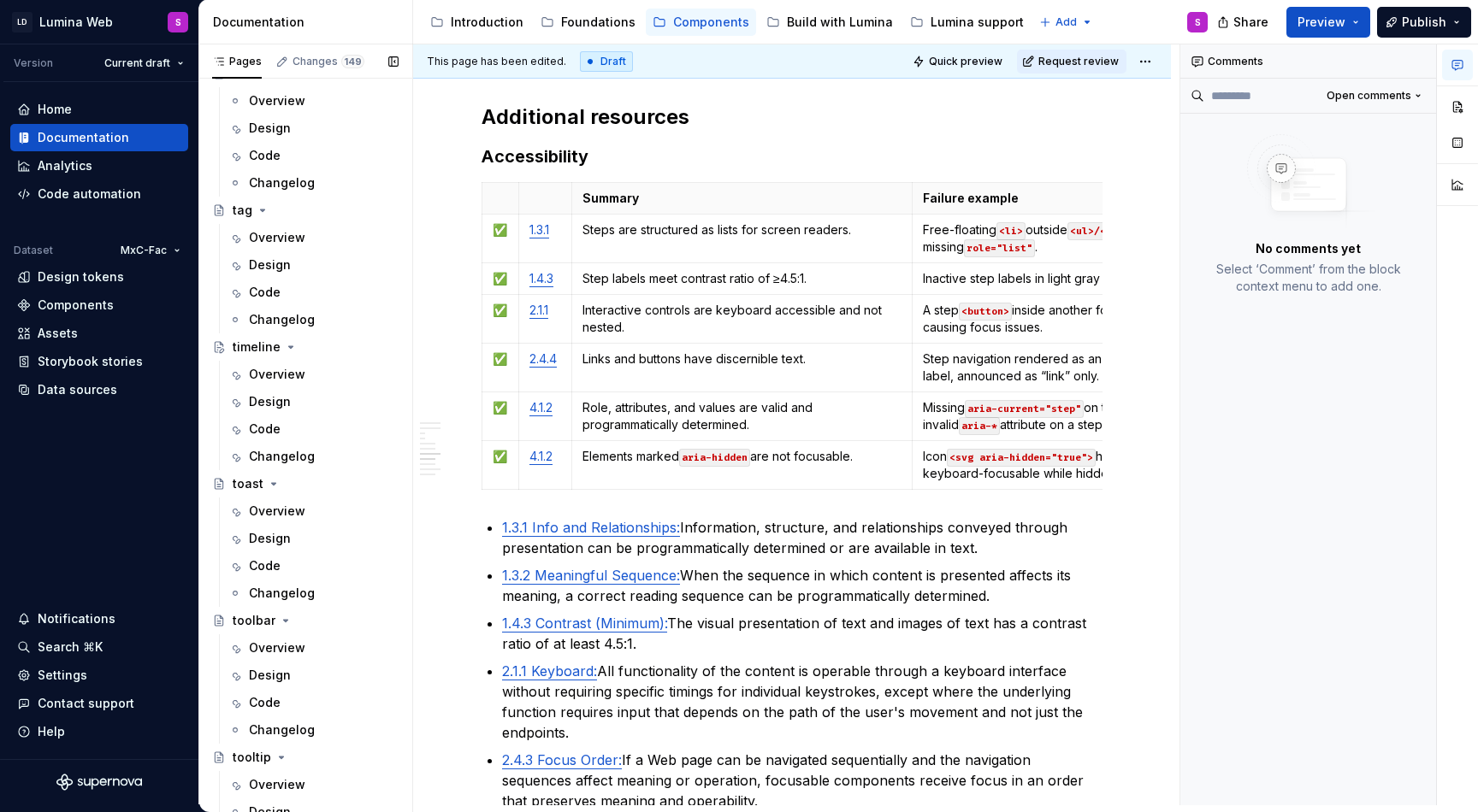
scroll to position [4670, 0]
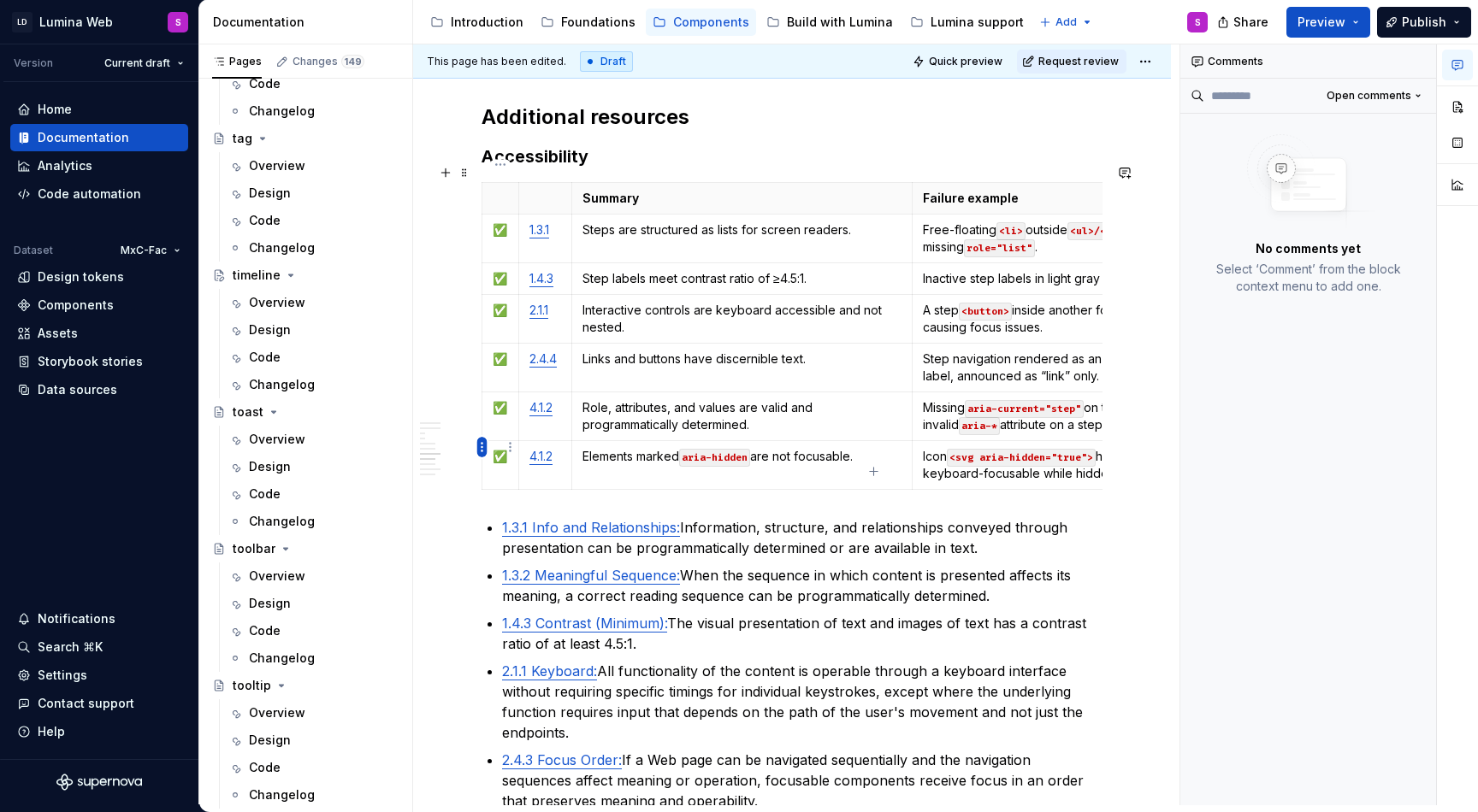
click at [483, 445] on html "LD Lumina Web S Version Current draft Home Documentation Analytics Code automat…" at bounding box center [739, 406] width 1478 height 812
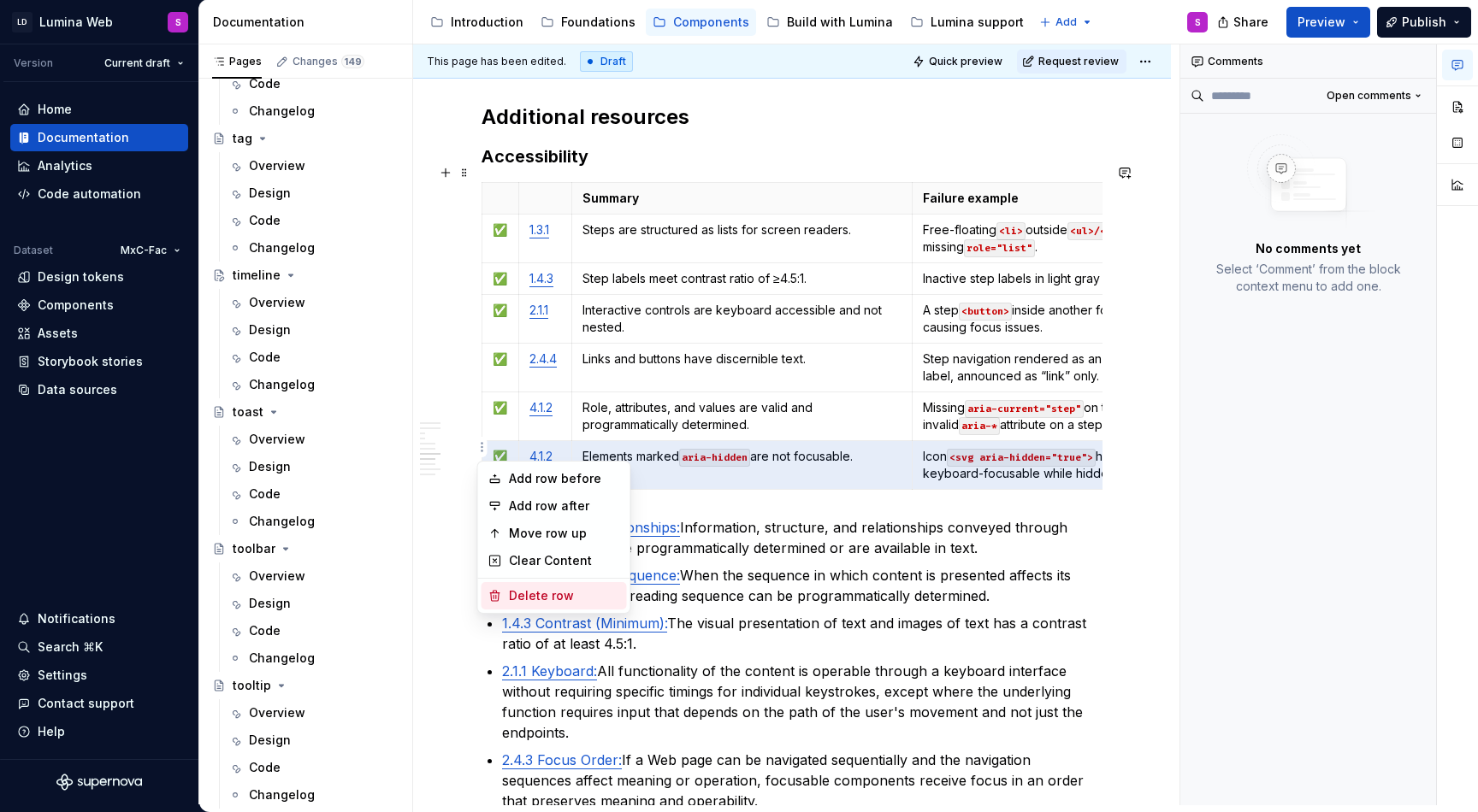
click at [541, 585] on div "Delete row" at bounding box center [554, 596] width 145 height 27
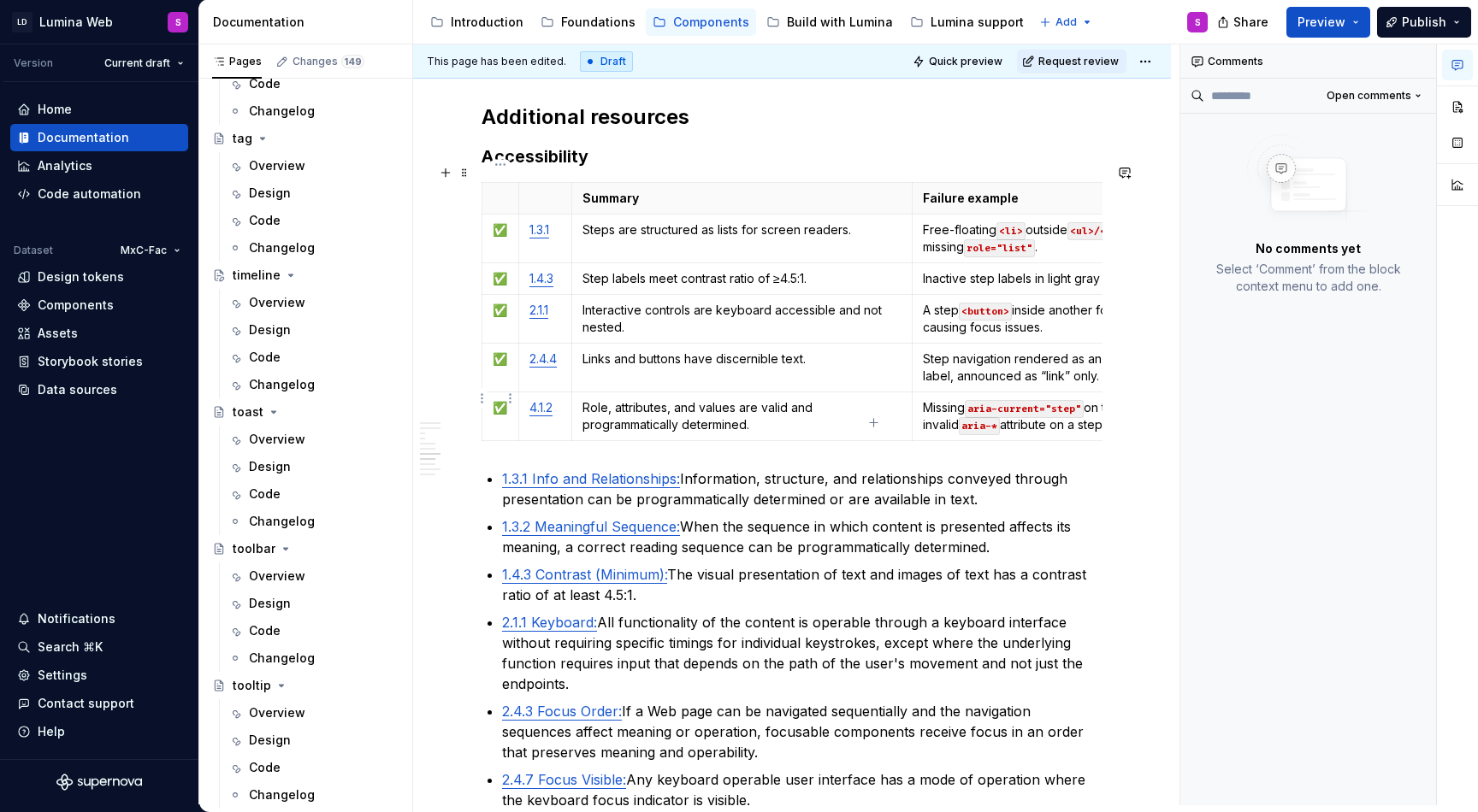
click at [483, 391] on td "✅" at bounding box center [501, 415] width 36 height 48
click at [482, 393] on html "LD Lumina Web S Version Current draft Home Documentation Analytics Code automat…" at bounding box center [739, 406] width 1478 height 812
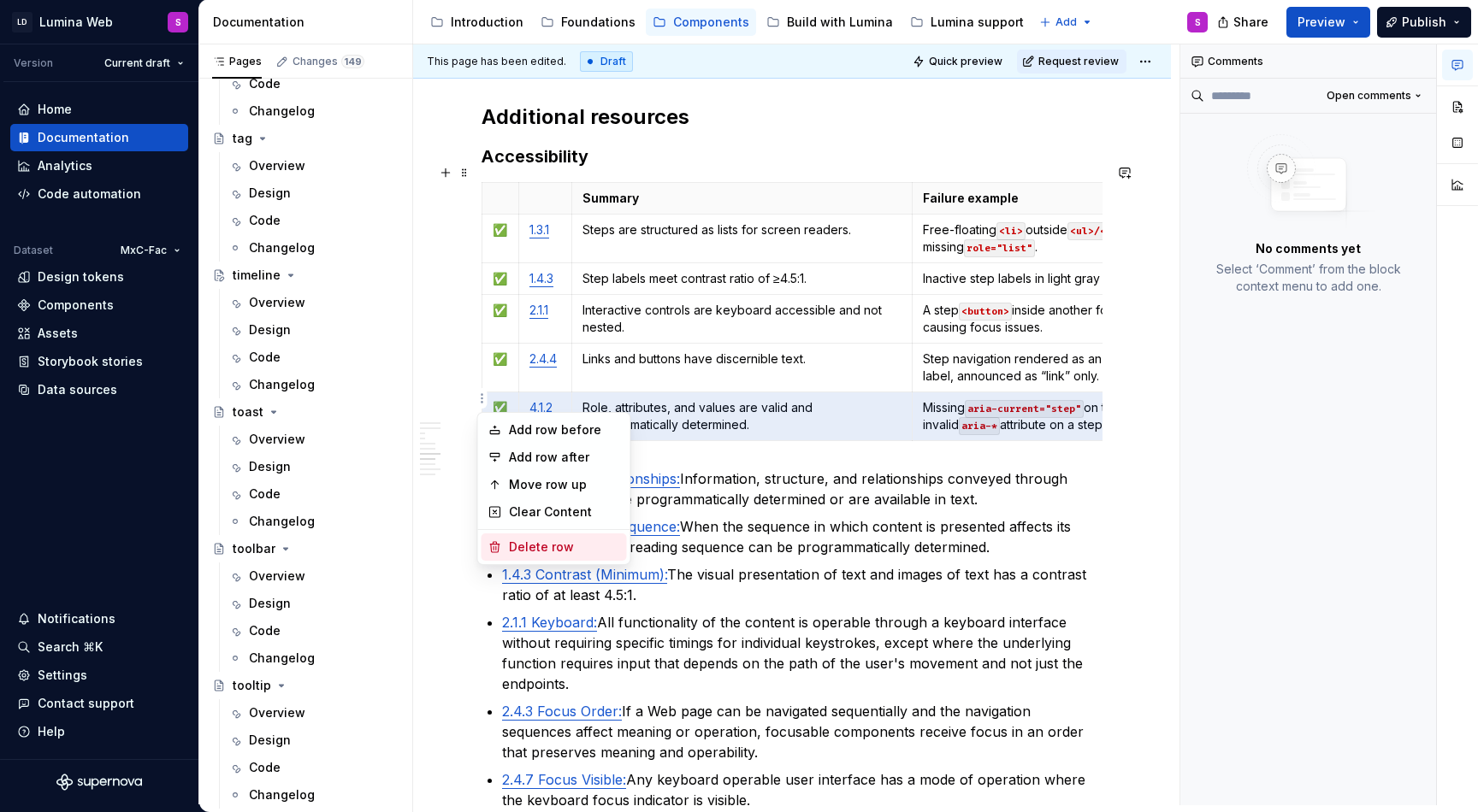
click at [526, 538] on div "Delete row" at bounding box center [565, 547] width 111 height 17
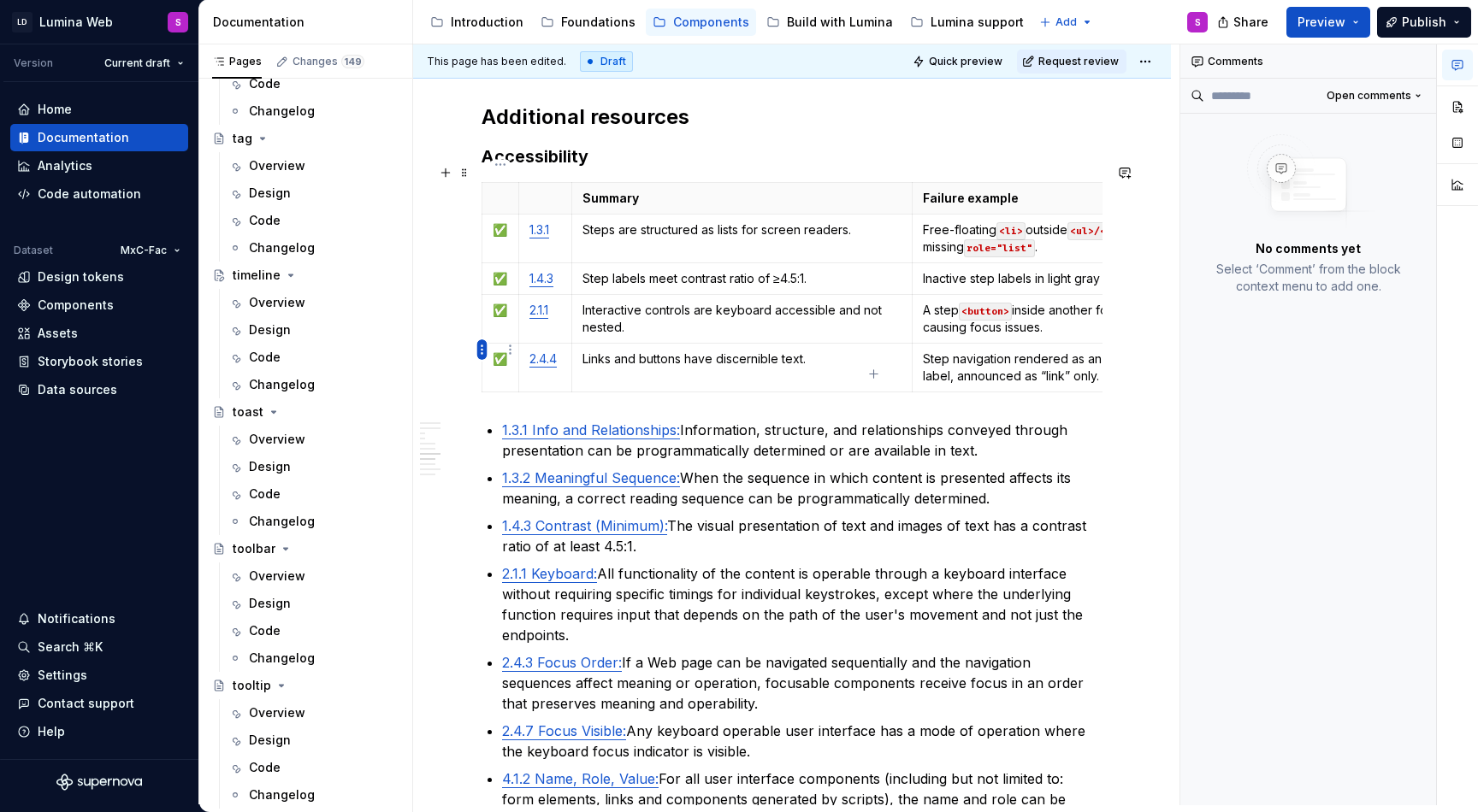
click at [484, 348] on html "LD Lumina Web S Version Current draft Home Documentation Analytics Code automat…" at bounding box center [739, 406] width 1478 height 812
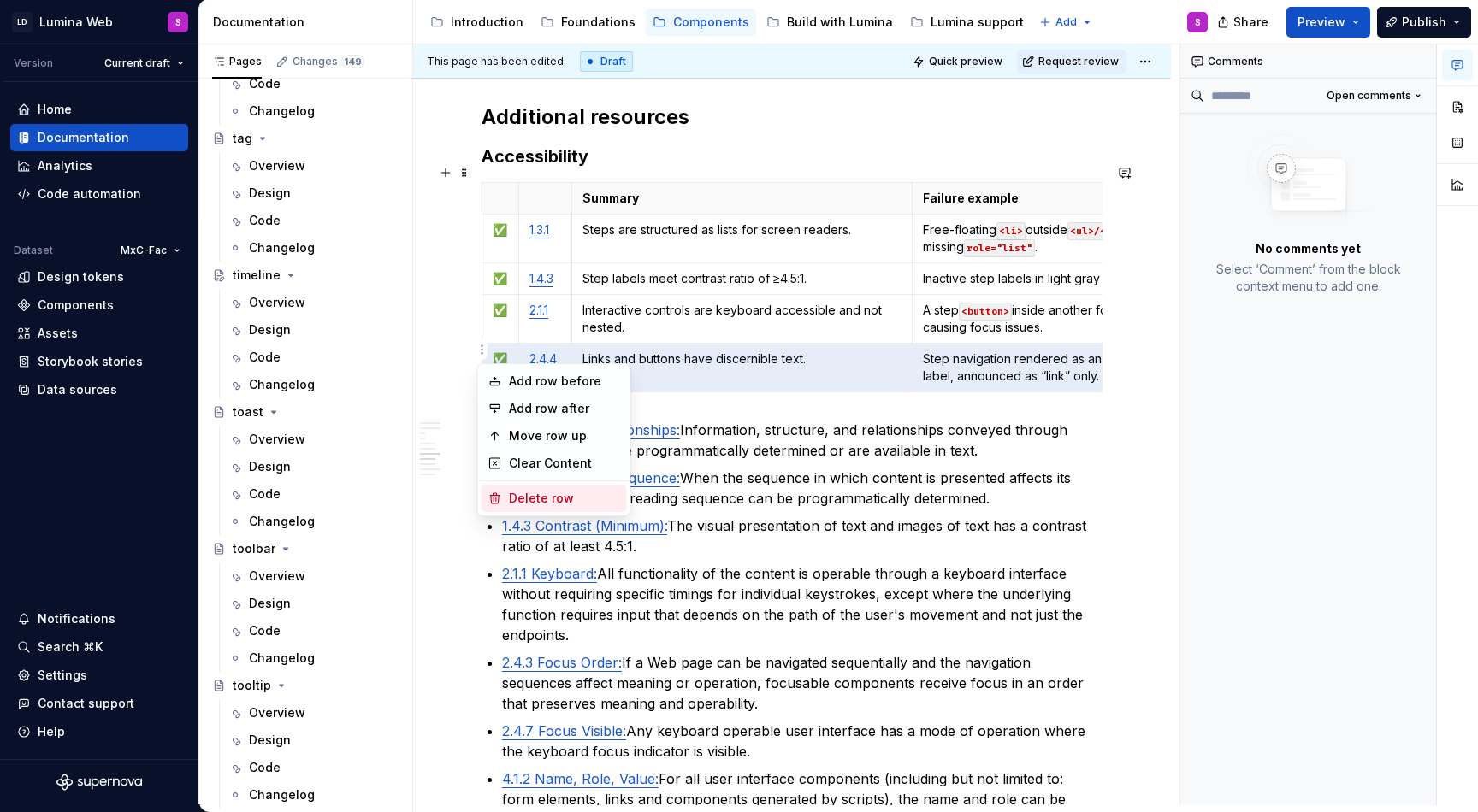
click at [536, 496] on div "Delete row" at bounding box center [565, 498] width 111 height 17
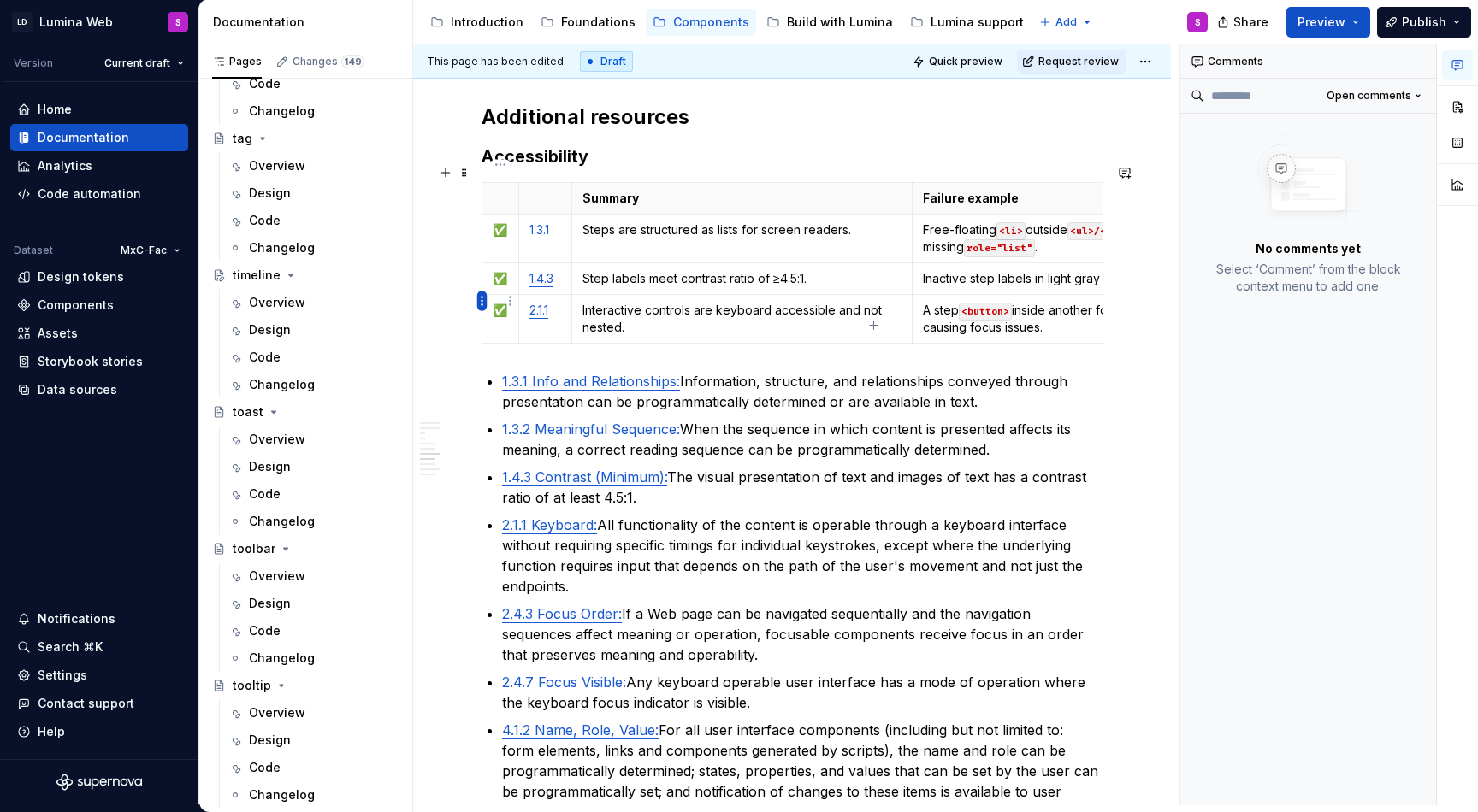
click at [480, 295] on html "LD Lumina Web S Version Current draft Home Documentation Analytics Code automat…" at bounding box center [739, 406] width 1478 height 812
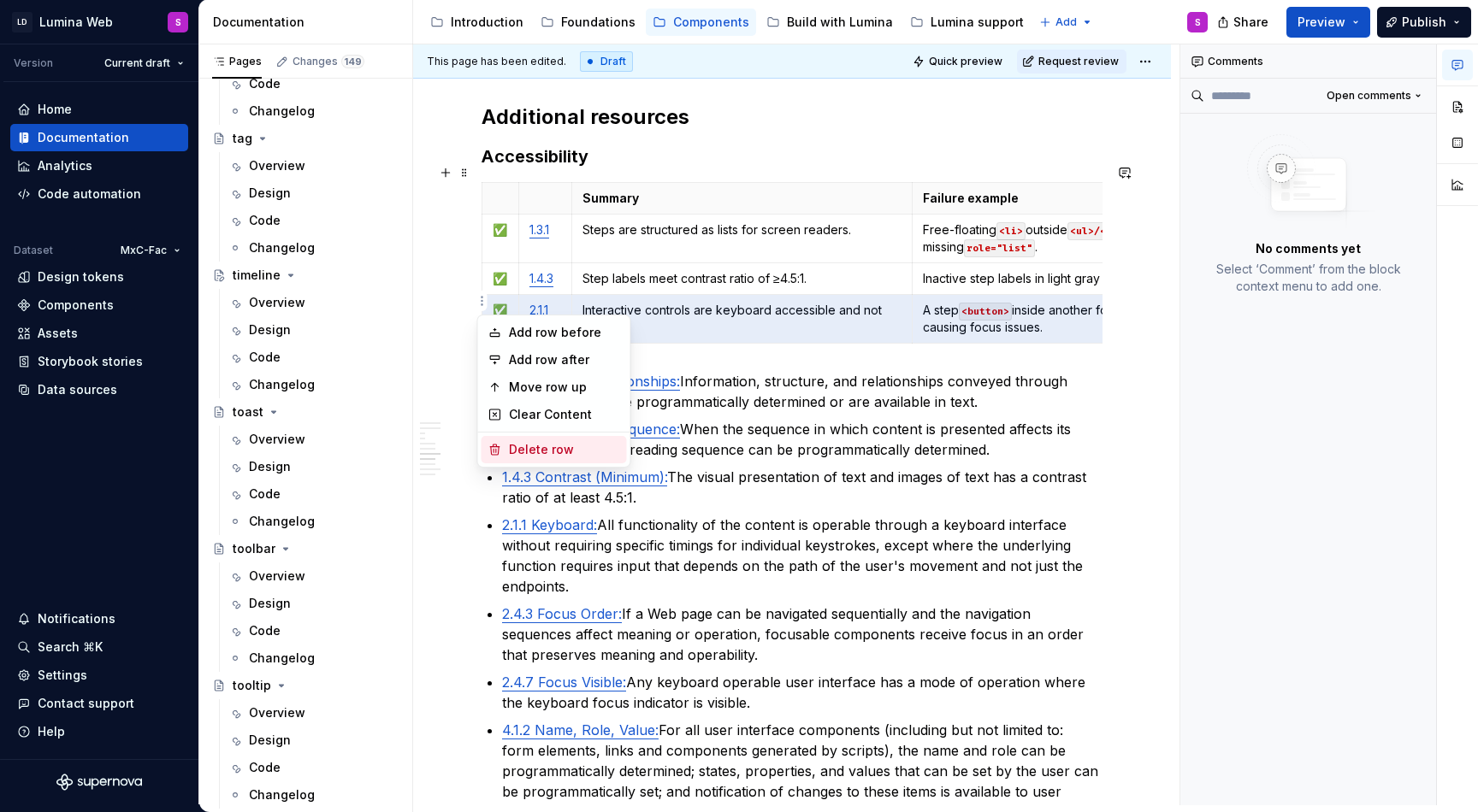
click at [539, 443] on div "Delete row" at bounding box center [565, 450] width 111 height 17
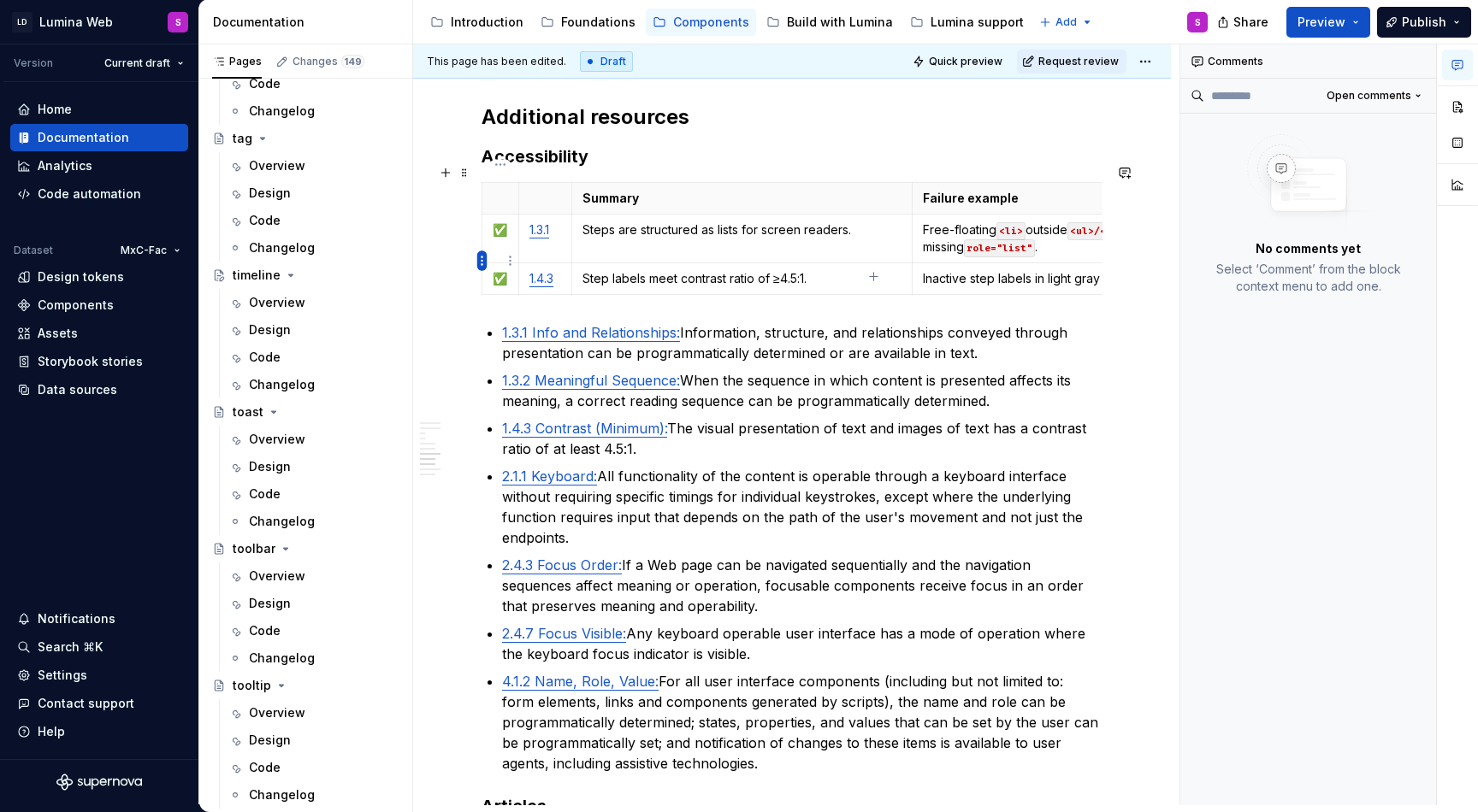
click at [484, 259] on html "LD Lumina Web S Version Current draft Home Documentation Analytics Code automat…" at bounding box center [739, 406] width 1478 height 812
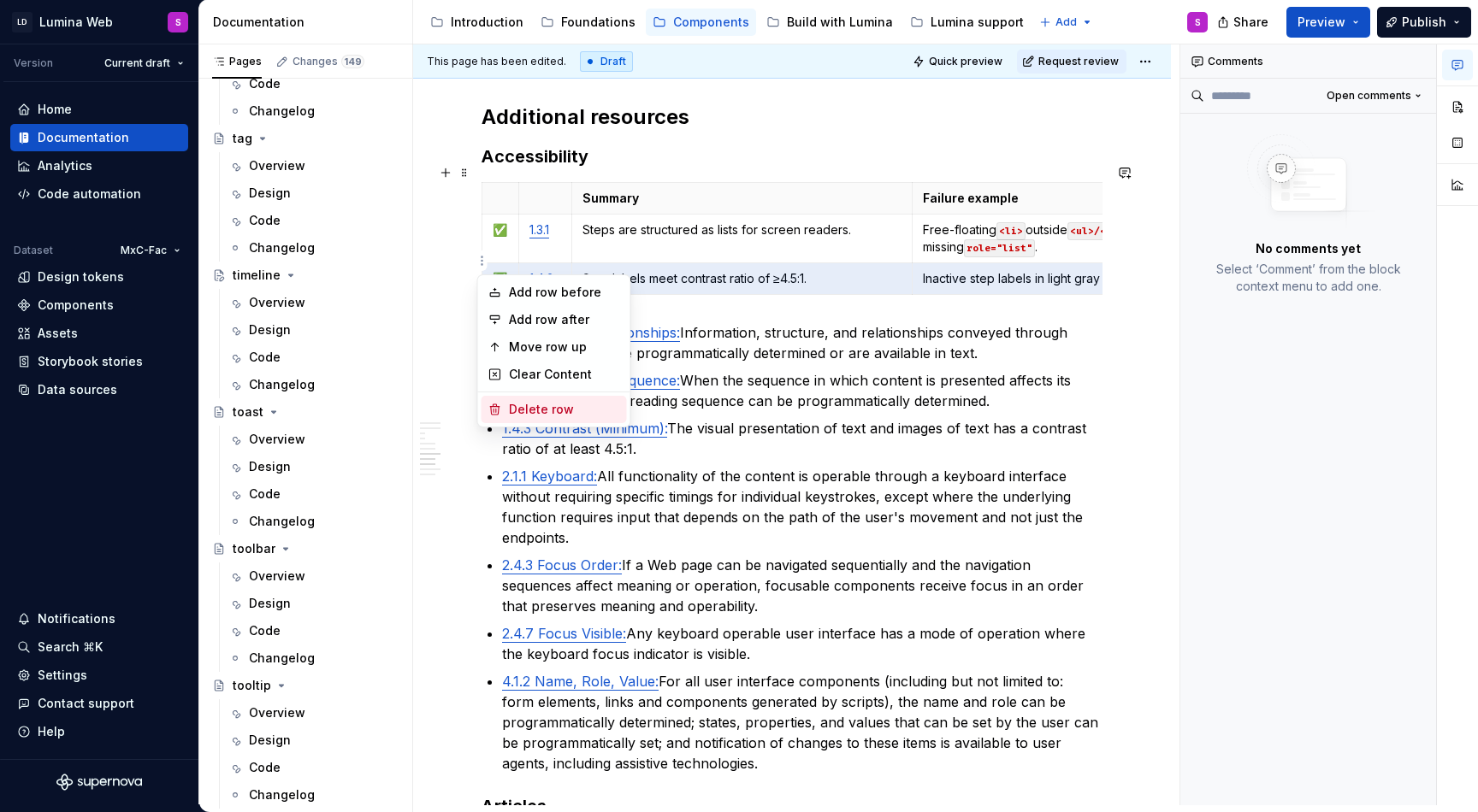
click at [526, 410] on div "Delete row" at bounding box center [565, 410] width 111 height 17
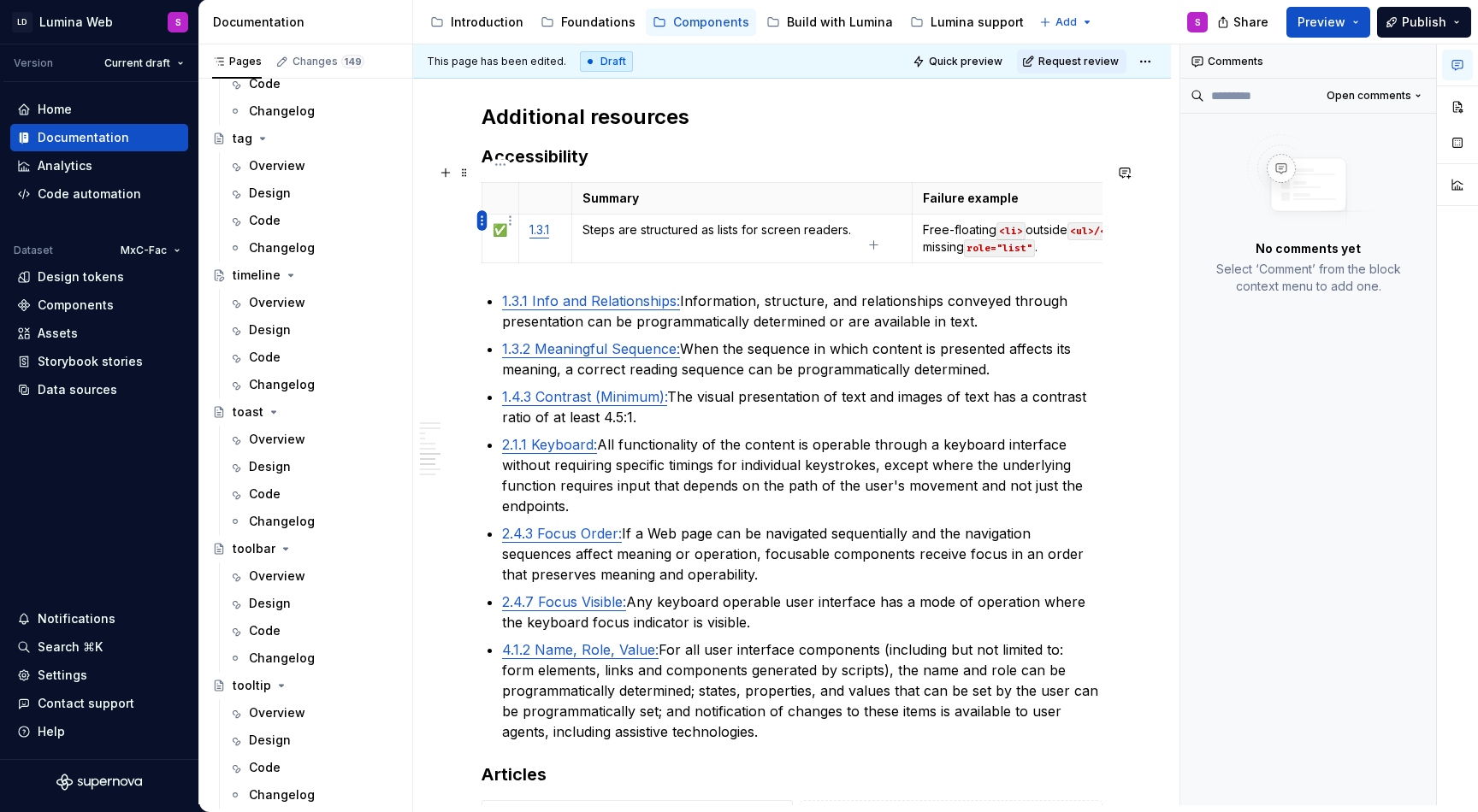
click at [484, 220] on html "LD Lumina Web S Version Current draft Home Documentation Analytics Code automat…" at bounding box center [739, 406] width 1478 height 812
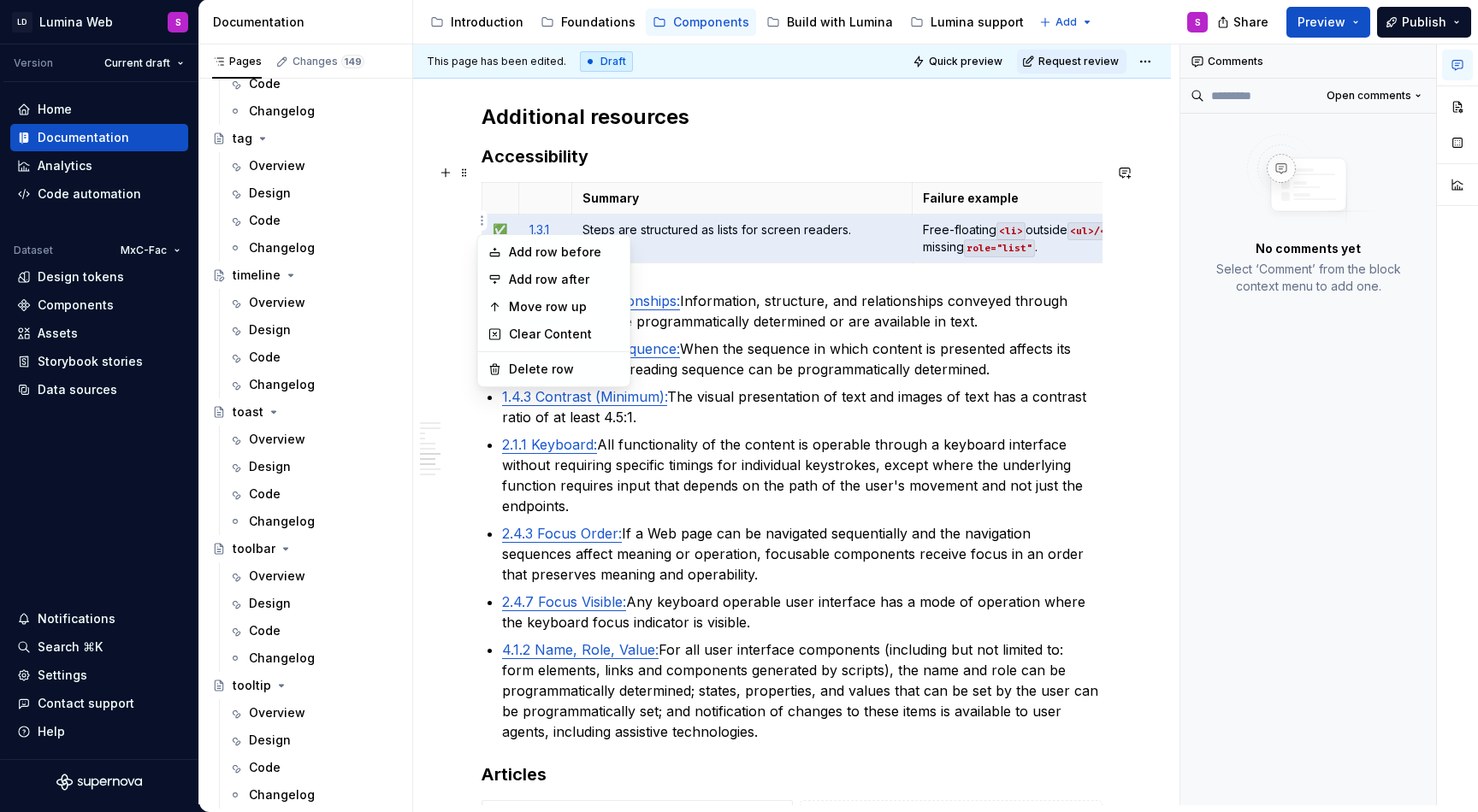
click at [533, 213] on html "LD Lumina Web S Version Current draft Home Documentation Analytics Code automat…" at bounding box center [739, 406] width 1478 height 812
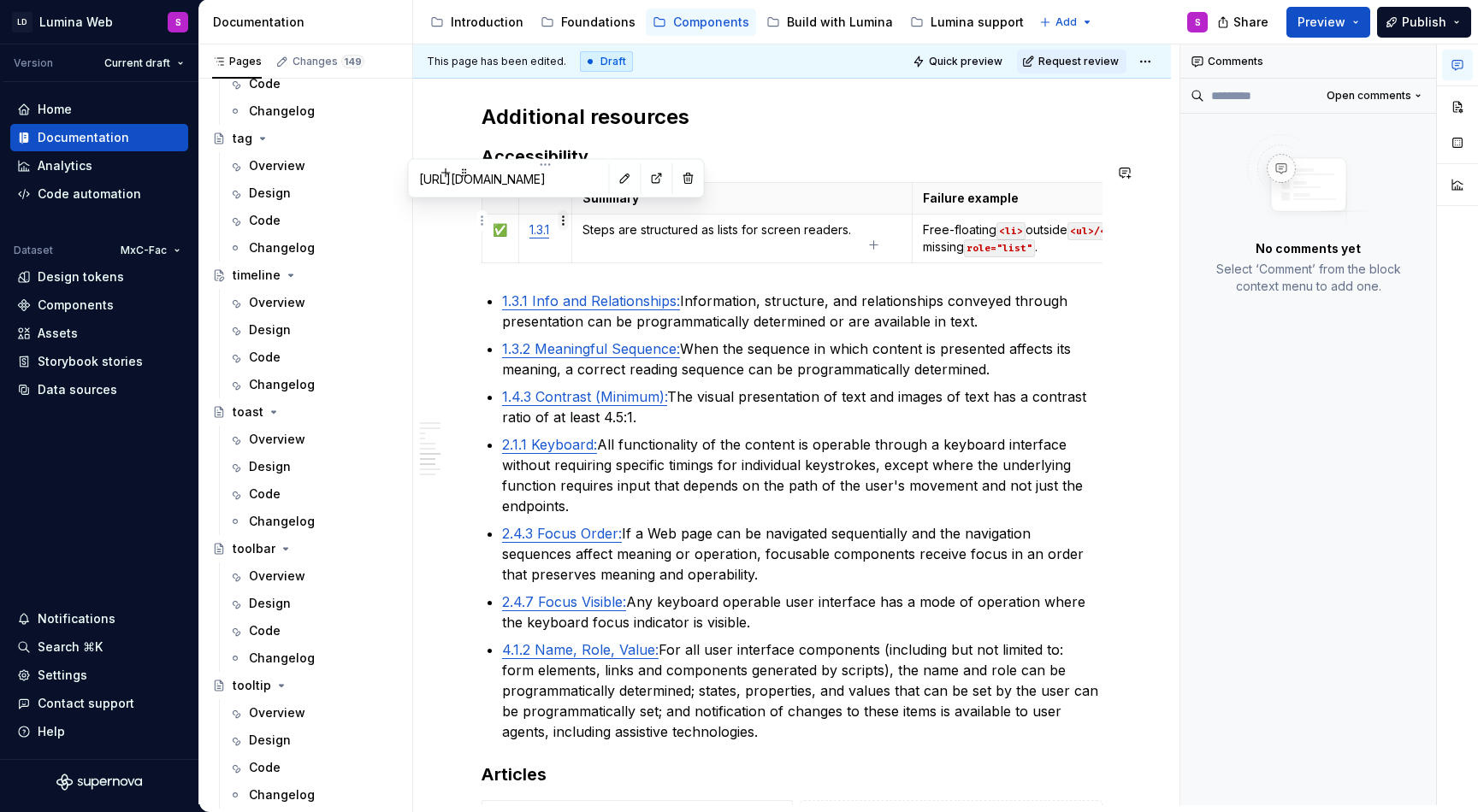
click at [508, 214] on html "LD Lumina Web S Version Current draft Home Documentation Analytics Code automat…" at bounding box center [739, 406] width 1478 height 812
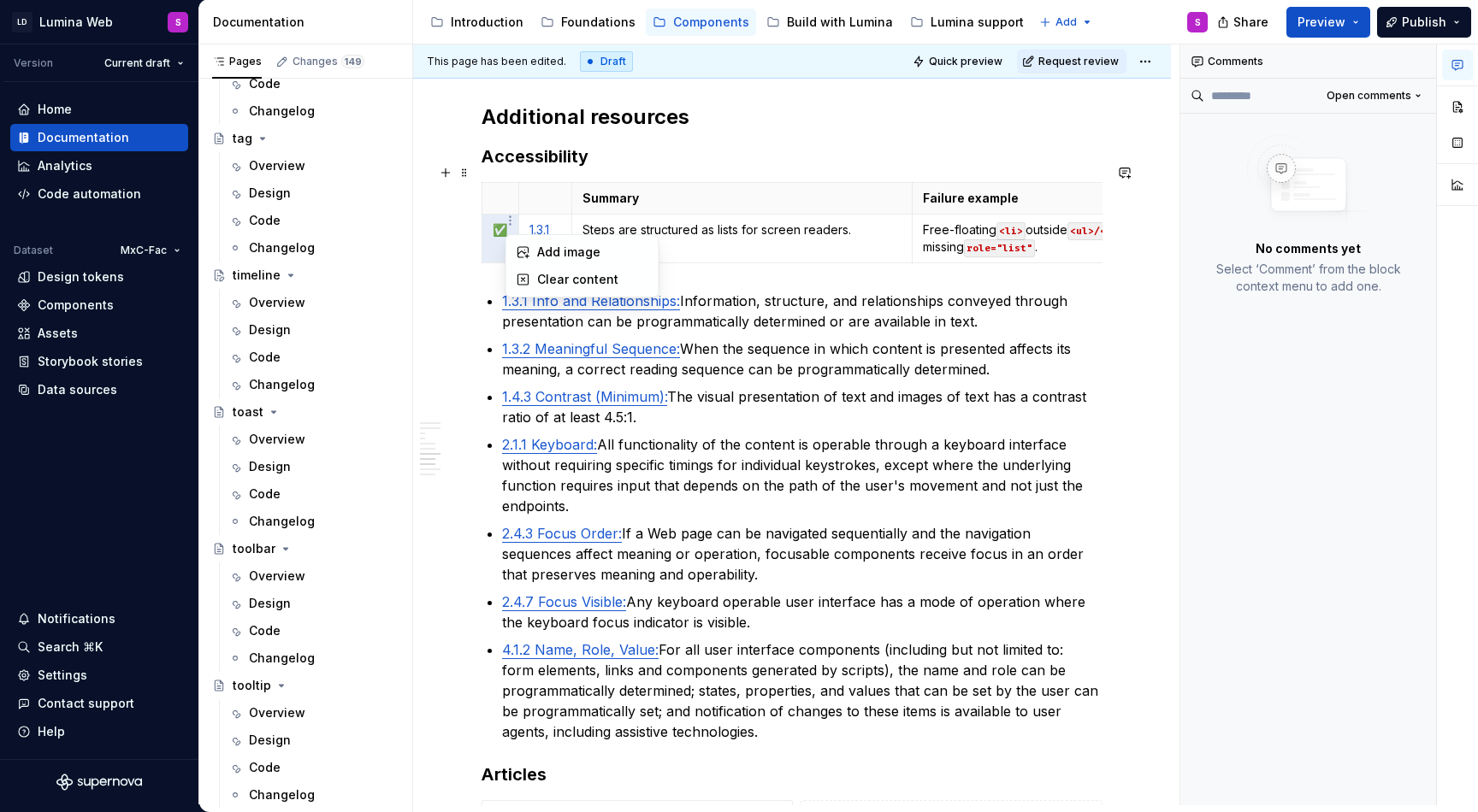
click at [501, 213] on html "LD Lumina Web S Version Current draft Home Documentation Analytics Code automat…" at bounding box center [739, 406] width 1478 height 812
click at [501, 222] on p "✅" at bounding box center [500, 230] width 16 height 17
copy p "✅"
click at [484, 217] on html "LD Lumina Web S Version Current draft Home Documentation Analytics Code automat…" at bounding box center [739, 406] width 1478 height 812
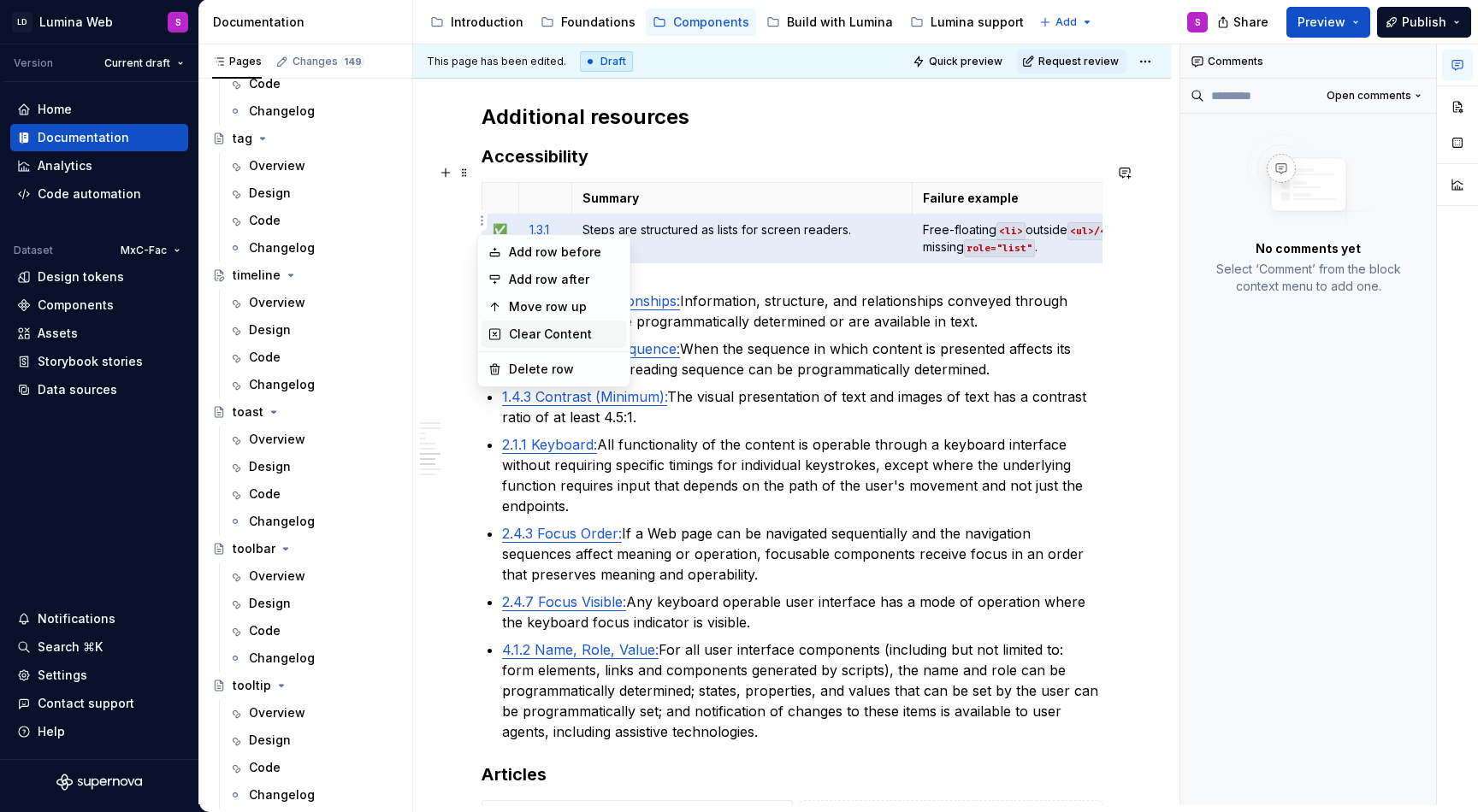
click at [538, 338] on div "Clear Content" at bounding box center [565, 334] width 111 height 17
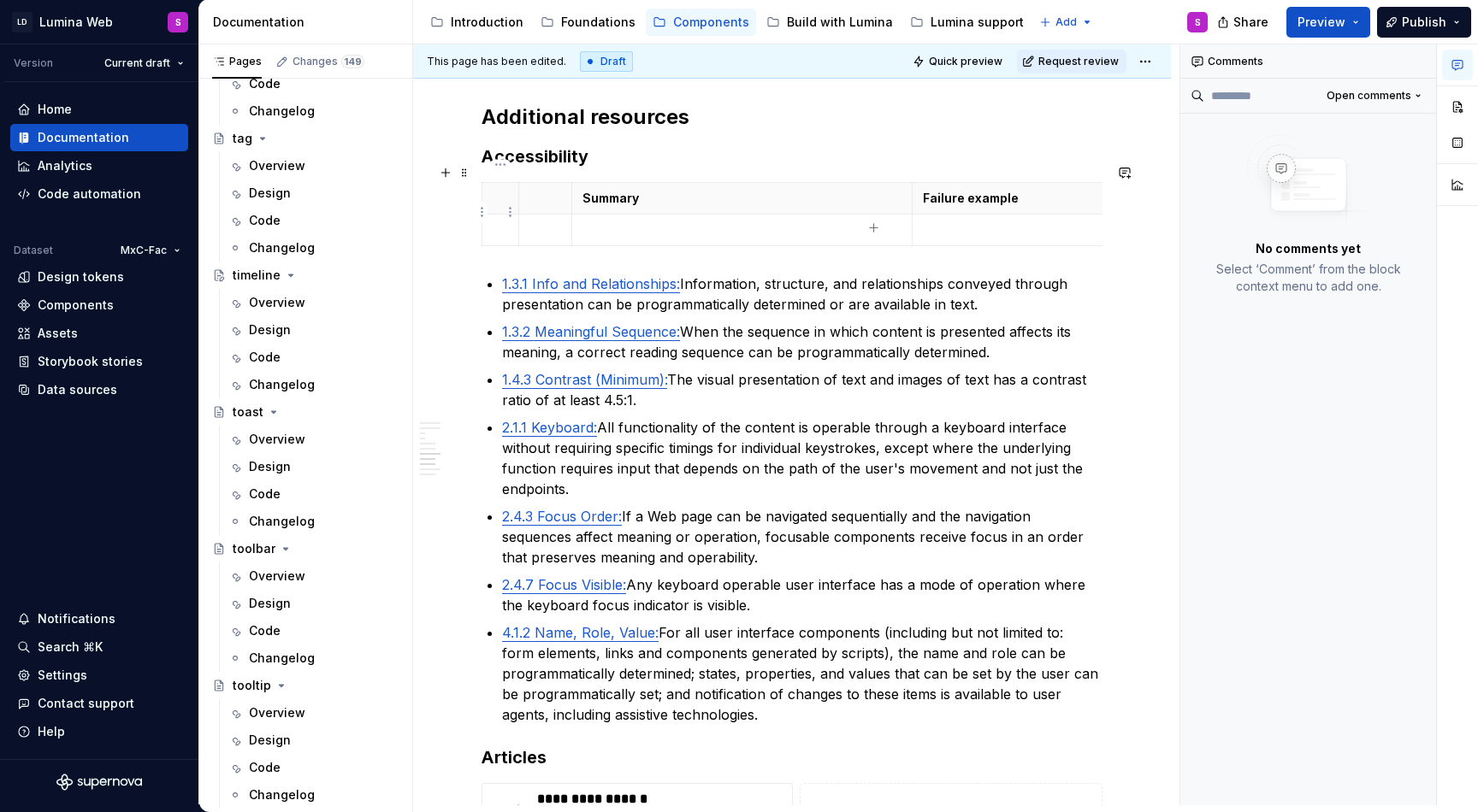
click at [501, 222] on p at bounding box center [500, 230] width 16 height 17
click at [125, 629] on div "Notifications 1" at bounding box center [99, 619] width 178 height 27
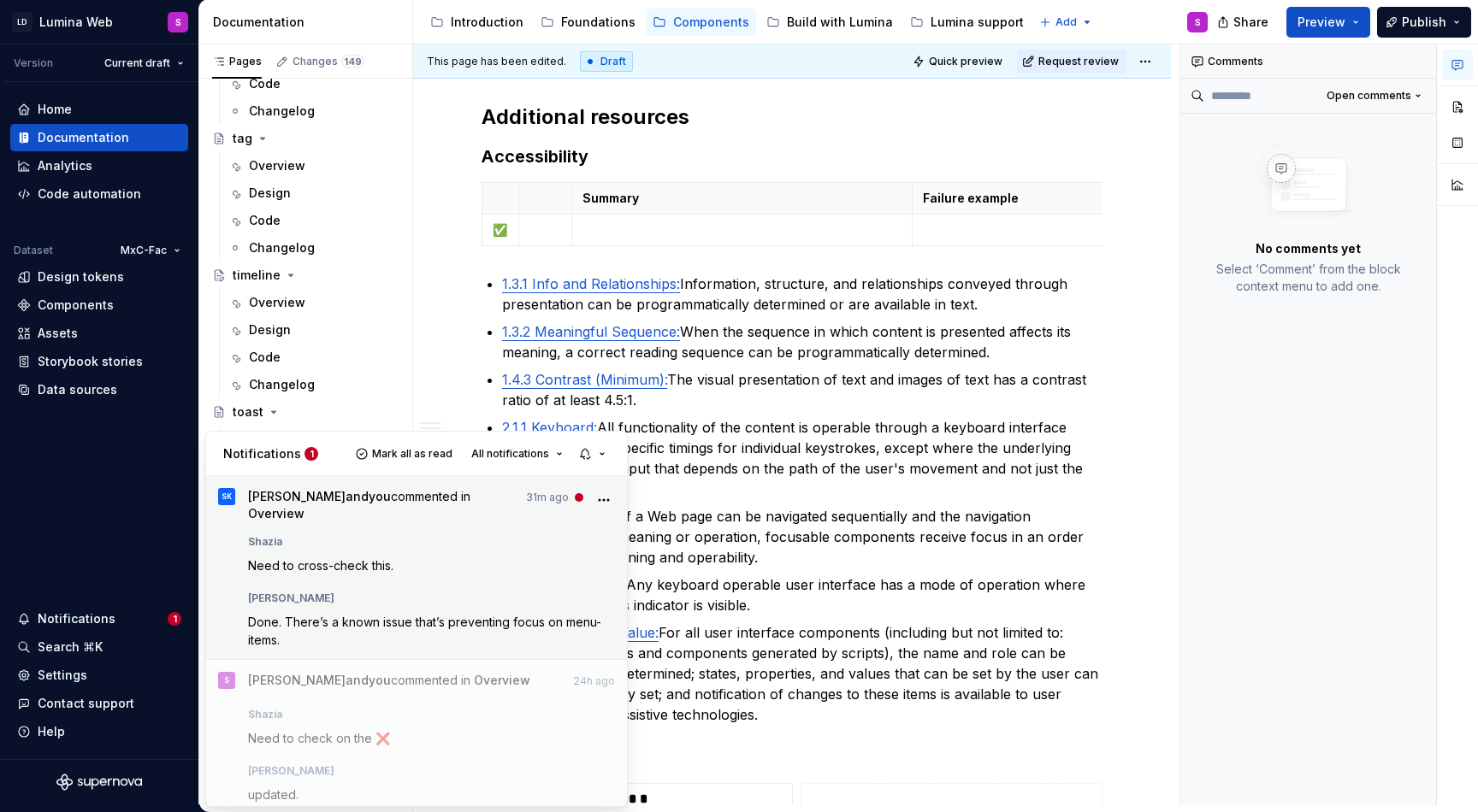
click at [404, 545] on div "Shazia Need to cross-check this." at bounding box center [432, 550] width 368 height 45
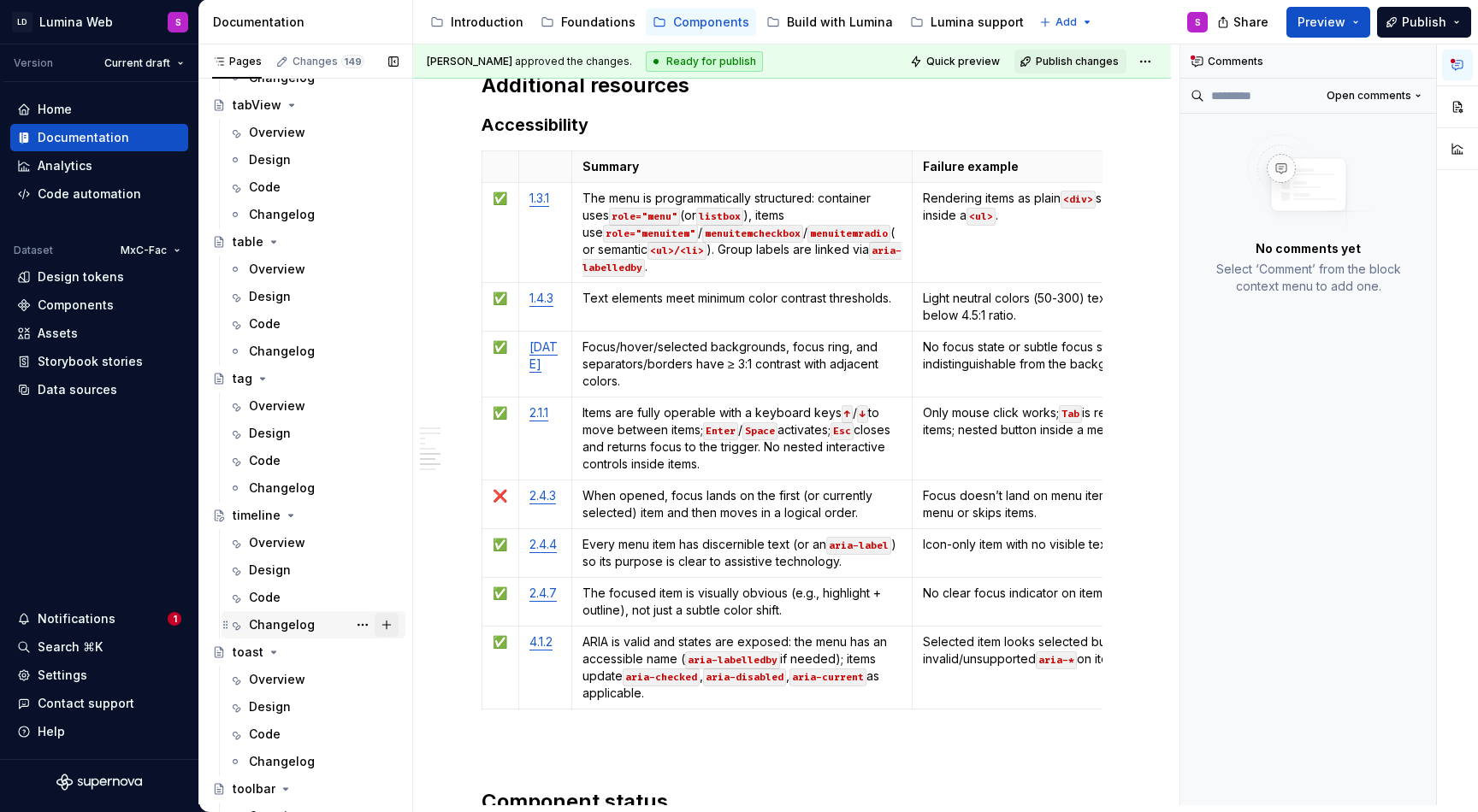
scroll to position [4670, 0]
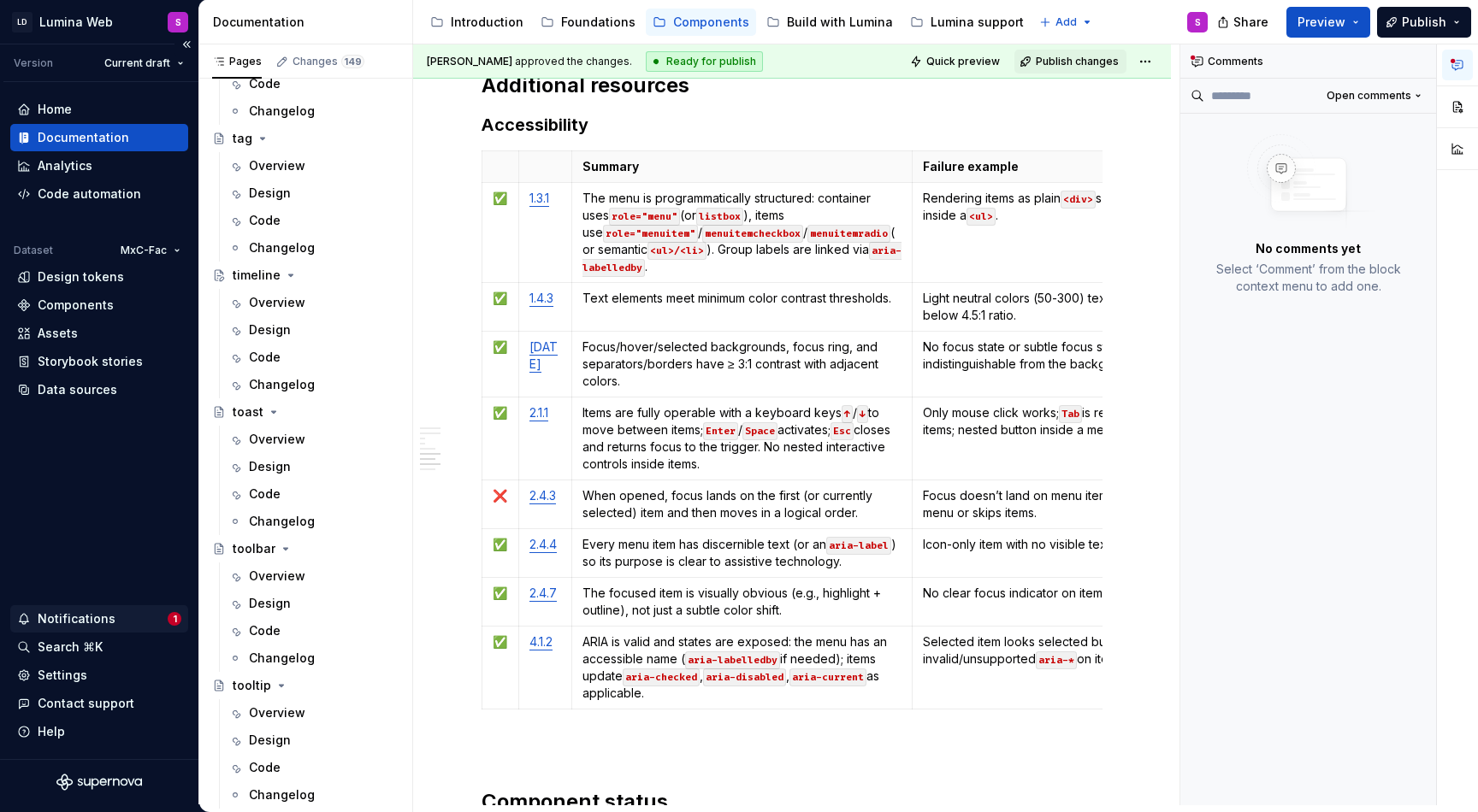
click at [110, 621] on div "Notifications" at bounding box center [92, 619] width 151 height 17
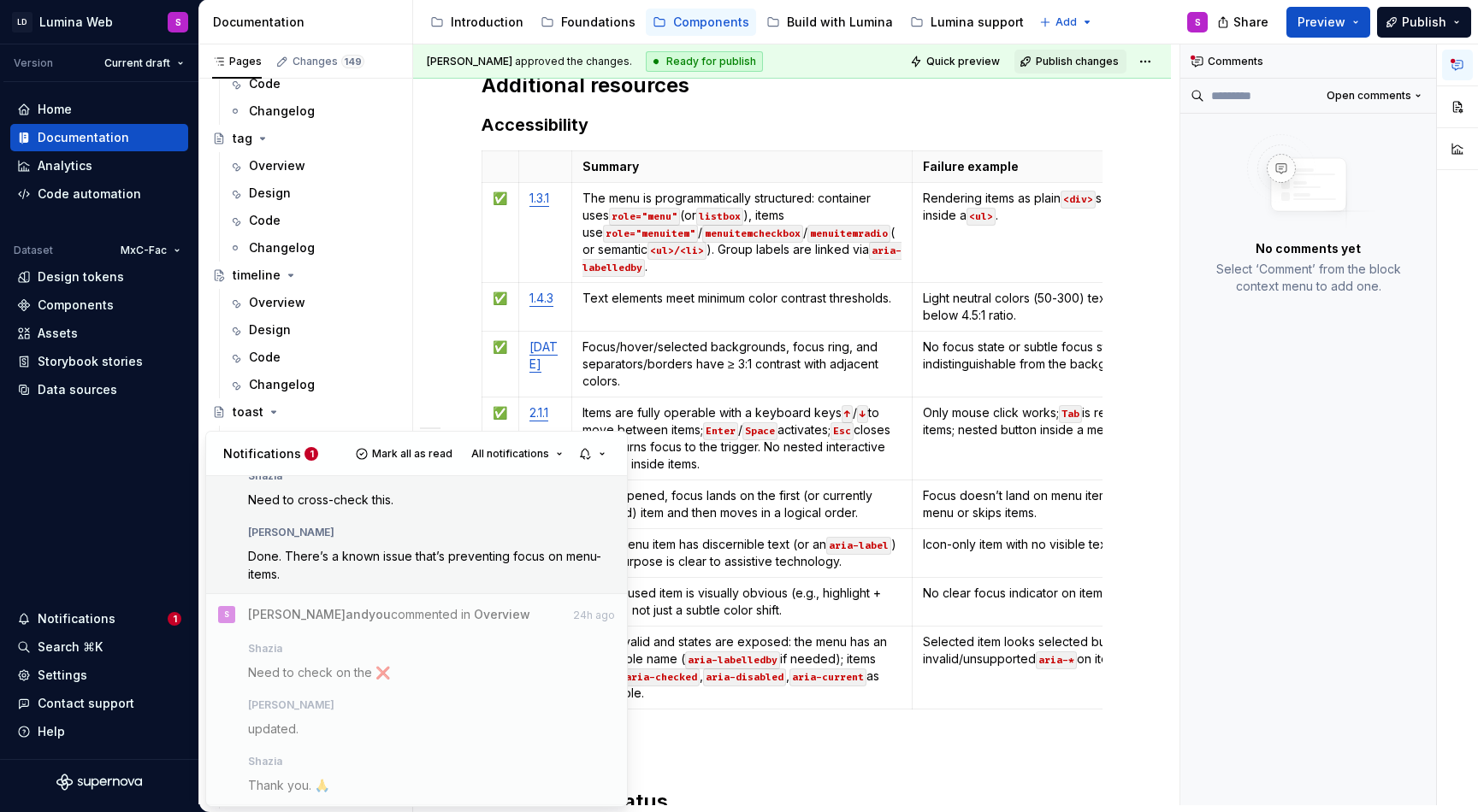
scroll to position [0, 0]
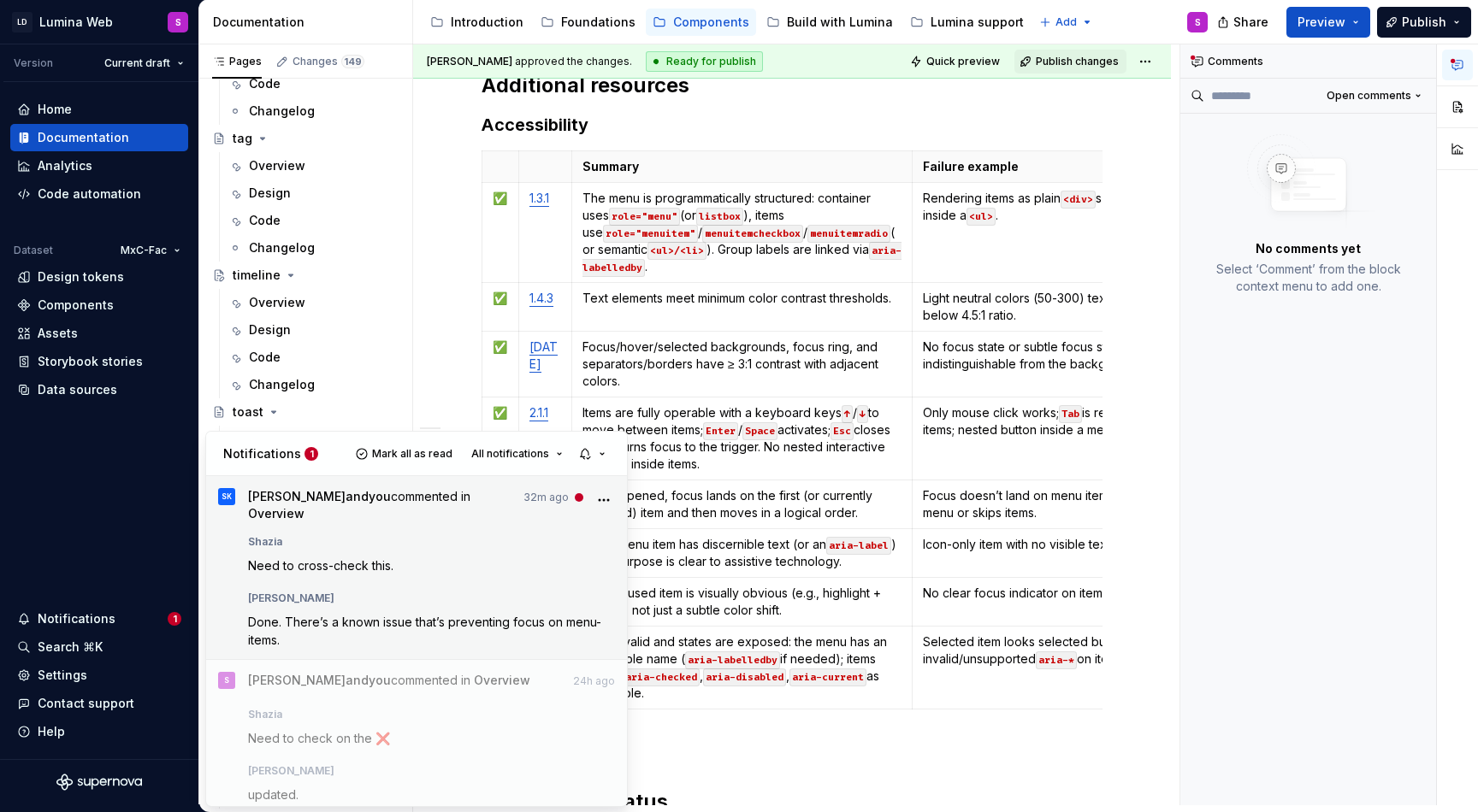
click at [363, 590] on div "[PERSON_NAME]" at bounding box center [432, 595] width 368 height 20
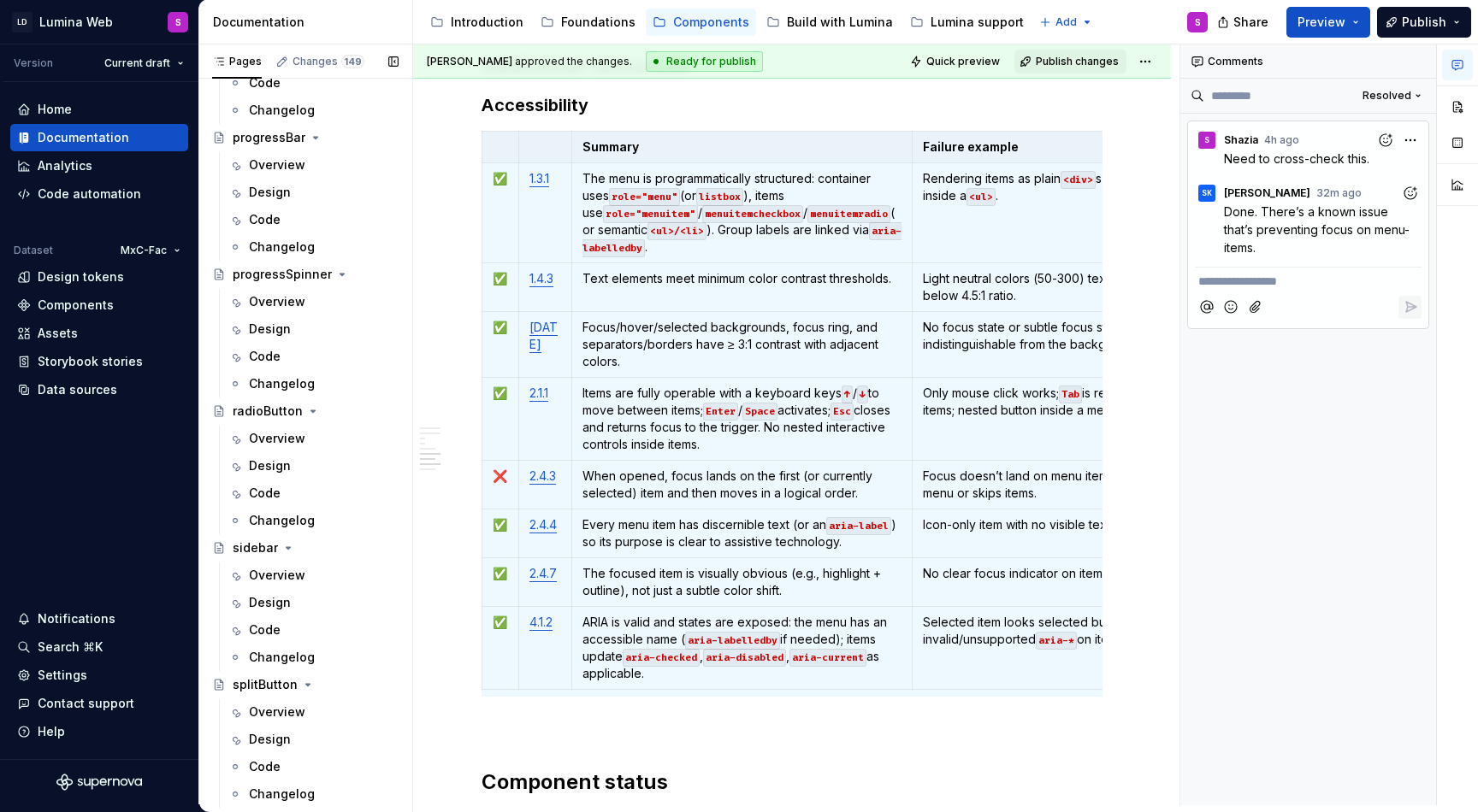
scroll to position [3577, 0]
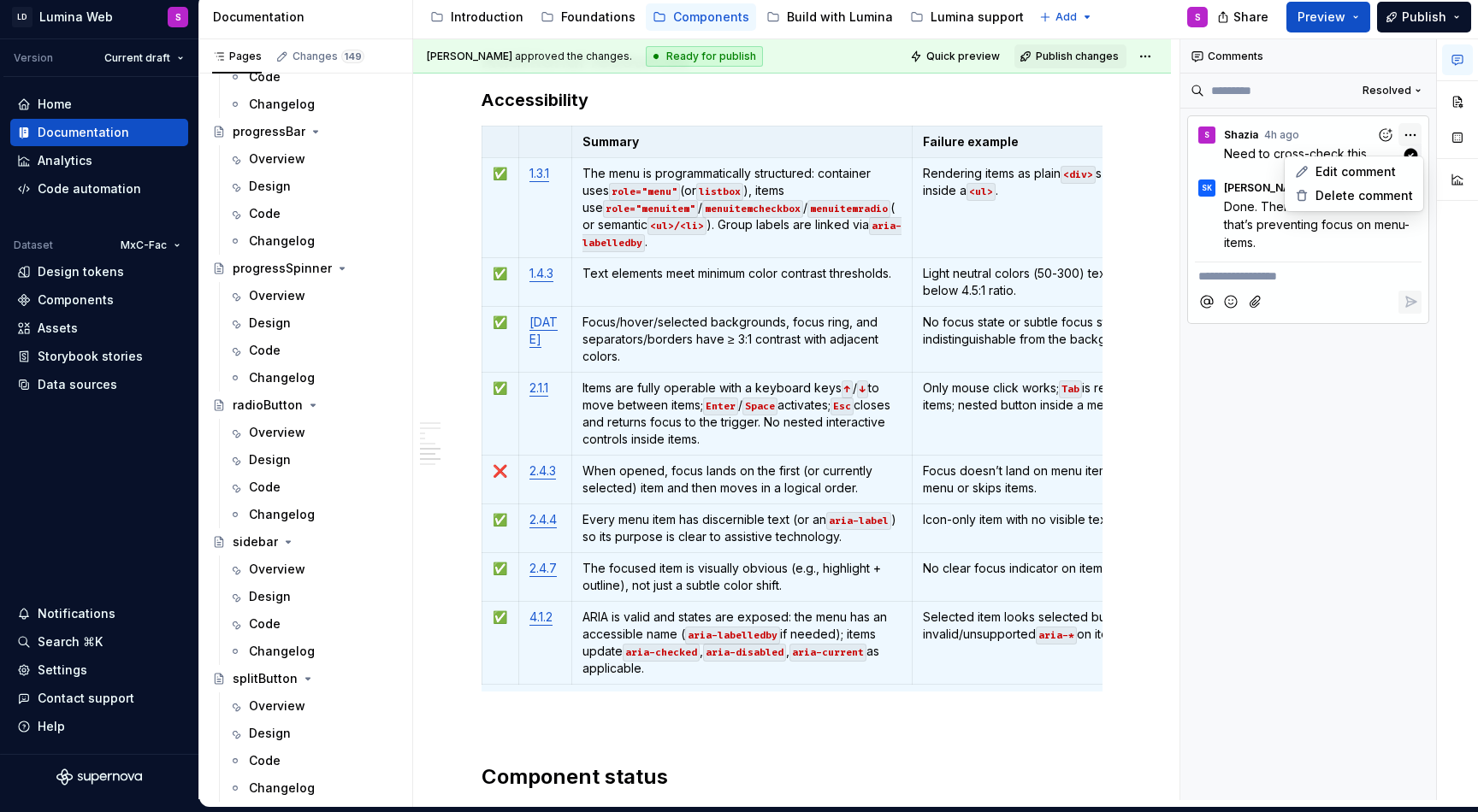
click at [1410, 140] on div "**********" at bounding box center [1328, 420] width 297 height 761
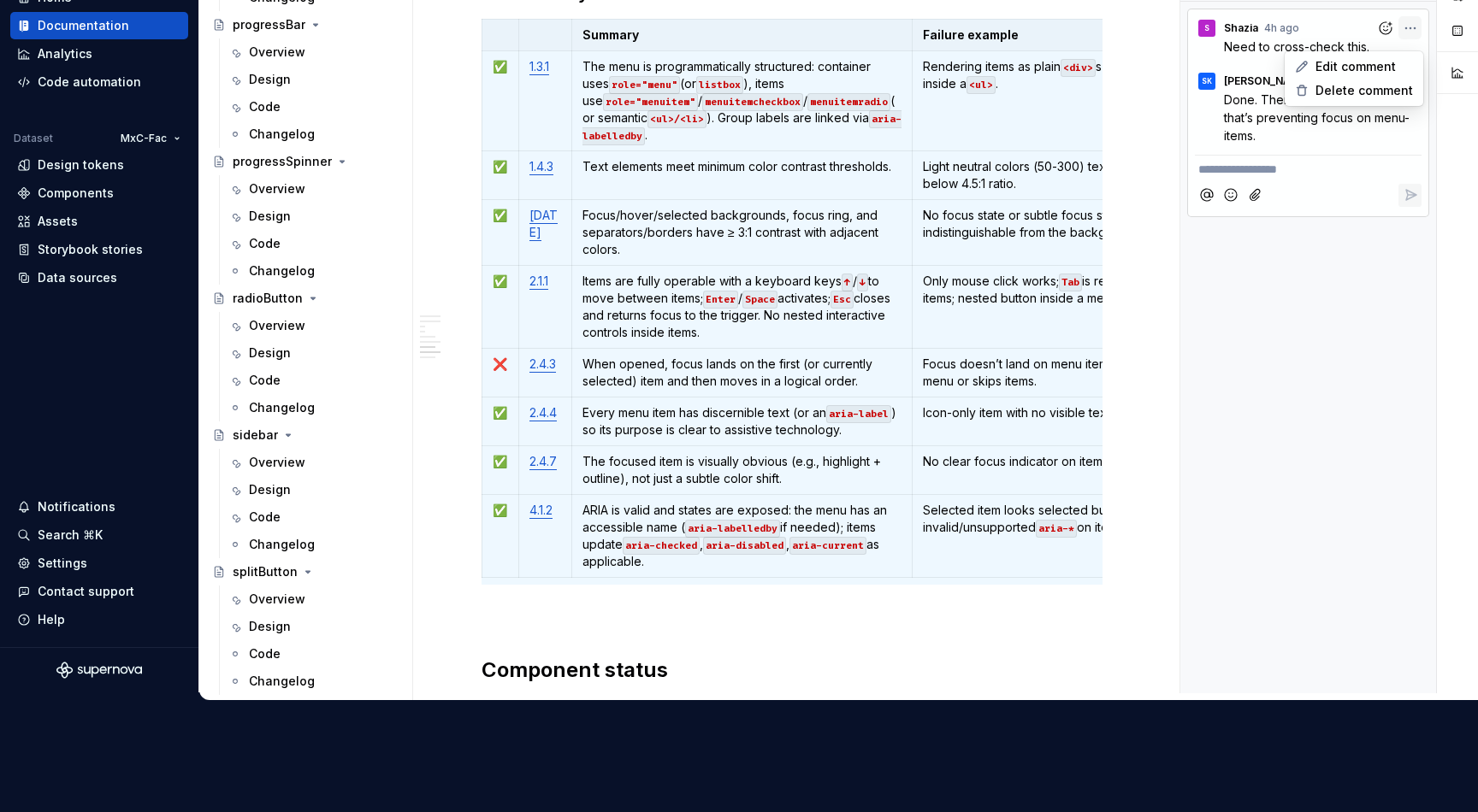
scroll to position [113, 0]
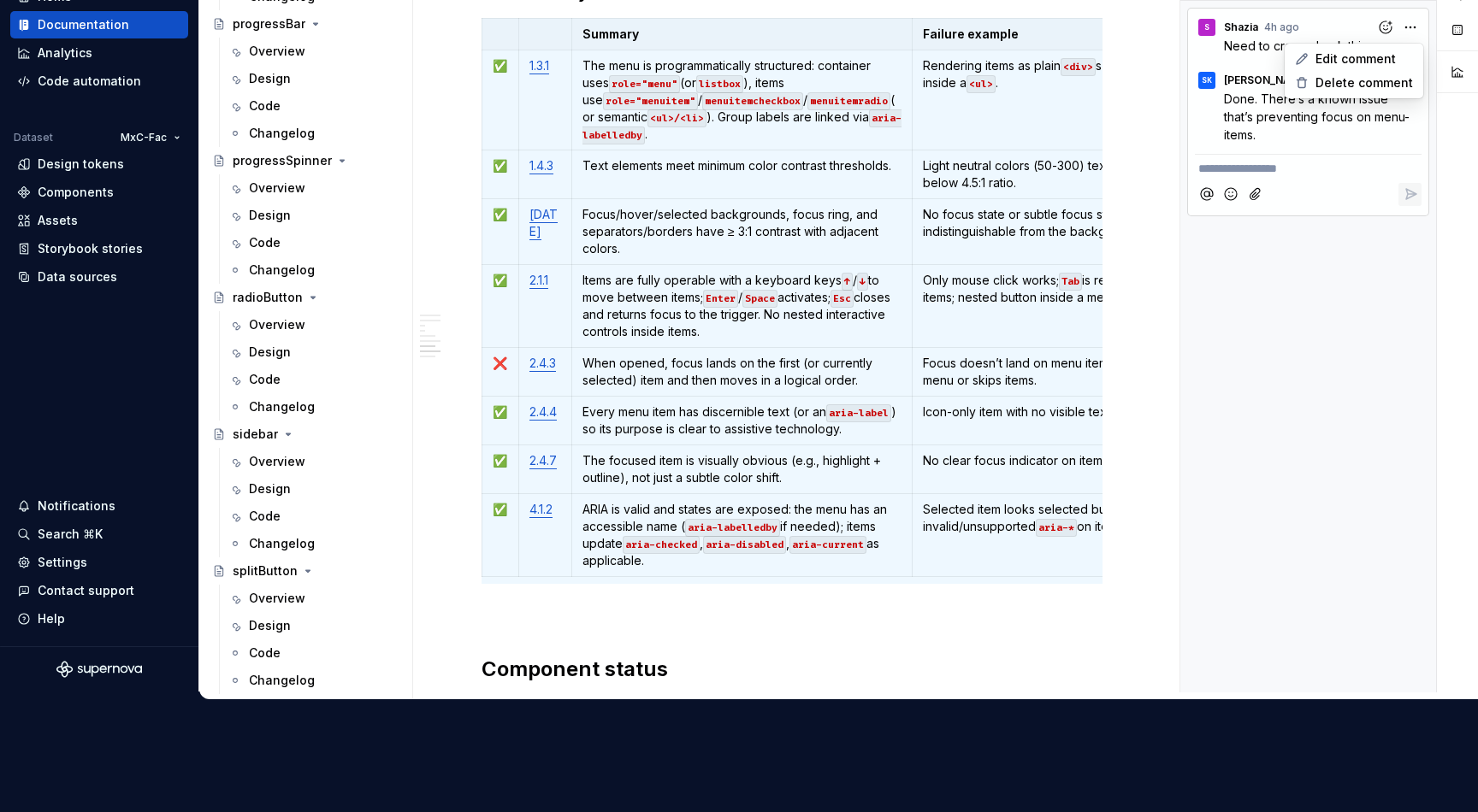
click at [1375, 273] on div "**********" at bounding box center [1328, 312] width 297 height 761
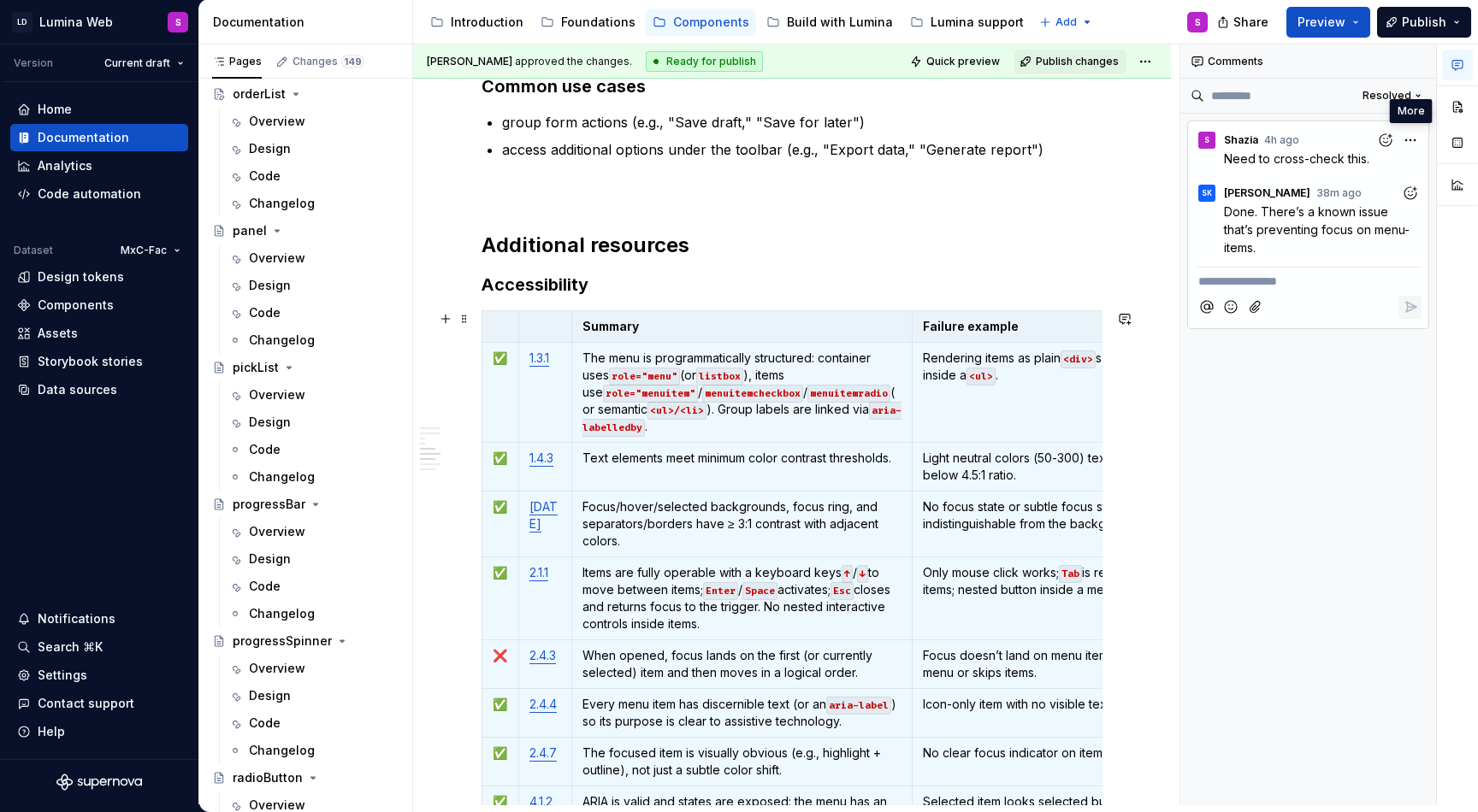
scroll to position [2704, 0]
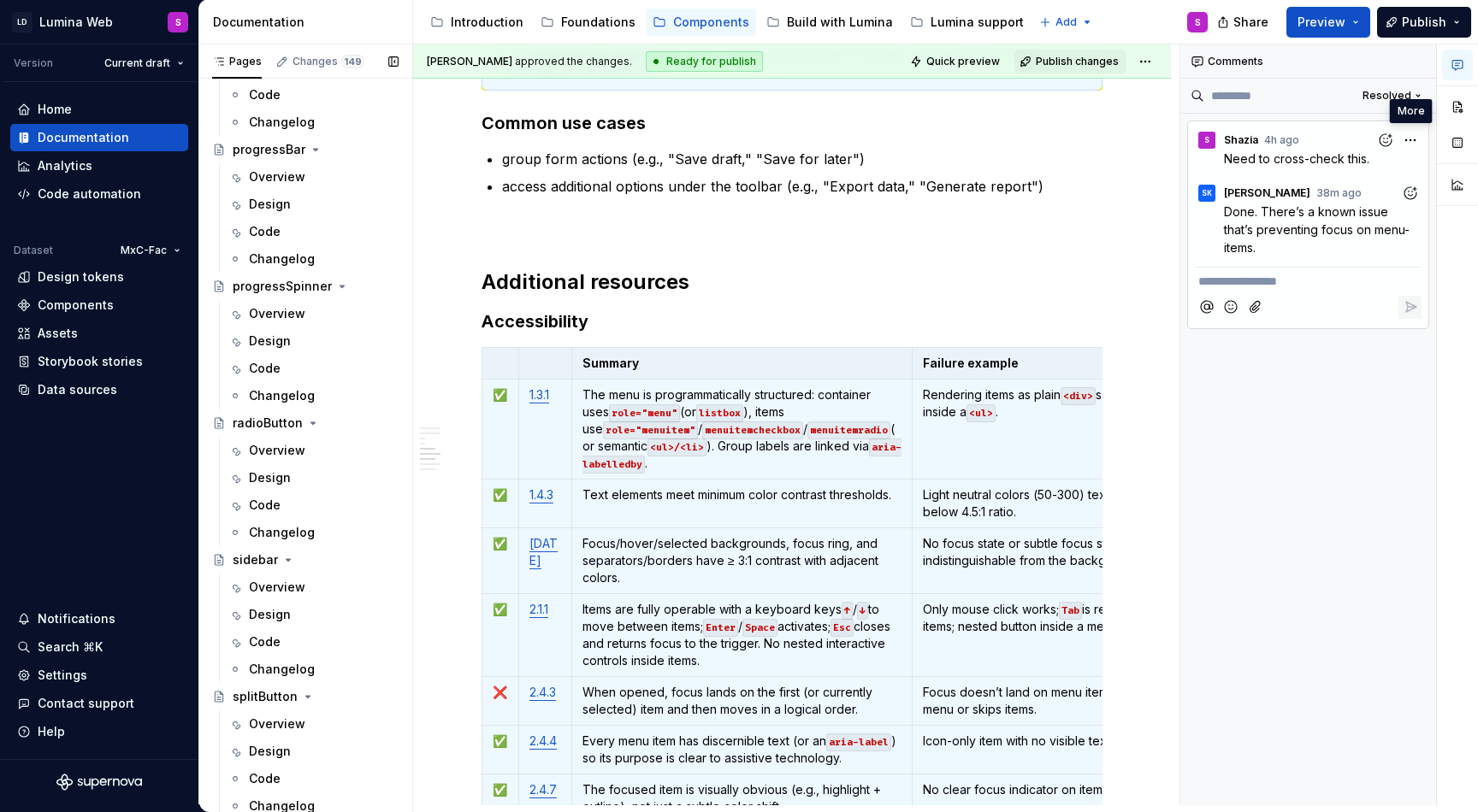
type textarea "*"
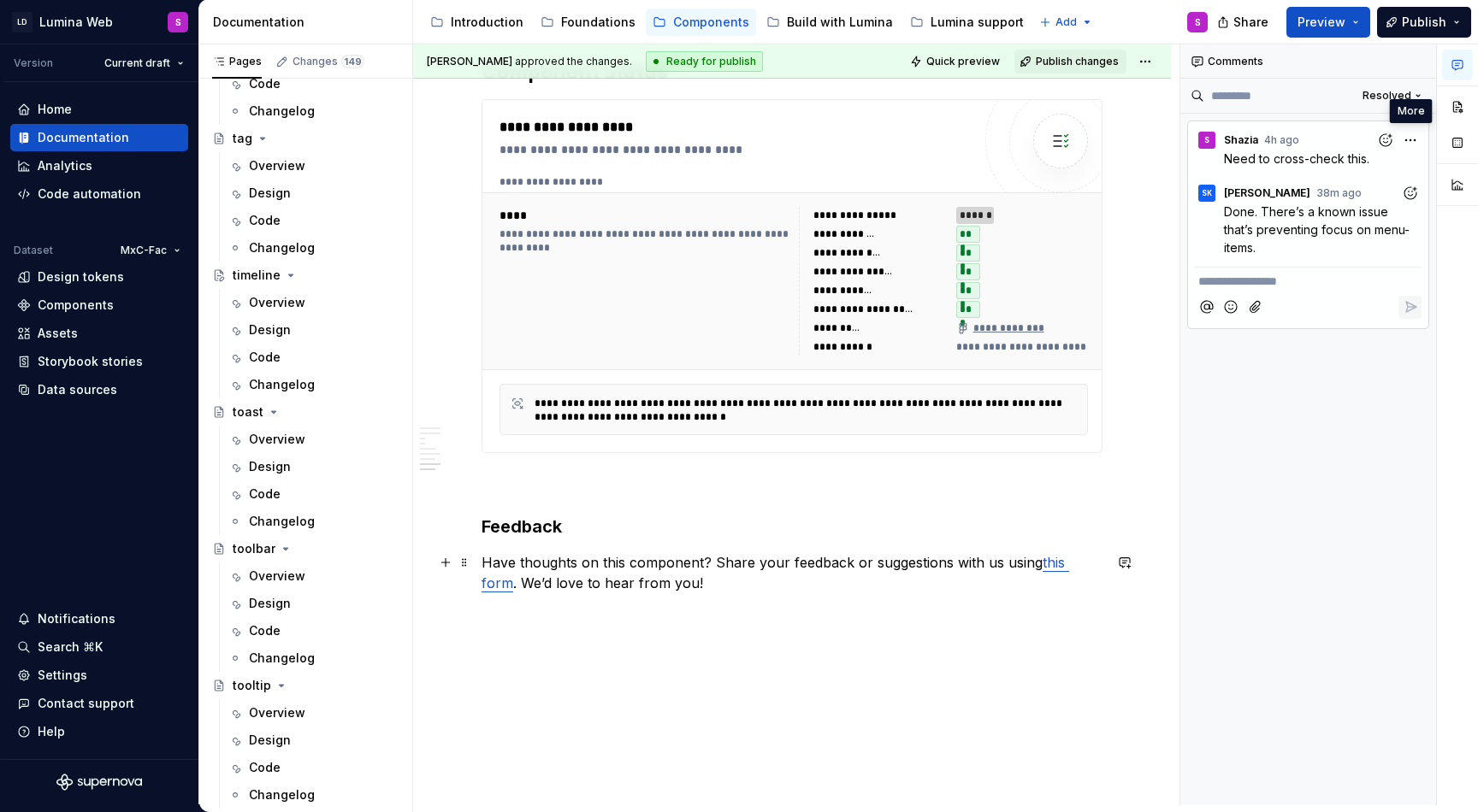
scroll to position [3683, 0]
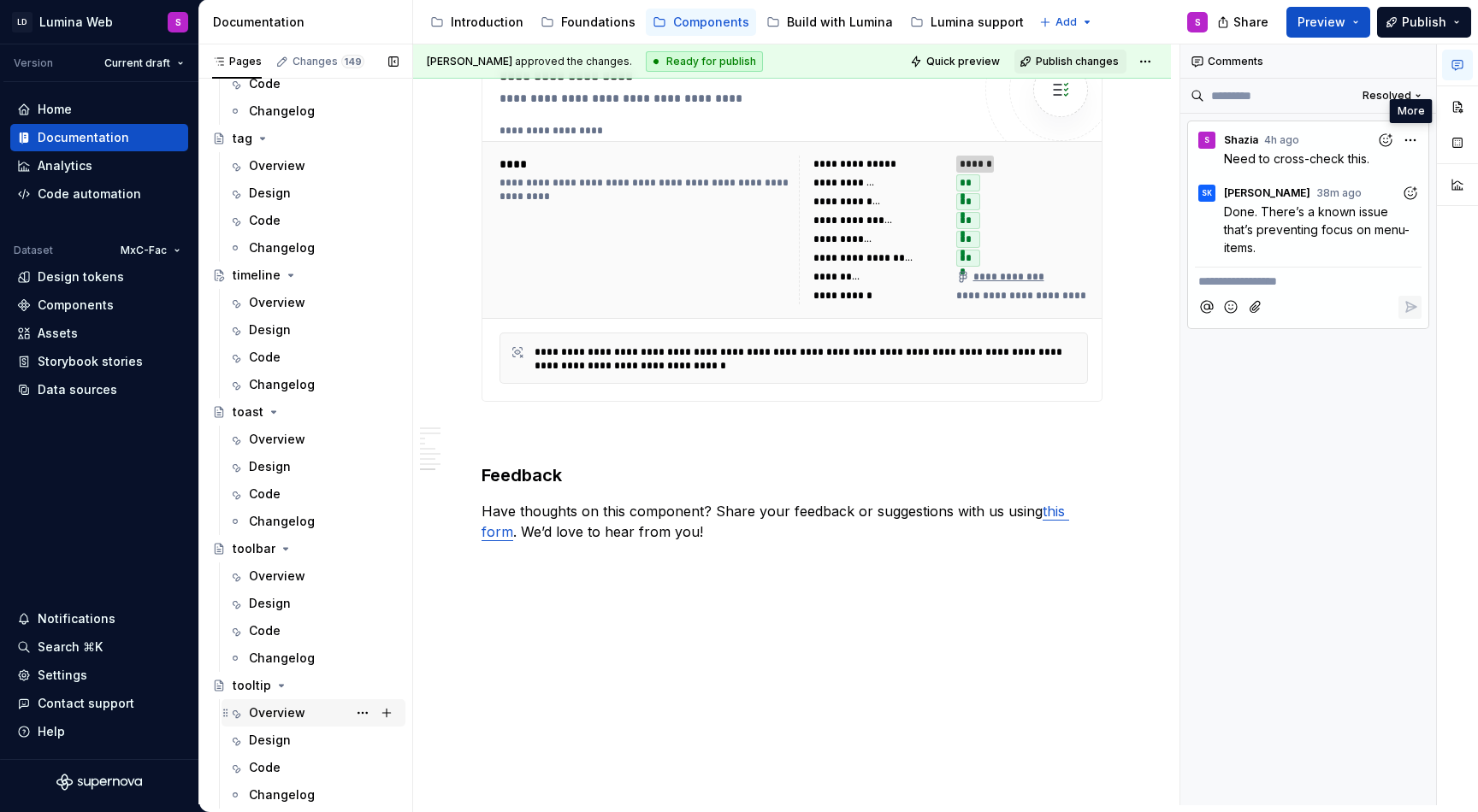
click at [295, 709] on div "Overview" at bounding box center [277, 713] width 57 height 17
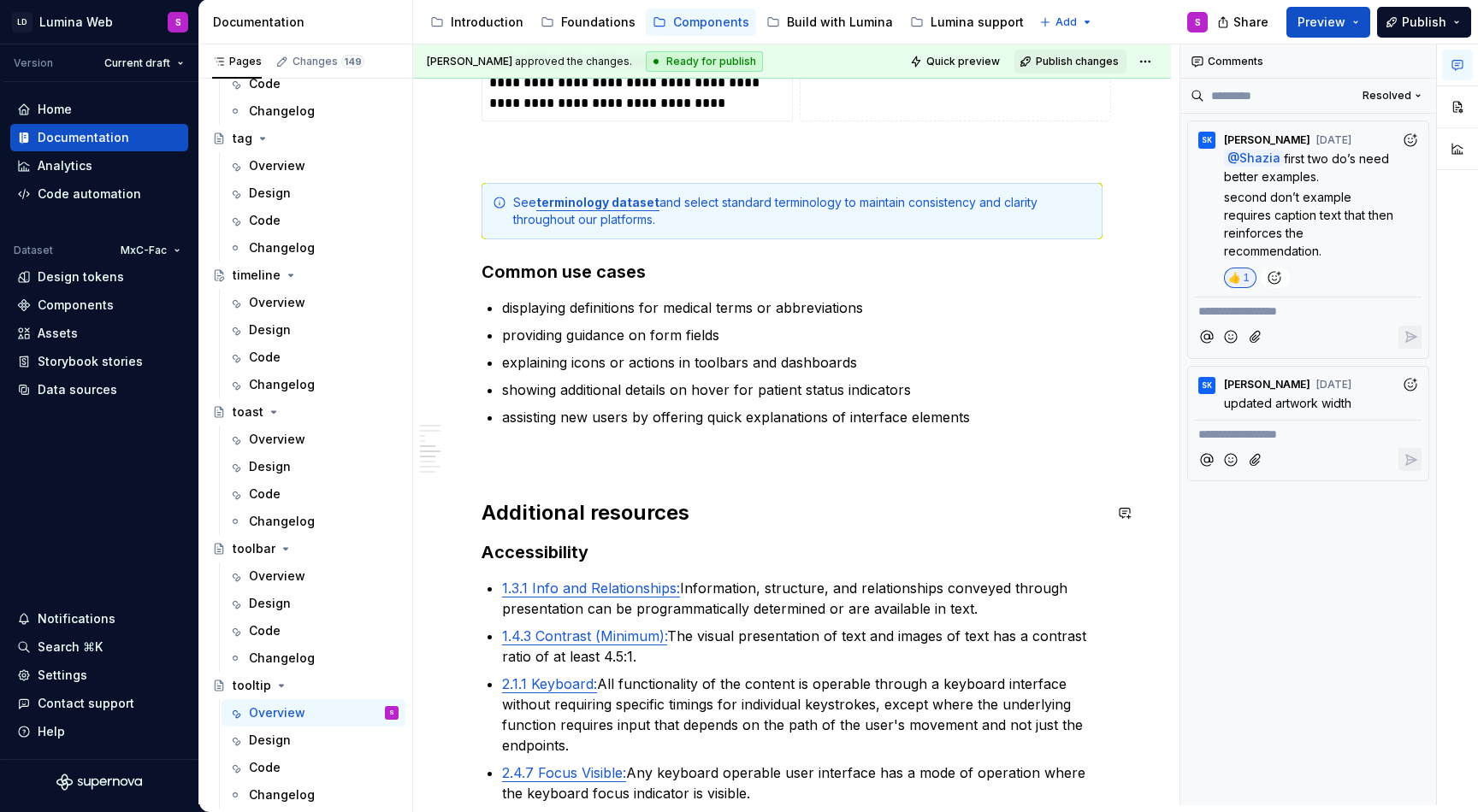
scroll to position [2810, 0]
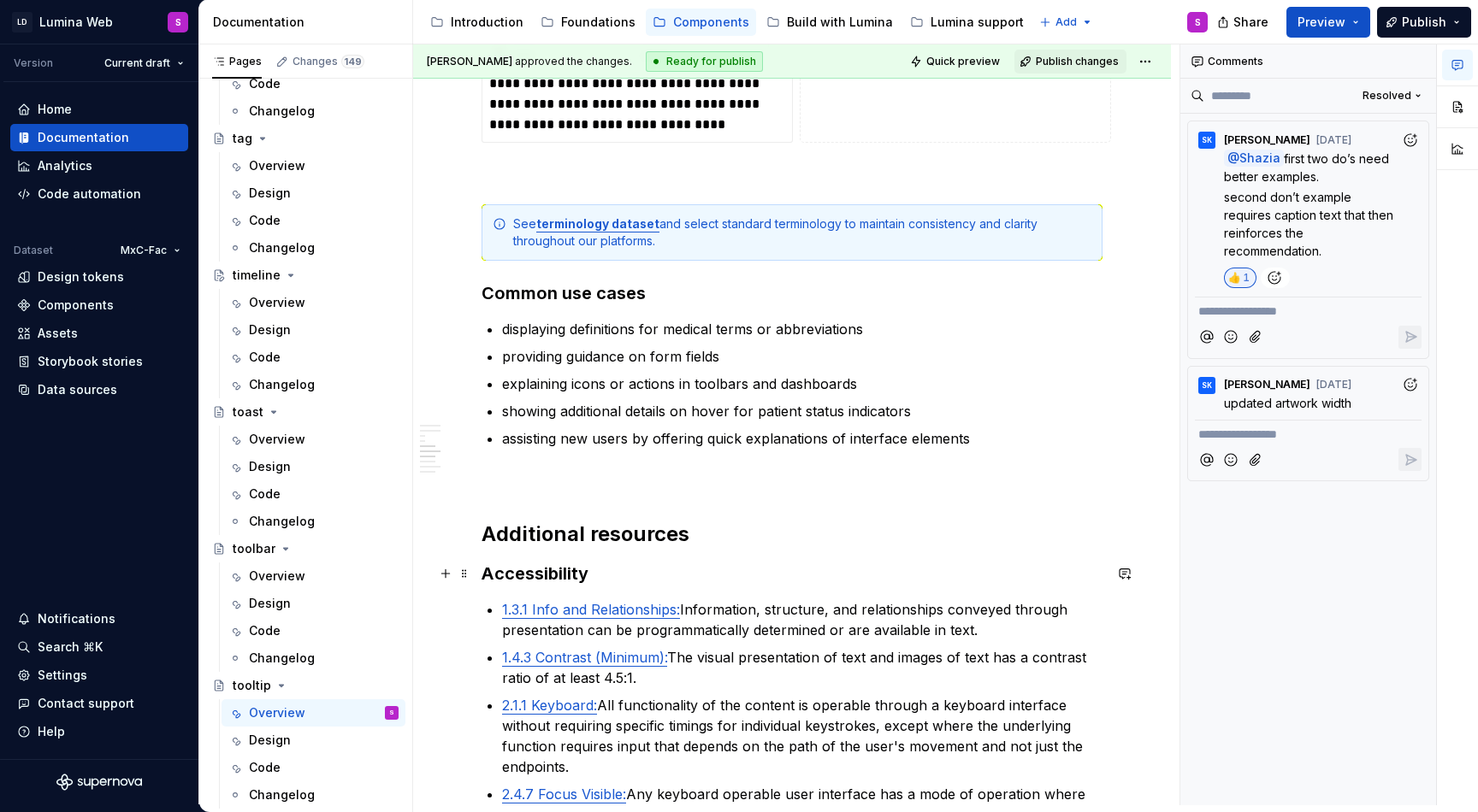
click at [624, 579] on h3 "Accessibility" at bounding box center [792, 574] width 620 height 24
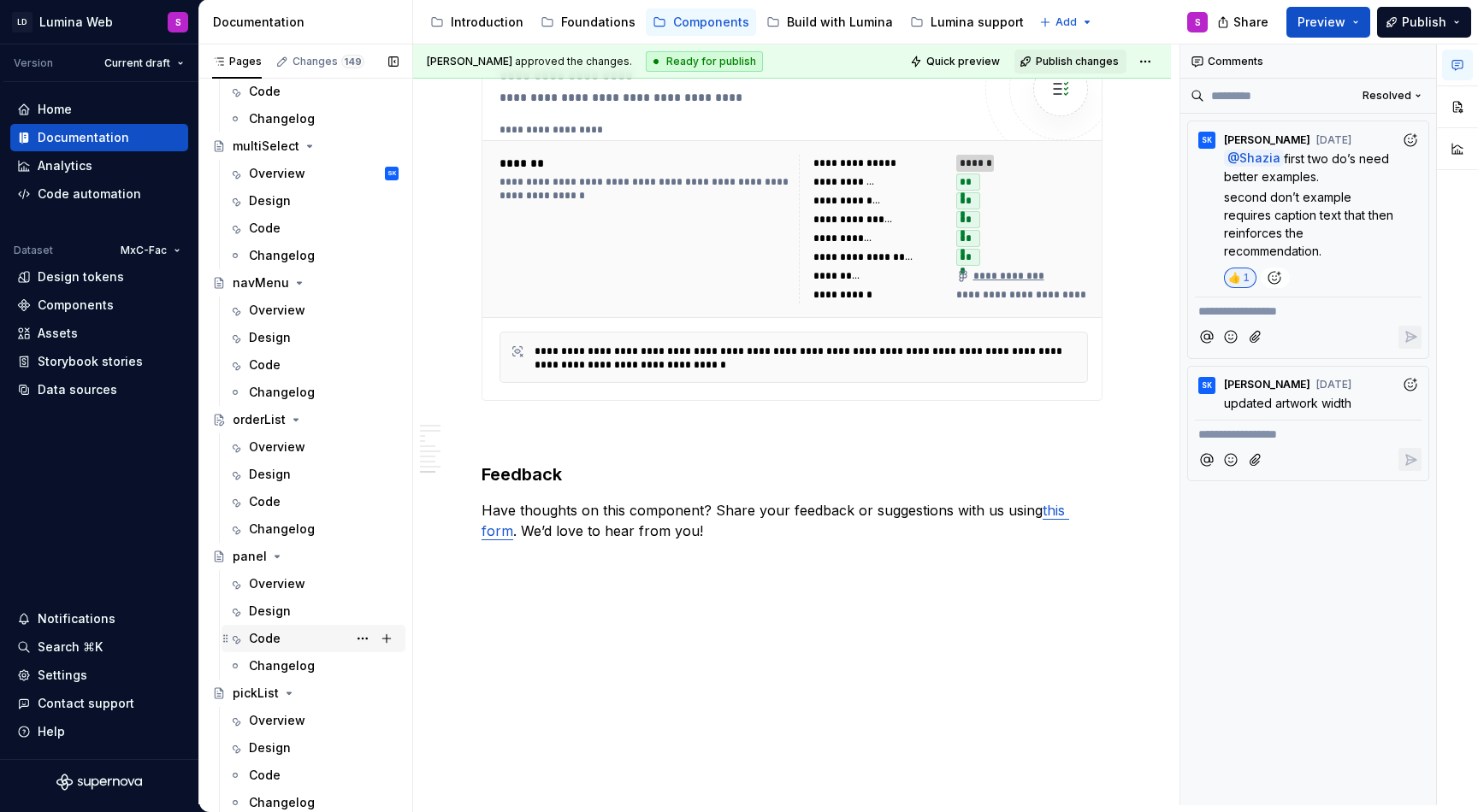
scroll to position [2872, 0]
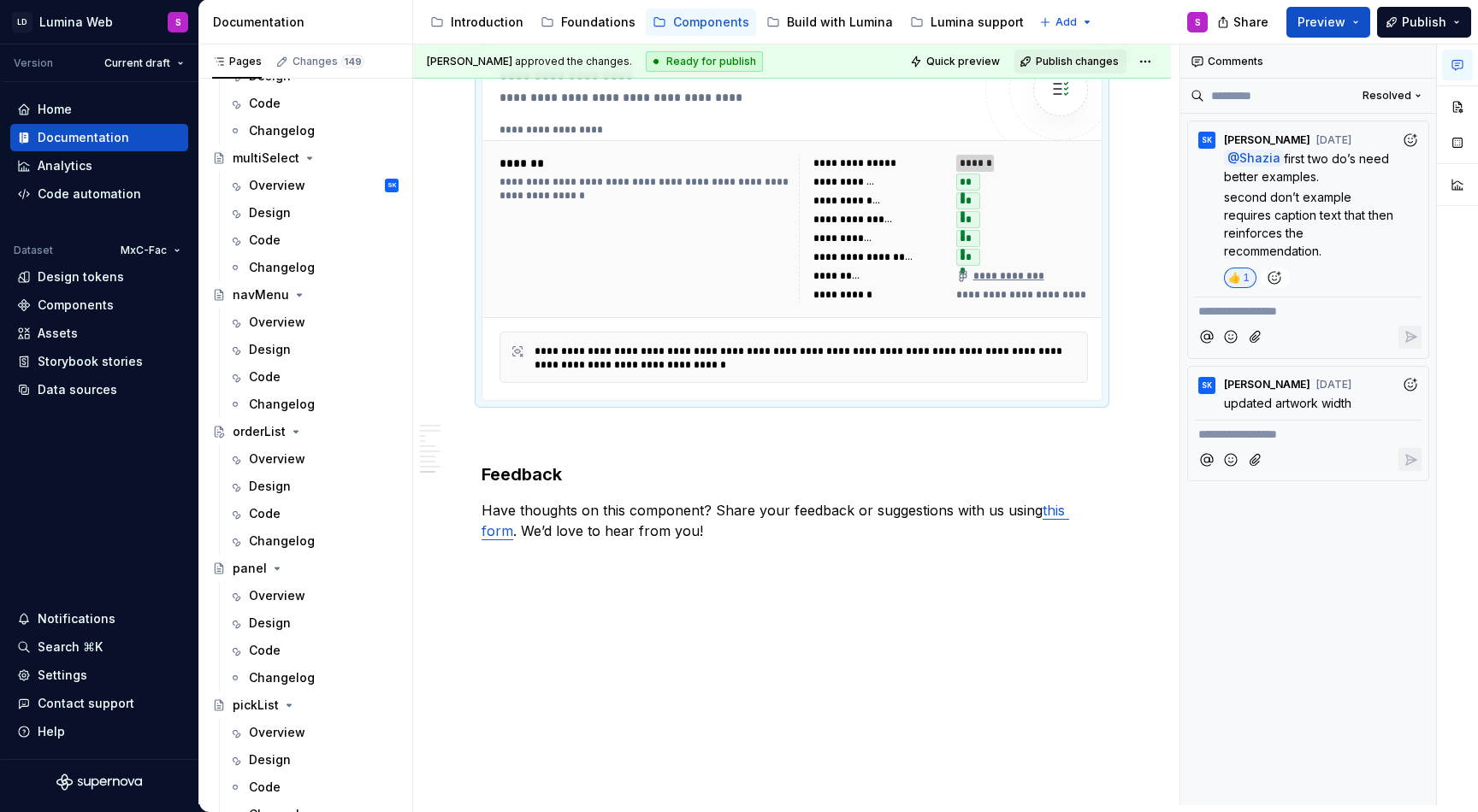
click at [632, 301] on div "**********" at bounding box center [643, 229] width 289 height 149
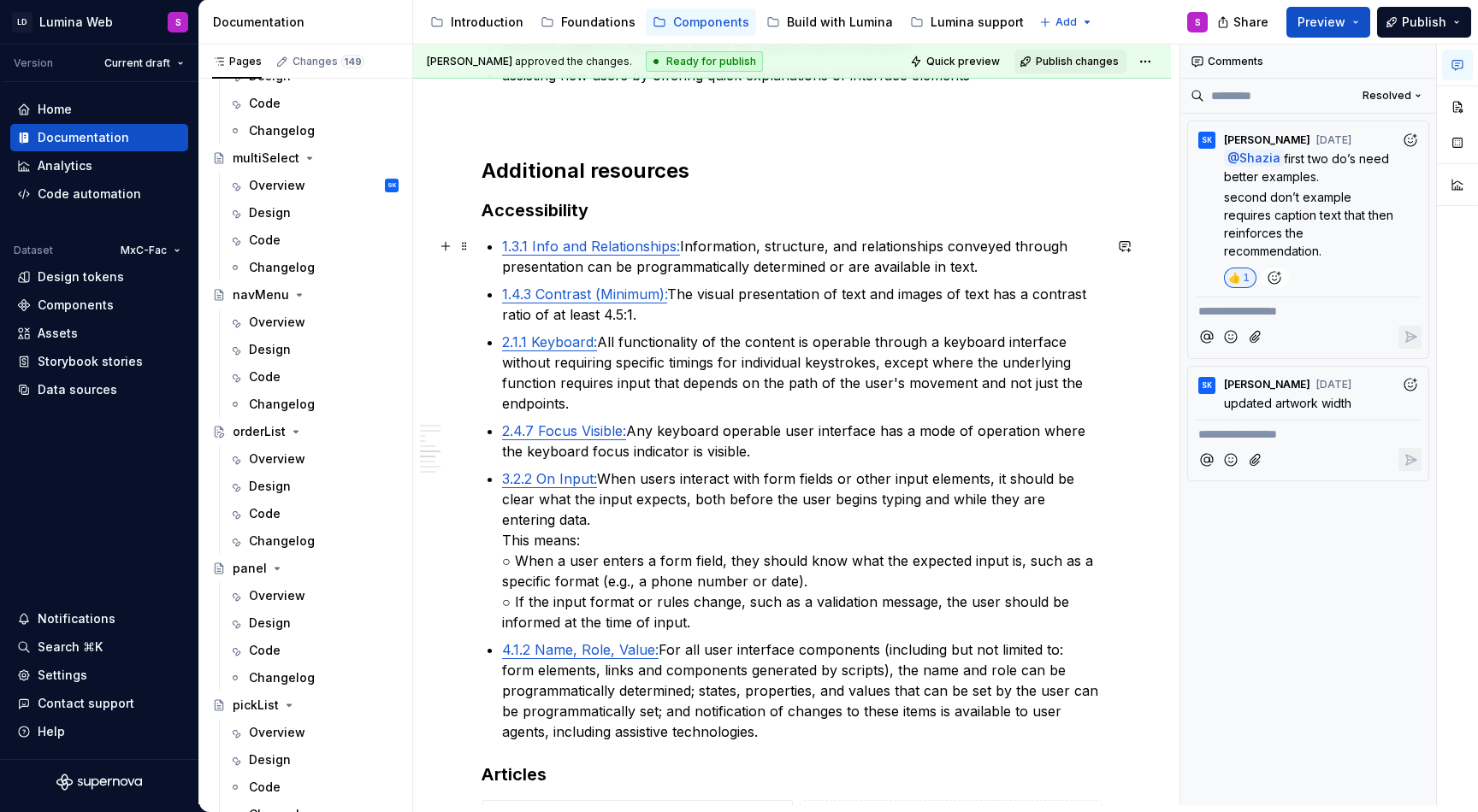
scroll to position [3062, 0]
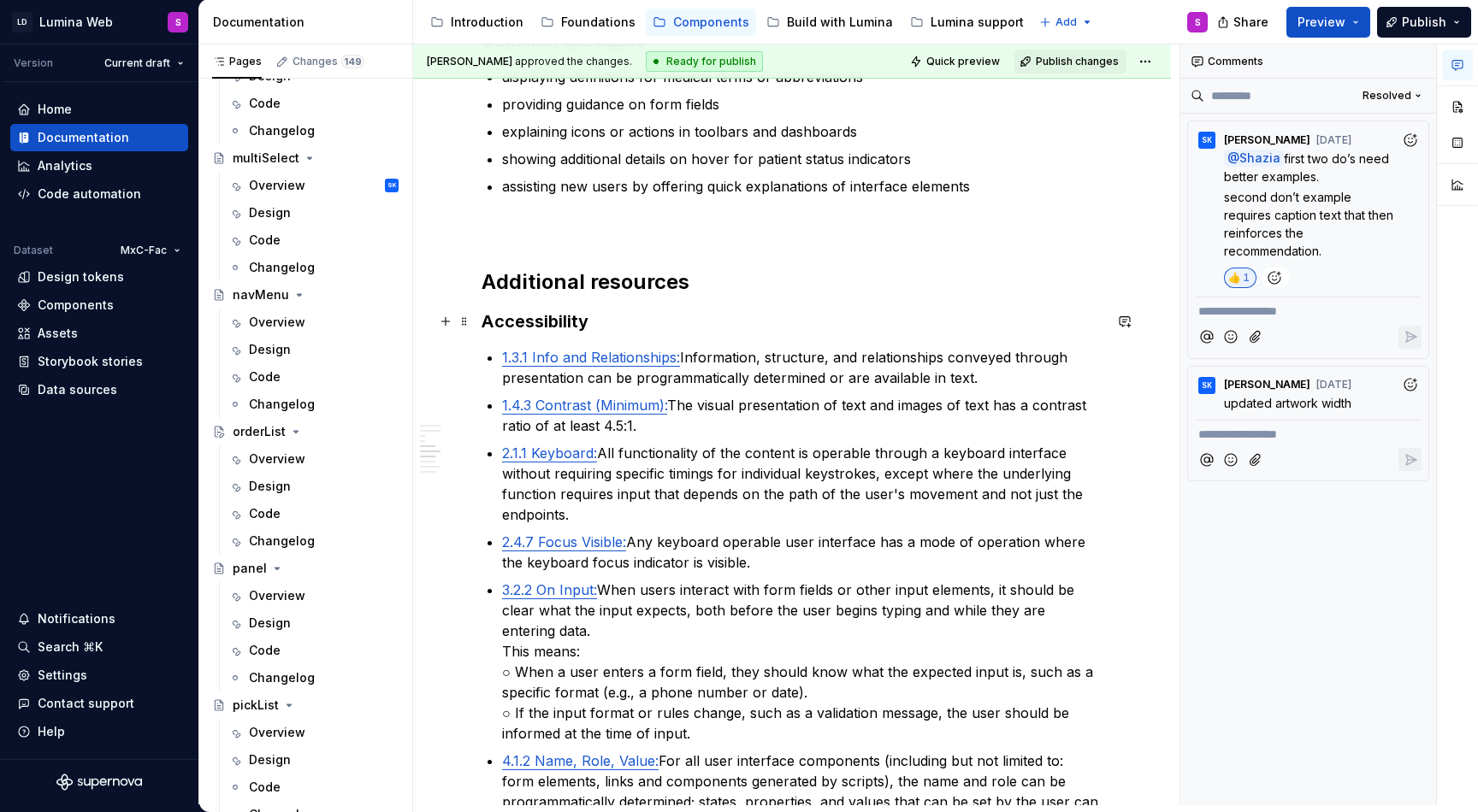
click at [646, 330] on h3 "Accessibility" at bounding box center [792, 321] width 620 height 24
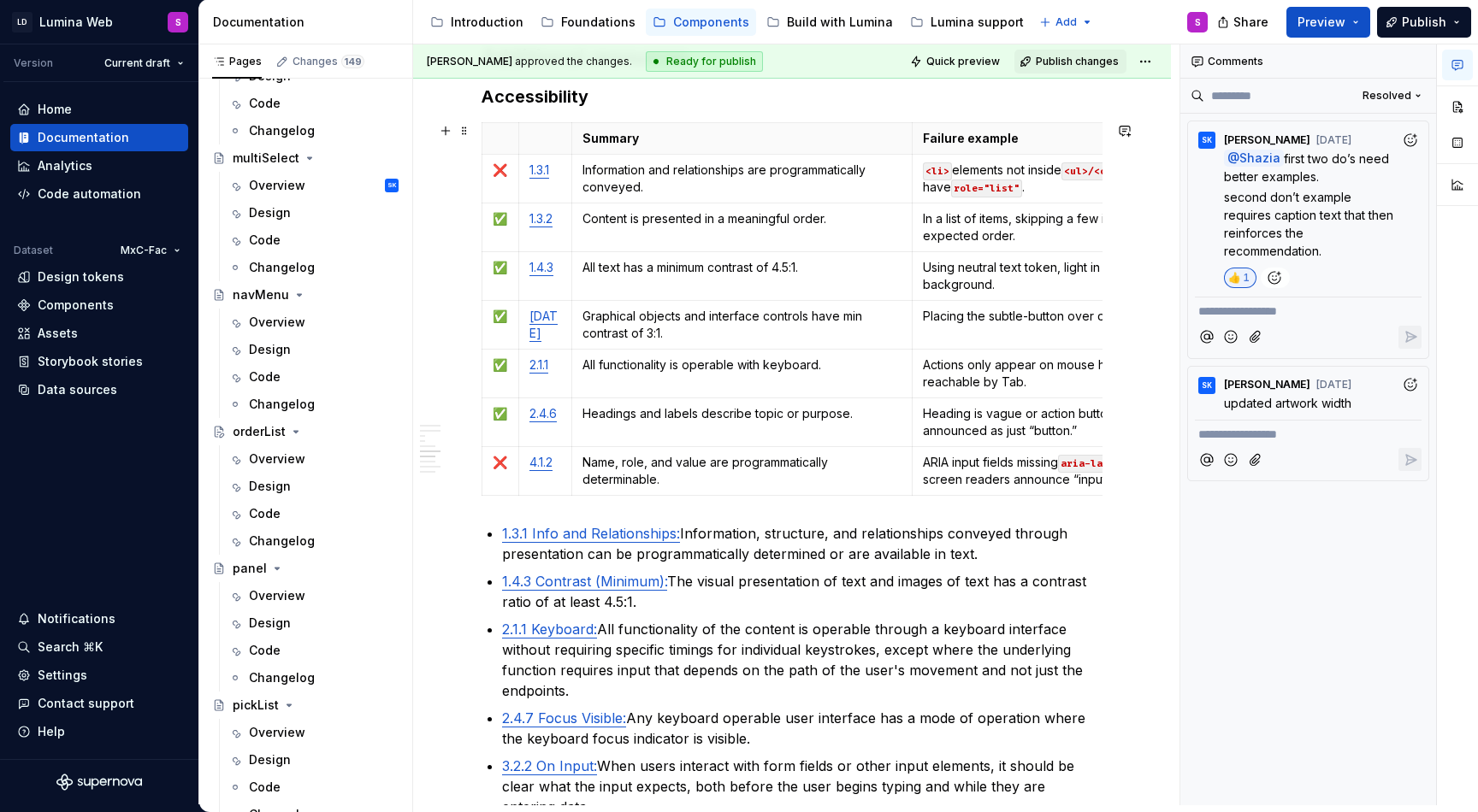
scroll to position [3244, 0]
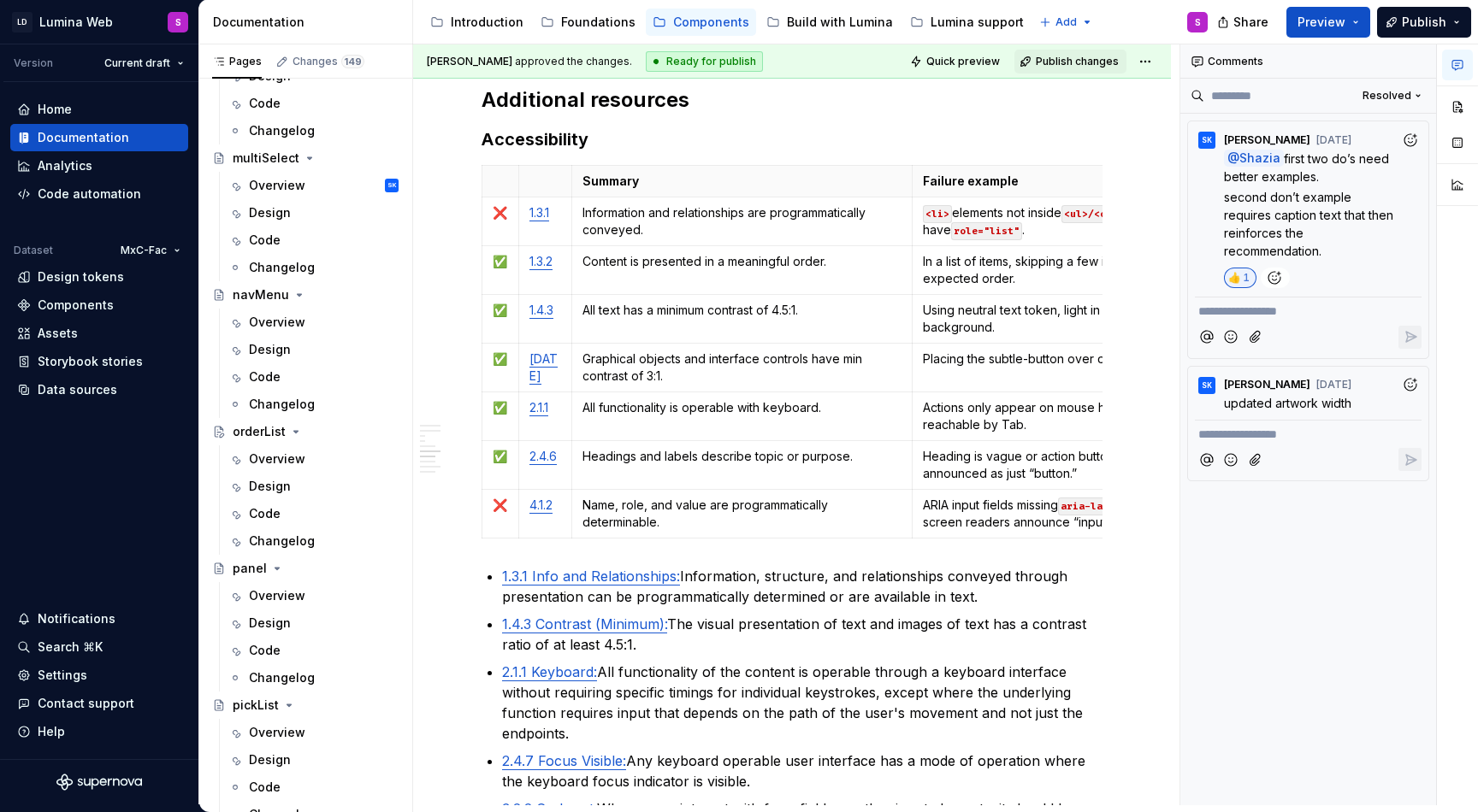
type textarea "*"
click at [482, 217] on html "LD Lumina Web S Version Current draft Home Documentation Analytics Code automat…" at bounding box center [739, 406] width 1478 height 812
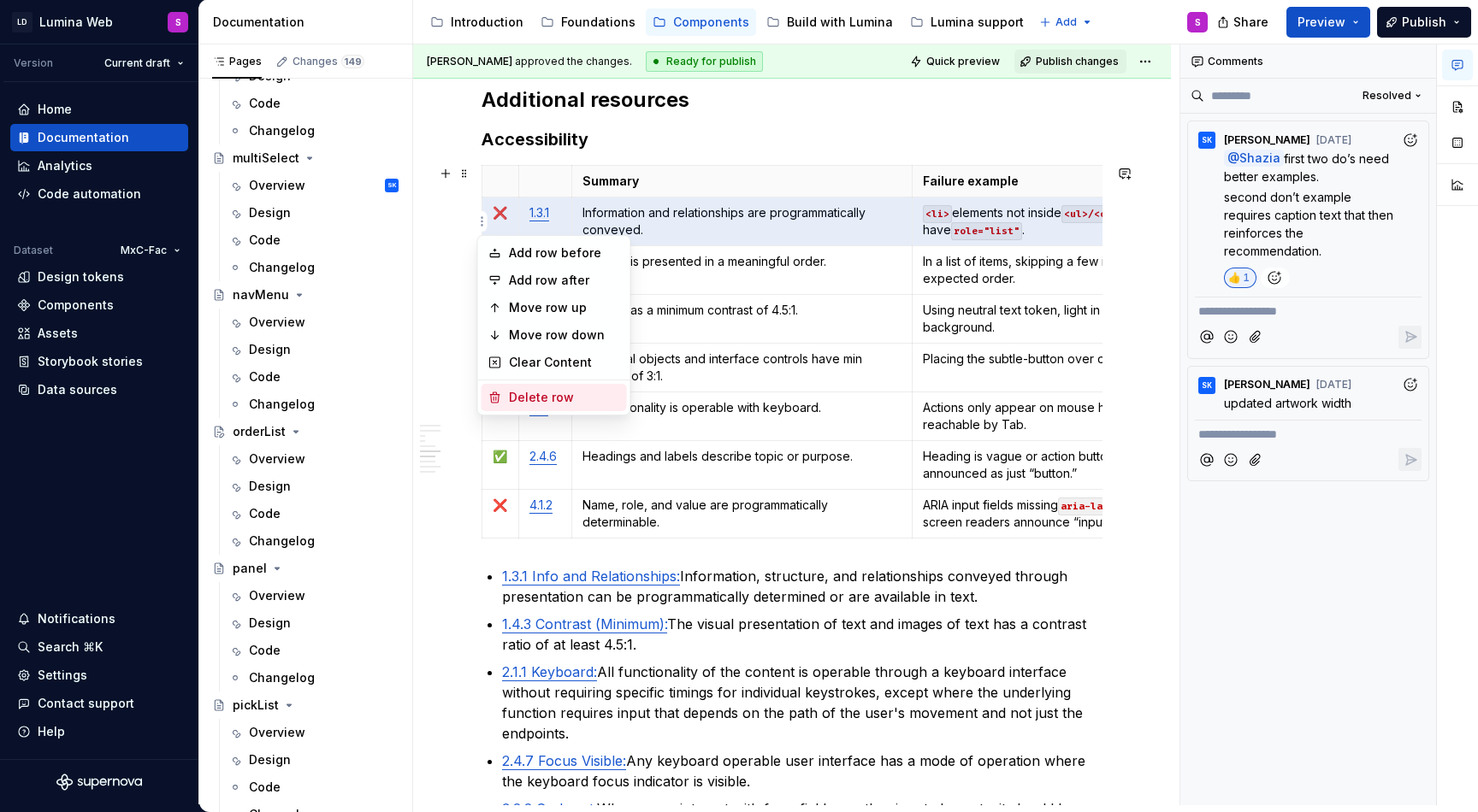
click at [526, 400] on div "Delete row" at bounding box center [565, 397] width 111 height 17
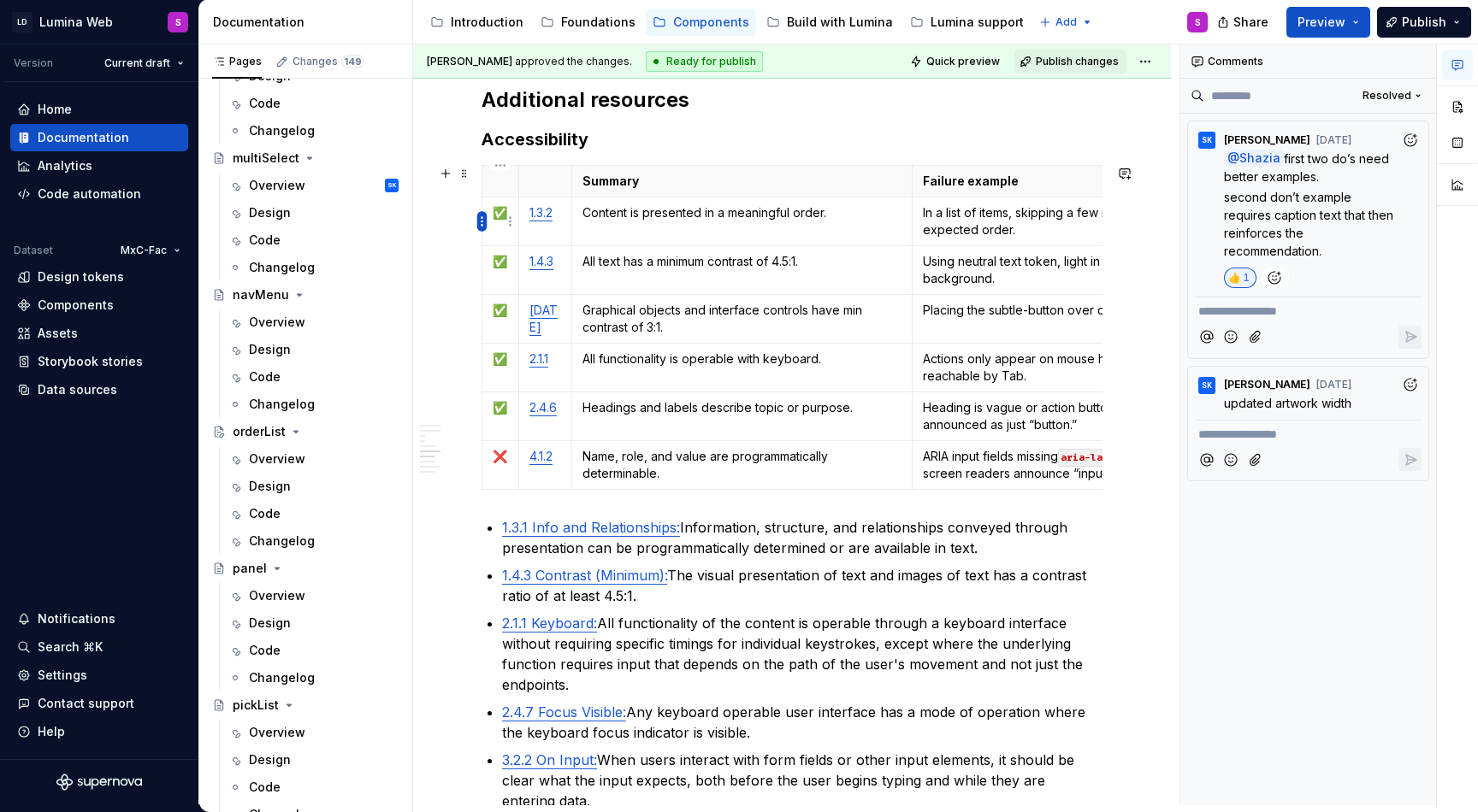
click at [484, 224] on html "LD Lumina Web S Version Current draft Home Documentation Analytics Code automat…" at bounding box center [739, 406] width 1478 height 812
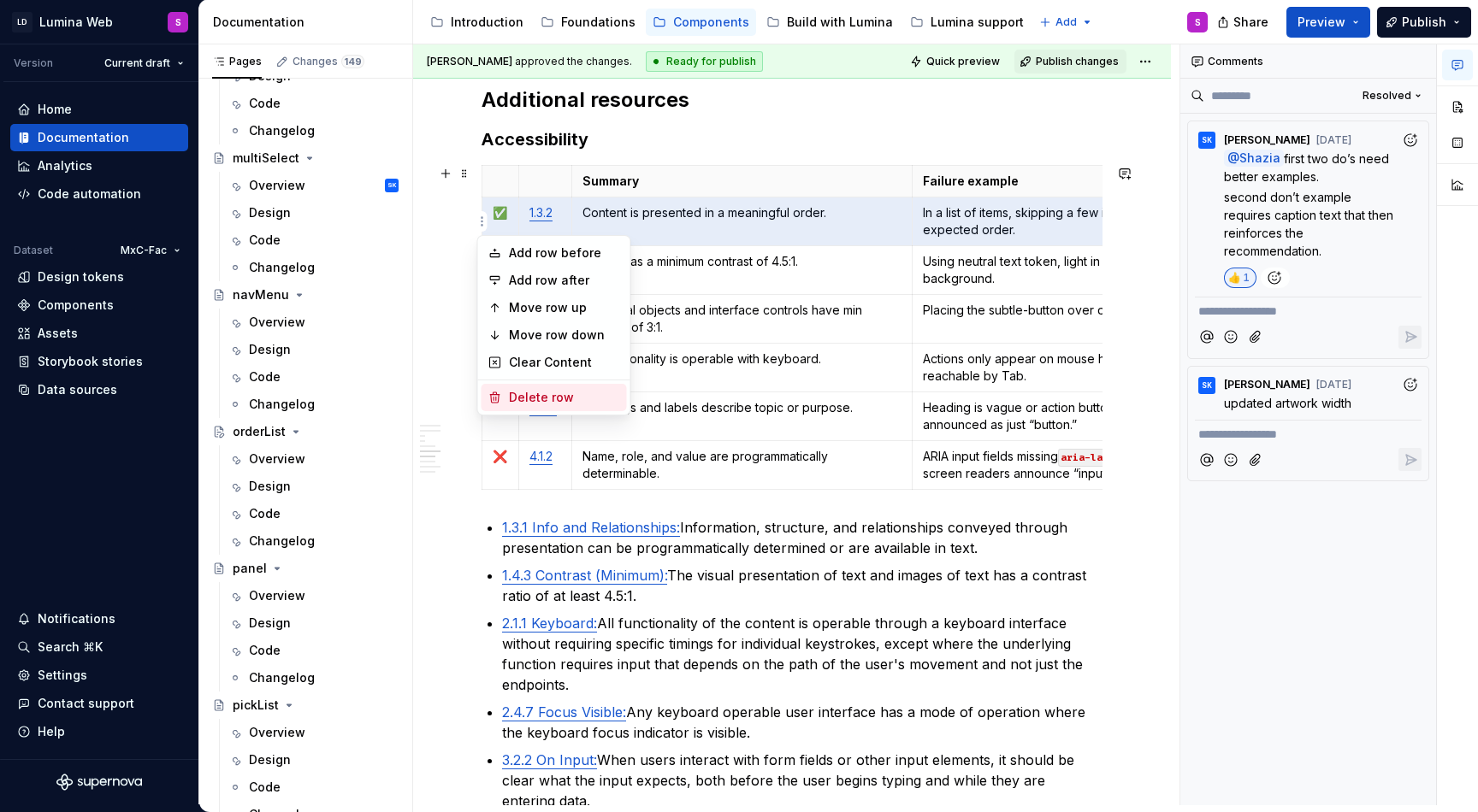
click at [517, 401] on div "Delete row" at bounding box center [565, 397] width 111 height 17
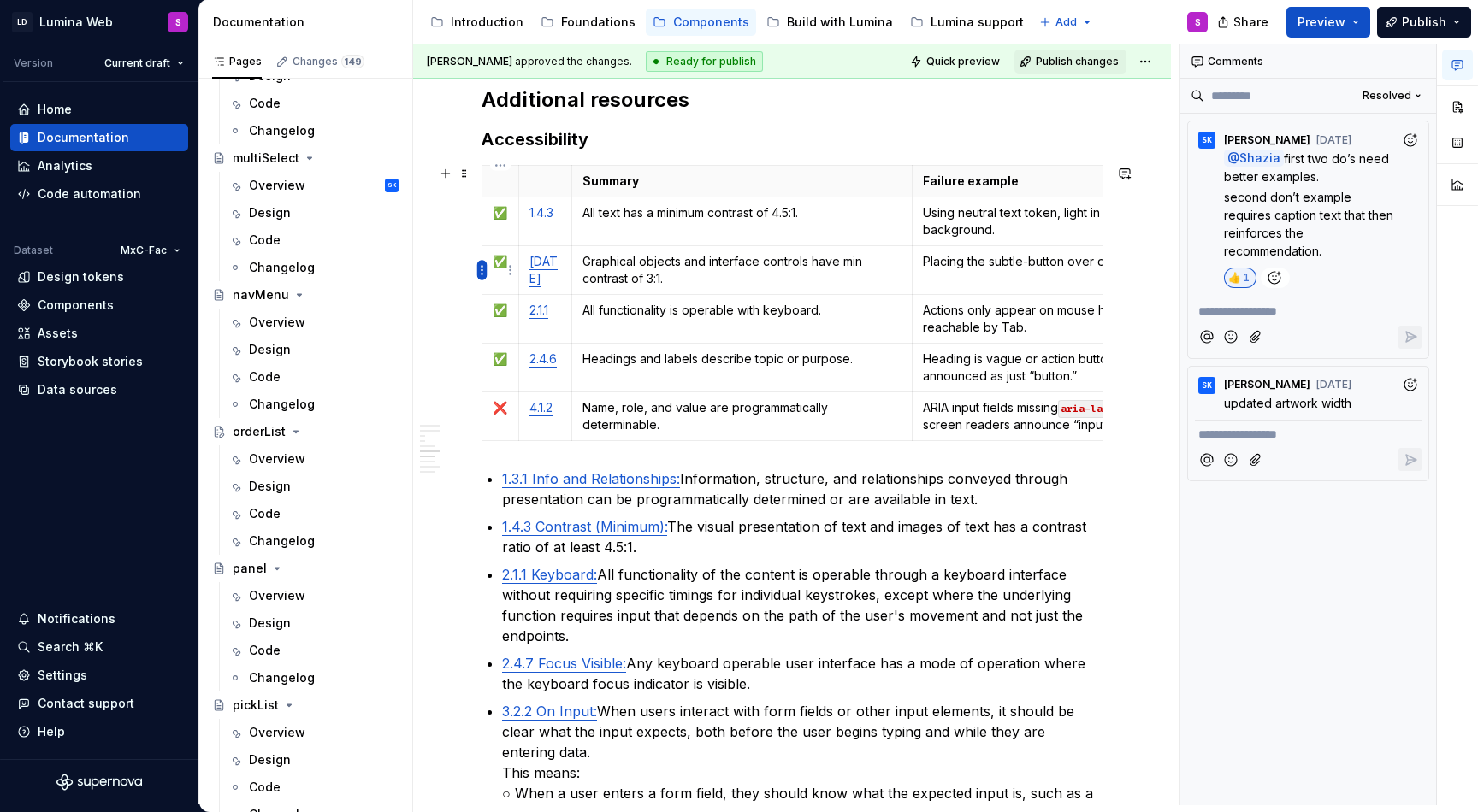
click at [484, 265] on html "LD Lumina Web S Version Current draft Home Documentation Analytics Code automat…" at bounding box center [739, 406] width 1478 height 812
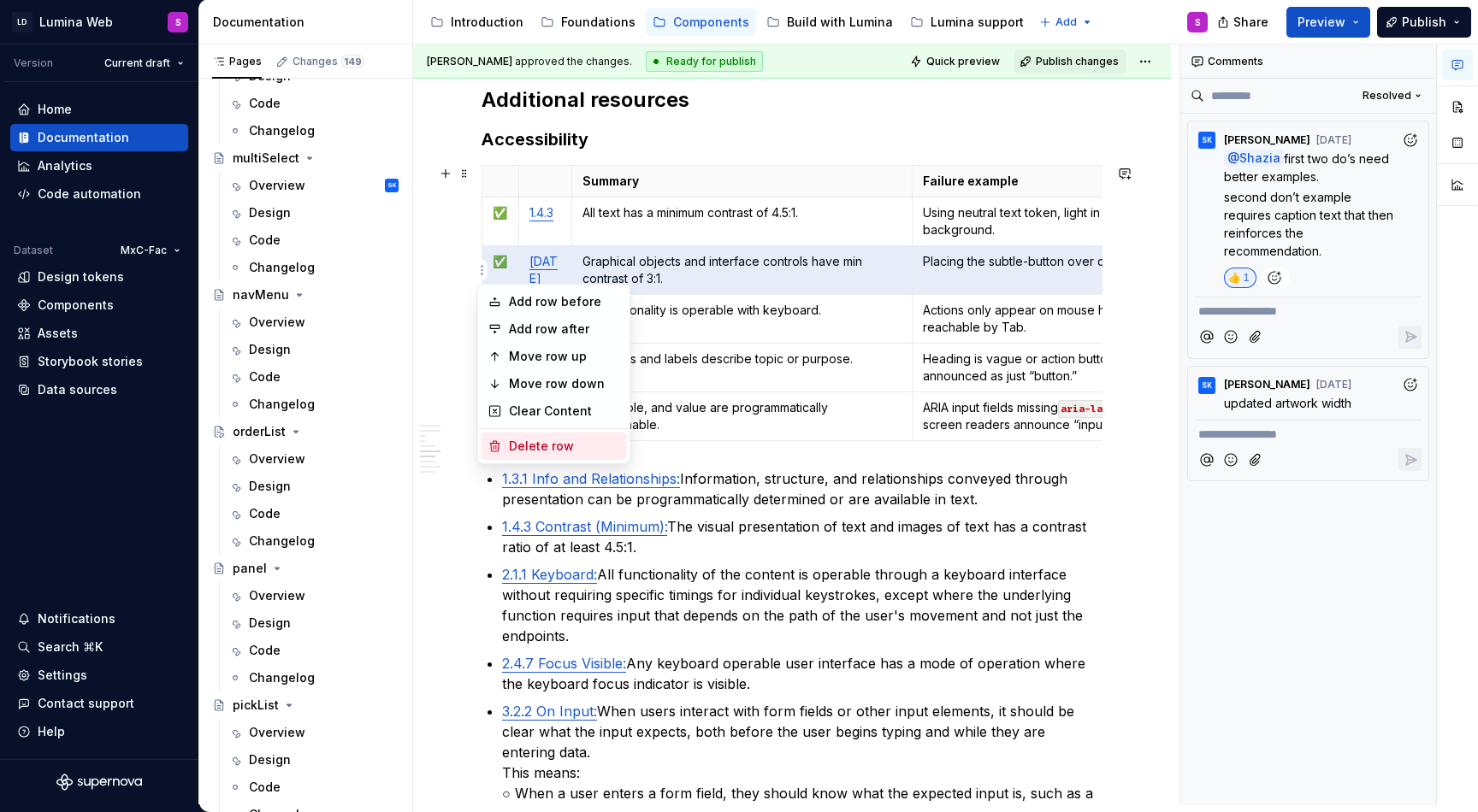
click at [535, 439] on div "Delete row" at bounding box center [565, 446] width 111 height 17
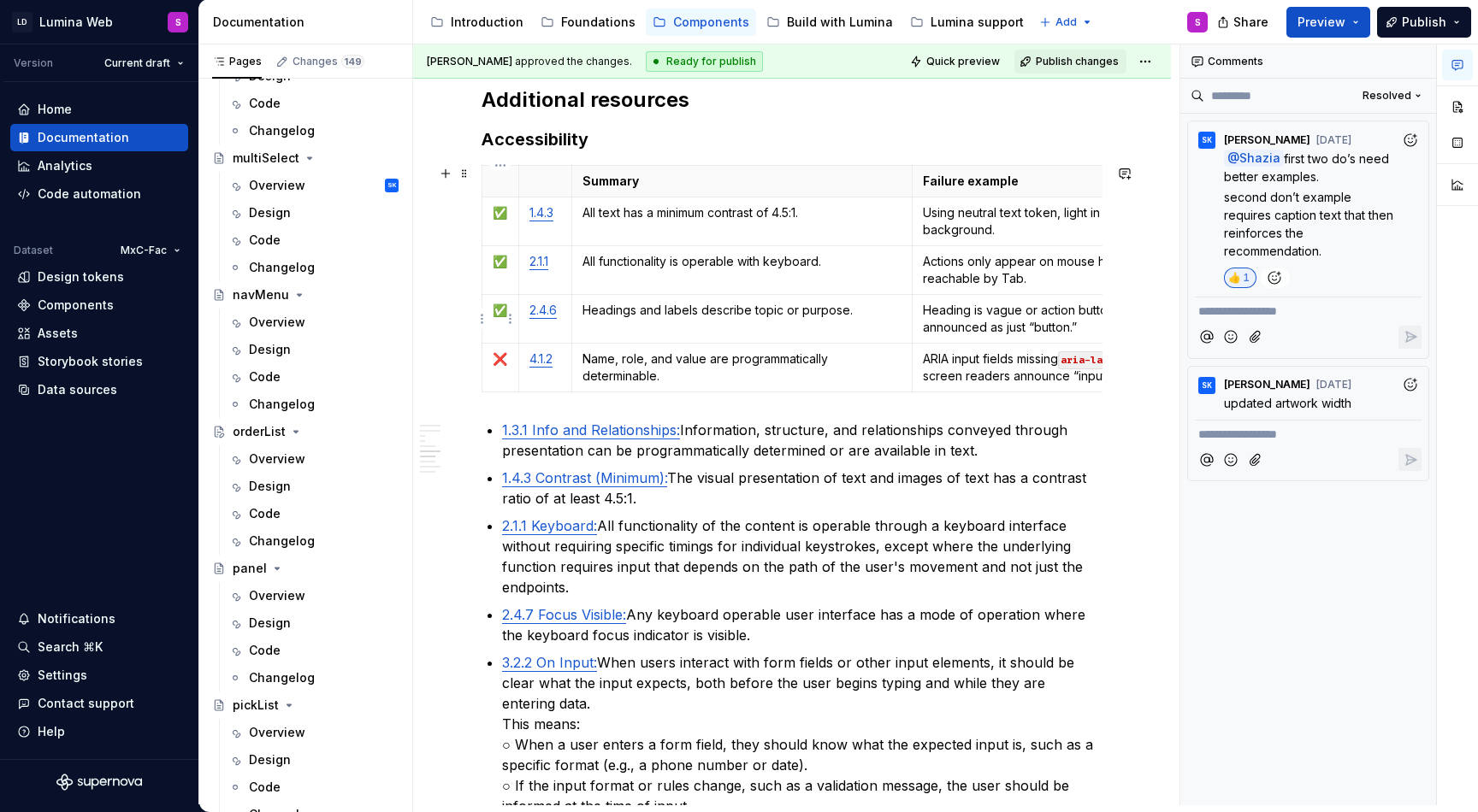
click at [504, 318] on p "✅" at bounding box center [500, 310] width 16 height 17
copy p "✅"
click at [497, 359] on p "❌" at bounding box center [500, 359] width 16 height 17
click at [484, 314] on html "LD Lumina Web S Version Current draft Home Documentation Analytics Code automat…" at bounding box center [739, 406] width 1478 height 812
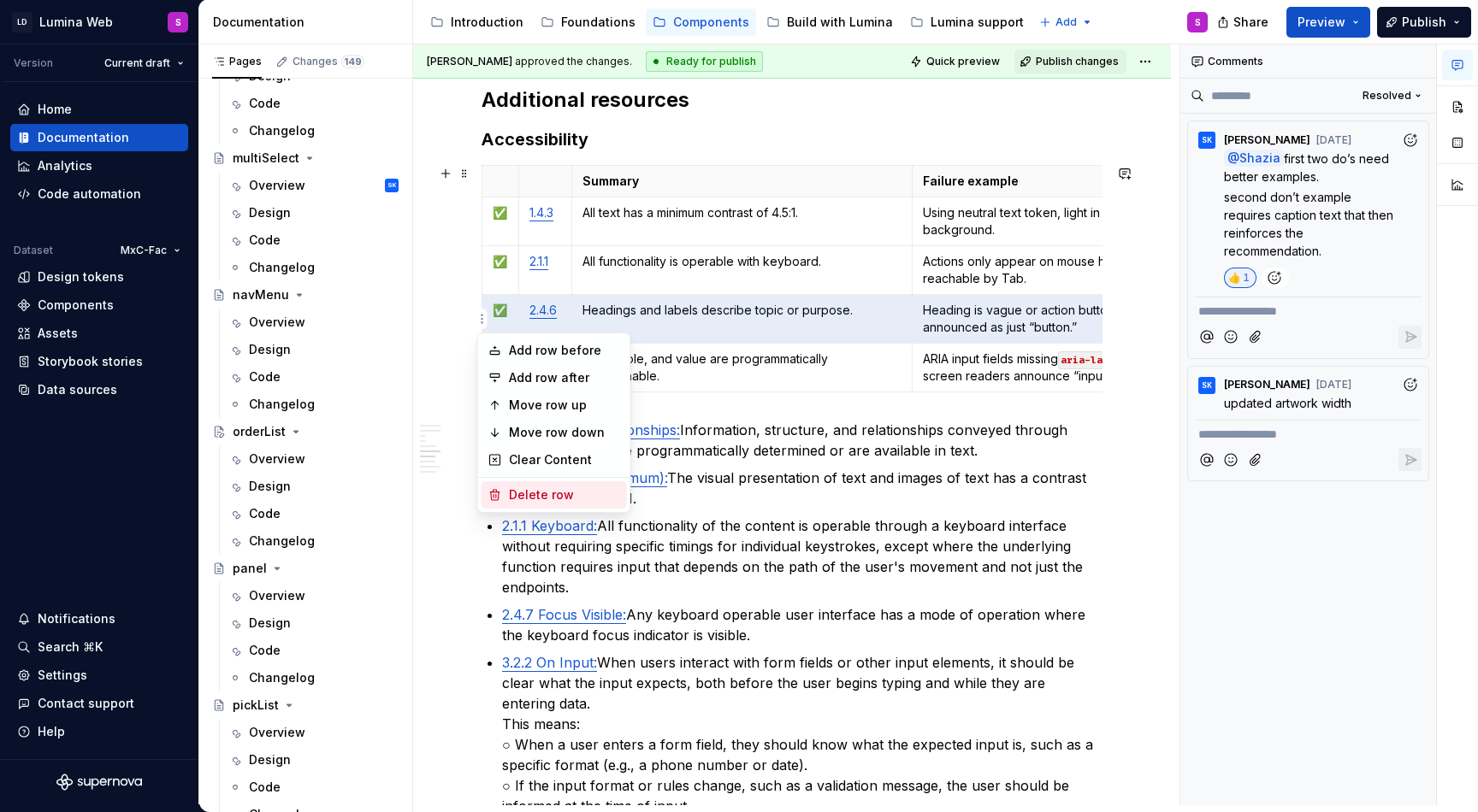
click at [548, 491] on div "Delete row" at bounding box center [565, 494] width 111 height 17
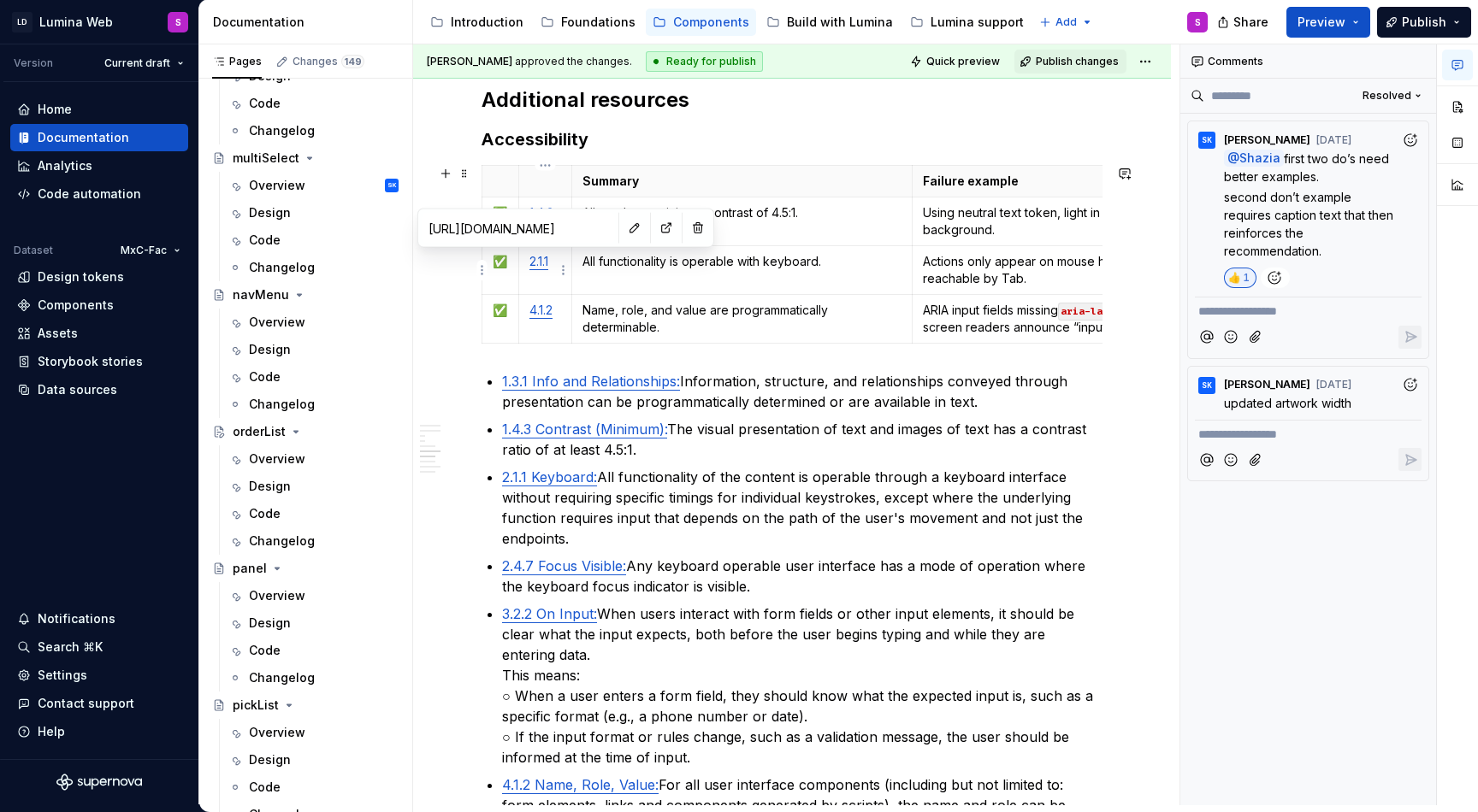
click at [545, 267] on link "2.1.1" at bounding box center [538, 261] width 19 height 15
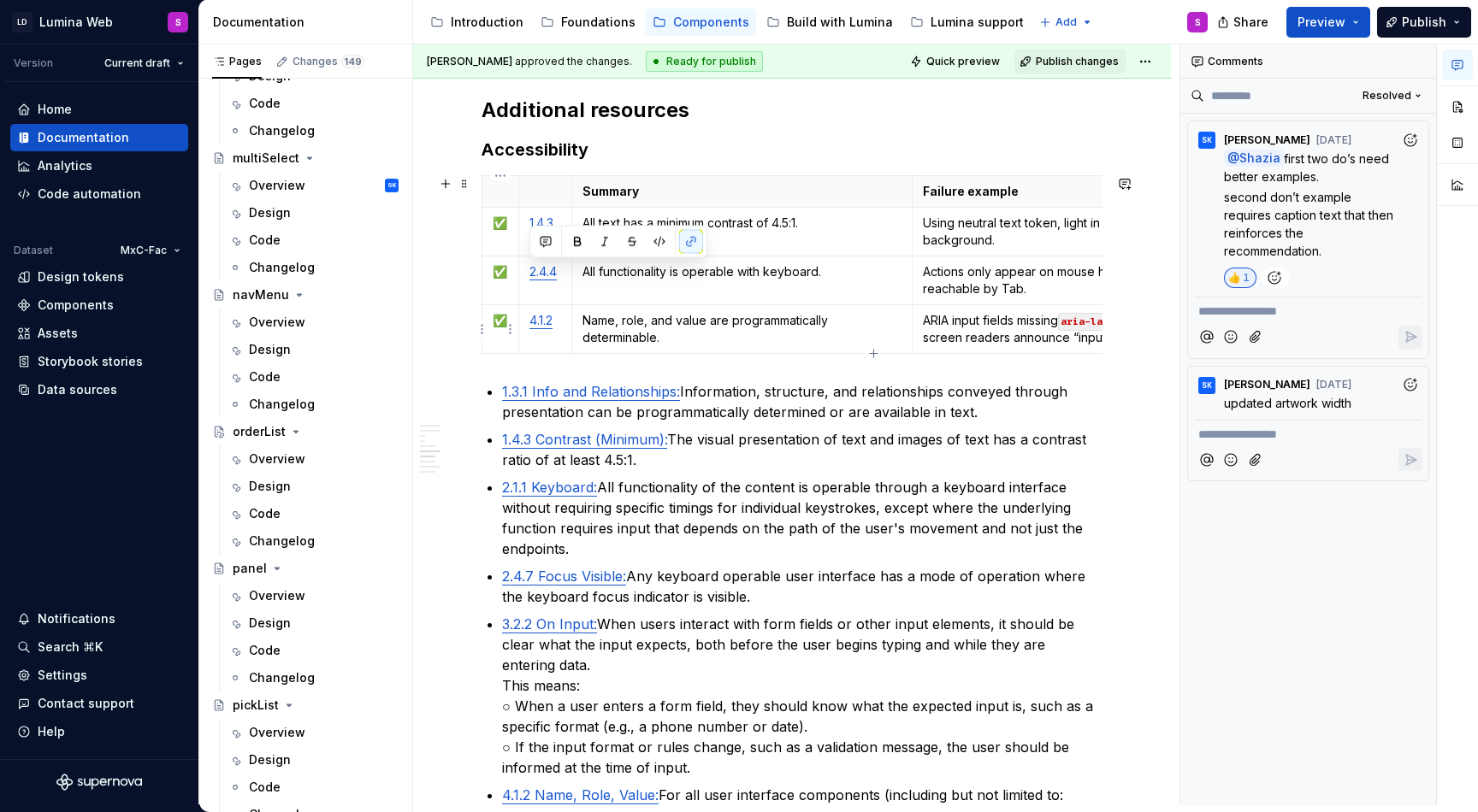
click at [486, 325] on td "✅" at bounding box center [501, 329] width 36 height 48
click at [481, 328] on html "LD Lumina Web S Version Current draft Home Documentation Analytics Code automat…" at bounding box center [739, 406] width 1478 height 812
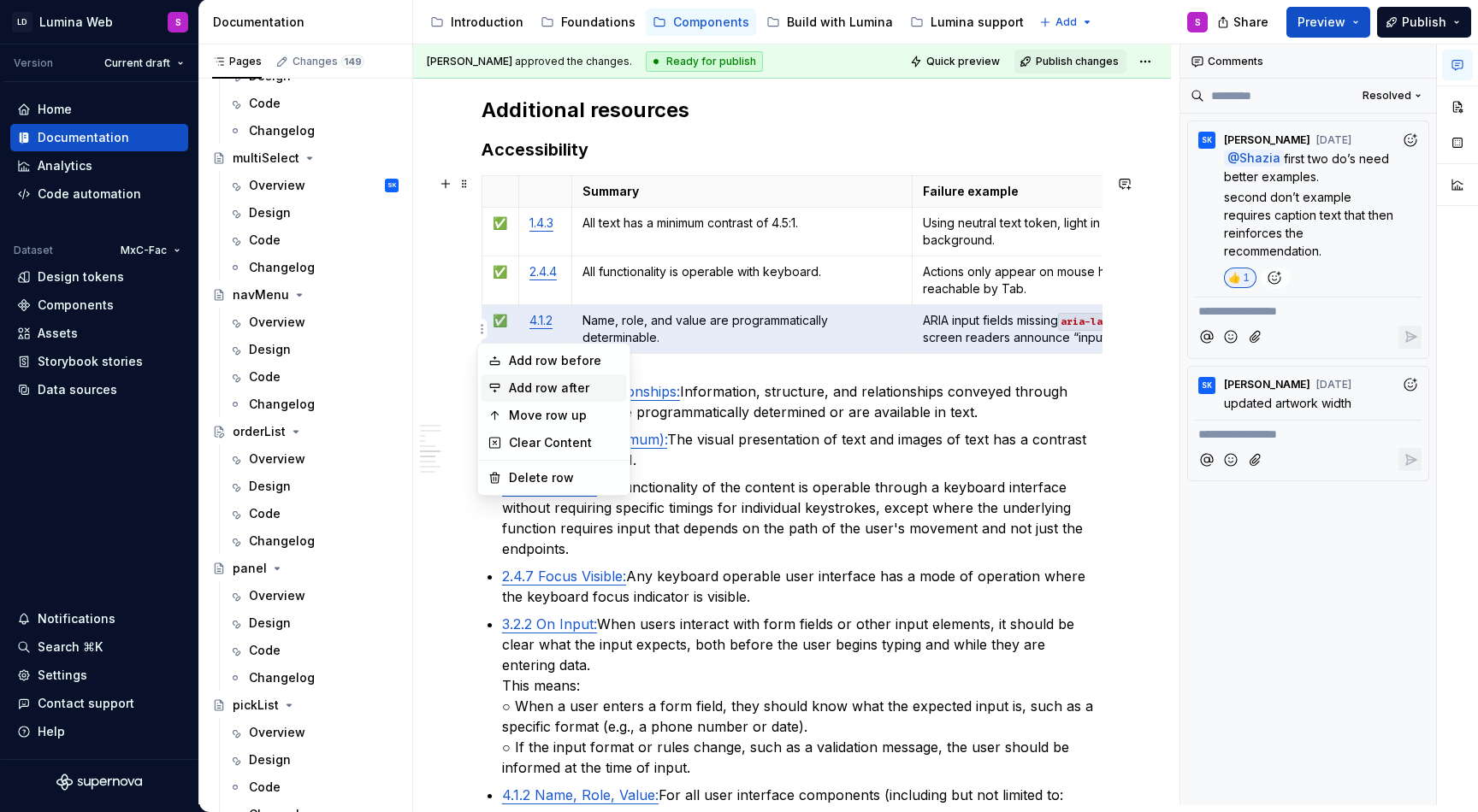
click at [518, 390] on div "Add row after" at bounding box center [565, 388] width 111 height 17
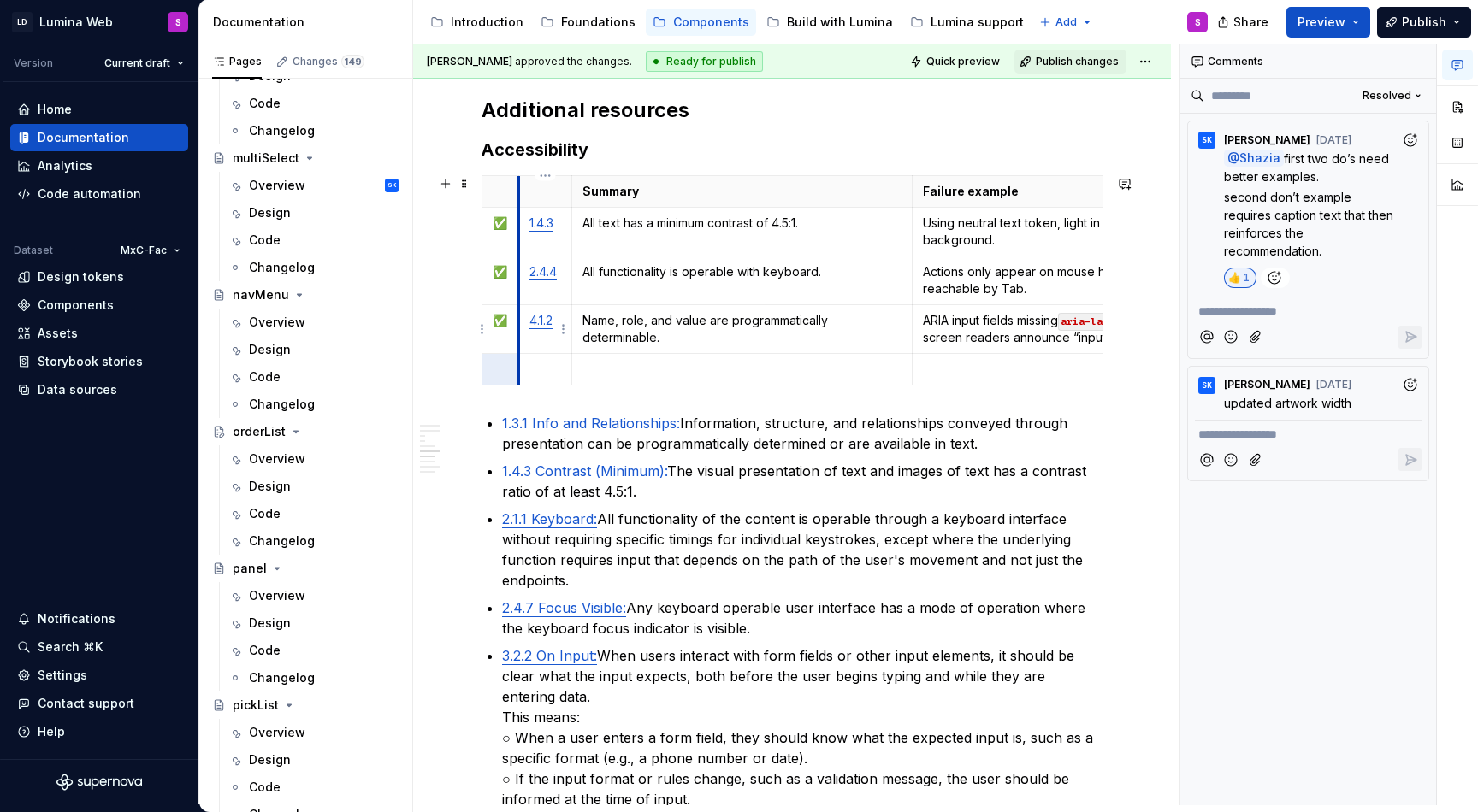
click at [506, 318] on p "✅" at bounding box center [500, 320] width 16 height 17
copy p "✅"
click at [502, 371] on p at bounding box center [500, 370] width 16 height 17
click at [540, 327] on link "4.1.2" at bounding box center [540, 320] width 23 height 15
copy link "4.1.2"
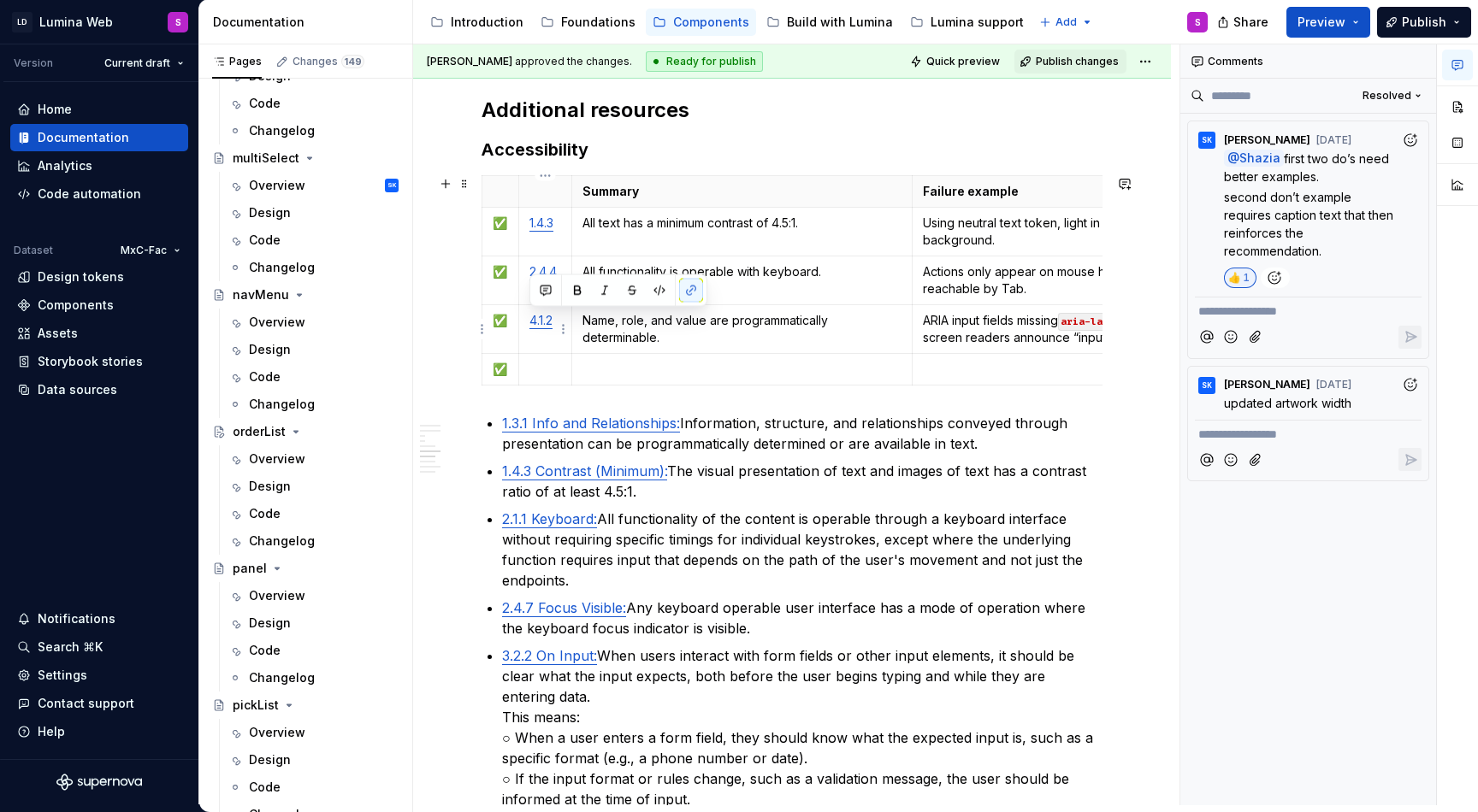
click at [546, 370] on p at bounding box center [545, 370] width 32 height 17
type textarea "*"
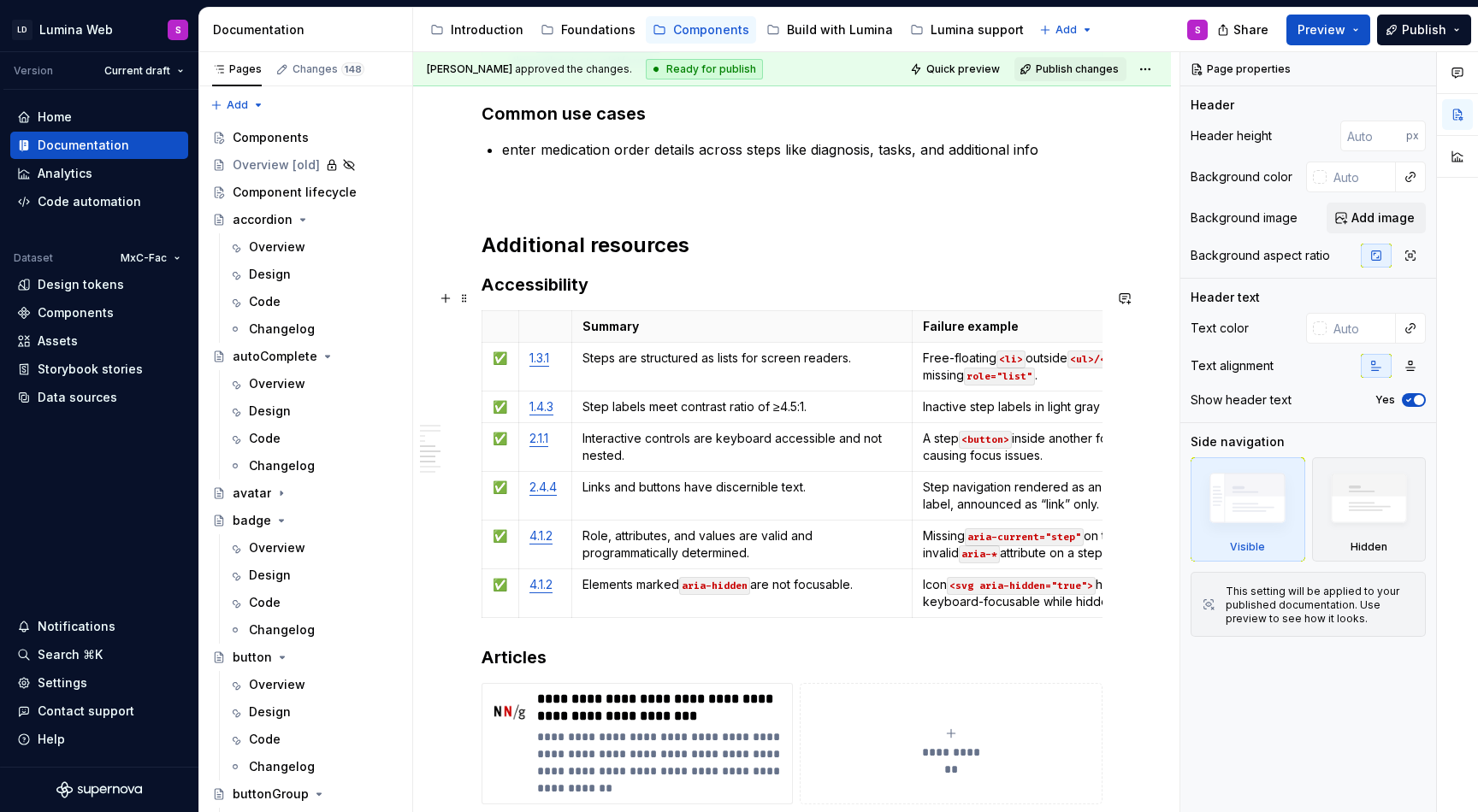
scroll to position [3480, 0]
click at [635, 271] on h3 "Accessibility" at bounding box center [792, 283] width 620 height 24
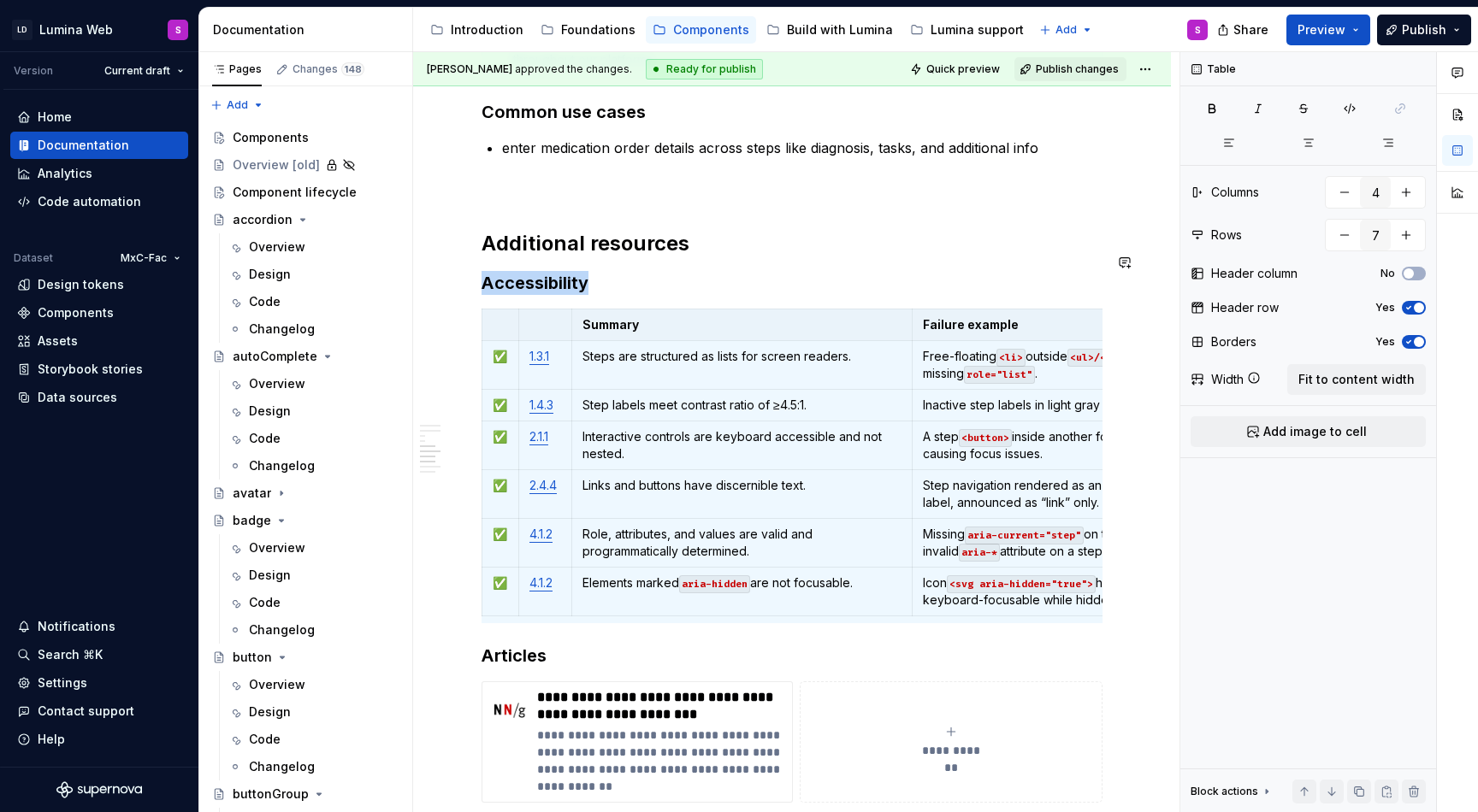
copy h3 "Accessibility"
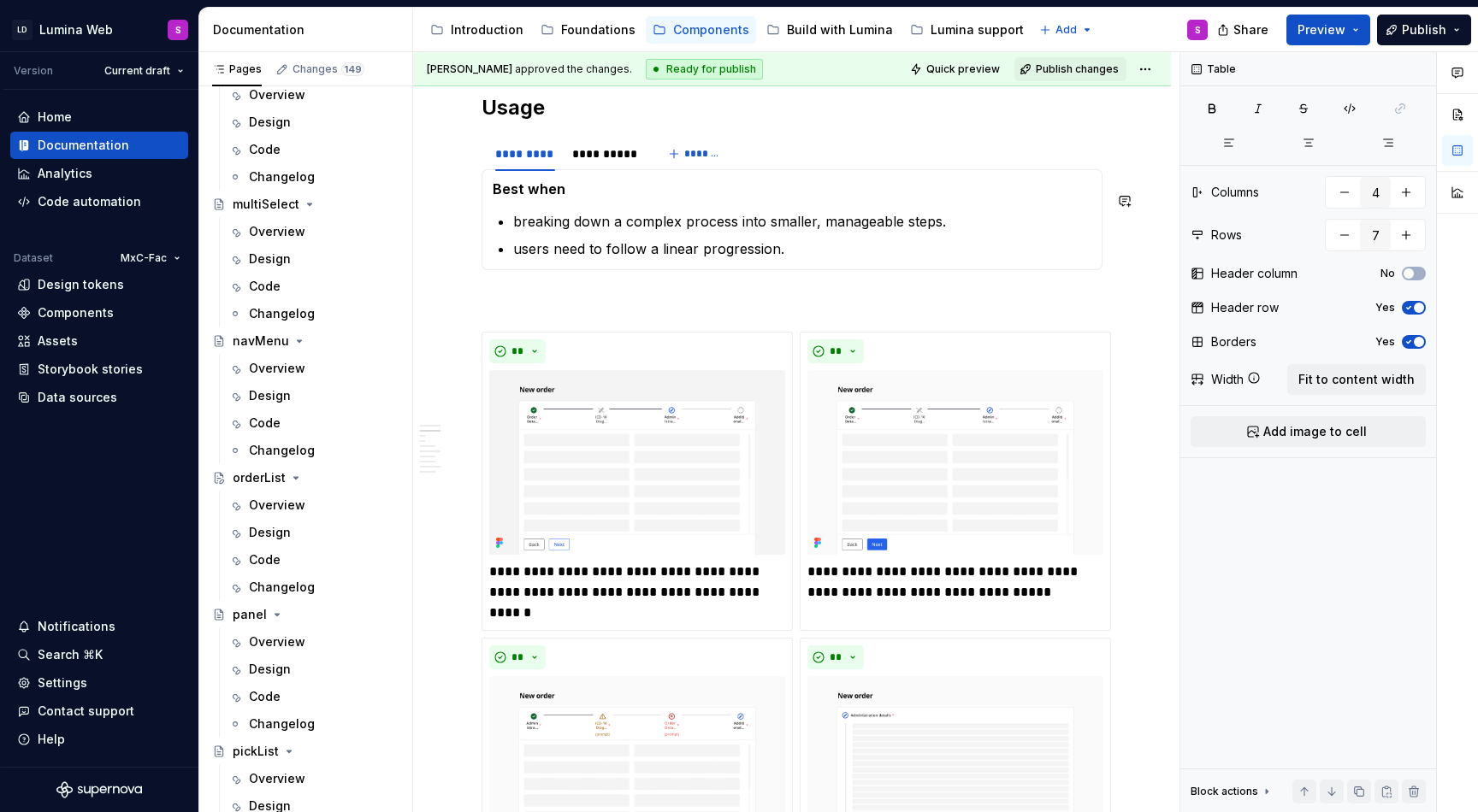
scroll to position [0, 0]
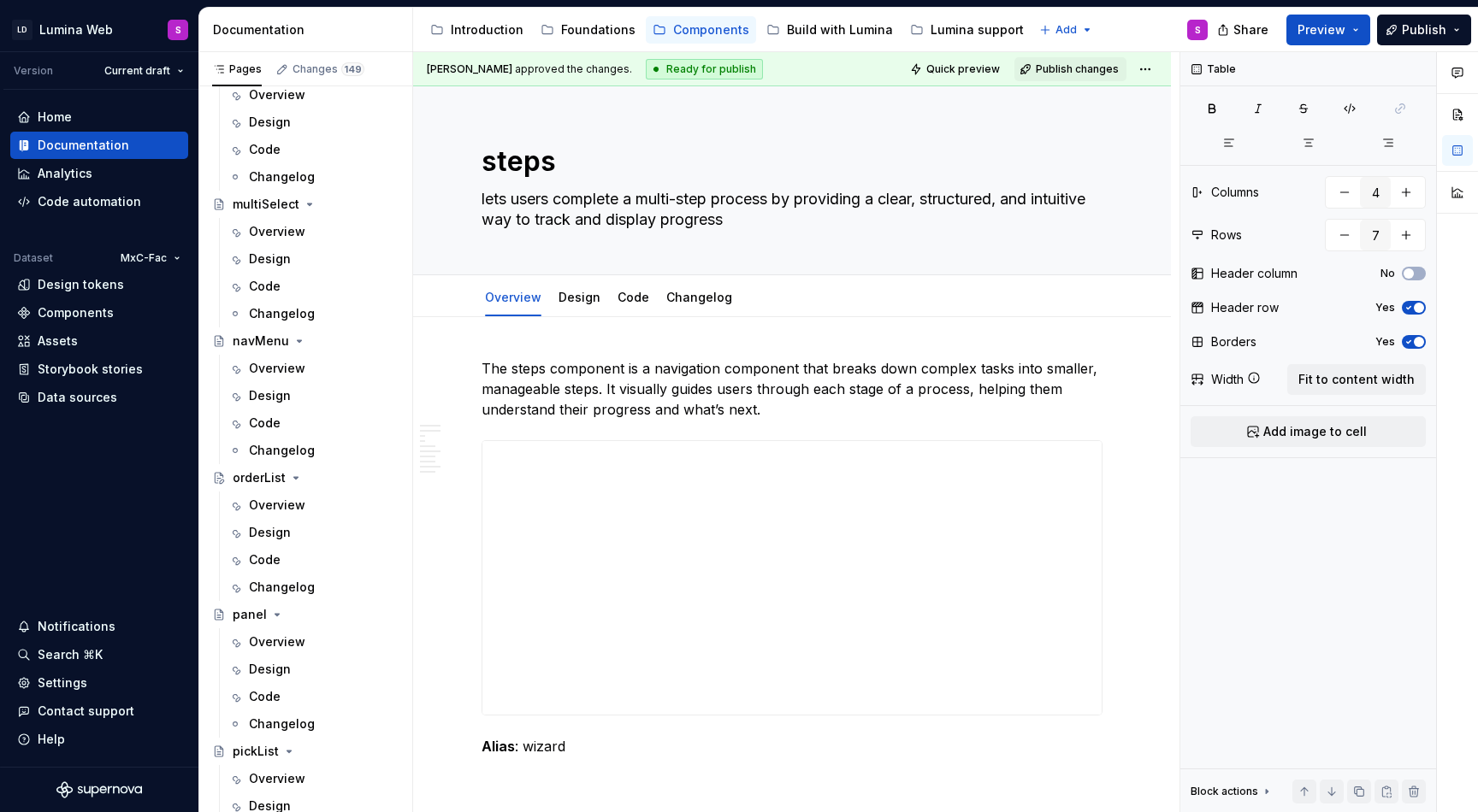
type textarea "*"
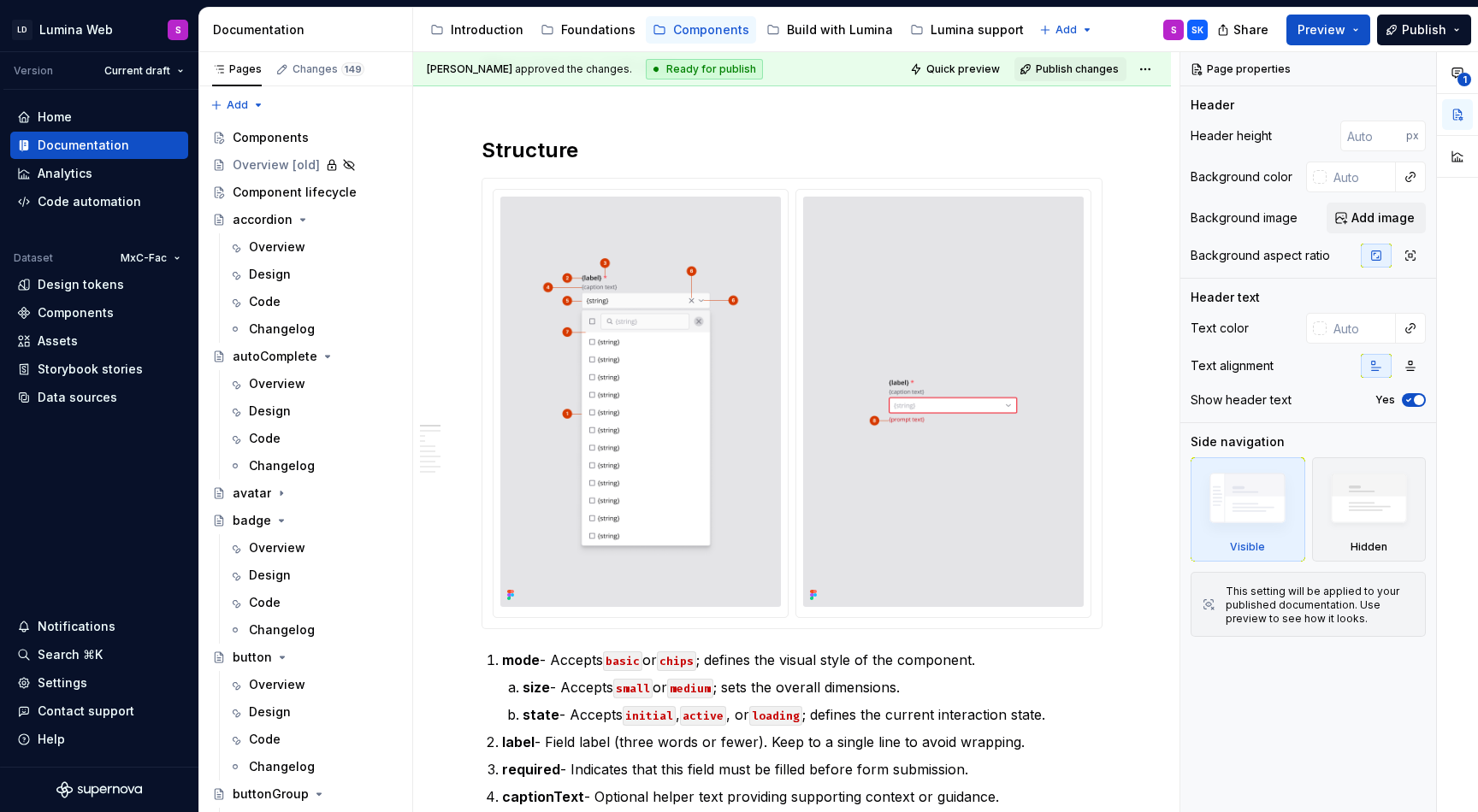
scroll to position [1640, 0]
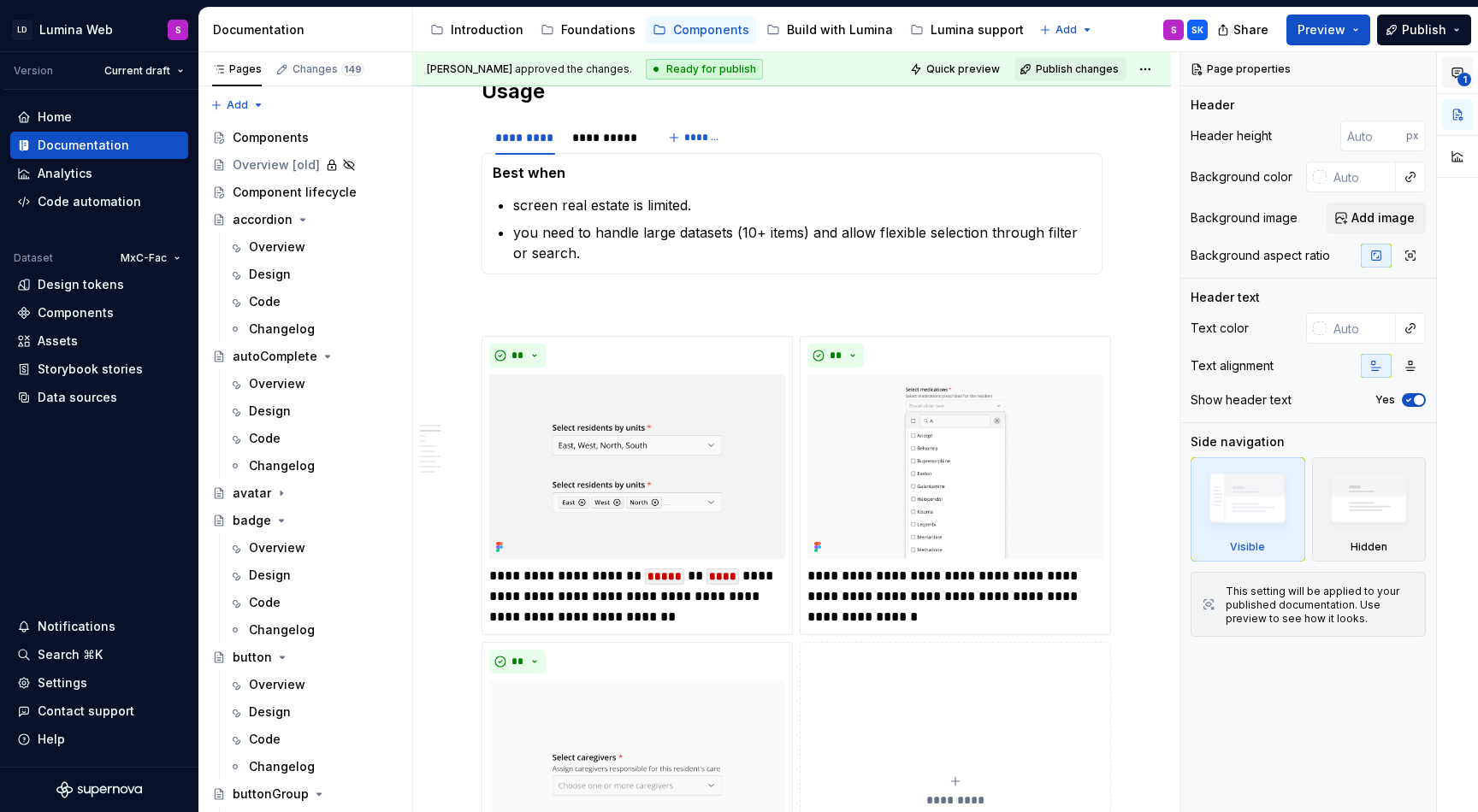
click at [1452, 80] on button "1" at bounding box center [1457, 73] width 31 height 31
type textarea "*"
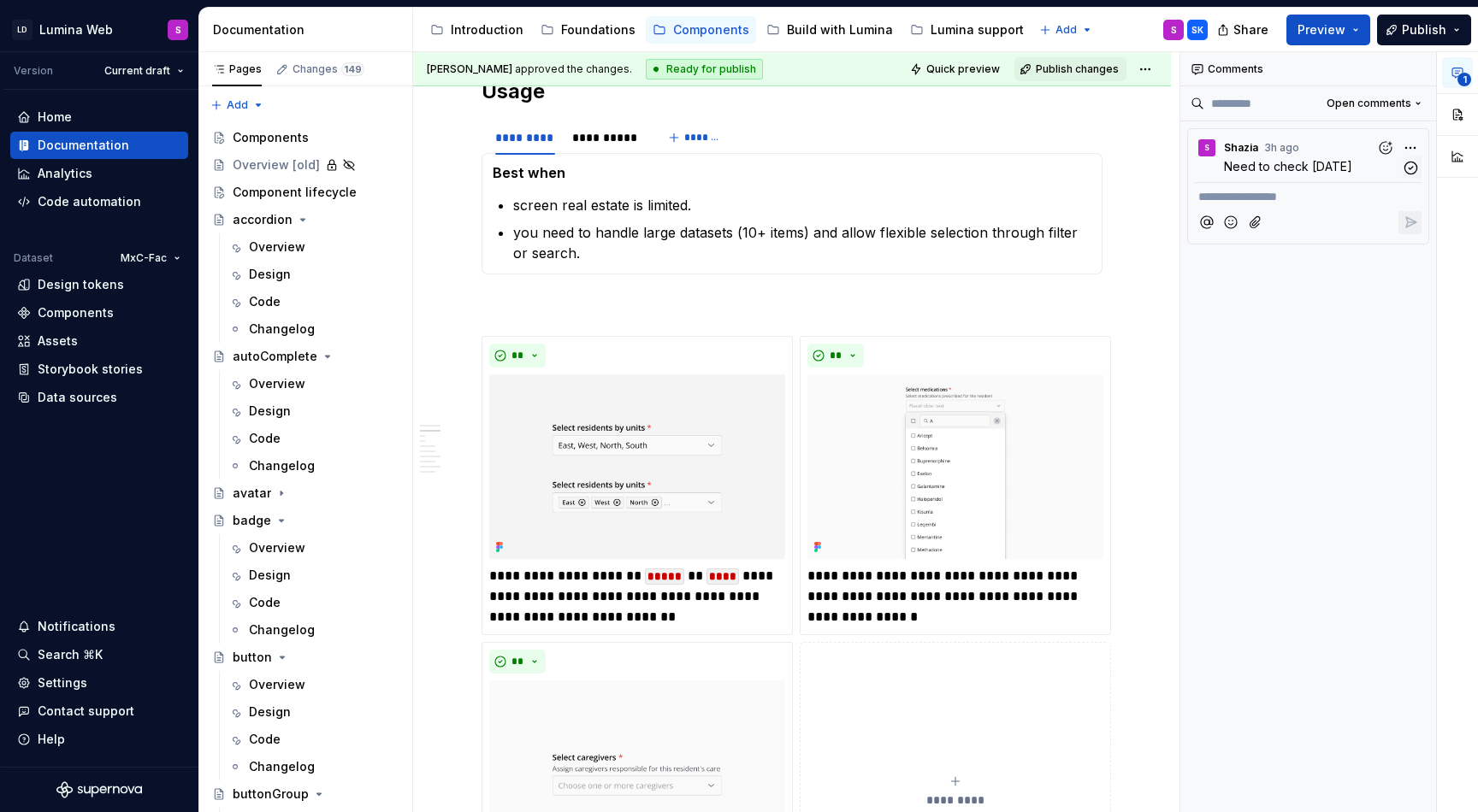
click at [1327, 167] on span "Need to check [DATE]" at bounding box center [1287, 166] width 129 height 15
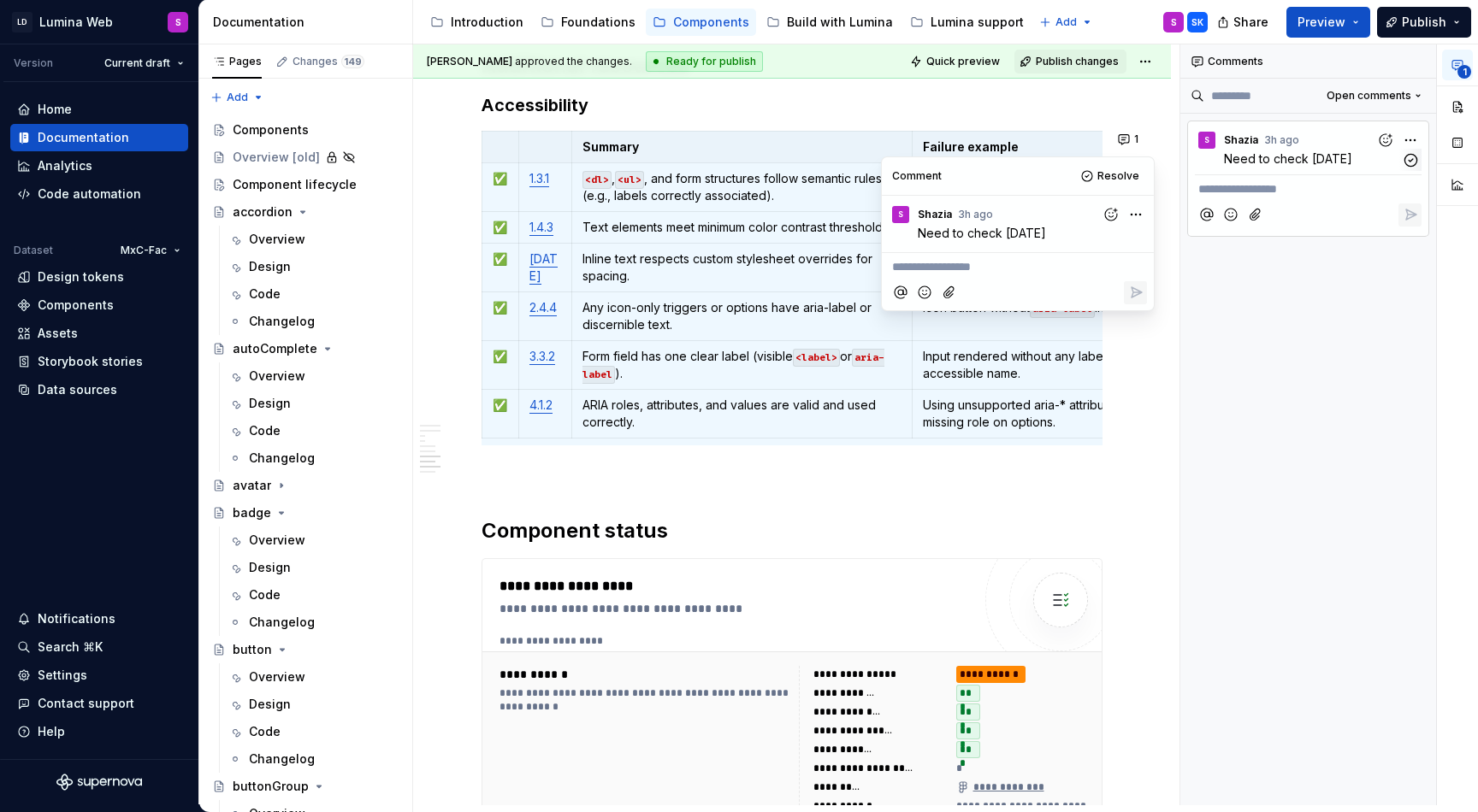
scroll to position [3930, 0]
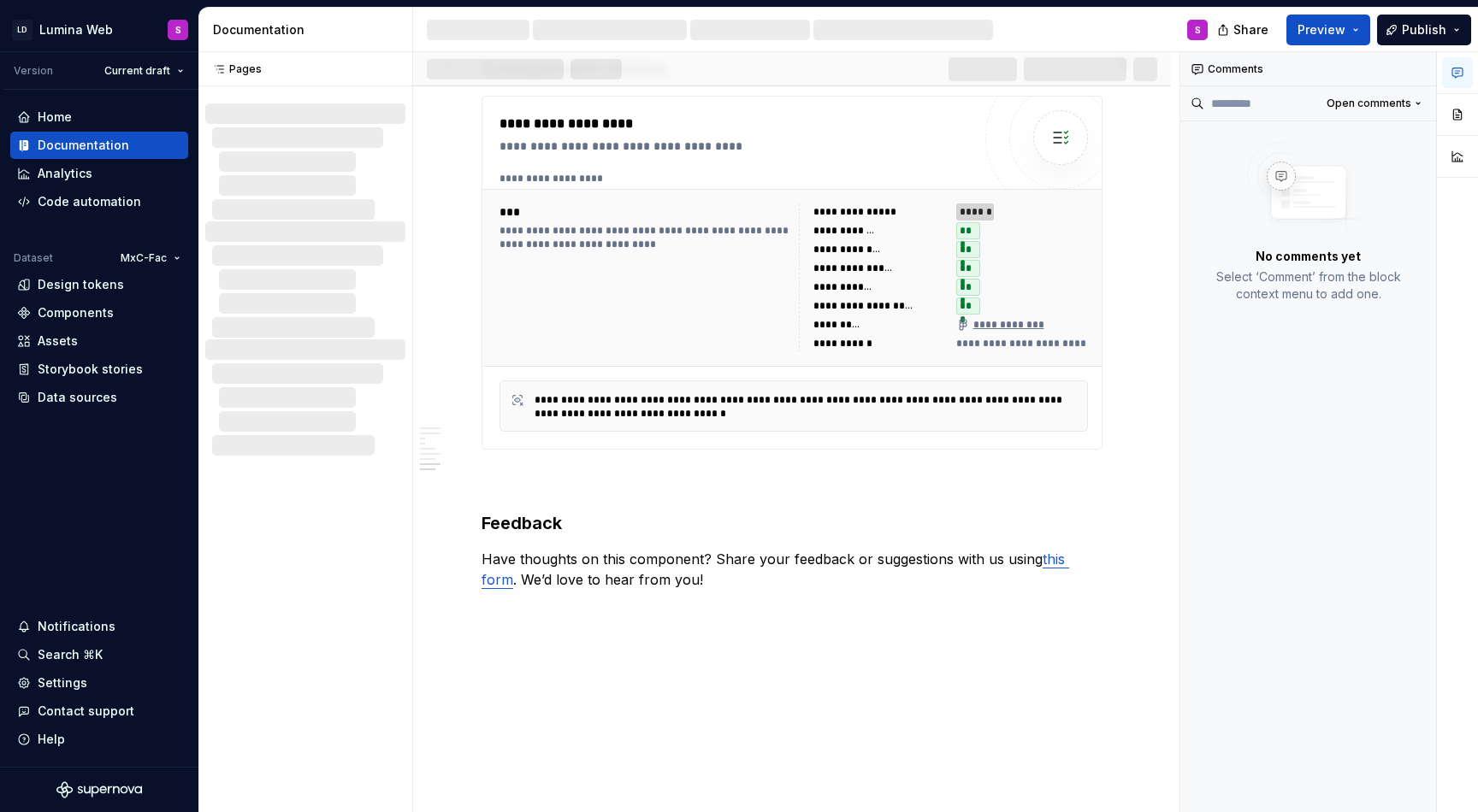
scroll to position [3324, 0]
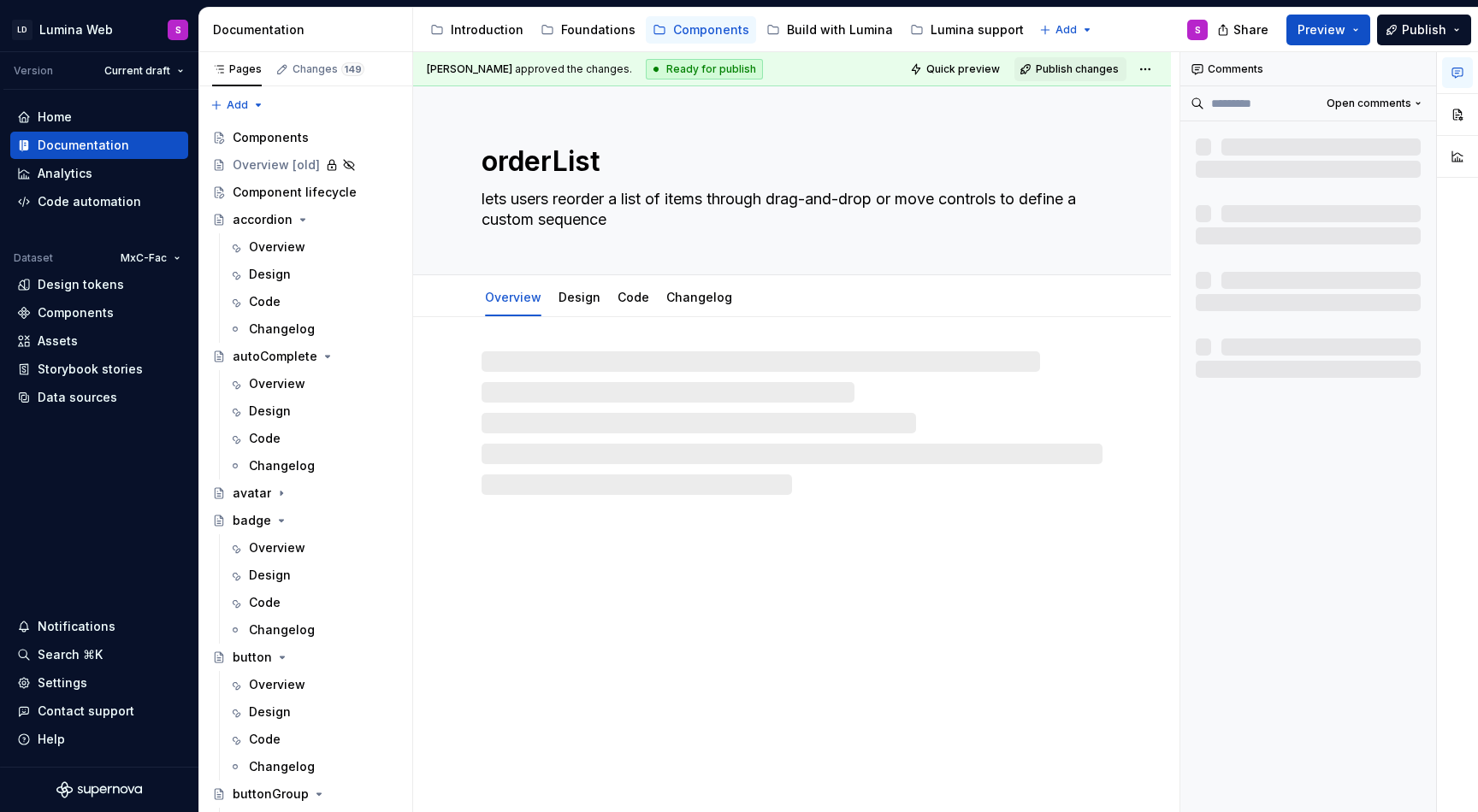
click at [695, 521] on div "orderList lets users reorder a list of items through drag-and-drop or move cont…" at bounding box center [792, 450] width 757 height 727
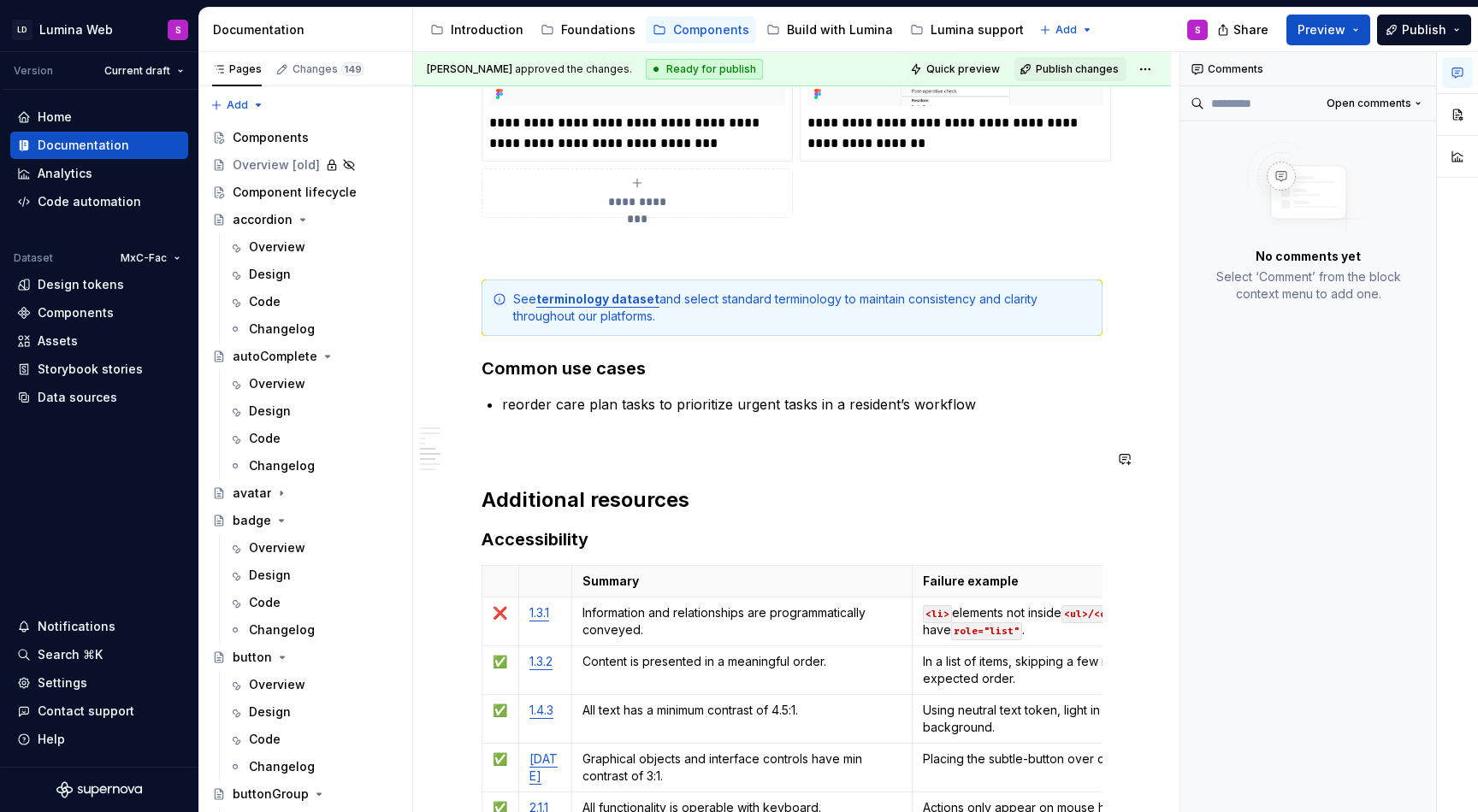
scroll to position [2833, 0]
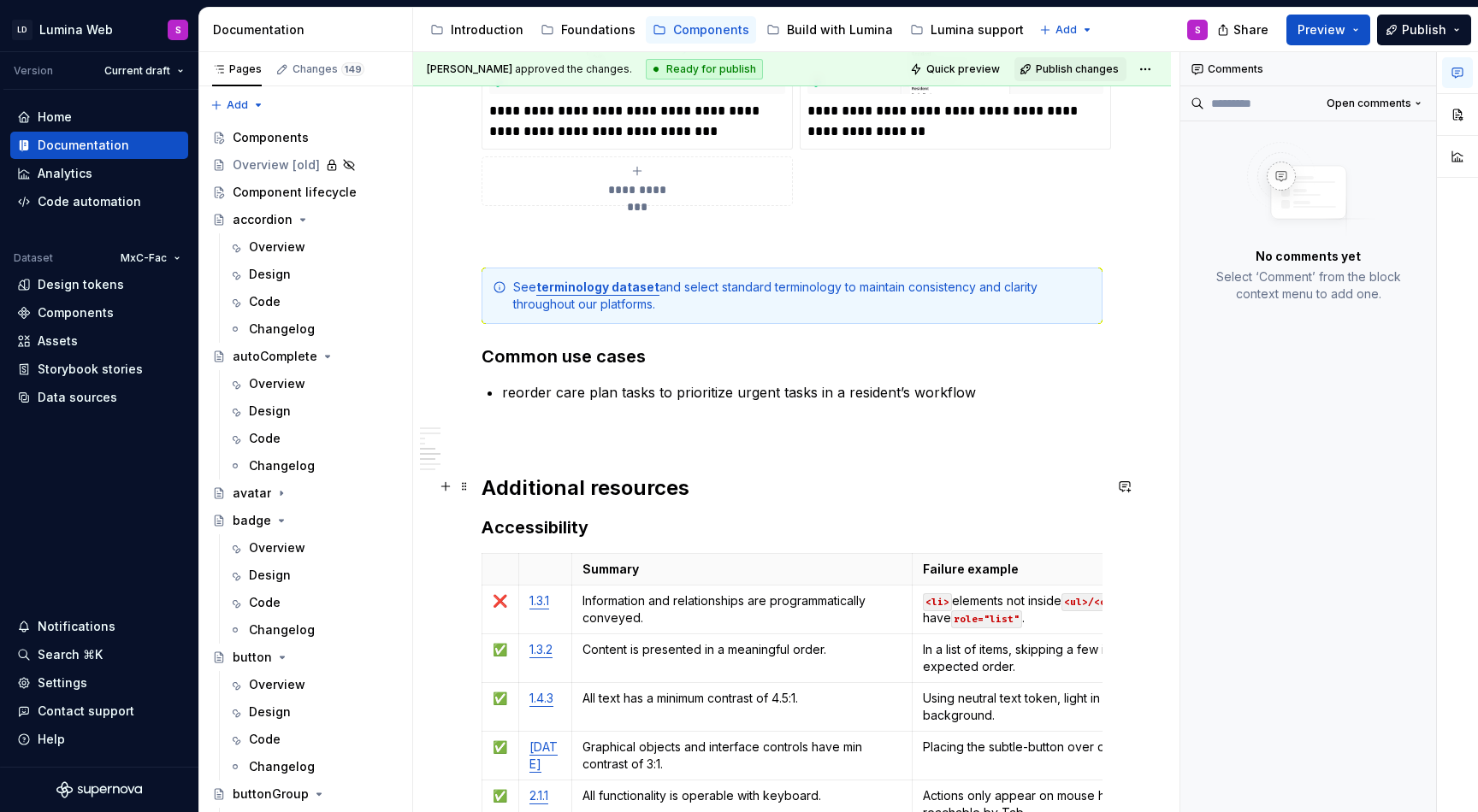
click at [600, 515] on h3 "Accessibility" at bounding box center [792, 527] width 620 height 24
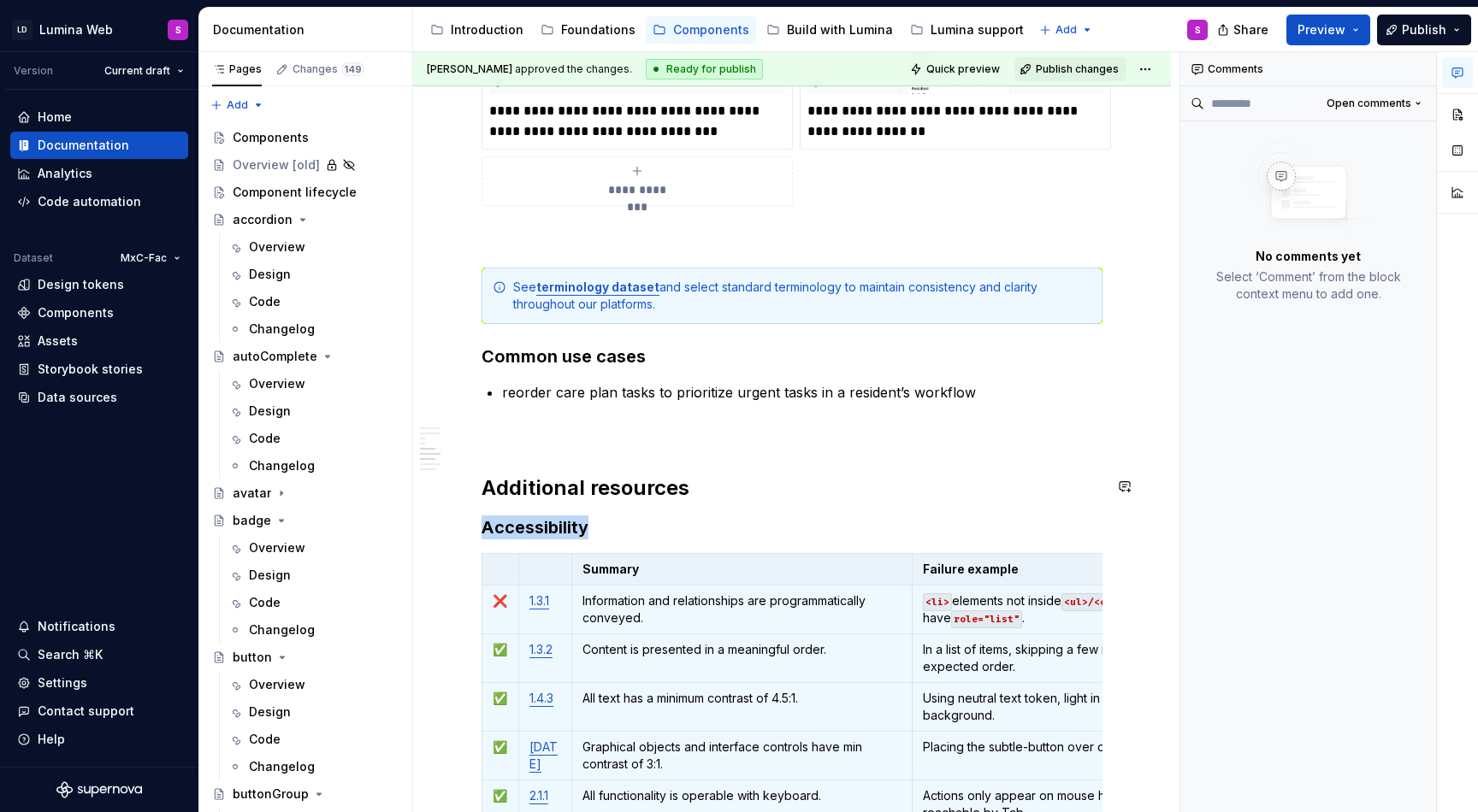
scroll to position [2912, 0]
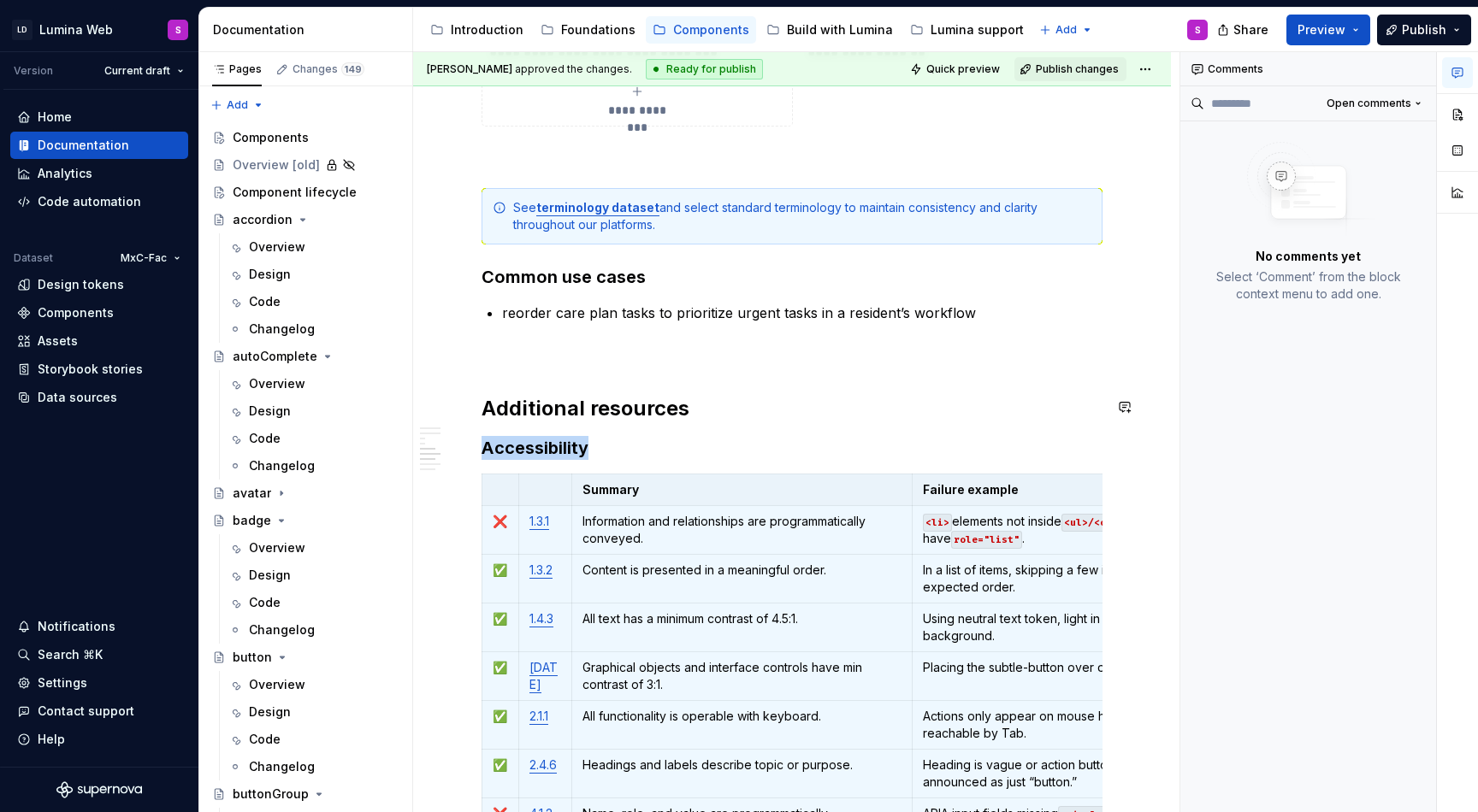
copy h3 "Accessibility"
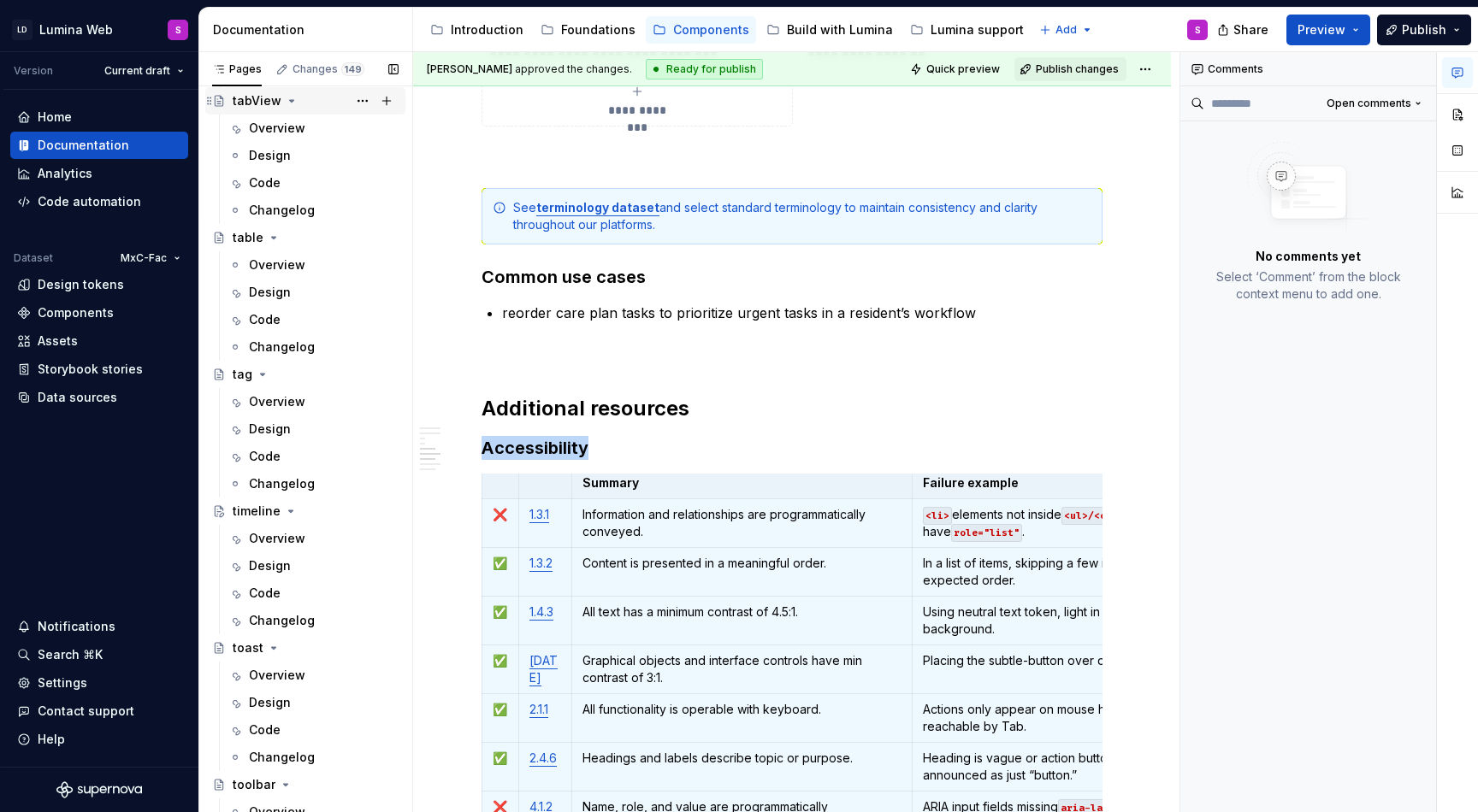
scroll to position [4561, 0]
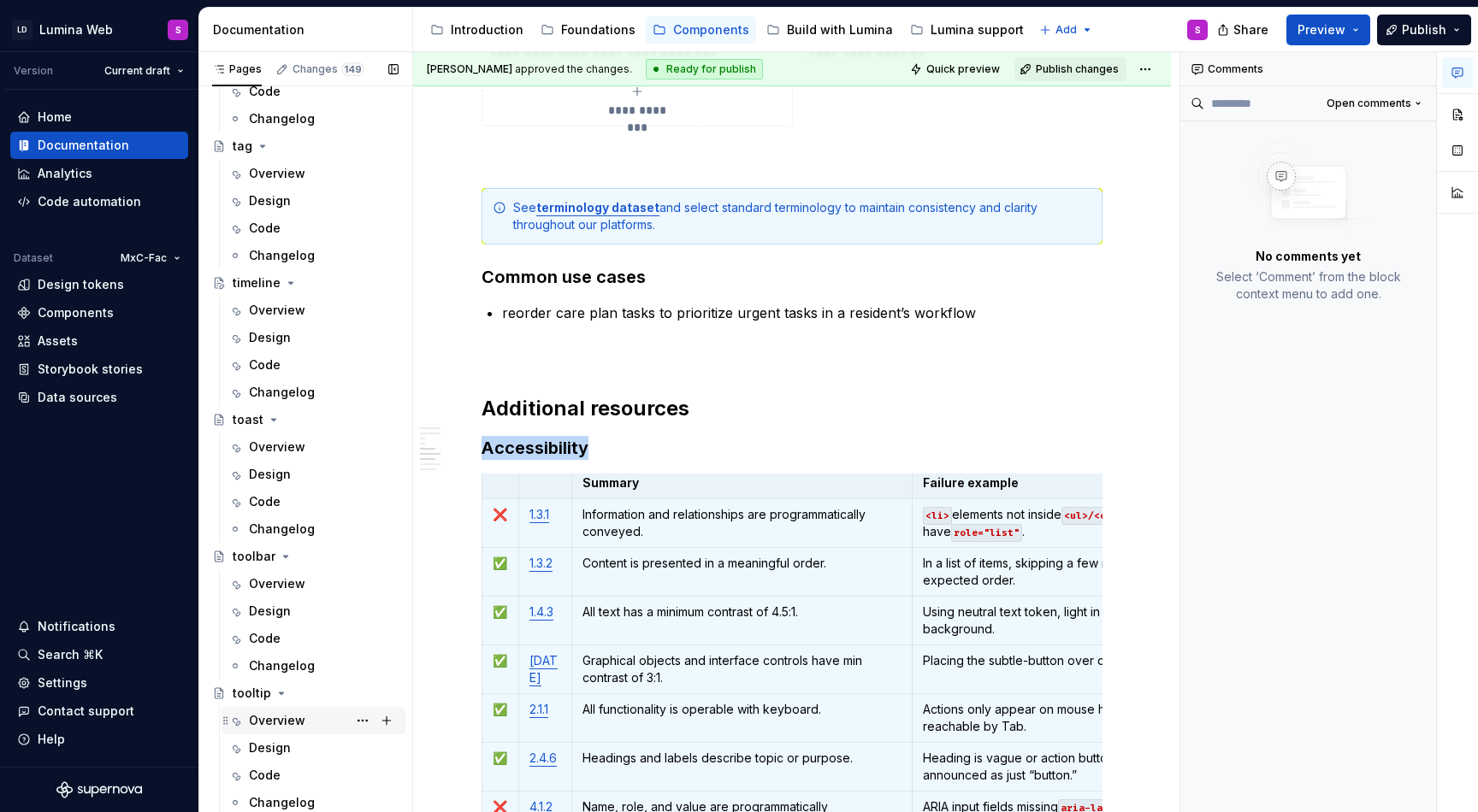
click at [285, 717] on div "Overview" at bounding box center [277, 721] width 57 height 17
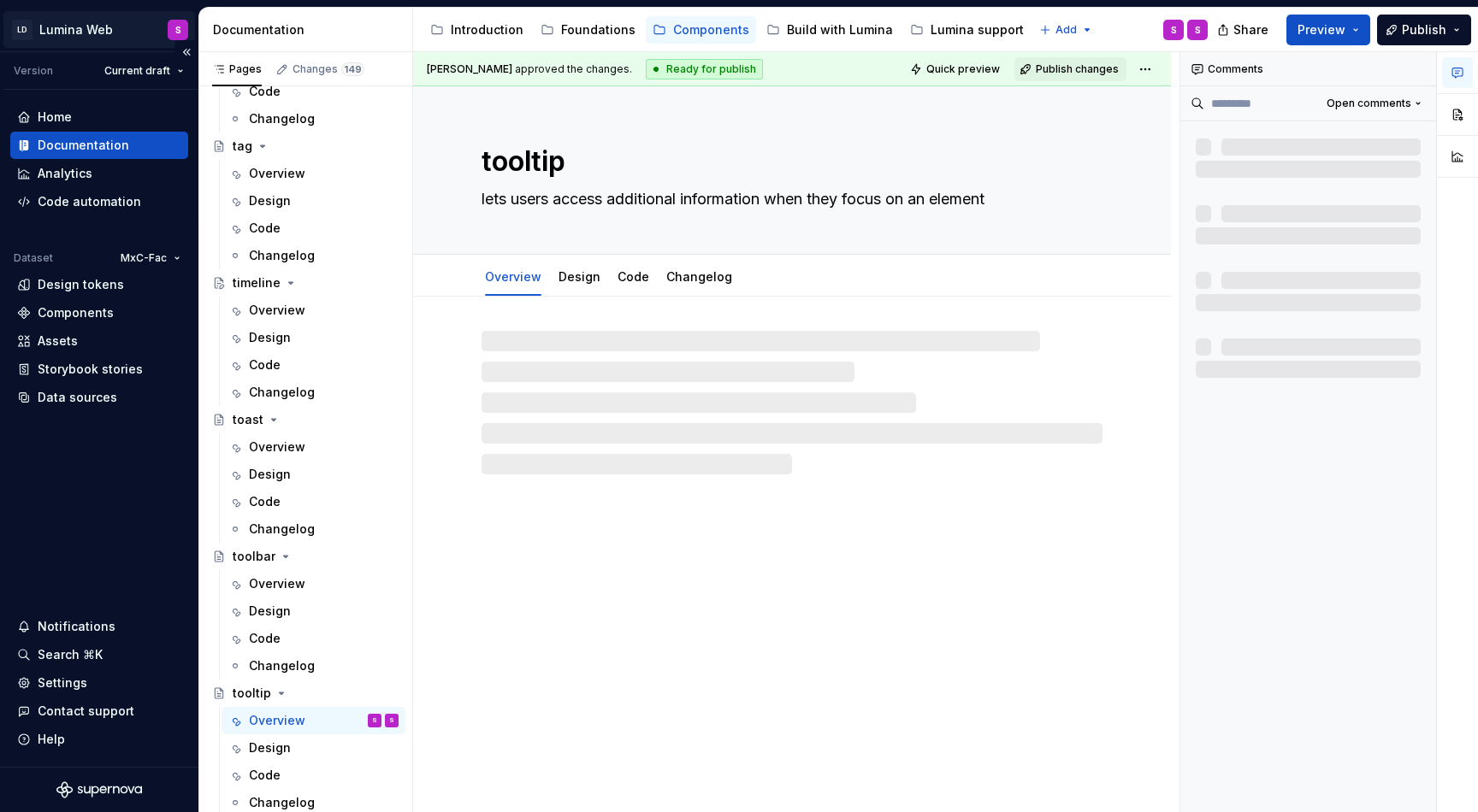
type textarea "*"
